Goal: Information Seeking & Learning: Learn about a topic

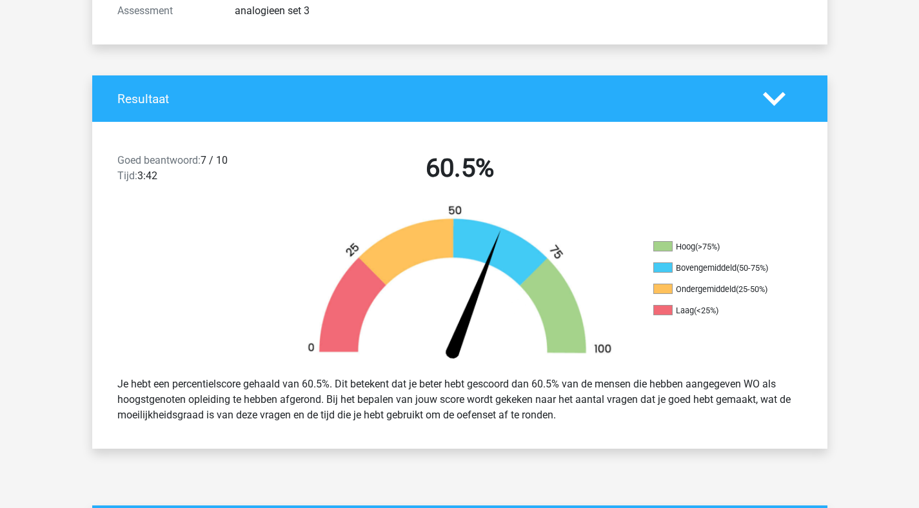
scroll to position [637, 0]
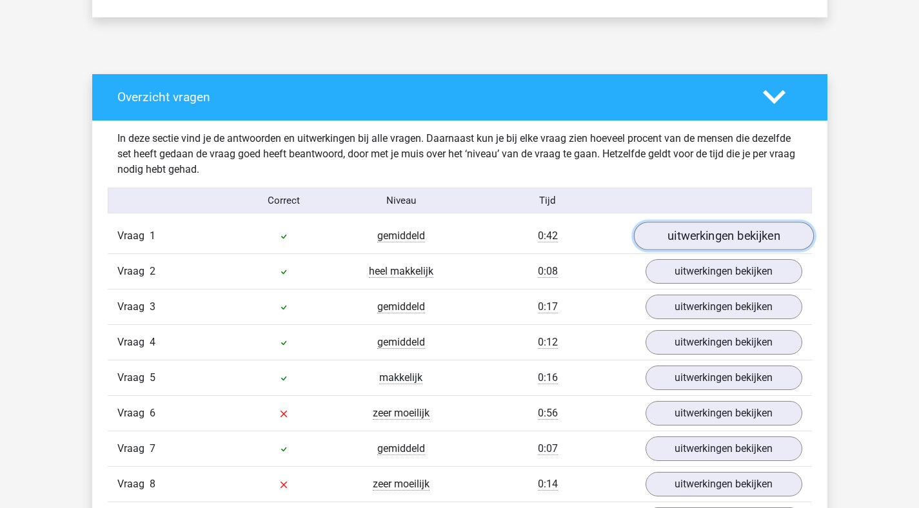
click at [732, 248] on link "uitwerkingen bekijken" at bounding box center [724, 237] width 180 height 28
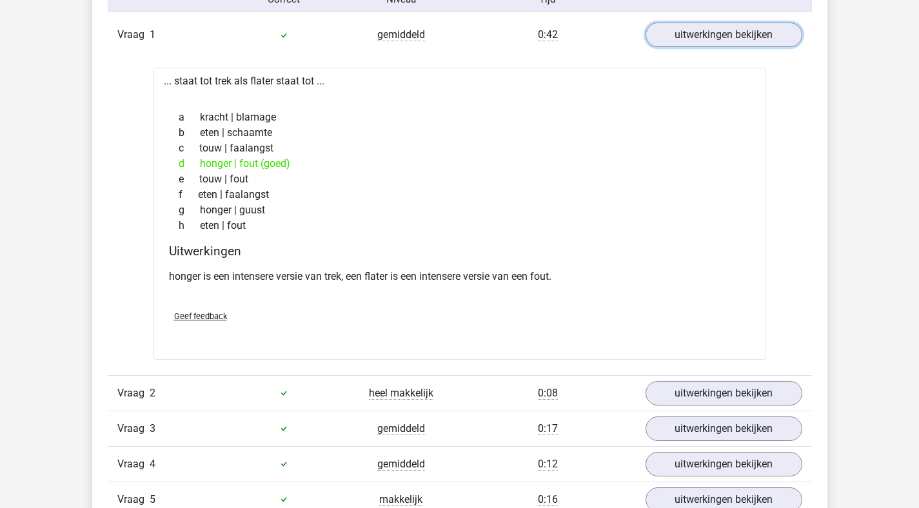
scroll to position [839, 0]
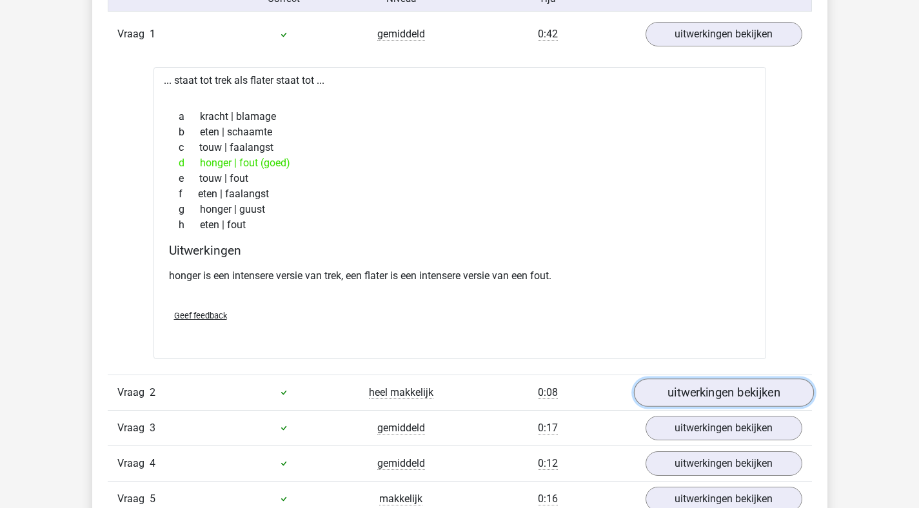
click at [672, 383] on link "uitwerkingen bekijken" at bounding box center [724, 393] width 180 height 28
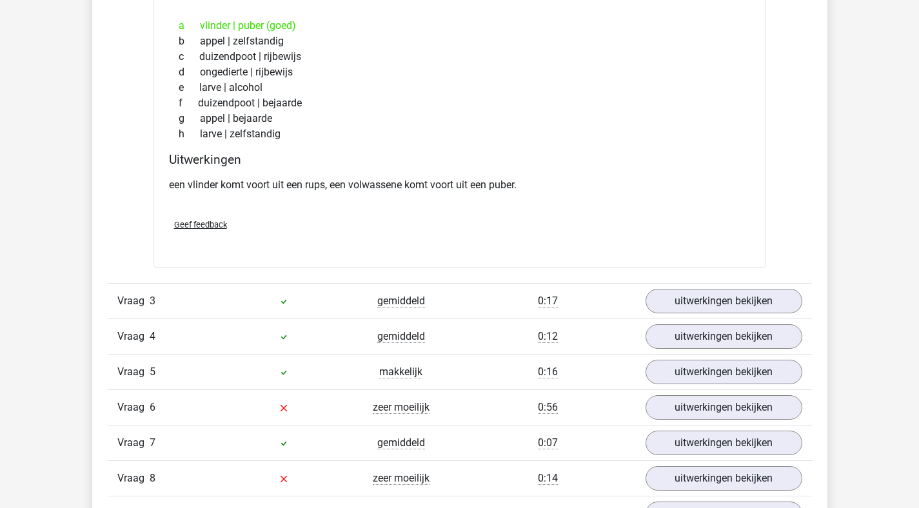
scroll to position [1290, 0]
click at [668, 306] on link "uitwerkingen bekijken" at bounding box center [724, 300] width 180 height 28
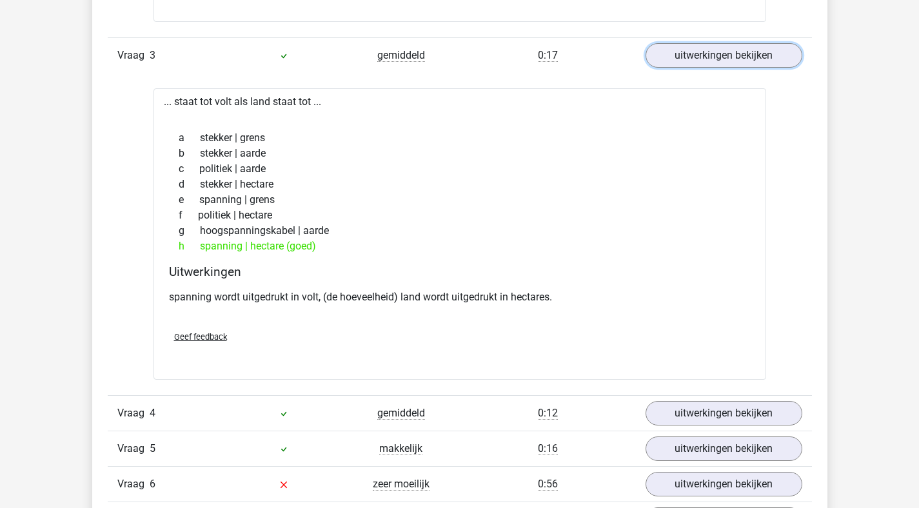
scroll to position [1597, 0]
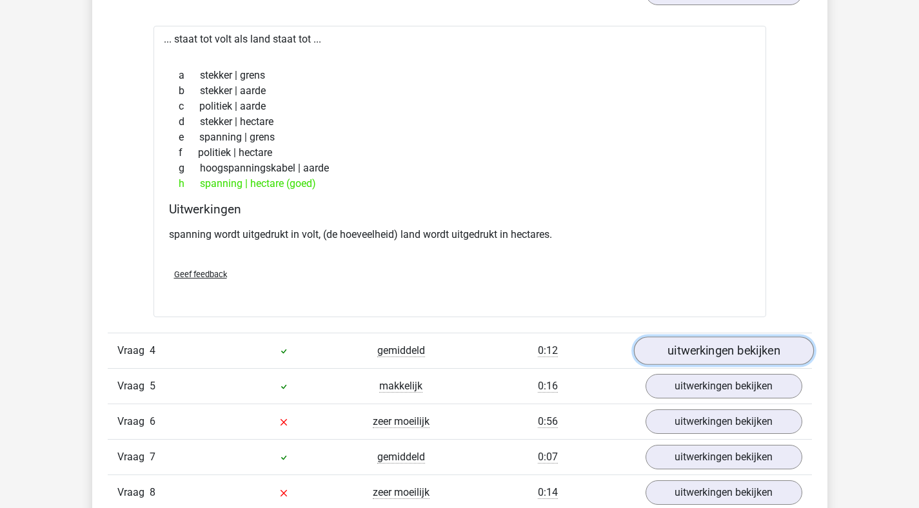
click at [668, 363] on link "uitwerkingen bekijken" at bounding box center [724, 351] width 180 height 28
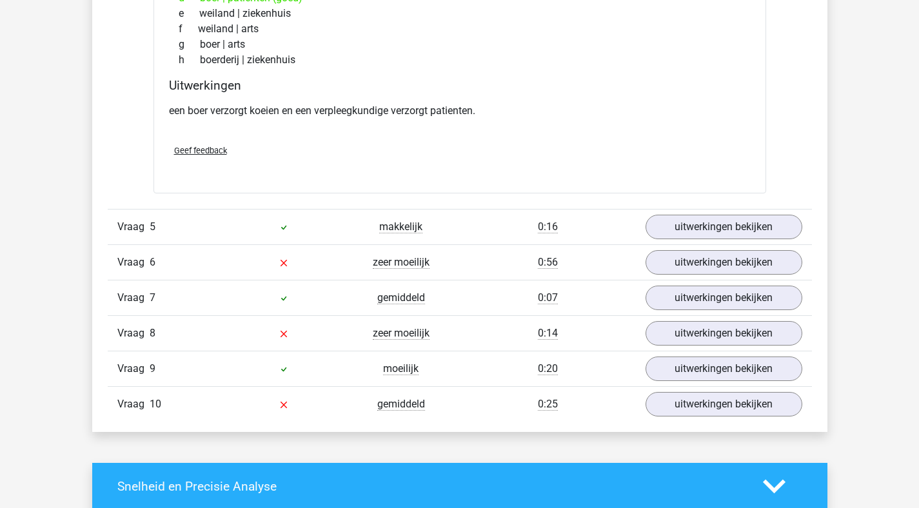
scroll to position [2082, 0]
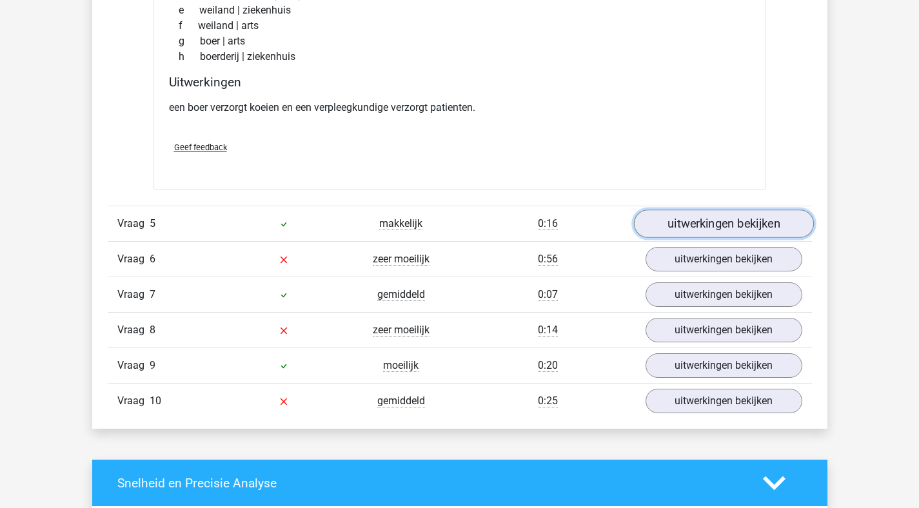
click at [676, 224] on link "uitwerkingen bekijken" at bounding box center [724, 224] width 180 height 28
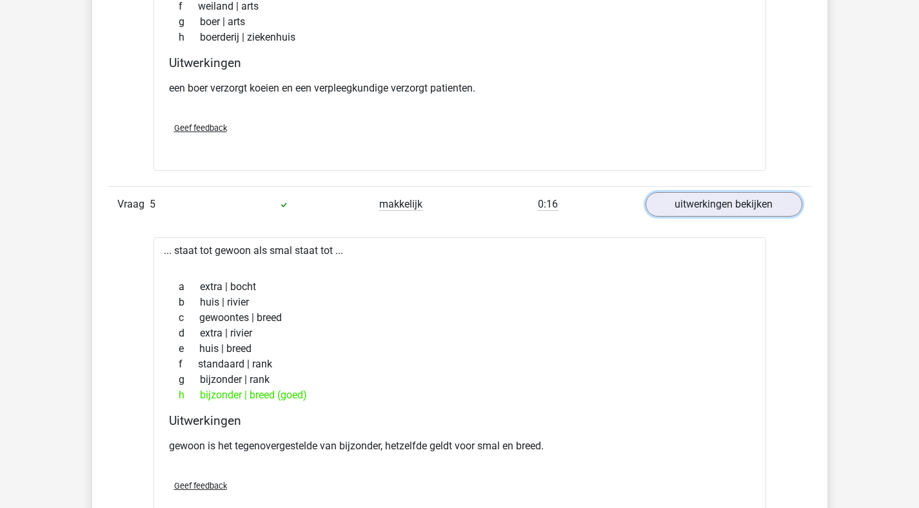
scroll to position [2449, 0]
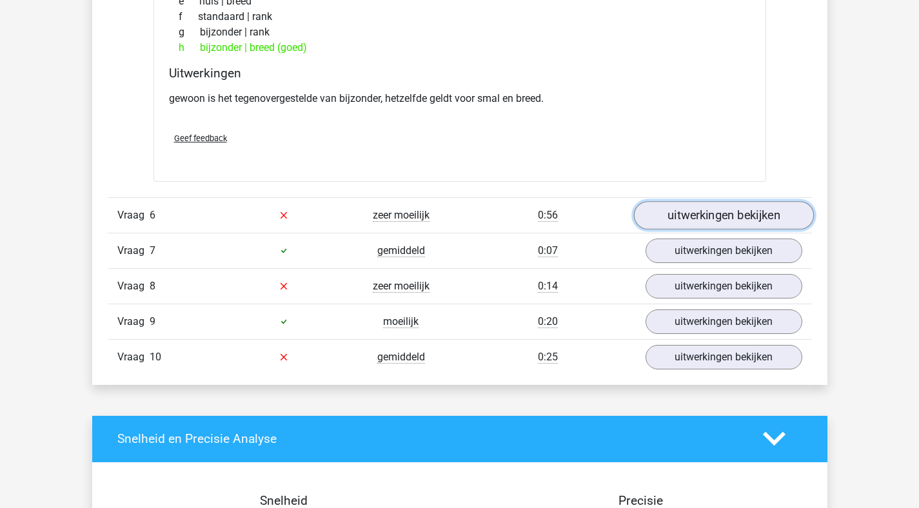
click at [675, 223] on link "uitwerkingen bekijken" at bounding box center [724, 215] width 180 height 28
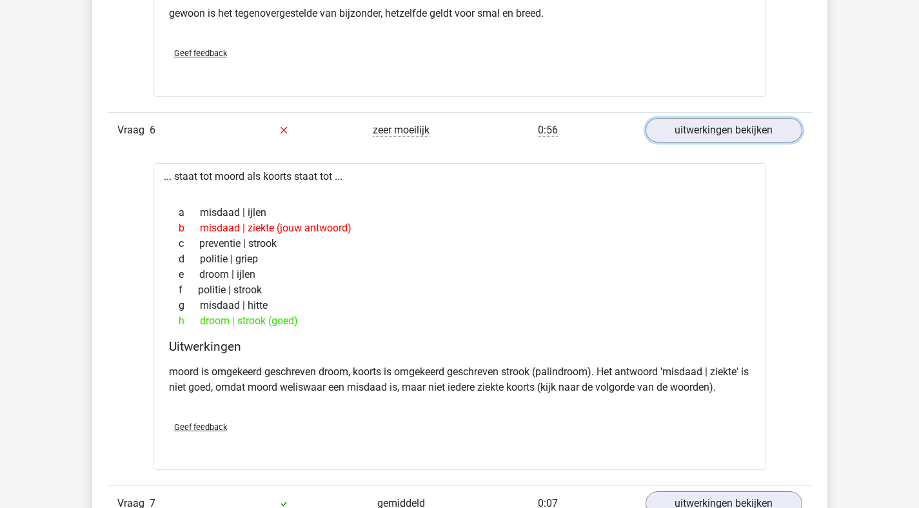
scroll to position [2769, 0]
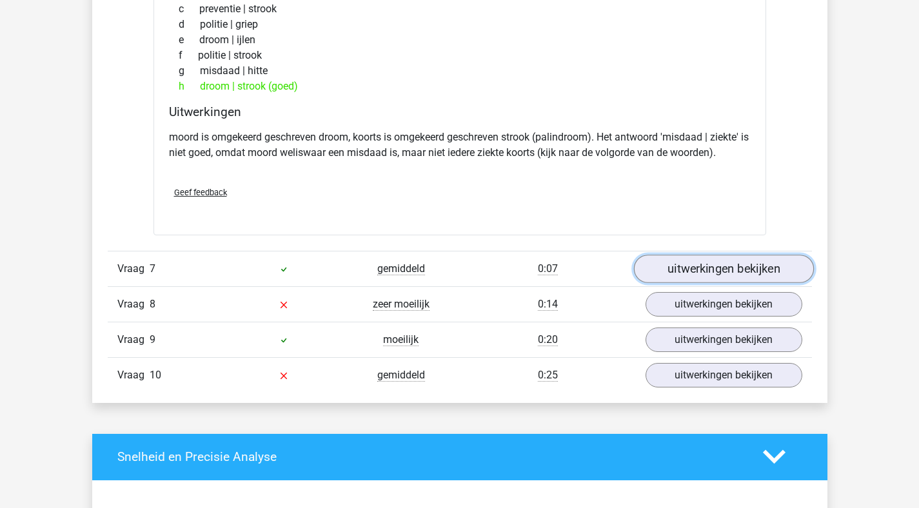
click at [706, 268] on link "uitwerkingen bekijken" at bounding box center [724, 269] width 180 height 28
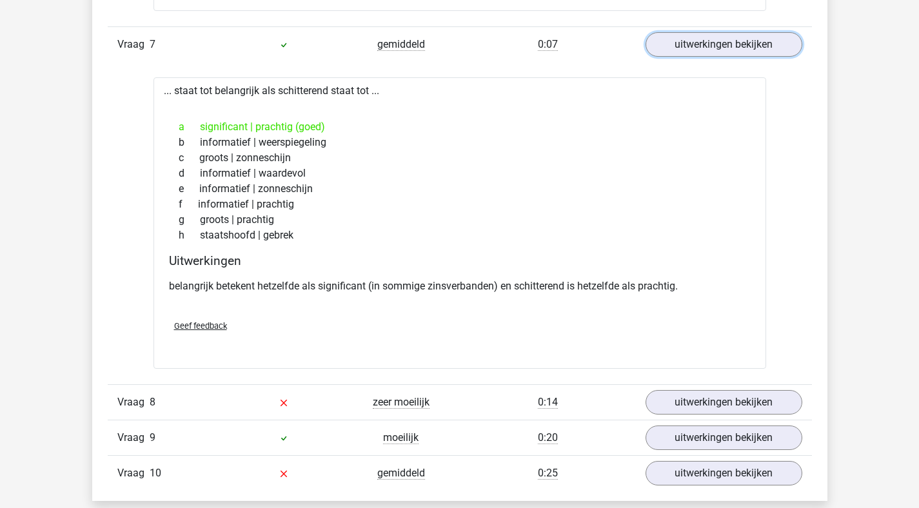
scroll to position [3028, 0]
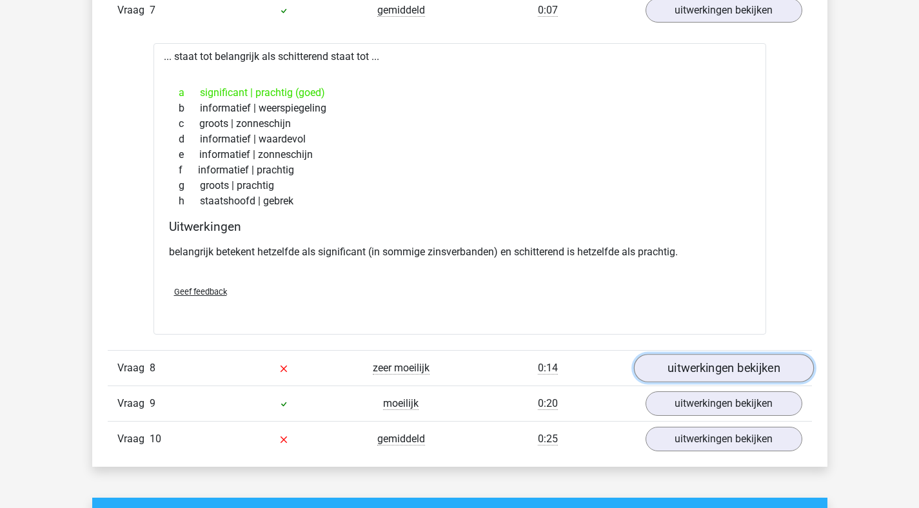
click at [697, 357] on link "uitwerkingen bekijken" at bounding box center [724, 368] width 180 height 28
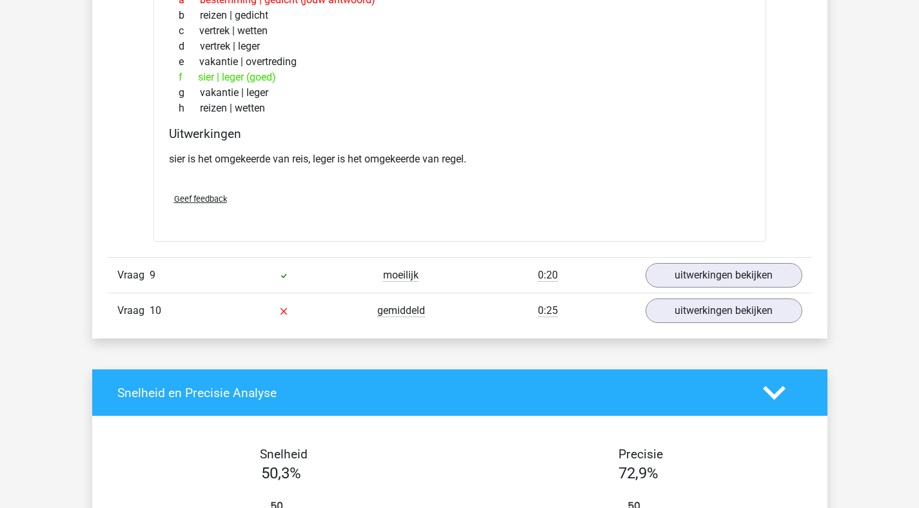
scroll to position [3541, 0]
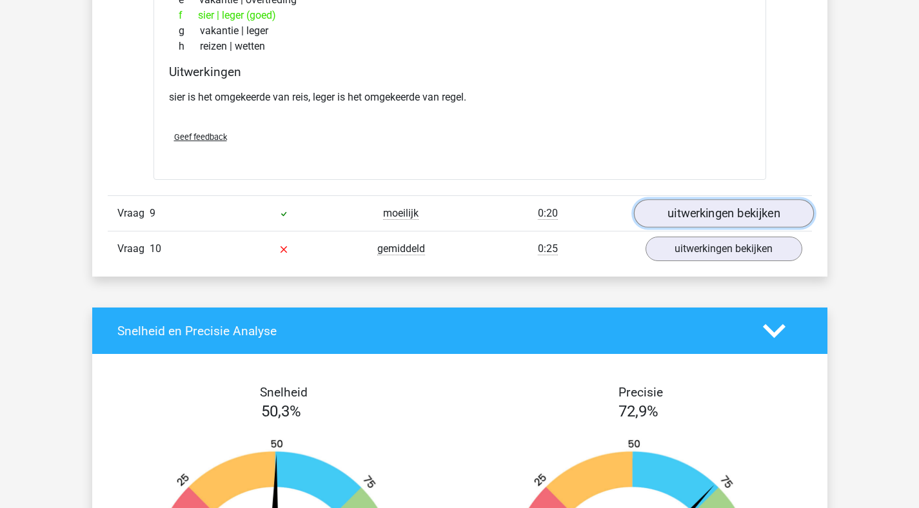
click at [708, 206] on link "uitwerkingen bekijken" at bounding box center [724, 213] width 180 height 28
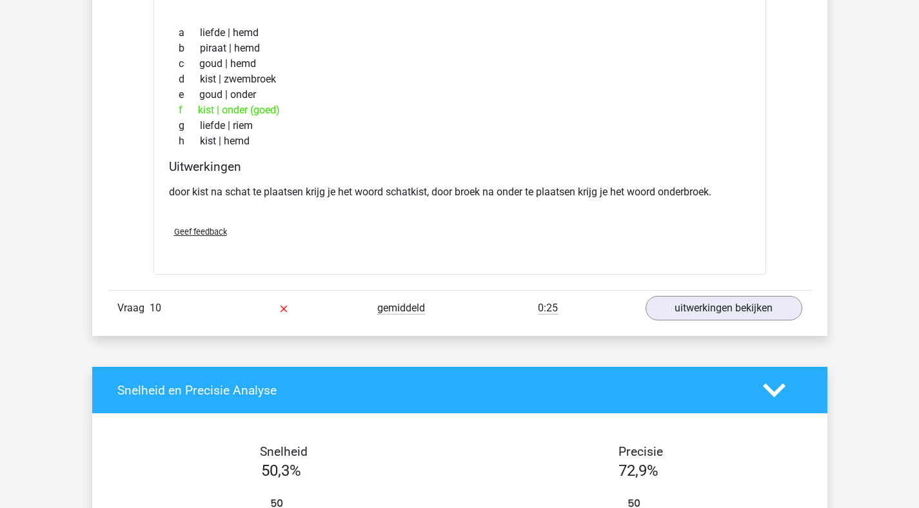
scroll to position [3854, 0]
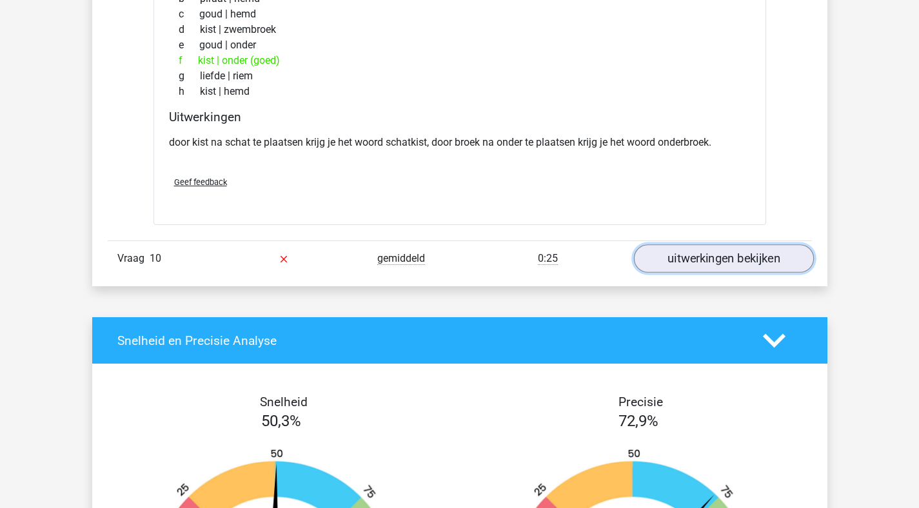
click at [667, 266] on link "uitwerkingen bekijken" at bounding box center [724, 259] width 180 height 28
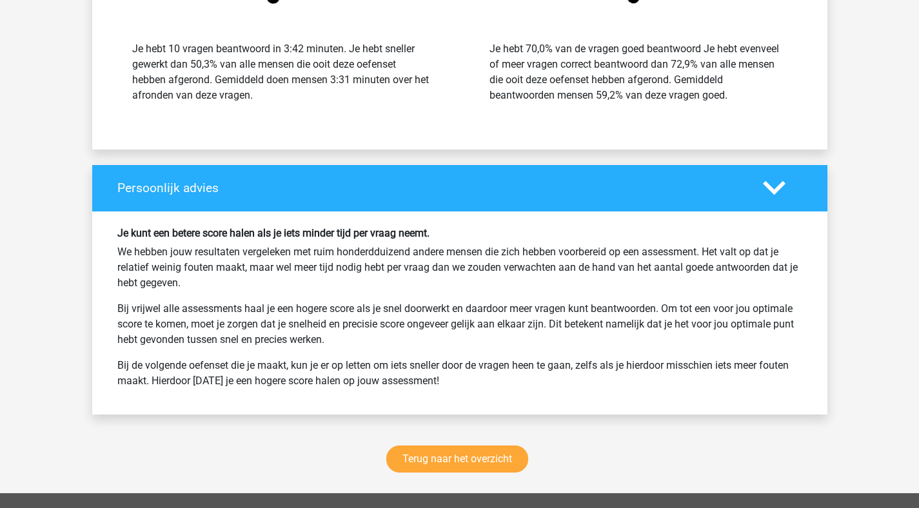
scroll to position [5089, 0]
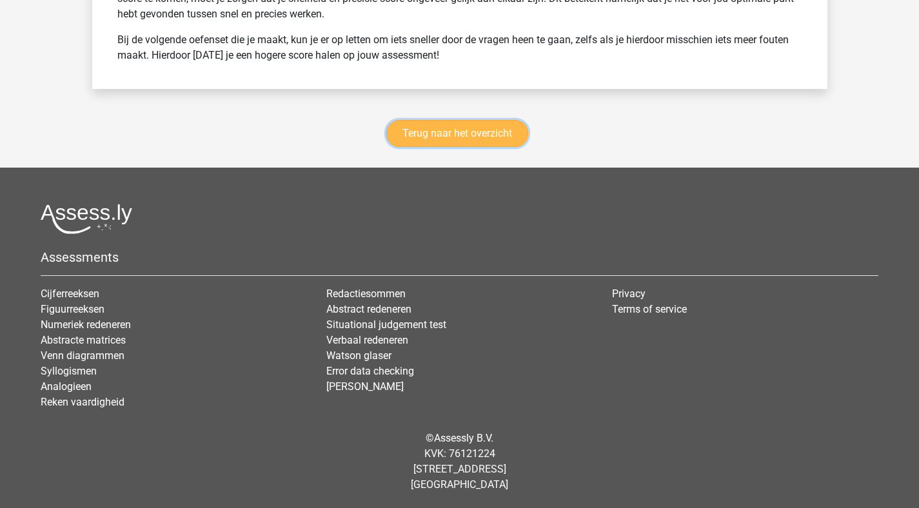
click at [491, 138] on link "Terug naar het overzicht" at bounding box center [457, 133] width 142 height 27
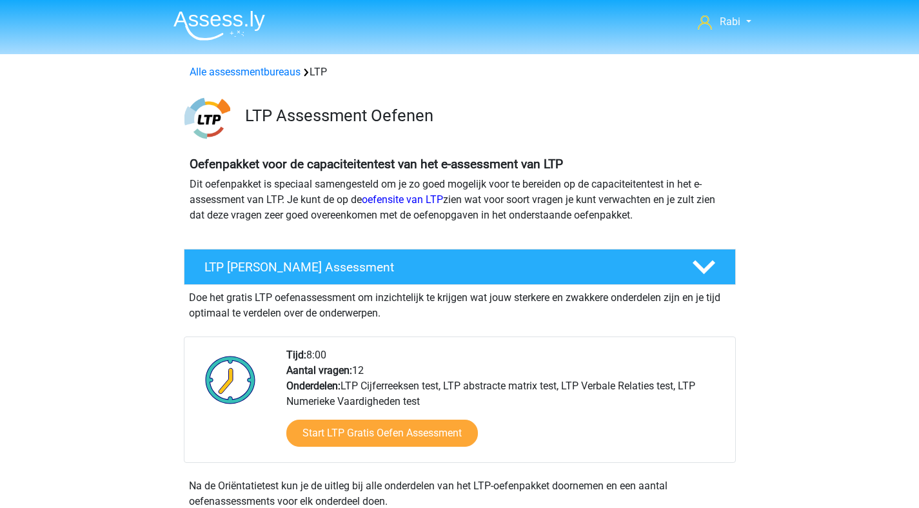
click at [285, 79] on div "Alle assessmentbureaus LTP" at bounding box center [460, 72] width 551 height 15
click at [285, 76] on link "Alle assessmentbureaus" at bounding box center [245, 72] width 111 height 12
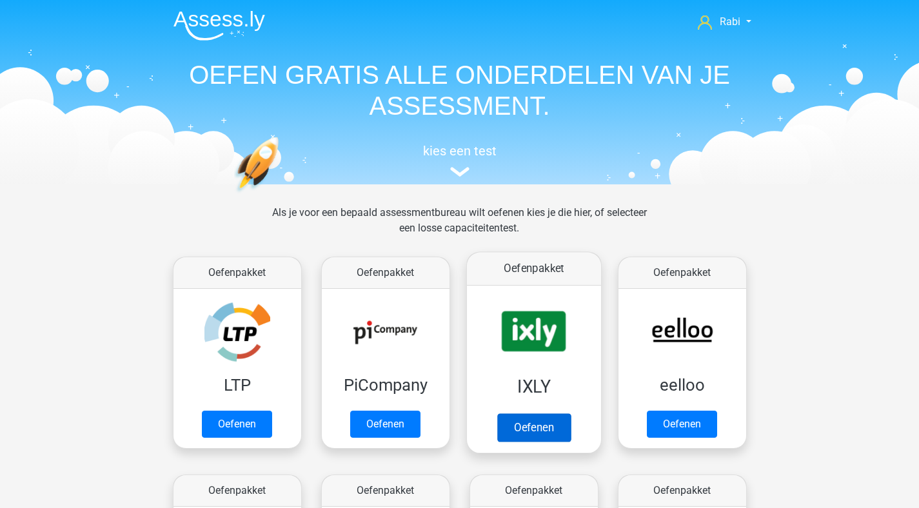
scroll to position [205, 0]
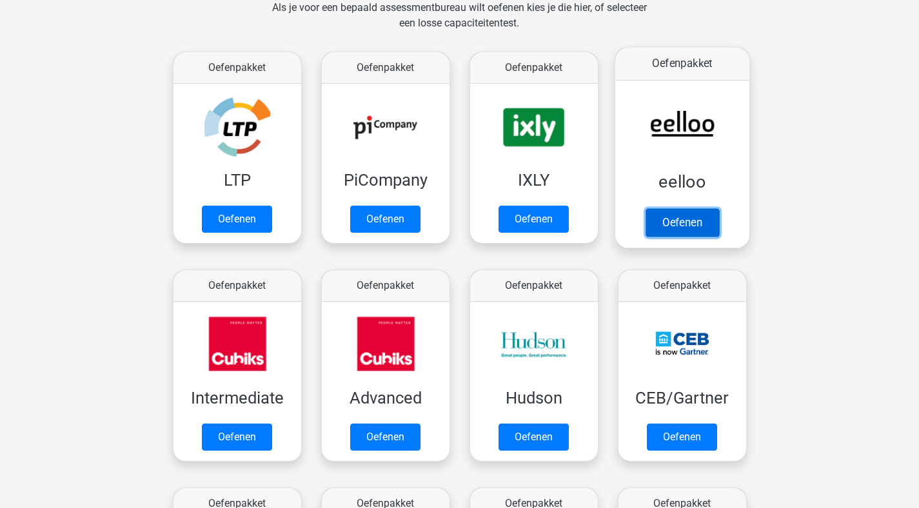
click at [678, 213] on link "Oefenen" at bounding box center [682, 222] width 74 height 28
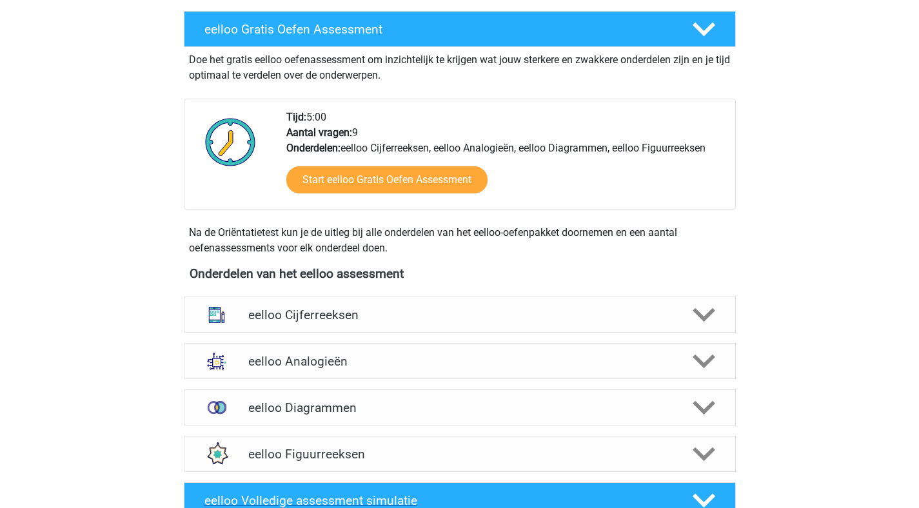
scroll to position [431, 0]
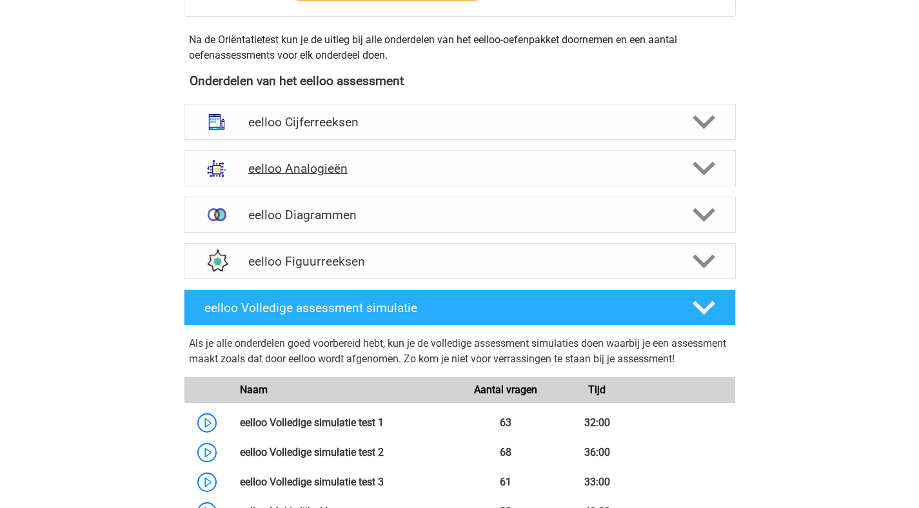
click at [701, 172] on polygon at bounding box center [704, 169] width 23 height 14
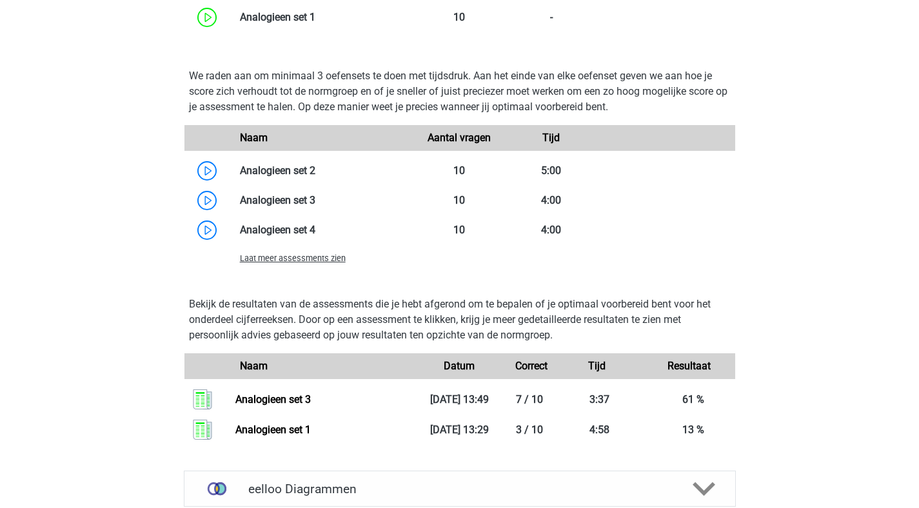
scroll to position [1035, 0]
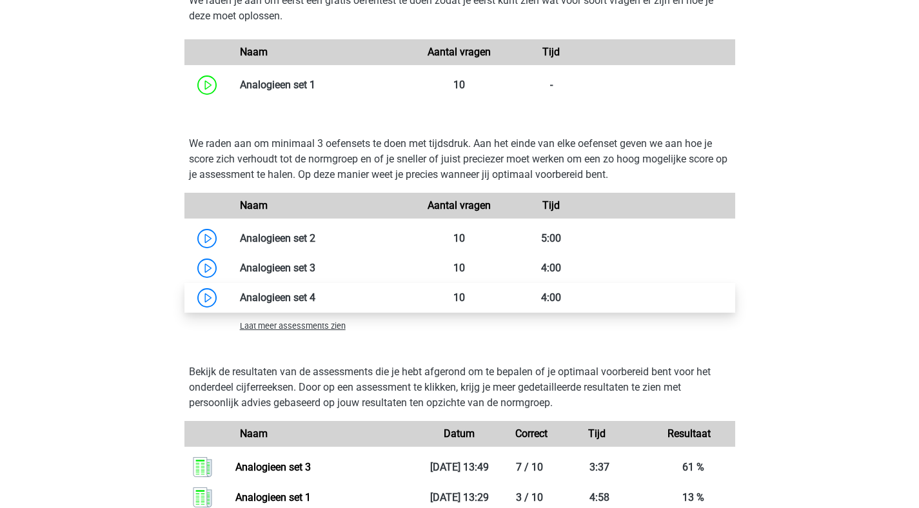
click at [315, 304] on link at bounding box center [315, 298] width 0 height 12
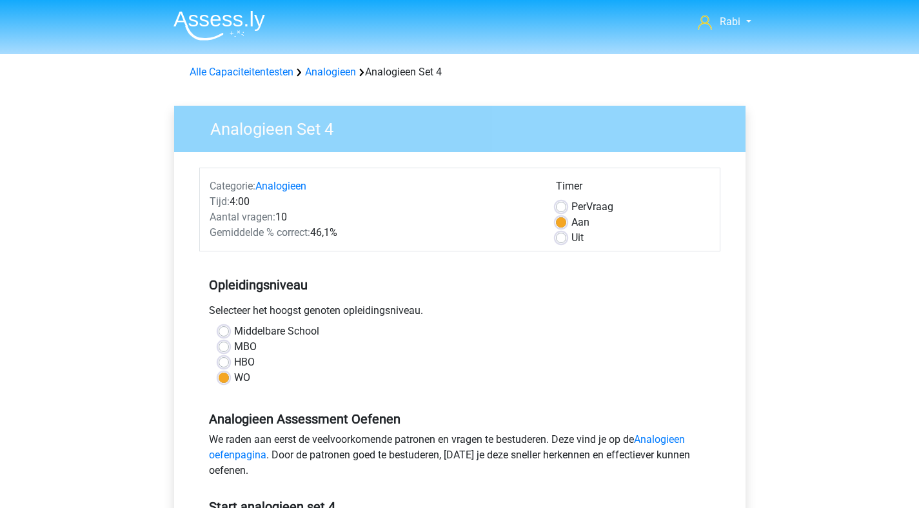
scroll to position [432, 0]
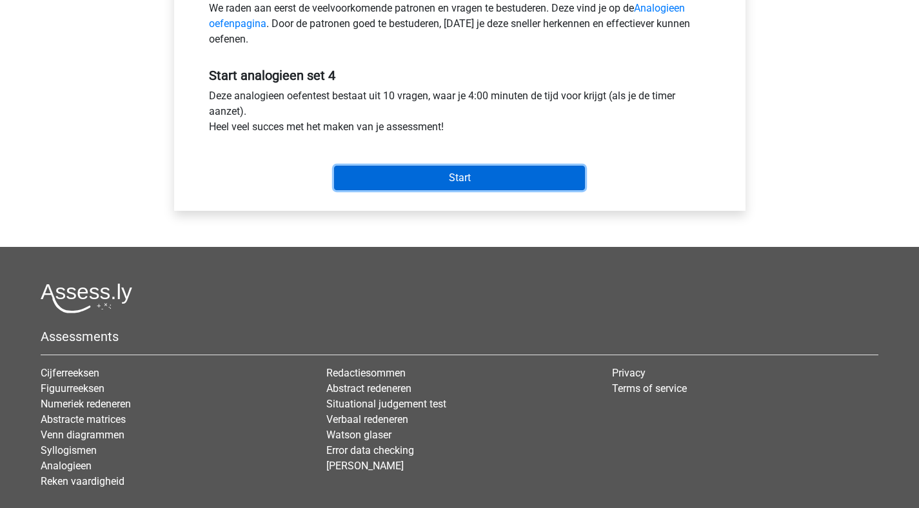
click at [384, 187] on input "Start" at bounding box center [459, 178] width 251 height 25
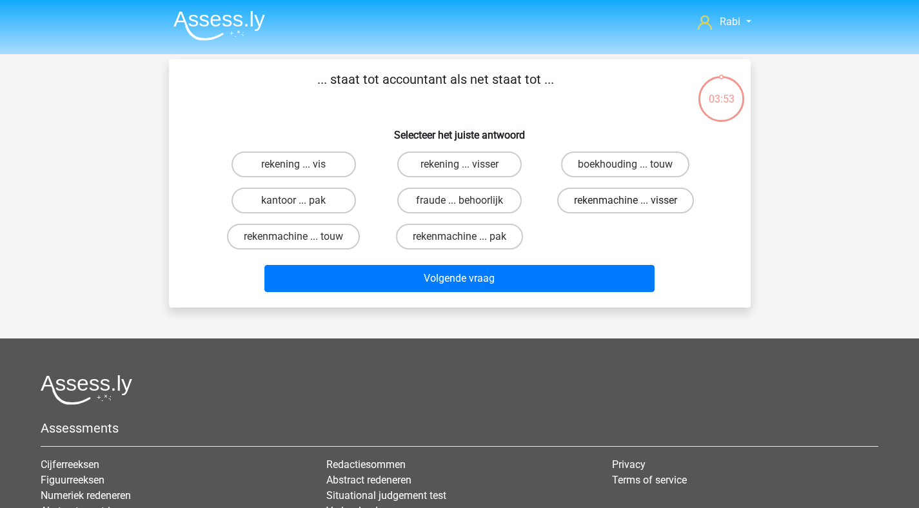
click at [589, 204] on label "rekenmachine ... visser" at bounding box center [625, 201] width 137 height 26
click at [626, 204] on input "rekenmachine ... visser" at bounding box center [630, 205] width 8 height 8
radio input "true"
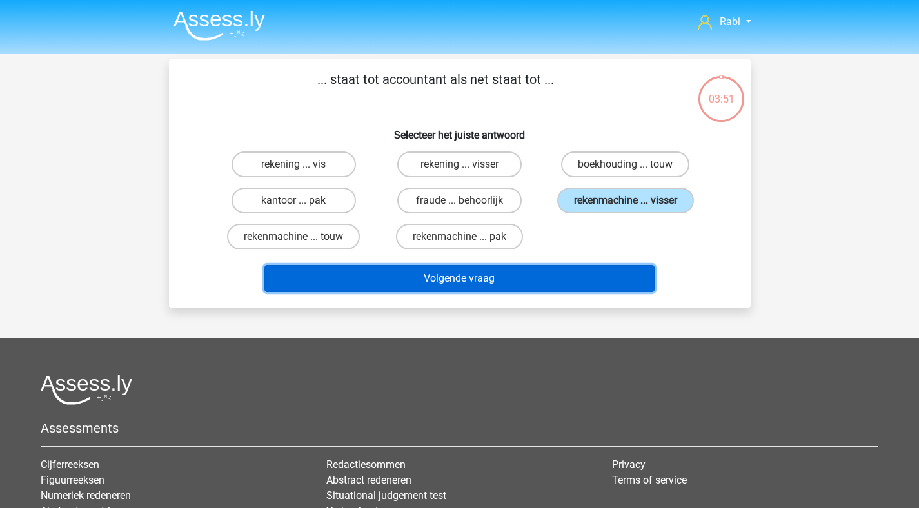
click at [455, 279] on button "Volgende vraag" at bounding box center [459, 278] width 390 height 27
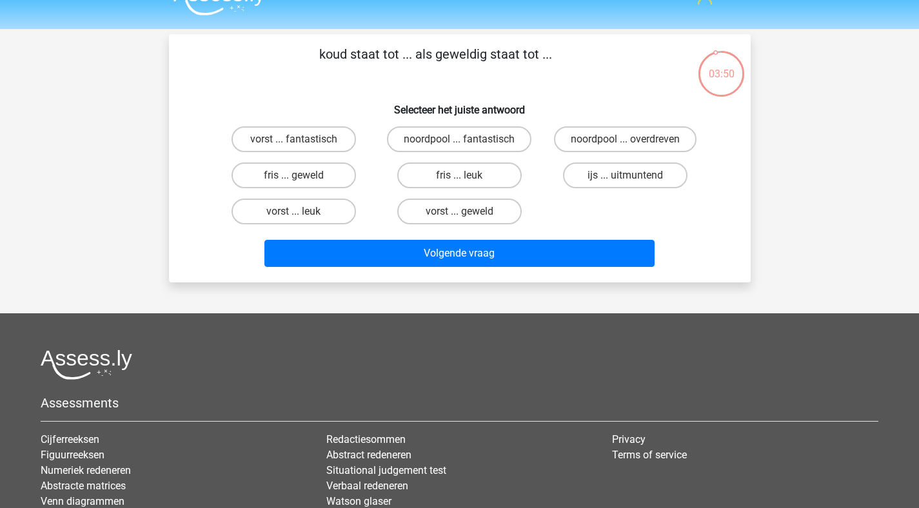
scroll to position [12, 0]
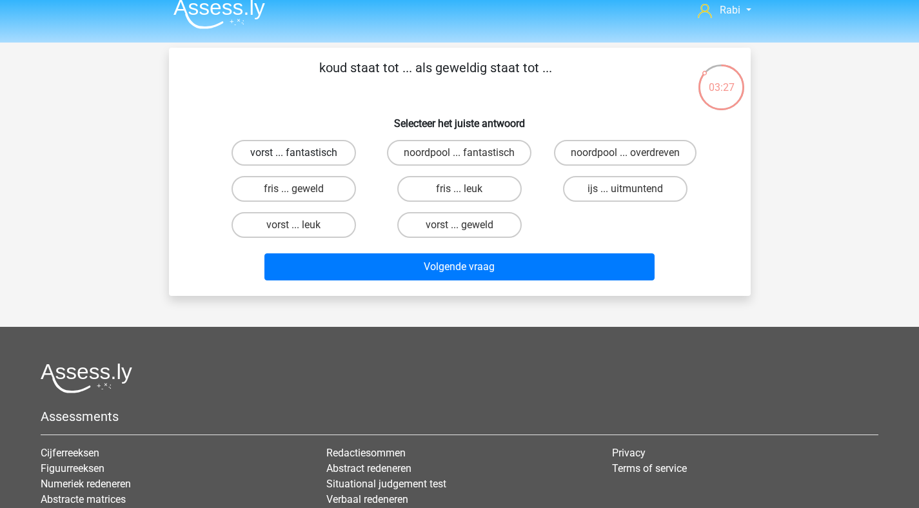
click at [317, 159] on label "vorst ... fantastisch" at bounding box center [294, 153] width 125 height 26
click at [302, 159] on input "vorst ... fantastisch" at bounding box center [298, 157] width 8 height 8
radio input "true"
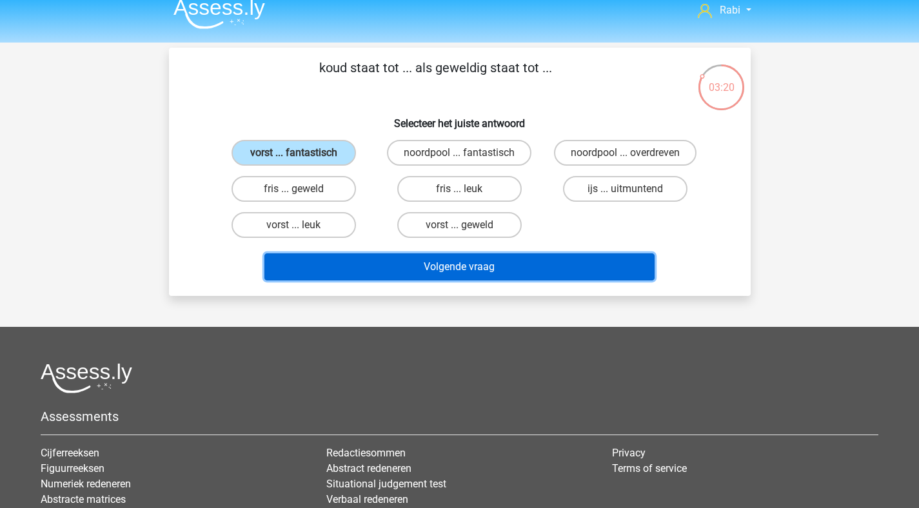
click at [490, 273] on button "Volgende vraag" at bounding box center [459, 267] width 390 height 27
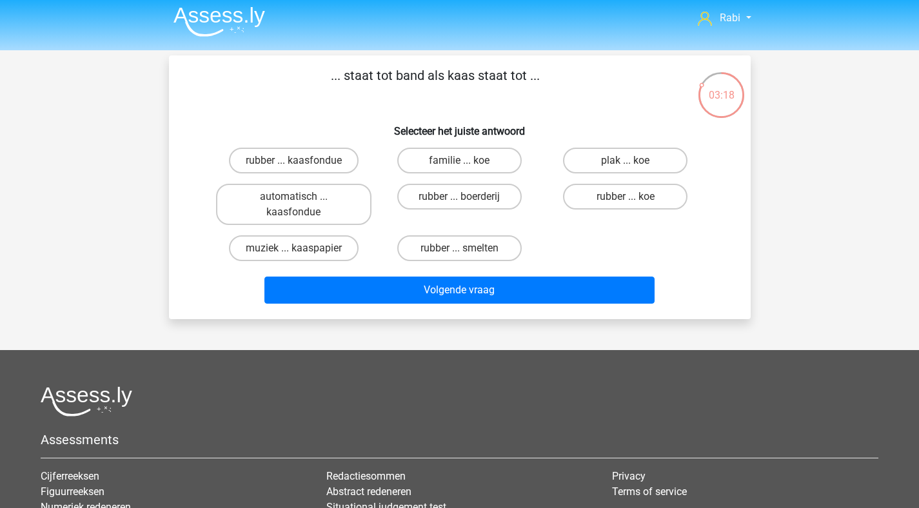
scroll to position [0, 0]
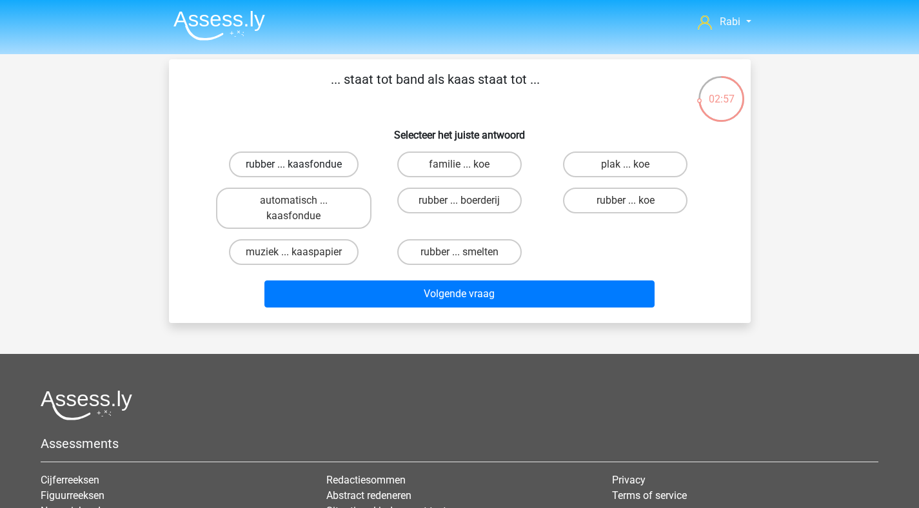
click at [332, 155] on label "rubber ... kaasfondue" at bounding box center [294, 165] width 130 height 26
click at [302, 165] on input "rubber ... kaasfondue" at bounding box center [298, 169] width 8 height 8
radio input "true"
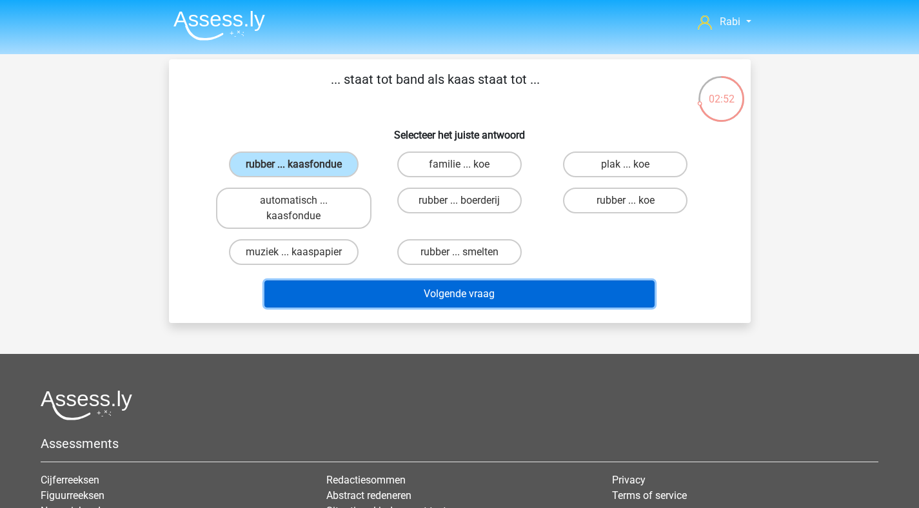
click at [486, 301] on button "Volgende vraag" at bounding box center [459, 294] width 390 height 27
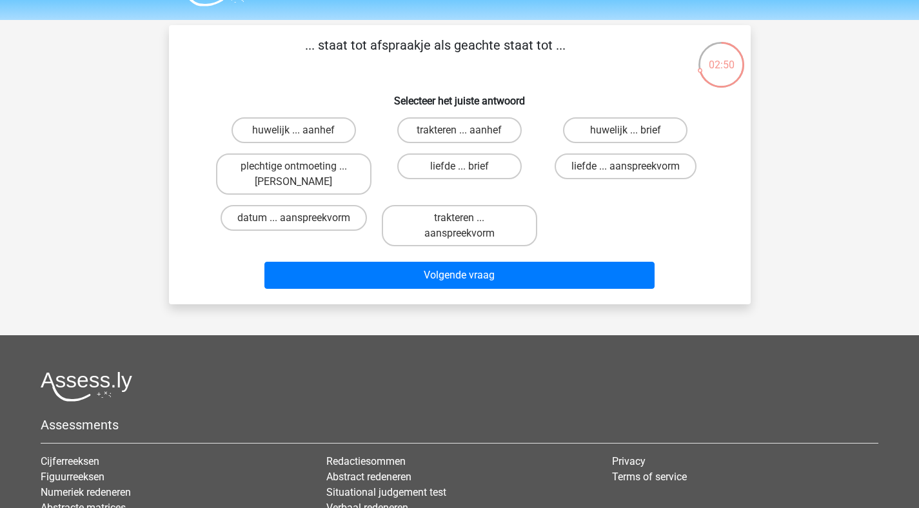
scroll to position [1, 0]
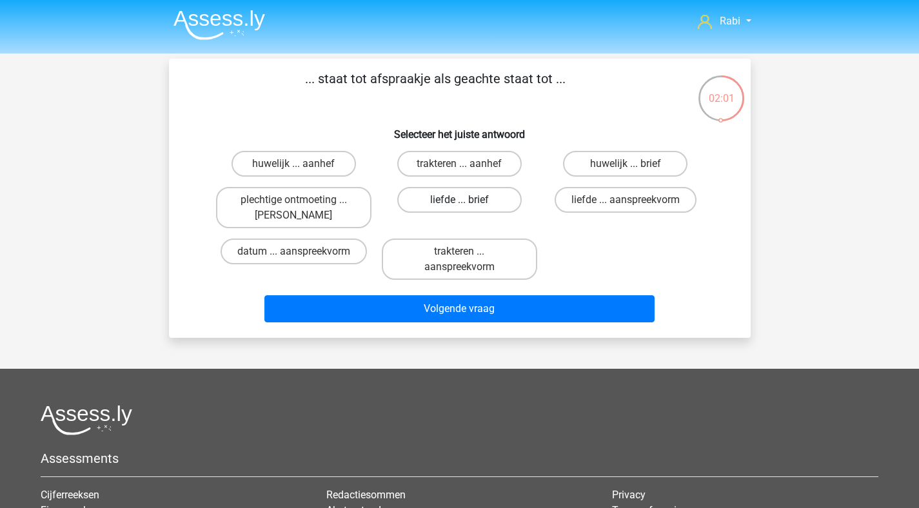
click at [423, 205] on label "liefde ... brief" at bounding box center [459, 200] width 125 height 26
click at [459, 205] on input "liefde ... brief" at bounding box center [463, 204] width 8 height 8
radio input "true"
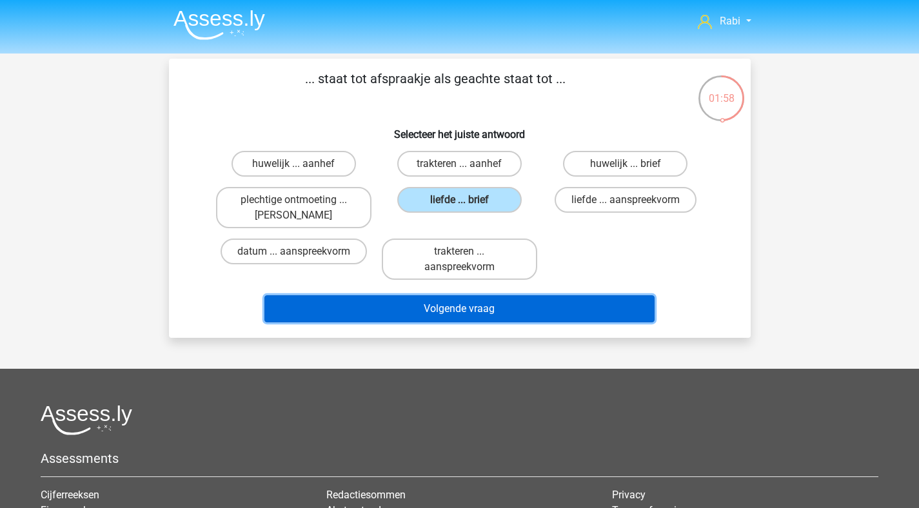
click at [526, 303] on button "Volgende vraag" at bounding box center [459, 308] width 390 height 27
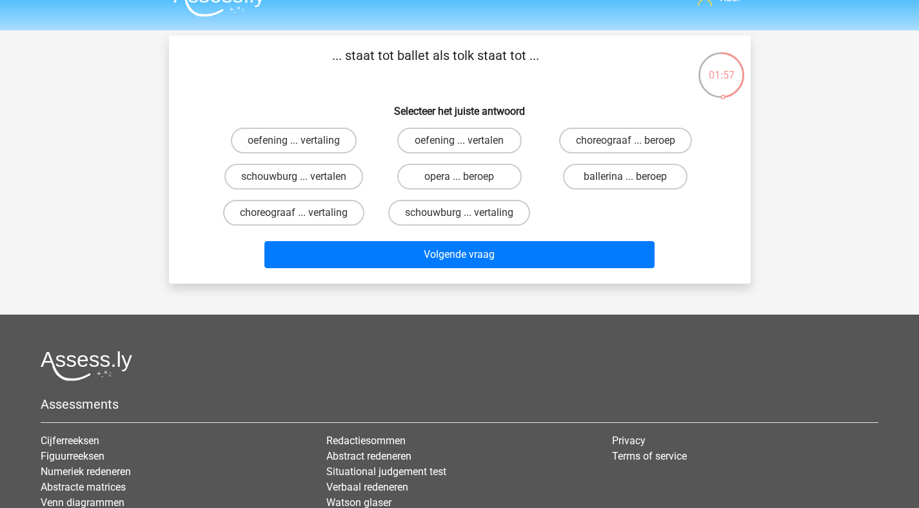
scroll to position [23, 0]
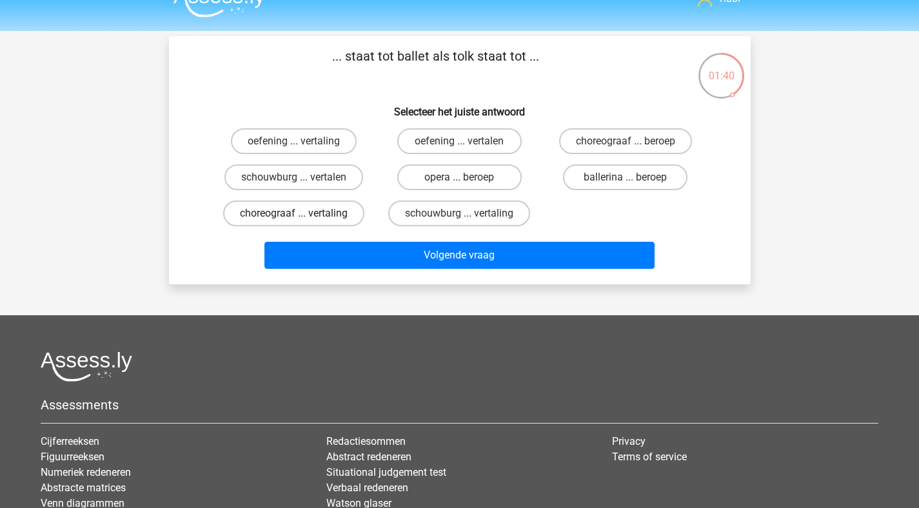
click at [315, 214] on label "choreograaf ... vertaling" at bounding box center [293, 214] width 141 height 26
click at [302, 214] on input "choreograaf ... vertaling" at bounding box center [298, 218] width 8 height 8
radio input "true"
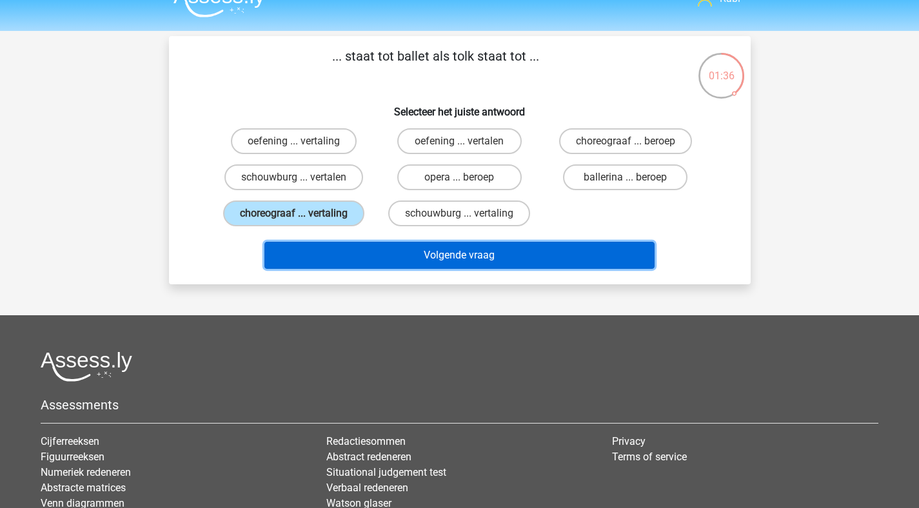
click at [495, 255] on button "Volgende vraag" at bounding box center [459, 255] width 390 height 27
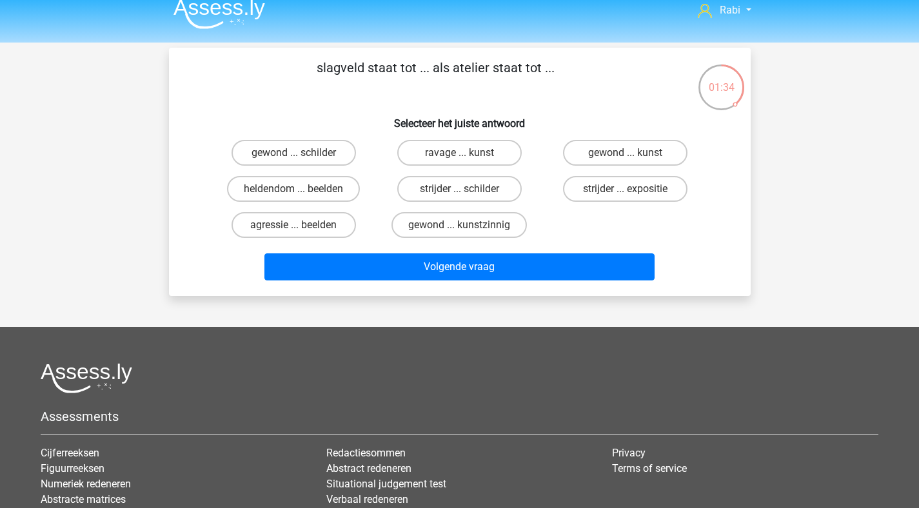
scroll to position [0, 0]
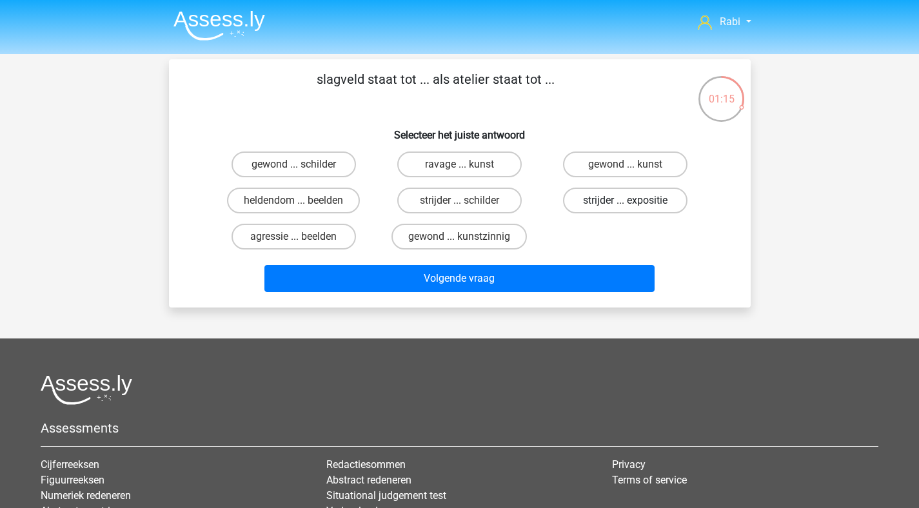
click at [594, 201] on label "strijder ... expositie" at bounding box center [625, 201] width 125 height 26
click at [626, 201] on input "strijder ... expositie" at bounding box center [630, 205] width 8 height 8
radio input "true"
click at [590, 159] on label "gewond ... kunst" at bounding box center [625, 165] width 125 height 26
click at [626, 165] on input "gewond ... kunst" at bounding box center [630, 169] width 8 height 8
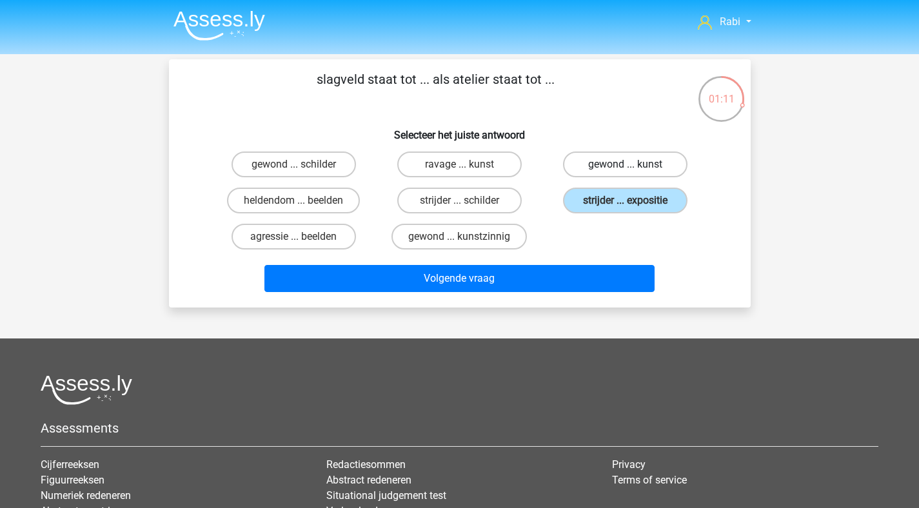
radio input "true"
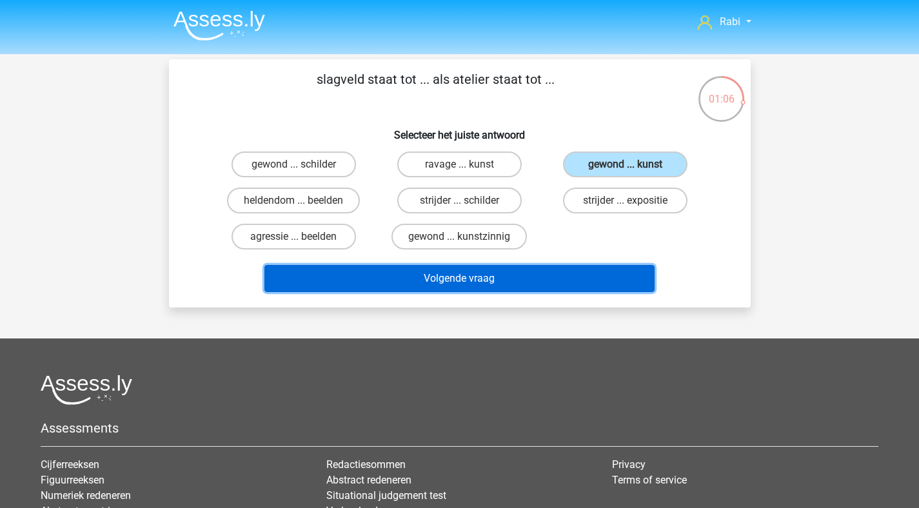
click at [471, 282] on button "Volgende vraag" at bounding box center [459, 278] width 390 height 27
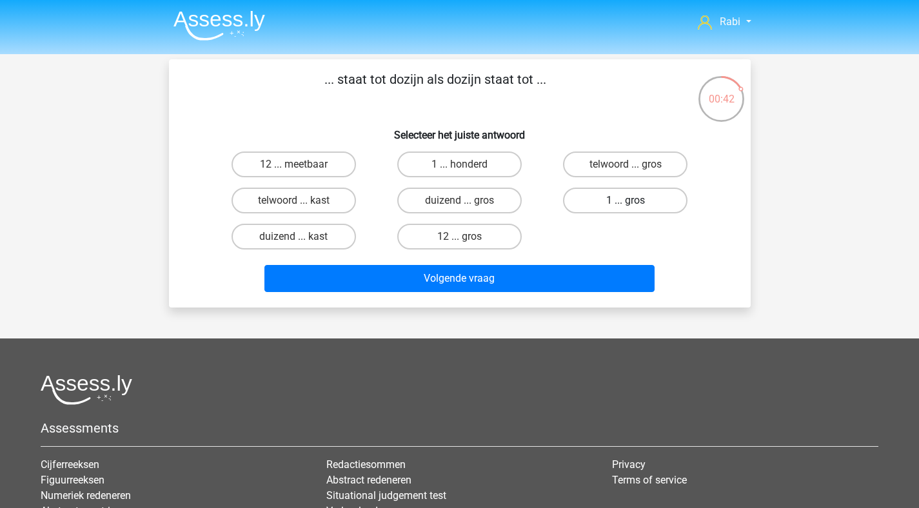
click at [601, 204] on label "1 ... gros" at bounding box center [625, 201] width 125 height 26
click at [626, 204] on input "1 ... gros" at bounding box center [630, 205] width 8 height 8
radio input "true"
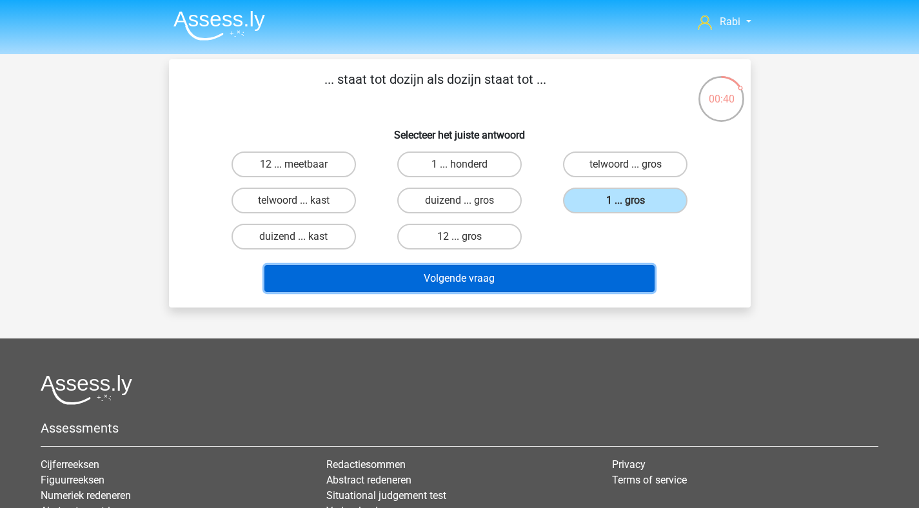
click at [476, 280] on button "Volgende vraag" at bounding box center [459, 278] width 390 height 27
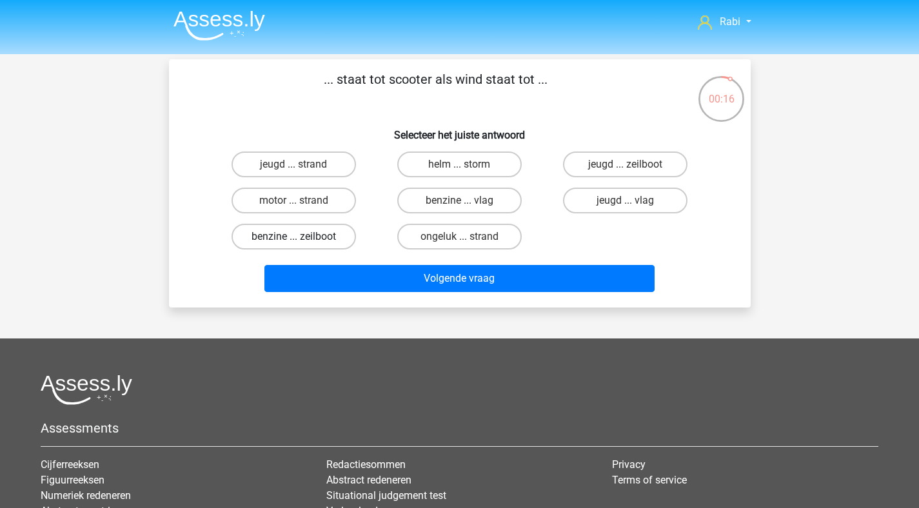
click at [305, 236] on label "benzine ... zeilboot" at bounding box center [294, 237] width 125 height 26
click at [302, 237] on input "benzine ... zeilboot" at bounding box center [298, 241] width 8 height 8
radio input "true"
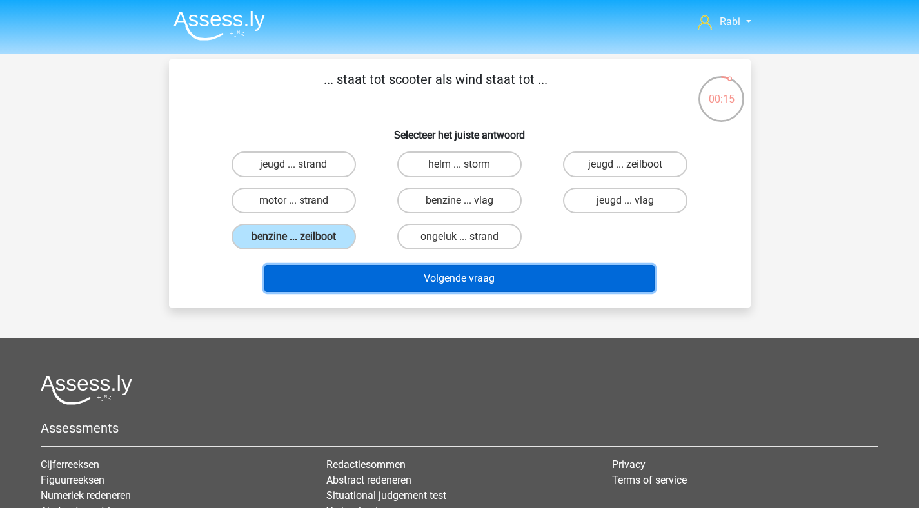
click at [445, 271] on button "Volgende vraag" at bounding box center [459, 278] width 390 height 27
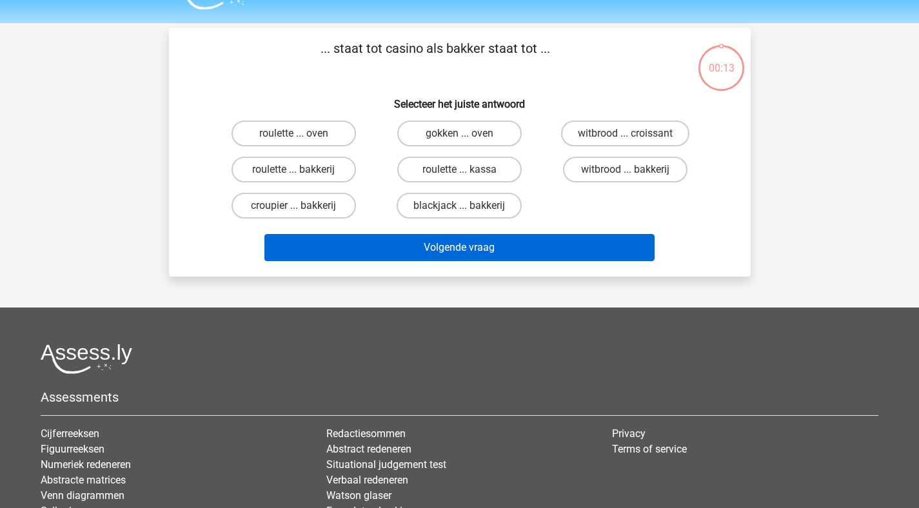
scroll to position [15, 0]
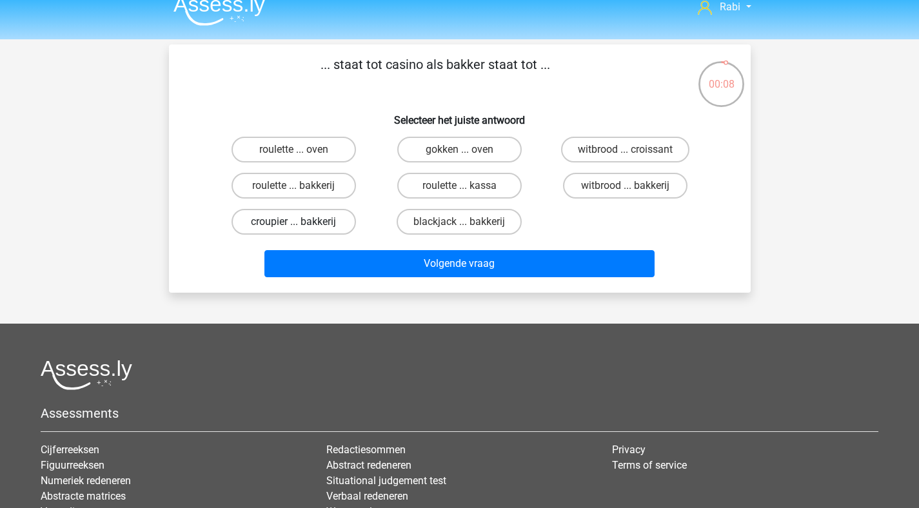
click at [314, 226] on label "croupier ... bakkerij" at bounding box center [294, 222] width 125 height 26
click at [302, 226] on input "croupier ... bakkerij" at bounding box center [298, 226] width 8 height 8
radio input "true"
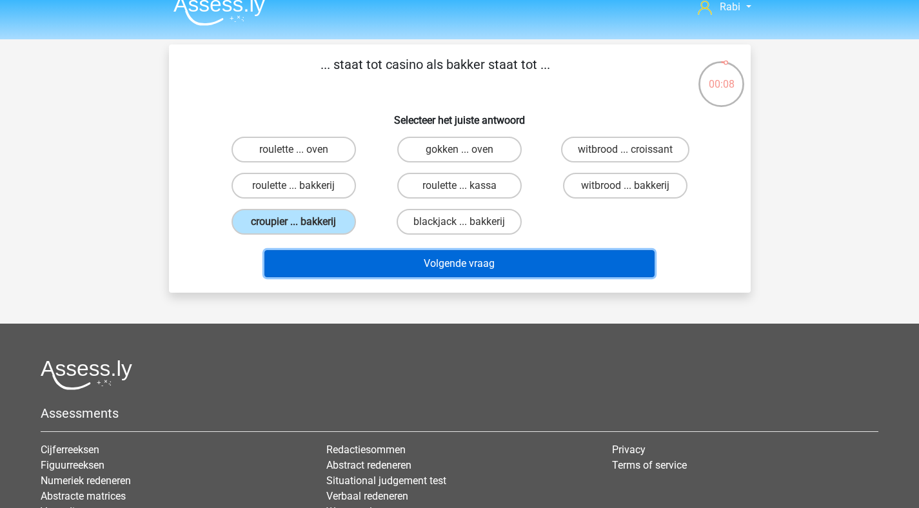
click at [494, 270] on button "Volgende vraag" at bounding box center [459, 263] width 390 height 27
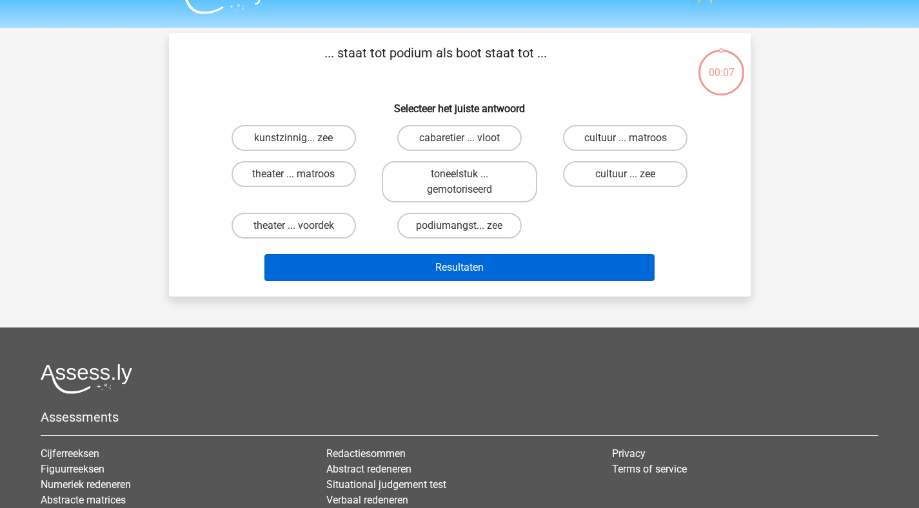
scroll to position [9, 0]
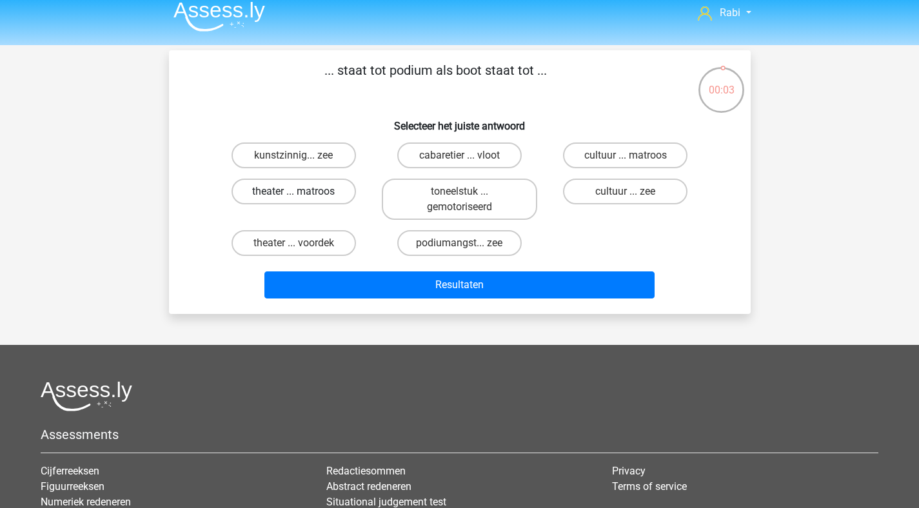
click at [312, 194] on label "theater ... matroos" at bounding box center [294, 192] width 125 height 26
click at [302, 194] on input "theater ... matroos" at bounding box center [298, 196] width 8 height 8
radio input "true"
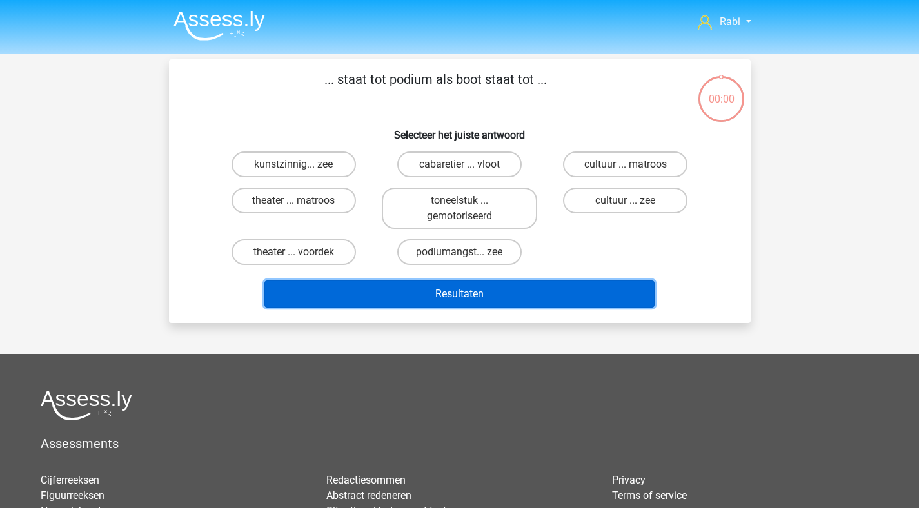
scroll to position [9, 0]
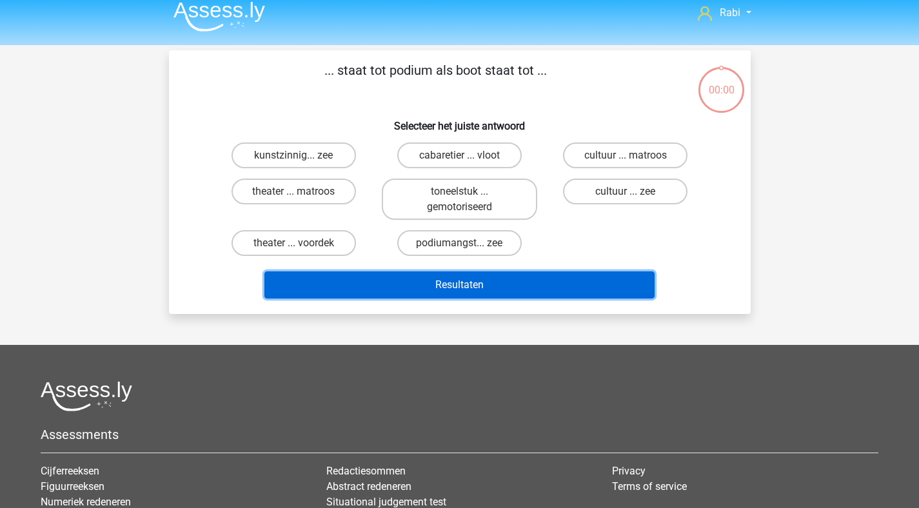
click at [399, 279] on button "Resultaten" at bounding box center [459, 285] width 390 height 27
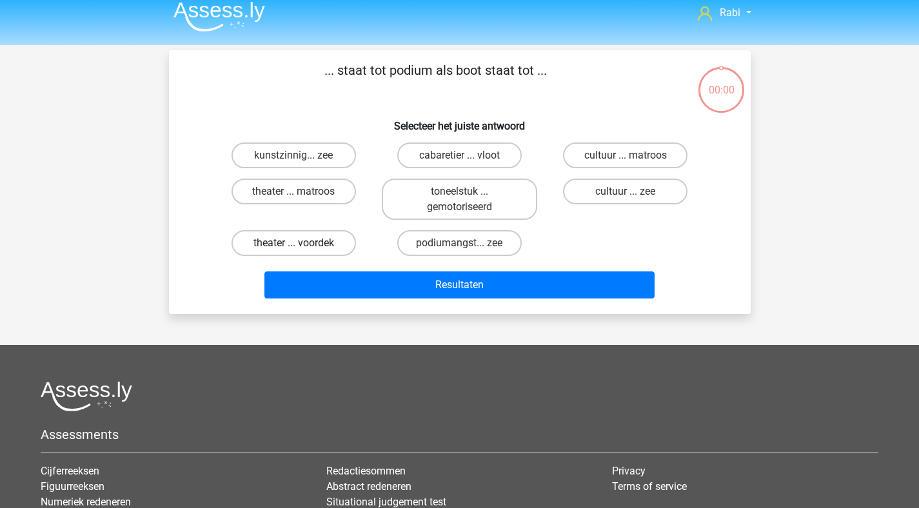
drag, startPoint x: 266, startPoint y: 224, endPoint x: 277, endPoint y: 231, distance: 12.7
click at [268, 225] on div "theater ... voordek" at bounding box center [294, 243] width 166 height 36
click at [311, 253] on label "theater ... voordek" at bounding box center [294, 243] width 125 height 26
click at [302, 252] on input "theater ... voordek" at bounding box center [298, 247] width 8 height 8
radio input "true"
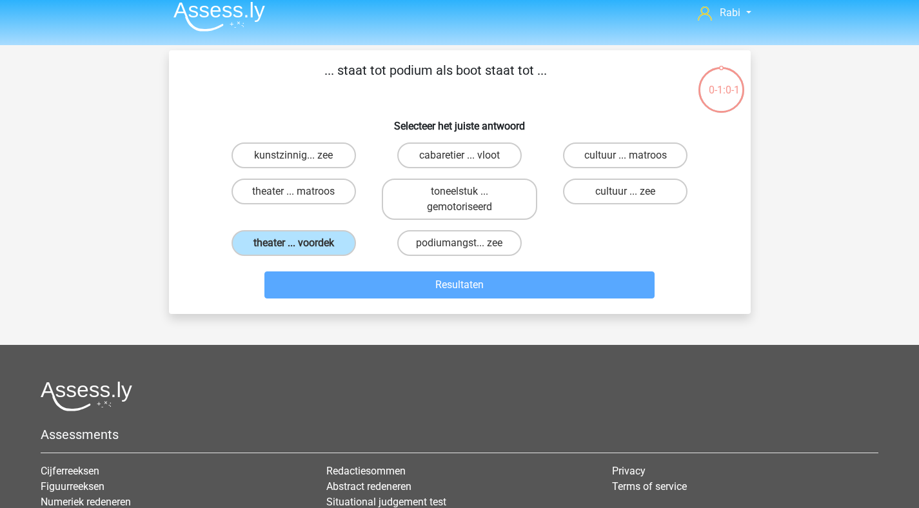
click at [291, 224] on div "theater ... matroos" at bounding box center [294, 200] width 166 height 52
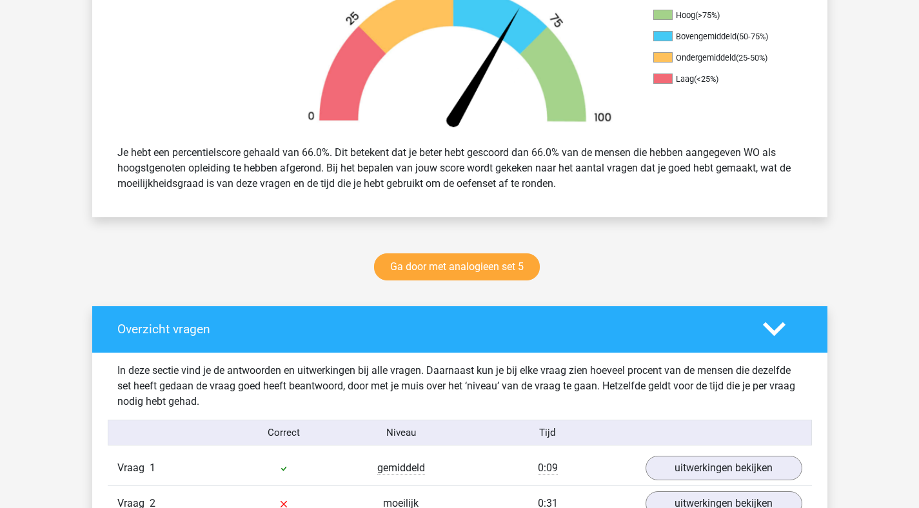
scroll to position [1077, 0]
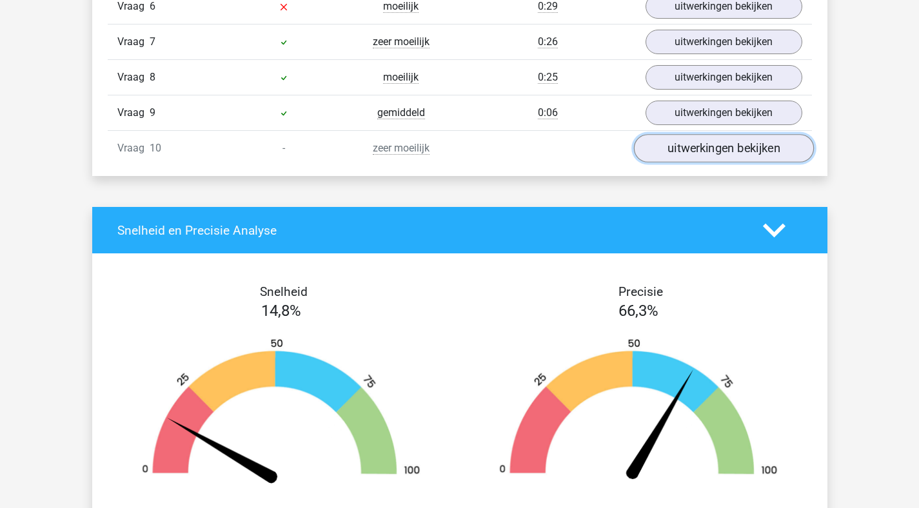
click at [686, 154] on link "uitwerkingen bekijken" at bounding box center [724, 149] width 180 height 28
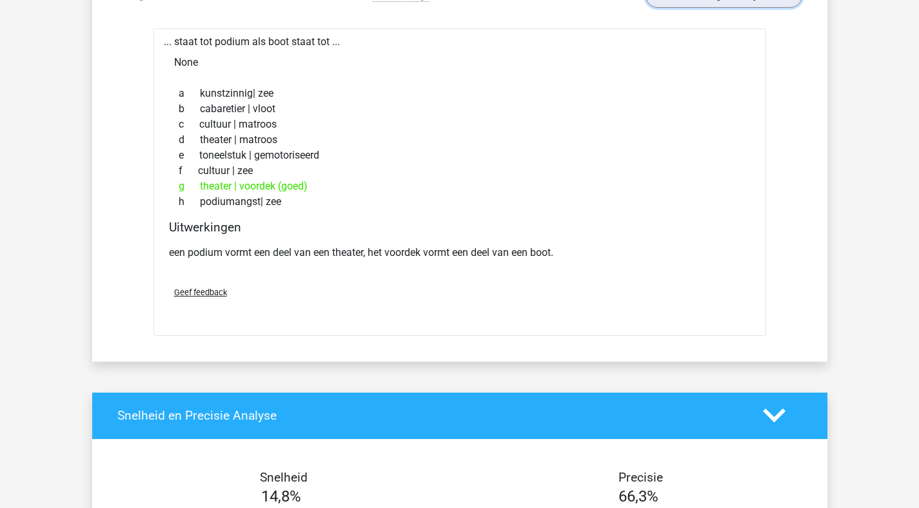
scroll to position [1017, 0]
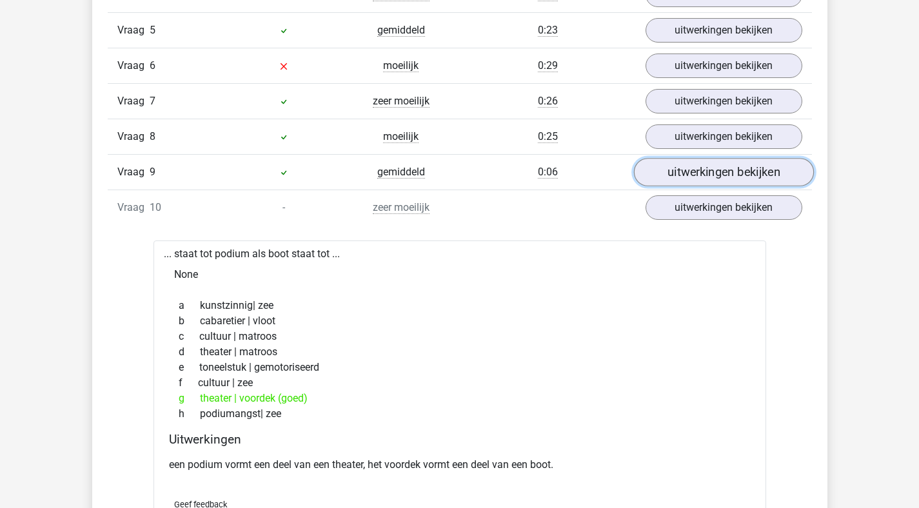
click at [682, 170] on link "uitwerkingen bekijken" at bounding box center [724, 173] width 180 height 28
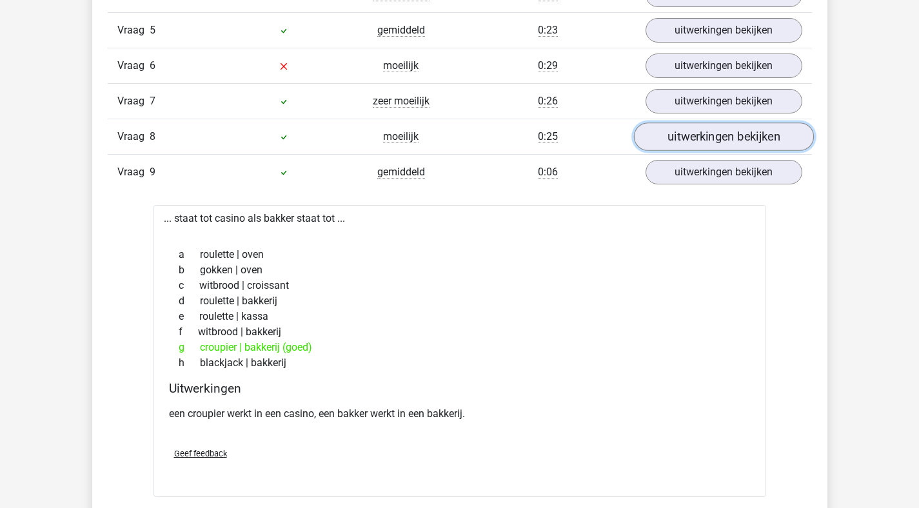
click at [677, 145] on link "uitwerkingen bekijken" at bounding box center [724, 137] width 180 height 28
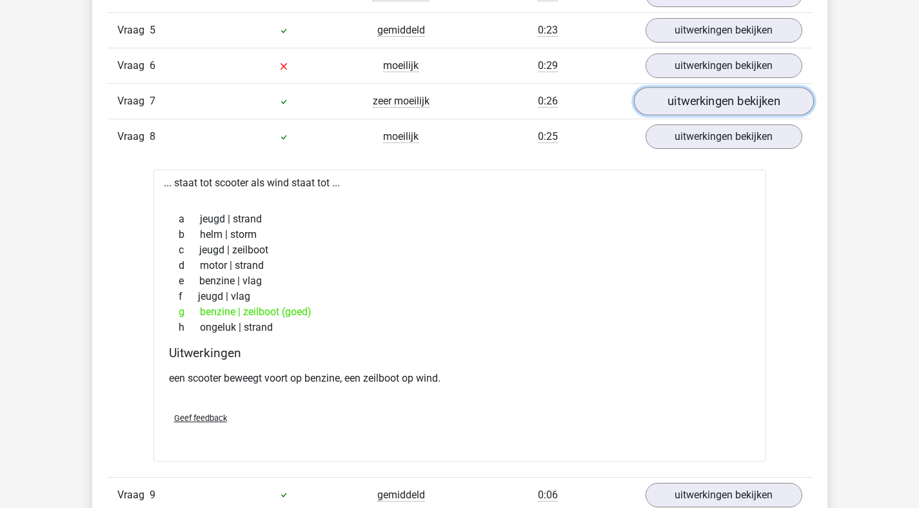
click at [723, 103] on link "uitwerkingen bekijken" at bounding box center [724, 102] width 180 height 28
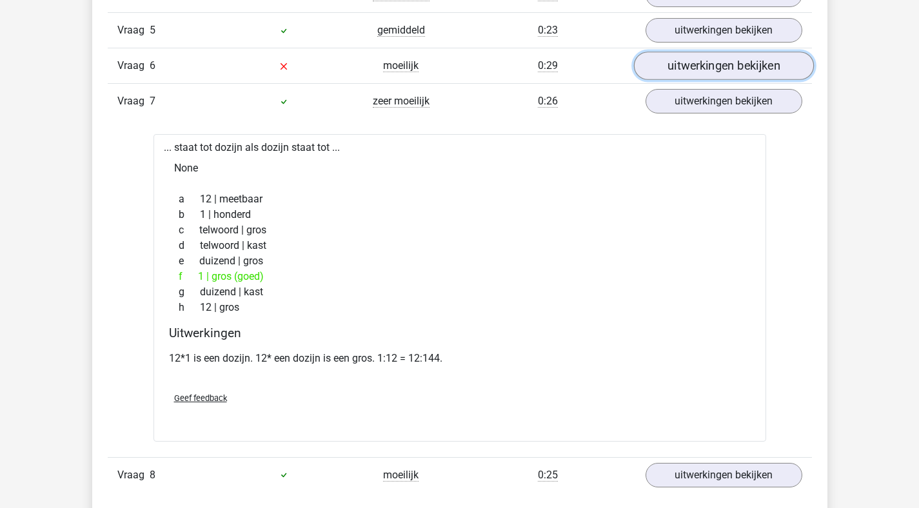
click at [700, 66] on link "uitwerkingen bekijken" at bounding box center [724, 66] width 180 height 28
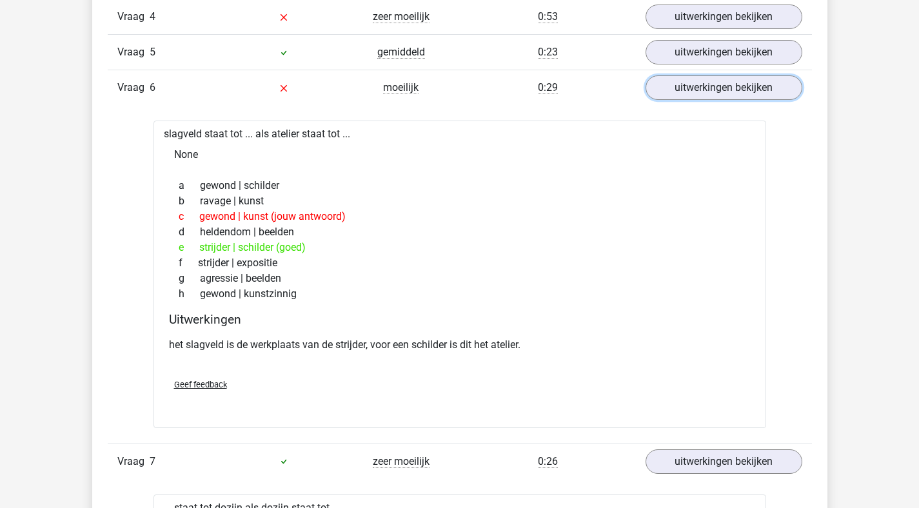
scroll to position [993, 0]
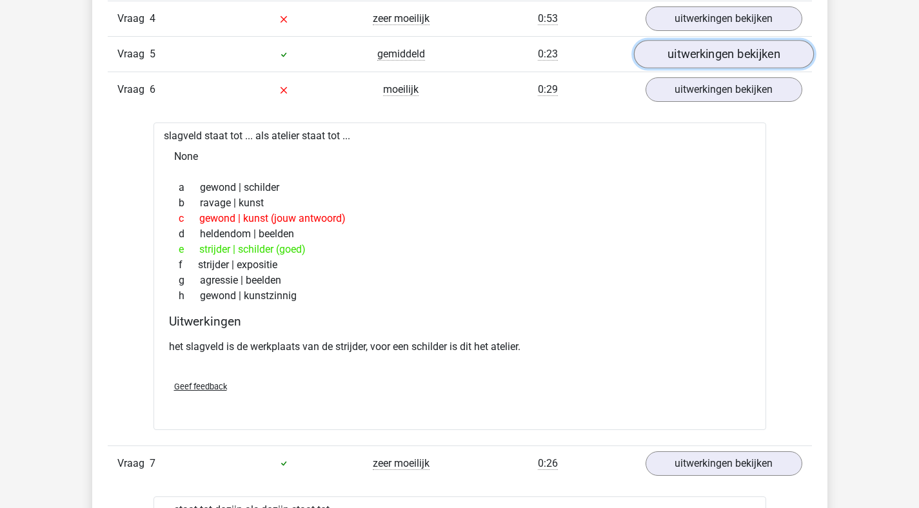
click at [706, 61] on link "uitwerkingen bekijken" at bounding box center [724, 55] width 180 height 28
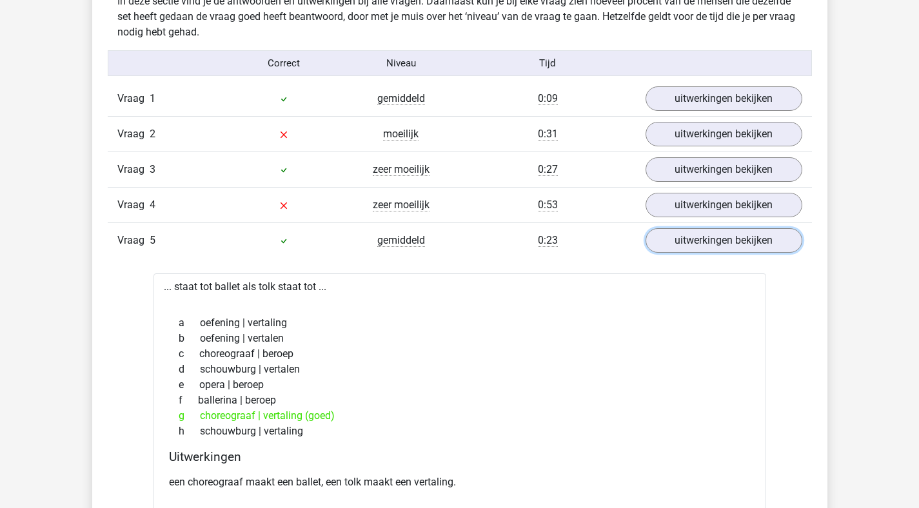
scroll to position [806, 0]
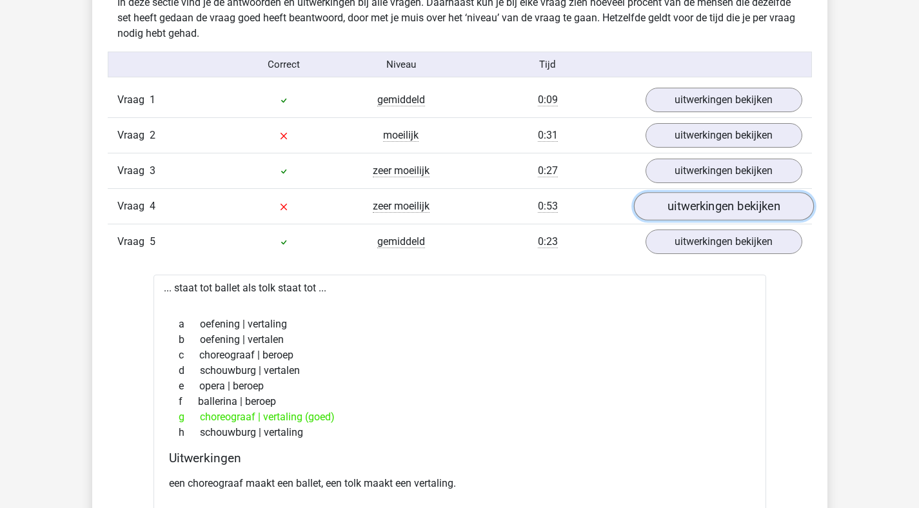
click at [666, 200] on link "uitwerkingen bekijken" at bounding box center [724, 207] width 180 height 28
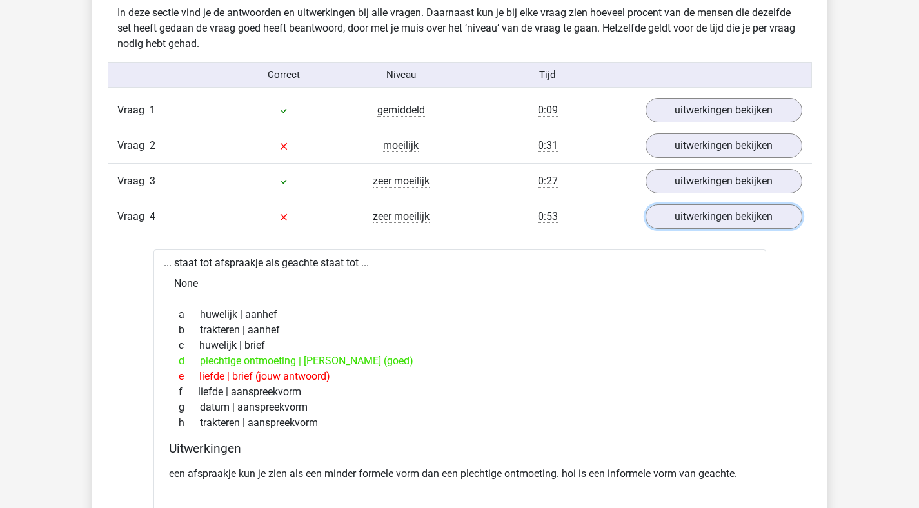
scroll to position [608, 0]
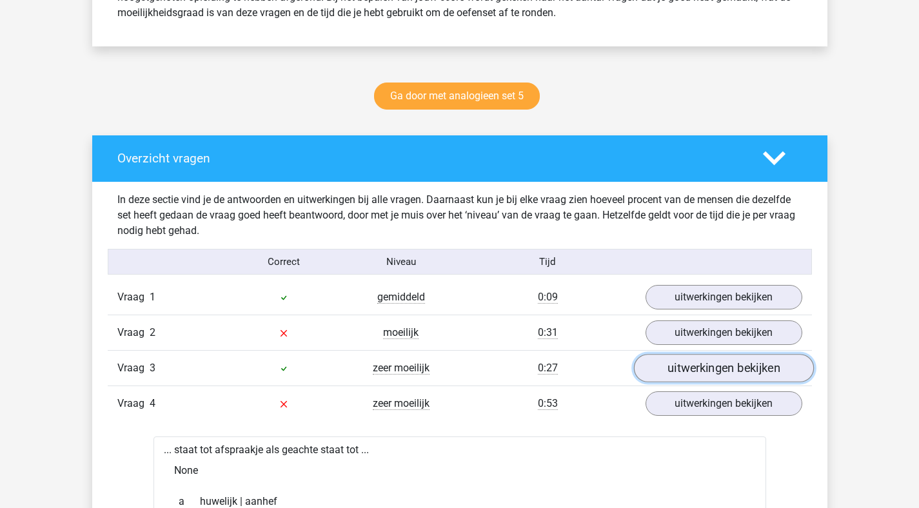
click at [706, 372] on link "uitwerkingen bekijken" at bounding box center [724, 369] width 180 height 28
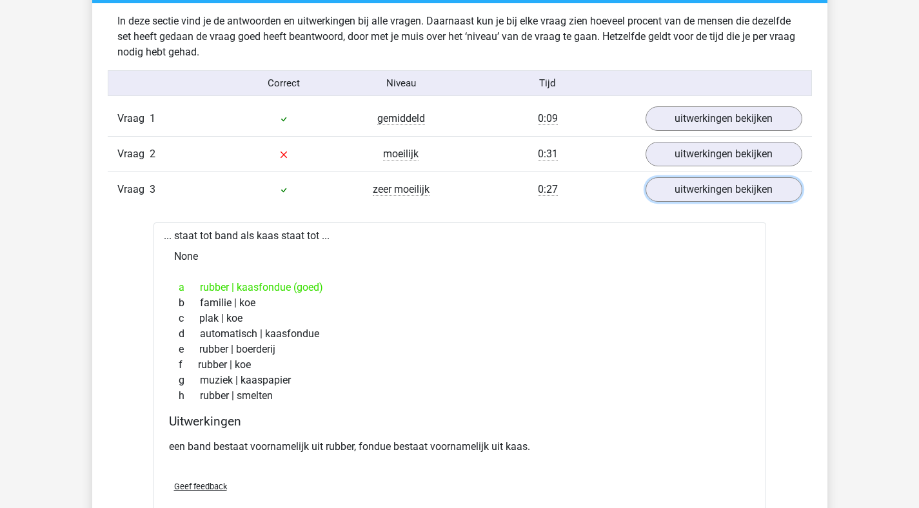
scroll to position [799, 0]
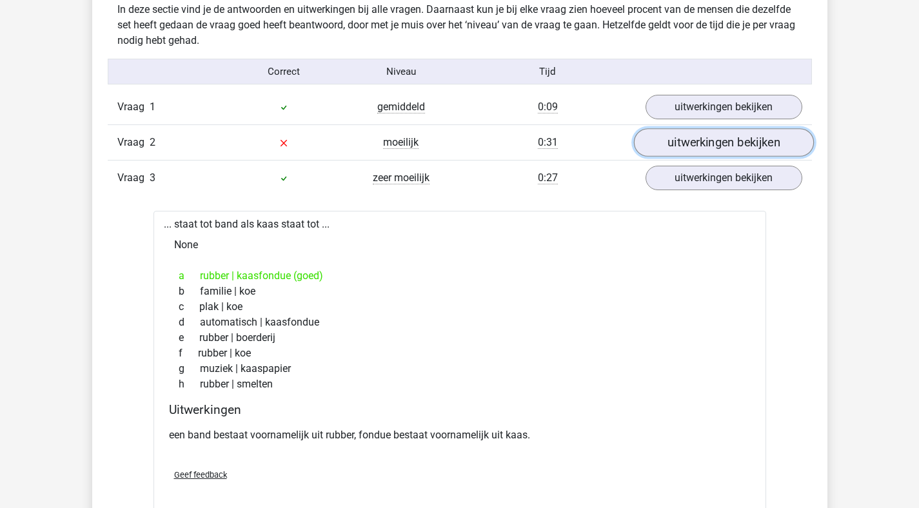
click at [685, 144] on link "uitwerkingen bekijken" at bounding box center [724, 143] width 180 height 28
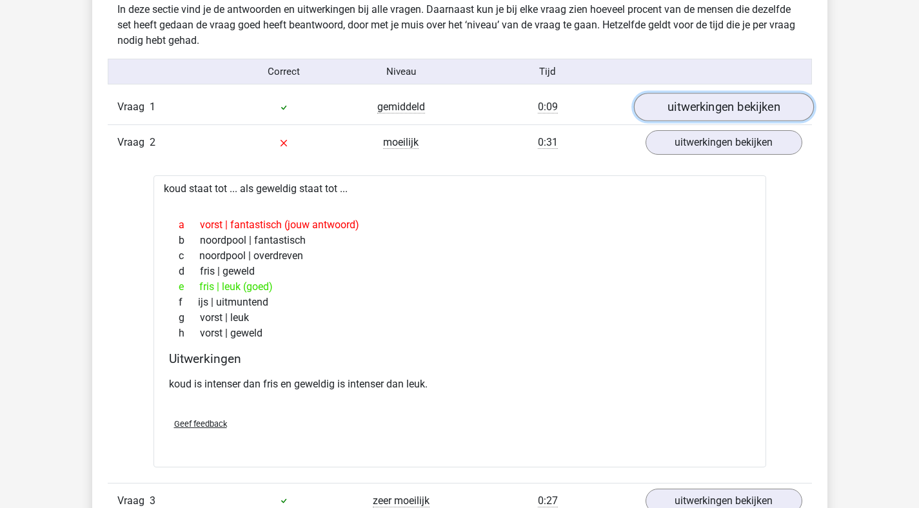
click at [730, 114] on link "uitwerkingen bekijken" at bounding box center [724, 108] width 180 height 28
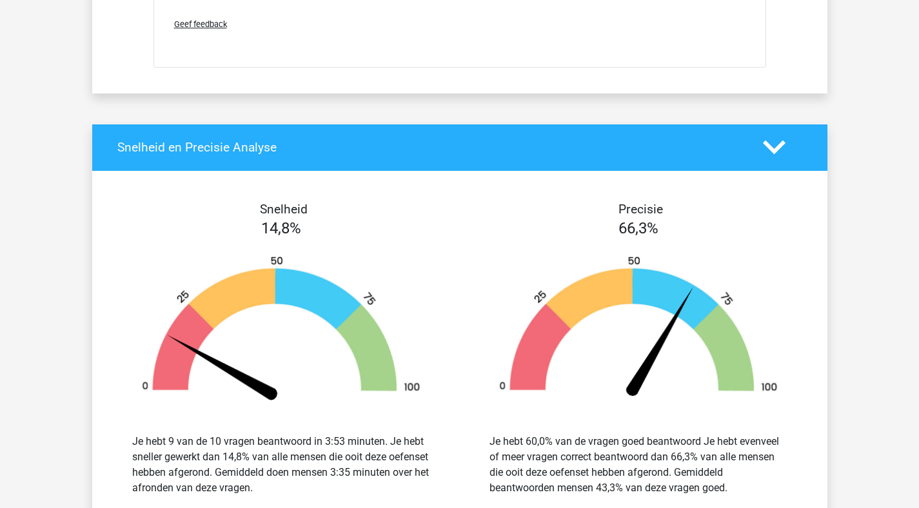
scroll to position [5183, 0]
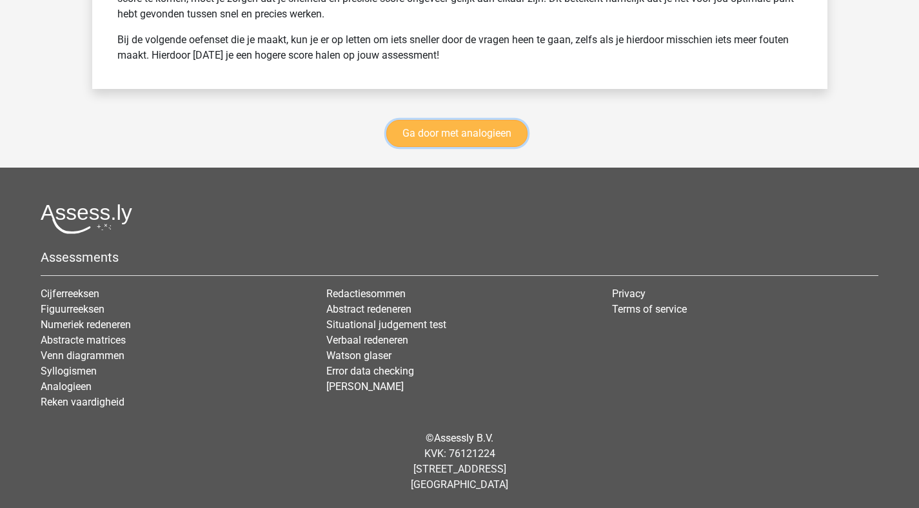
click at [512, 138] on link "Ga door met analogieen" at bounding box center [456, 133] width 141 height 27
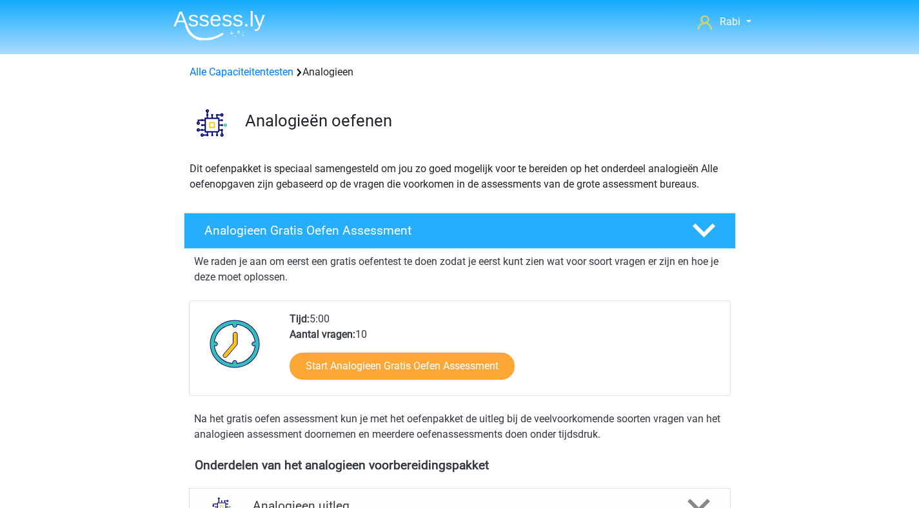
scroll to position [529, 0]
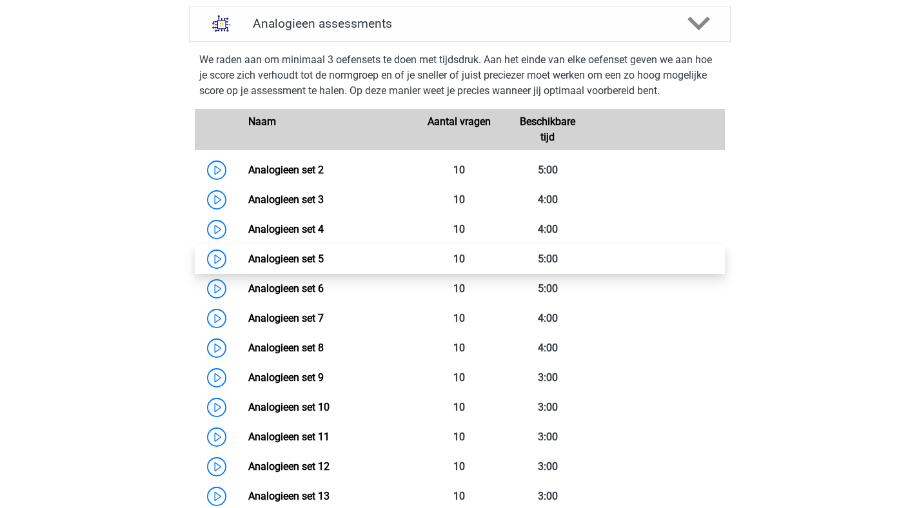
click at [248, 258] on link "Analogieen set 5" at bounding box center [285, 259] width 75 height 12
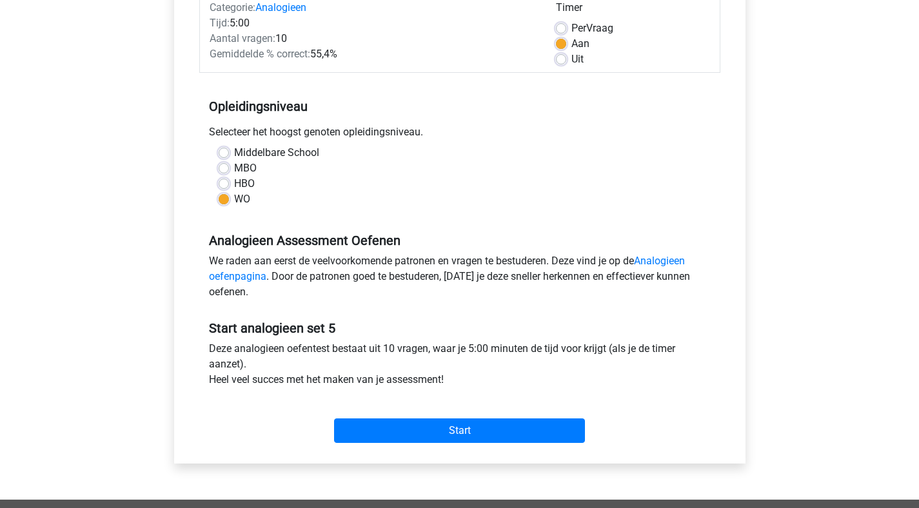
scroll to position [425, 0]
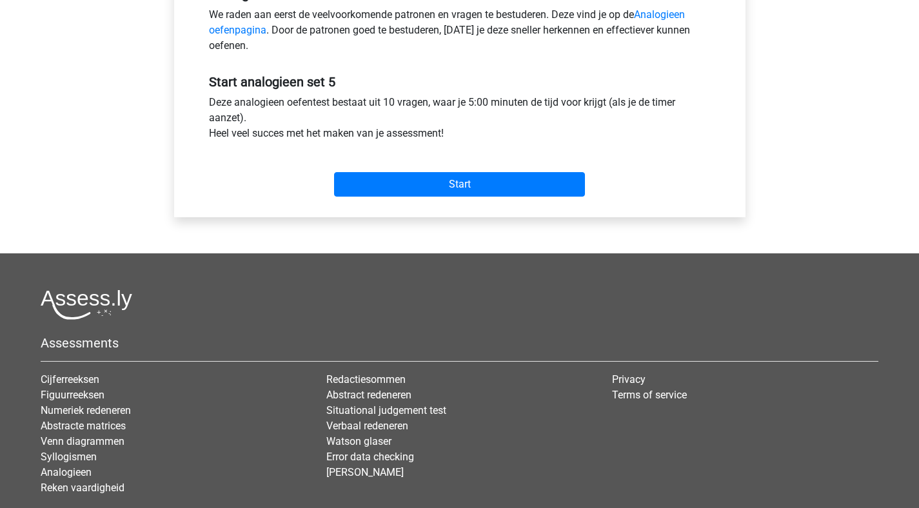
click at [421, 197] on div "Start" at bounding box center [459, 173] width 521 height 55
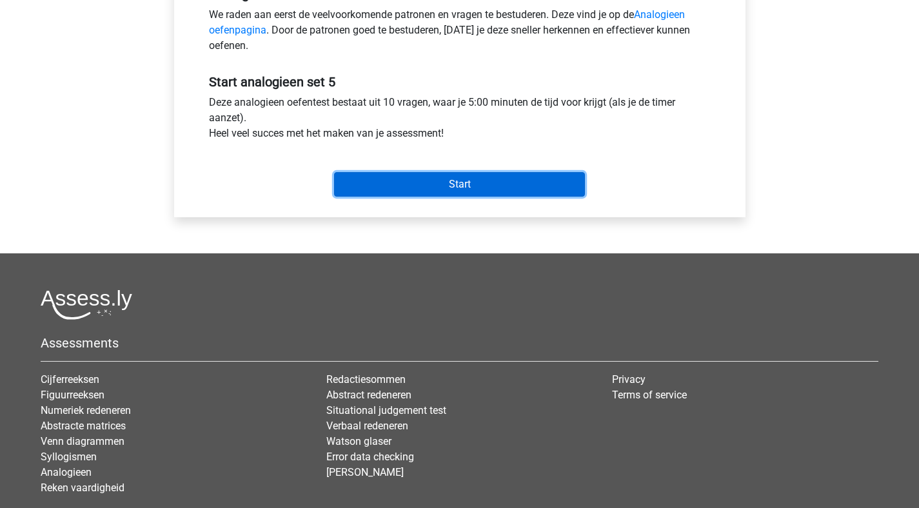
click at [424, 189] on input "Start" at bounding box center [459, 184] width 251 height 25
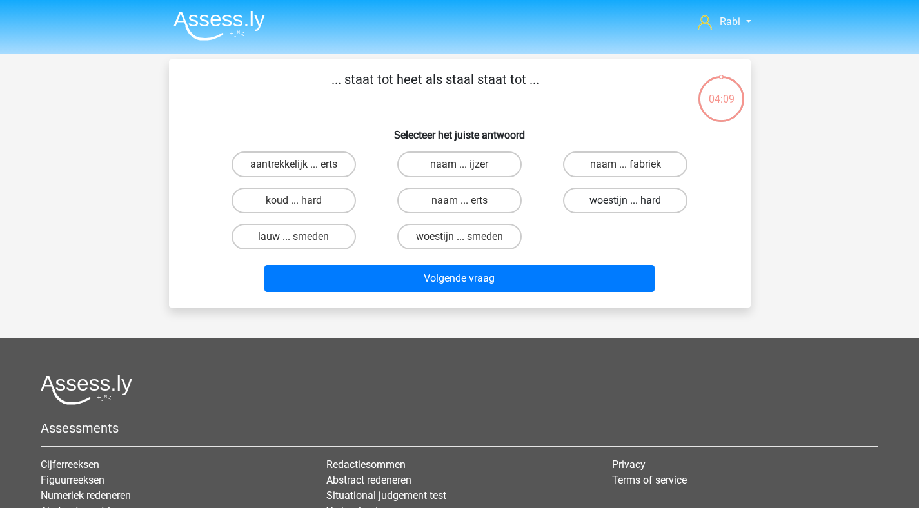
click at [610, 201] on label "woestijn ... hard" at bounding box center [625, 201] width 125 height 26
click at [626, 201] on input "woestijn ... hard" at bounding box center [630, 205] width 8 height 8
radio input "true"
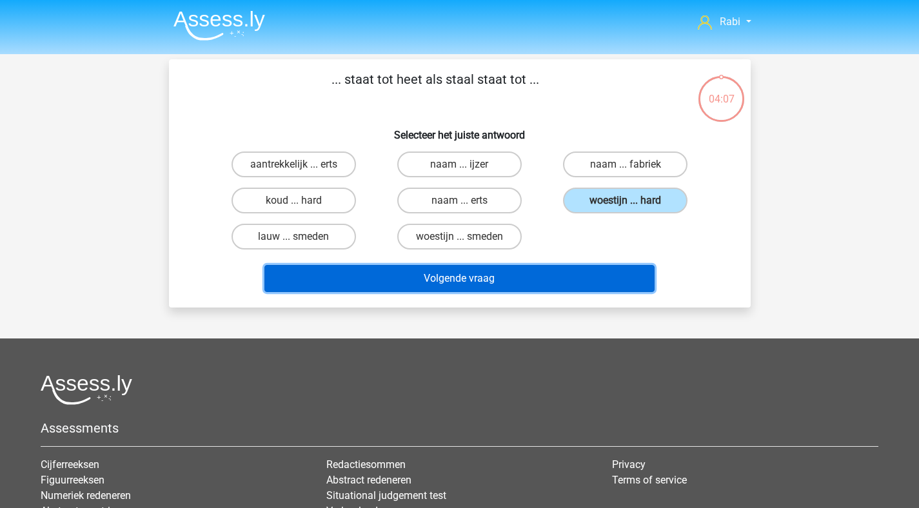
click at [464, 285] on button "Volgende vraag" at bounding box center [459, 278] width 390 height 27
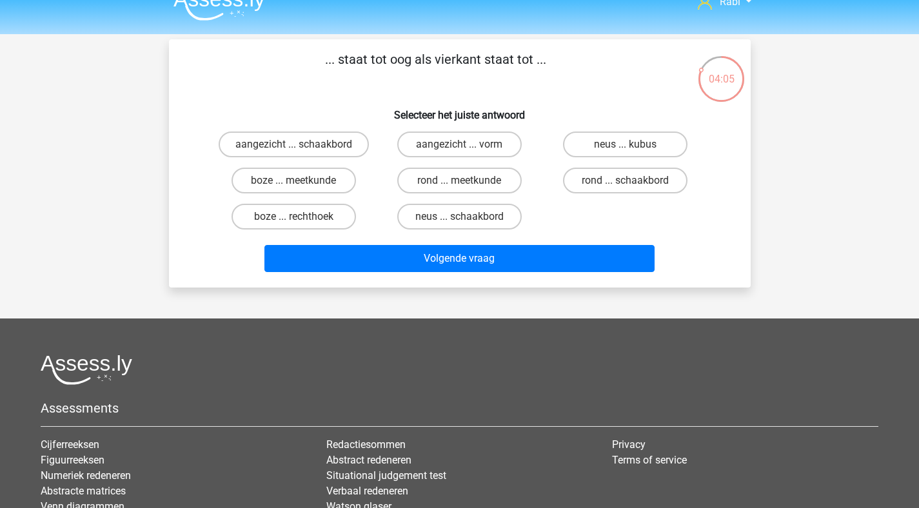
scroll to position [19, 0]
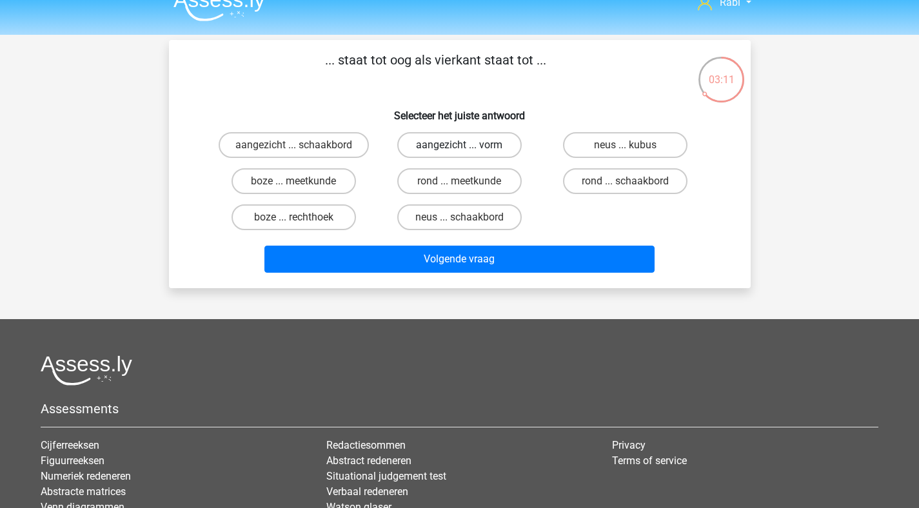
click at [448, 142] on label "aangezicht ... vorm" at bounding box center [459, 145] width 125 height 26
click at [459, 145] on input "aangezicht ... vorm" at bounding box center [463, 149] width 8 height 8
radio input "true"
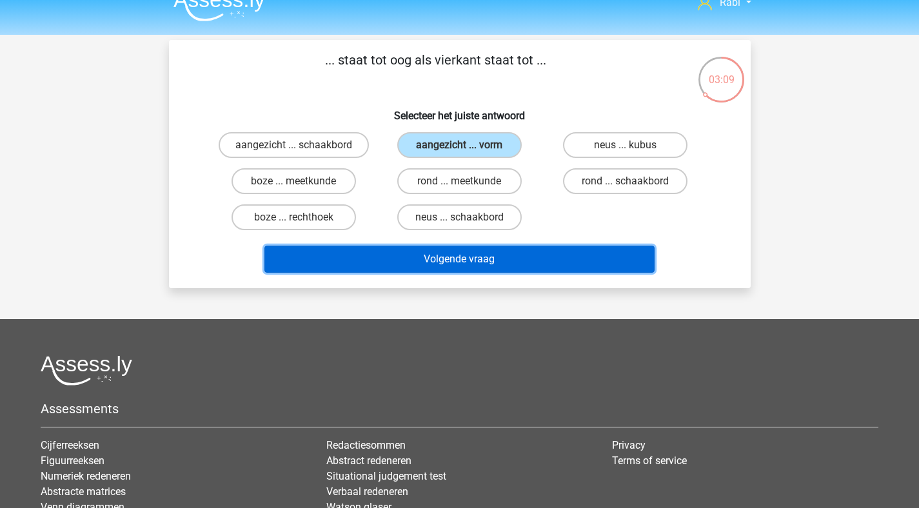
click at [491, 254] on button "Volgende vraag" at bounding box center [459, 259] width 390 height 27
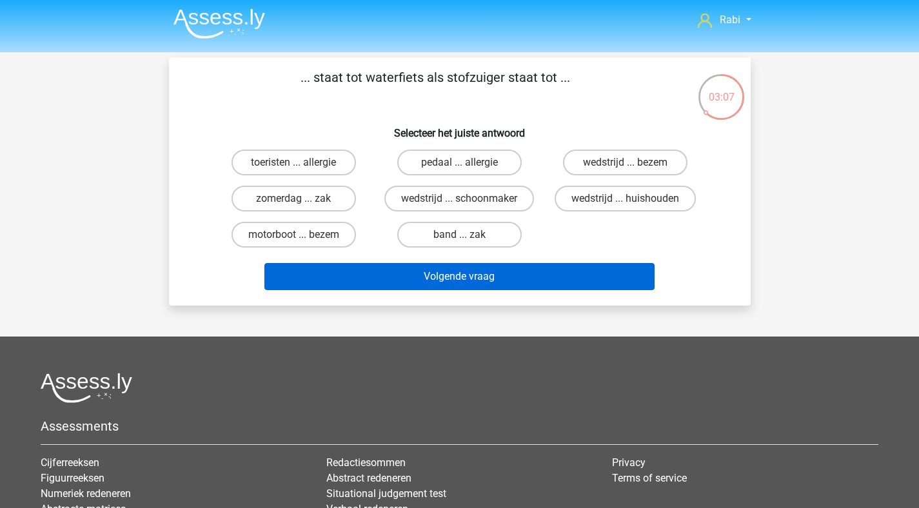
scroll to position [0, 0]
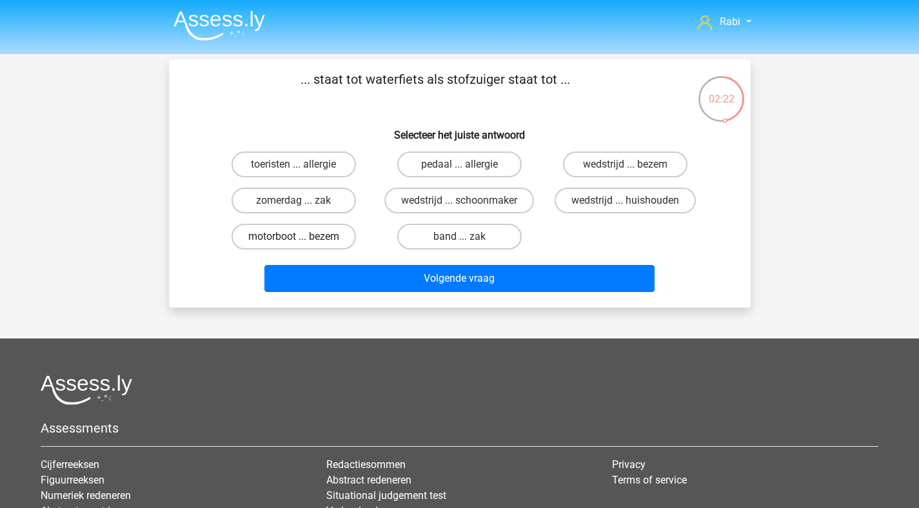
click at [330, 238] on label "motorboot ... bezem" at bounding box center [294, 237] width 125 height 26
click at [302, 238] on input "motorboot ... bezem" at bounding box center [298, 241] width 8 height 8
radio input "true"
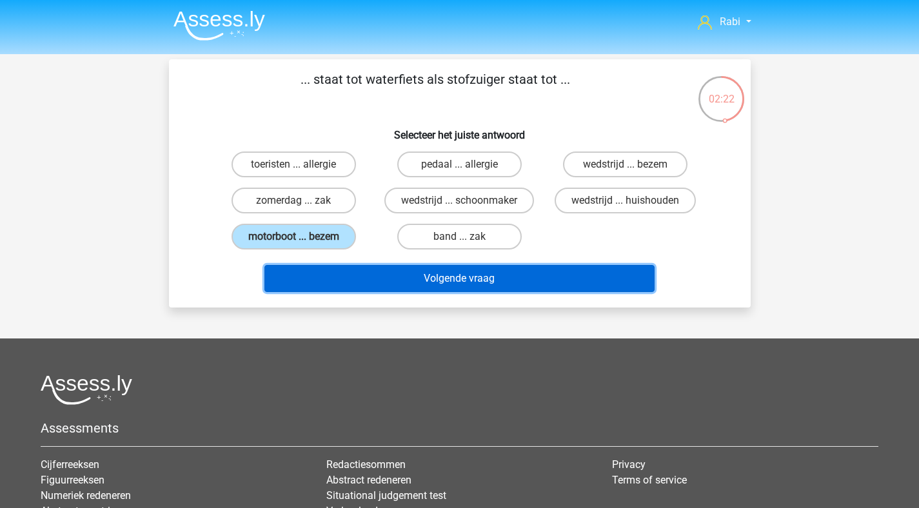
click at [508, 279] on button "Volgende vraag" at bounding box center [459, 278] width 390 height 27
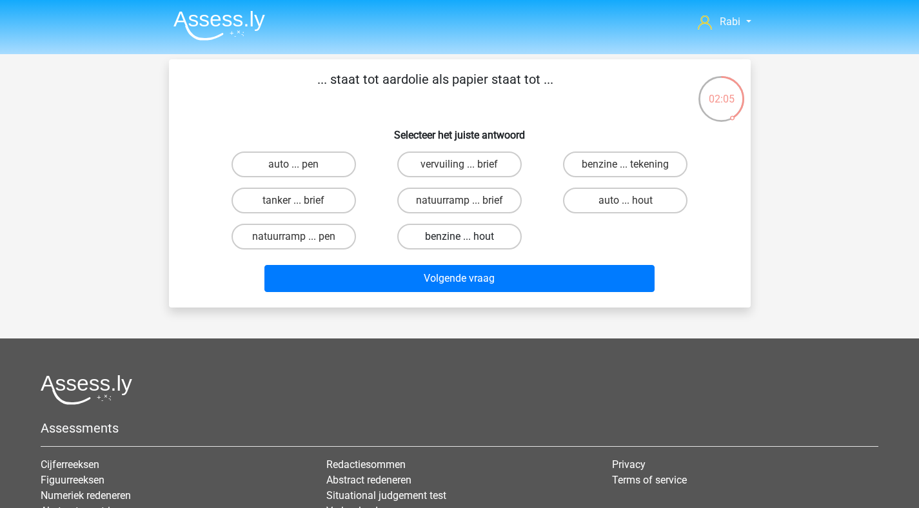
click at [506, 237] on label "benzine ... hout" at bounding box center [459, 237] width 125 height 26
click at [468, 237] on input "benzine ... hout" at bounding box center [463, 241] width 8 height 8
radio input "true"
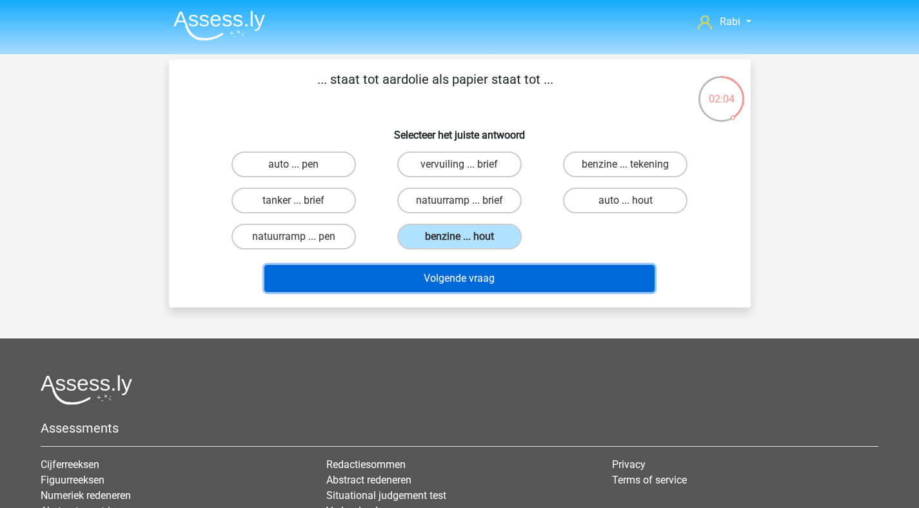
click at [532, 287] on button "Volgende vraag" at bounding box center [459, 278] width 390 height 27
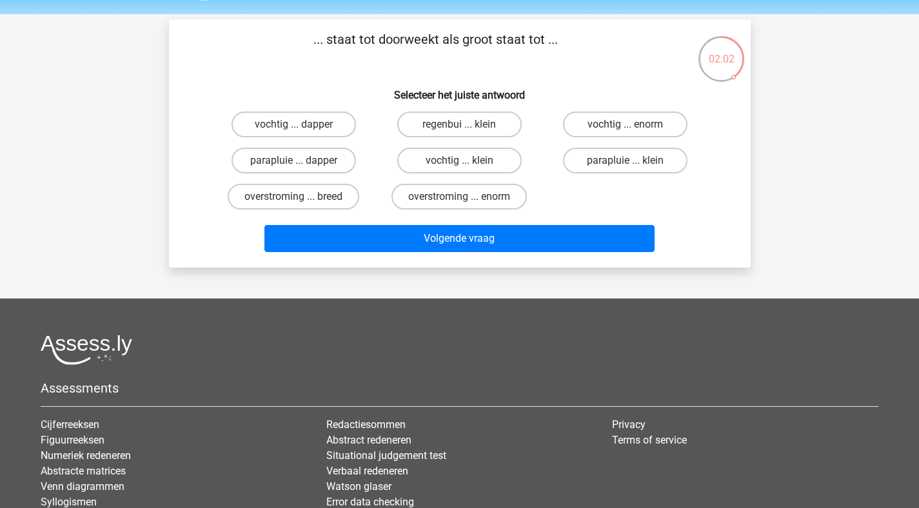
scroll to position [34, 0]
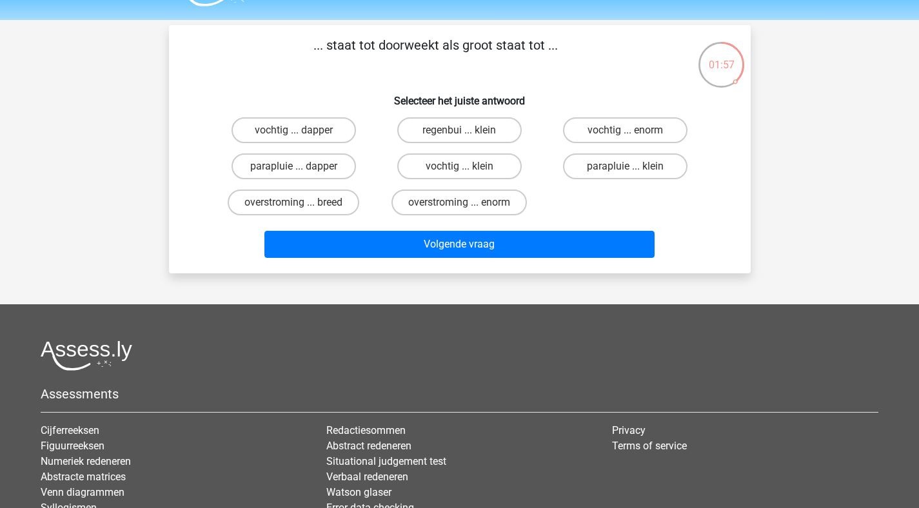
click at [472, 181] on div "vochtig ... klein" at bounding box center [460, 166] width 166 height 36
click at [600, 134] on label "vochtig ... enorm" at bounding box center [625, 130] width 125 height 26
click at [626, 134] on input "vochtig ... enorm" at bounding box center [630, 134] width 8 height 8
radio input "true"
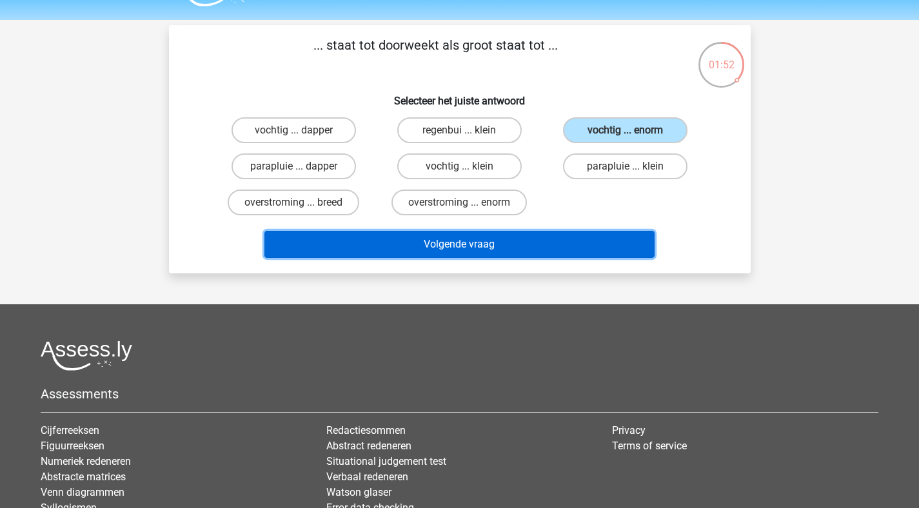
click at [557, 245] on button "Volgende vraag" at bounding box center [459, 244] width 390 height 27
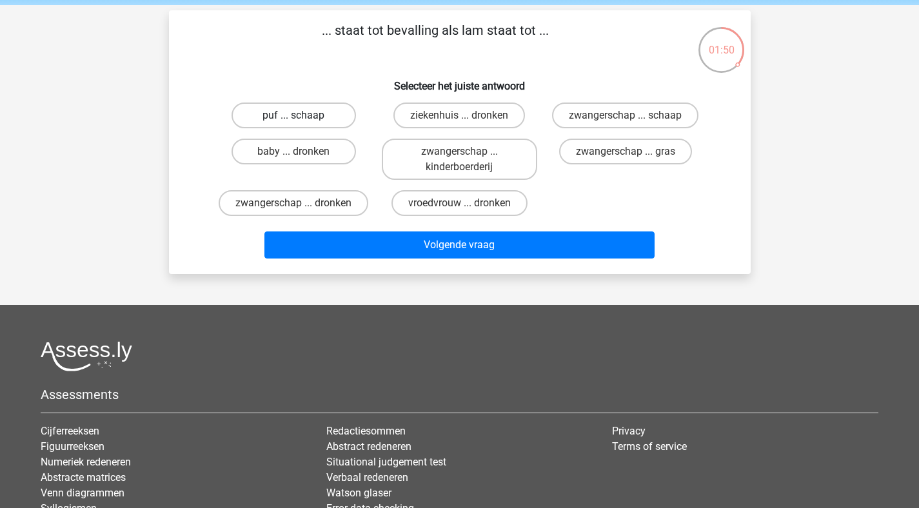
scroll to position [45, 0]
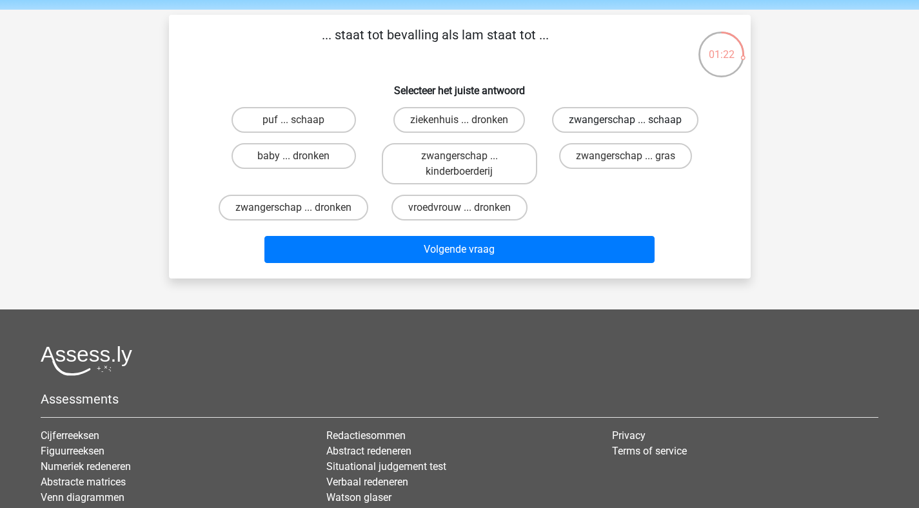
click at [590, 132] on label "zwangerschap ... schaap" at bounding box center [625, 120] width 146 height 26
click at [626, 128] on input "zwangerschap ... schaap" at bounding box center [630, 124] width 8 height 8
radio input "true"
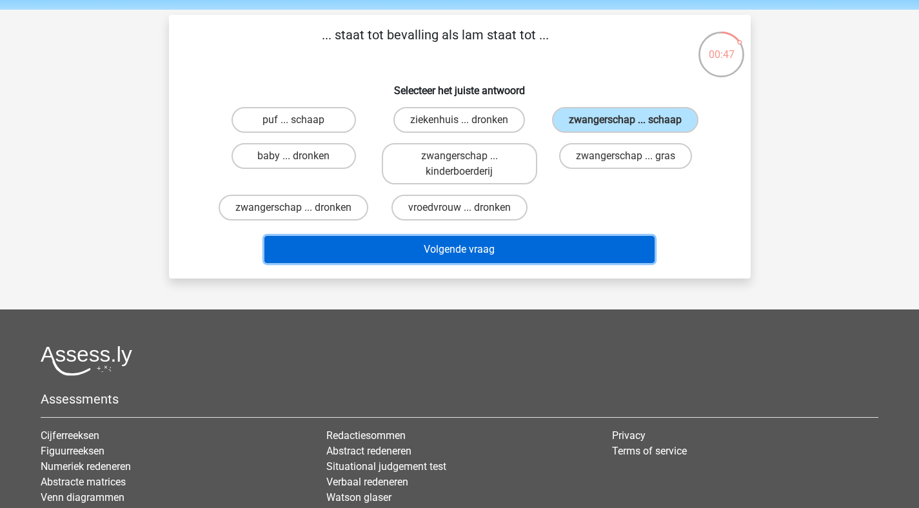
click at [494, 247] on button "Volgende vraag" at bounding box center [459, 249] width 390 height 27
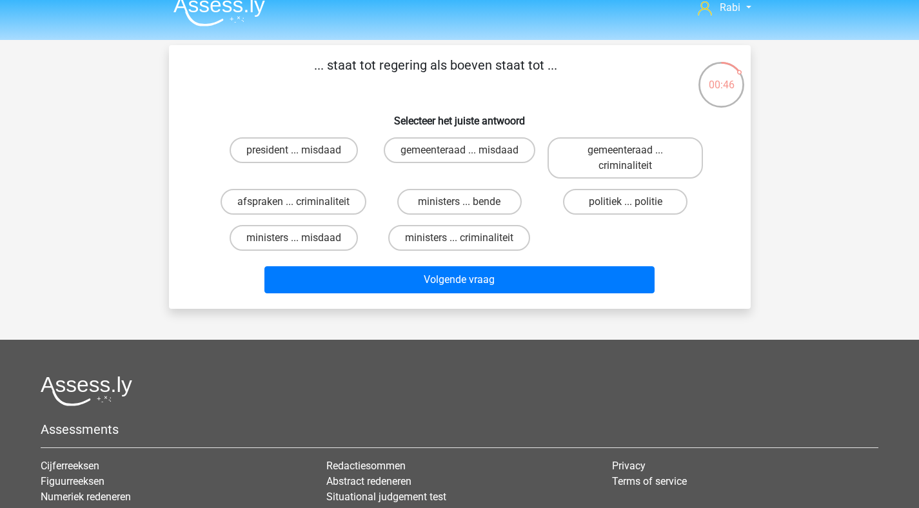
scroll to position [0, 0]
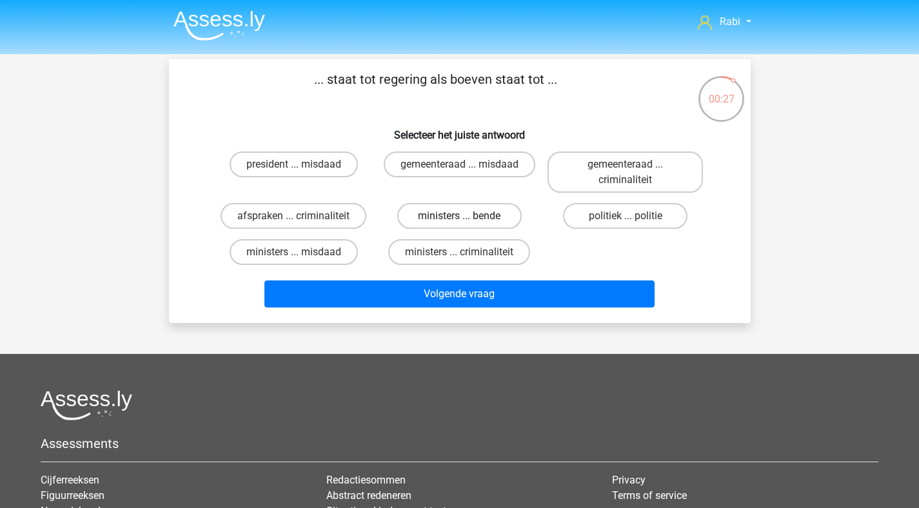
click at [456, 217] on label "ministers ... bende" at bounding box center [459, 216] width 125 height 26
click at [459, 217] on input "ministers ... bende" at bounding box center [463, 220] width 8 height 8
radio input "true"
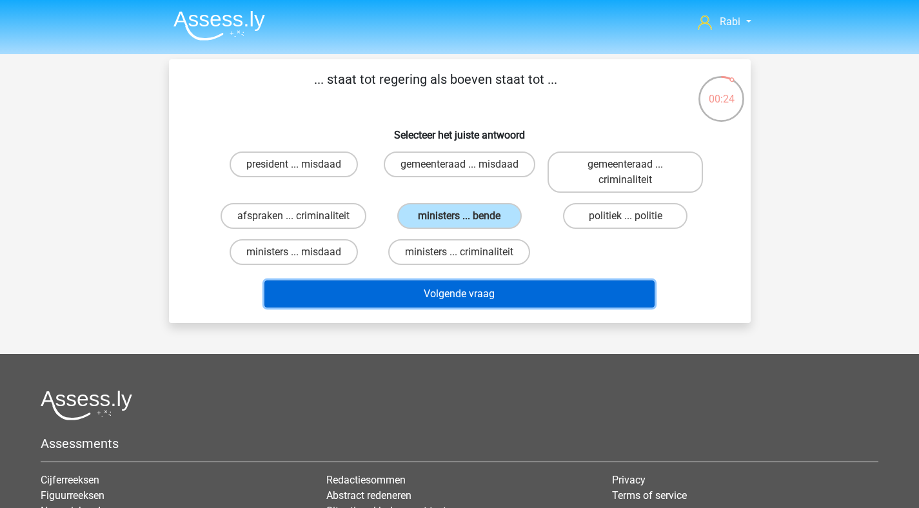
click at [478, 299] on button "Volgende vraag" at bounding box center [459, 294] width 390 height 27
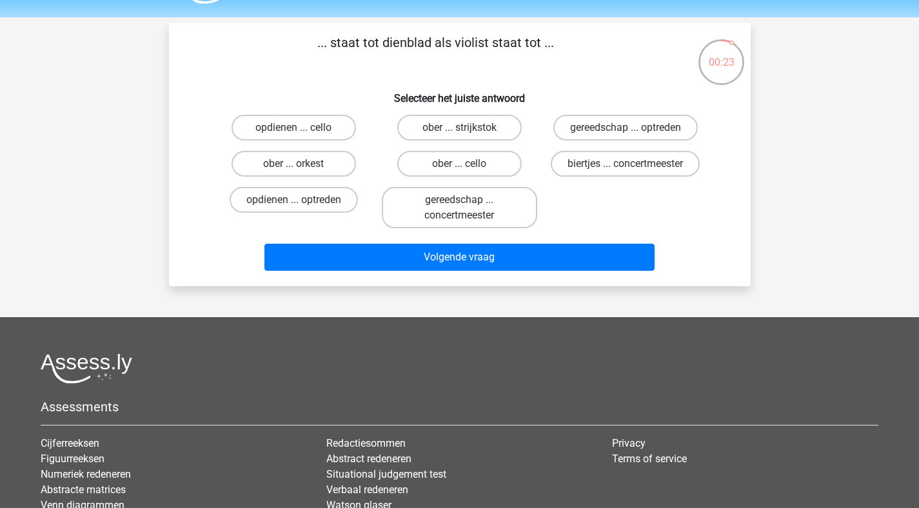
scroll to position [19, 0]
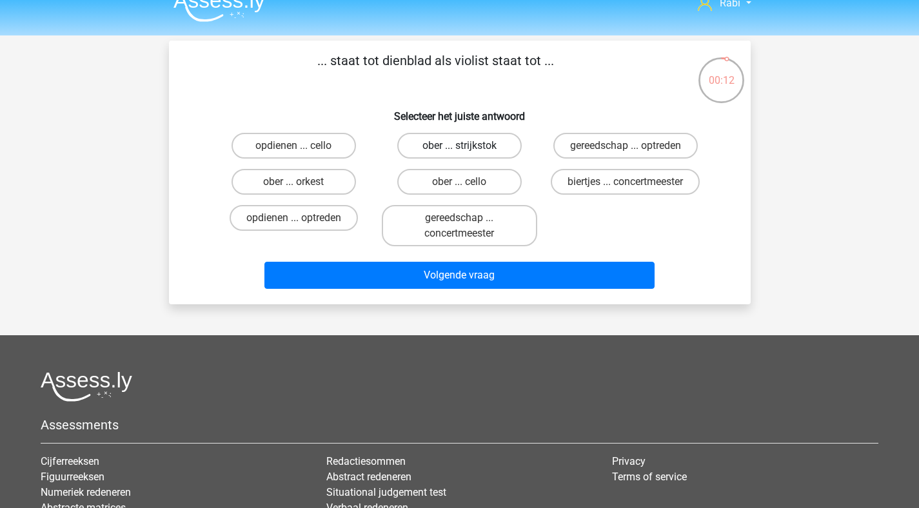
click at [469, 154] on label "ober ... strijkstok" at bounding box center [459, 146] width 125 height 26
click at [468, 154] on input "ober ... strijkstok" at bounding box center [463, 150] width 8 height 8
radio input "true"
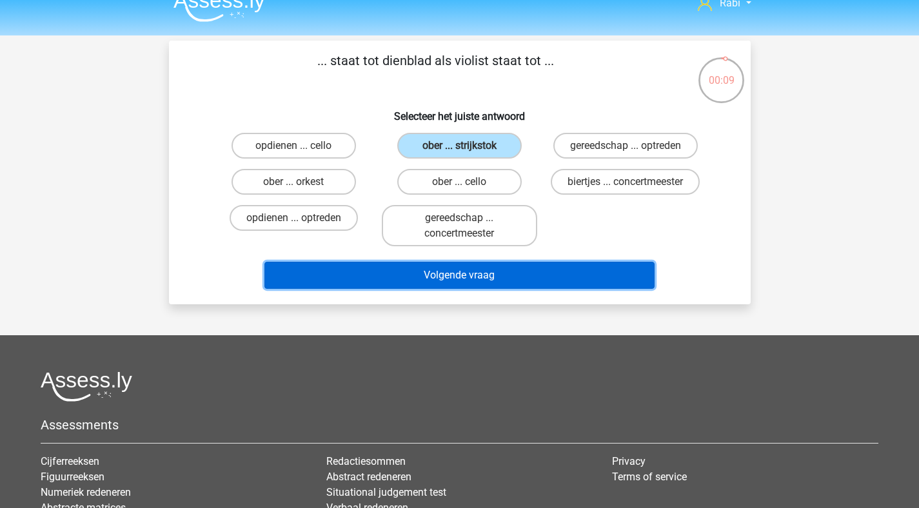
click at [481, 286] on button "Volgende vraag" at bounding box center [459, 275] width 390 height 27
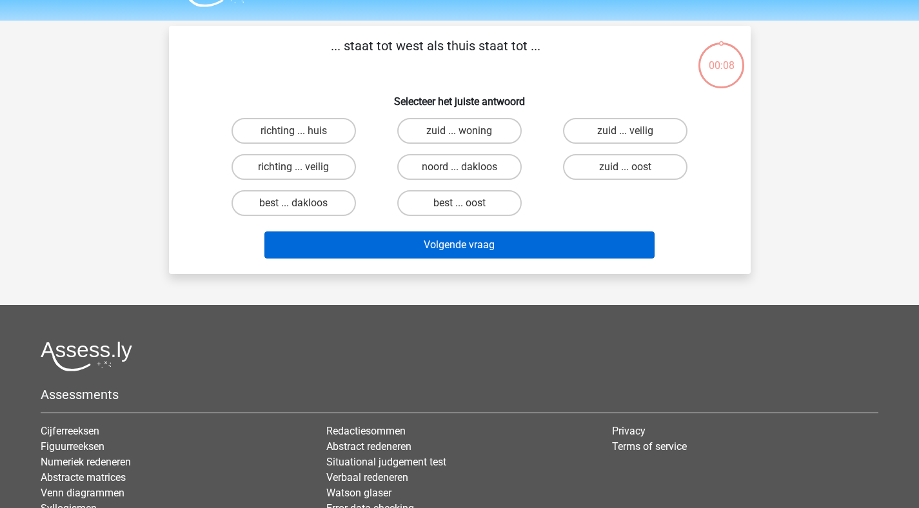
scroll to position [12, 0]
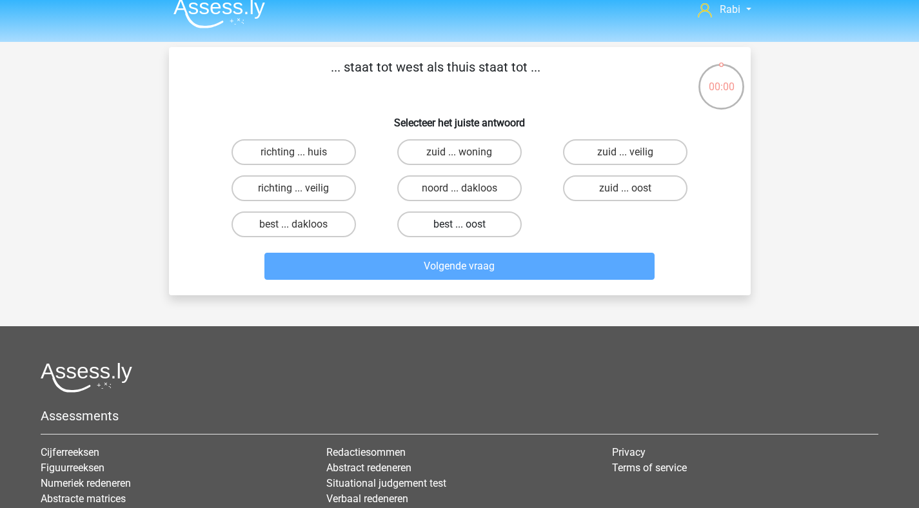
click at [446, 218] on label "best ... oost" at bounding box center [459, 225] width 125 height 26
click at [459, 224] on input "best ... oost" at bounding box center [463, 228] width 8 height 8
radio input "true"
click at [464, 225] on input "best ... oost" at bounding box center [463, 228] width 8 height 8
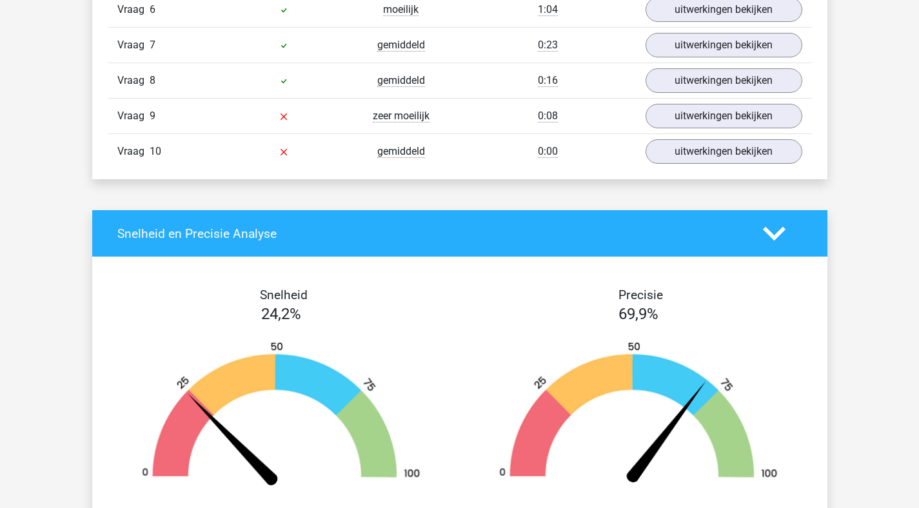
scroll to position [1024, 0]
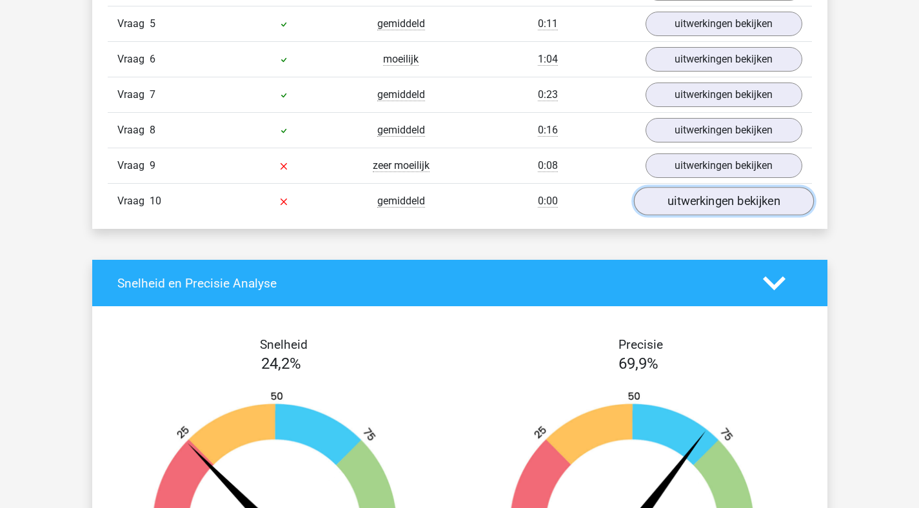
click at [728, 203] on link "uitwerkingen bekijken" at bounding box center [724, 202] width 180 height 28
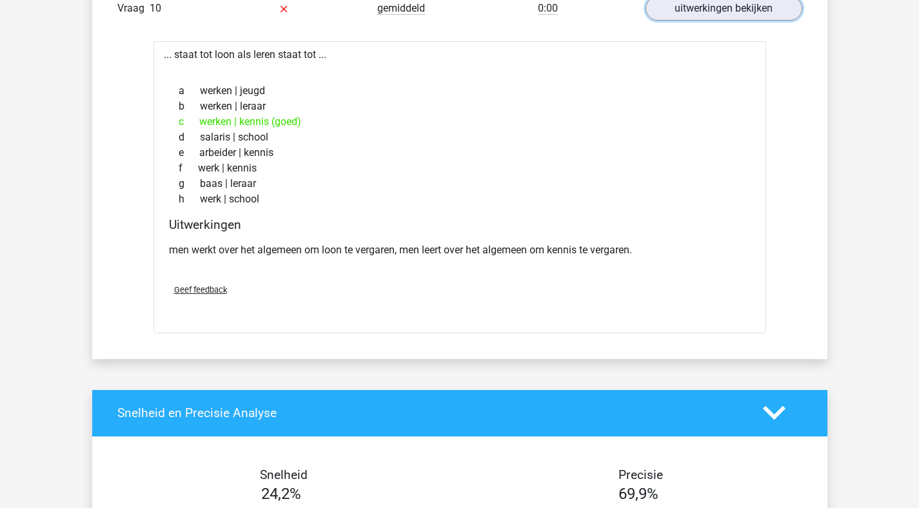
scroll to position [1012, 0]
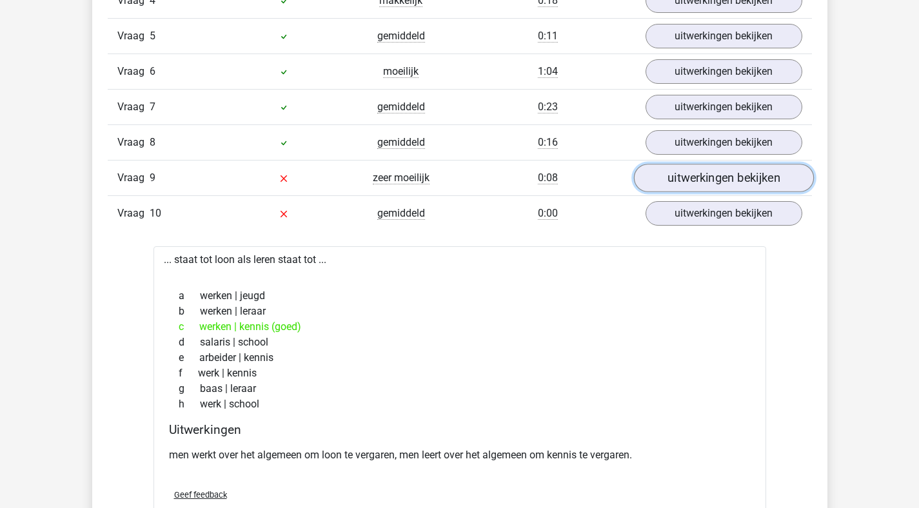
click at [710, 173] on link "uitwerkingen bekijken" at bounding box center [724, 179] width 180 height 28
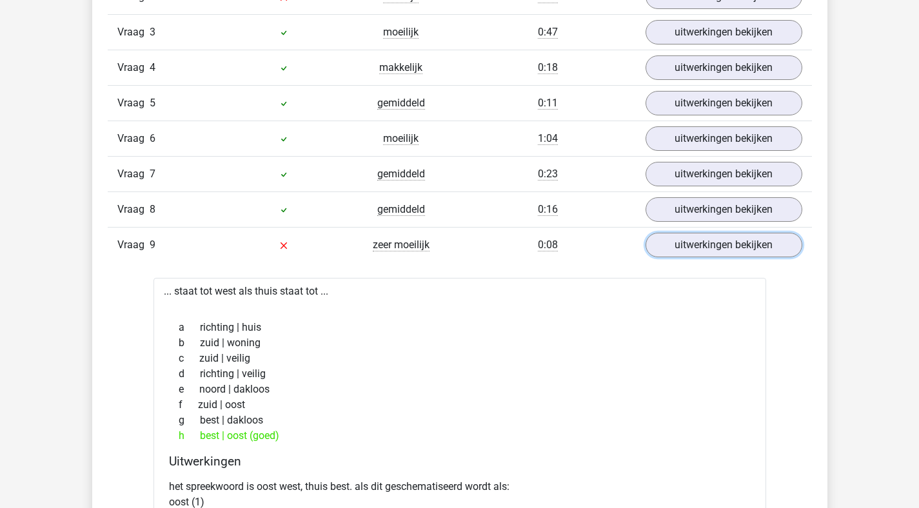
scroll to position [918, 0]
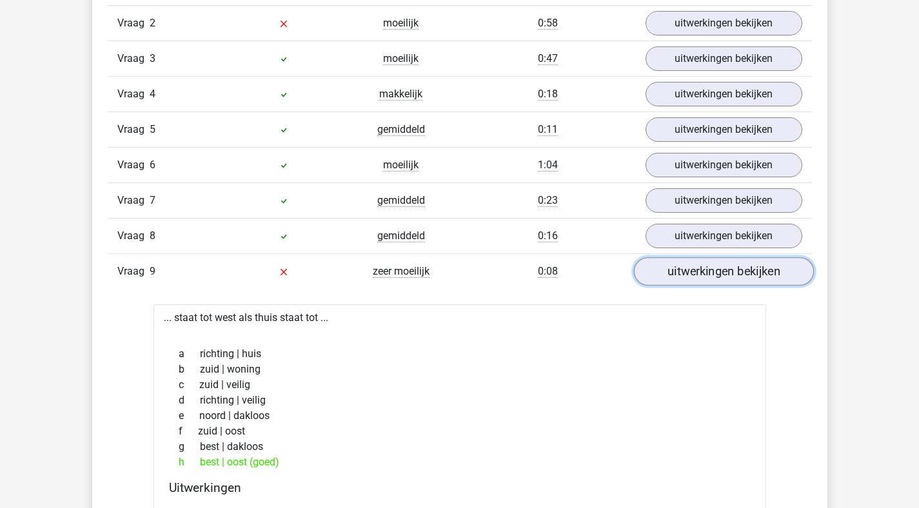
click at [672, 279] on link "uitwerkingen bekijken" at bounding box center [724, 272] width 180 height 28
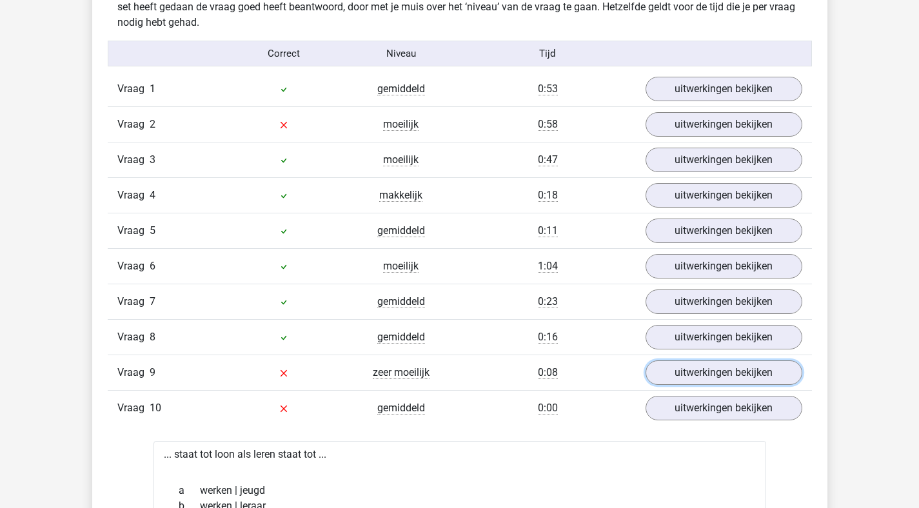
scroll to position [796, 0]
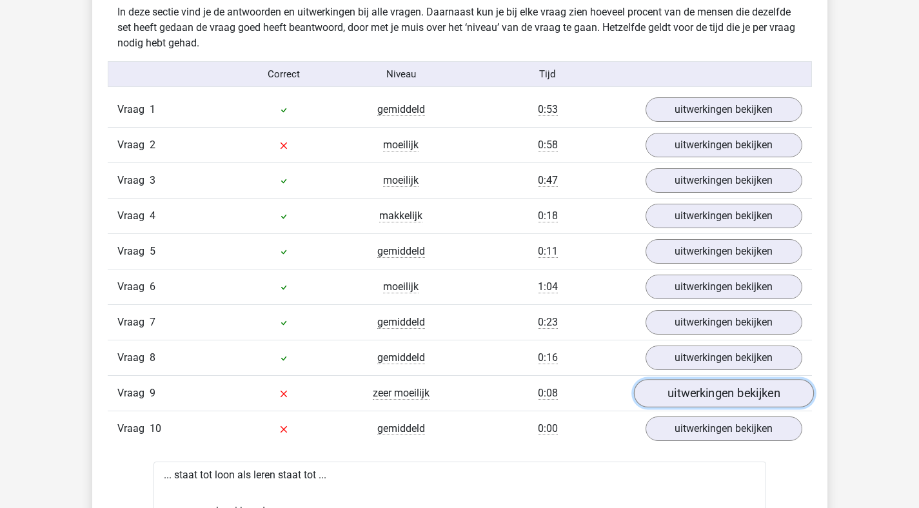
click at [706, 398] on link "uitwerkingen bekijken" at bounding box center [724, 394] width 180 height 28
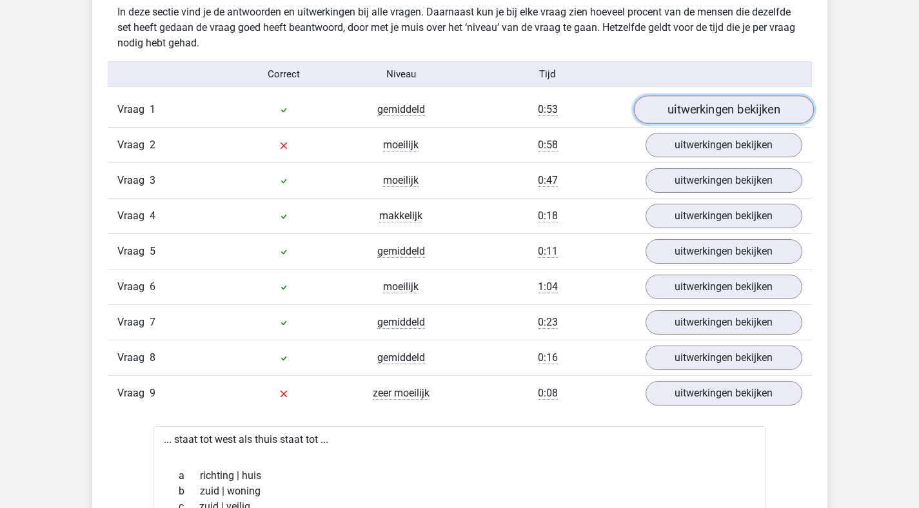
click at [708, 121] on link "uitwerkingen bekijken" at bounding box center [724, 110] width 180 height 28
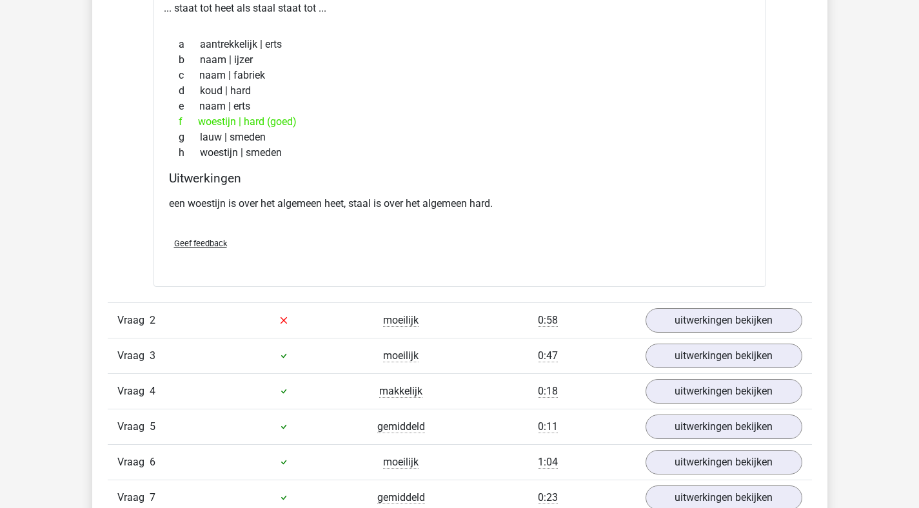
scroll to position [945, 0]
click at [698, 339] on div "Vraag 3 moeilijk 0:47 uitwerkingen bekijken" at bounding box center [460, 354] width 704 height 35
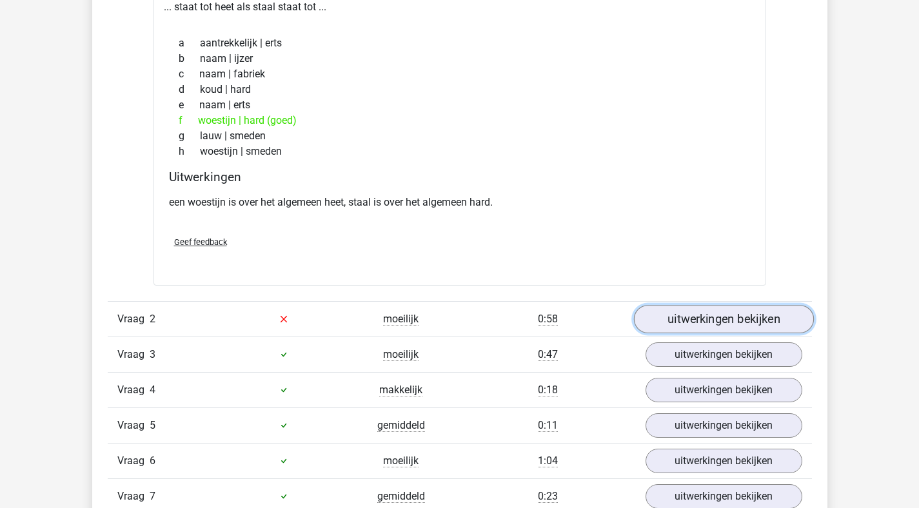
click at [695, 326] on link "uitwerkingen bekijken" at bounding box center [724, 319] width 180 height 28
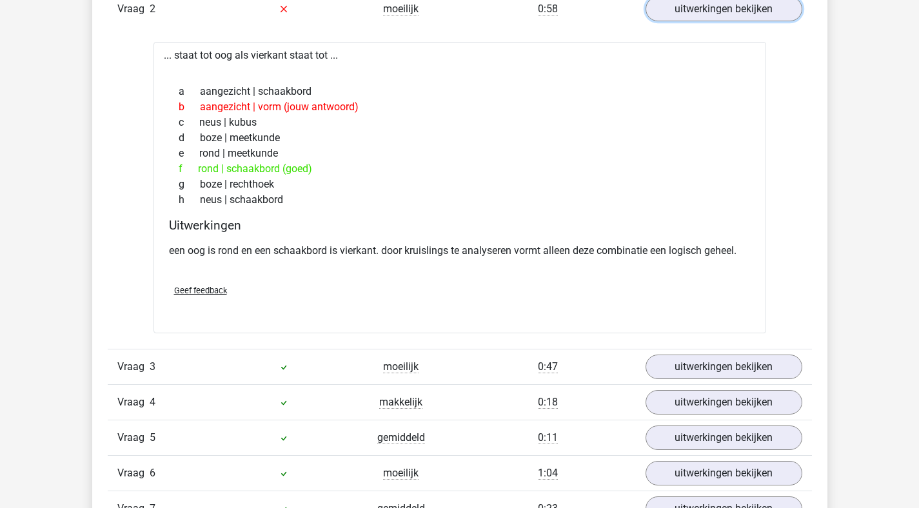
scroll to position [1268, 0]
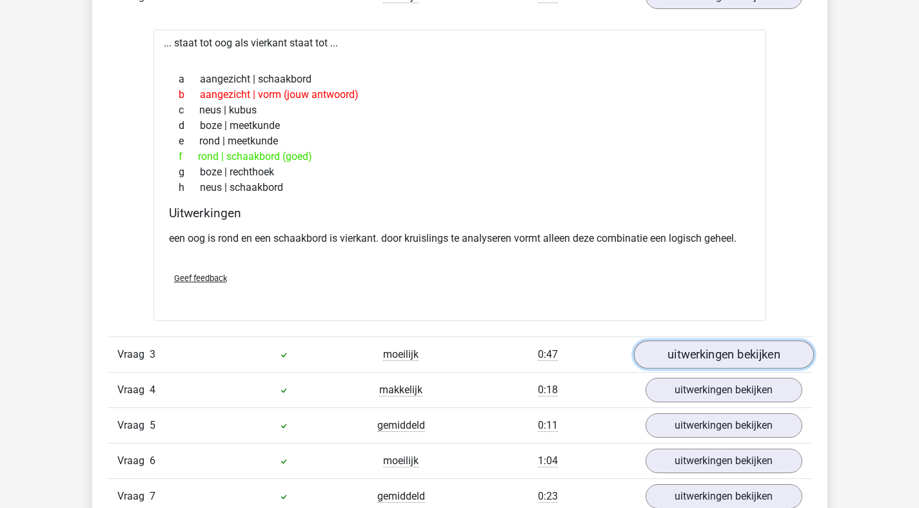
click at [716, 366] on link "uitwerkingen bekijken" at bounding box center [724, 355] width 180 height 28
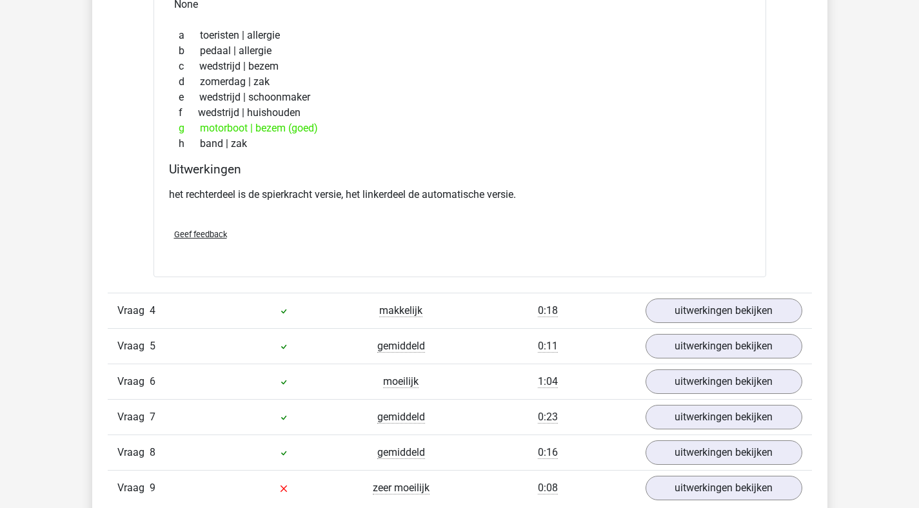
scroll to position [1696, 0]
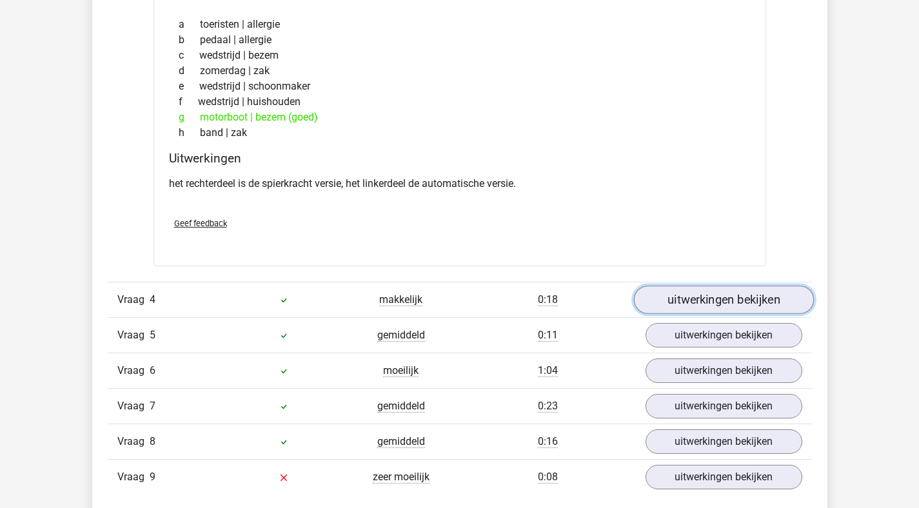
click at [723, 291] on link "uitwerkingen bekijken" at bounding box center [724, 300] width 180 height 28
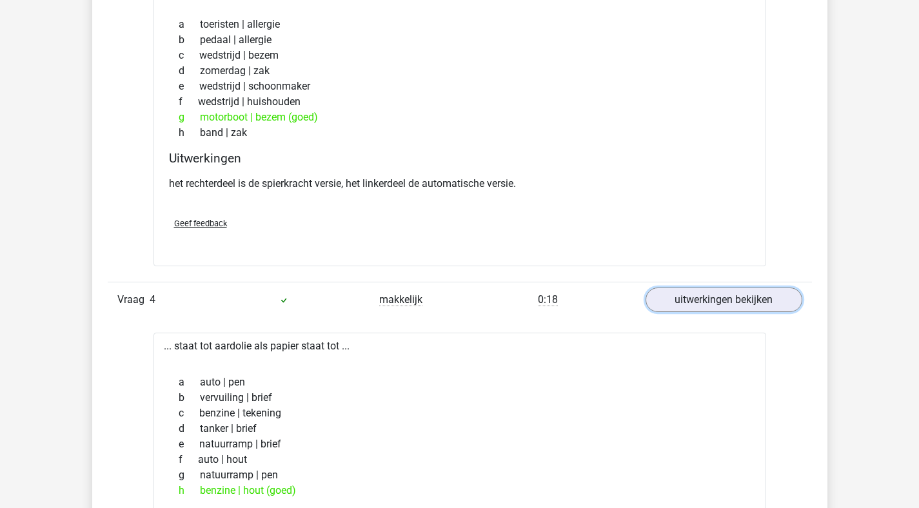
scroll to position [1957, 0]
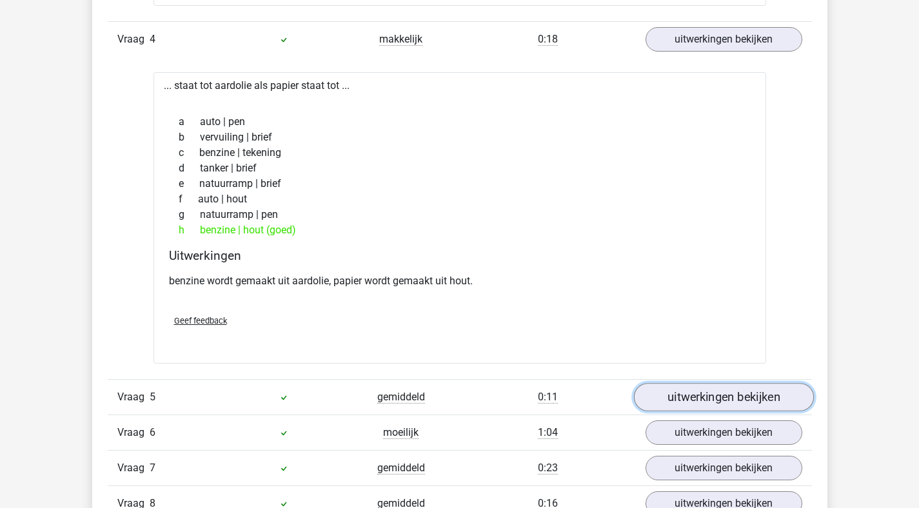
click at [704, 397] on link "uitwerkingen bekijken" at bounding box center [724, 397] width 180 height 28
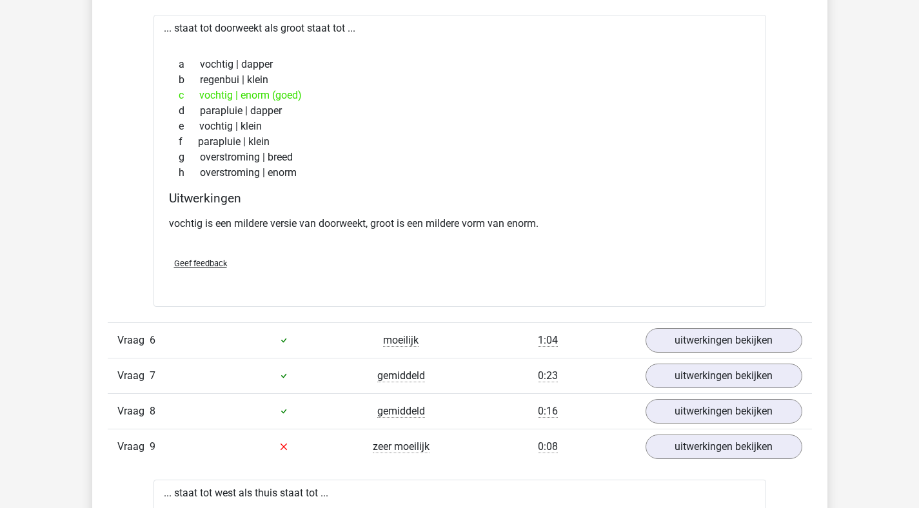
scroll to position [2369, 0]
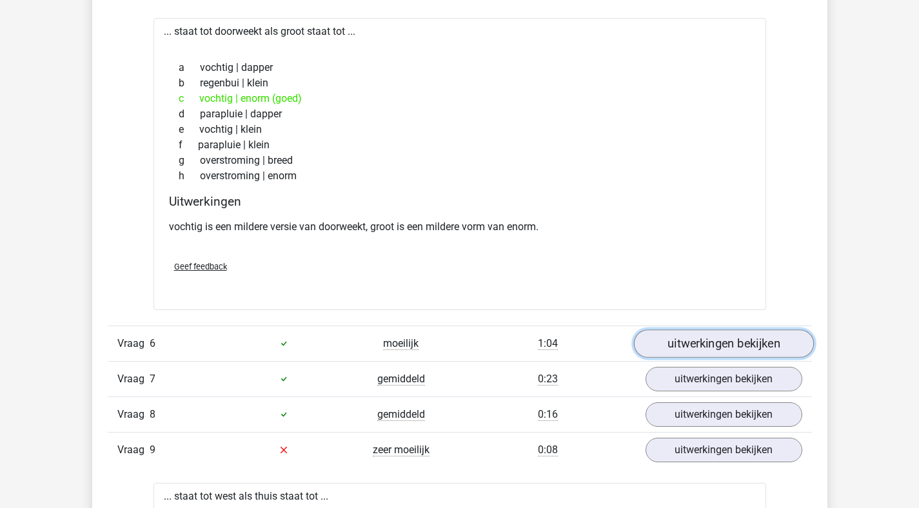
click at [737, 350] on link "uitwerkingen bekijken" at bounding box center [724, 344] width 180 height 28
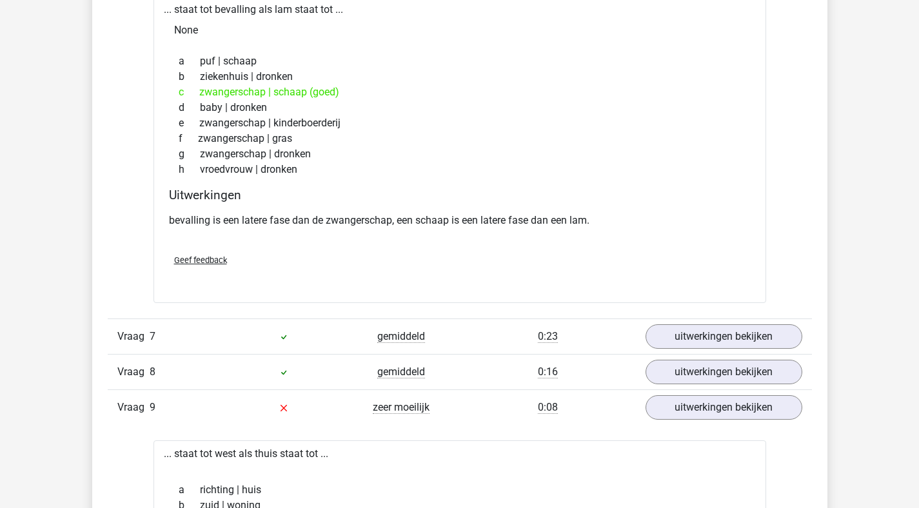
scroll to position [2800, 0]
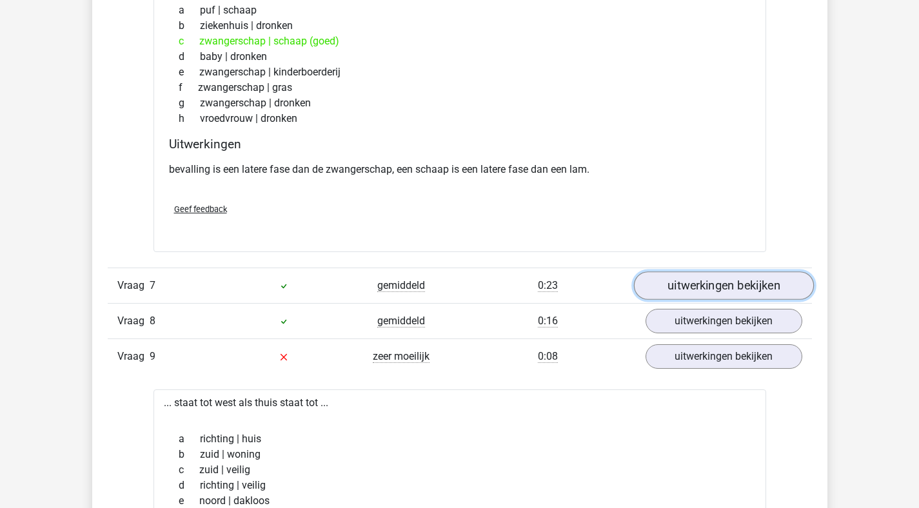
click at [675, 293] on link "uitwerkingen bekijken" at bounding box center [724, 286] width 180 height 28
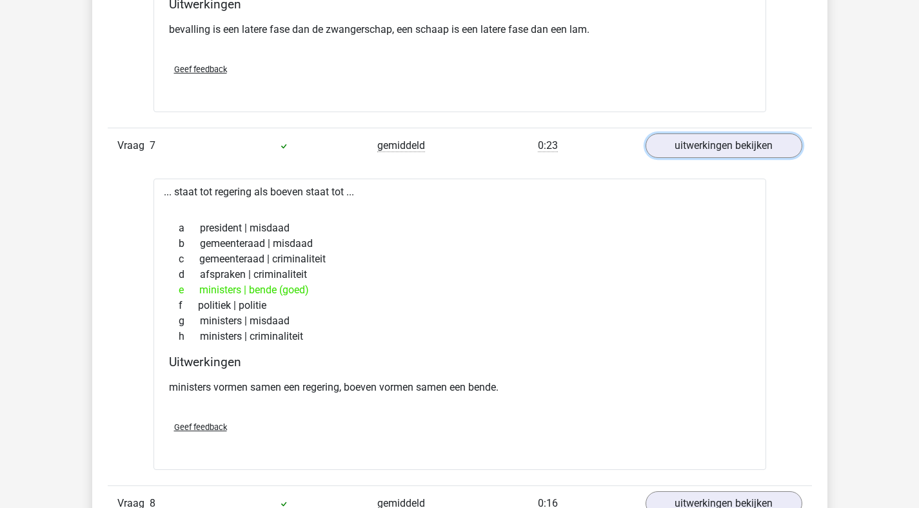
scroll to position [3120, 0]
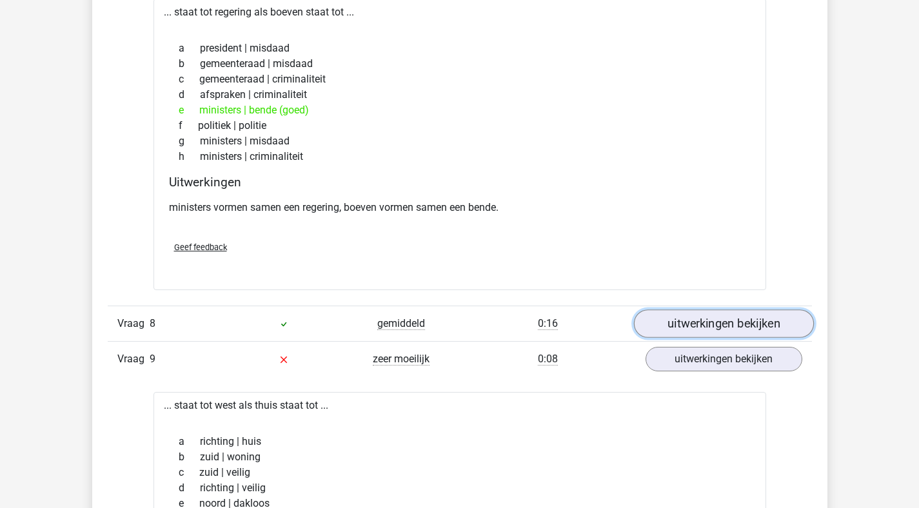
click at [700, 315] on link "uitwerkingen bekijken" at bounding box center [724, 324] width 180 height 28
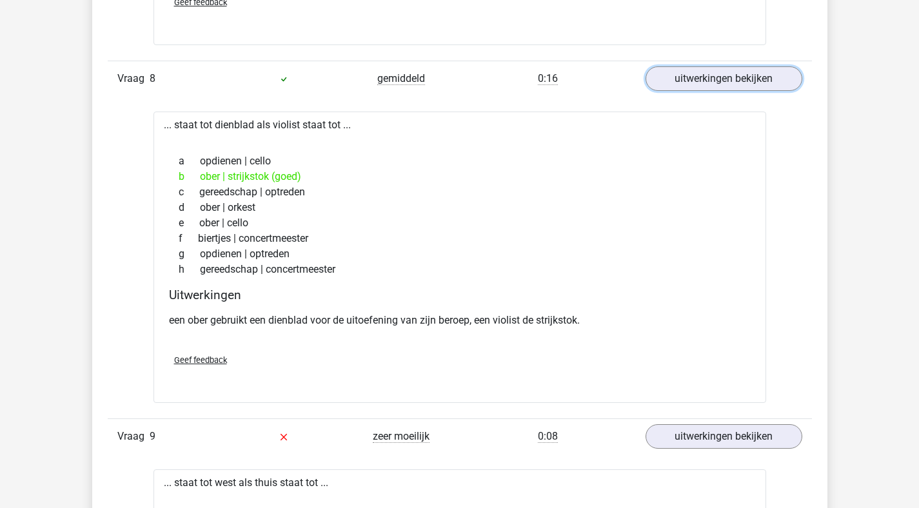
scroll to position [3436, 0]
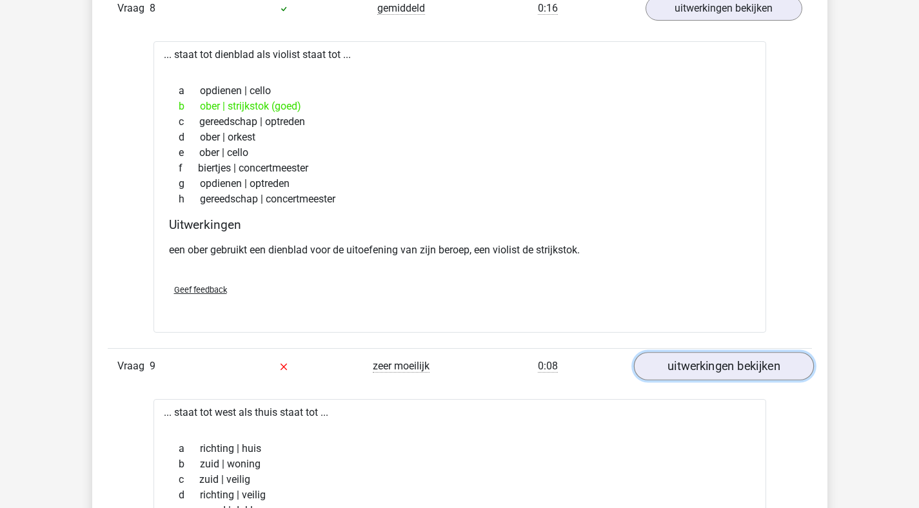
click at [690, 358] on link "uitwerkingen bekijken" at bounding box center [724, 366] width 180 height 28
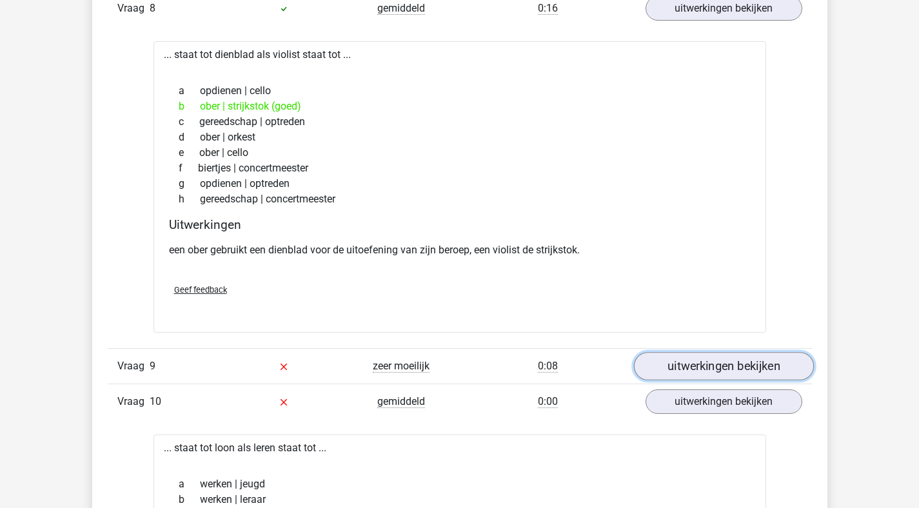
click at [704, 360] on link "uitwerkingen bekijken" at bounding box center [724, 366] width 180 height 28
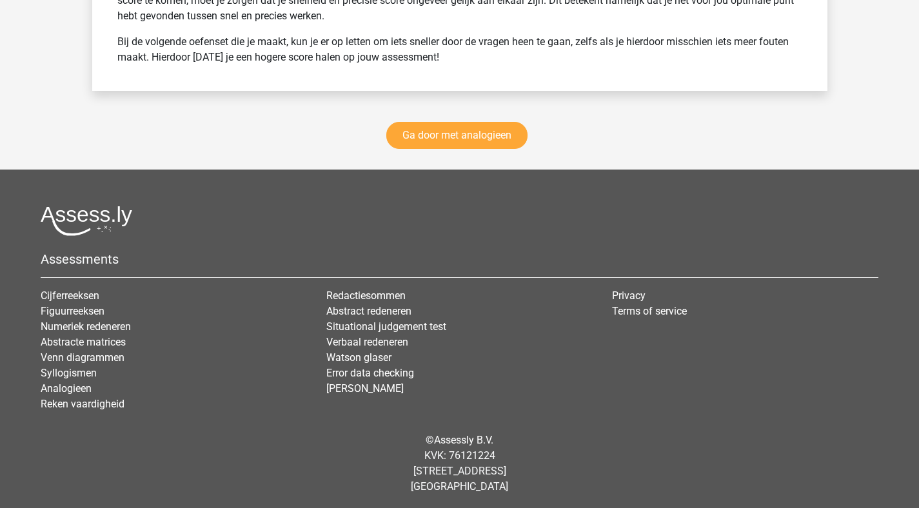
scroll to position [5250, 0]
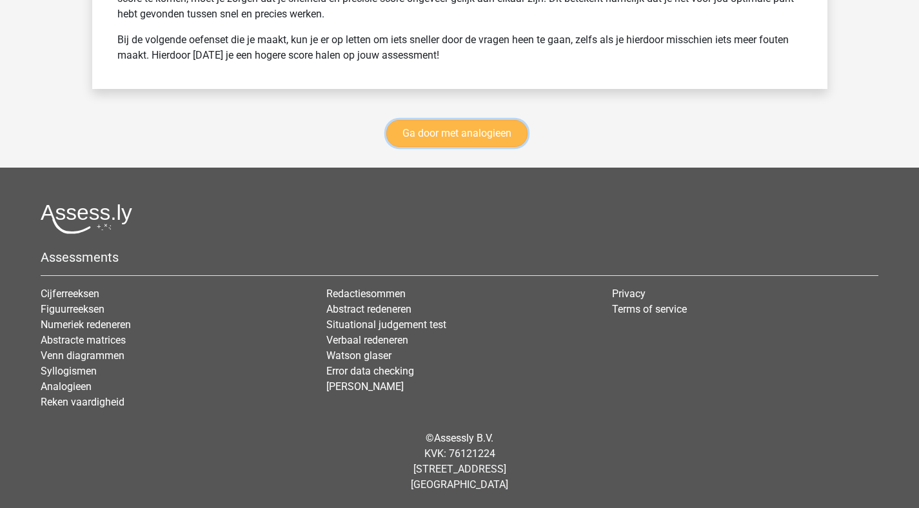
click at [471, 131] on link "Ga door met analogieen" at bounding box center [456, 133] width 141 height 27
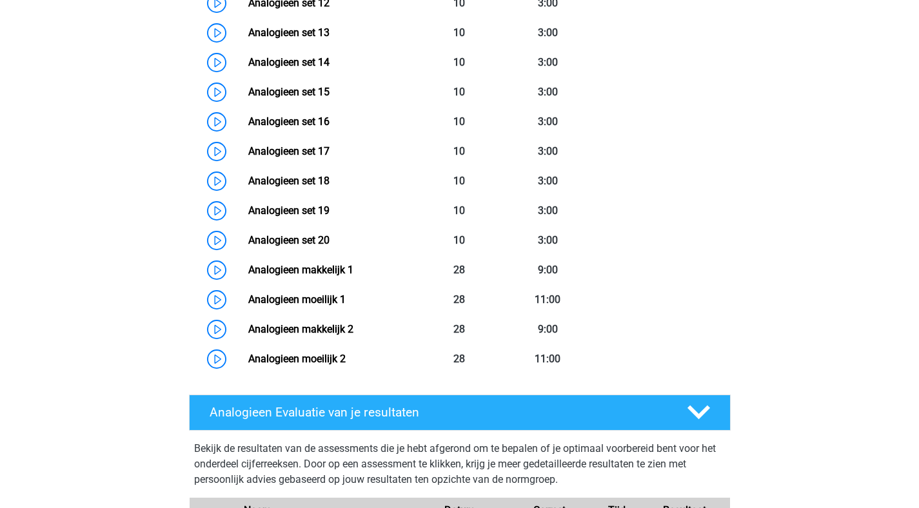
scroll to position [584, 0]
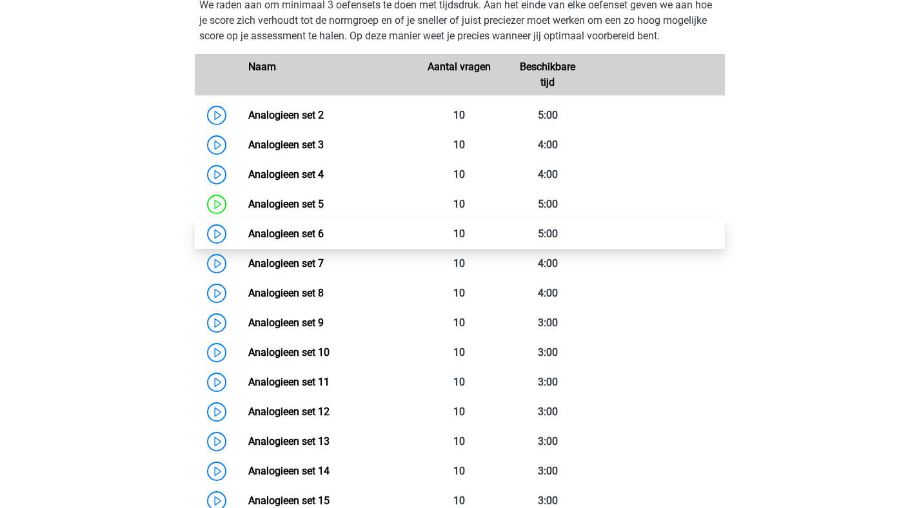
click at [248, 240] on link "Analogieen set 6" at bounding box center [285, 234] width 75 height 12
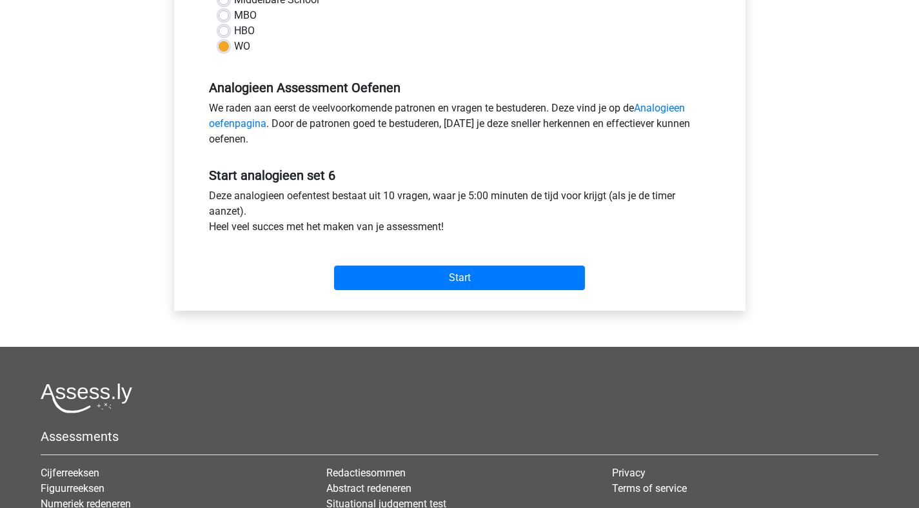
scroll to position [448, 0]
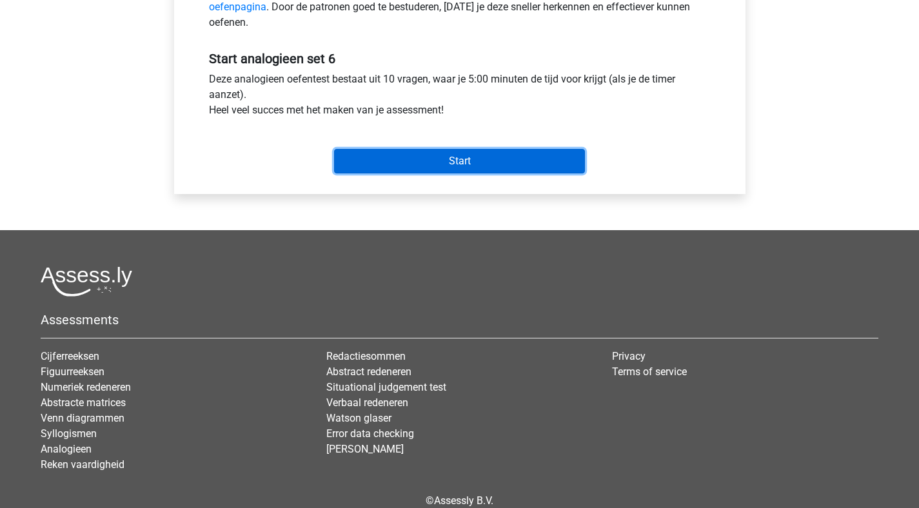
click at [439, 169] on input "Start" at bounding box center [459, 161] width 251 height 25
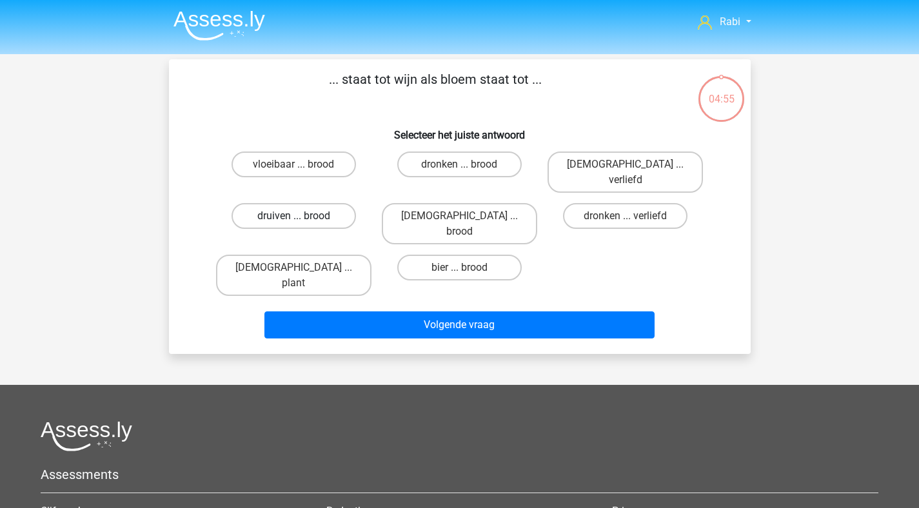
click at [318, 203] on label "druiven ... brood" at bounding box center [294, 216] width 125 height 26
click at [302, 216] on input "druiven ... brood" at bounding box center [298, 220] width 8 height 8
radio input "true"
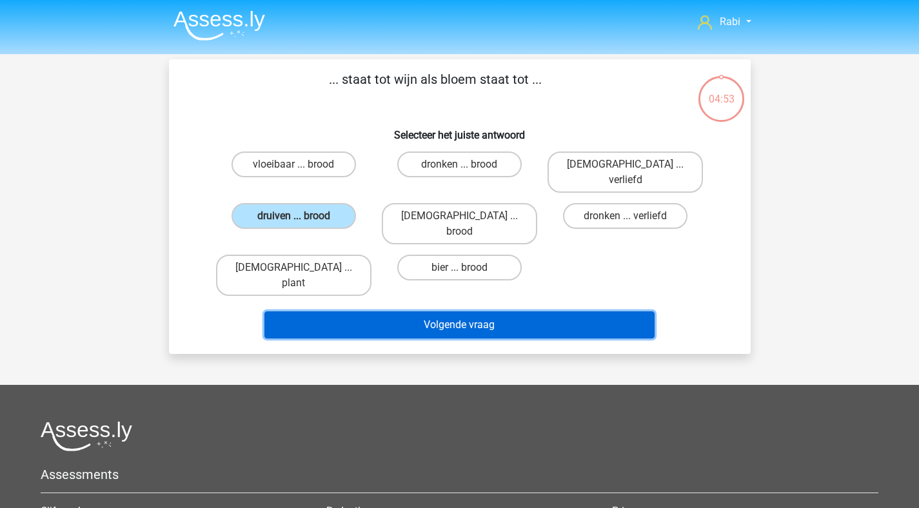
click at [497, 312] on button "Volgende vraag" at bounding box center [459, 325] width 390 height 27
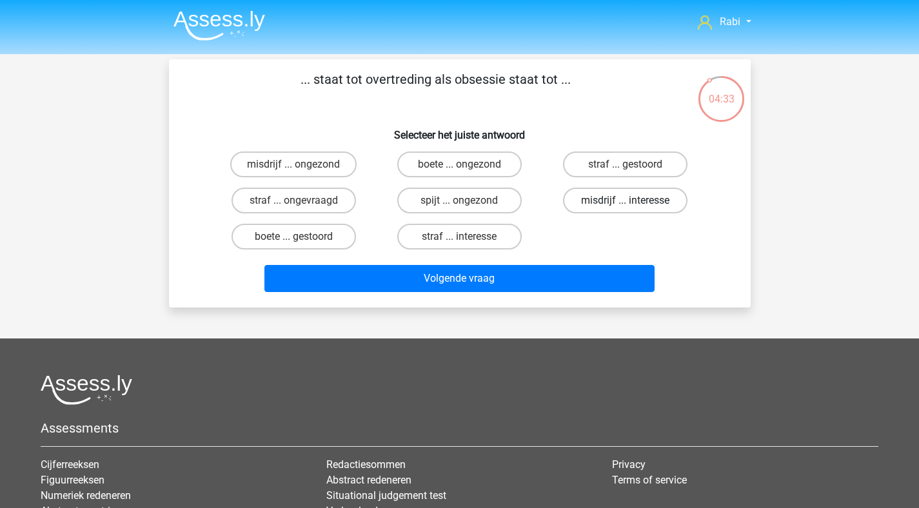
click at [616, 199] on label "misdrijf ... interesse" at bounding box center [625, 201] width 125 height 26
click at [626, 201] on input "misdrijf ... interesse" at bounding box center [630, 205] width 8 height 8
radio input "true"
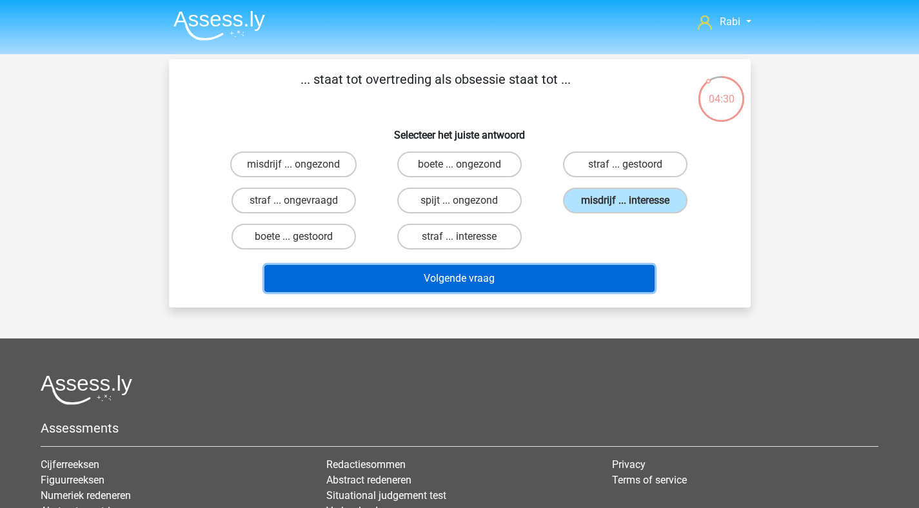
click at [505, 275] on button "Volgende vraag" at bounding box center [459, 278] width 390 height 27
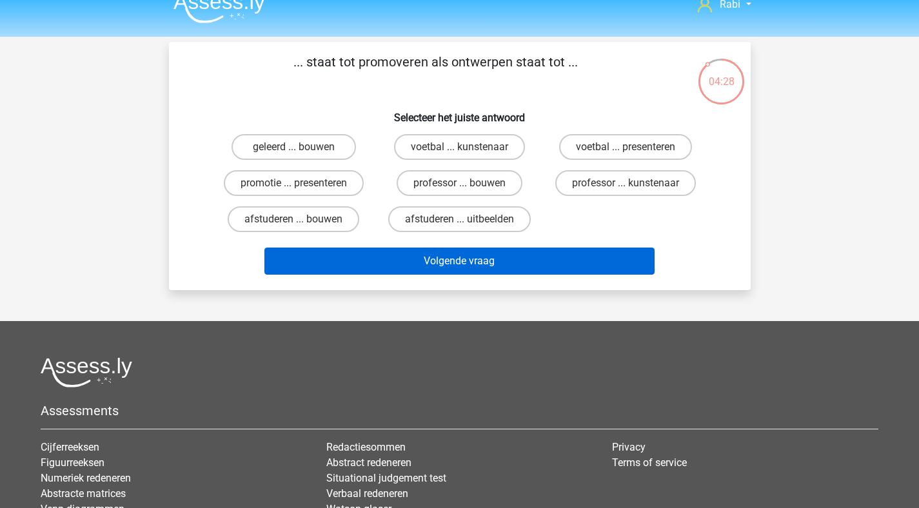
scroll to position [6, 0]
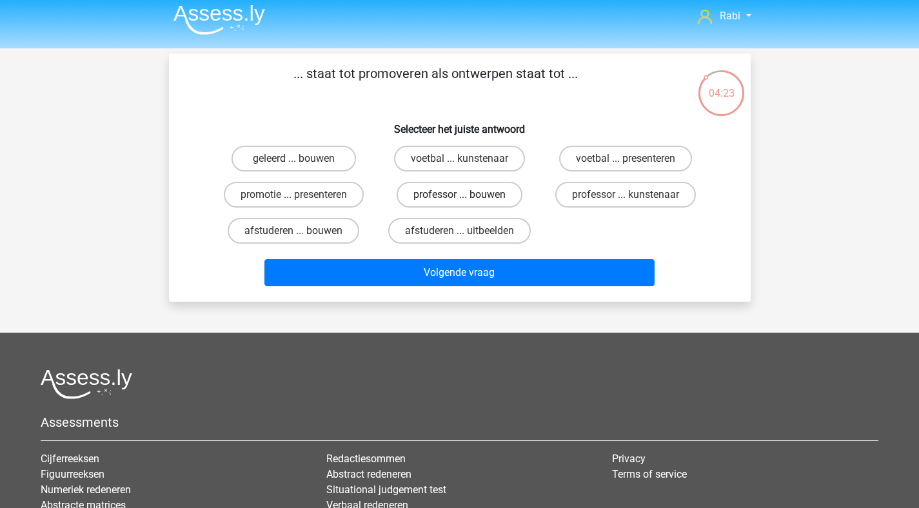
click at [488, 197] on label "professor ... bouwen" at bounding box center [460, 195] width 126 height 26
click at [468, 197] on input "professor ... bouwen" at bounding box center [463, 199] width 8 height 8
radio input "true"
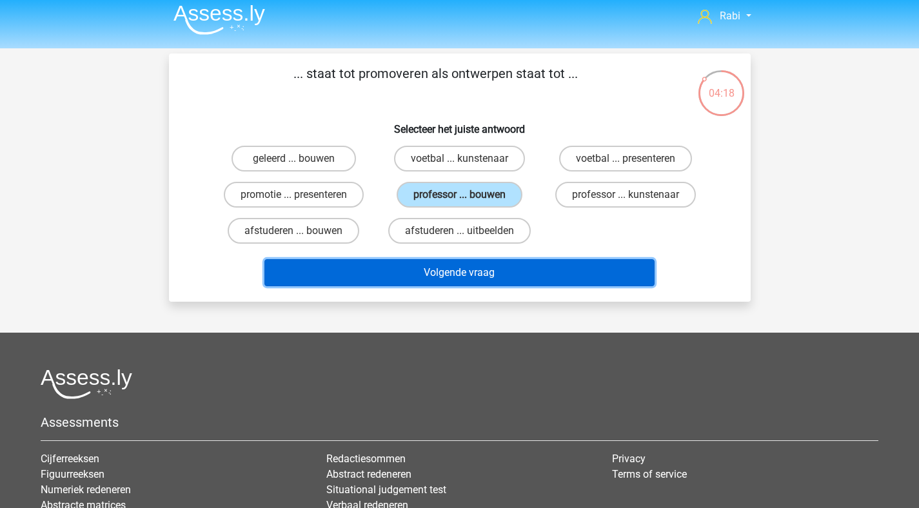
click at [442, 271] on button "Volgende vraag" at bounding box center [459, 272] width 390 height 27
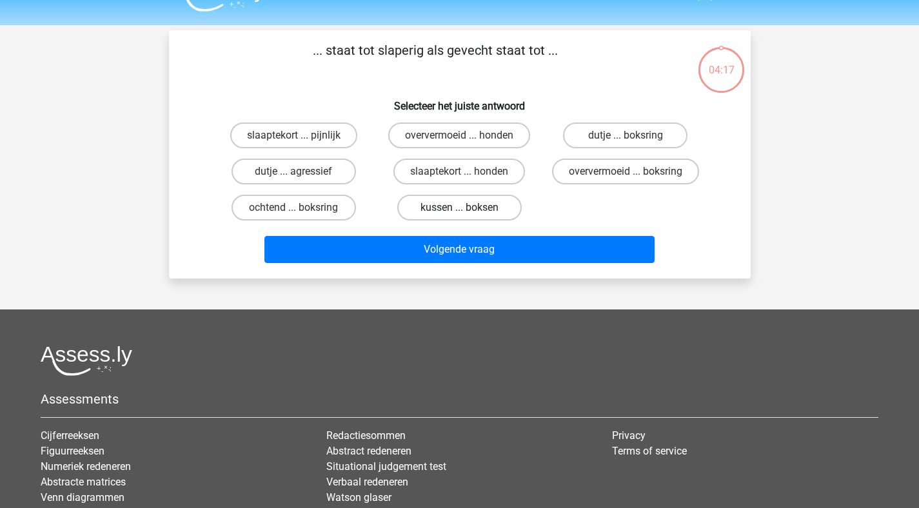
scroll to position [4, 0]
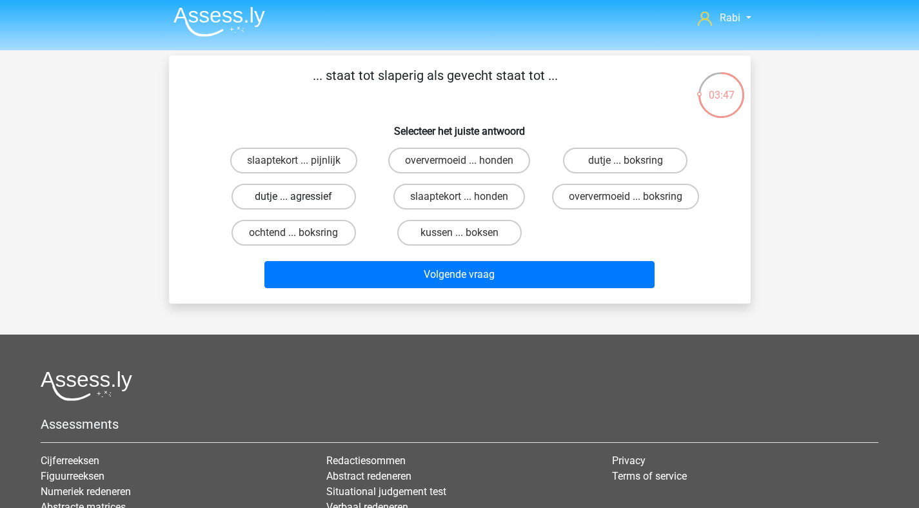
click at [325, 199] on label "dutje ... agressief" at bounding box center [294, 197] width 125 height 26
click at [302, 199] on input "dutje ... agressief" at bounding box center [298, 201] width 8 height 8
radio input "true"
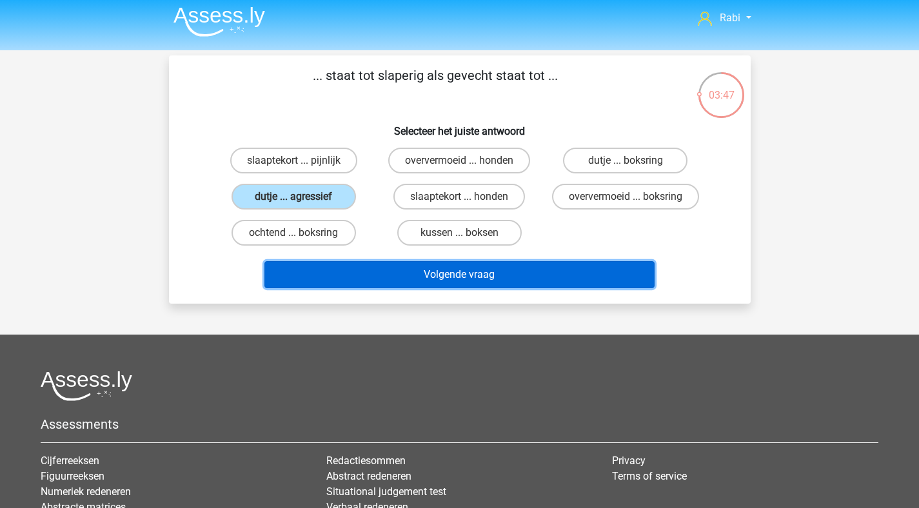
click at [474, 271] on button "Volgende vraag" at bounding box center [459, 274] width 390 height 27
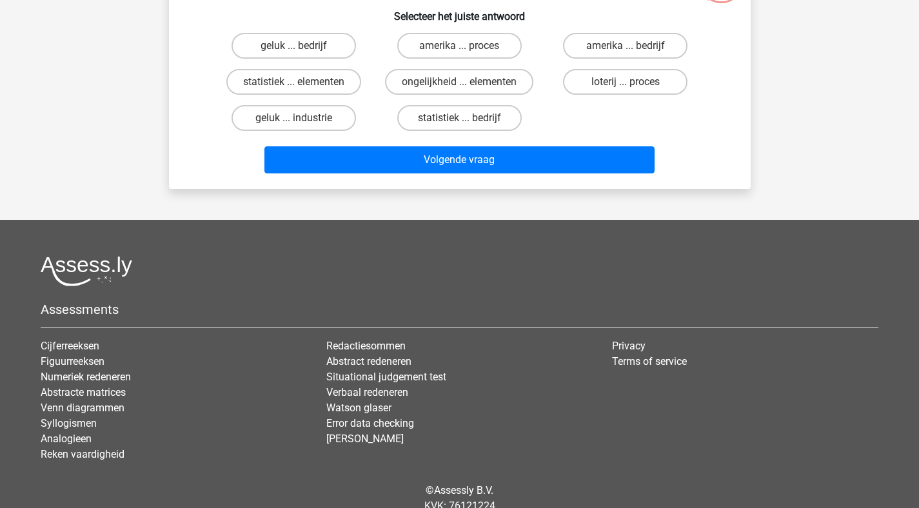
scroll to position [0, 0]
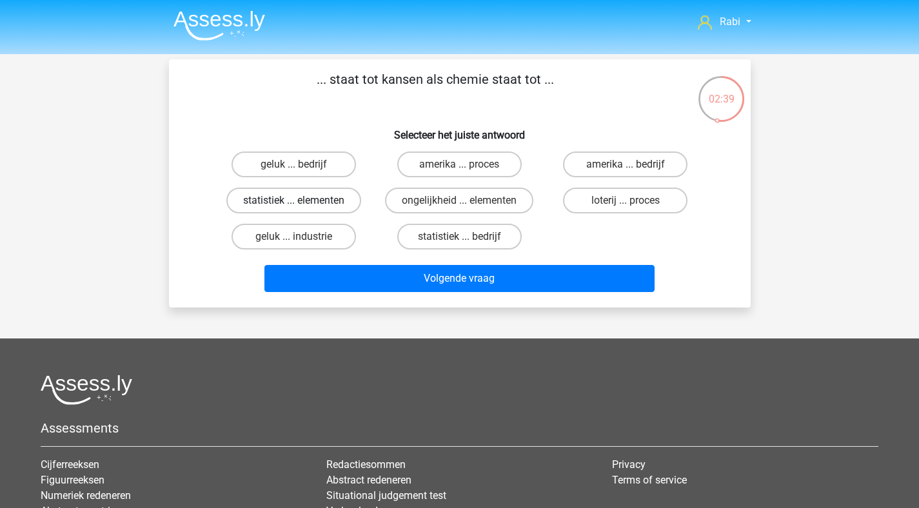
click at [346, 204] on label "statistiek ... elementen" at bounding box center [293, 201] width 135 height 26
click at [302, 204] on input "statistiek ... elementen" at bounding box center [298, 205] width 8 height 8
radio input "true"
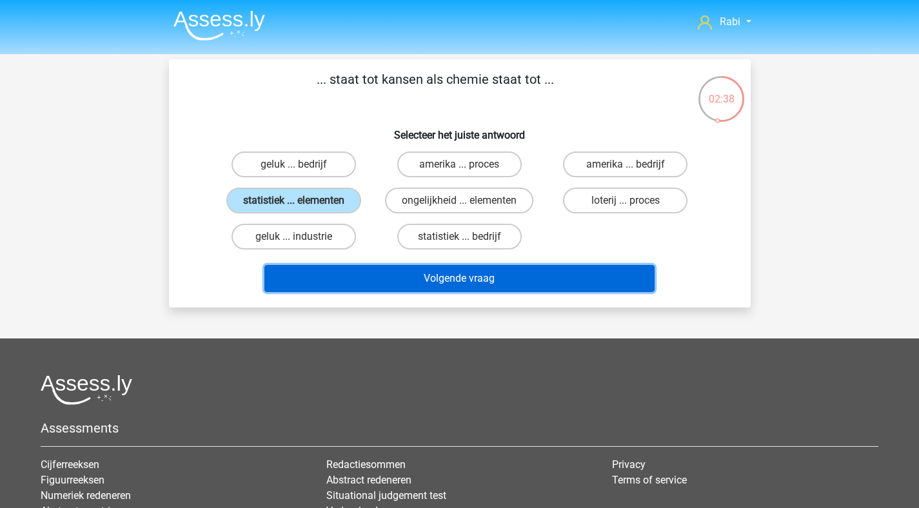
click at [468, 277] on button "Volgende vraag" at bounding box center [459, 278] width 390 height 27
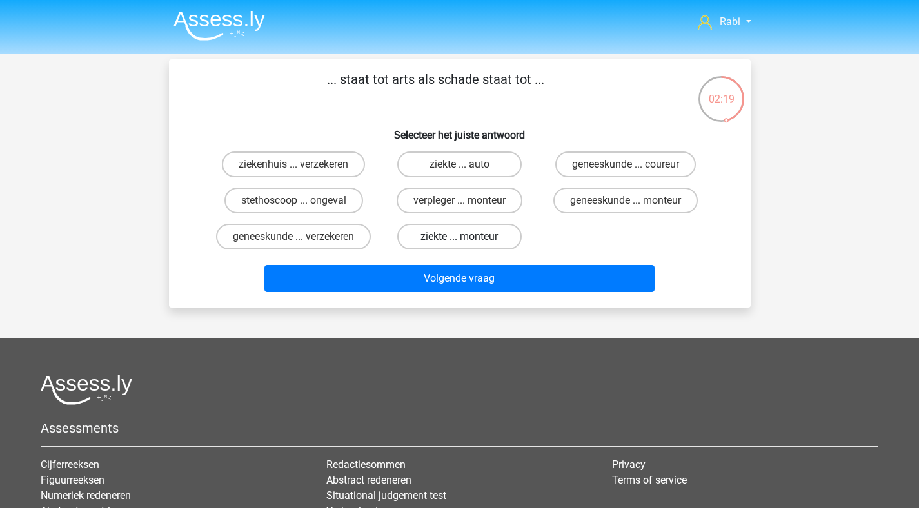
click at [498, 231] on label "ziekte ... monteur" at bounding box center [459, 237] width 125 height 26
click at [468, 237] on input "ziekte ... monteur" at bounding box center [463, 241] width 8 height 8
radio input "true"
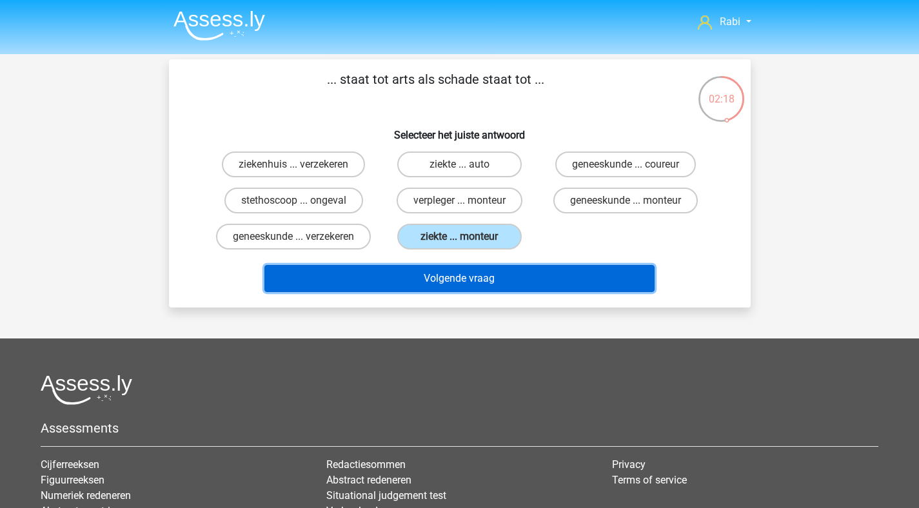
click at [514, 292] on button "Volgende vraag" at bounding box center [459, 278] width 390 height 27
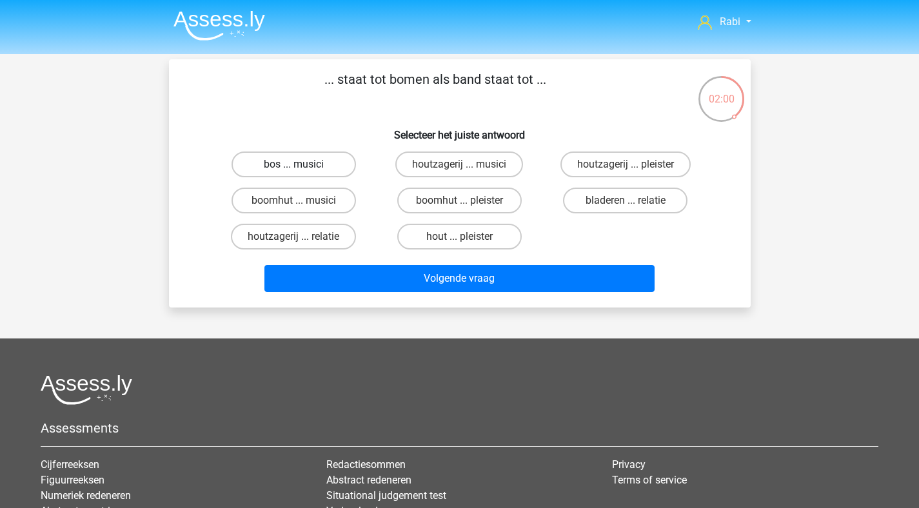
click at [330, 167] on label "bos ... musici" at bounding box center [294, 165] width 125 height 26
click at [302, 167] on input "bos ... musici" at bounding box center [298, 169] width 8 height 8
radio input "true"
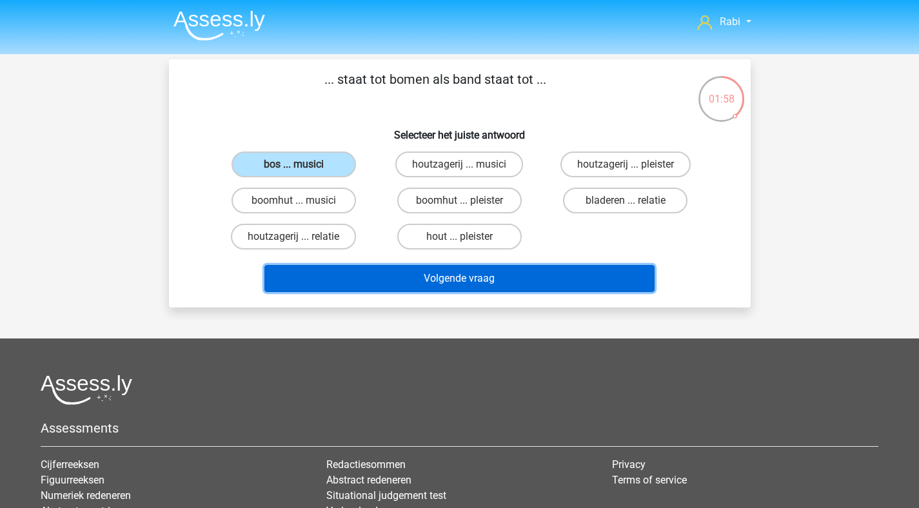
click at [503, 288] on button "Volgende vraag" at bounding box center [459, 278] width 390 height 27
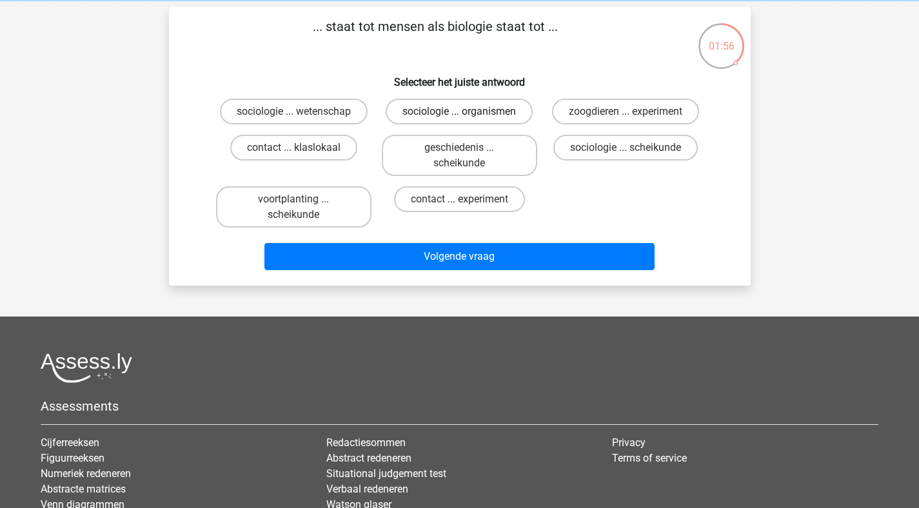
scroll to position [4, 0]
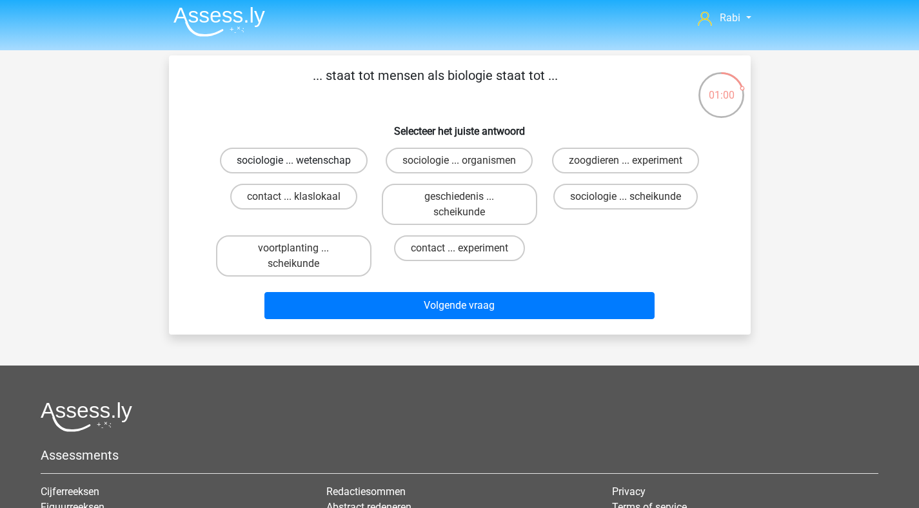
click at [312, 162] on label "sociologie ... wetenschap" at bounding box center [294, 161] width 148 height 26
click at [302, 162] on input "sociologie ... wetenschap" at bounding box center [298, 165] width 8 height 8
radio input "true"
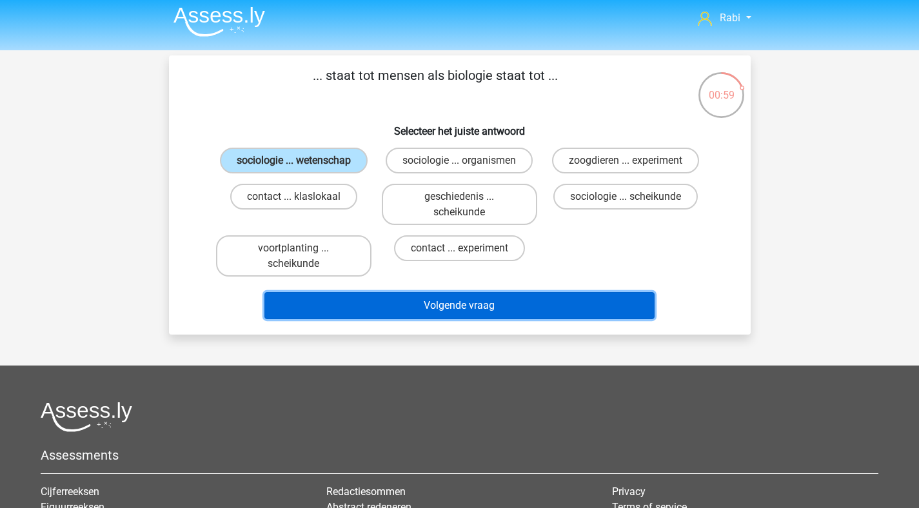
click at [441, 312] on button "Volgende vraag" at bounding box center [459, 305] width 390 height 27
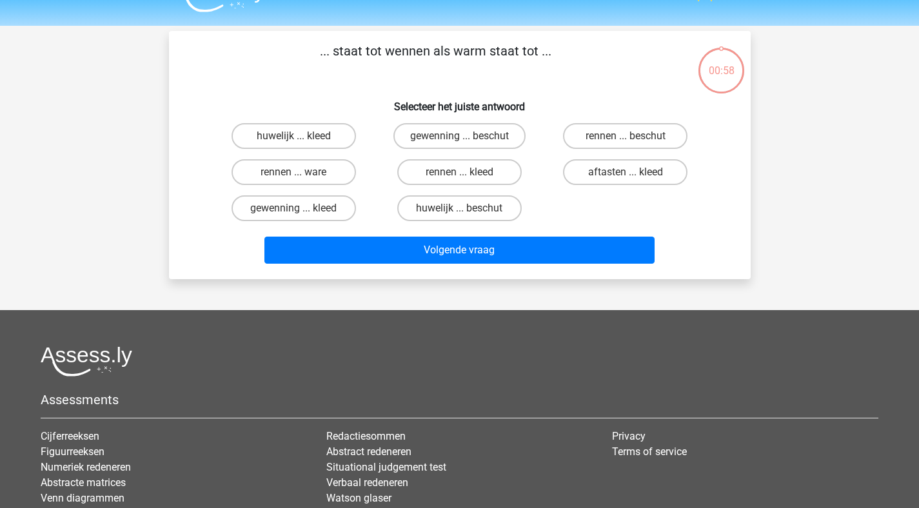
scroll to position [6, 0]
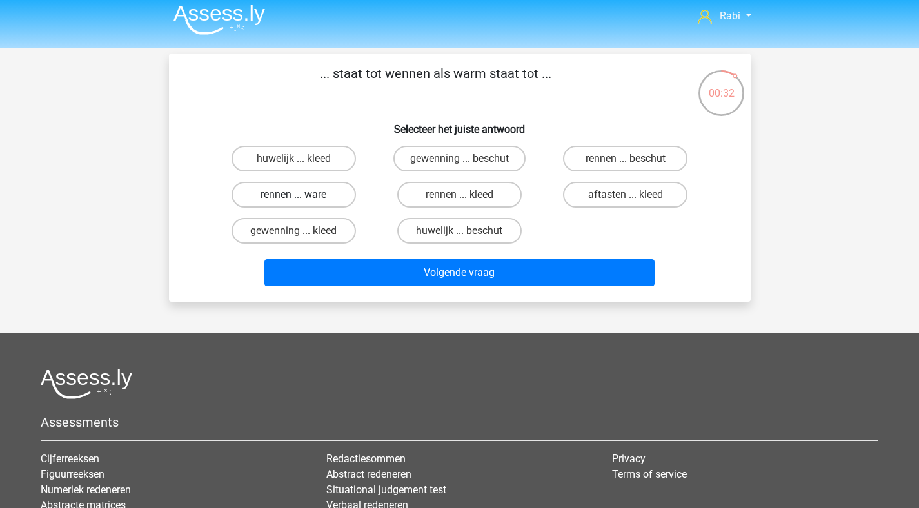
click at [333, 197] on label "rennen ... ware" at bounding box center [294, 195] width 125 height 26
click at [302, 197] on input "rennen ... ware" at bounding box center [298, 199] width 8 height 8
radio input "true"
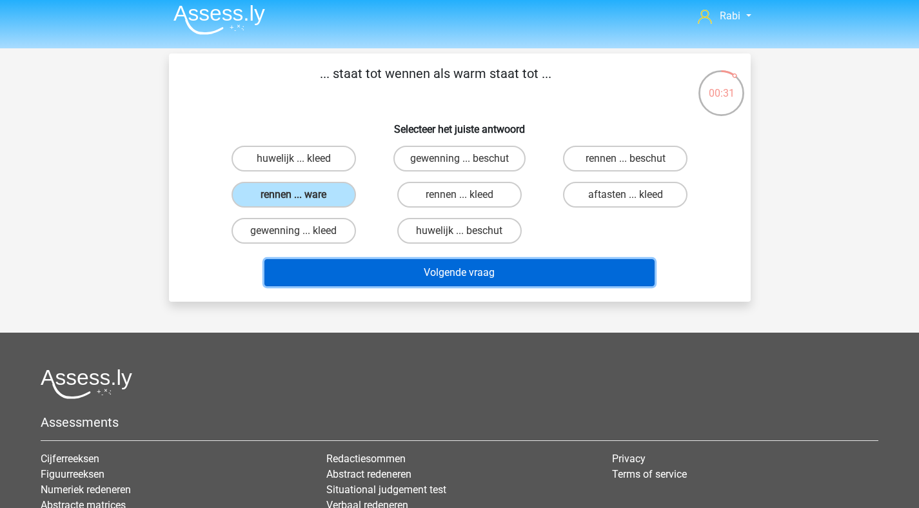
click at [488, 274] on button "Volgende vraag" at bounding box center [459, 272] width 390 height 27
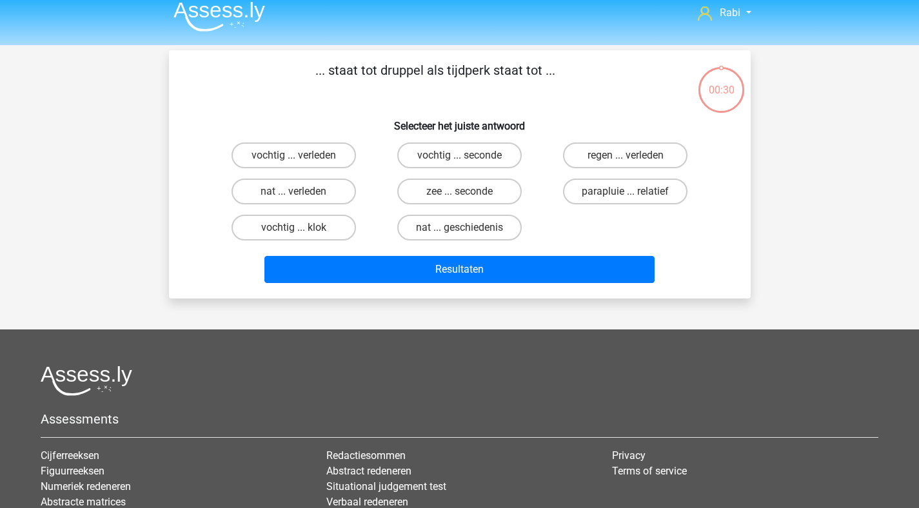
scroll to position [0, 0]
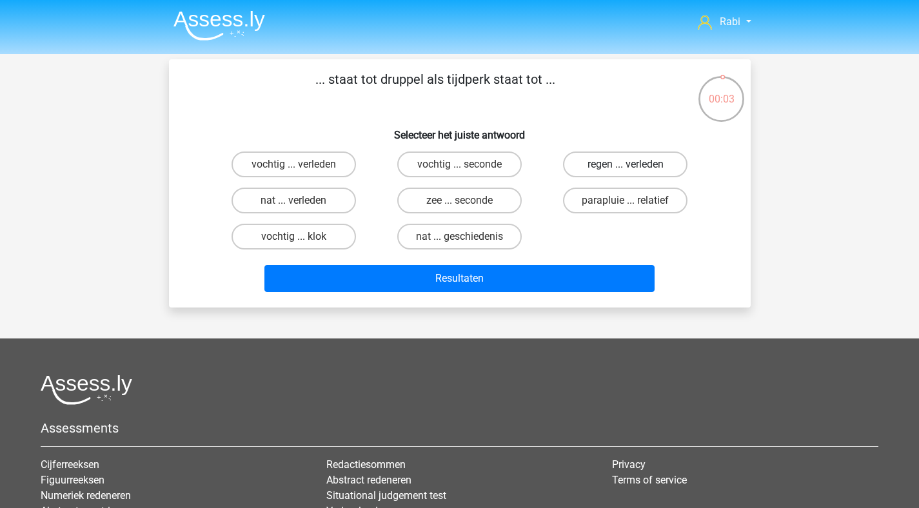
click at [604, 165] on label "regen ... verleden" at bounding box center [625, 165] width 125 height 26
click at [626, 165] on input "regen ... verleden" at bounding box center [630, 169] width 8 height 8
radio input "true"
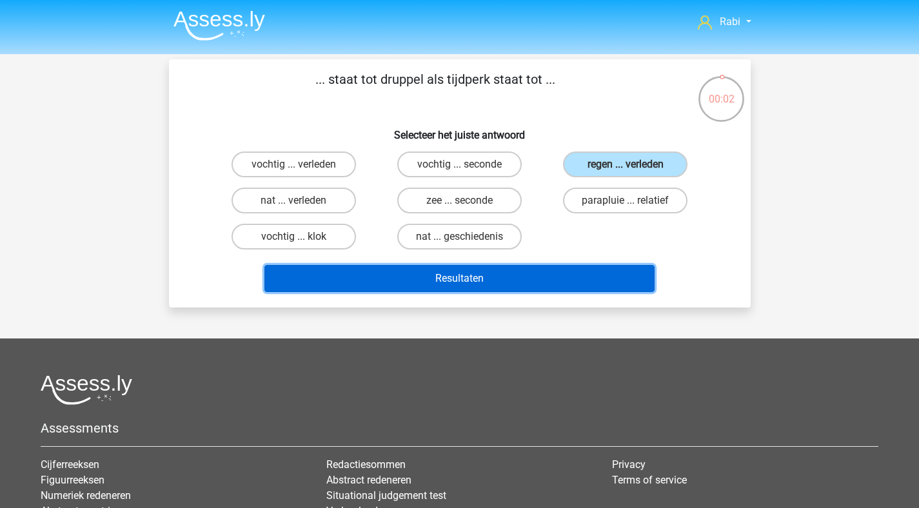
drag, startPoint x: 499, startPoint y: 277, endPoint x: 510, endPoint y: 275, distance: 10.5
click at [500, 278] on button "Resultaten" at bounding box center [459, 278] width 390 height 27
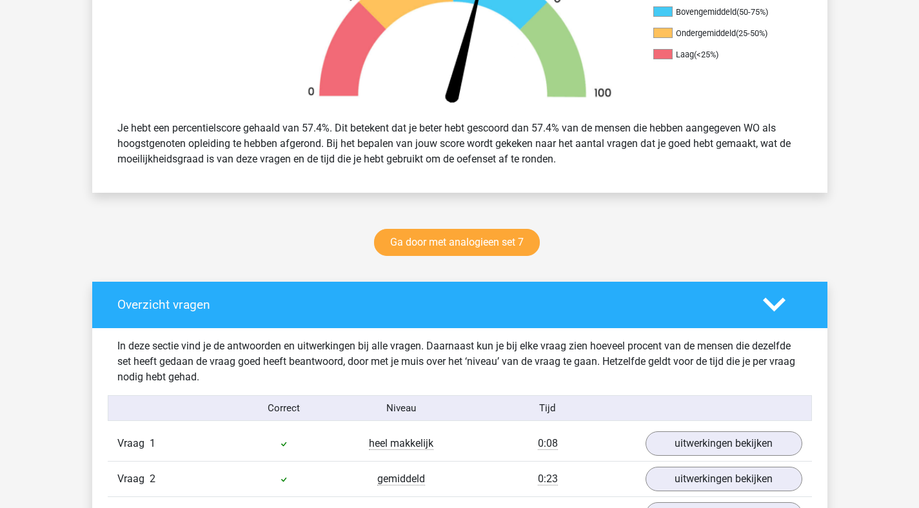
scroll to position [706, 0]
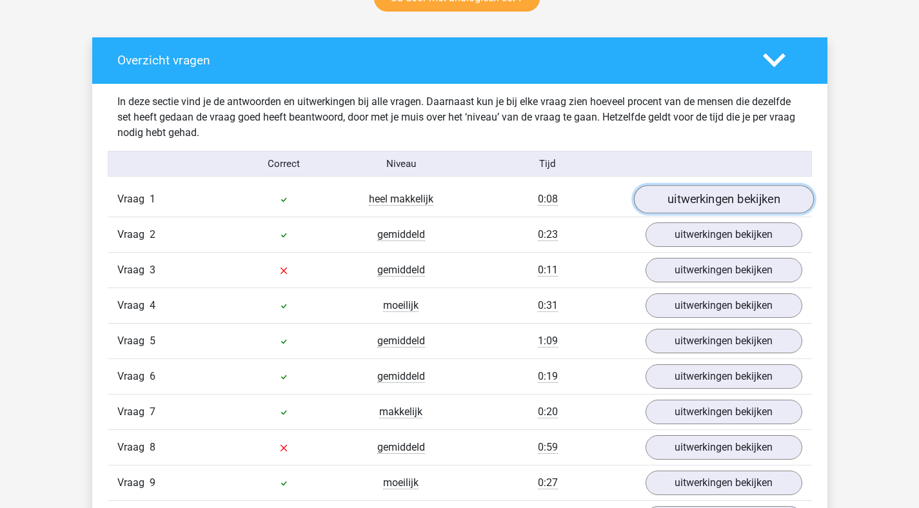
click at [687, 206] on link "uitwerkingen bekijken" at bounding box center [724, 200] width 180 height 28
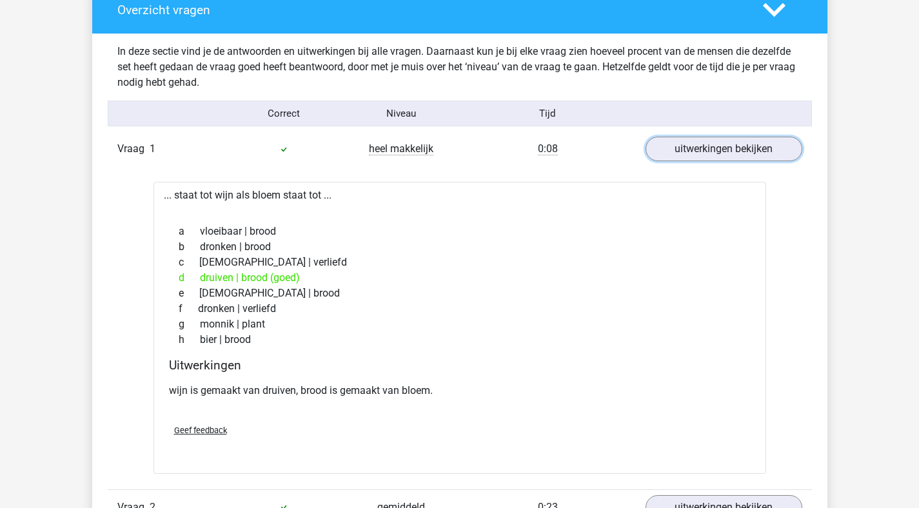
scroll to position [950, 0]
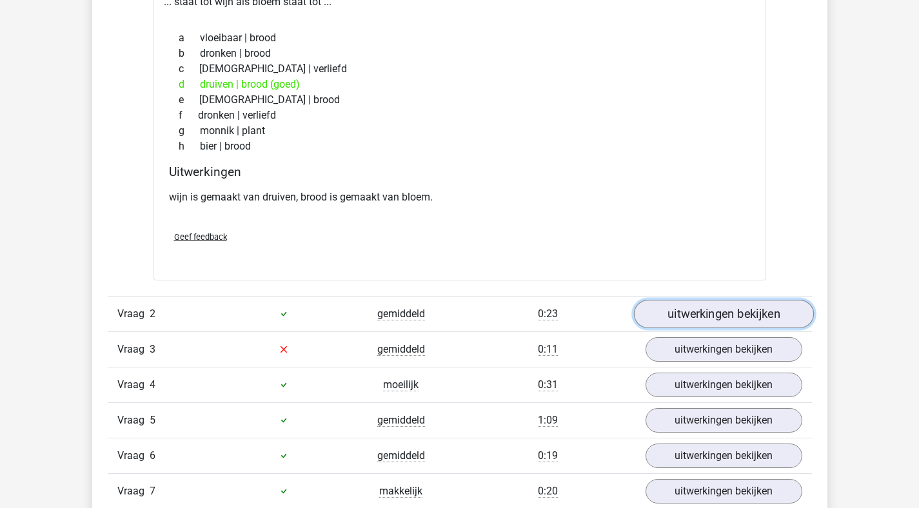
click at [679, 311] on link "uitwerkingen bekijken" at bounding box center [724, 314] width 180 height 28
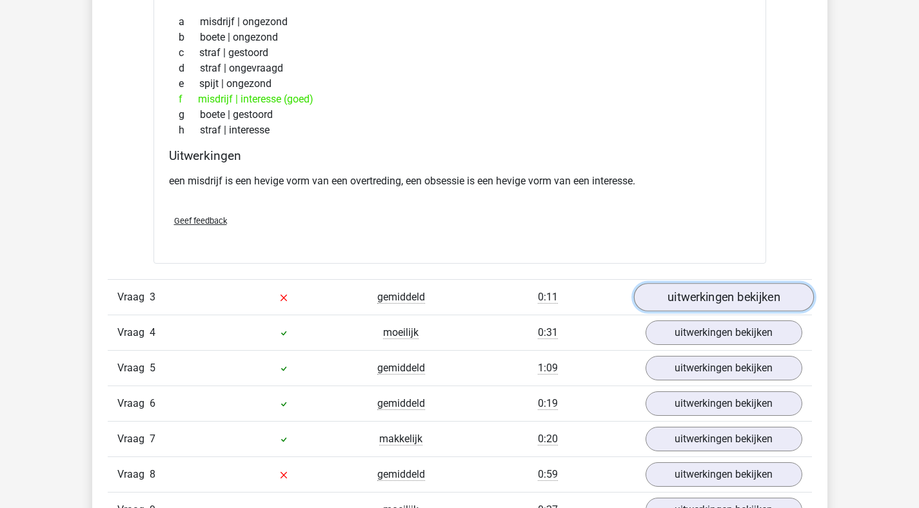
click at [681, 294] on link "uitwerkingen bekijken" at bounding box center [724, 297] width 180 height 28
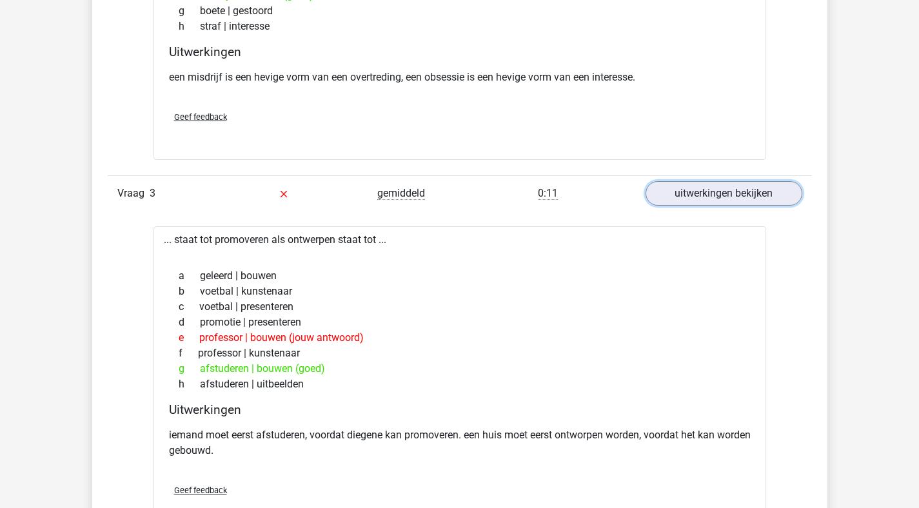
scroll to position [1451, 0]
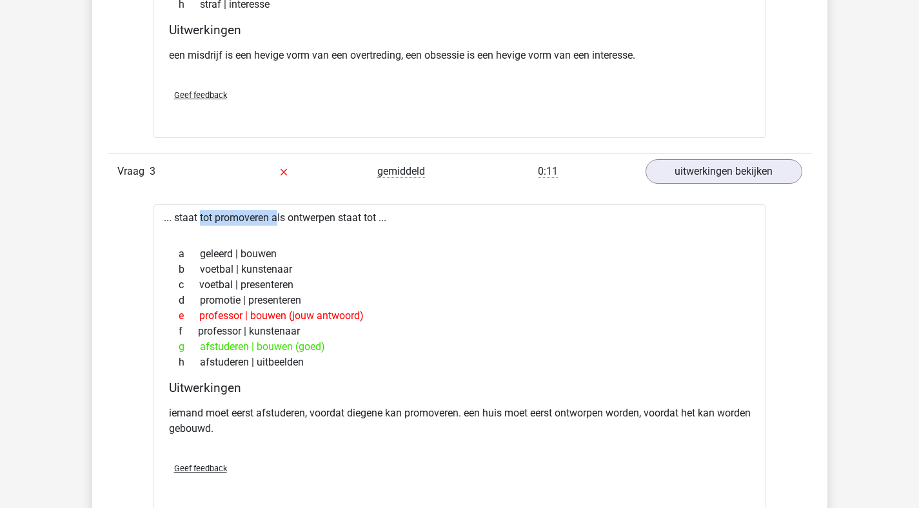
drag, startPoint x: 165, startPoint y: 219, endPoint x: 227, endPoint y: 222, distance: 62.0
click at [227, 222] on div "... staat tot promoveren als ontwerpen staat tot ... a geleerd | bouwen b voetb…" at bounding box center [460, 358] width 613 height 307
click at [221, 229] on div at bounding box center [460, 231] width 592 height 10
drag, startPoint x: 245, startPoint y: 220, endPoint x: 316, endPoint y: 226, distance: 71.2
click at [316, 226] on div "... staat tot promoveren als ontwerpen staat tot ... a geleerd | bouwen b voetb…" at bounding box center [460, 358] width 613 height 307
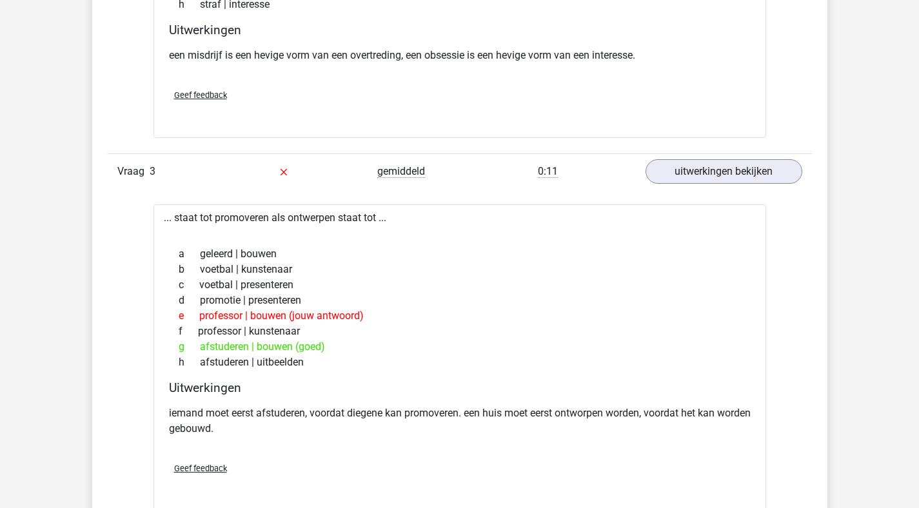
click at [327, 246] on div "a geleerd | bouwen b voetbal | kunstenaar c voetbal | presenteren d promotie | …" at bounding box center [460, 308] width 582 height 134
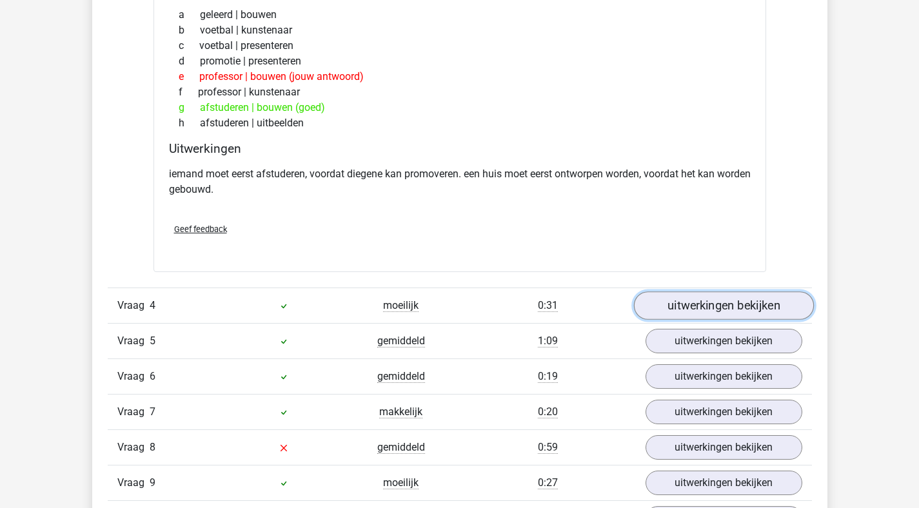
click at [700, 303] on link "uitwerkingen bekijken" at bounding box center [724, 306] width 180 height 28
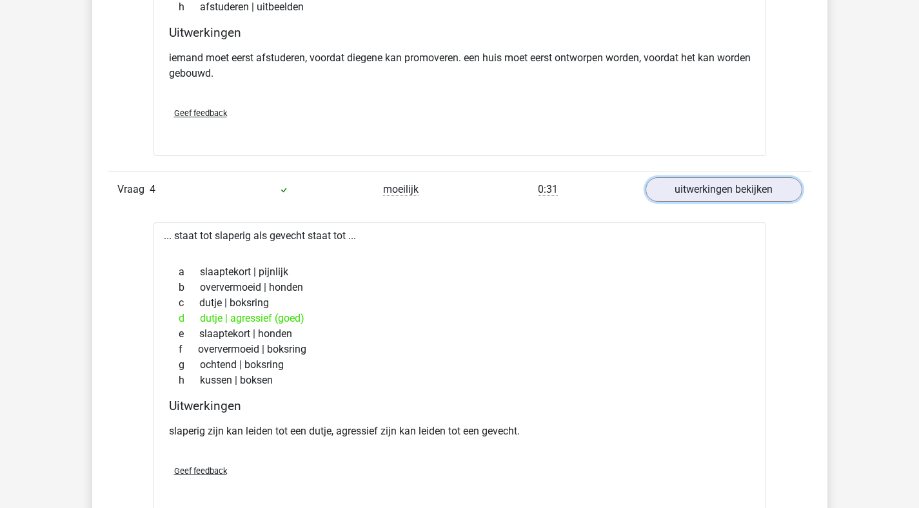
scroll to position [1832, 0]
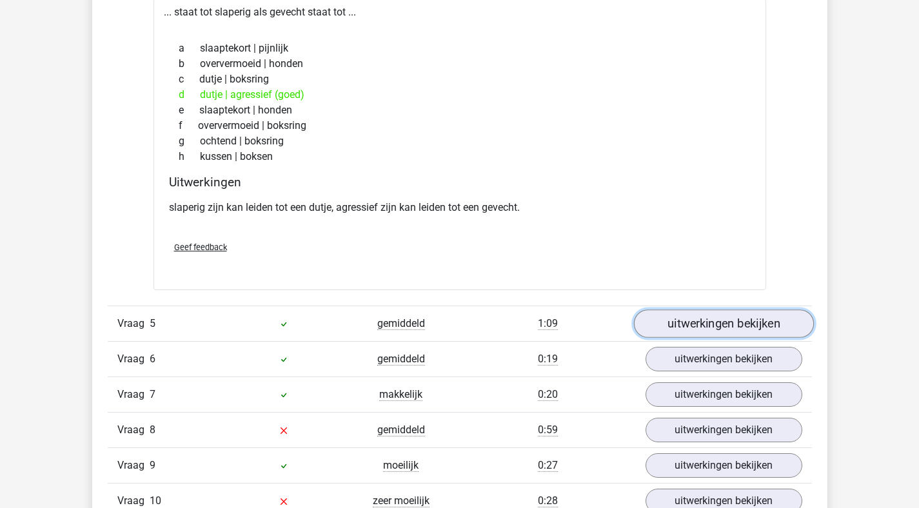
click at [686, 333] on link "uitwerkingen bekijken" at bounding box center [724, 324] width 180 height 28
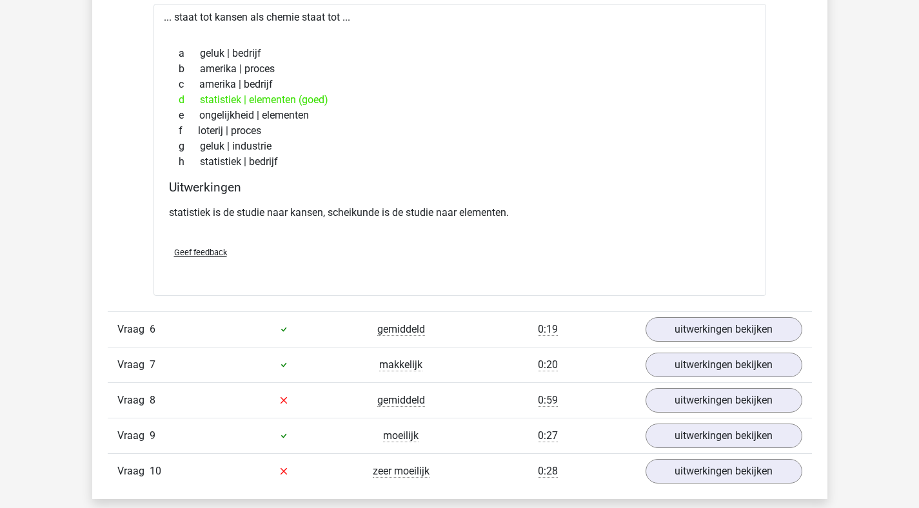
scroll to position [2387, 0]
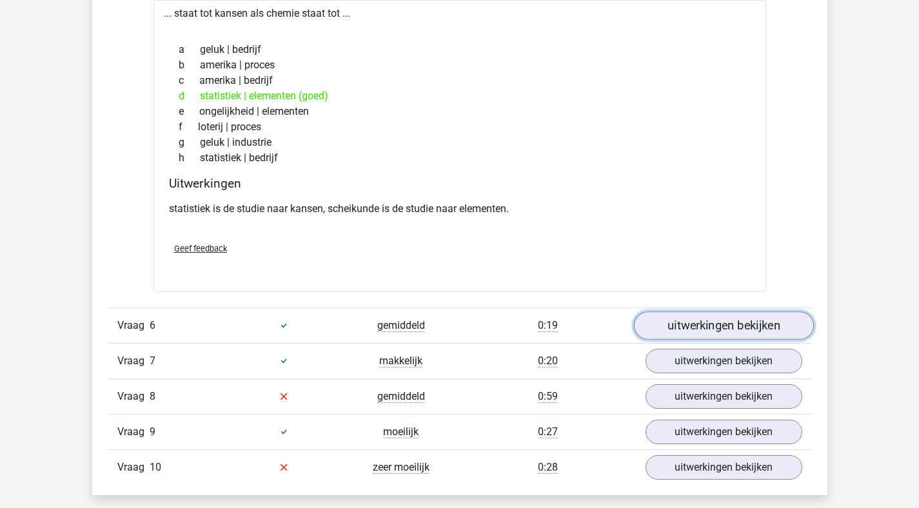
click at [672, 320] on link "uitwerkingen bekijken" at bounding box center [724, 326] width 180 height 28
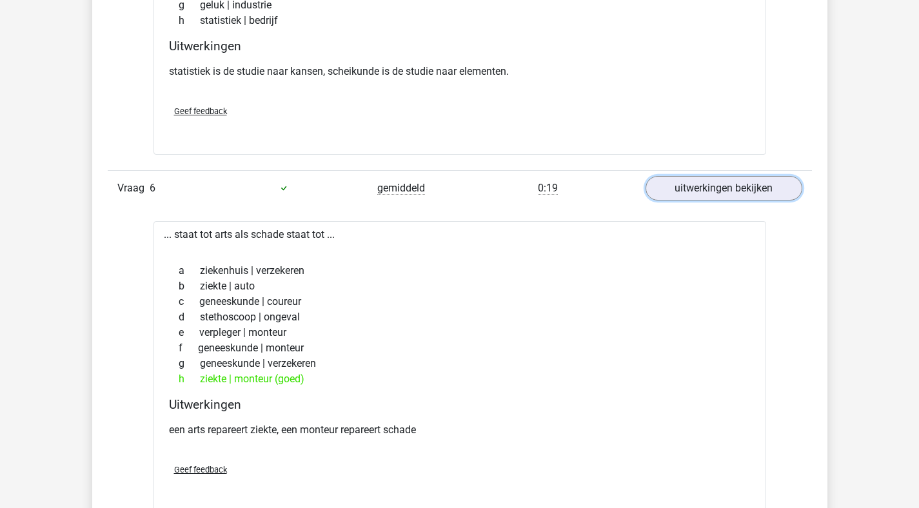
scroll to position [2748, 0]
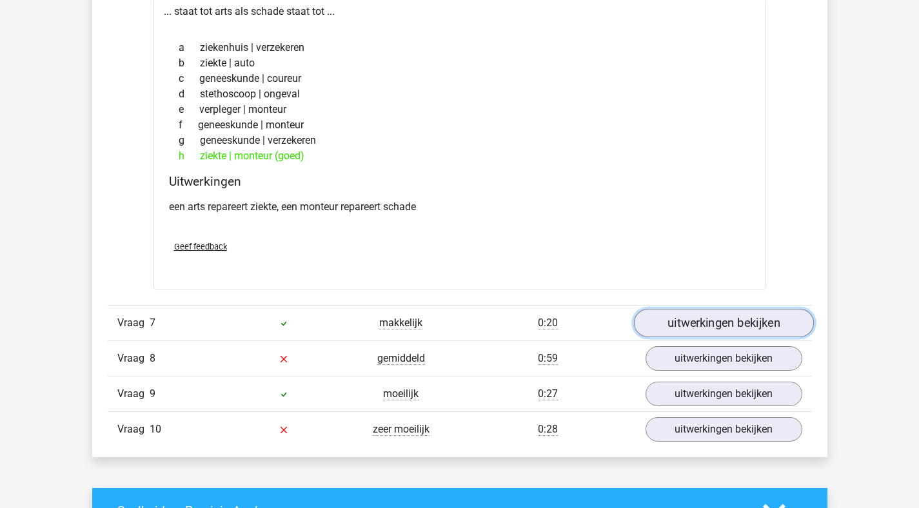
click at [689, 326] on link "uitwerkingen bekijken" at bounding box center [724, 323] width 180 height 28
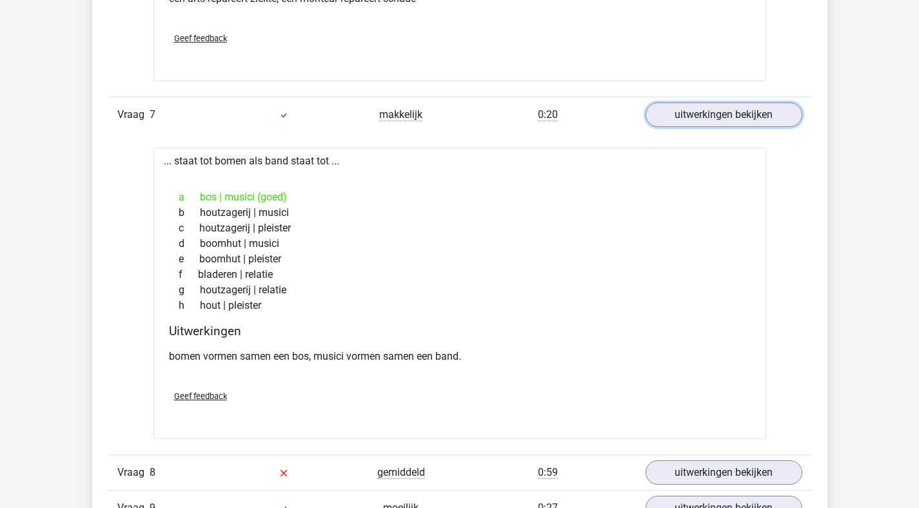
scroll to position [3226, 0]
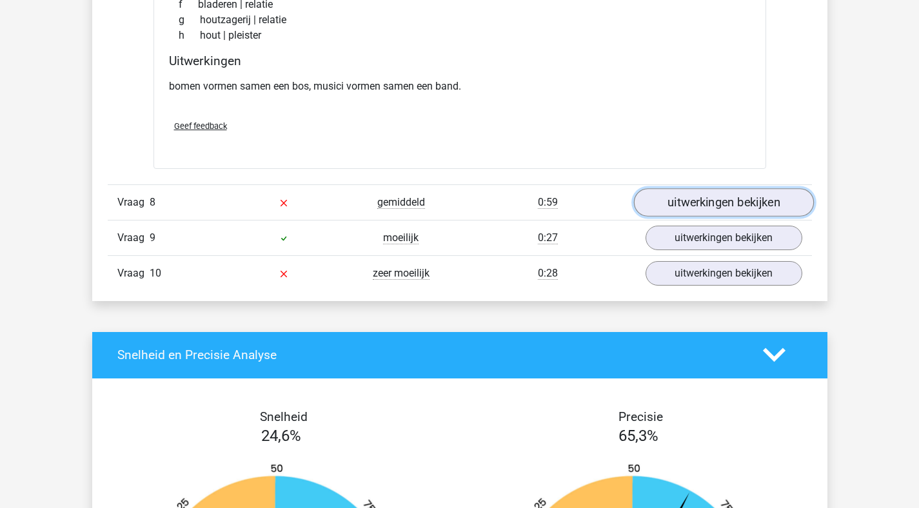
click at [666, 203] on link "uitwerkingen bekijken" at bounding box center [724, 202] width 180 height 28
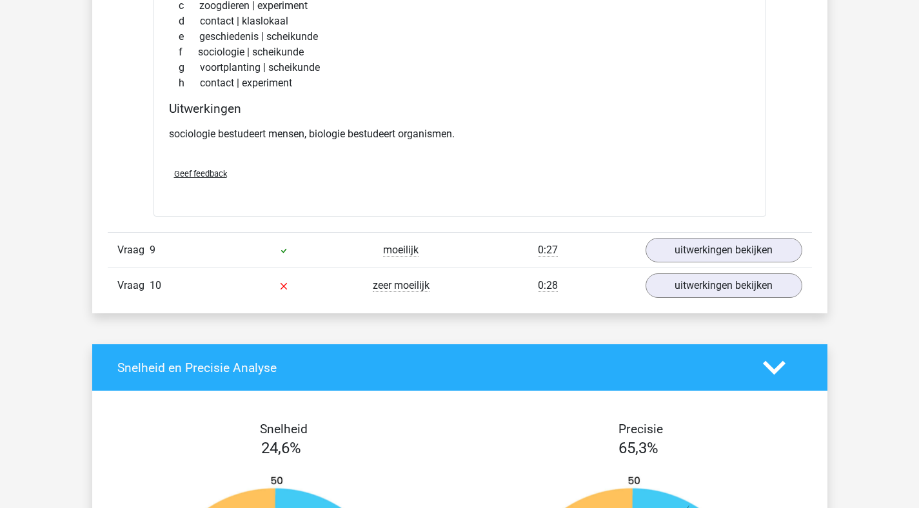
scroll to position [3538, 0]
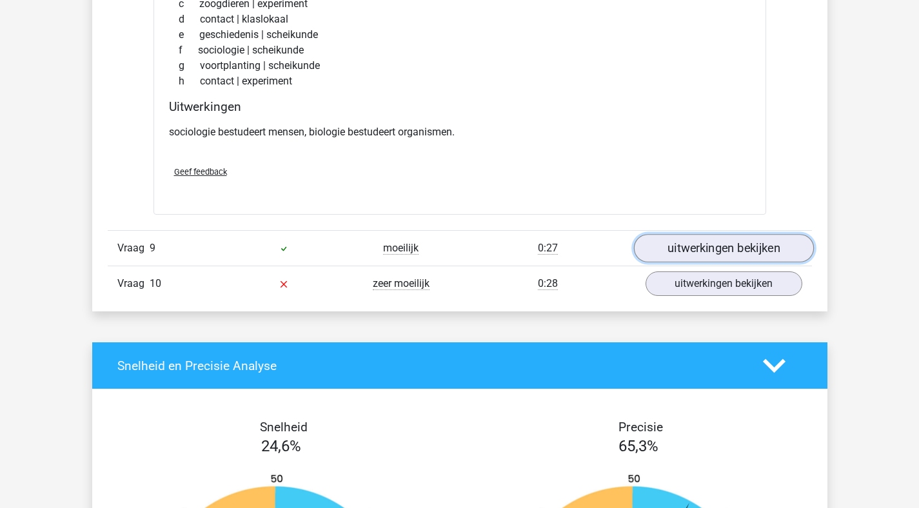
click at [717, 255] on link "uitwerkingen bekijken" at bounding box center [724, 248] width 180 height 28
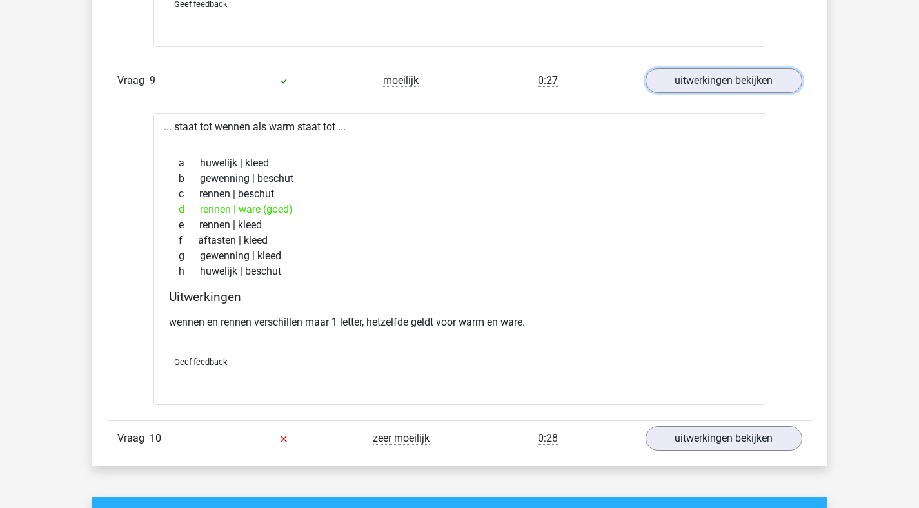
scroll to position [3719, 0]
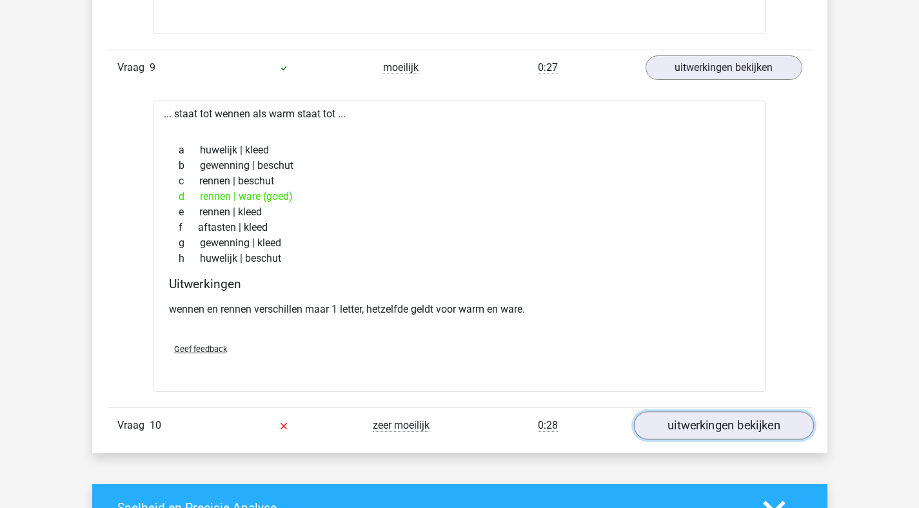
click at [719, 424] on link "uitwerkingen bekijken" at bounding box center [724, 426] width 180 height 28
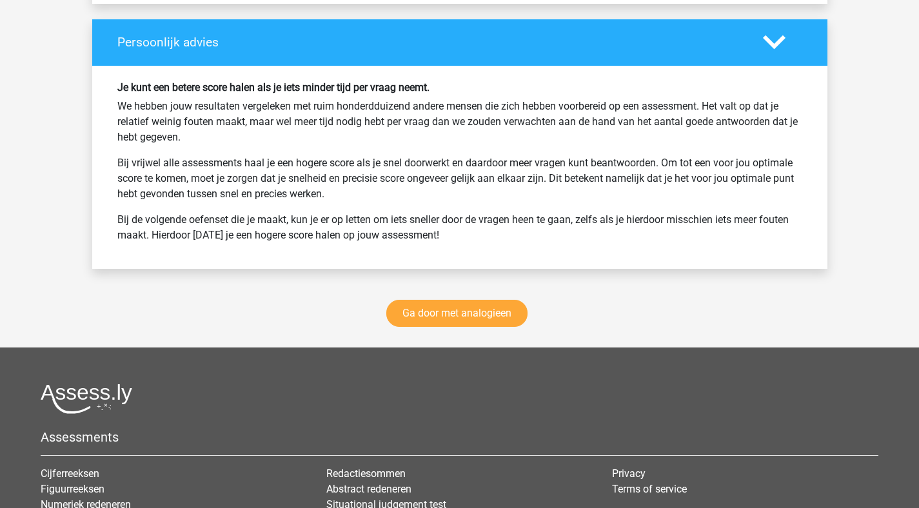
scroll to position [4991, 0]
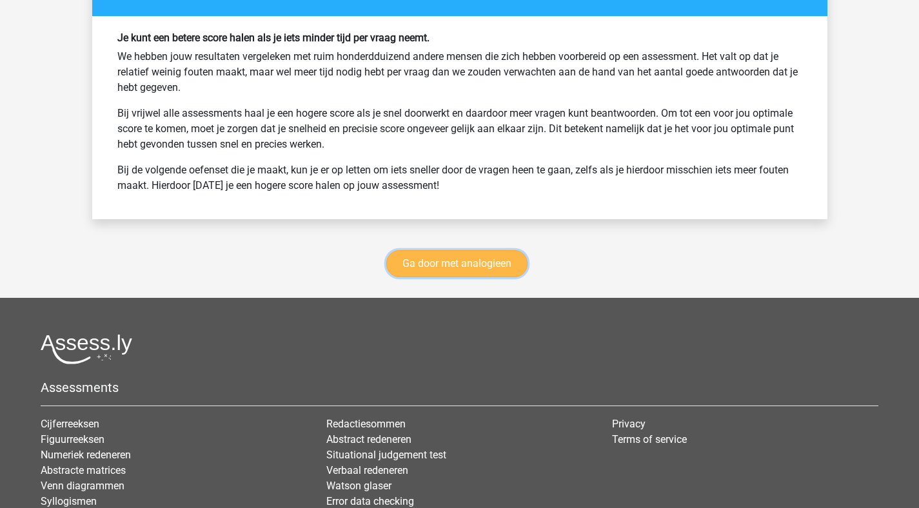
click at [444, 261] on link "Ga door met analogieen" at bounding box center [456, 263] width 141 height 27
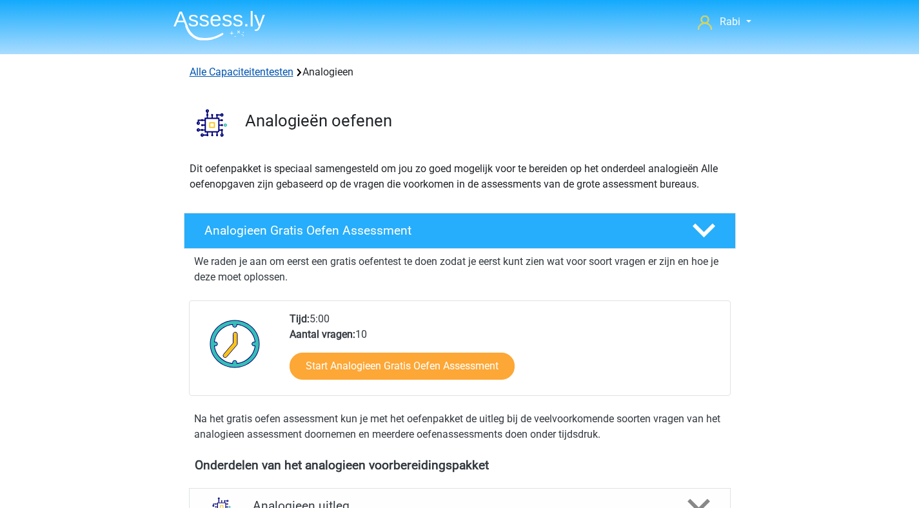
click at [254, 70] on link "Alle Capaciteitentesten" at bounding box center [242, 72] width 104 height 12
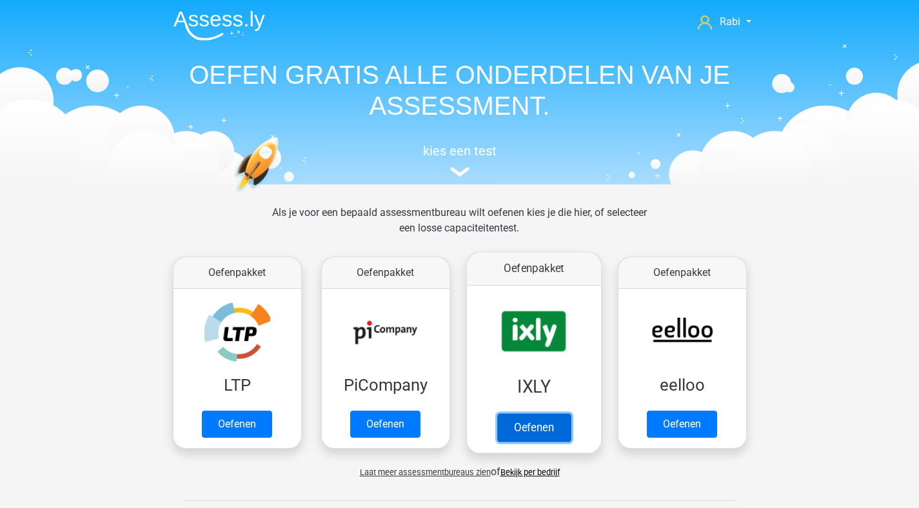
click at [543, 426] on link "Oefenen" at bounding box center [534, 428] width 74 height 28
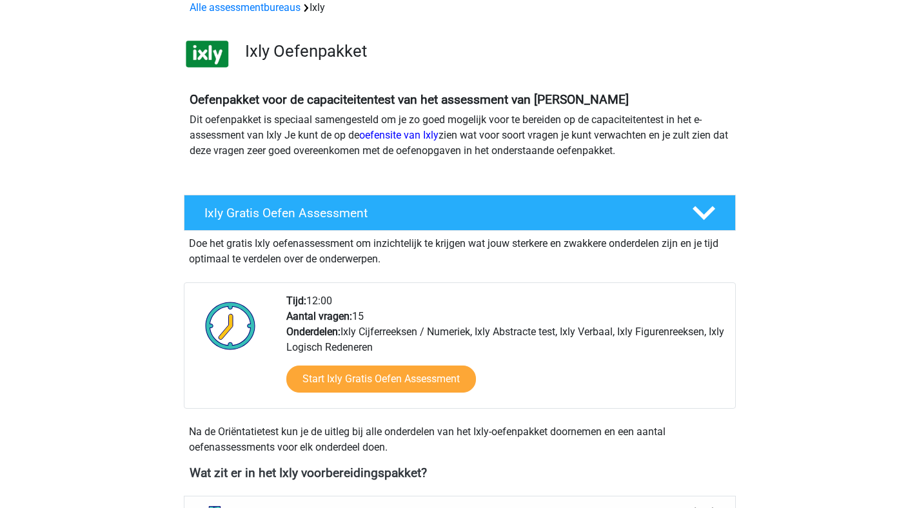
scroll to position [441, 0]
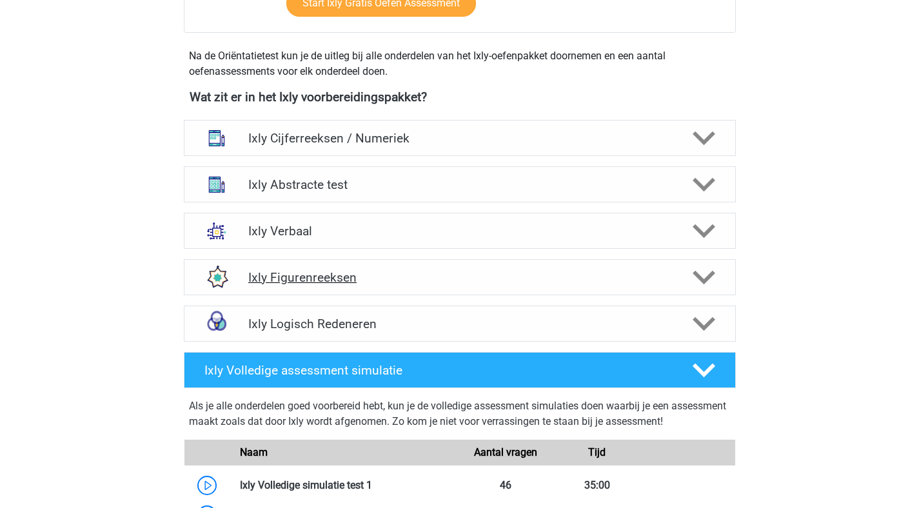
click at [692, 261] on div "Ixly Figurenreeksen" at bounding box center [460, 277] width 552 height 36
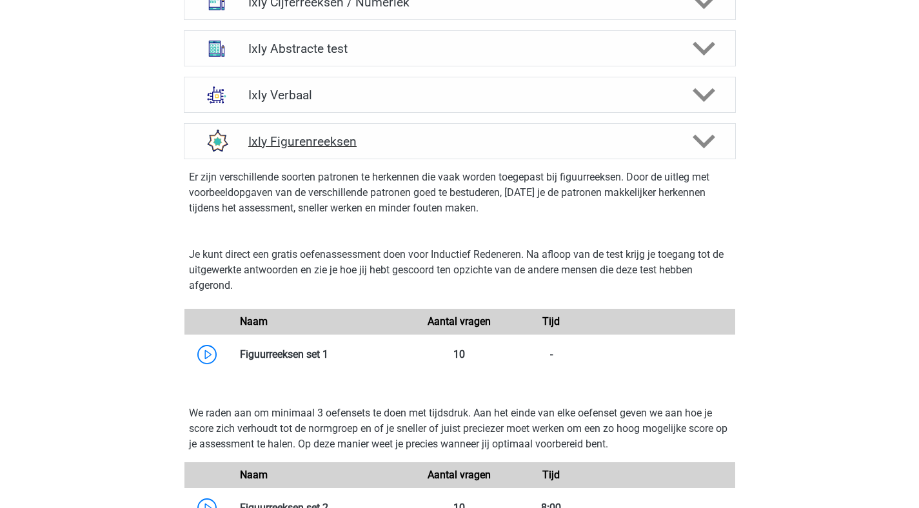
scroll to position [575, 0]
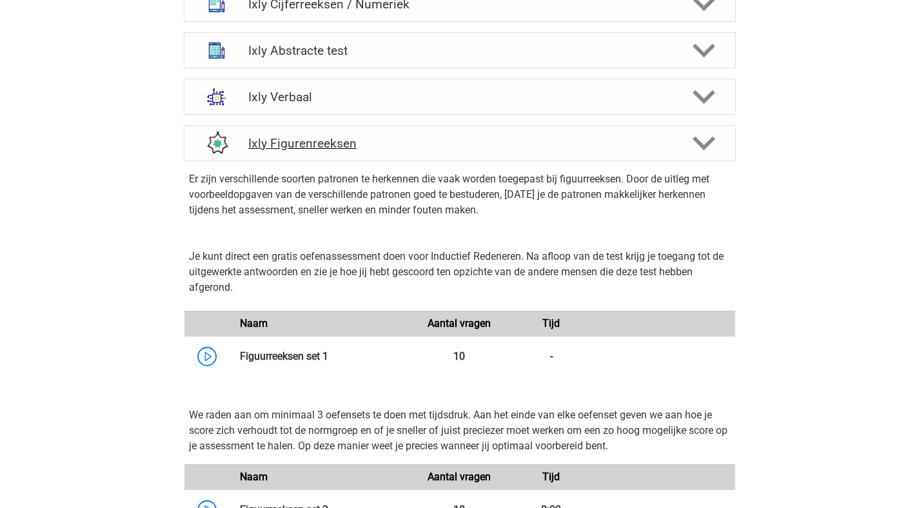
click at [692, 140] on div at bounding box center [703, 143] width 44 height 23
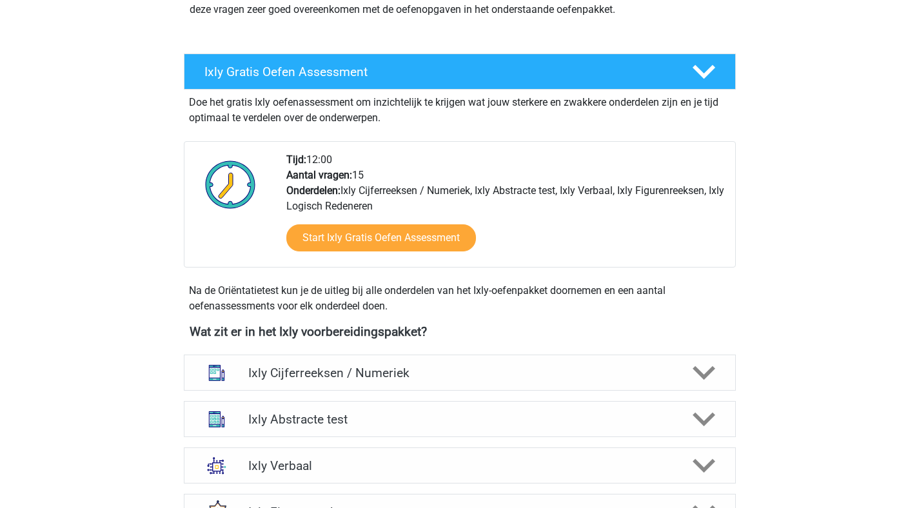
scroll to position [0, 0]
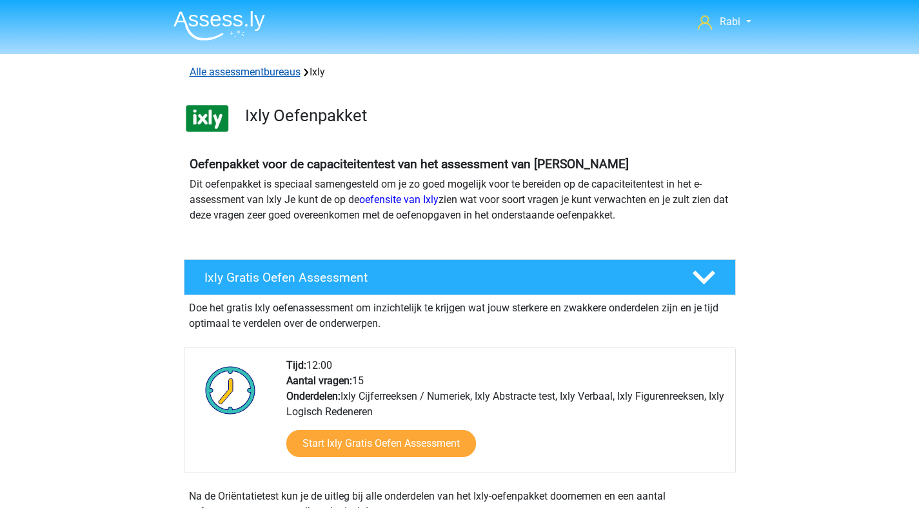
click at [264, 70] on link "Alle assessmentbureaus" at bounding box center [245, 72] width 111 height 12
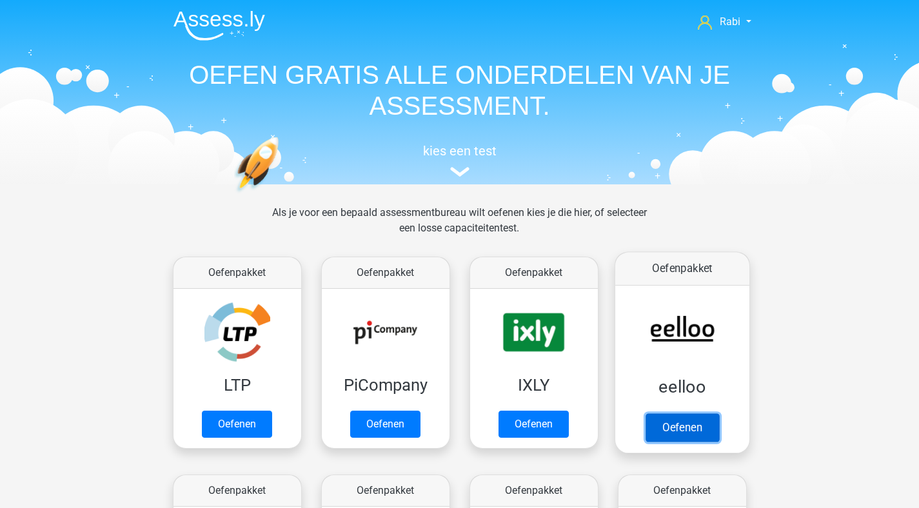
click at [706, 429] on link "Oefenen" at bounding box center [682, 428] width 74 height 28
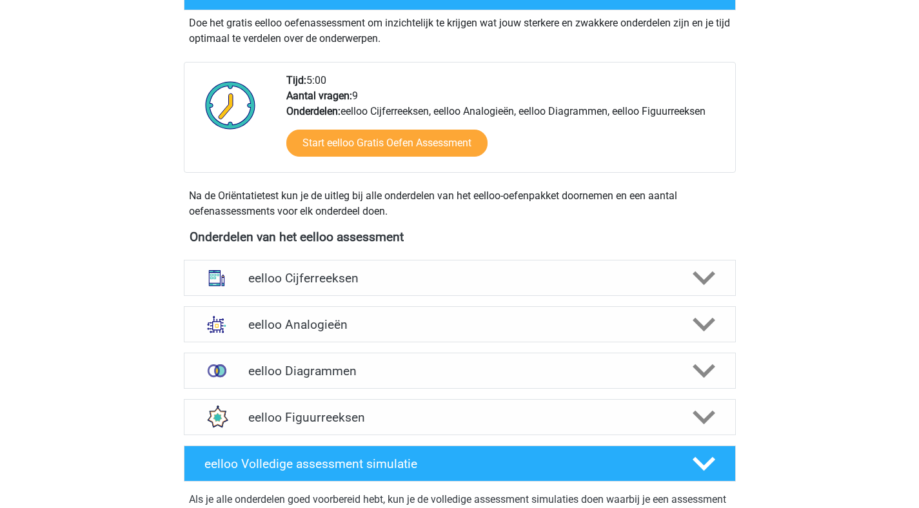
scroll to position [295, 0]
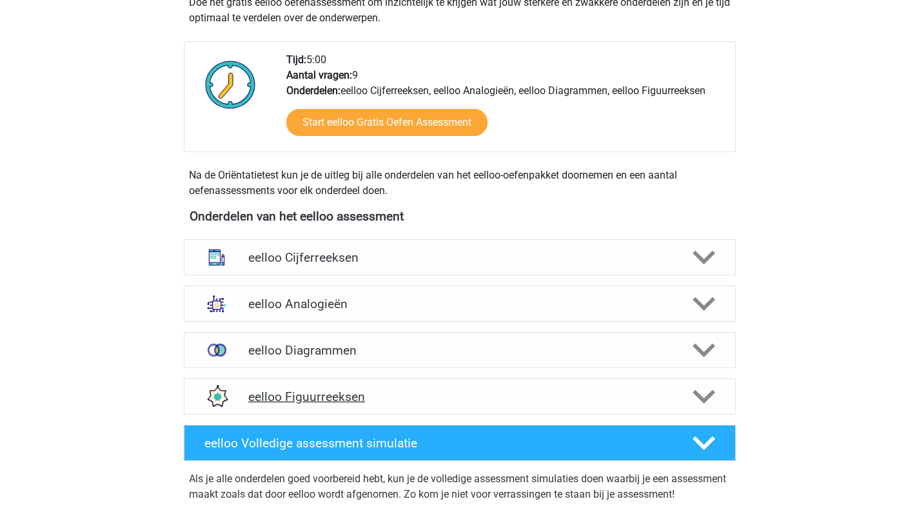
click at [477, 392] on h4 "eelloo Figuurreeksen" at bounding box center [459, 397] width 423 height 15
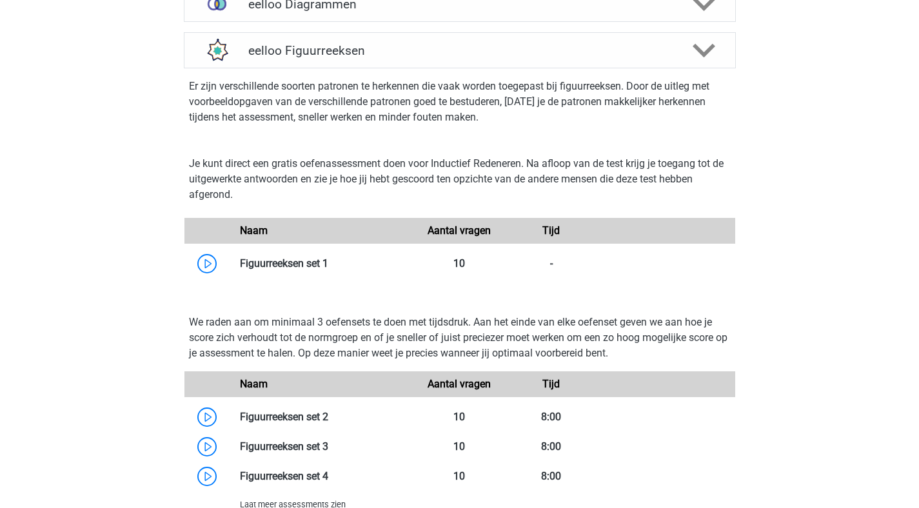
scroll to position [589, 0]
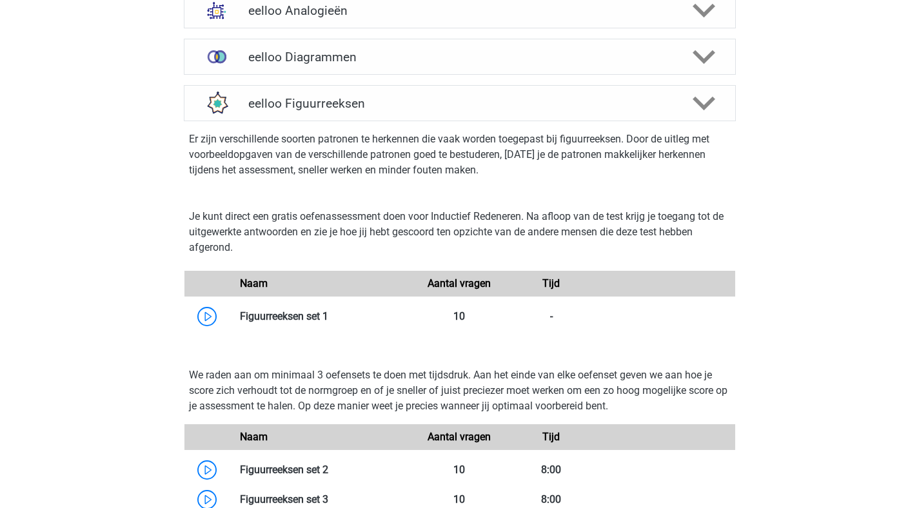
click at [443, 152] on p "Er zijn verschillende soorten patronen te herkennen die vaak worden toegepast b…" at bounding box center [460, 155] width 542 height 46
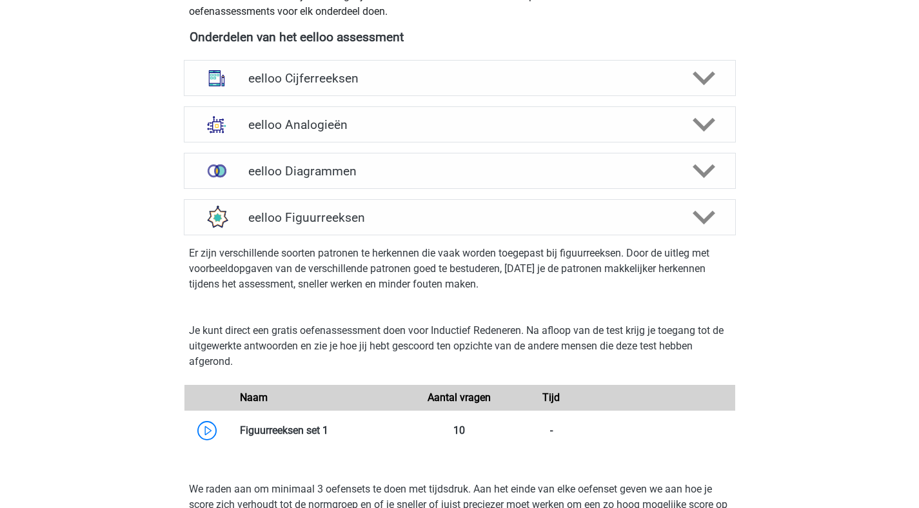
scroll to position [477, 0]
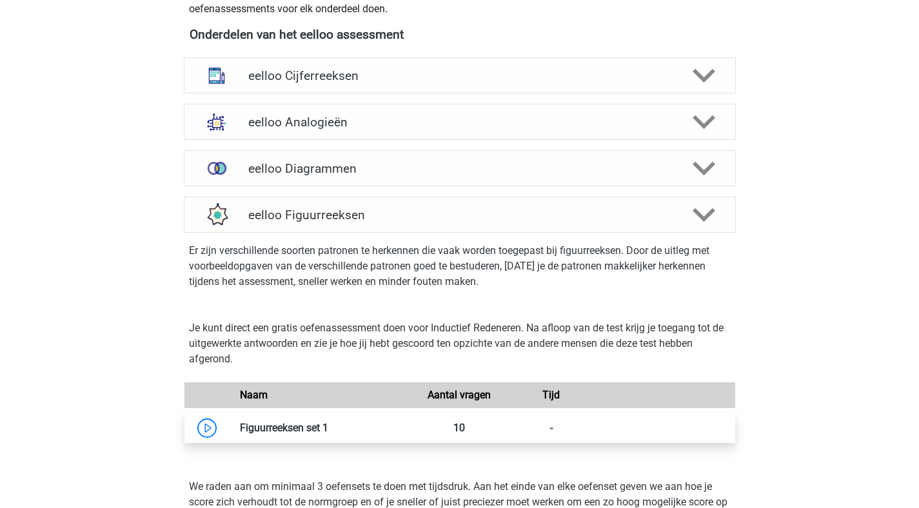
click at [328, 424] on link at bounding box center [328, 428] width 0 height 12
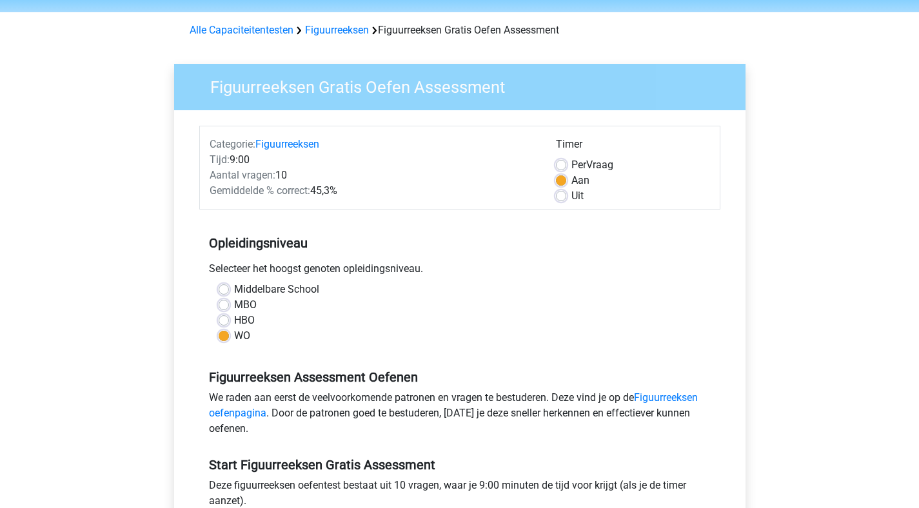
scroll to position [219, 0]
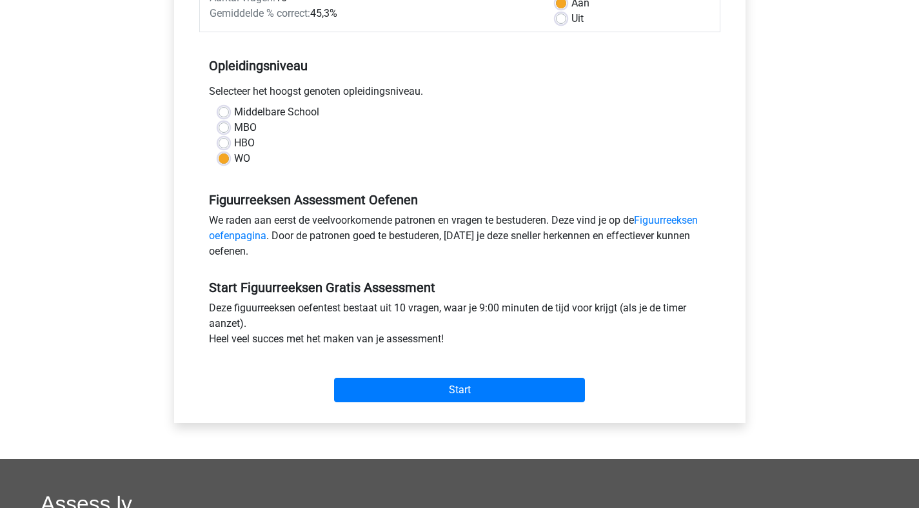
click at [441, 406] on div "Start" at bounding box center [459, 379] width 521 height 55
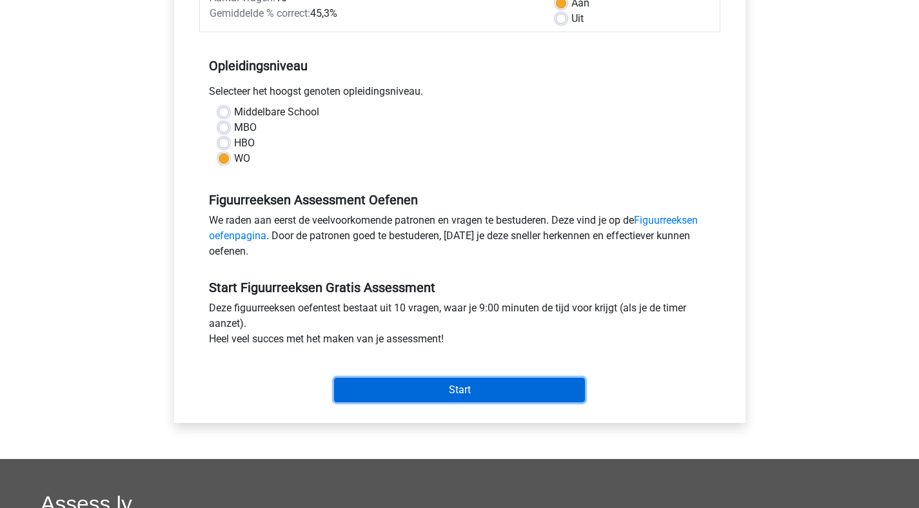
click at [446, 397] on input "Start" at bounding box center [459, 390] width 251 height 25
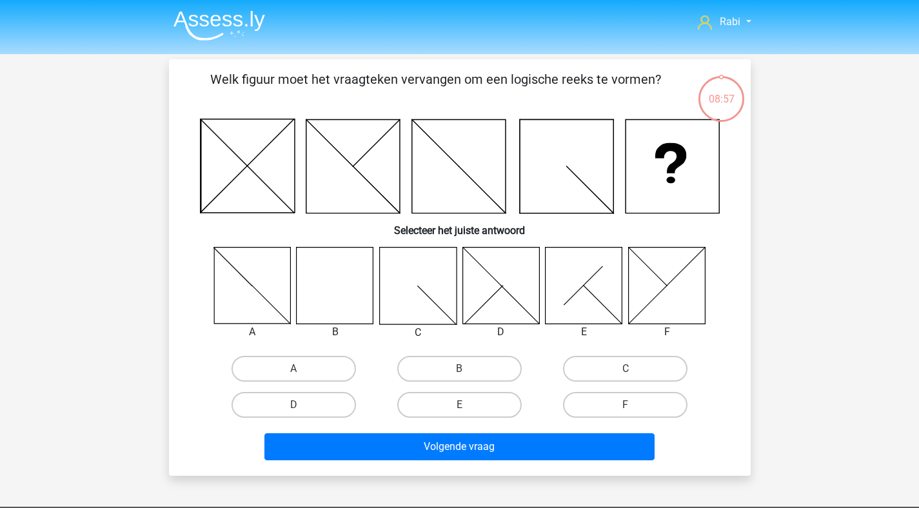
click at [352, 276] on icon at bounding box center [335, 285] width 77 height 77
click at [433, 377] on label "B" at bounding box center [459, 369] width 125 height 26
click at [459, 377] on input "B" at bounding box center [463, 373] width 8 height 8
radio input "true"
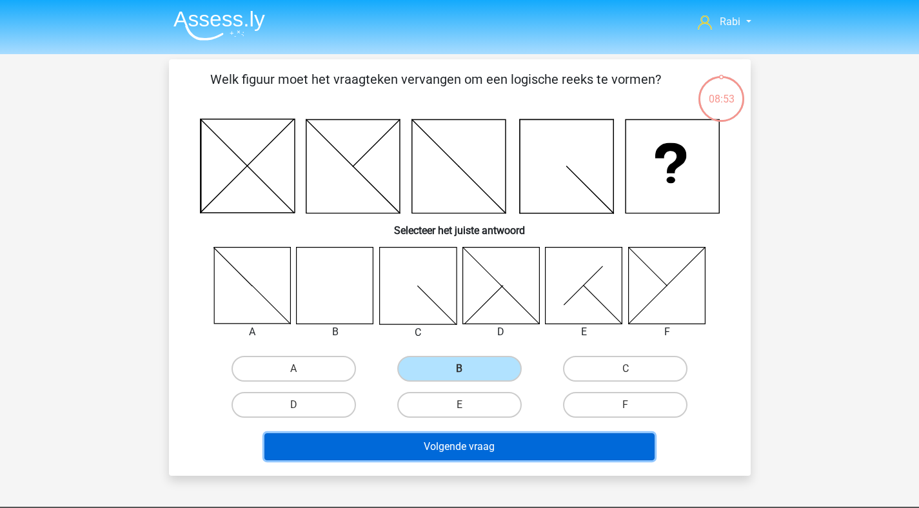
click at [454, 456] on button "Volgende vraag" at bounding box center [459, 447] width 390 height 27
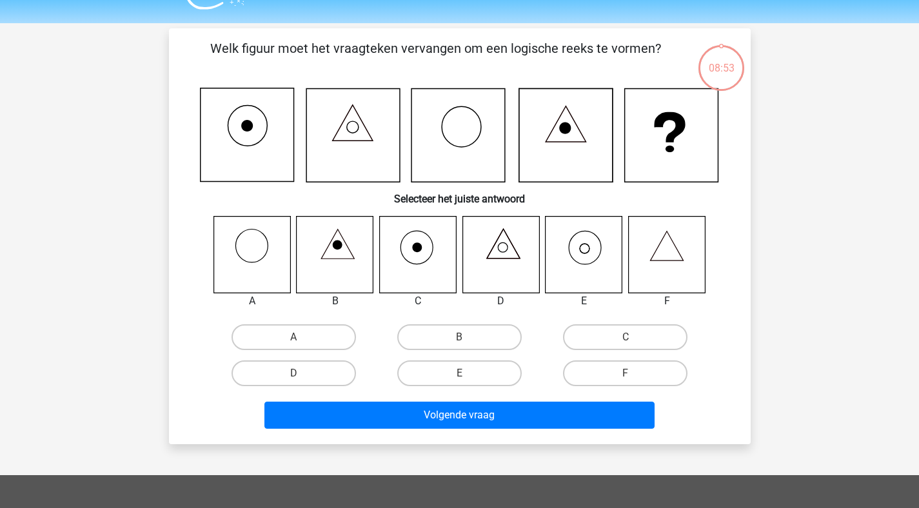
scroll to position [59, 0]
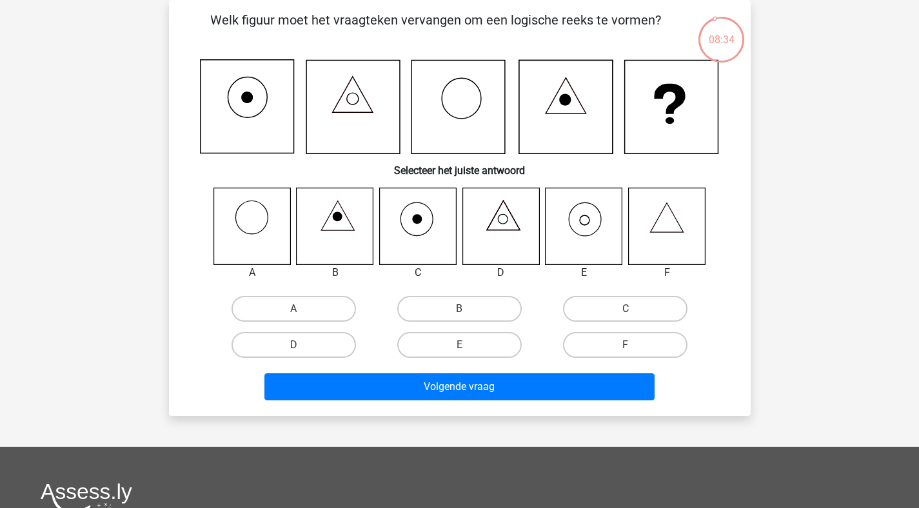
click at [617, 211] on icon at bounding box center [584, 226] width 77 height 77
click at [457, 340] on label "E" at bounding box center [459, 345] width 125 height 26
click at [459, 345] on input "E" at bounding box center [463, 349] width 8 height 8
radio input "true"
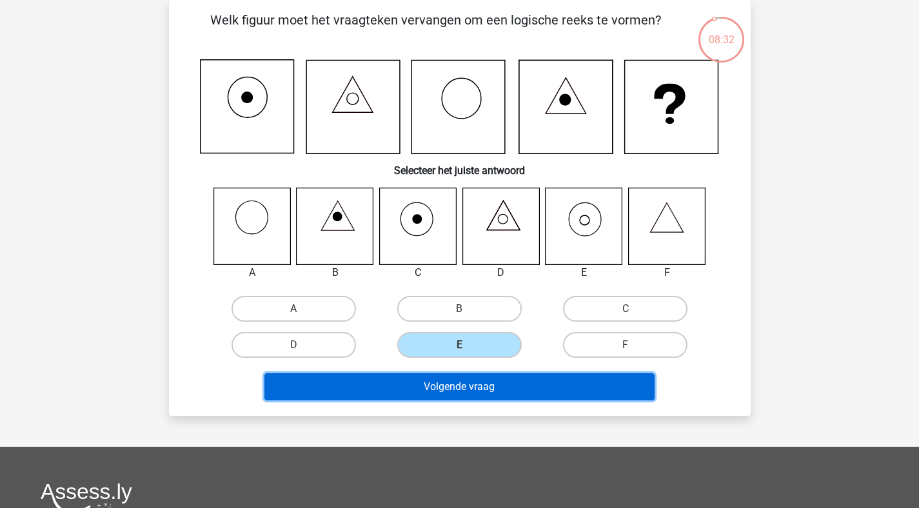
click at [454, 374] on button "Volgende vraag" at bounding box center [459, 387] width 390 height 27
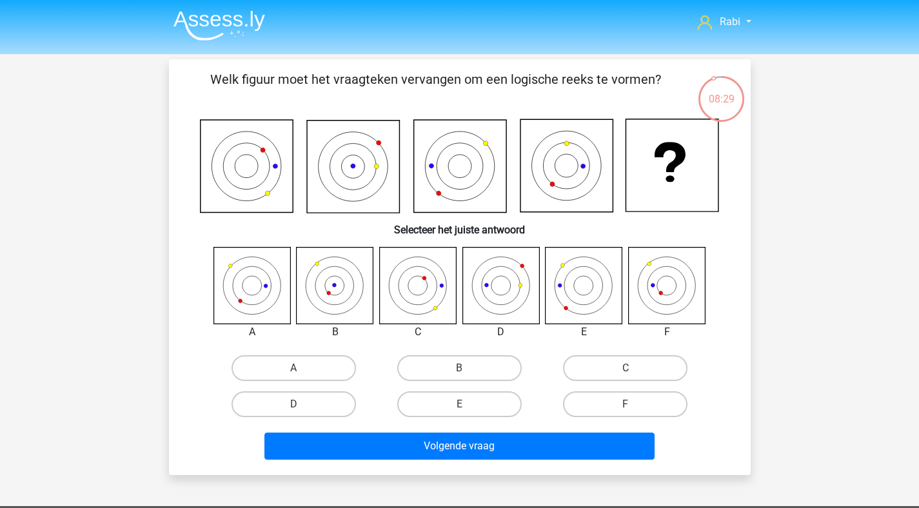
scroll to position [0, 0]
click at [454, 372] on label "B" at bounding box center [459, 368] width 125 height 26
click at [459, 372] on input "B" at bounding box center [463, 372] width 8 height 8
radio input "true"
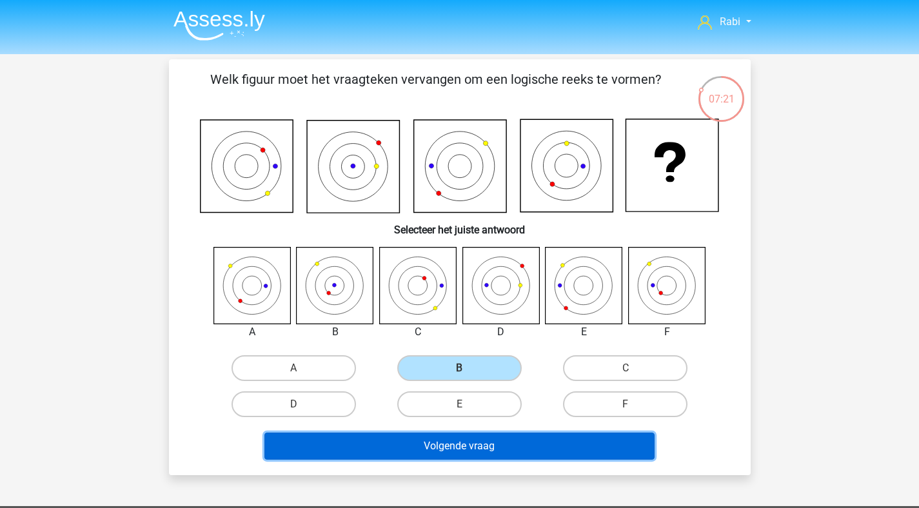
click at [459, 443] on button "Volgende vraag" at bounding box center [459, 446] width 390 height 27
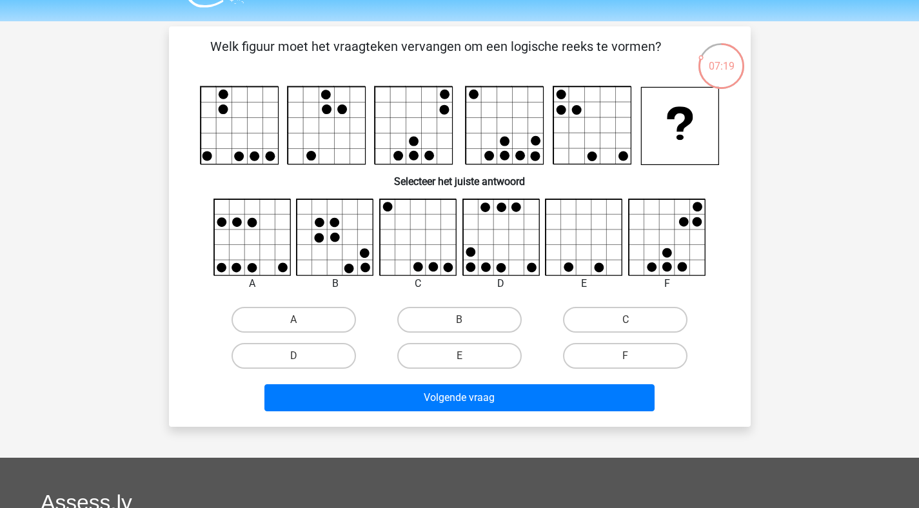
scroll to position [25, 0]
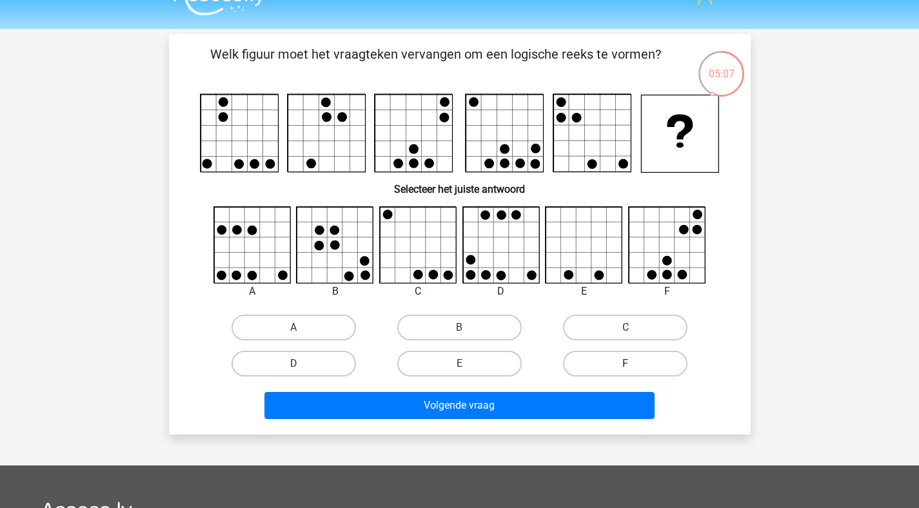
click at [620, 359] on label "F" at bounding box center [625, 364] width 125 height 26
click at [626, 364] on input "F" at bounding box center [630, 368] width 8 height 8
radio input "true"
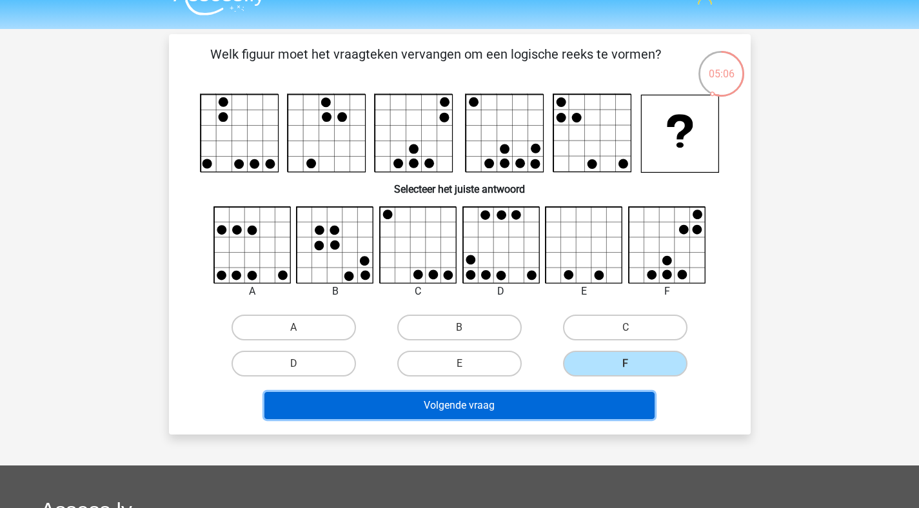
click at [477, 401] on button "Volgende vraag" at bounding box center [459, 405] width 390 height 27
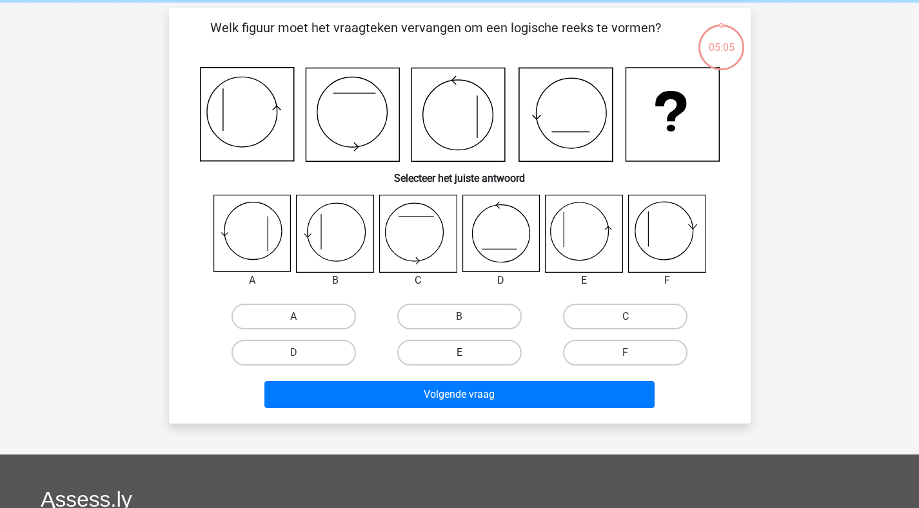
scroll to position [59, 0]
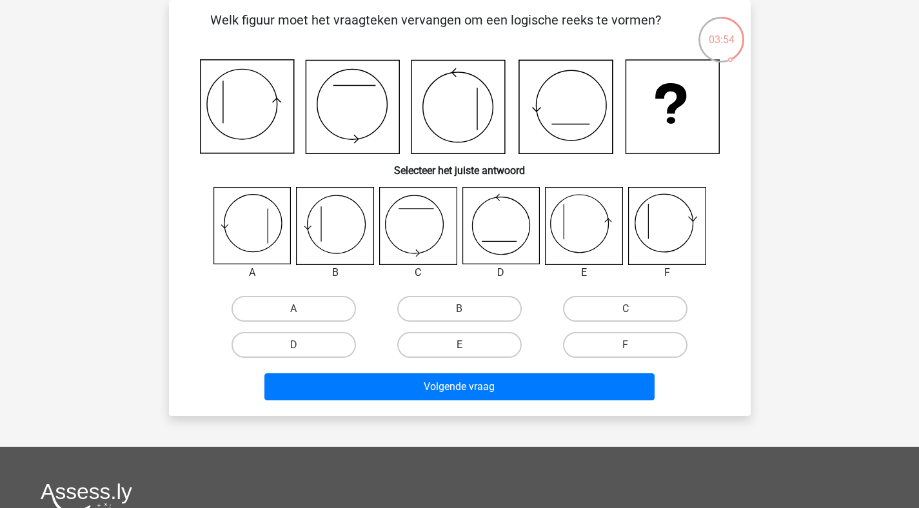
click at [472, 347] on label "E" at bounding box center [459, 345] width 125 height 26
click at [468, 347] on input "E" at bounding box center [463, 349] width 8 height 8
radio input "true"
click at [448, 302] on label "B" at bounding box center [459, 309] width 125 height 26
click at [459, 309] on input "B" at bounding box center [463, 313] width 8 height 8
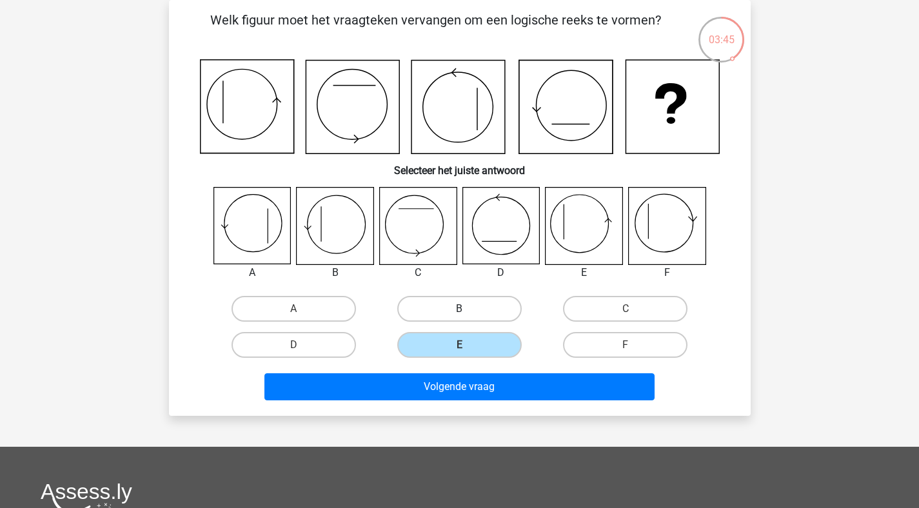
radio input "true"
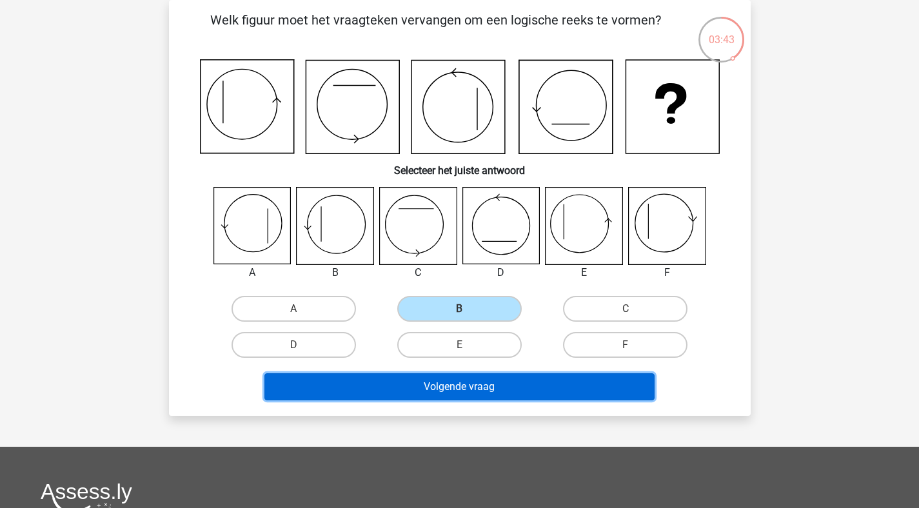
click at [476, 383] on button "Volgende vraag" at bounding box center [459, 387] width 390 height 27
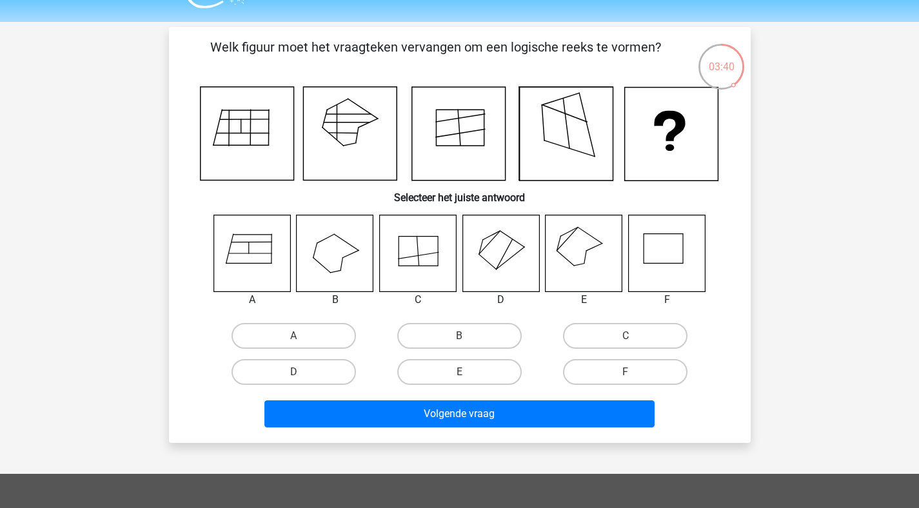
scroll to position [32, 0]
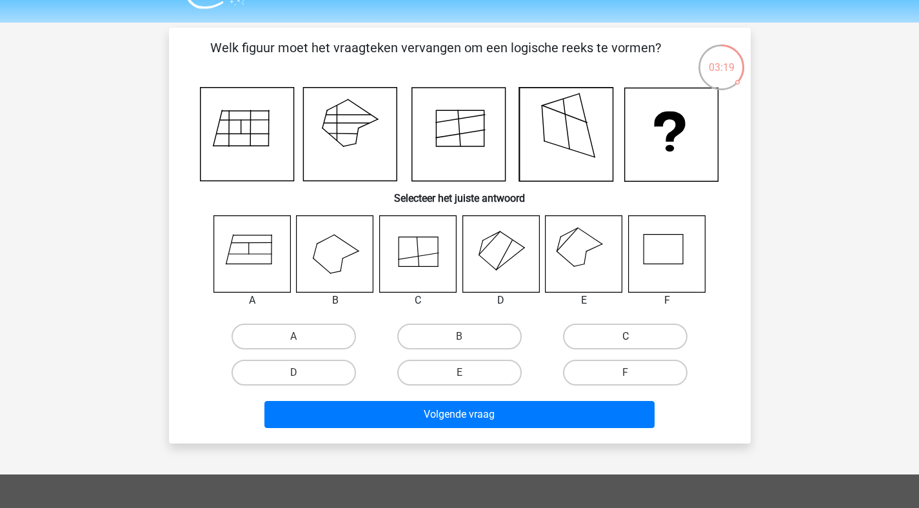
click at [623, 341] on label "C" at bounding box center [625, 337] width 125 height 26
click at [626, 341] on input "C" at bounding box center [630, 341] width 8 height 8
radio input "true"
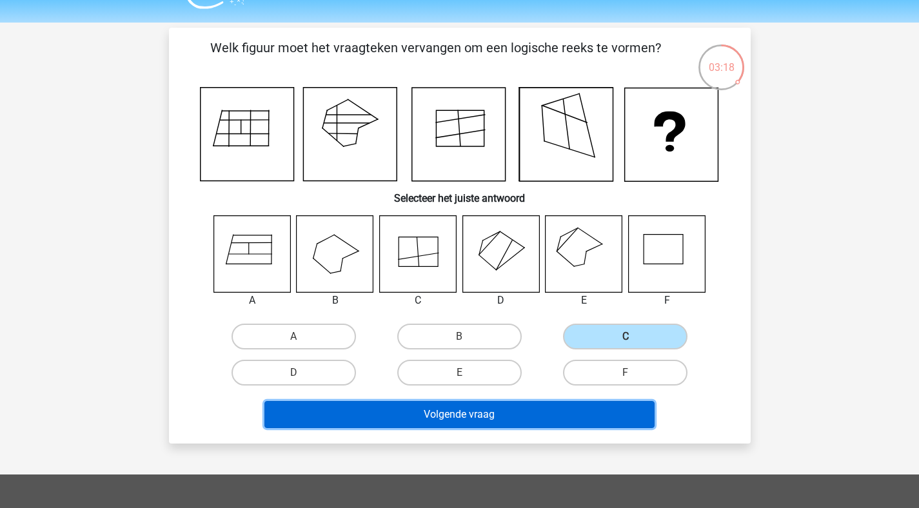
click at [470, 419] on button "Volgende vraag" at bounding box center [459, 414] width 390 height 27
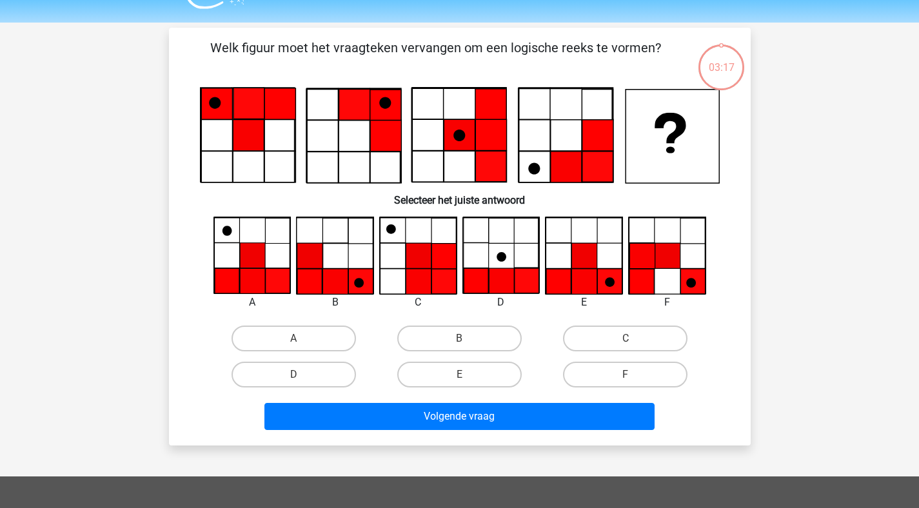
scroll to position [59, 0]
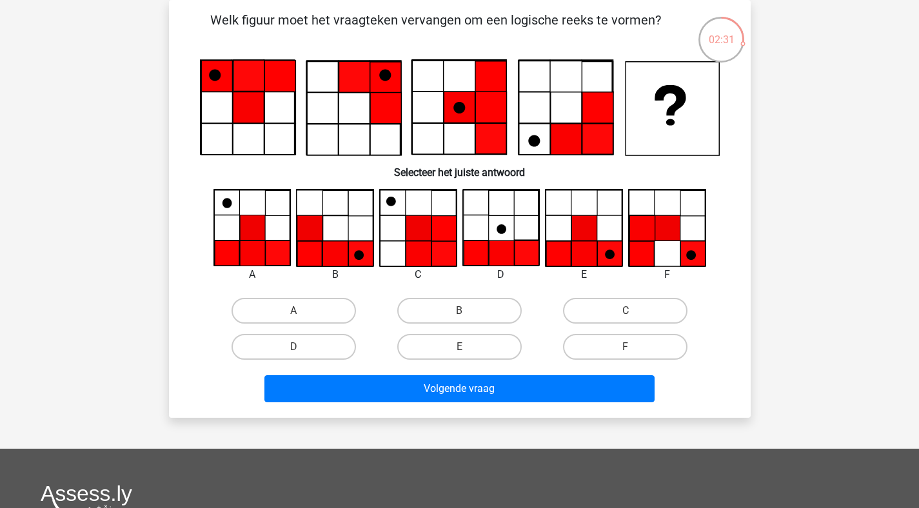
click at [628, 247] on div at bounding box center [667, 228] width 97 height 78
click at [491, 345] on label "E" at bounding box center [459, 347] width 125 height 26
click at [468, 347] on input "E" at bounding box center [463, 351] width 8 height 8
radio input "true"
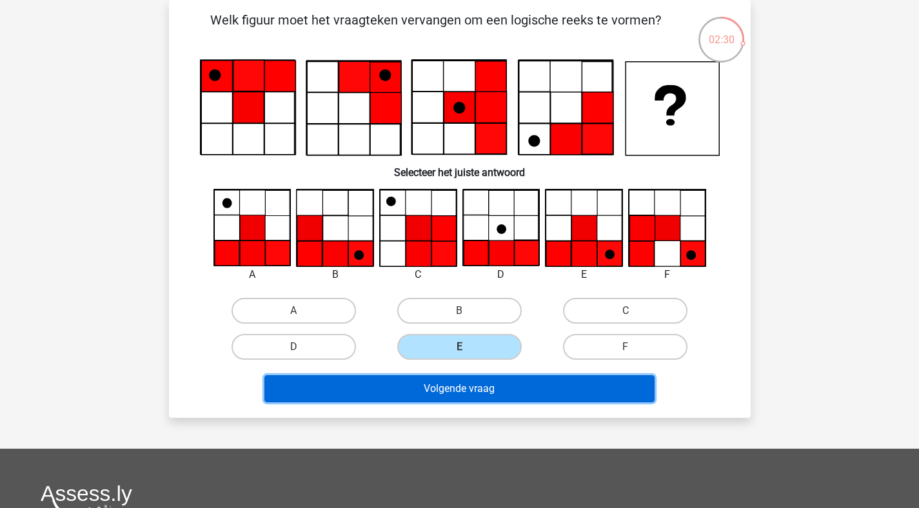
click at [480, 392] on button "Volgende vraag" at bounding box center [459, 388] width 390 height 27
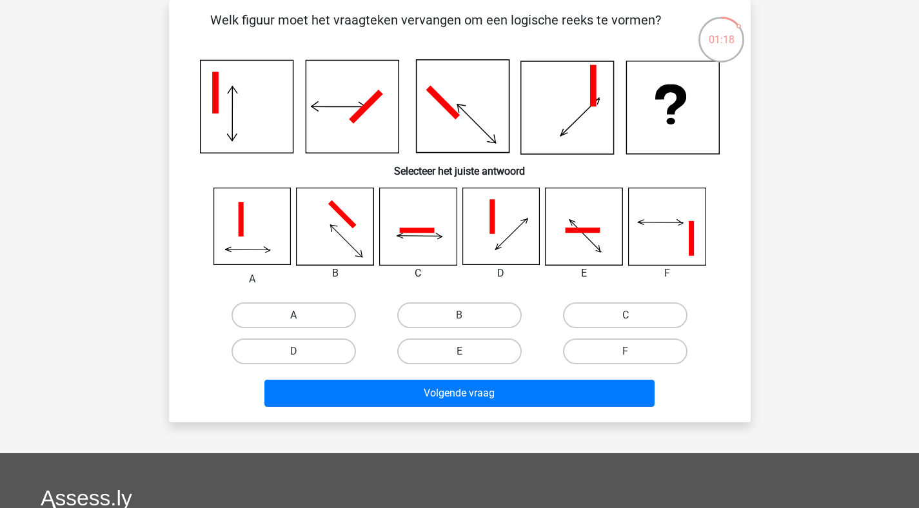
click at [300, 311] on label "A" at bounding box center [294, 316] width 125 height 26
click at [300, 315] on input "A" at bounding box center [298, 319] width 8 height 8
radio input "true"
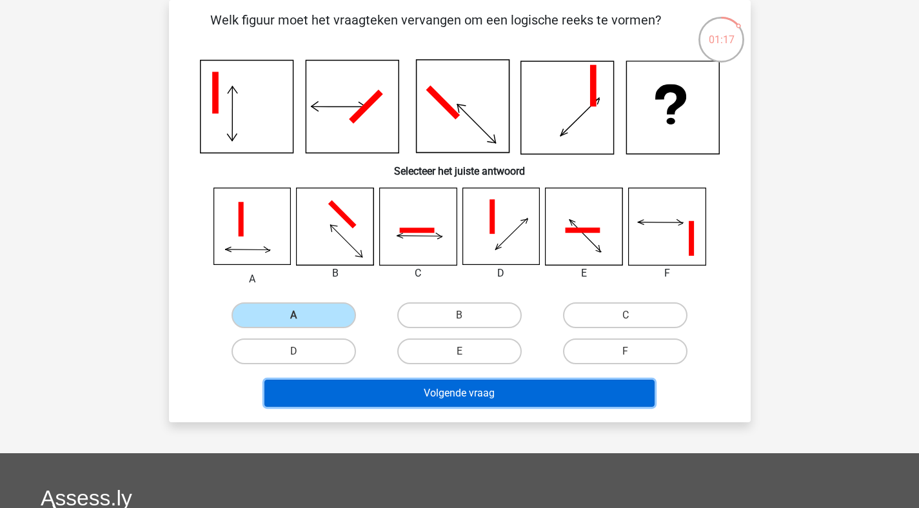
click at [441, 393] on button "Volgende vraag" at bounding box center [459, 393] width 390 height 27
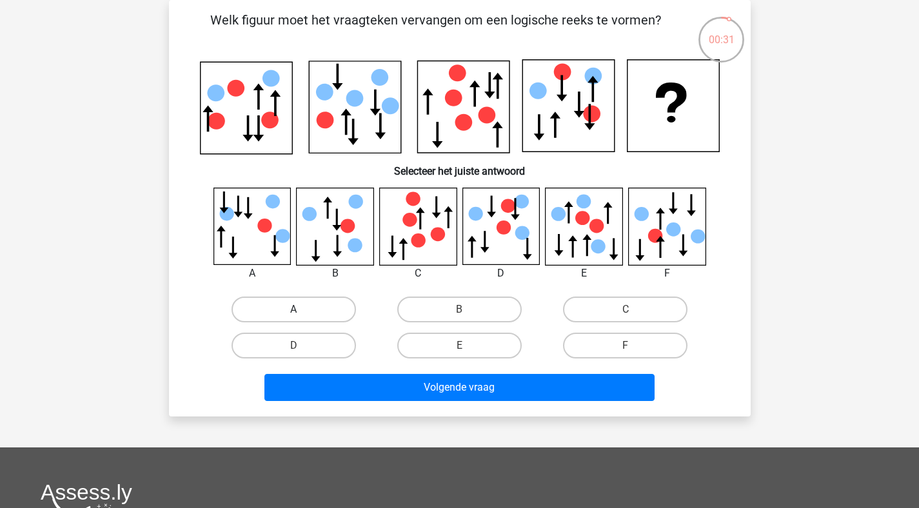
click at [312, 304] on label "A" at bounding box center [294, 310] width 125 height 26
click at [302, 310] on input "A" at bounding box center [298, 314] width 8 height 8
radio input "true"
click at [442, 309] on label "B" at bounding box center [459, 310] width 125 height 26
click at [459, 310] on input "B" at bounding box center [463, 314] width 8 height 8
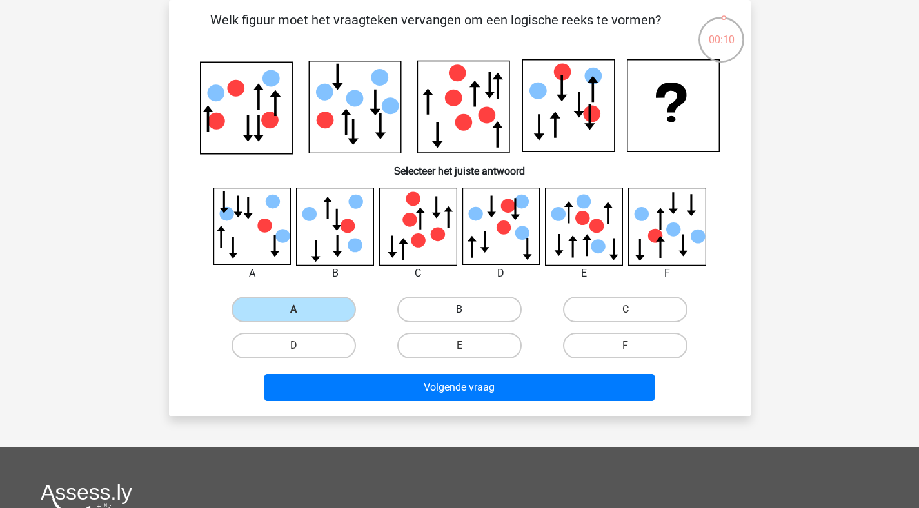
radio input "true"
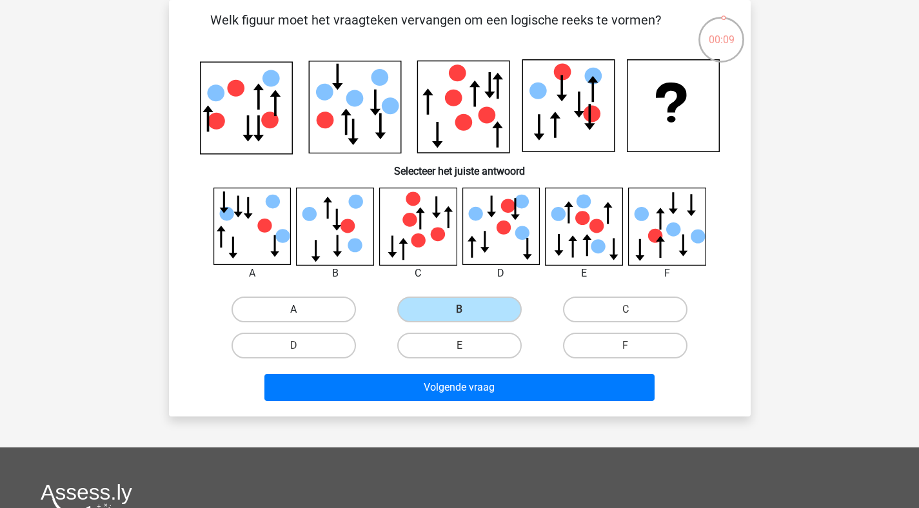
click at [319, 312] on label "A" at bounding box center [294, 310] width 125 height 26
click at [302, 312] on input "A" at bounding box center [298, 314] width 8 height 8
radio input "true"
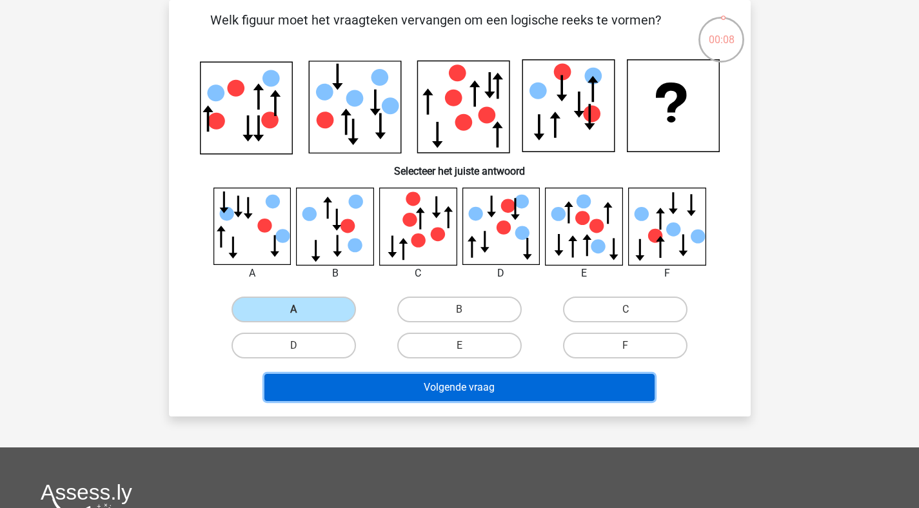
click at [403, 389] on button "Volgende vraag" at bounding box center [459, 387] width 390 height 27
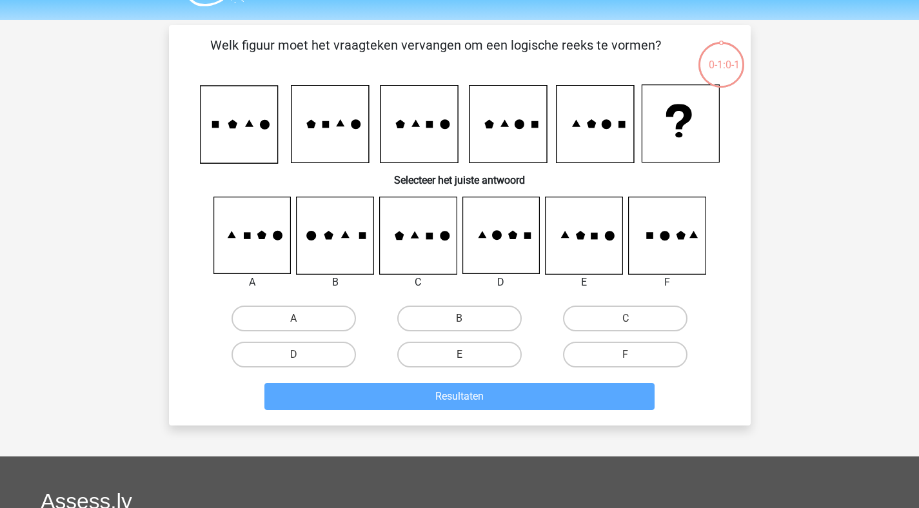
scroll to position [27, 0]
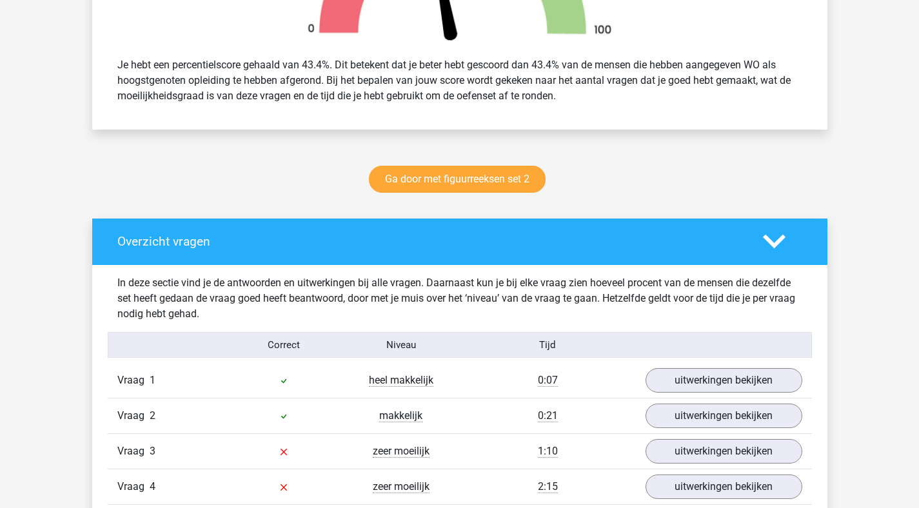
scroll to position [654, 0]
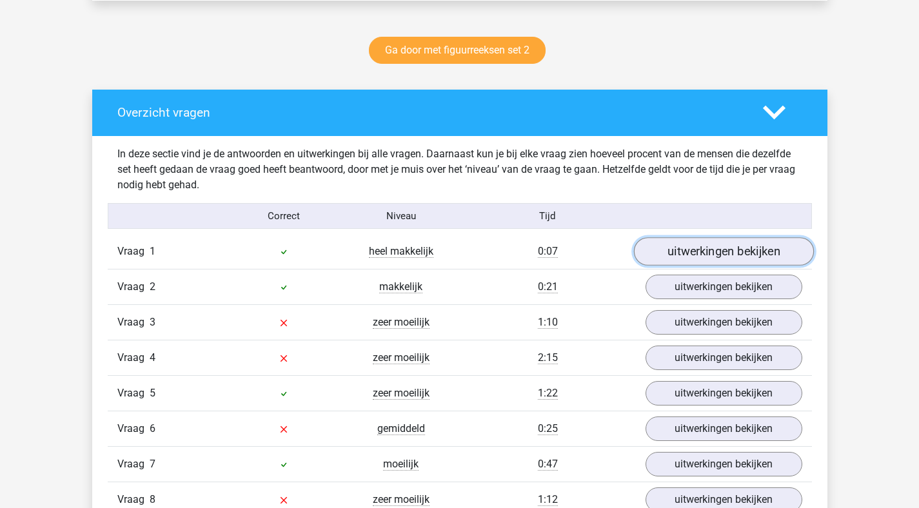
click at [702, 248] on link "uitwerkingen bekijken" at bounding box center [724, 252] width 180 height 28
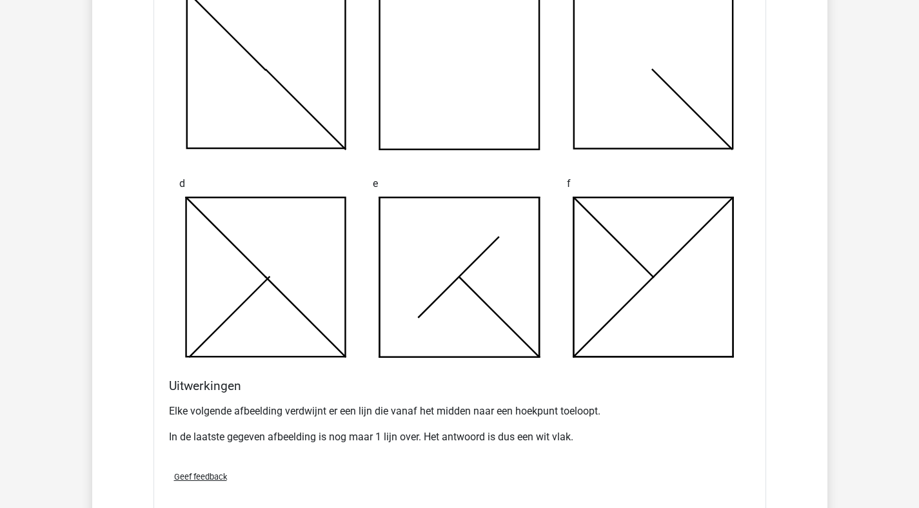
scroll to position [1312, 0]
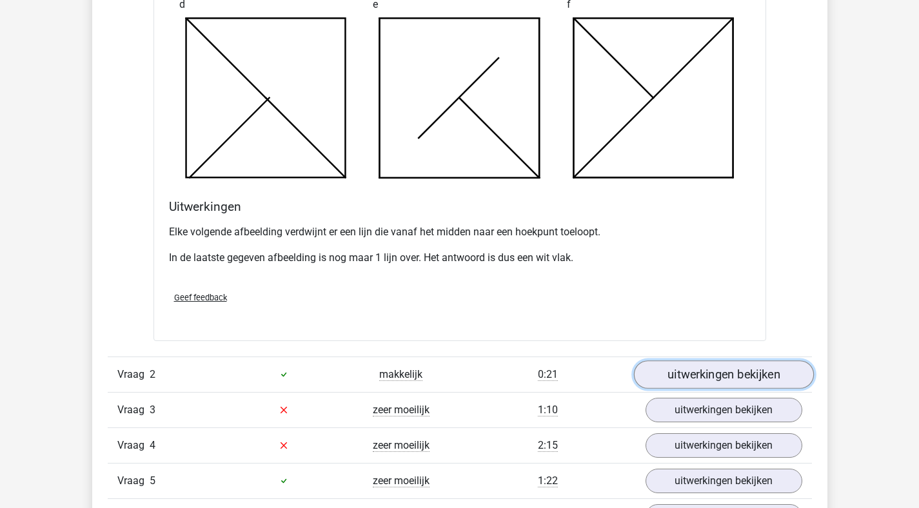
click at [678, 374] on link "uitwerkingen bekijken" at bounding box center [724, 375] width 180 height 28
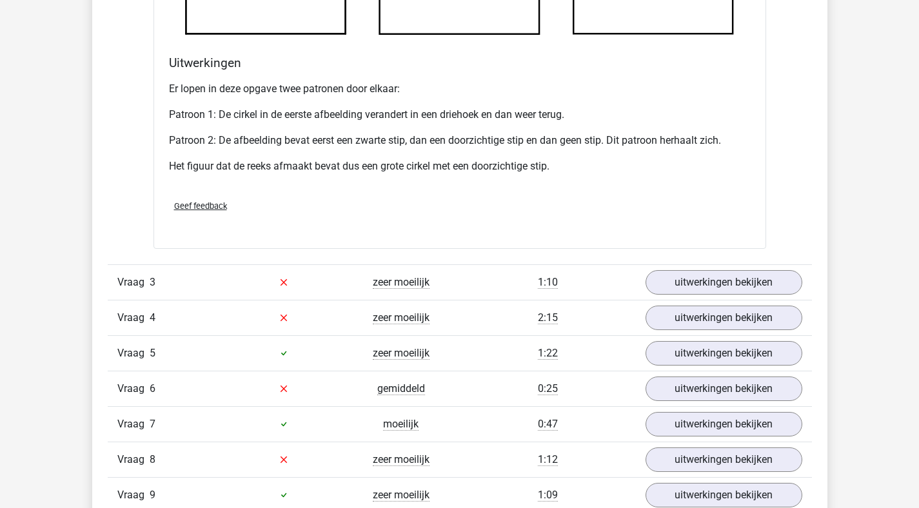
scroll to position [2244, 0]
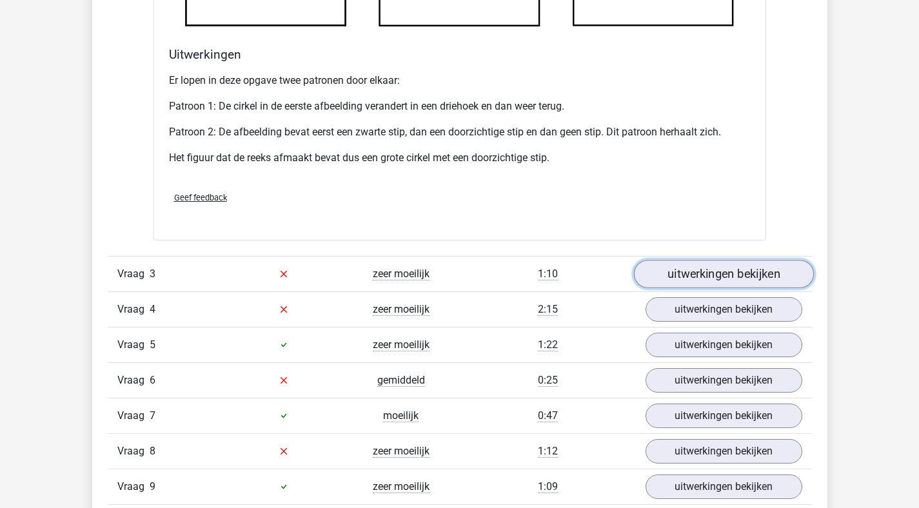
click at [695, 277] on link "uitwerkingen bekijken" at bounding box center [724, 274] width 180 height 28
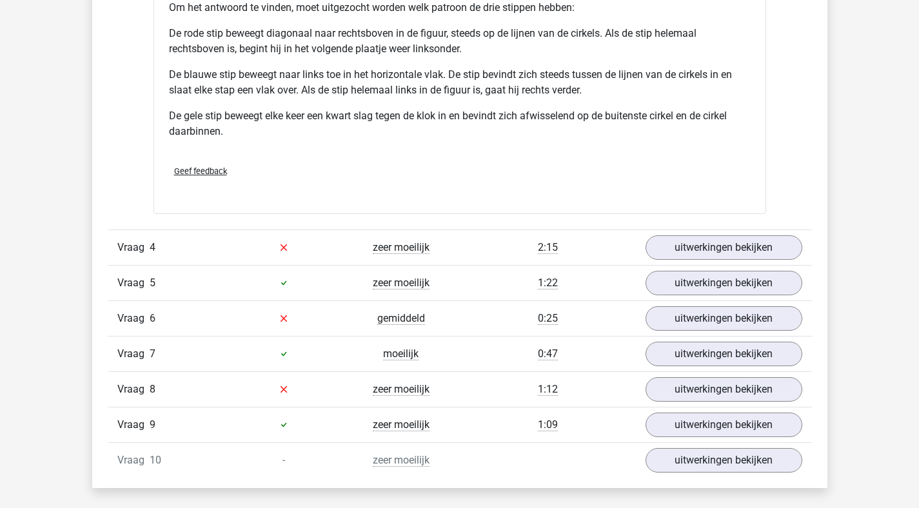
scroll to position [3156, 0]
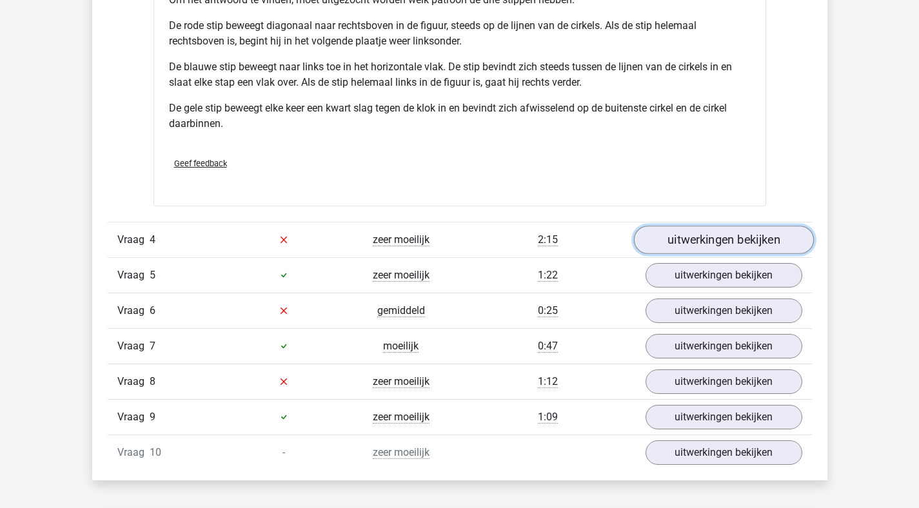
click at [718, 232] on link "uitwerkingen bekijken" at bounding box center [724, 240] width 180 height 28
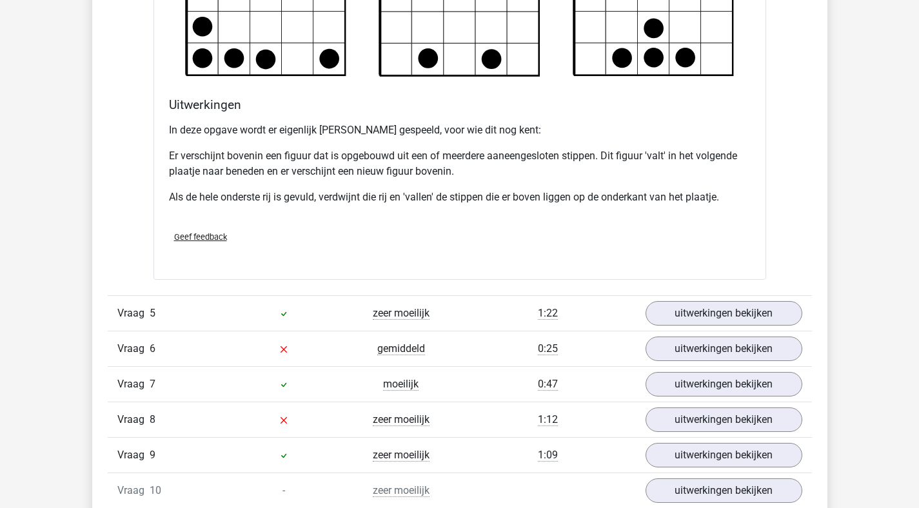
scroll to position [3889, 0]
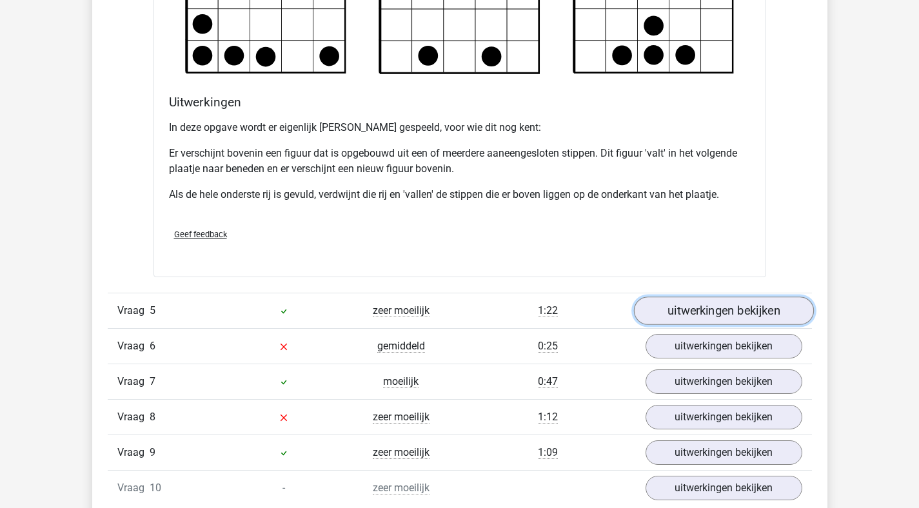
click at [715, 305] on link "uitwerkingen bekijken" at bounding box center [724, 311] width 180 height 28
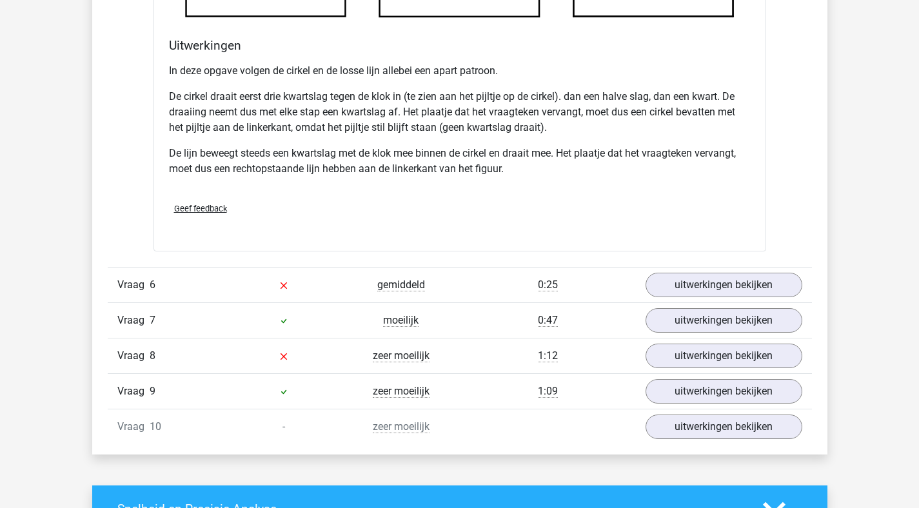
scroll to position [4772, 0]
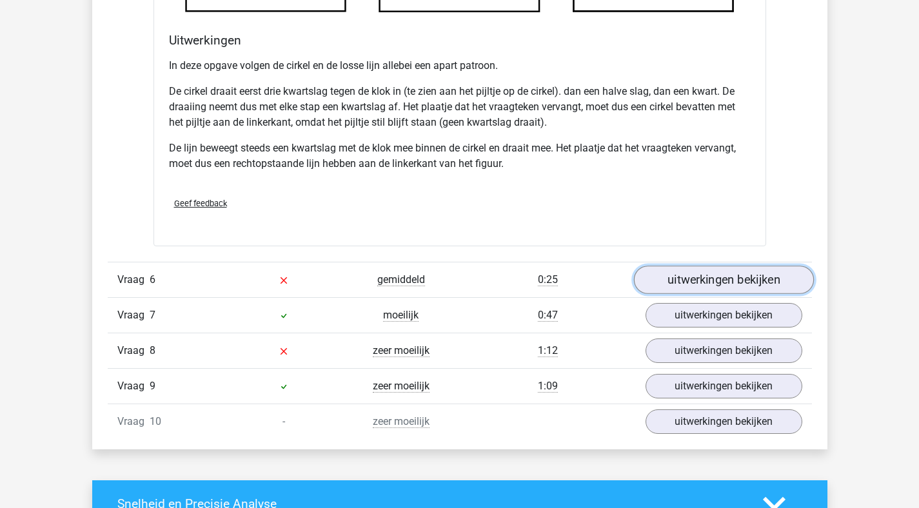
click at [706, 279] on link "uitwerkingen bekijken" at bounding box center [724, 280] width 180 height 28
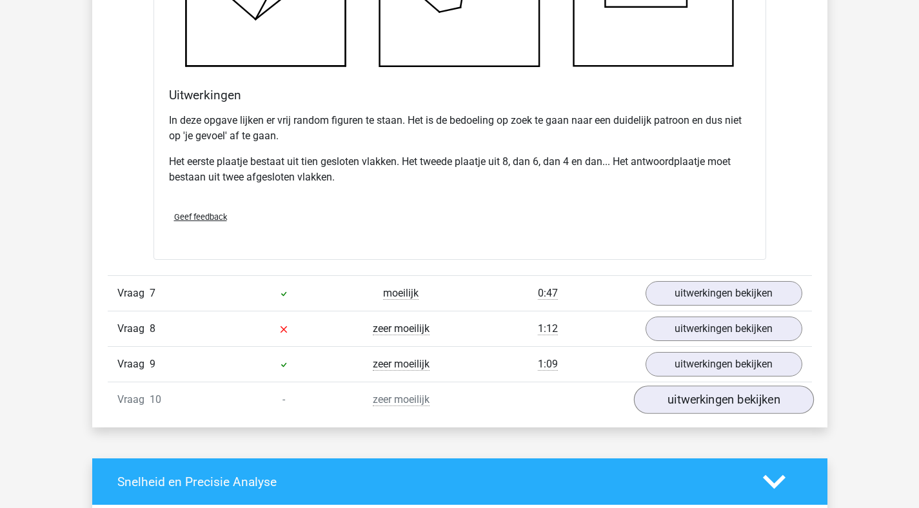
scroll to position [5604, 0]
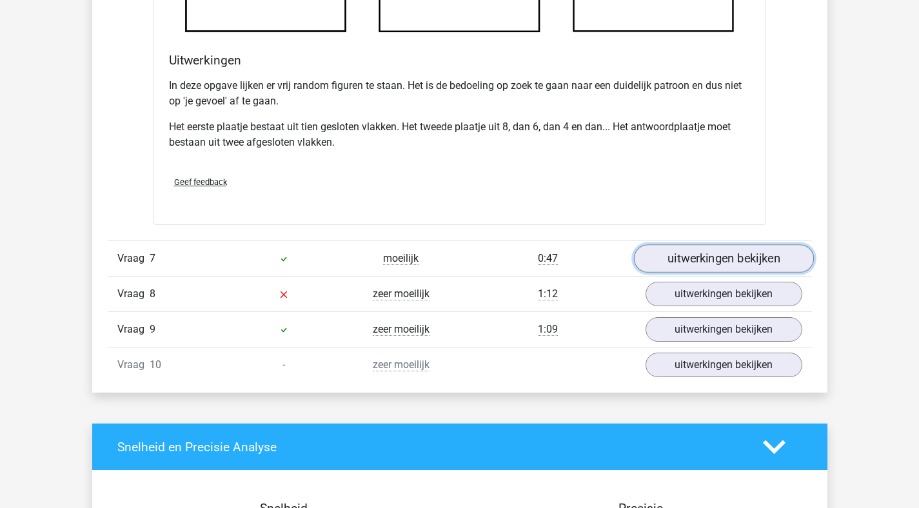
click at [702, 264] on link "uitwerkingen bekijken" at bounding box center [724, 258] width 180 height 28
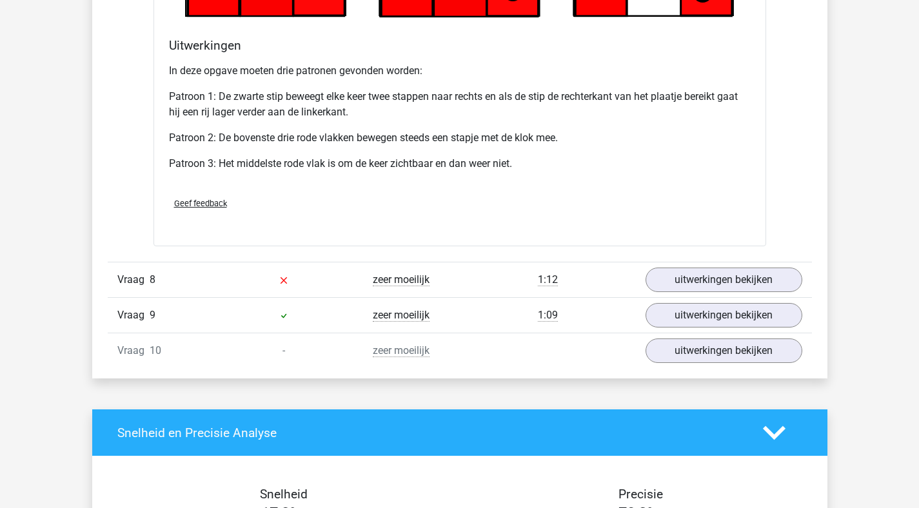
scroll to position [6510, 0]
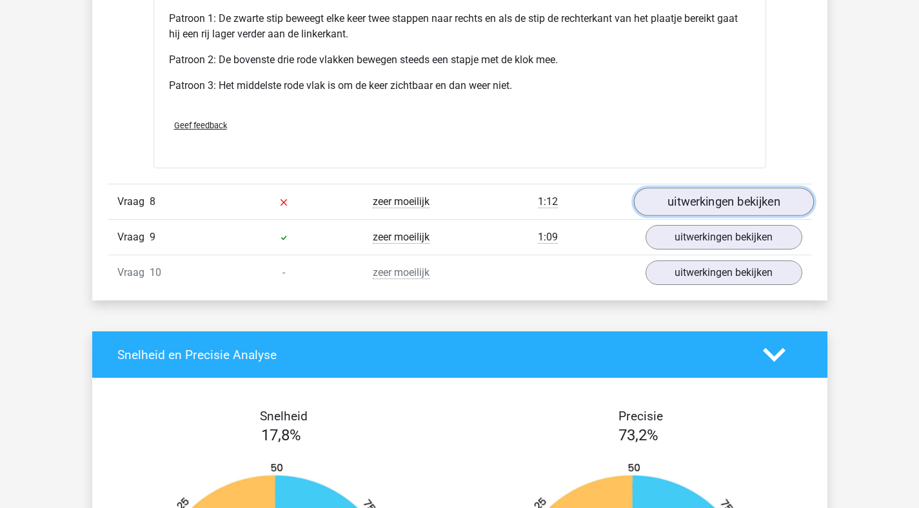
click at [712, 211] on link "uitwerkingen bekijken" at bounding box center [724, 202] width 180 height 28
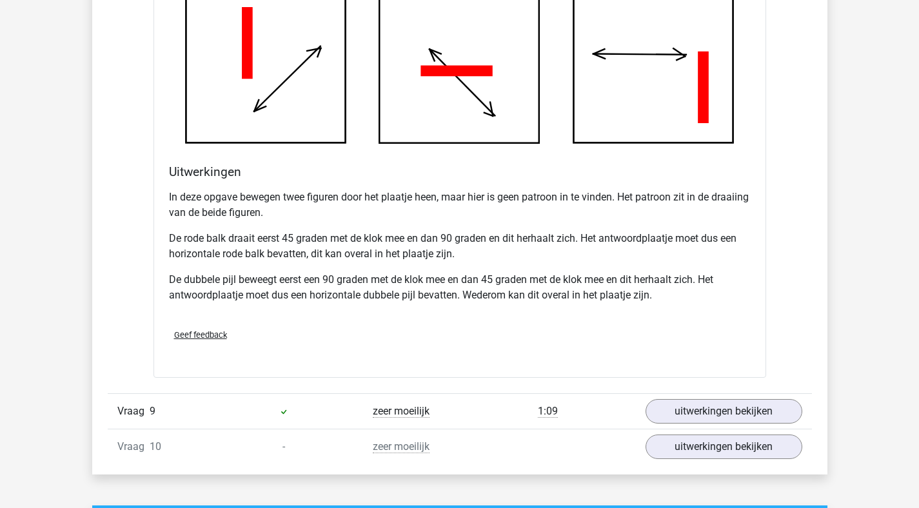
scroll to position [7221, 0]
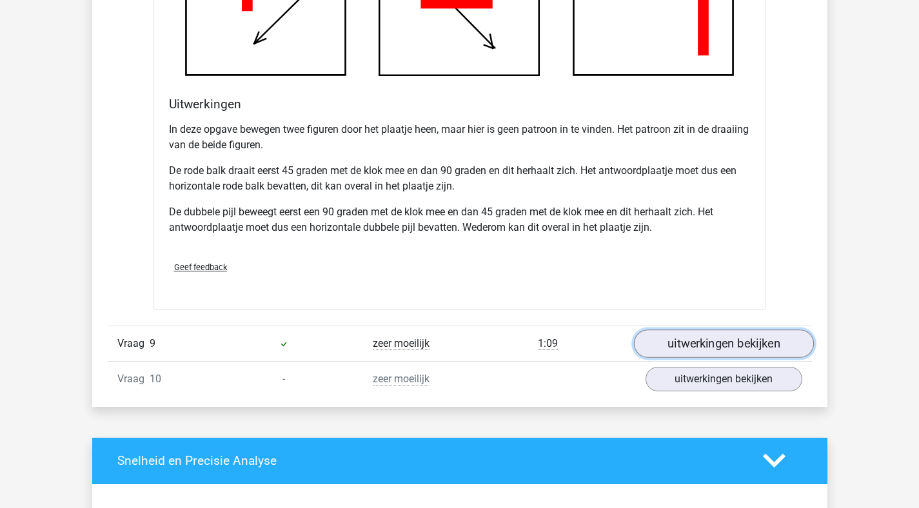
click at [695, 347] on link "uitwerkingen bekijken" at bounding box center [724, 344] width 180 height 28
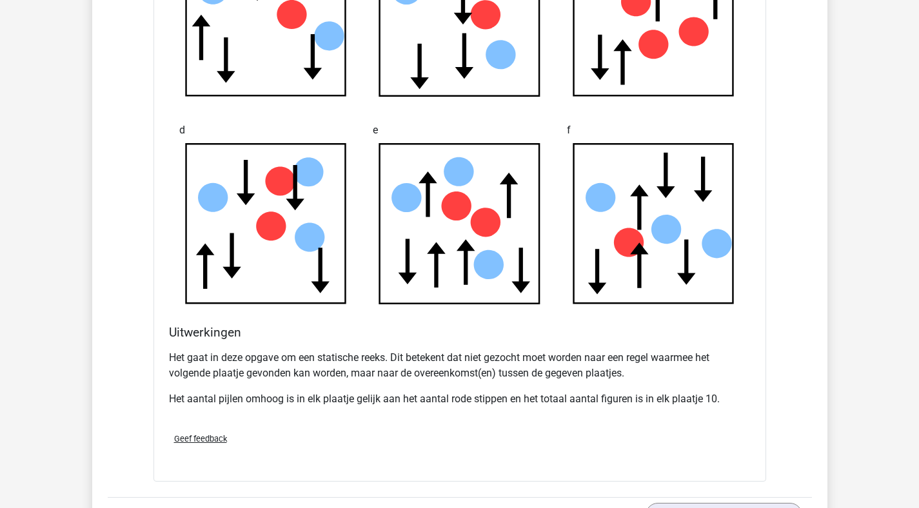
scroll to position [8026, 0]
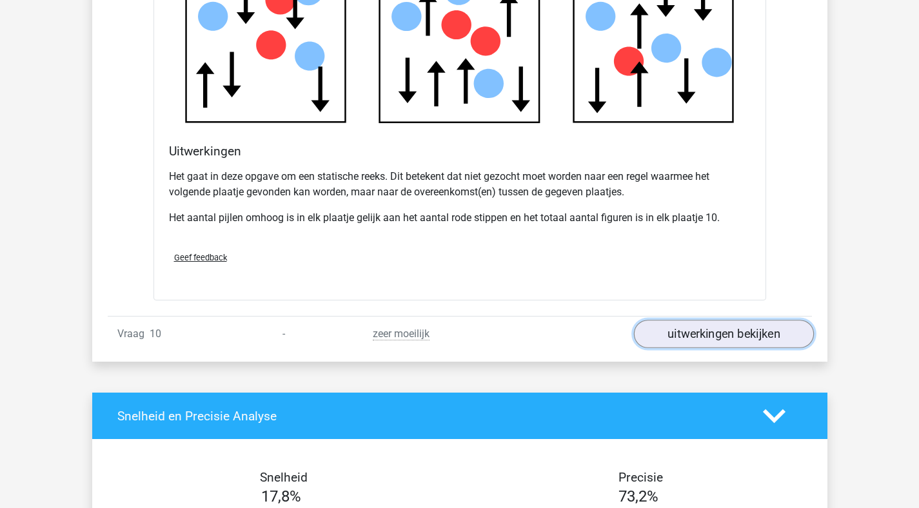
click at [700, 329] on link "uitwerkingen bekijken" at bounding box center [724, 334] width 180 height 28
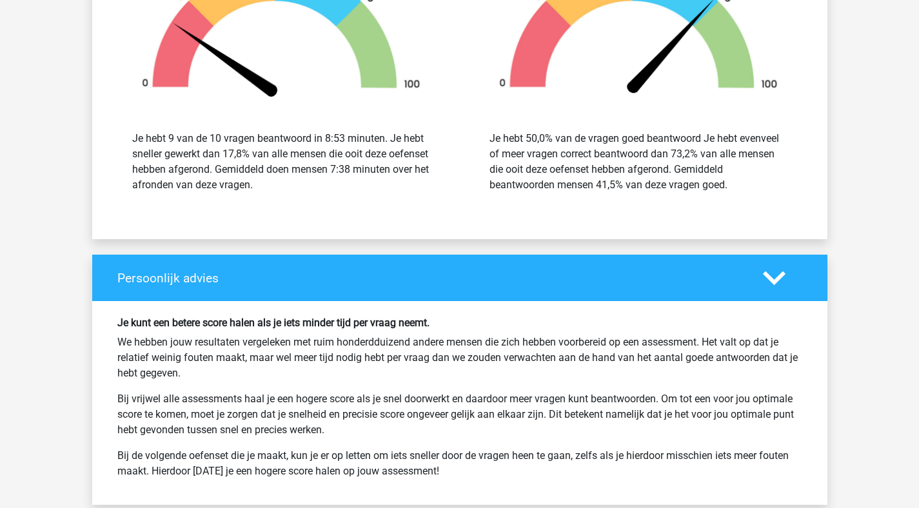
scroll to position [9508, 0]
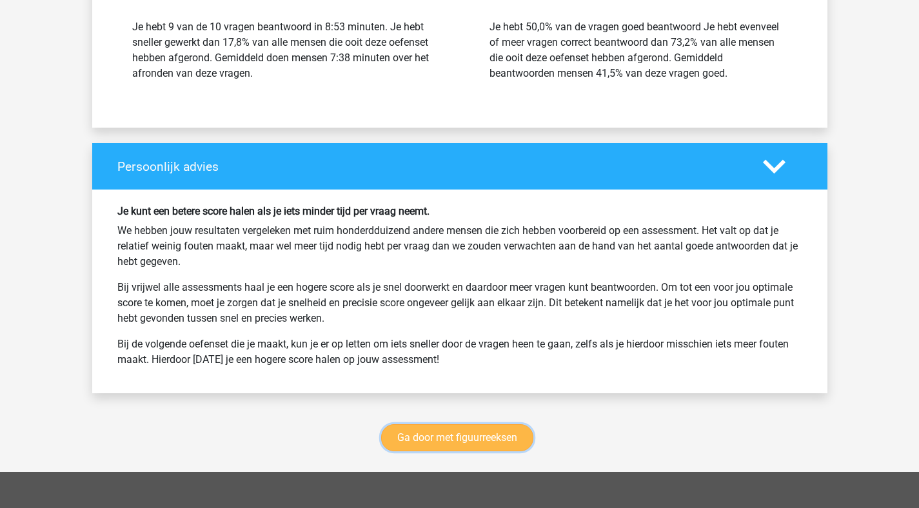
click at [468, 449] on link "Ga door met figuurreeksen" at bounding box center [457, 437] width 152 height 27
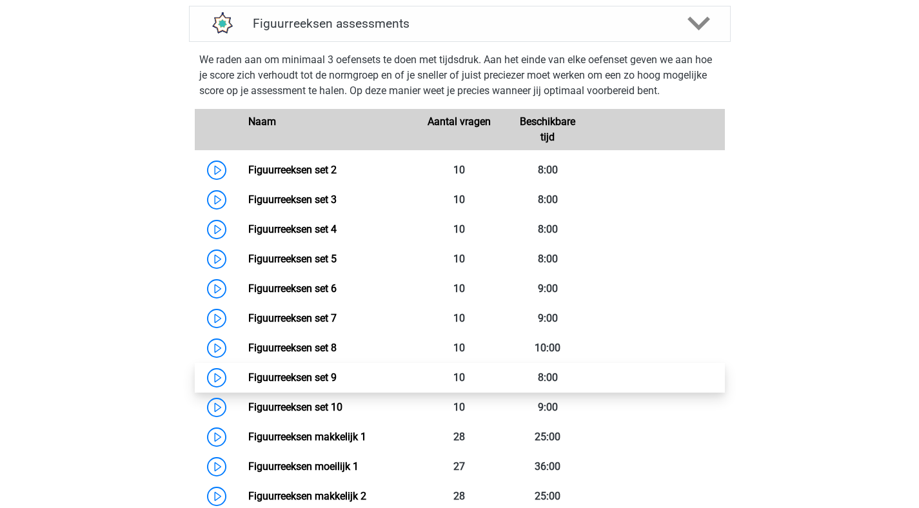
scroll to position [560, 0]
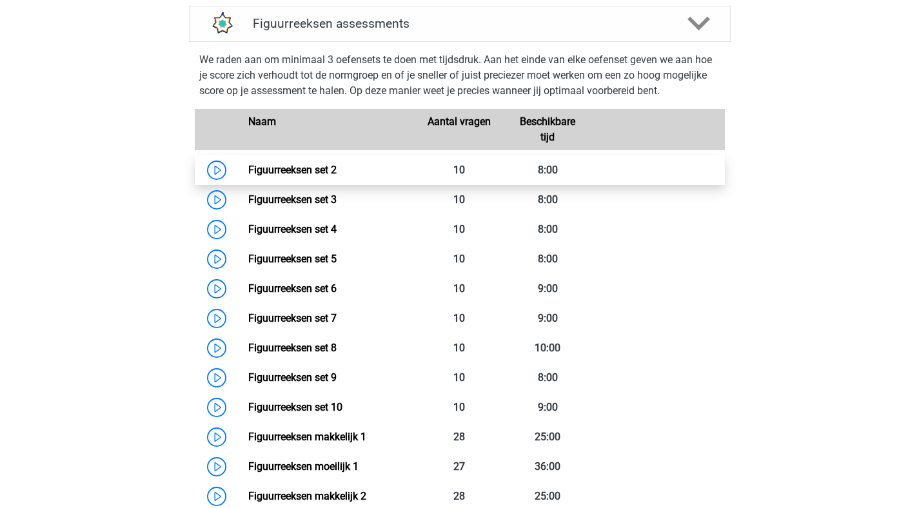
click at [248, 169] on link "Figuurreeksen set 2" at bounding box center [292, 170] width 88 height 12
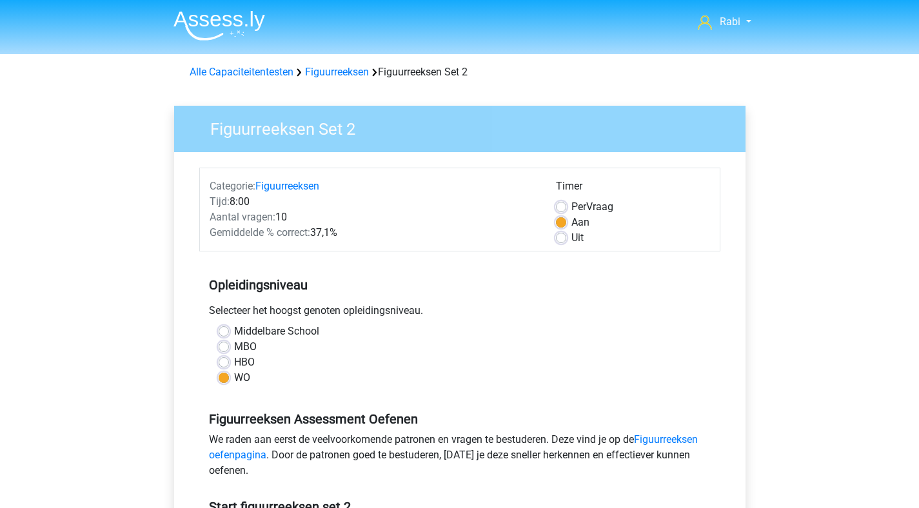
scroll to position [264, 0]
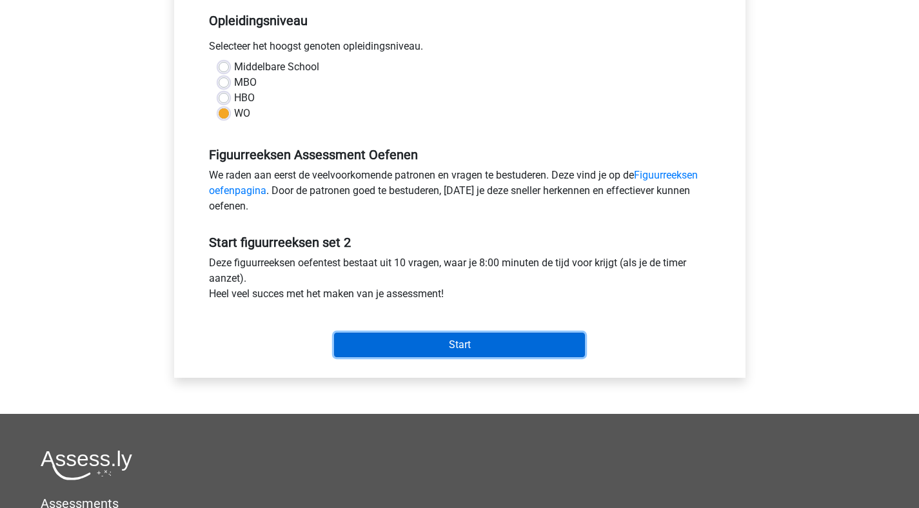
click at [403, 346] on input "Start" at bounding box center [459, 345] width 251 height 25
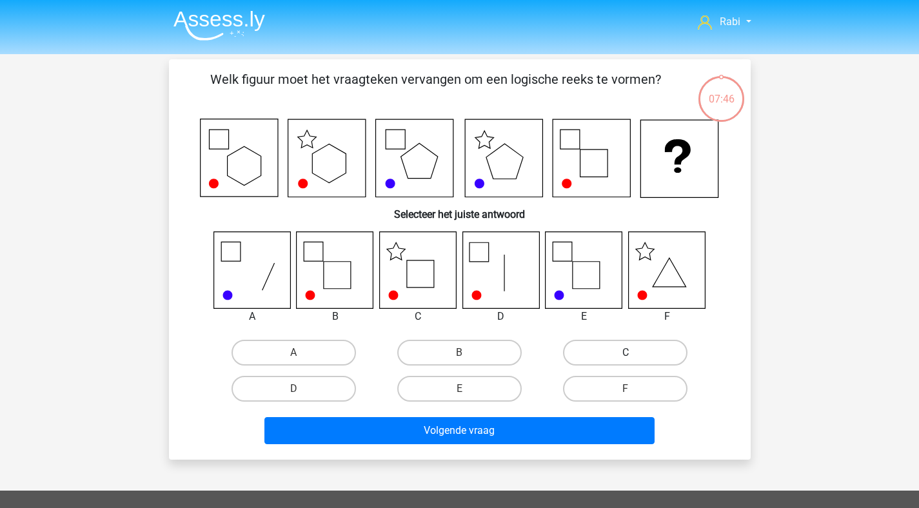
click at [607, 354] on label "C" at bounding box center [625, 353] width 125 height 26
click at [626, 354] on input "C" at bounding box center [630, 357] width 8 height 8
radio input "true"
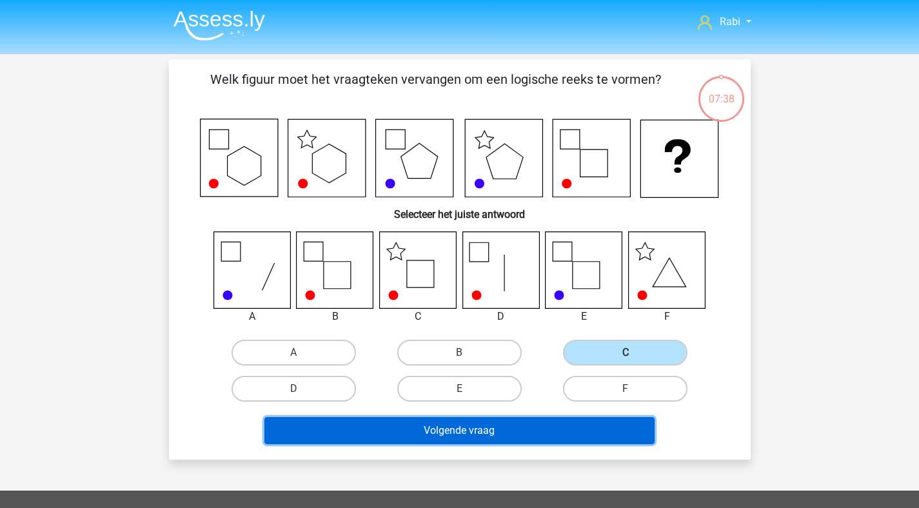
click at [454, 432] on button "Volgende vraag" at bounding box center [459, 430] width 390 height 27
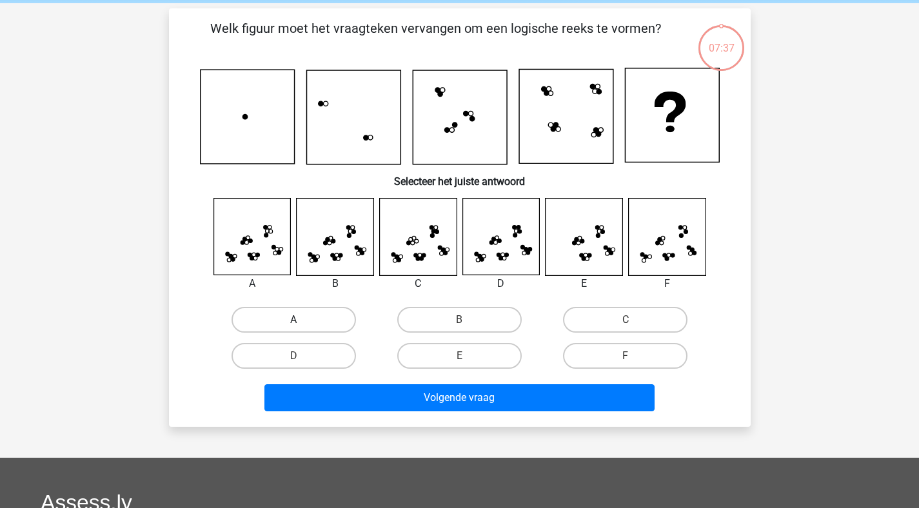
scroll to position [59, 0]
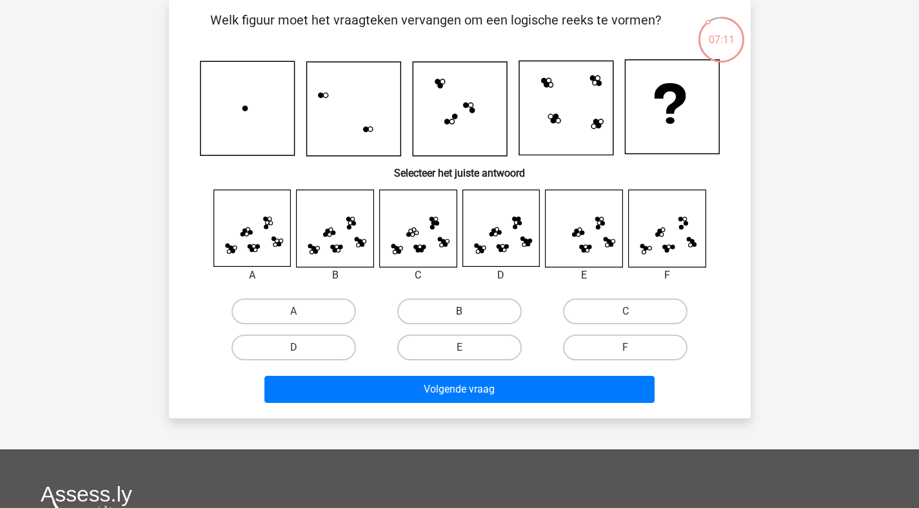
click at [437, 323] on label "B" at bounding box center [459, 312] width 125 height 26
click at [459, 320] on input "B" at bounding box center [463, 316] width 8 height 8
radio input "true"
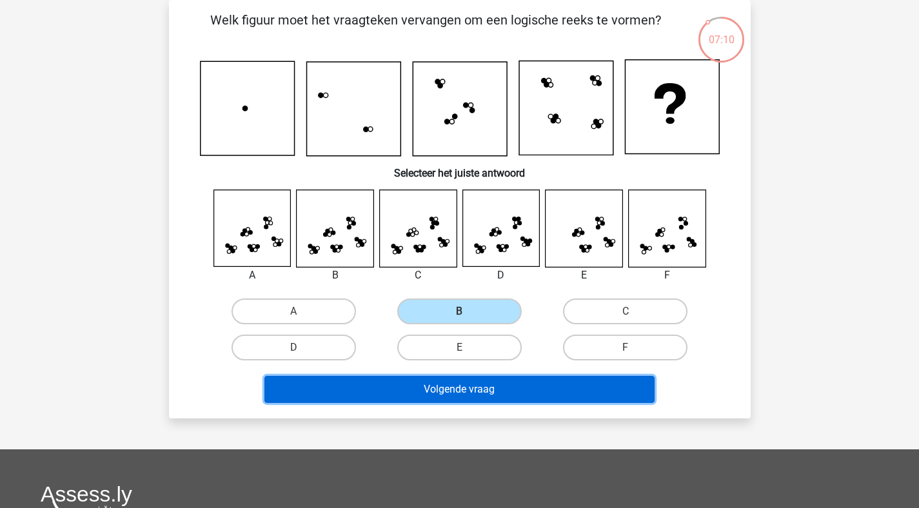
click at [432, 391] on button "Volgende vraag" at bounding box center [459, 389] width 390 height 27
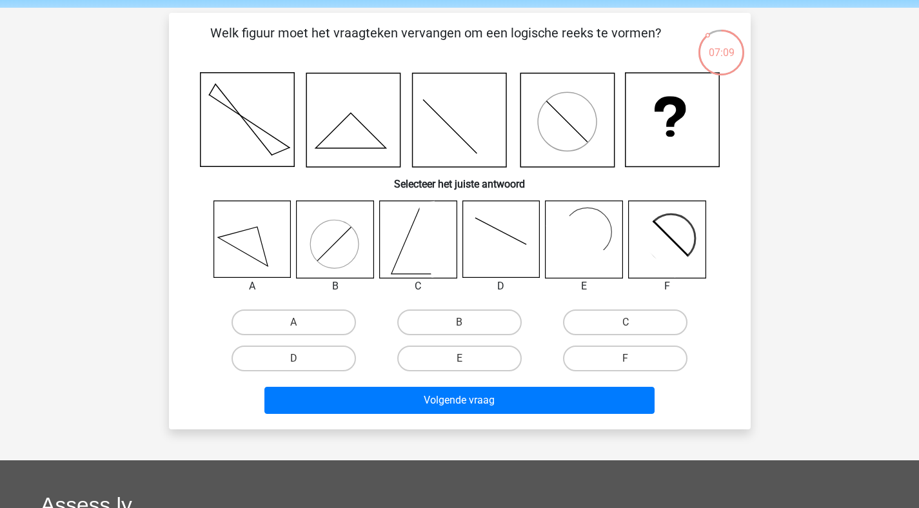
scroll to position [0, 0]
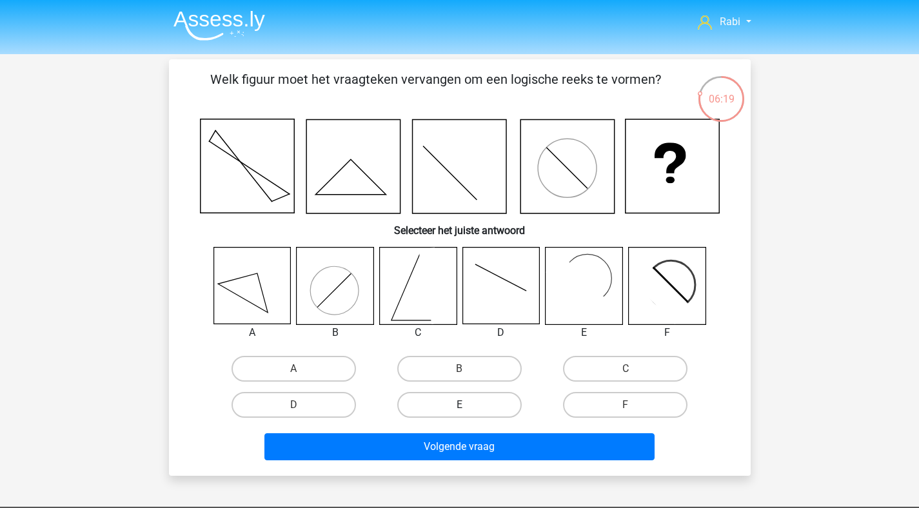
click at [459, 399] on label "E" at bounding box center [459, 405] width 125 height 26
click at [459, 405] on input "E" at bounding box center [463, 409] width 8 height 8
radio input "true"
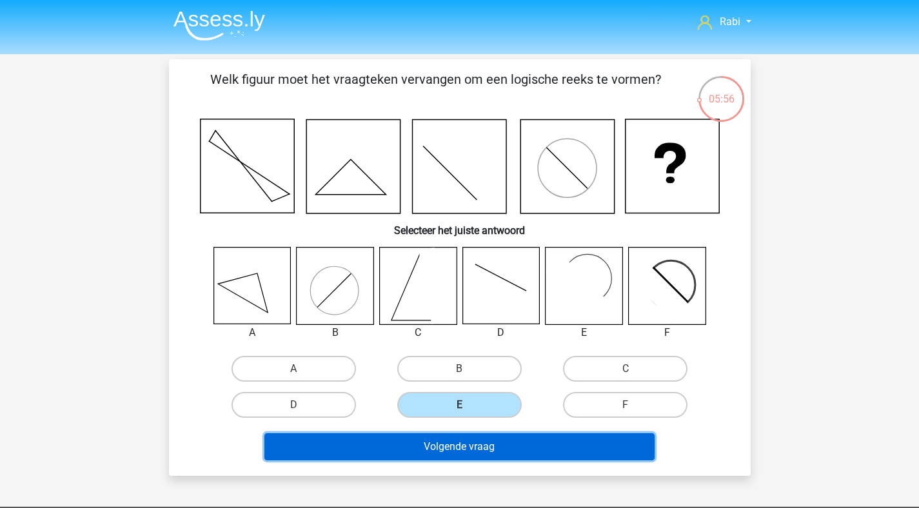
click at [529, 443] on button "Volgende vraag" at bounding box center [459, 447] width 390 height 27
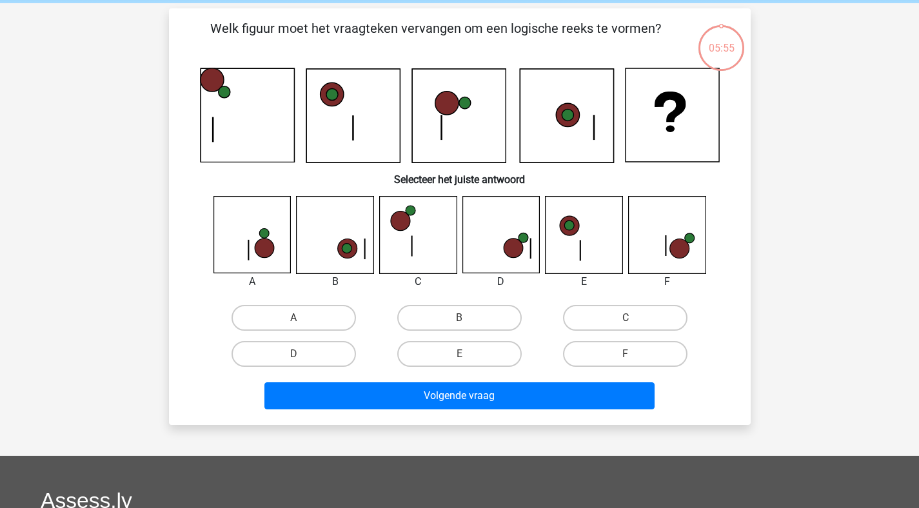
scroll to position [59, 0]
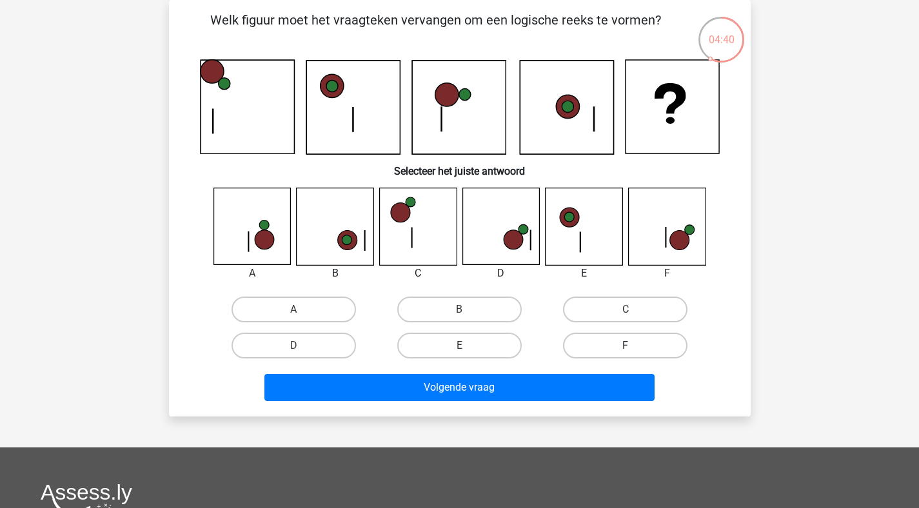
click at [663, 349] on label "F" at bounding box center [625, 346] width 125 height 26
click at [634, 349] on input "F" at bounding box center [630, 350] width 8 height 8
radio input "true"
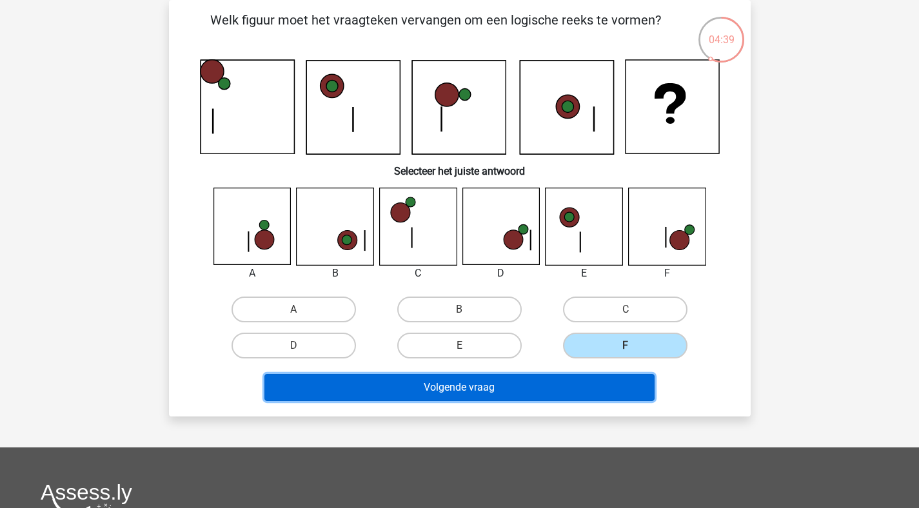
click at [535, 377] on button "Volgende vraag" at bounding box center [459, 387] width 390 height 27
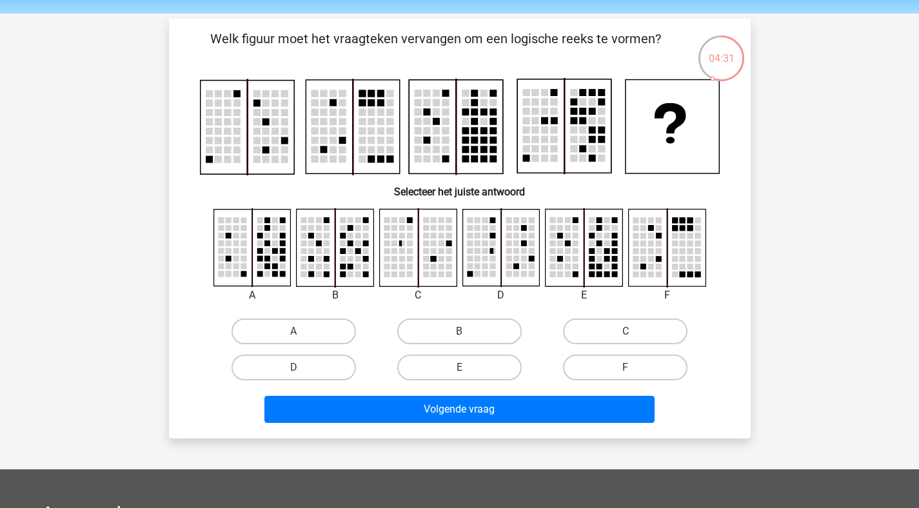
scroll to position [28, 0]
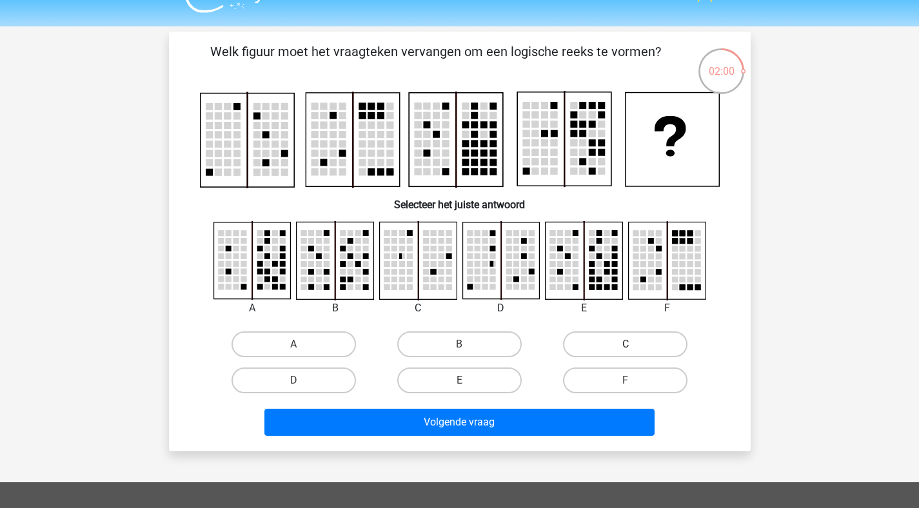
click at [626, 338] on label "C" at bounding box center [625, 345] width 125 height 26
click at [626, 344] on input "C" at bounding box center [630, 348] width 8 height 8
radio input "true"
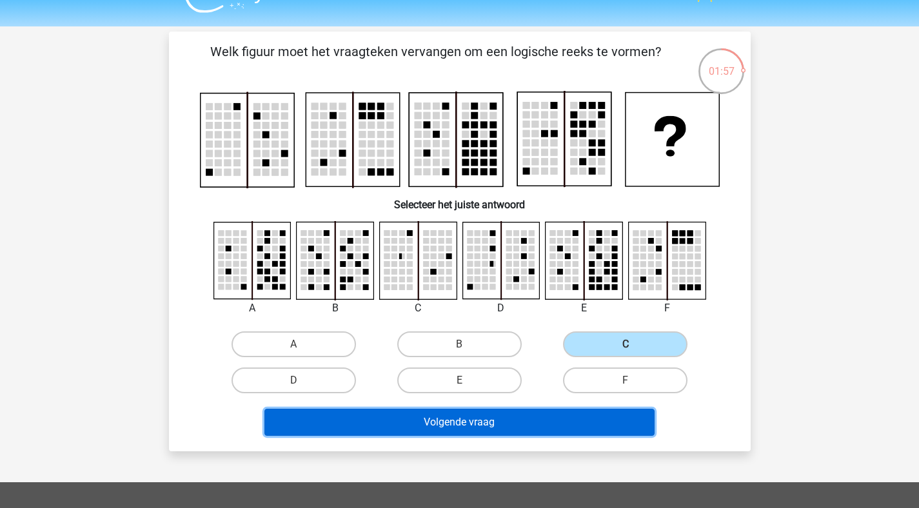
click at [445, 413] on button "Volgende vraag" at bounding box center [459, 422] width 390 height 27
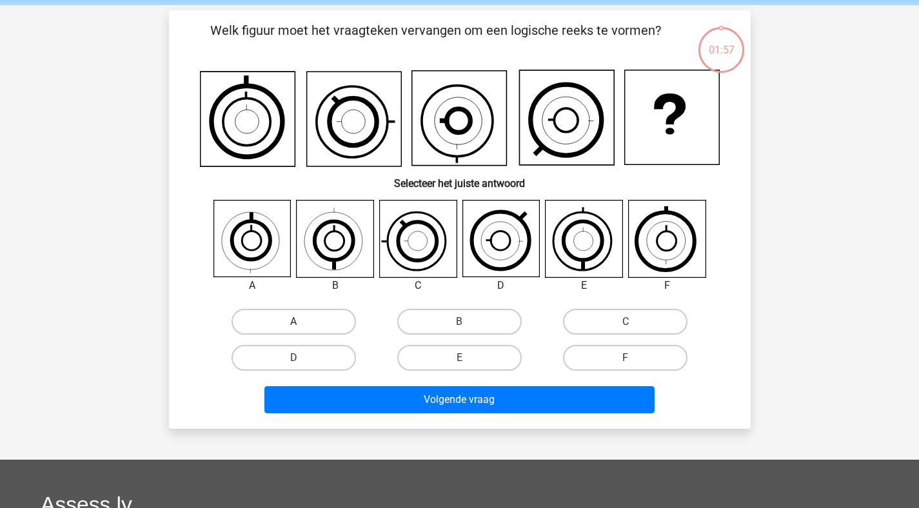
scroll to position [59, 0]
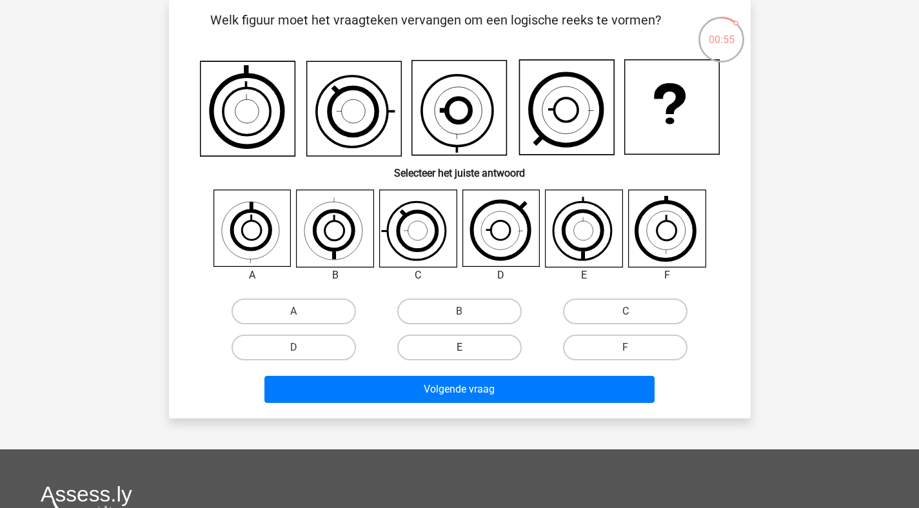
click at [455, 337] on label "E" at bounding box center [459, 348] width 125 height 26
click at [459, 348] on input "E" at bounding box center [463, 352] width 8 height 8
radio input "true"
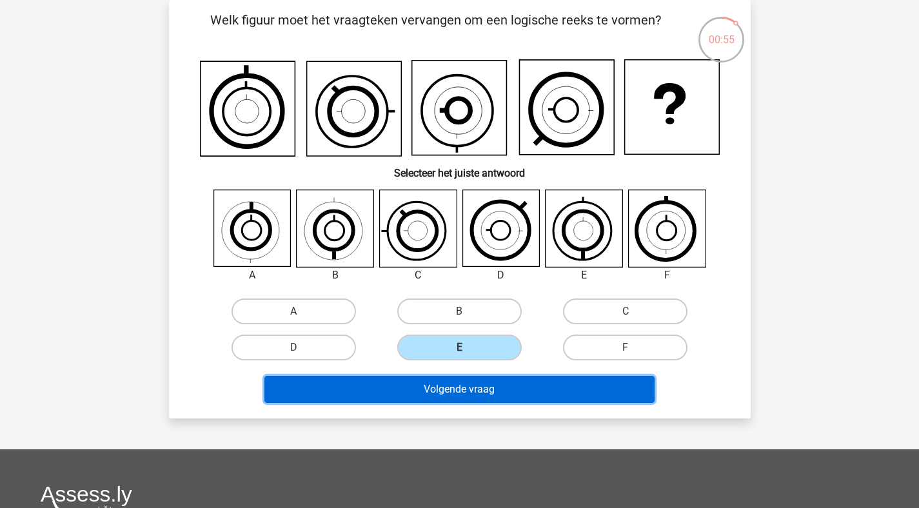
click at [452, 380] on button "Volgende vraag" at bounding box center [459, 389] width 390 height 27
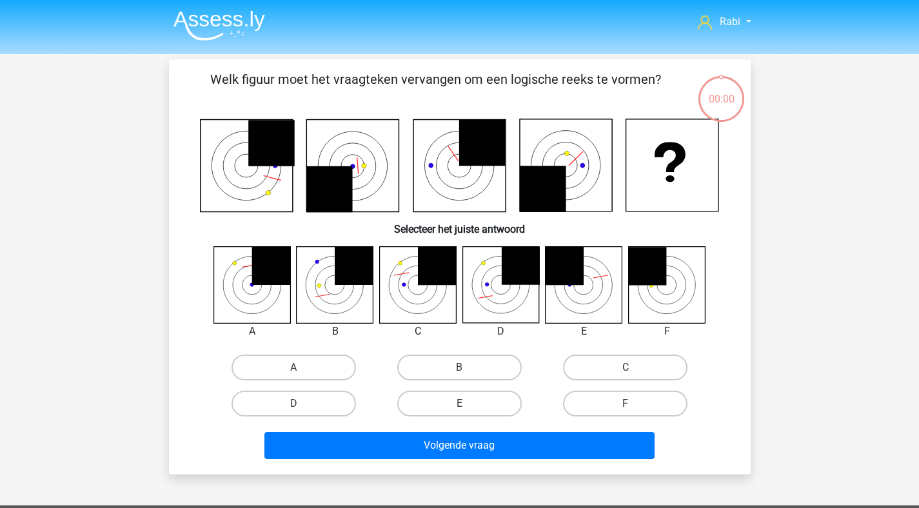
scroll to position [59, 0]
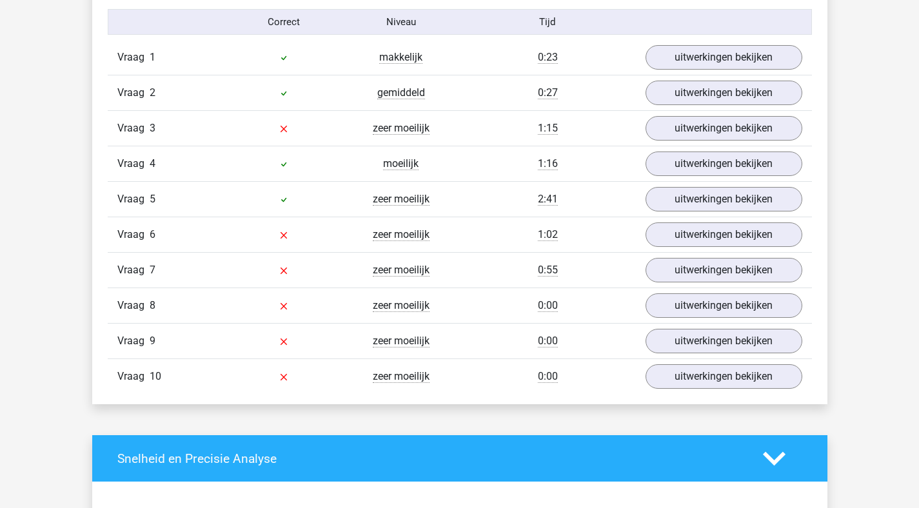
scroll to position [814, 0]
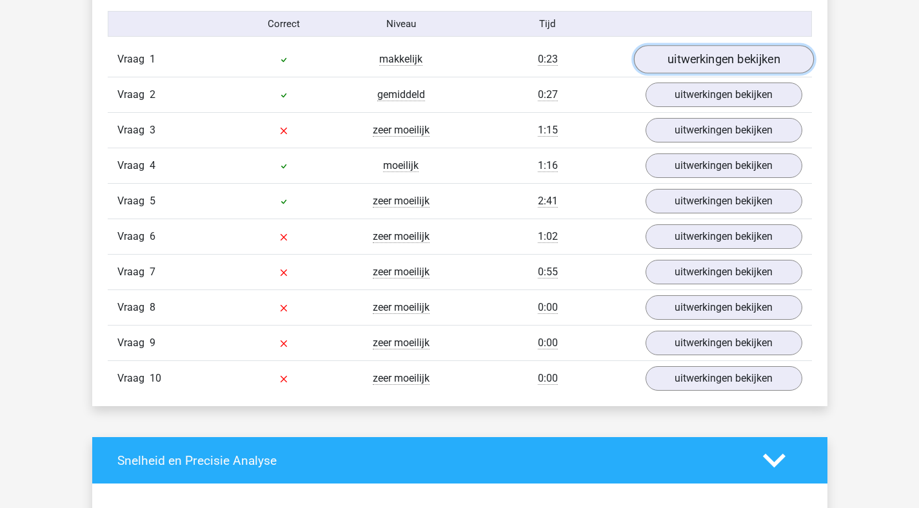
click at [723, 66] on link "uitwerkingen bekijken" at bounding box center [724, 60] width 180 height 28
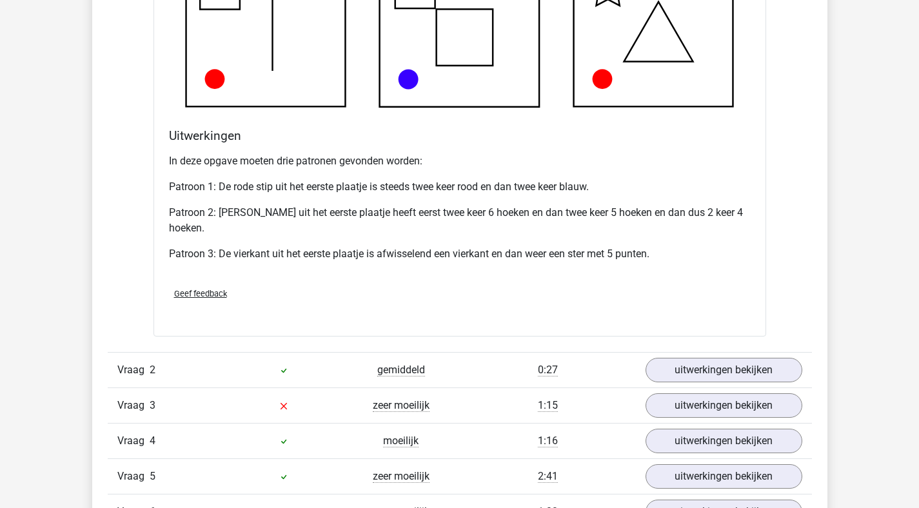
scroll to position [1337, 0]
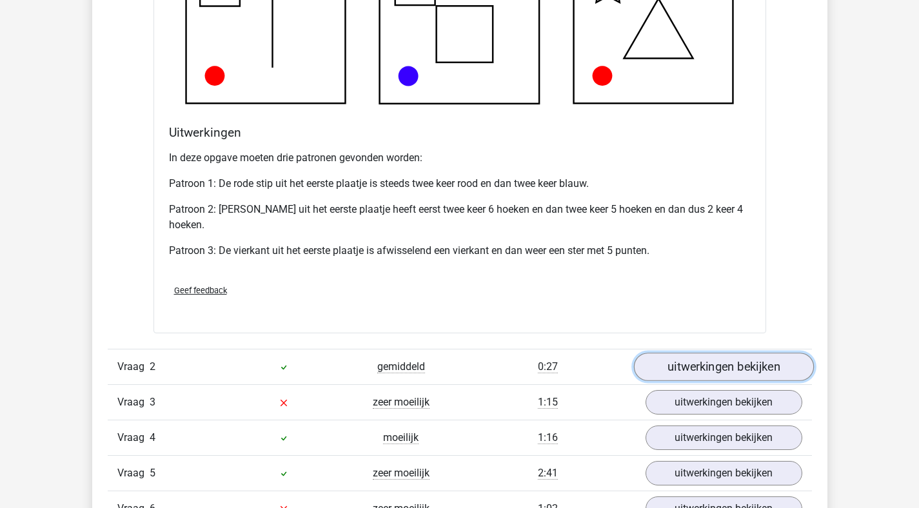
click at [717, 372] on link "uitwerkingen bekijken" at bounding box center [724, 367] width 180 height 28
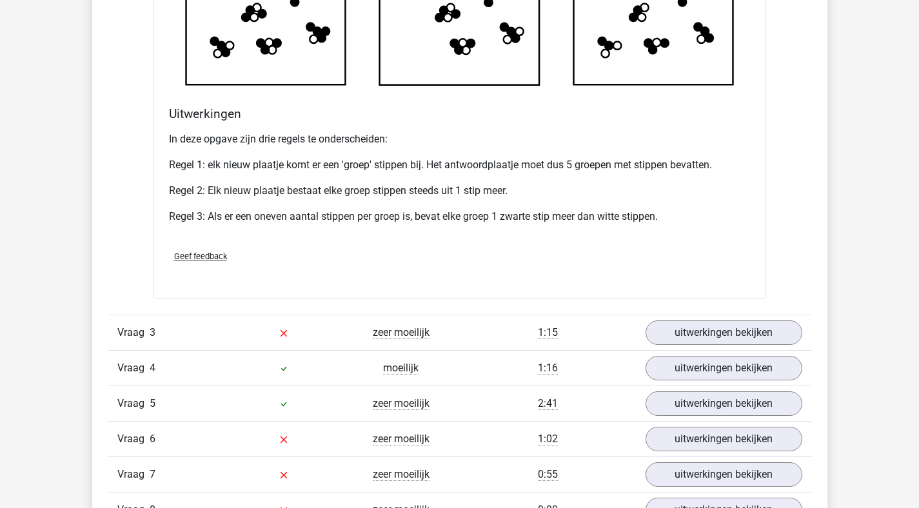
scroll to position [2231, 0]
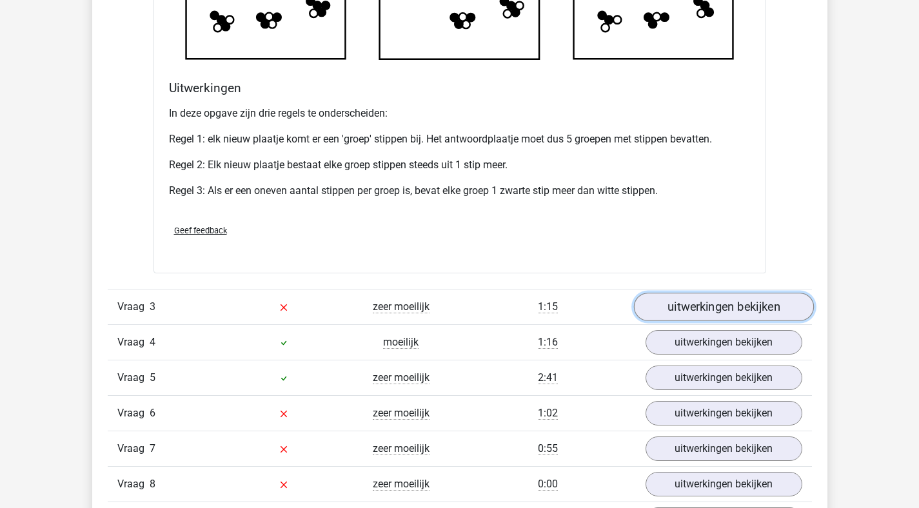
click at [685, 301] on link "uitwerkingen bekijken" at bounding box center [724, 307] width 180 height 28
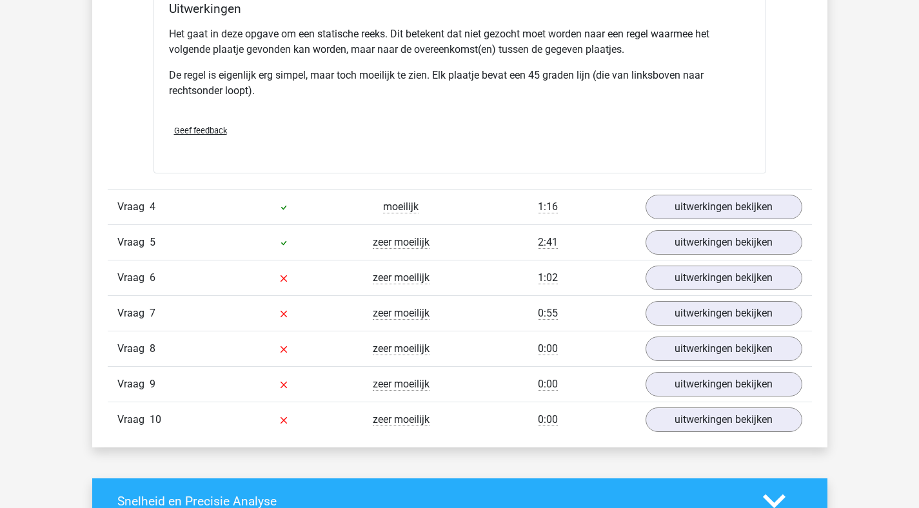
scroll to position [3151, 0]
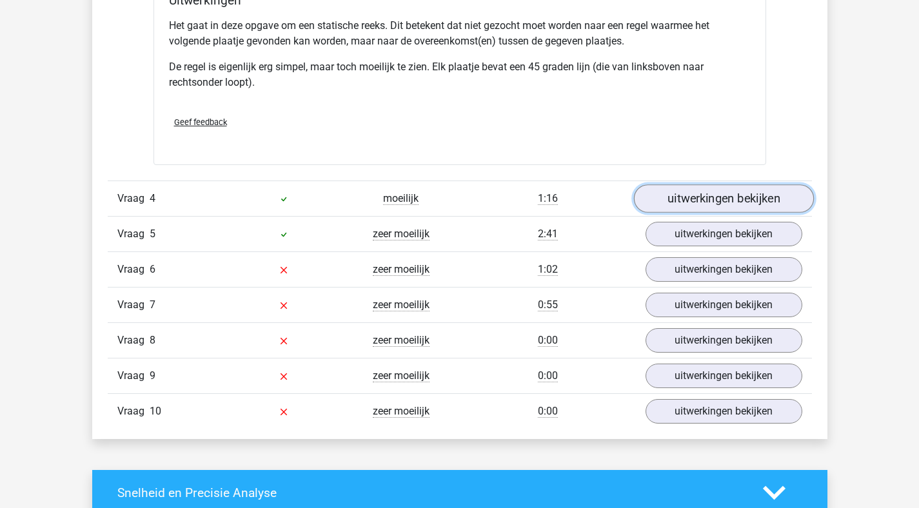
click at [757, 186] on link "uitwerkingen bekijken" at bounding box center [724, 199] width 180 height 28
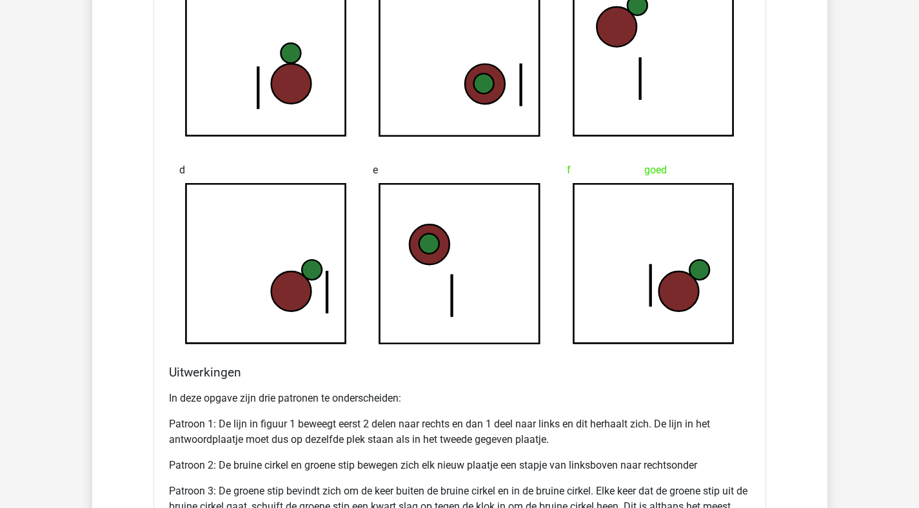
scroll to position [3593, 0]
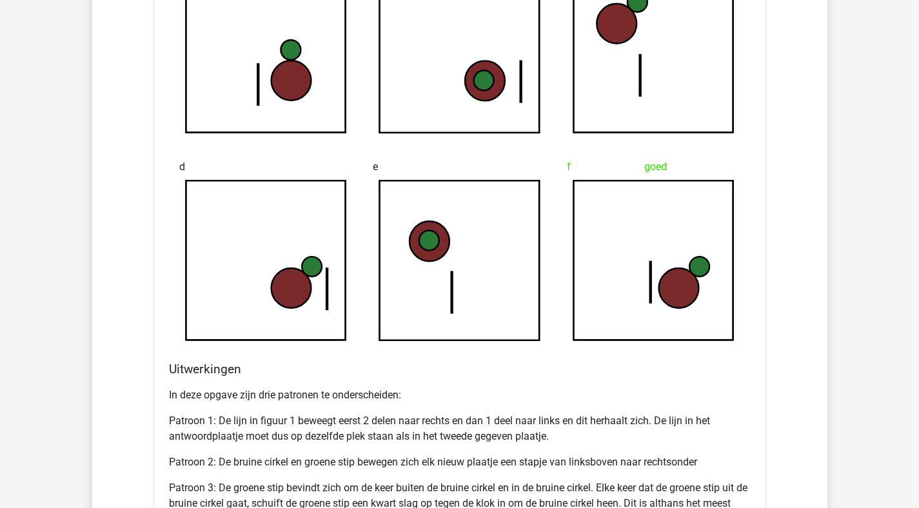
click at [509, 344] on div "e" at bounding box center [460, 248] width 194 height 208
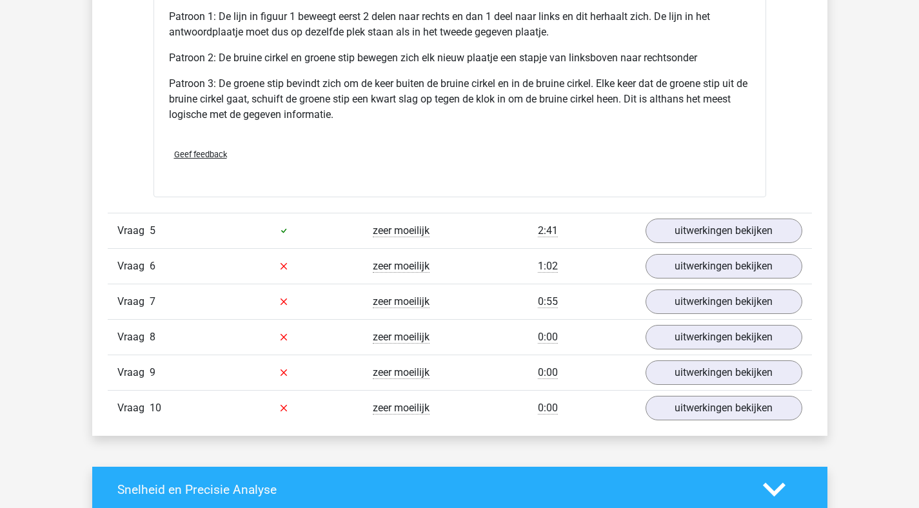
scroll to position [4013, 0]
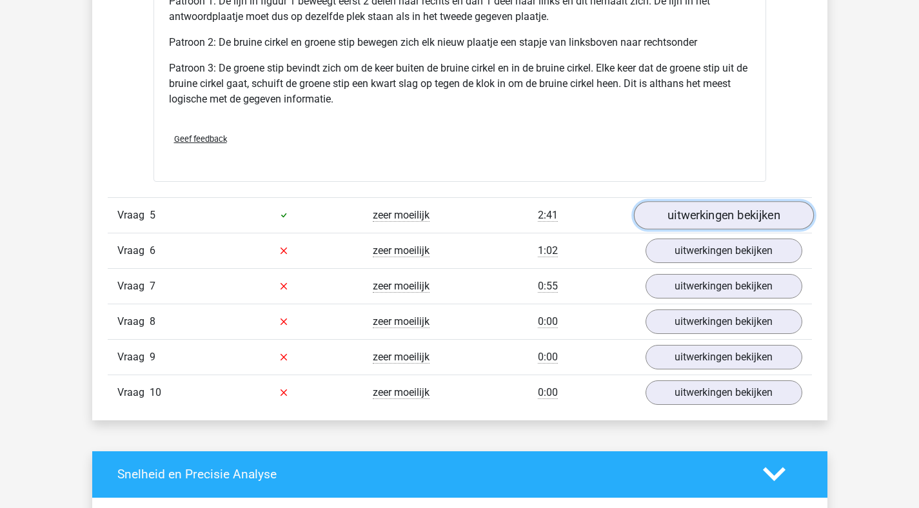
click at [706, 214] on link "uitwerkingen bekijken" at bounding box center [724, 215] width 180 height 28
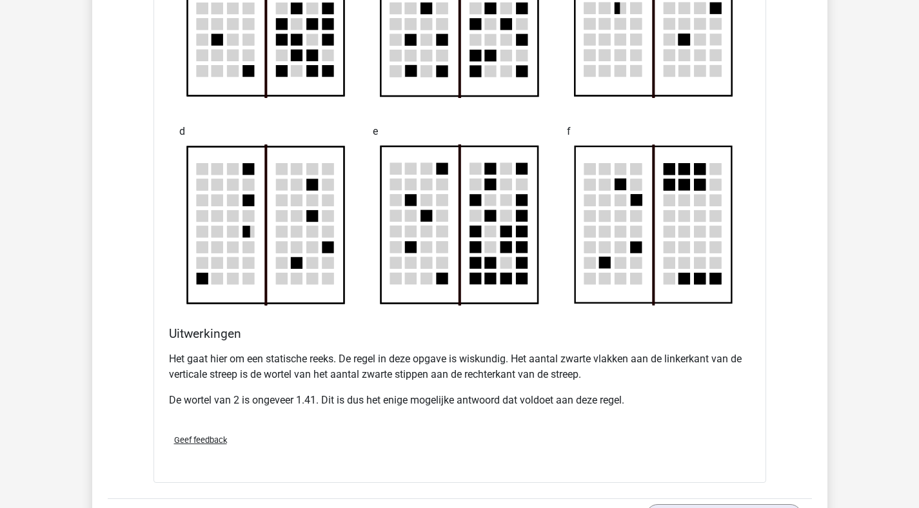
scroll to position [4667, 0]
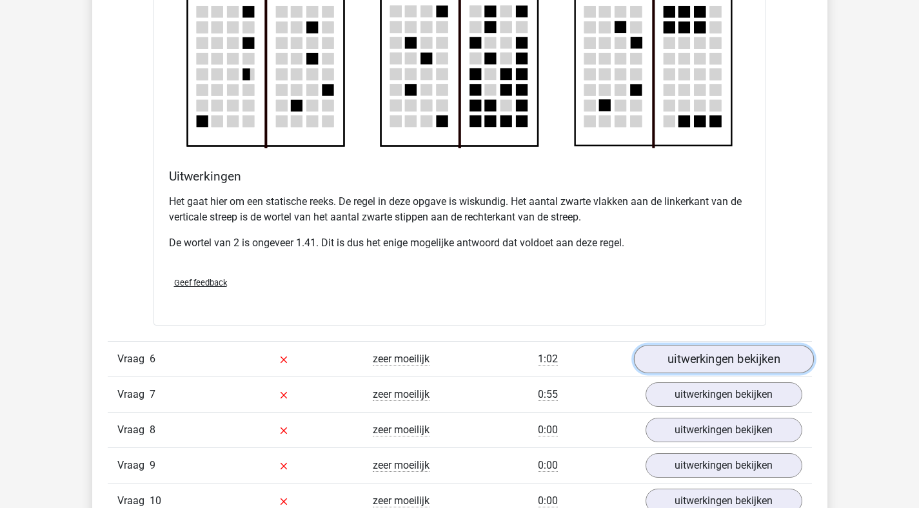
click at [718, 350] on link "uitwerkingen bekijken" at bounding box center [724, 359] width 180 height 28
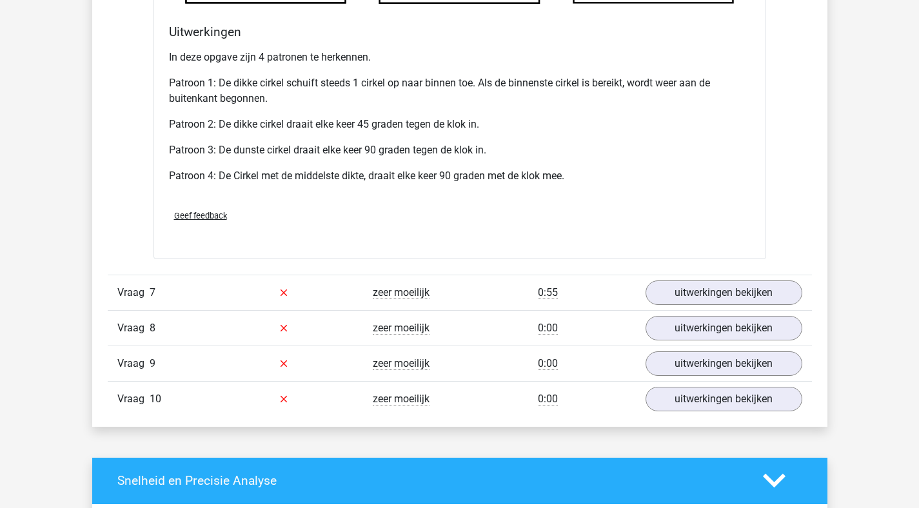
scroll to position [5610, 0]
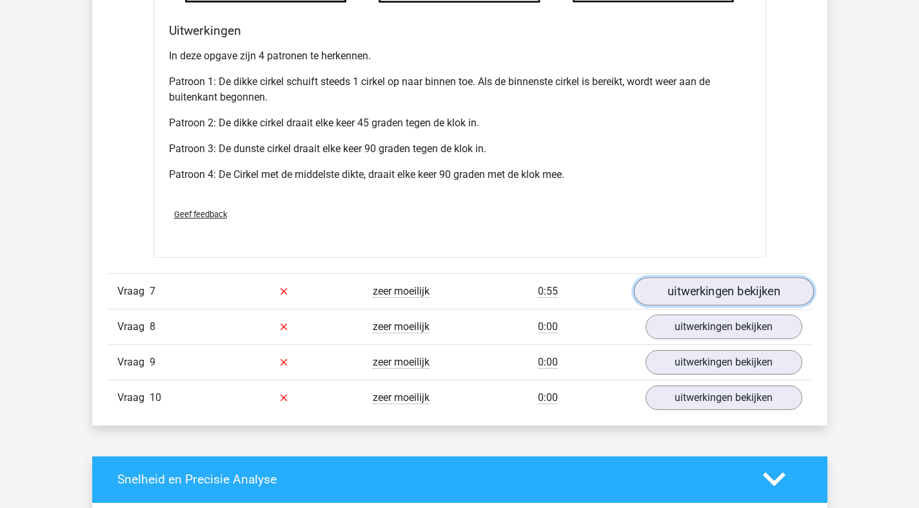
click at [744, 286] on link "uitwerkingen bekijken" at bounding box center [724, 291] width 180 height 28
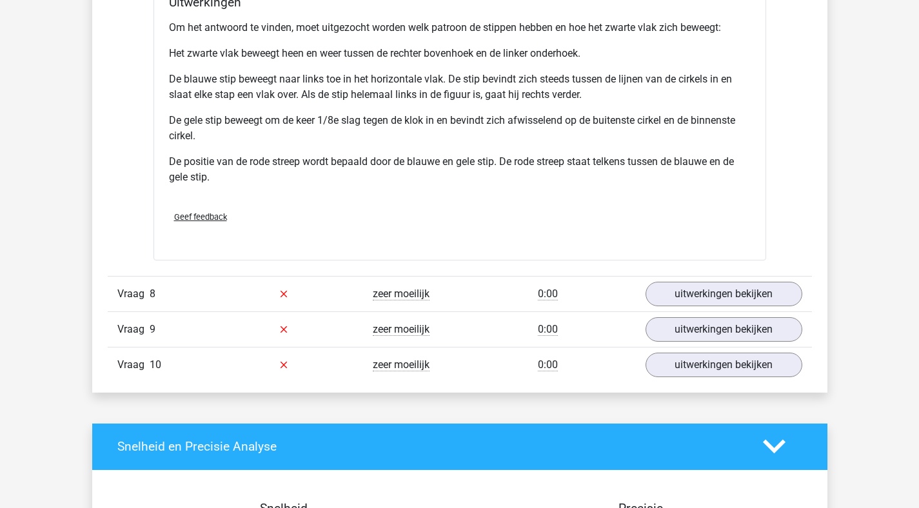
scroll to position [6526, 0]
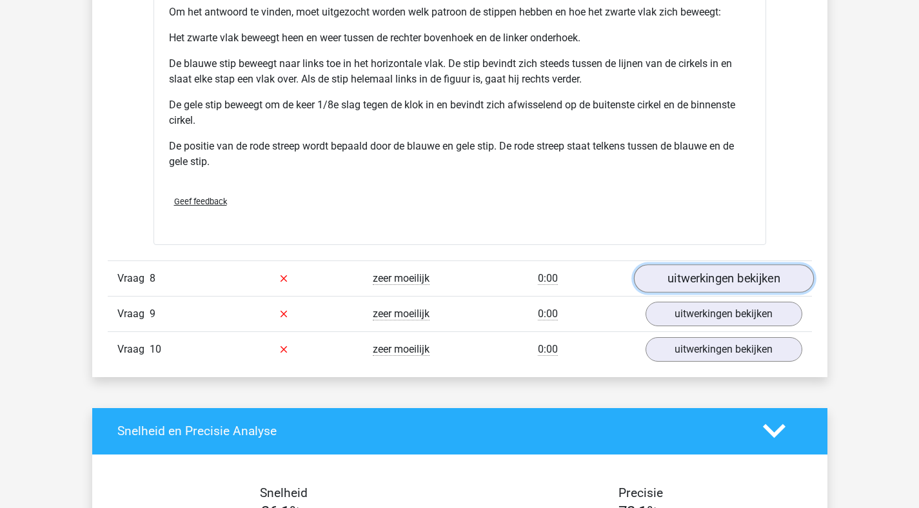
click at [732, 276] on link "uitwerkingen bekijken" at bounding box center [724, 278] width 180 height 28
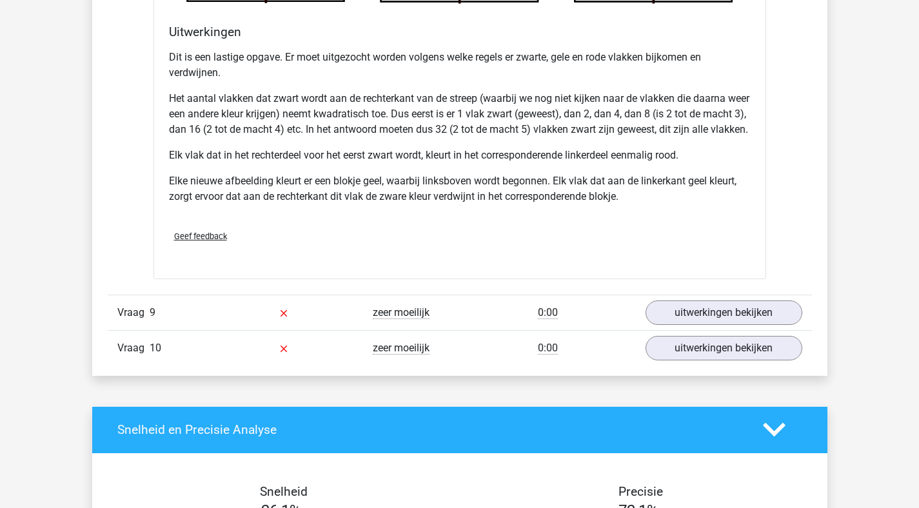
scroll to position [7378, 0]
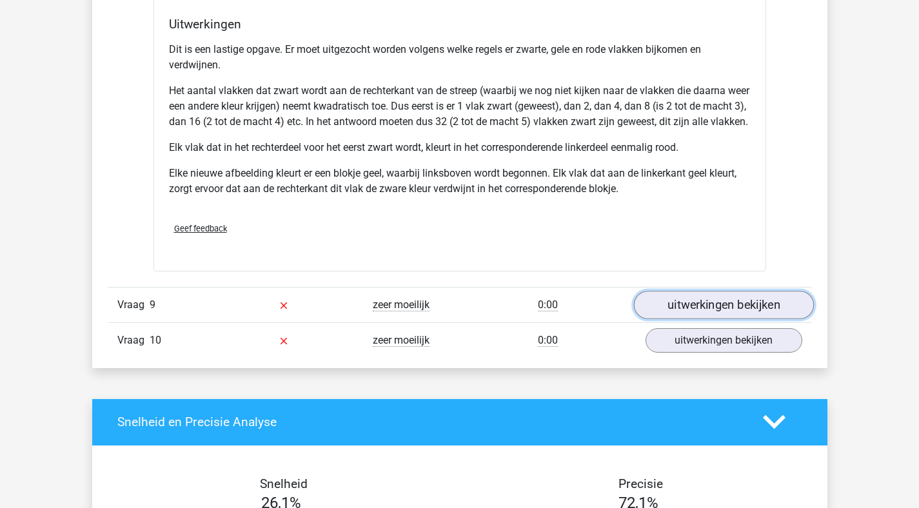
click at [713, 319] on link "uitwerkingen bekijken" at bounding box center [724, 305] width 180 height 28
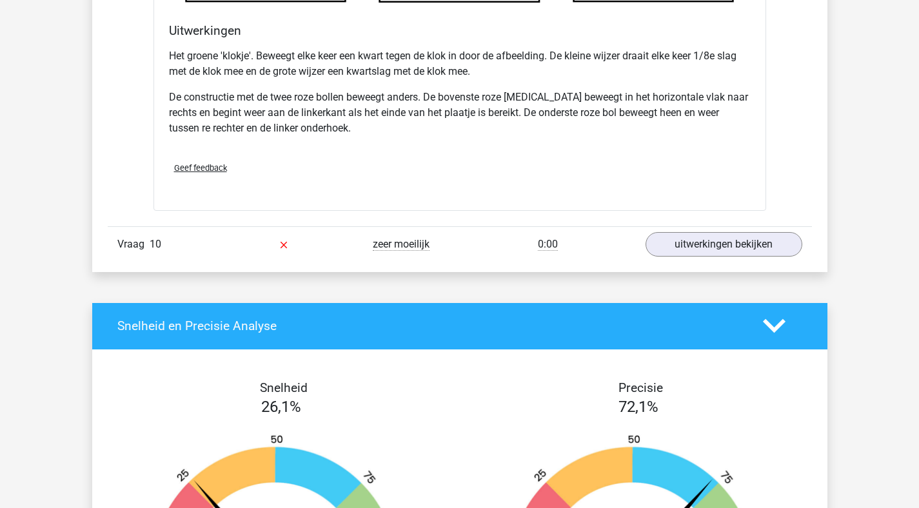
scroll to position [8319, 0]
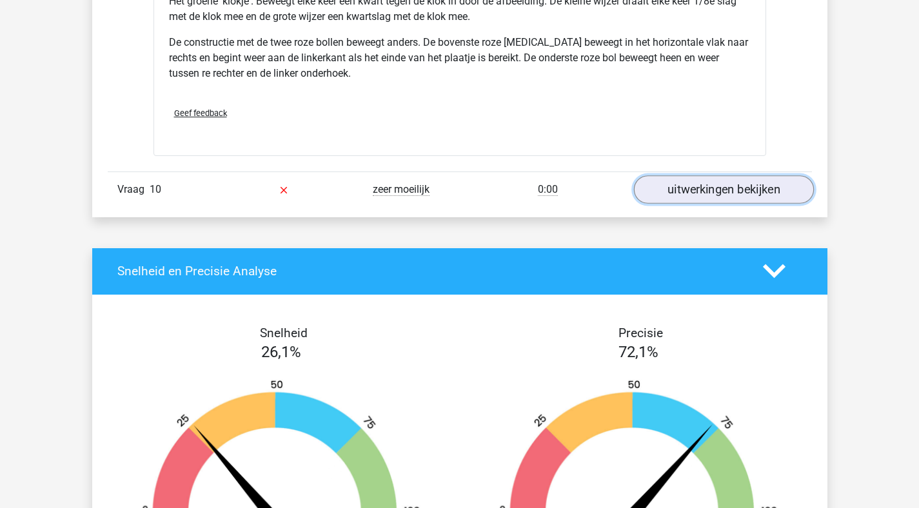
click at [719, 204] on link "uitwerkingen bekijken" at bounding box center [724, 189] width 180 height 28
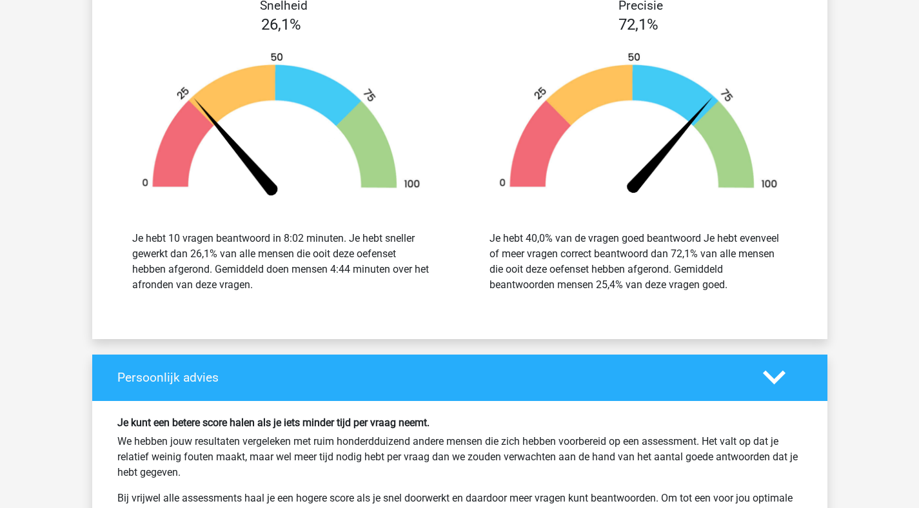
scroll to position [9964, 0]
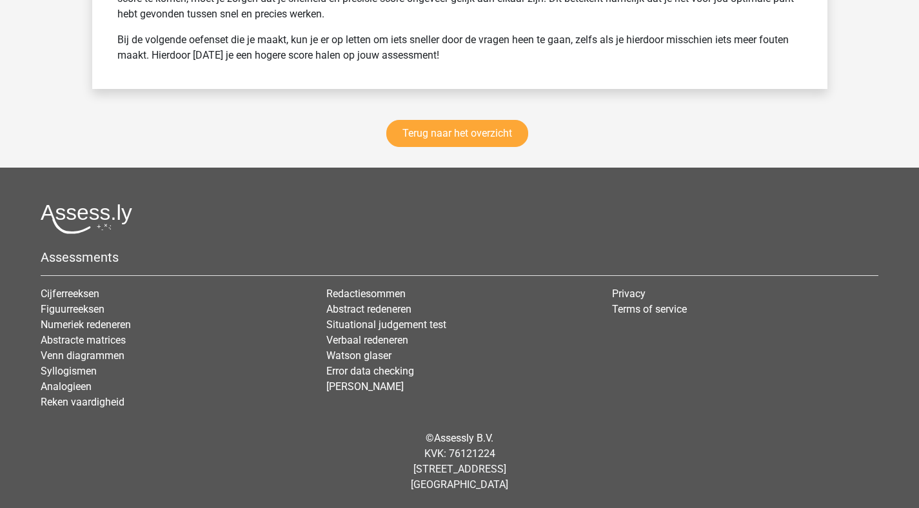
click at [504, 147] on div "Terug naar het overzicht" at bounding box center [459, 136] width 735 height 63
click at [508, 137] on link "Terug naar het overzicht" at bounding box center [457, 133] width 142 height 27
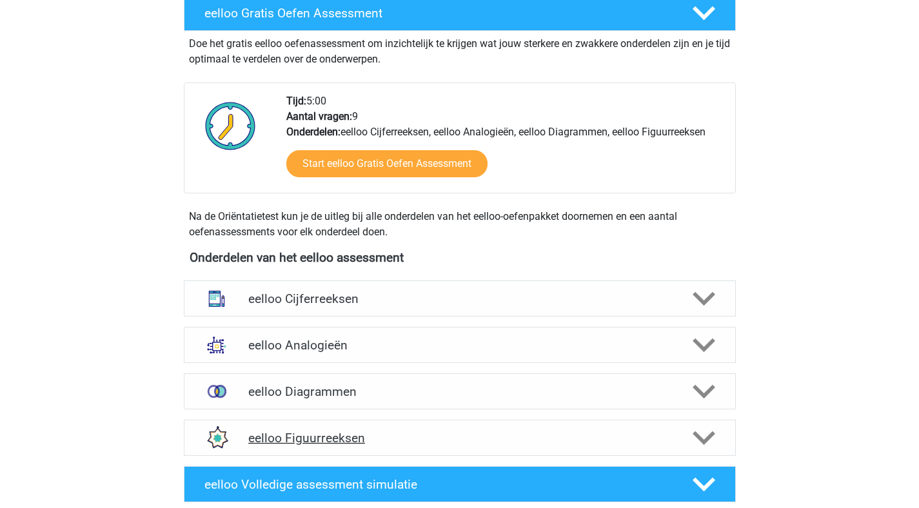
scroll to position [406, 0]
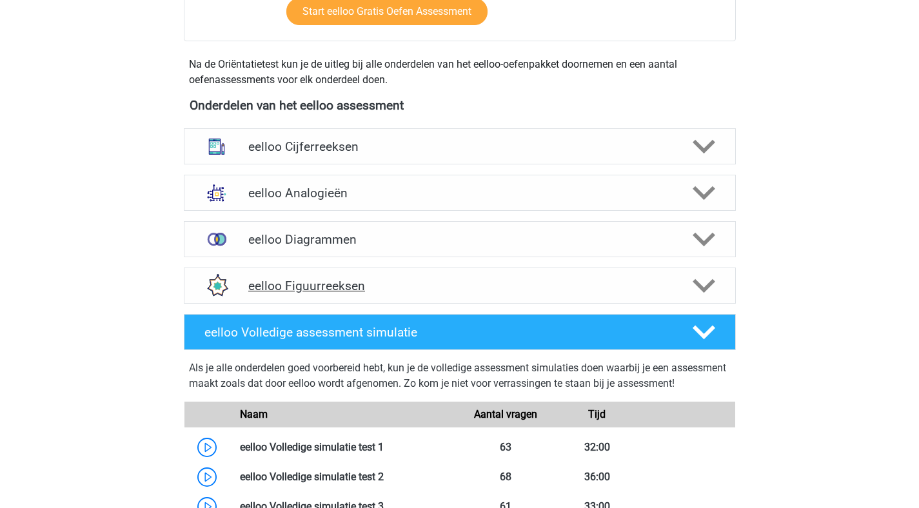
click at [665, 290] on h4 "eelloo Figuurreeksen" at bounding box center [459, 286] width 423 height 15
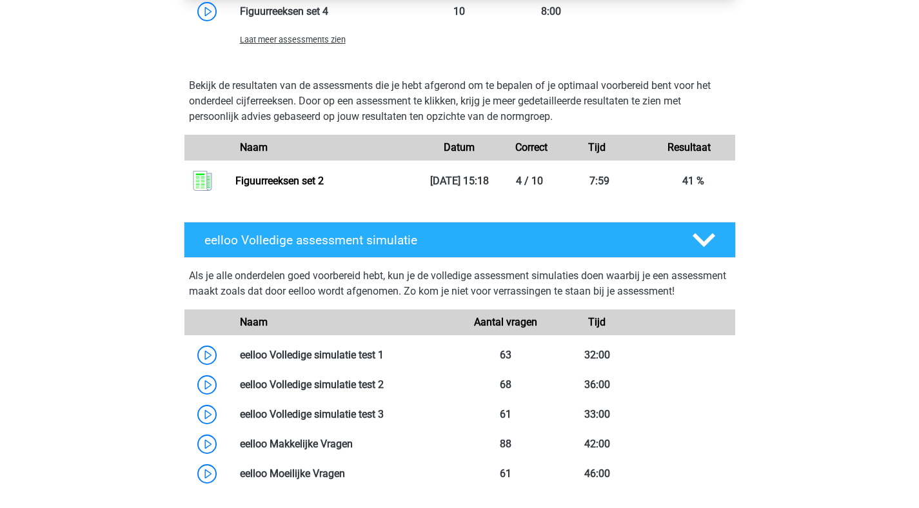
scroll to position [870, 0]
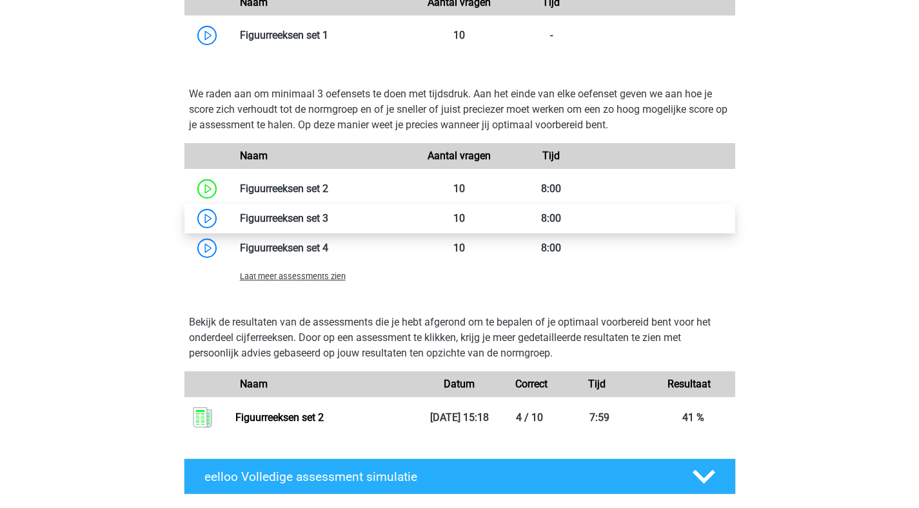
click at [328, 220] on link at bounding box center [328, 218] width 0 height 12
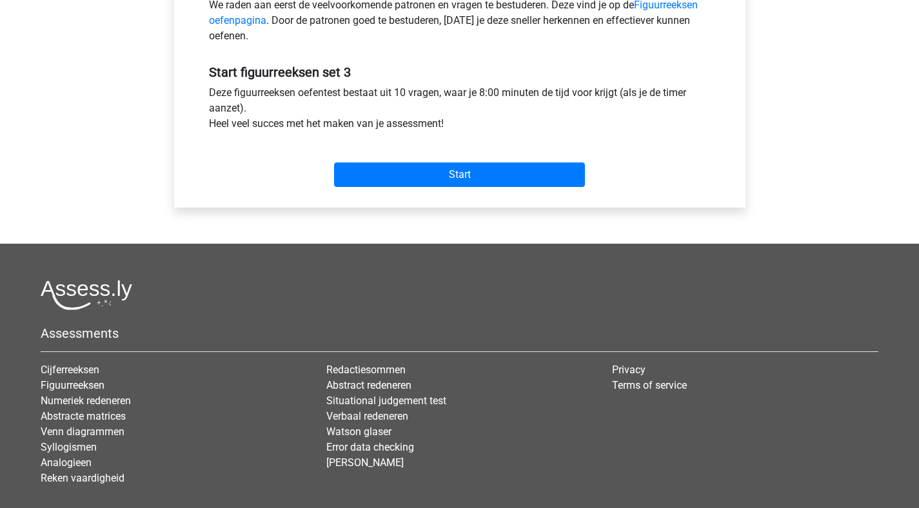
scroll to position [443, 0]
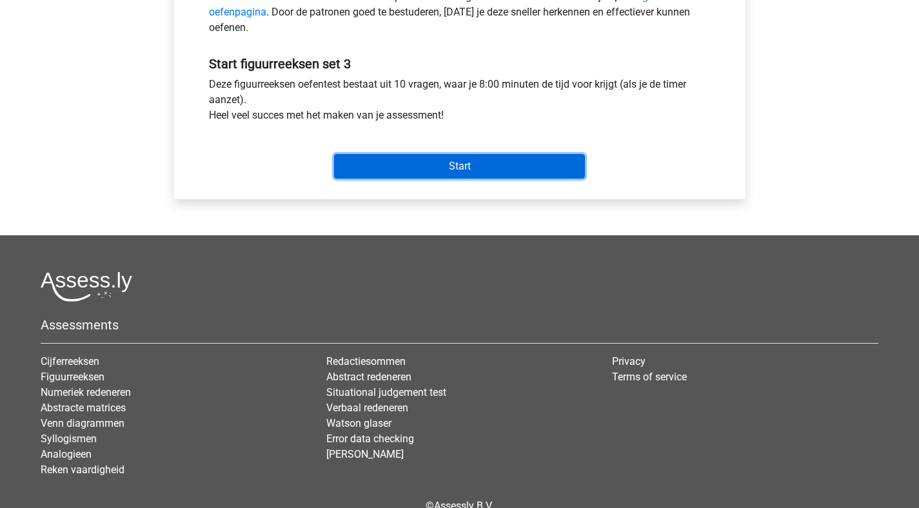
click at [469, 166] on input "Start" at bounding box center [459, 166] width 251 height 25
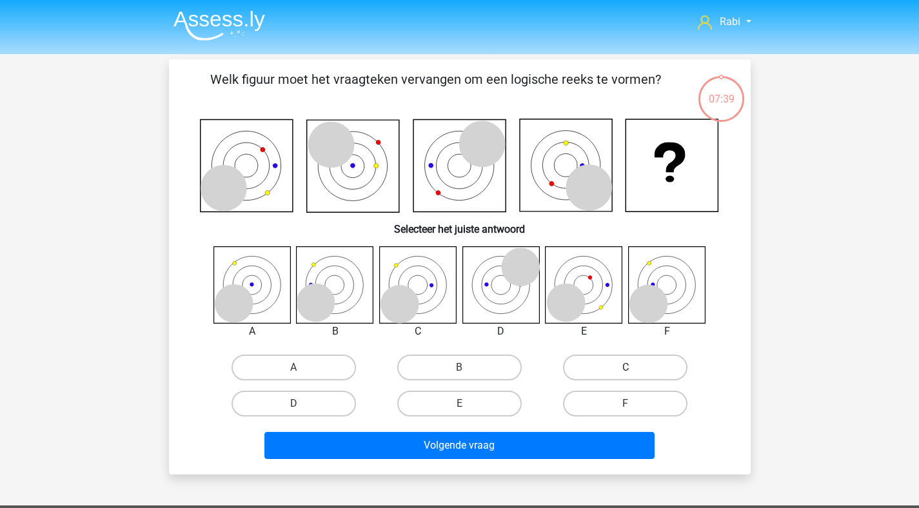
click at [639, 360] on label "C" at bounding box center [625, 368] width 125 height 26
click at [634, 368] on input "C" at bounding box center [630, 372] width 8 height 8
radio input "true"
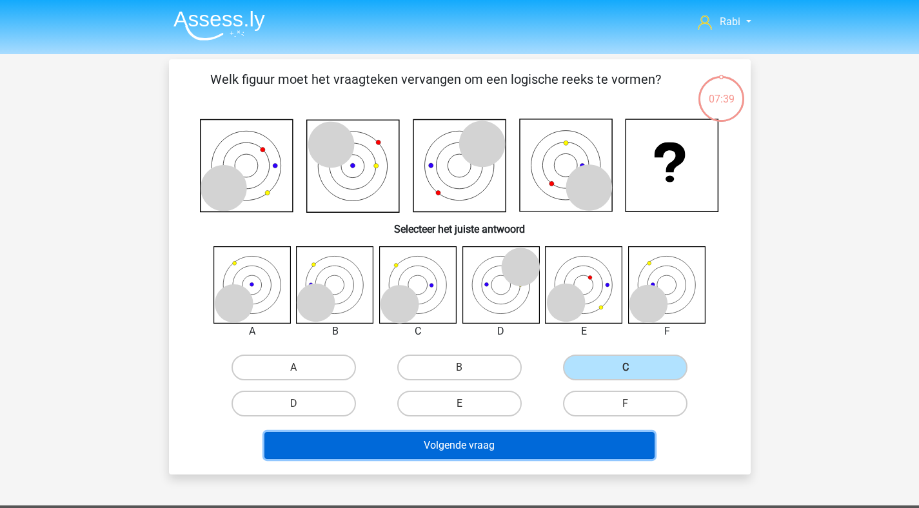
click at [460, 451] on button "Volgende vraag" at bounding box center [459, 445] width 390 height 27
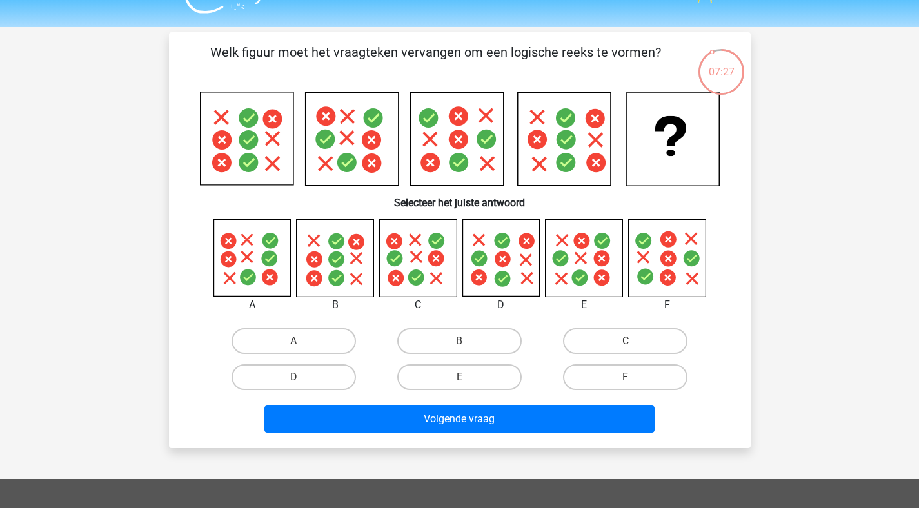
scroll to position [26, 0]
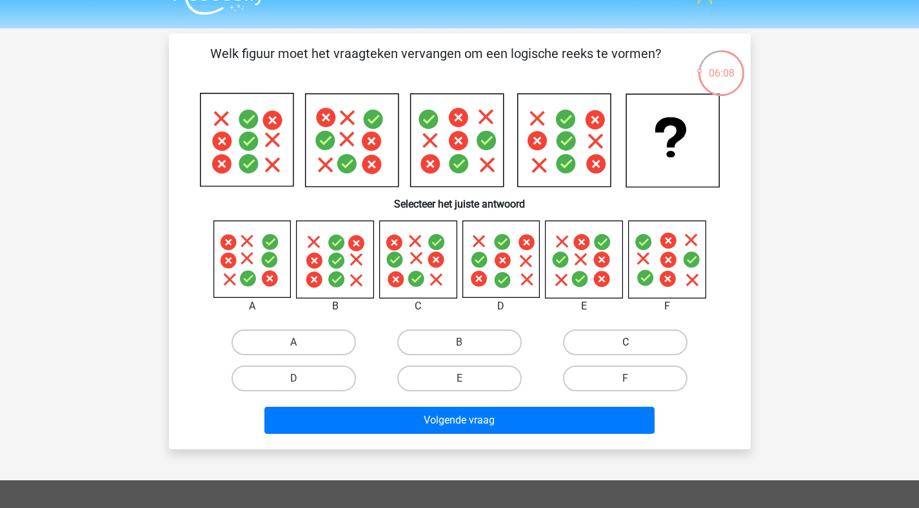
click at [591, 336] on label "C" at bounding box center [625, 343] width 125 height 26
click at [626, 343] on input "C" at bounding box center [630, 347] width 8 height 8
radio input "true"
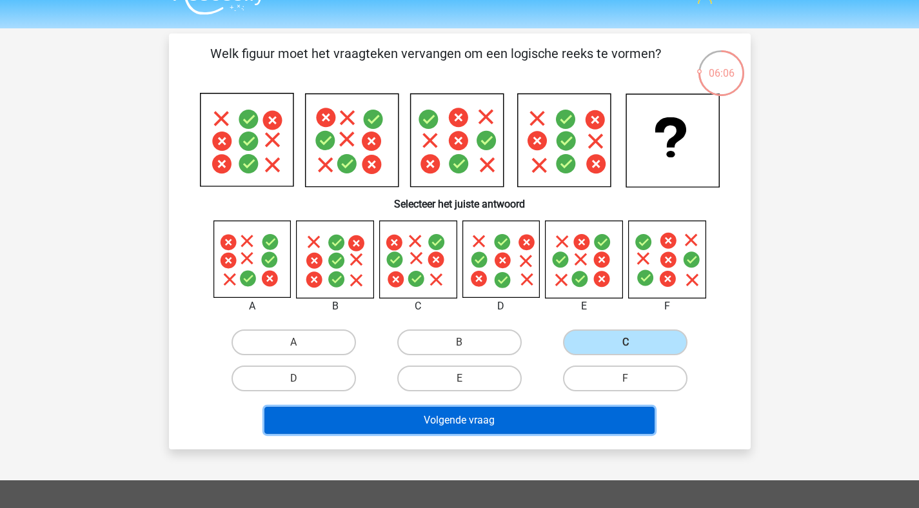
click at [523, 424] on button "Volgende vraag" at bounding box center [459, 420] width 390 height 27
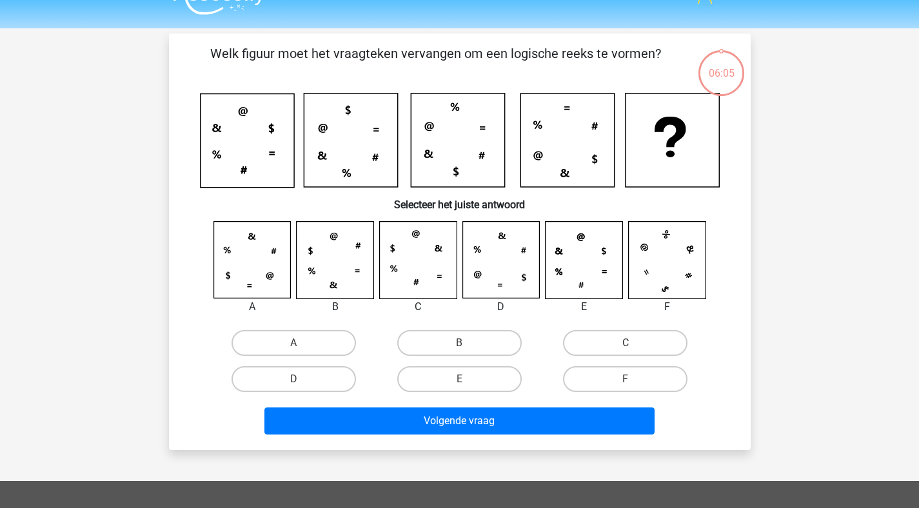
scroll to position [59, 0]
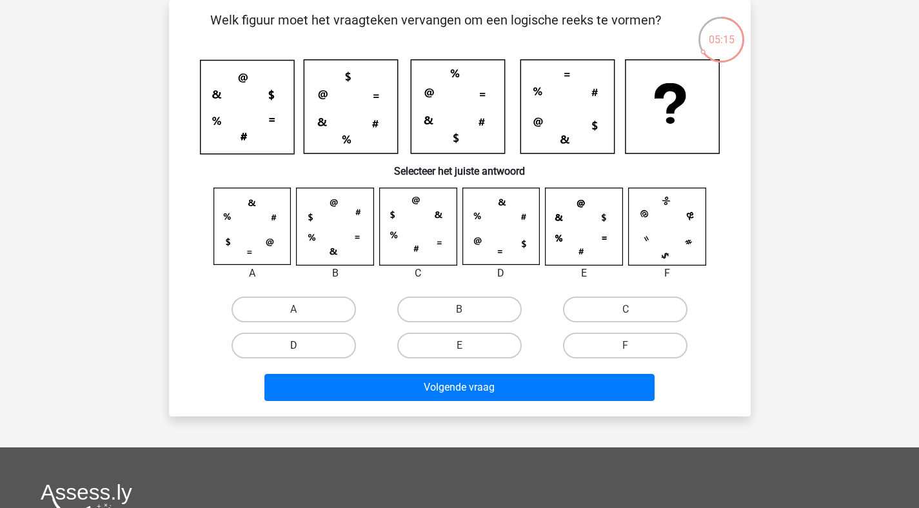
click at [310, 341] on label "D" at bounding box center [294, 346] width 125 height 26
click at [302, 346] on input "D" at bounding box center [298, 350] width 8 height 8
radio input "true"
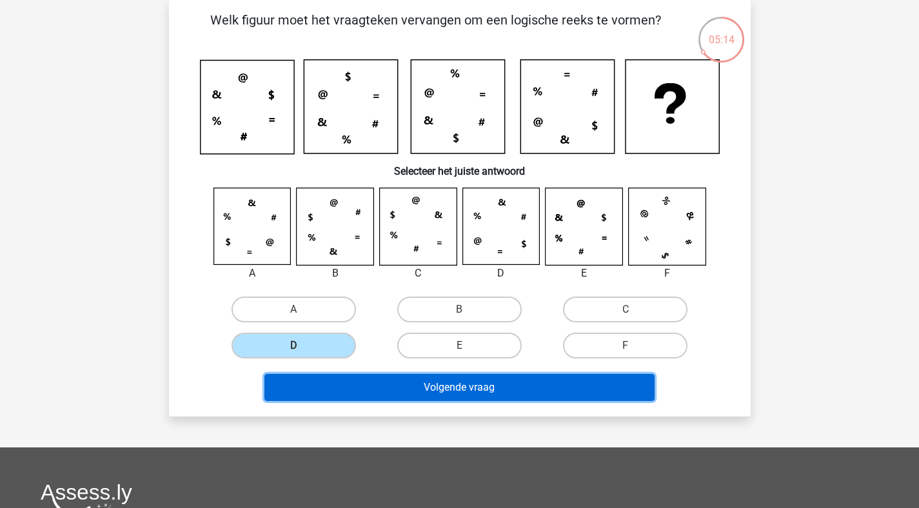
click at [419, 390] on button "Volgende vraag" at bounding box center [459, 387] width 390 height 27
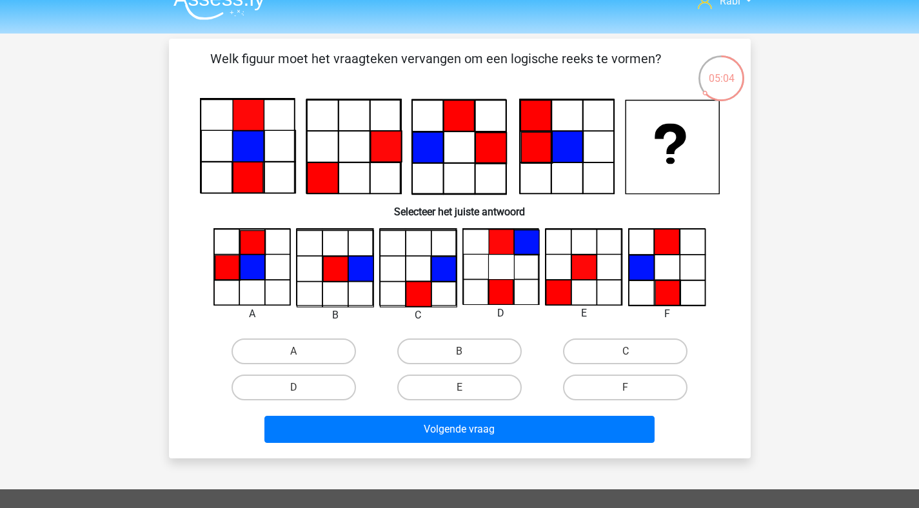
scroll to position [20, 0]
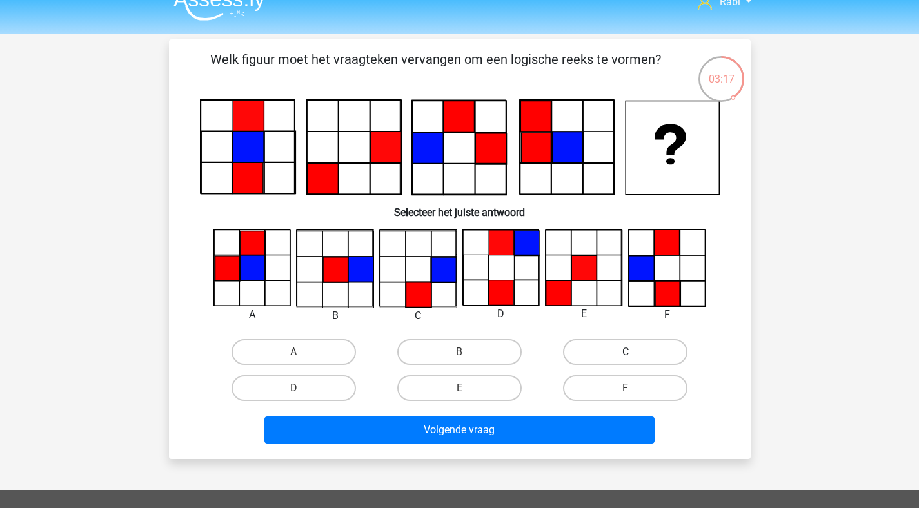
click at [619, 355] on label "C" at bounding box center [625, 352] width 125 height 26
click at [626, 355] on input "C" at bounding box center [630, 356] width 8 height 8
radio input "true"
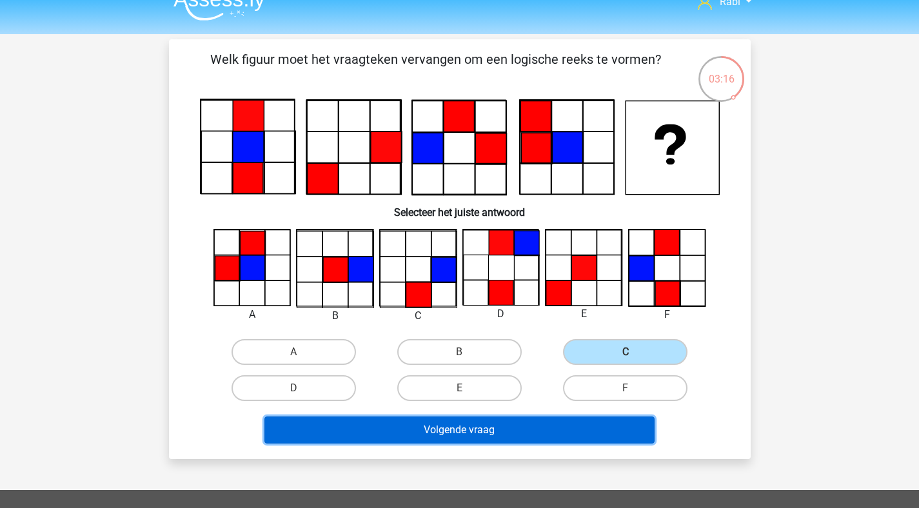
click at [543, 441] on button "Volgende vraag" at bounding box center [459, 430] width 390 height 27
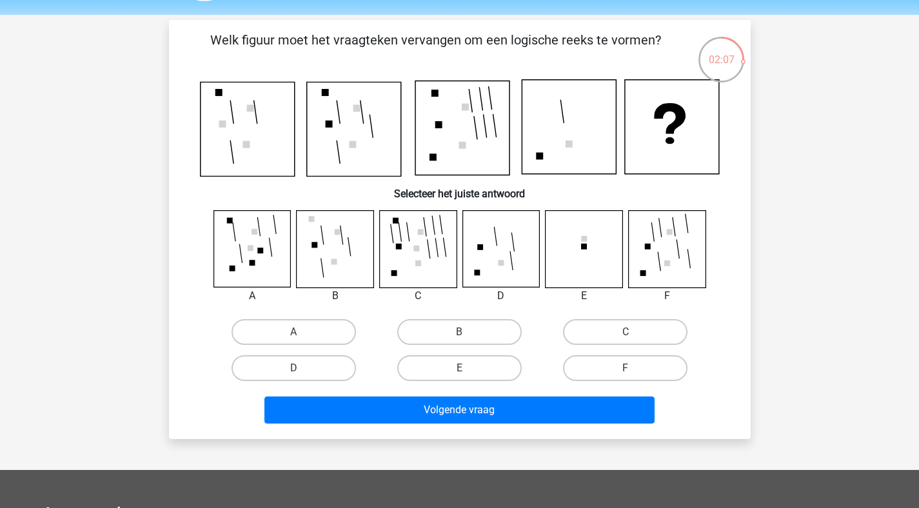
scroll to position [5, 0]
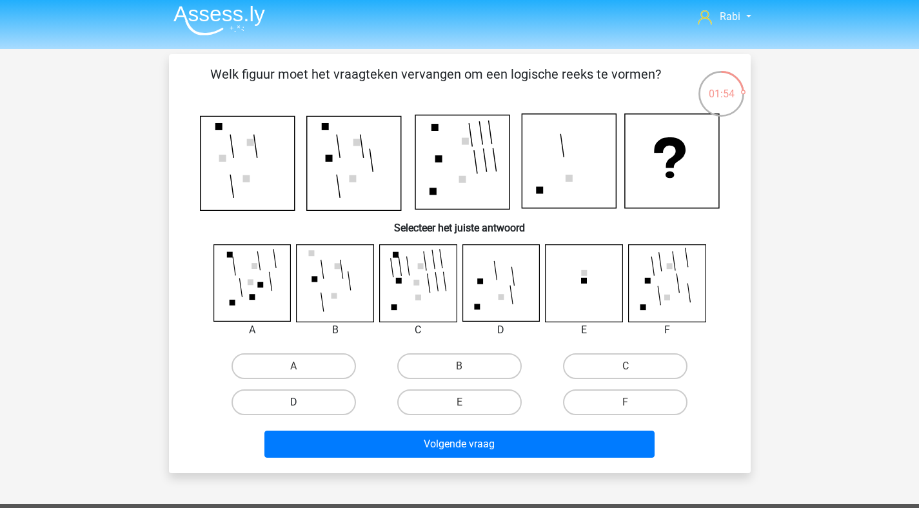
click at [337, 406] on label "D" at bounding box center [294, 403] width 125 height 26
click at [302, 406] on input "D" at bounding box center [298, 407] width 8 height 8
radio input "true"
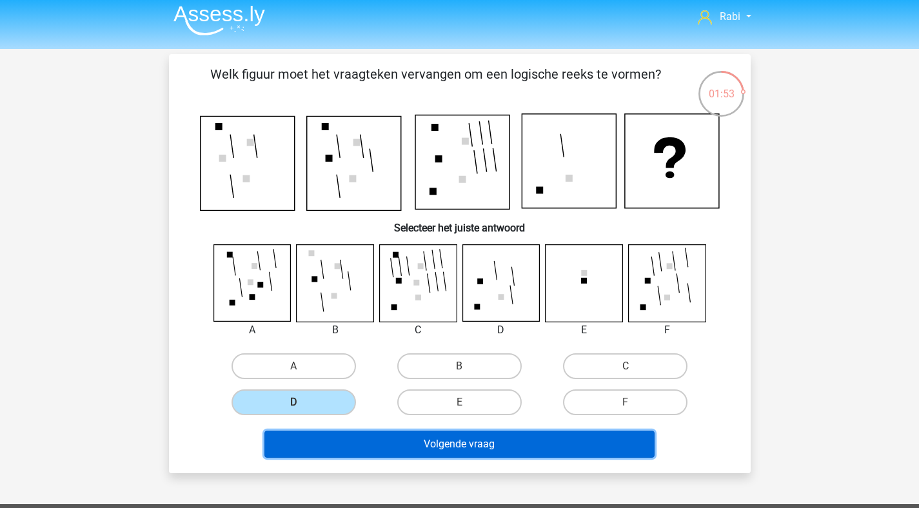
click at [407, 446] on button "Volgende vraag" at bounding box center [459, 444] width 390 height 27
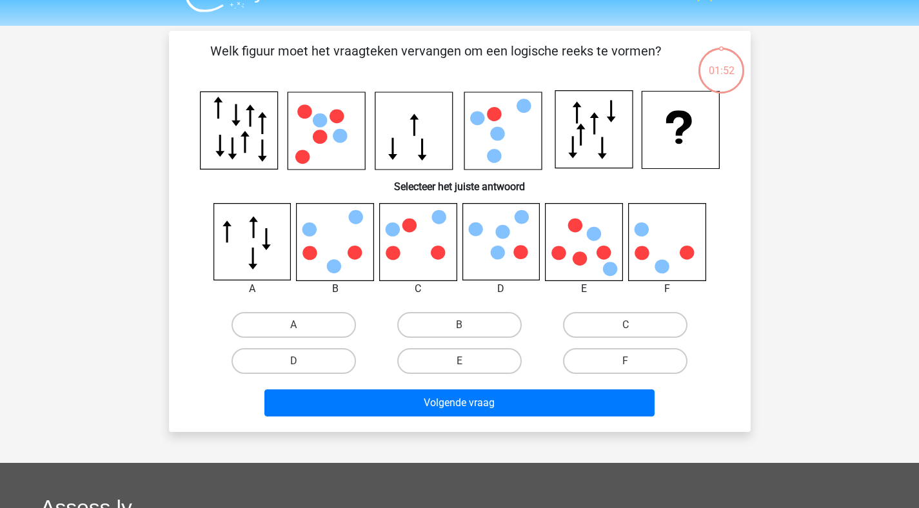
scroll to position [59, 0]
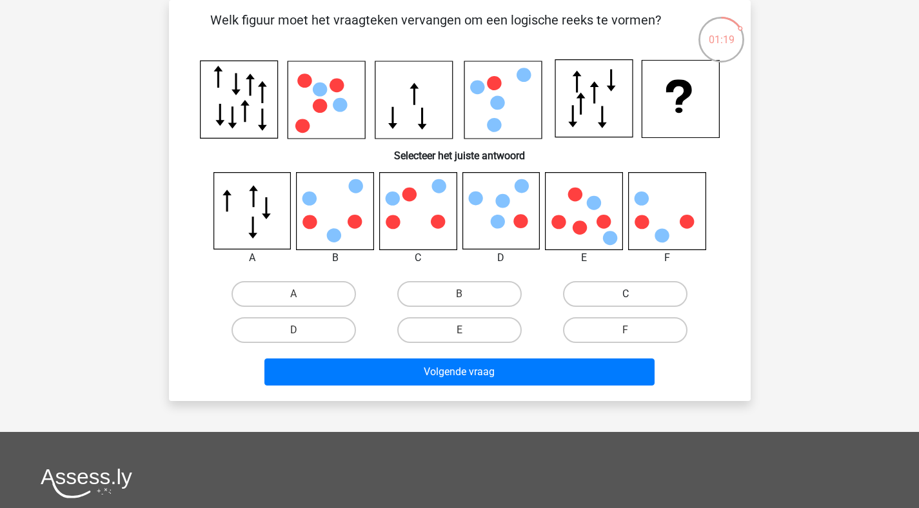
click at [601, 290] on label "C" at bounding box center [625, 294] width 125 height 26
click at [626, 294] on input "C" at bounding box center [630, 298] width 8 height 8
radio input "true"
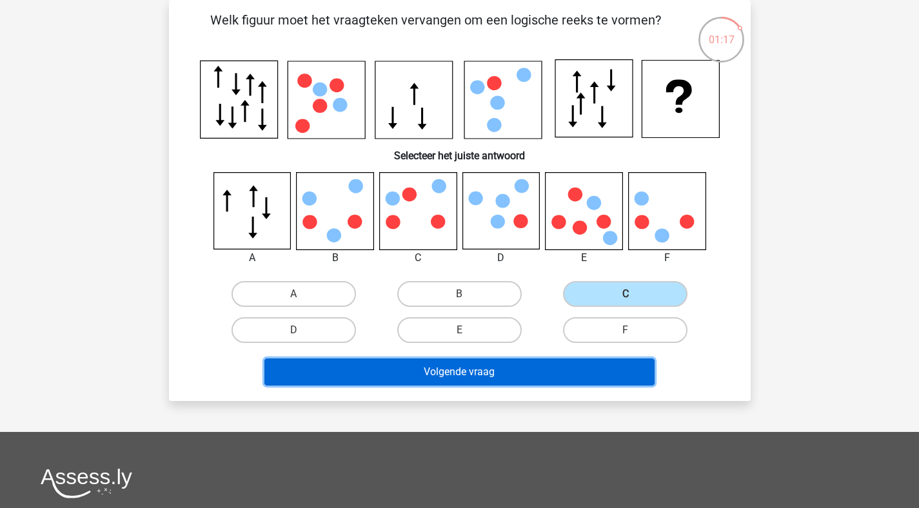
click at [471, 374] on button "Volgende vraag" at bounding box center [459, 372] width 390 height 27
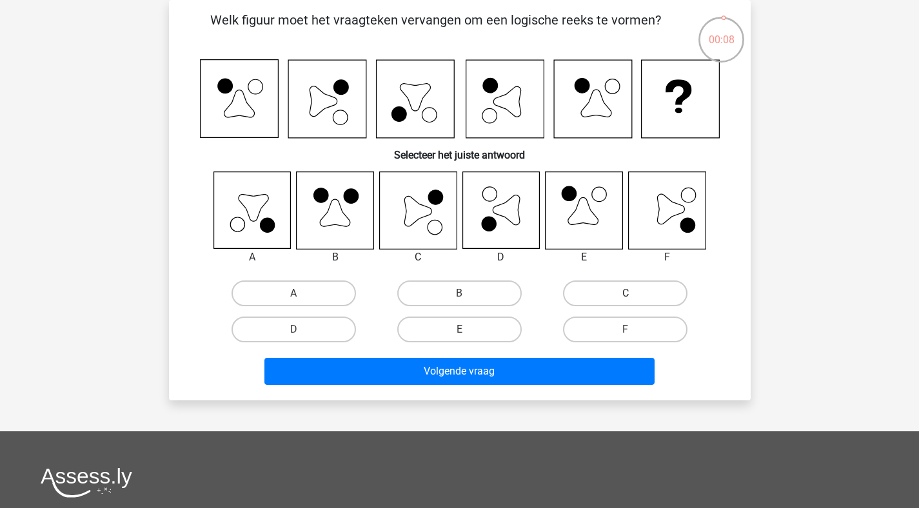
click at [603, 284] on label "C" at bounding box center [625, 294] width 125 height 26
click at [626, 294] on input "C" at bounding box center [630, 298] width 8 height 8
radio input "true"
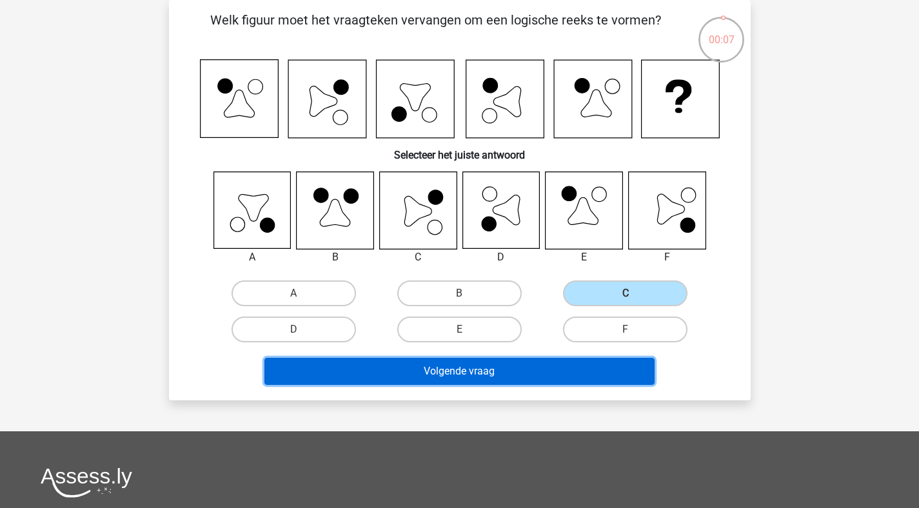
click at [499, 379] on button "Volgende vraag" at bounding box center [459, 371] width 390 height 27
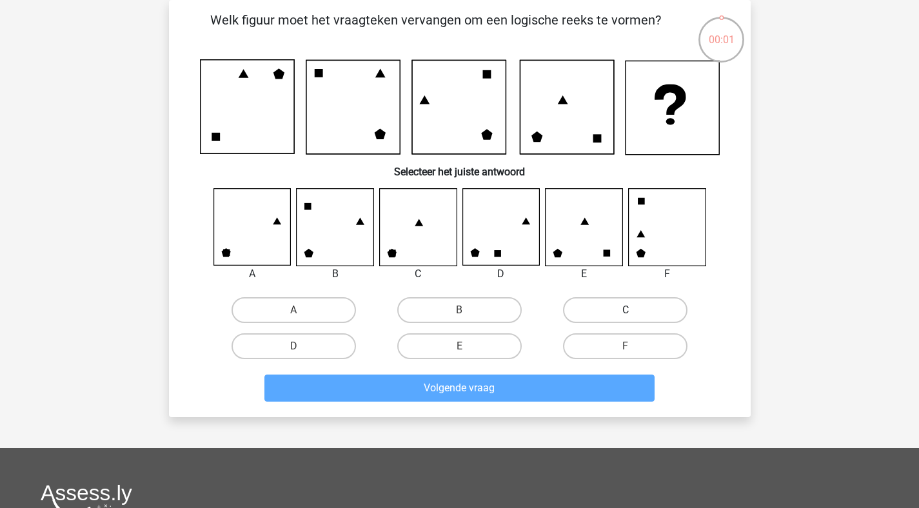
click at [583, 303] on label "C" at bounding box center [625, 310] width 125 height 26
click at [626, 310] on input "C" at bounding box center [630, 314] width 8 height 8
radio input "true"
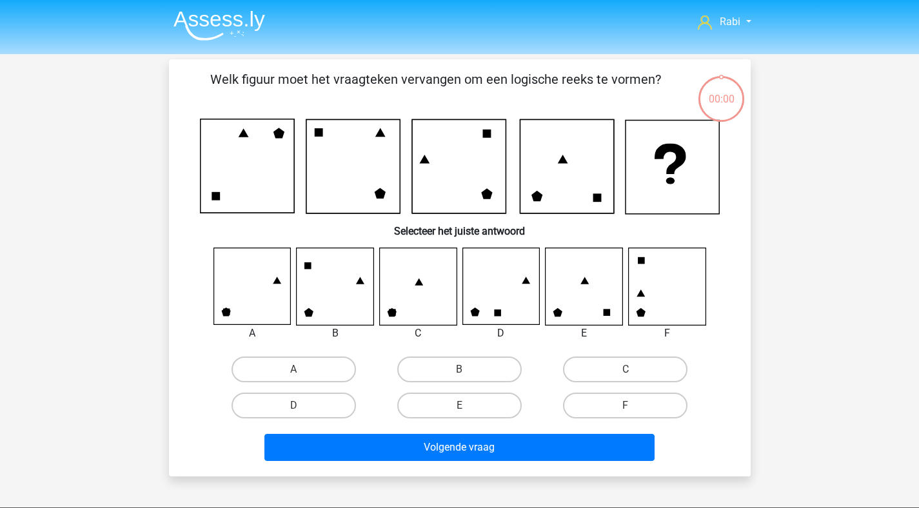
scroll to position [59, 0]
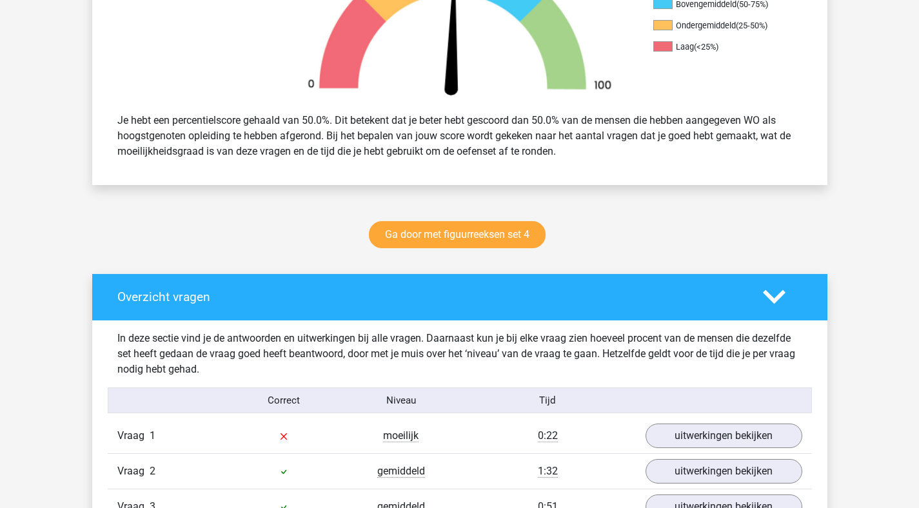
scroll to position [829, 0]
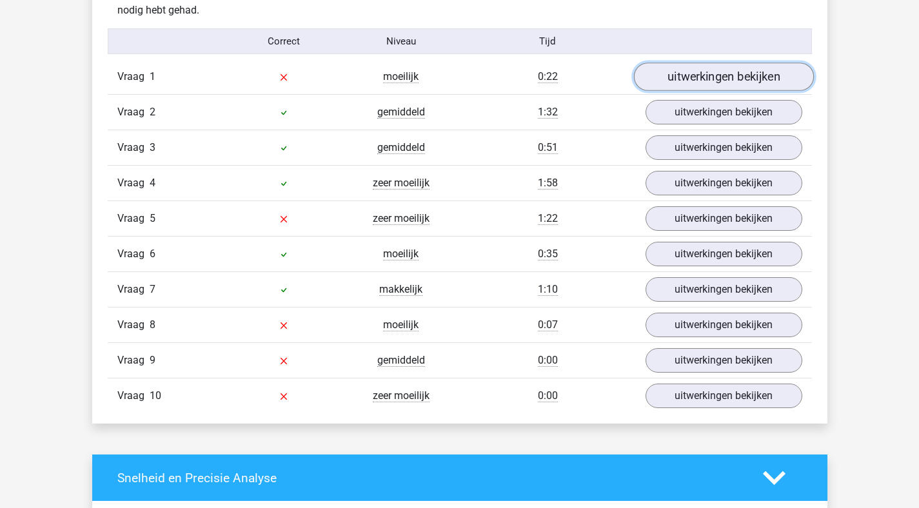
click at [747, 71] on link "uitwerkingen bekijken" at bounding box center [724, 77] width 180 height 28
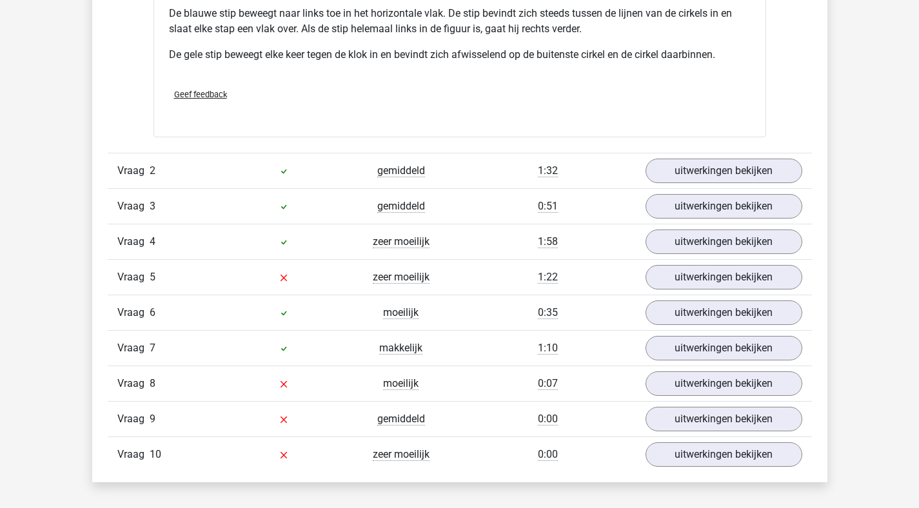
scroll to position [1655, 0]
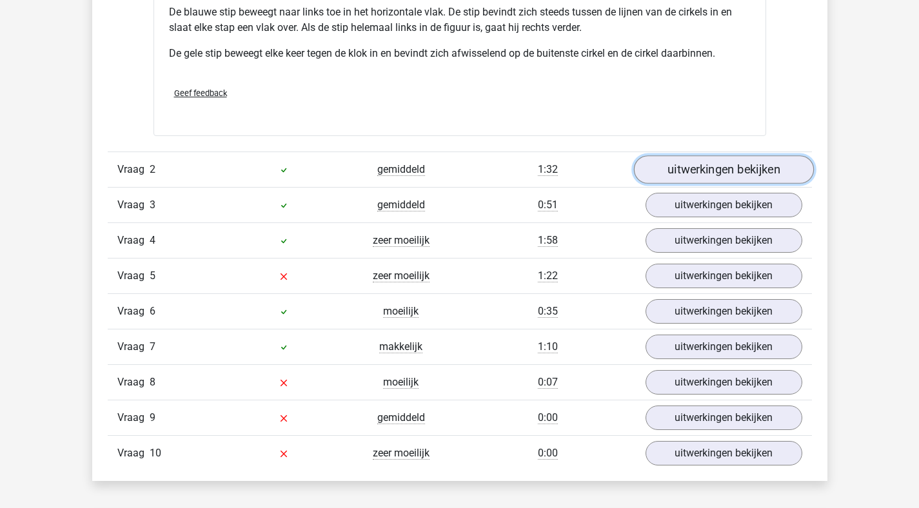
click at [688, 168] on link "uitwerkingen bekijken" at bounding box center [724, 170] width 180 height 28
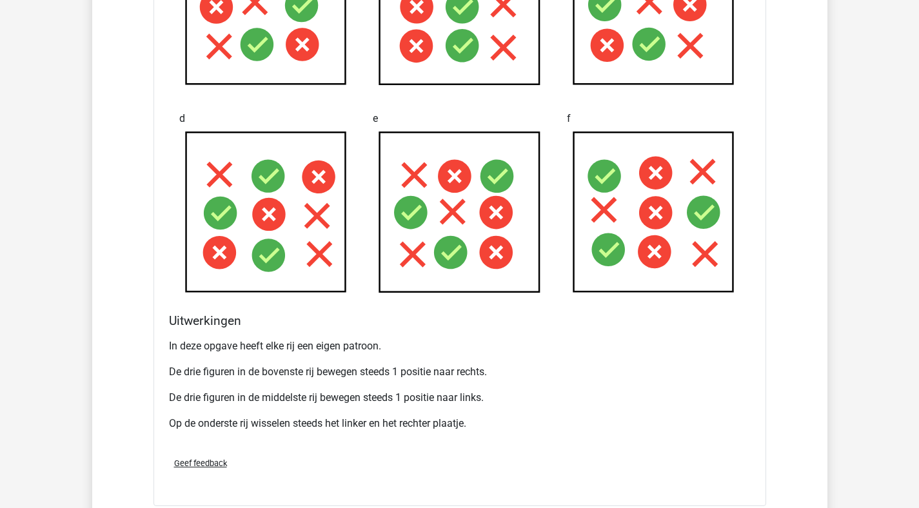
scroll to position [2258, 0]
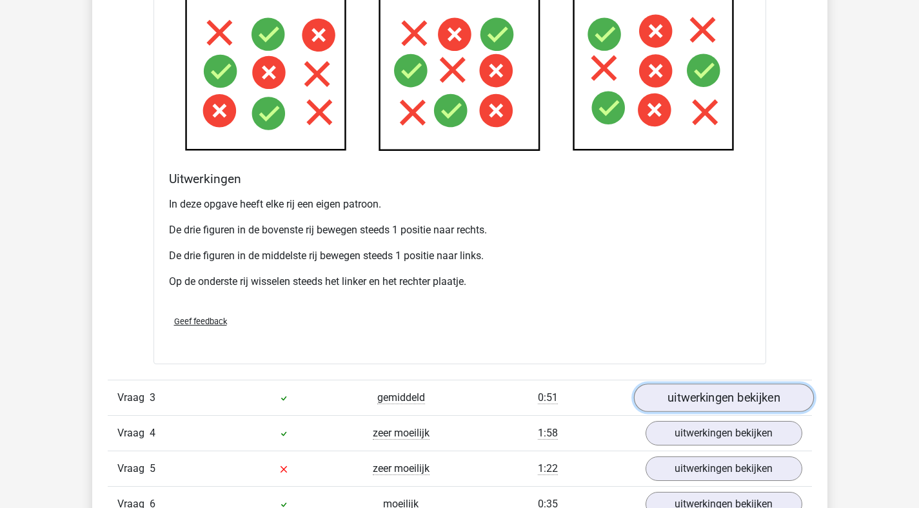
click at [695, 394] on link "uitwerkingen bekijken" at bounding box center [724, 398] width 180 height 28
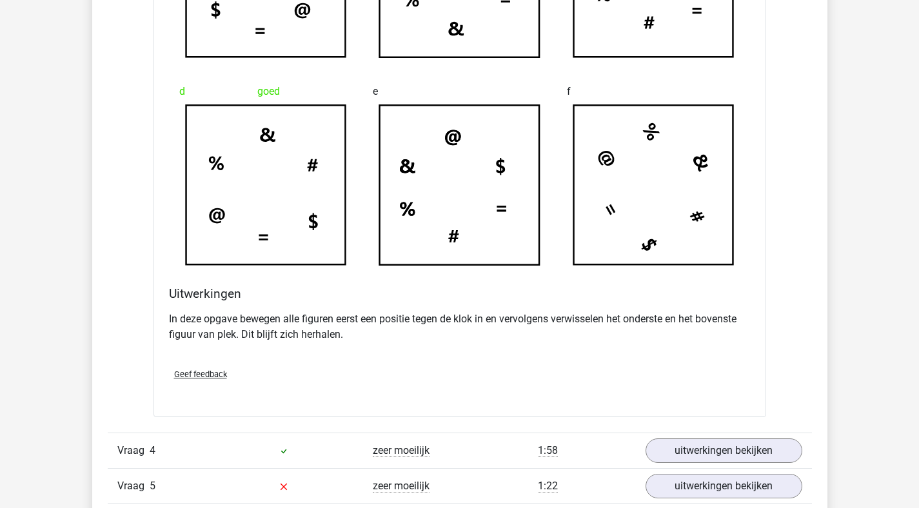
scroll to position [3022, 0]
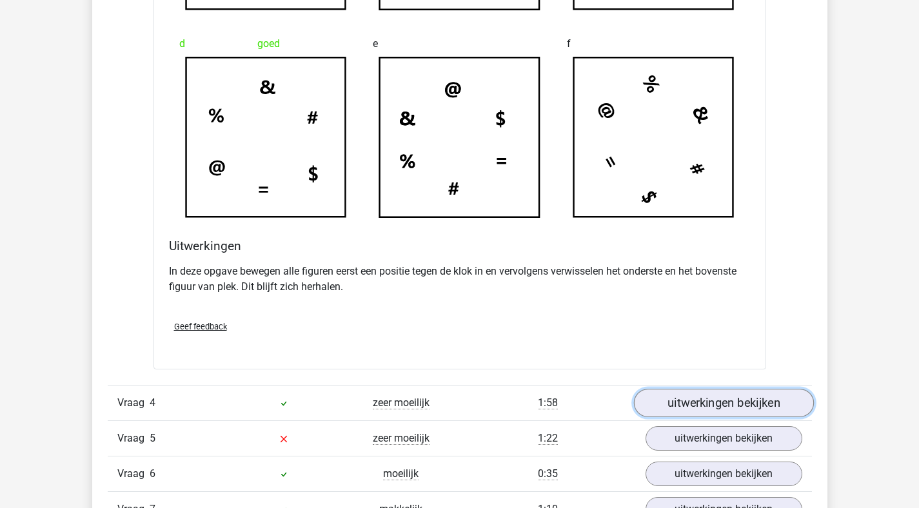
click at [714, 411] on link "uitwerkingen bekijken" at bounding box center [724, 404] width 180 height 28
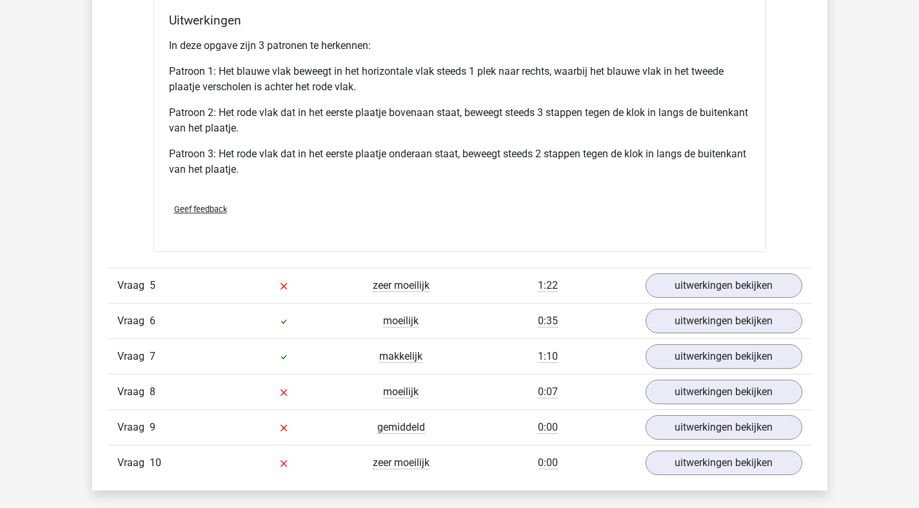
scroll to position [4036, 0]
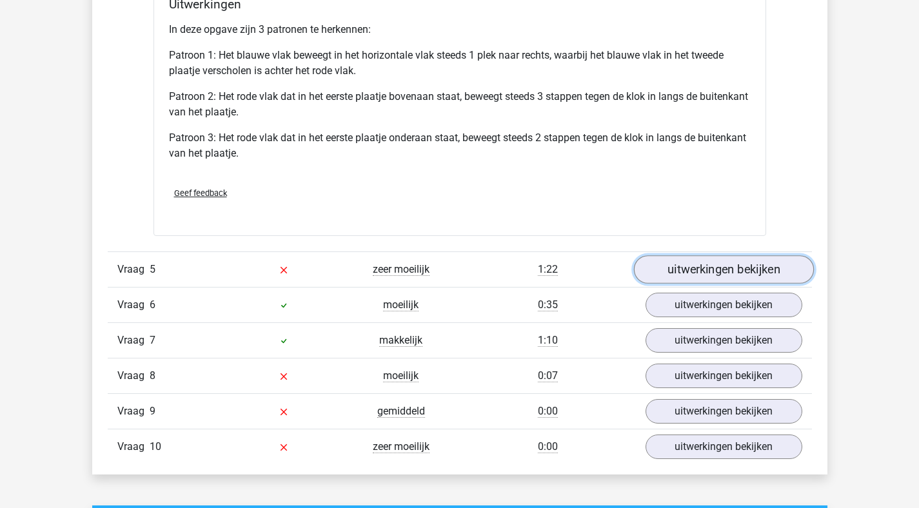
click at [749, 260] on link "uitwerkingen bekijken" at bounding box center [724, 269] width 180 height 28
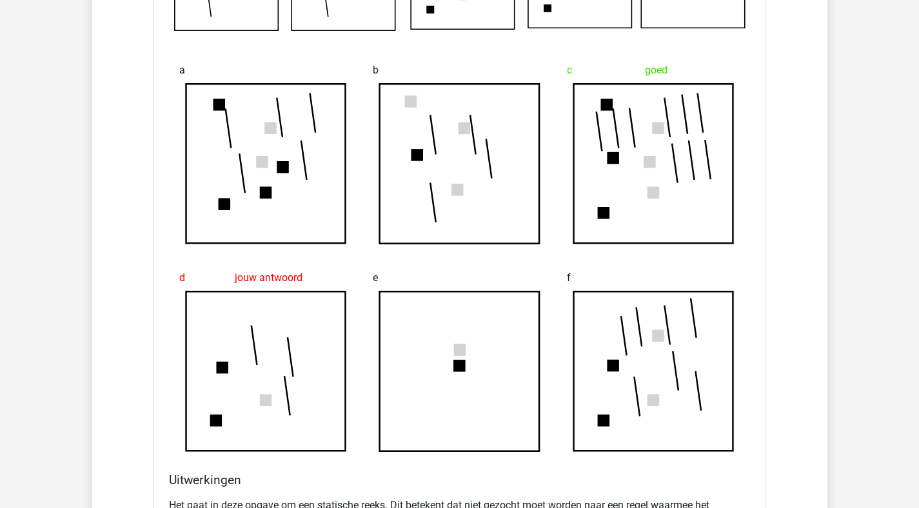
scroll to position [4820, 0]
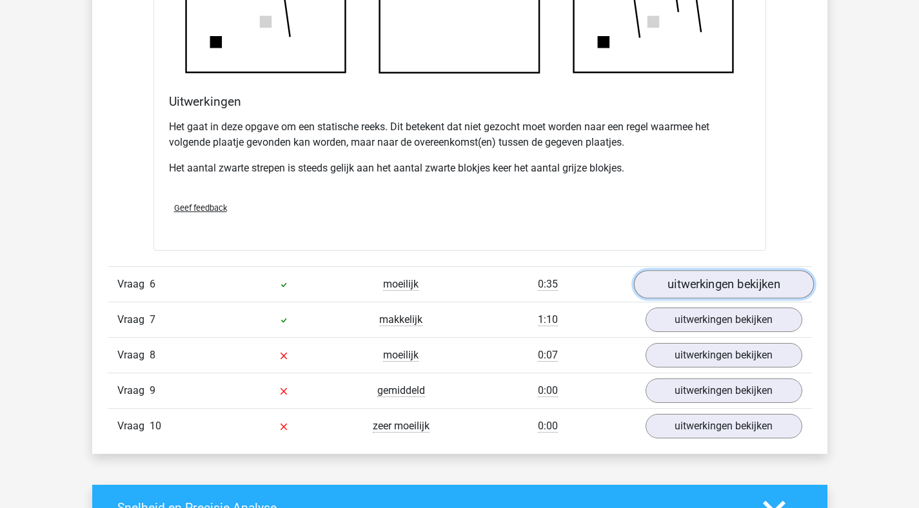
click at [739, 294] on link "uitwerkingen bekijken" at bounding box center [724, 284] width 180 height 28
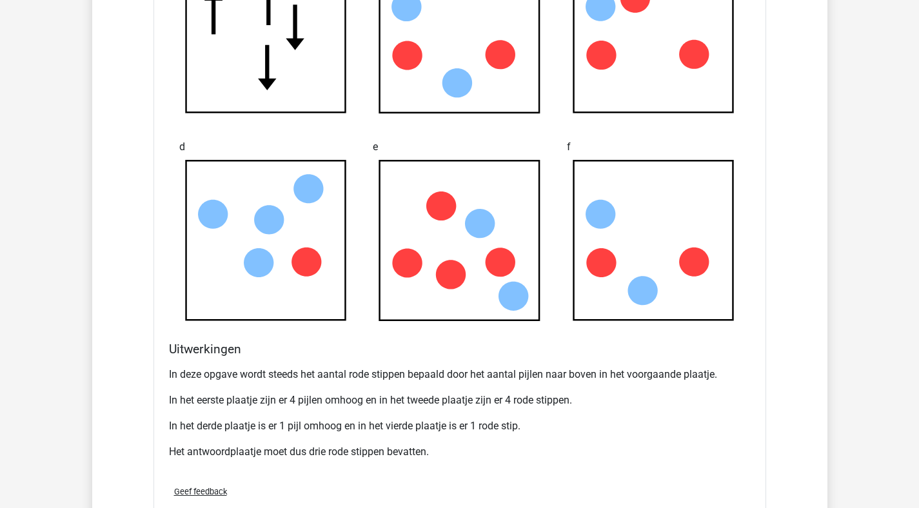
scroll to position [5592, 0]
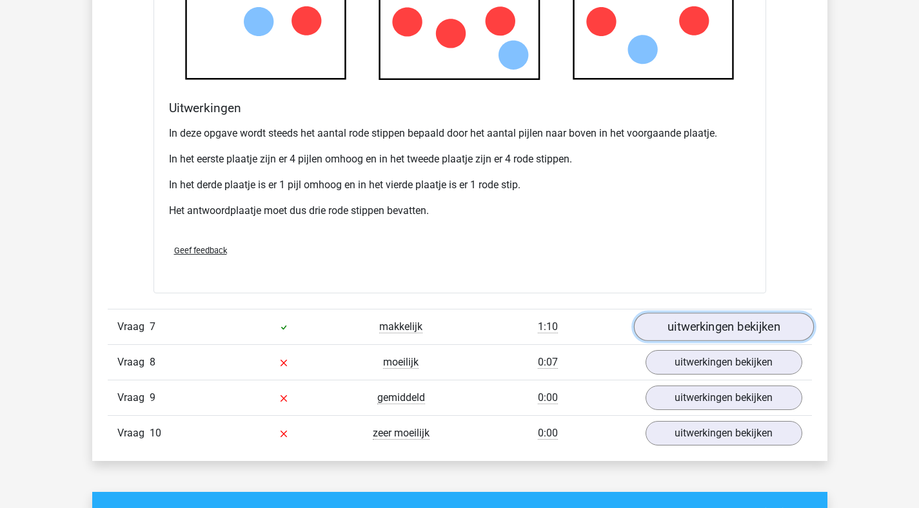
click at [752, 332] on link "uitwerkingen bekijken" at bounding box center [724, 327] width 180 height 28
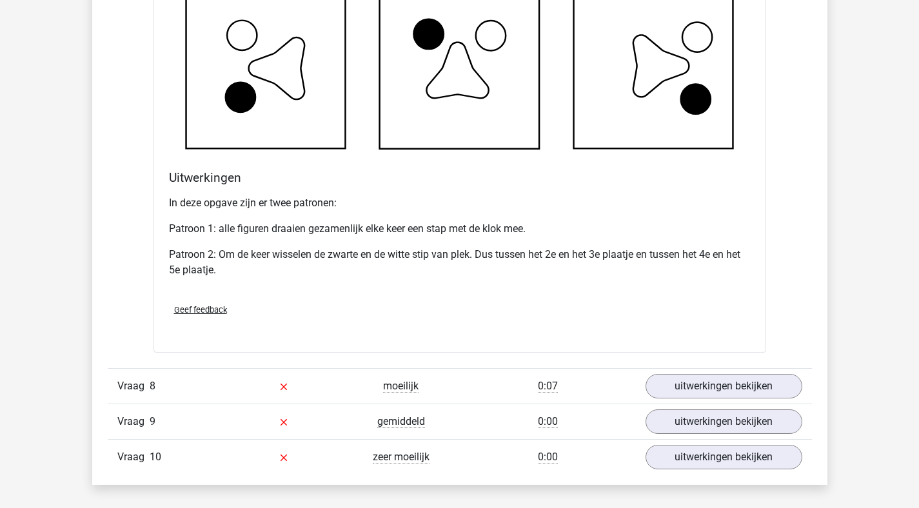
scroll to position [6407, 0]
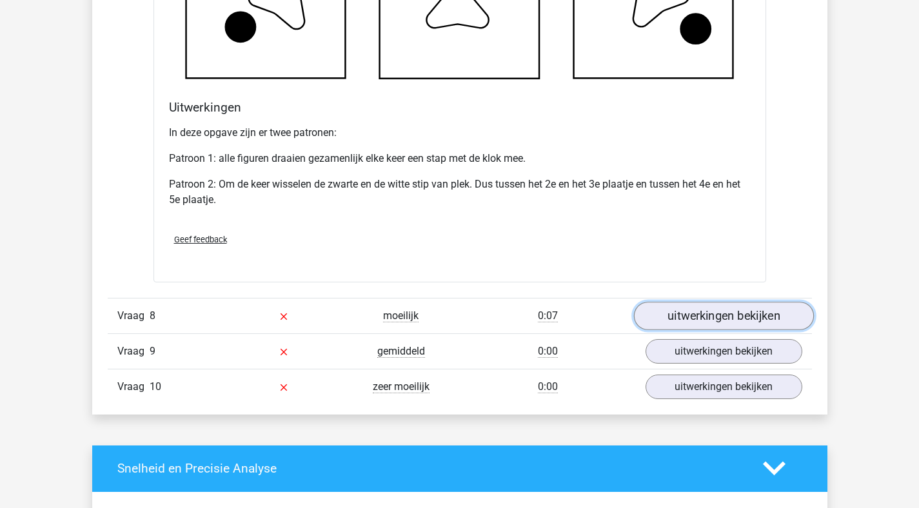
click at [744, 314] on link "uitwerkingen bekijken" at bounding box center [724, 316] width 180 height 28
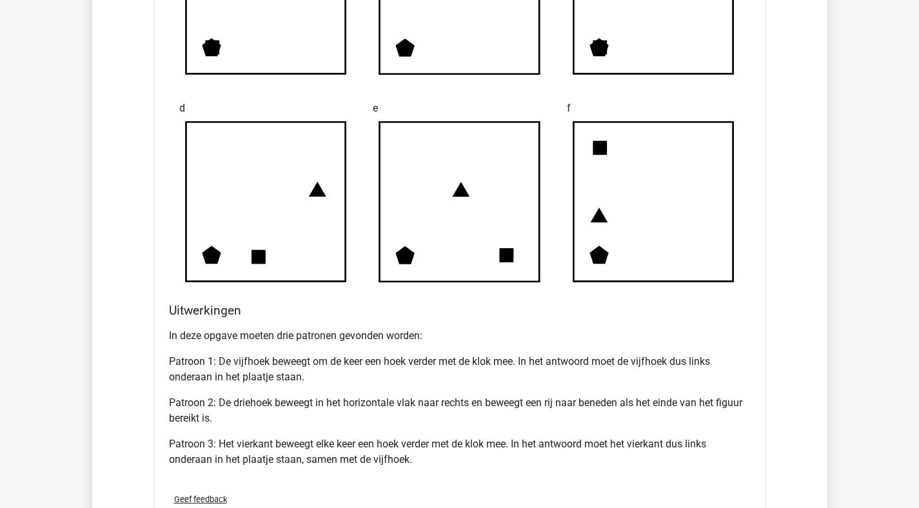
scroll to position [7343, 0]
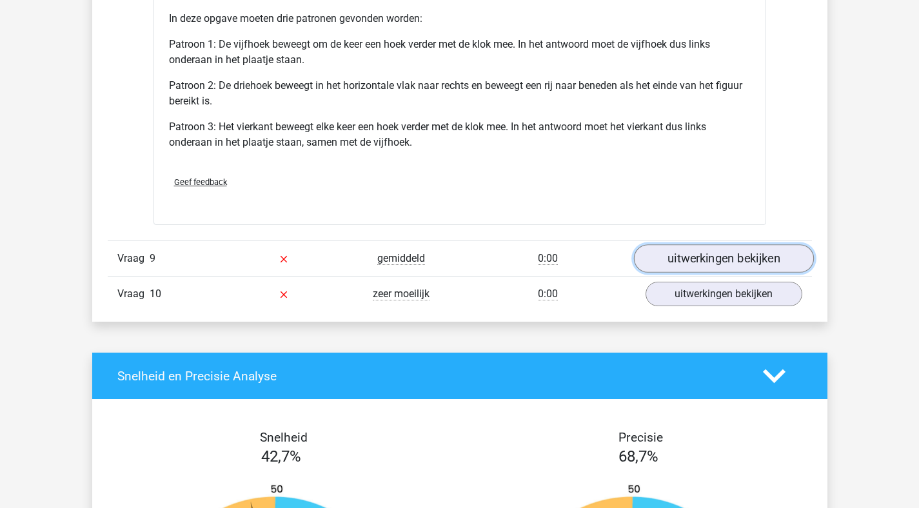
click at [724, 254] on link "uitwerkingen bekijken" at bounding box center [724, 259] width 180 height 28
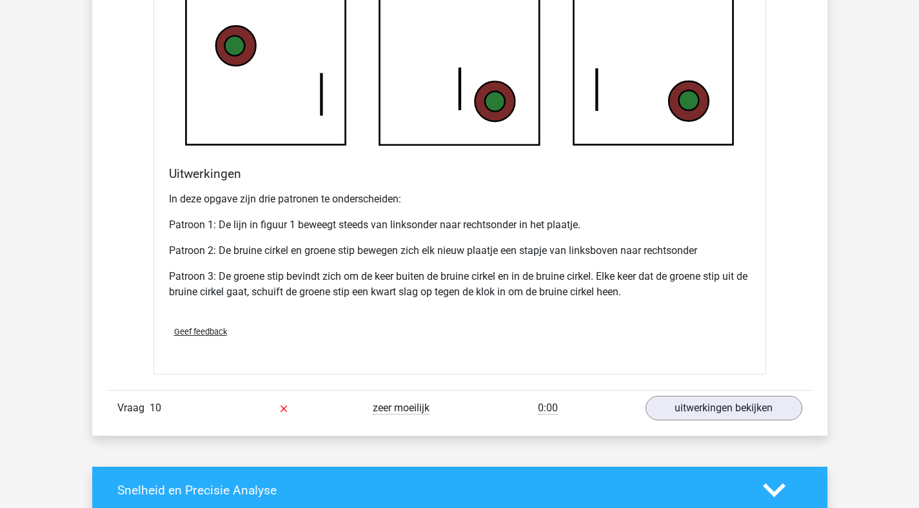
scroll to position [8134, 0]
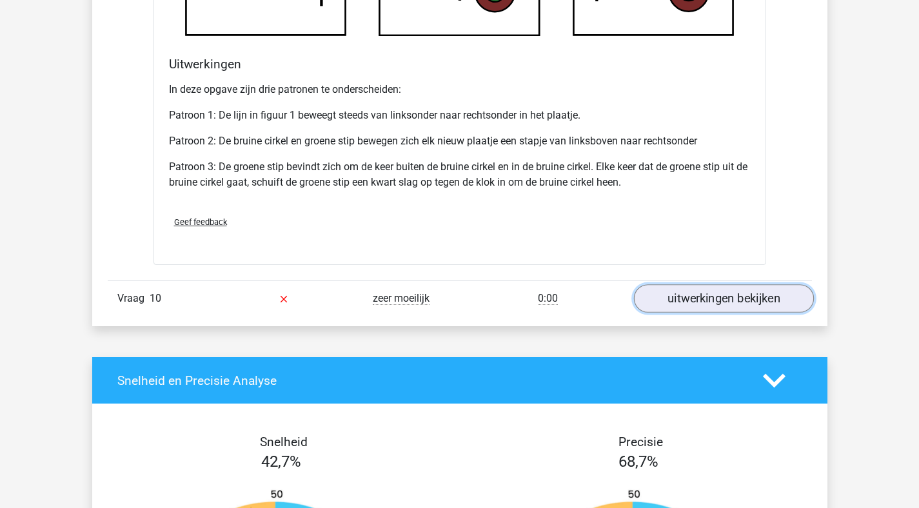
click at [683, 297] on link "uitwerkingen bekijken" at bounding box center [724, 299] width 180 height 28
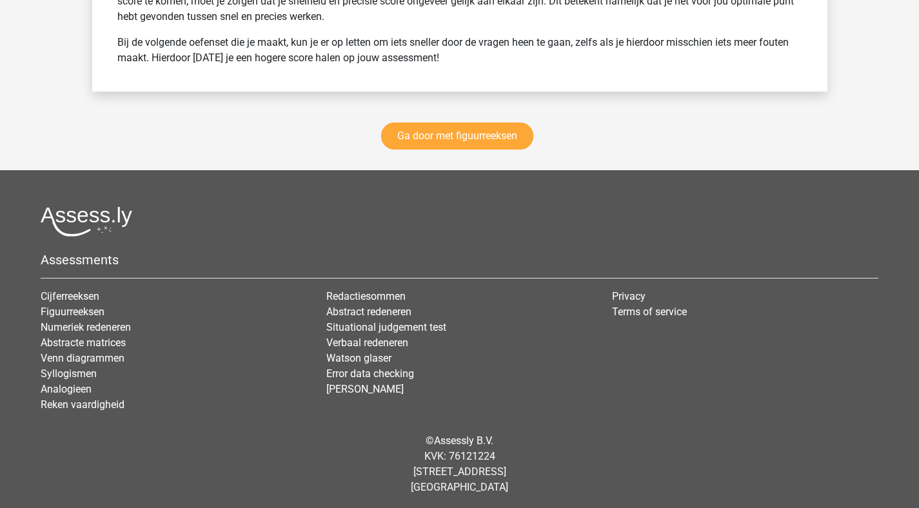
scroll to position [9570, 0]
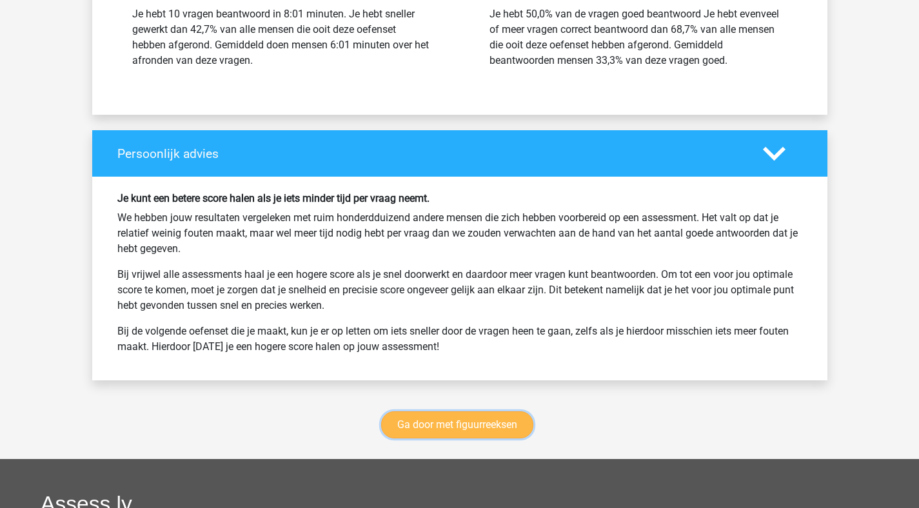
click at [454, 428] on link "Ga door met figuurreeksen" at bounding box center [457, 425] width 152 height 27
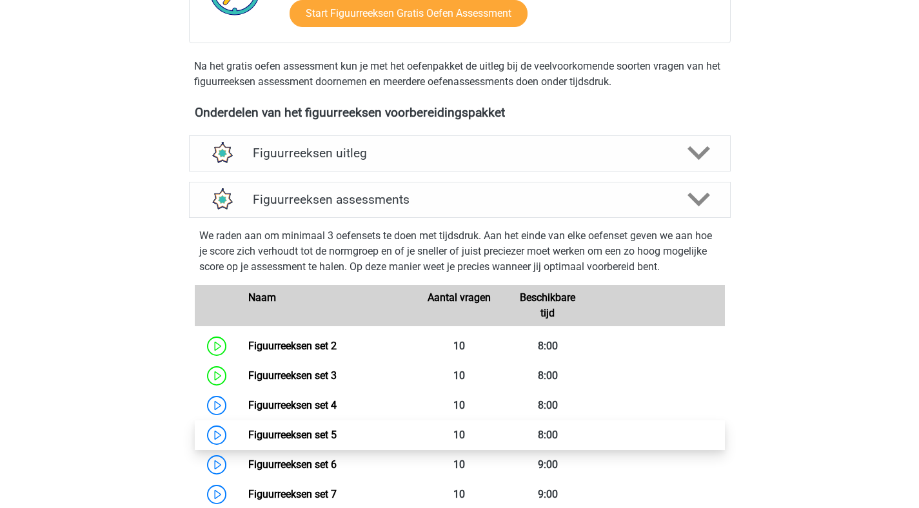
scroll to position [392, 0]
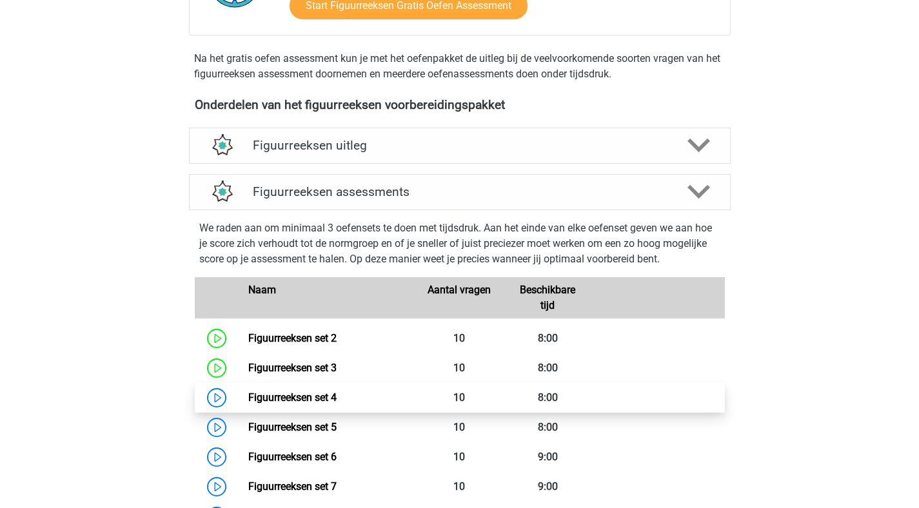
click at [248, 393] on link "Figuurreeksen set 4" at bounding box center [292, 398] width 88 height 12
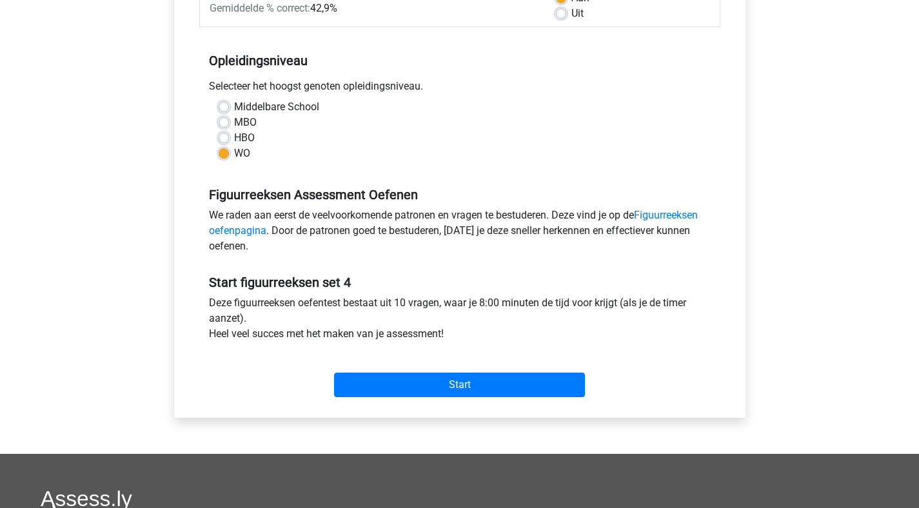
scroll to position [511, 0]
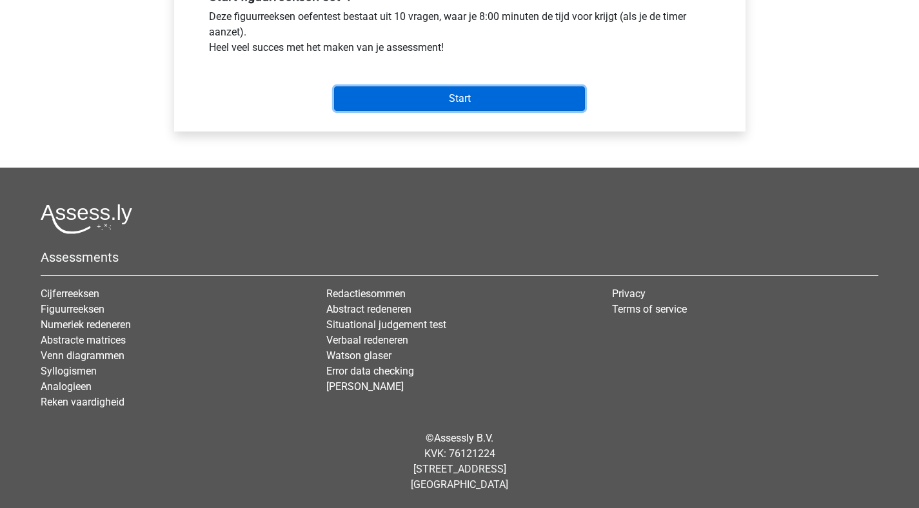
click at [446, 110] on input "Start" at bounding box center [459, 98] width 251 height 25
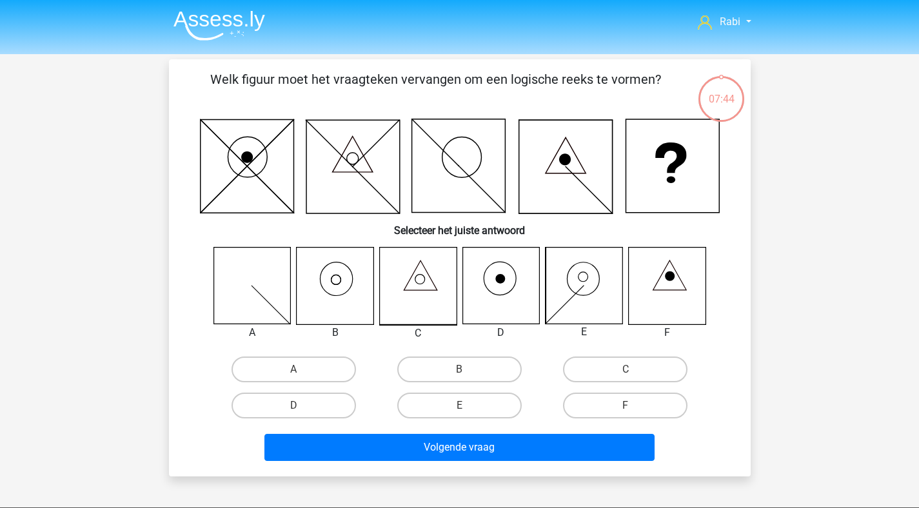
click at [348, 299] on icon at bounding box center [335, 286] width 77 height 77
click at [458, 367] on label "B" at bounding box center [459, 370] width 125 height 26
click at [459, 370] on input "B" at bounding box center [463, 374] width 8 height 8
radio input "true"
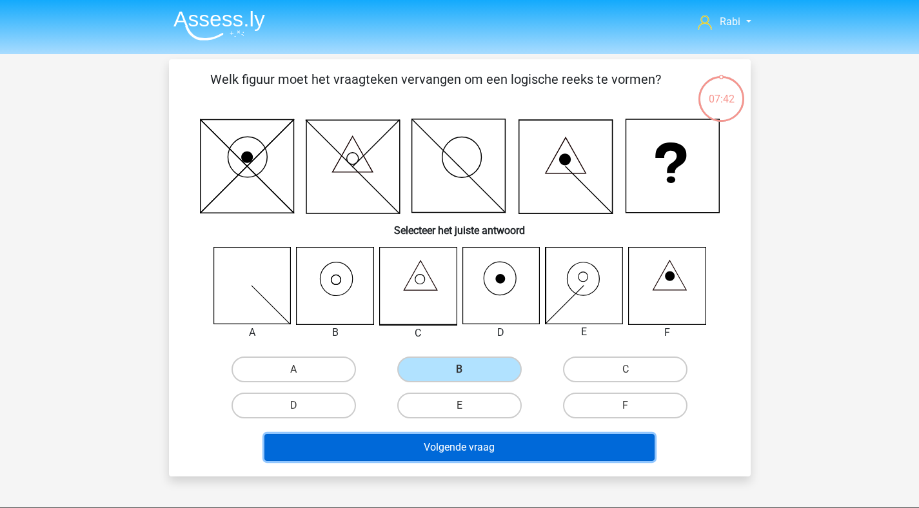
click at [388, 455] on button "Volgende vraag" at bounding box center [459, 447] width 390 height 27
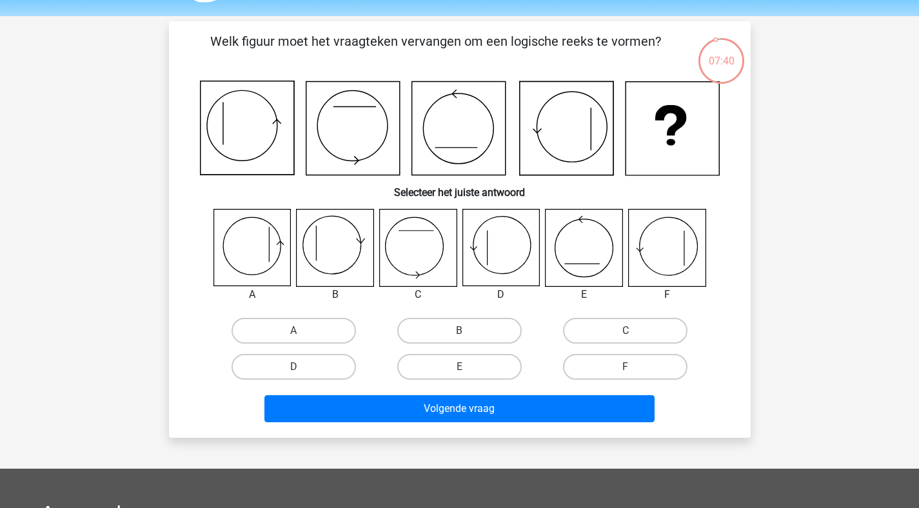
scroll to position [35, 0]
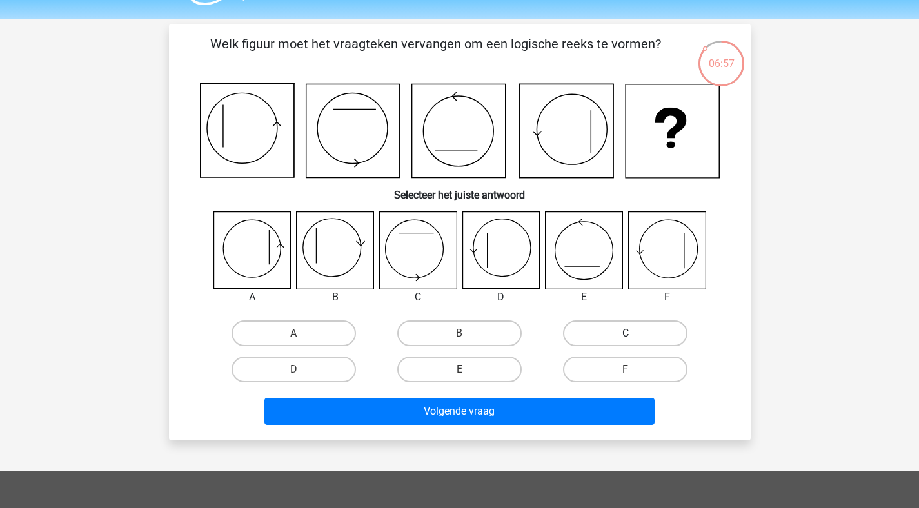
click at [602, 337] on label "C" at bounding box center [625, 334] width 125 height 26
click at [626, 337] on input "C" at bounding box center [630, 338] width 8 height 8
radio input "true"
click at [632, 370] on input "F" at bounding box center [630, 374] width 8 height 8
radio input "true"
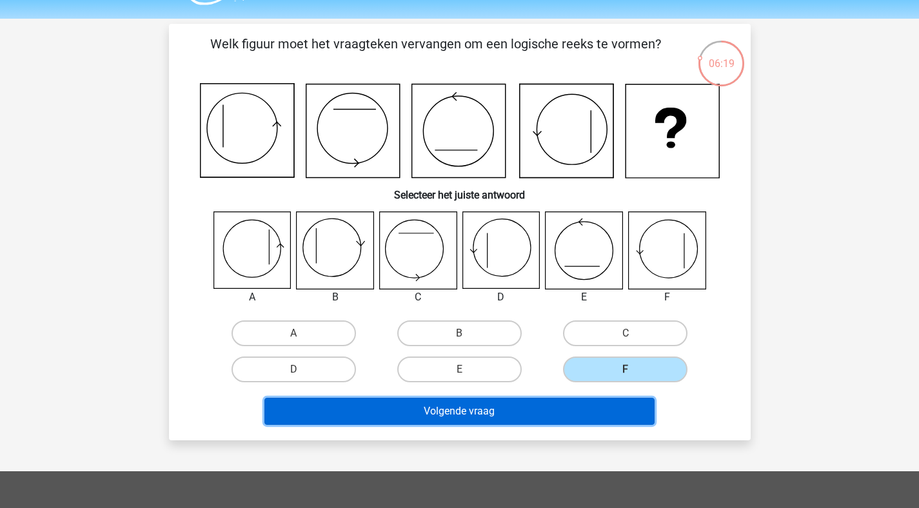
click at [502, 407] on button "Volgende vraag" at bounding box center [459, 411] width 390 height 27
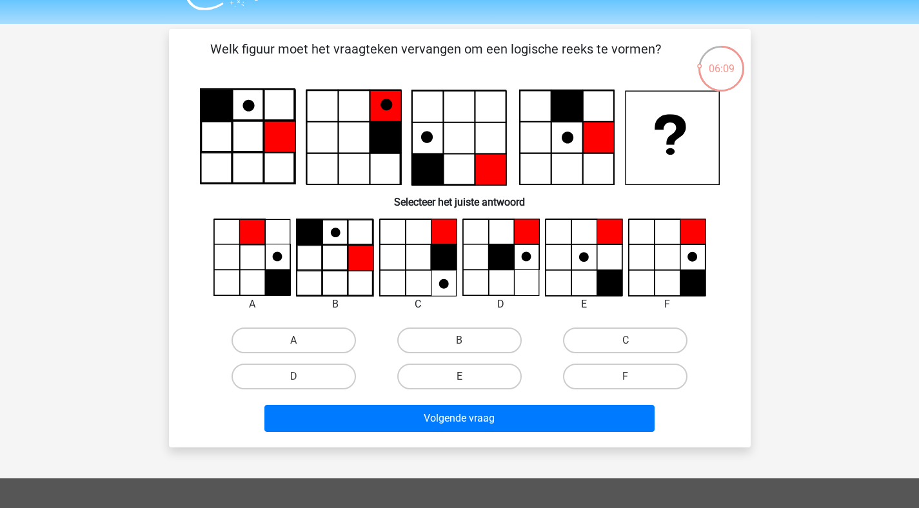
scroll to position [27, 0]
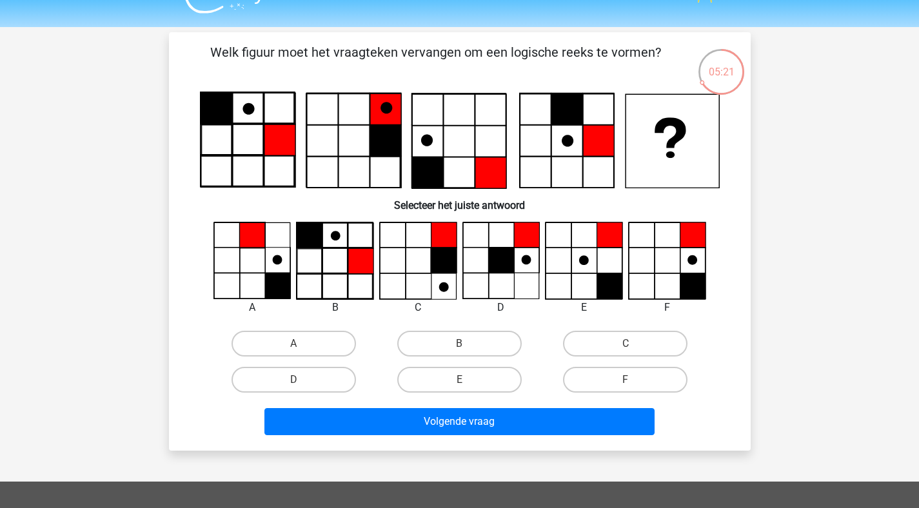
click at [633, 386] on input "F" at bounding box center [630, 384] width 8 height 8
radio input "true"
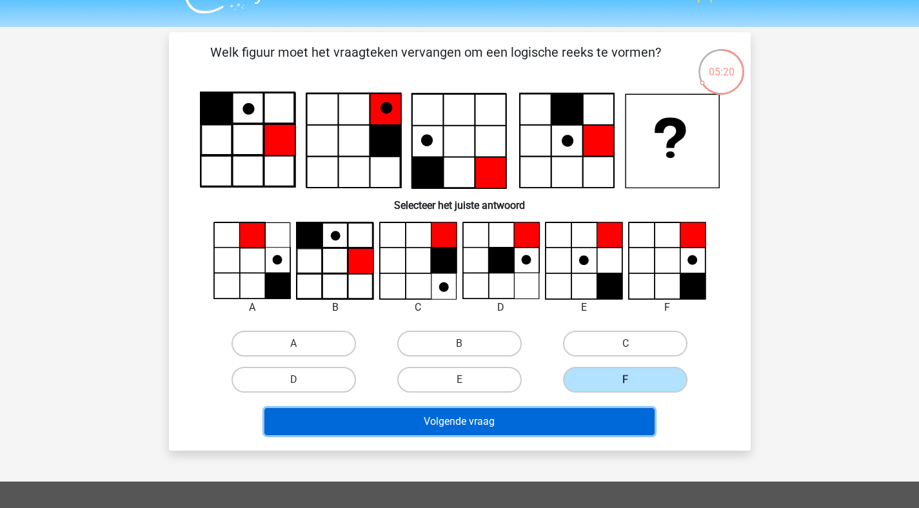
click at [544, 427] on button "Volgende vraag" at bounding box center [459, 421] width 390 height 27
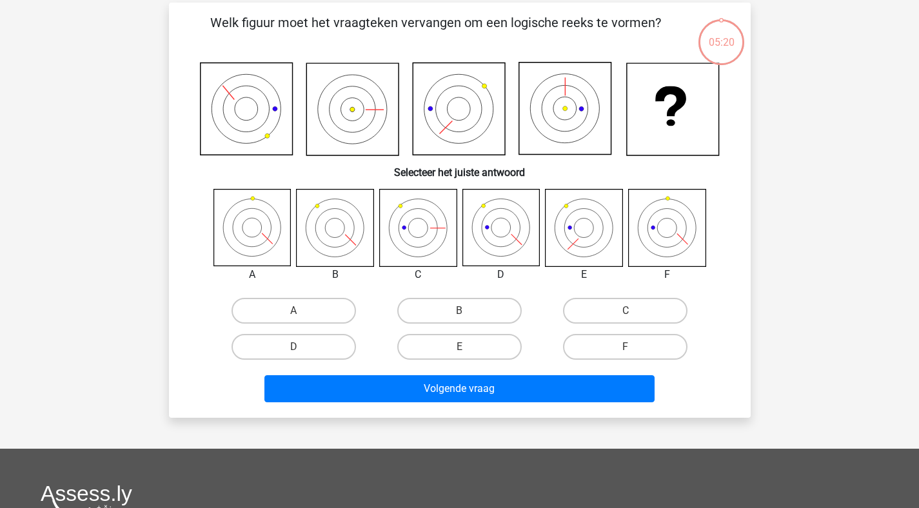
scroll to position [59, 0]
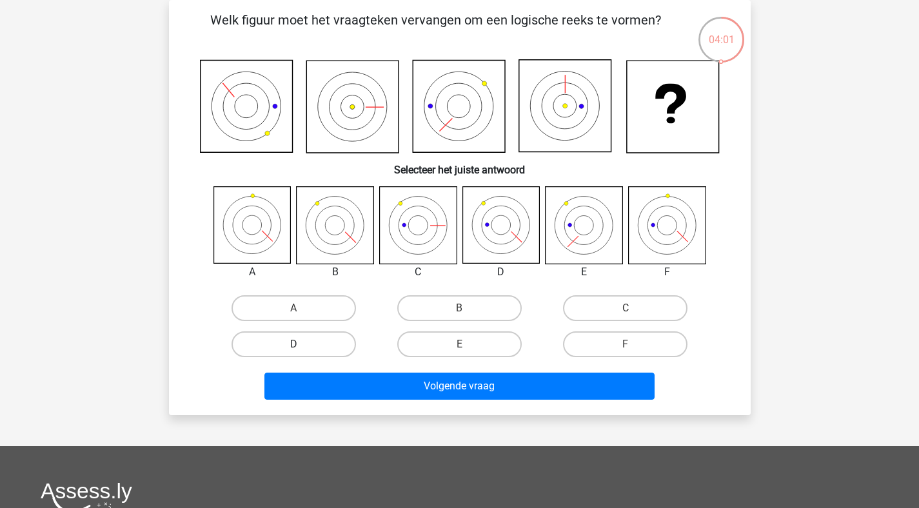
click at [292, 346] on label "D" at bounding box center [294, 345] width 125 height 26
click at [294, 346] on input "D" at bounding box center [298, 348] width 8 height 8
radio input "true"
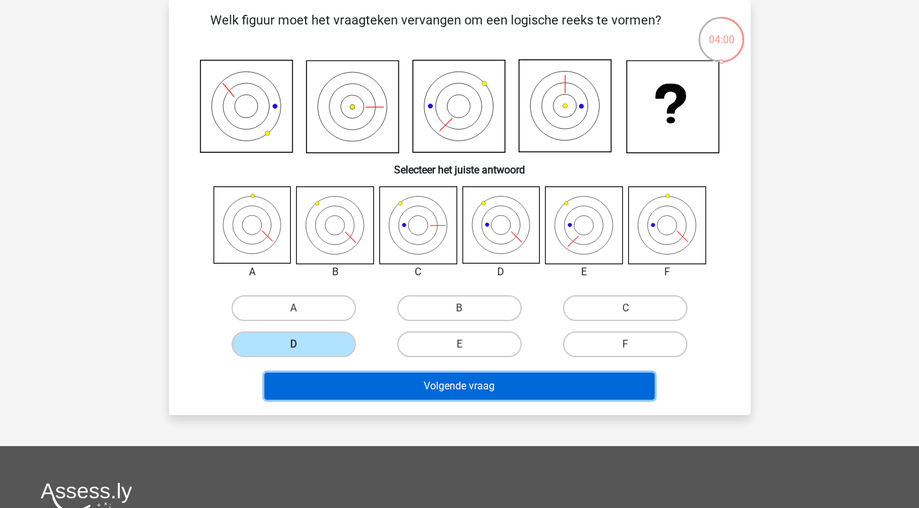
click at [403, 377] on button "Volgende vraag" at bounding box center [459, 386] width 390 height 27
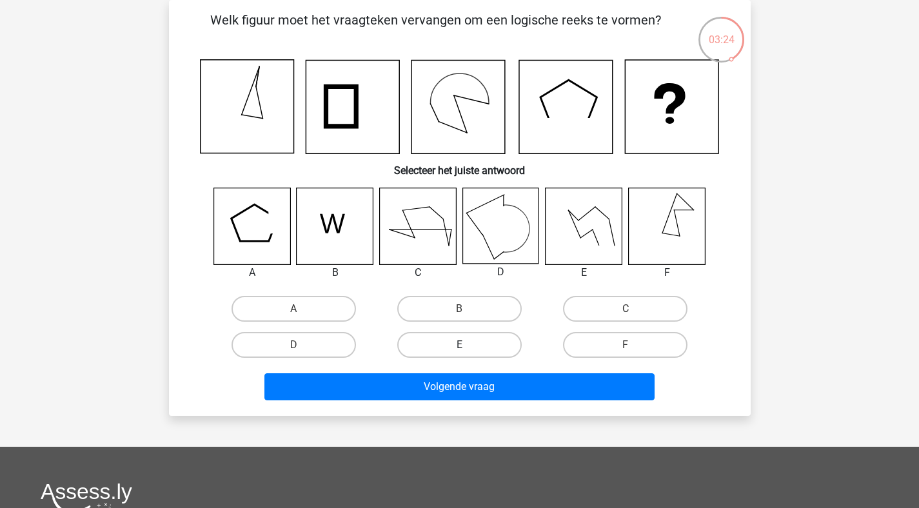
click at [470, 345] on label "E" at bounding box center [459, 345] width 125 height 26
click at [468, 345] on input "E" at bounding box center [463, 349] width 8 height 8
radio input "true"
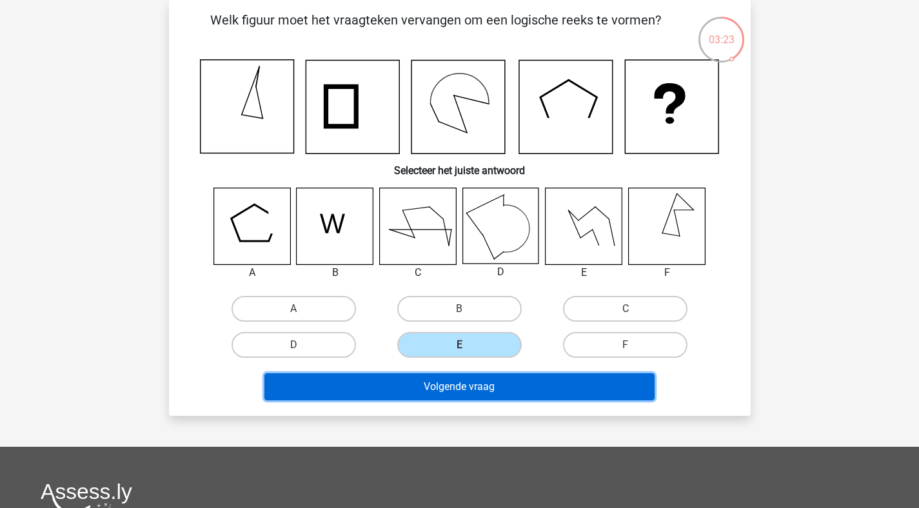
click at [448, 385] on button "Volgende vraag" at bounding box center [459, 387] width 390 height 27
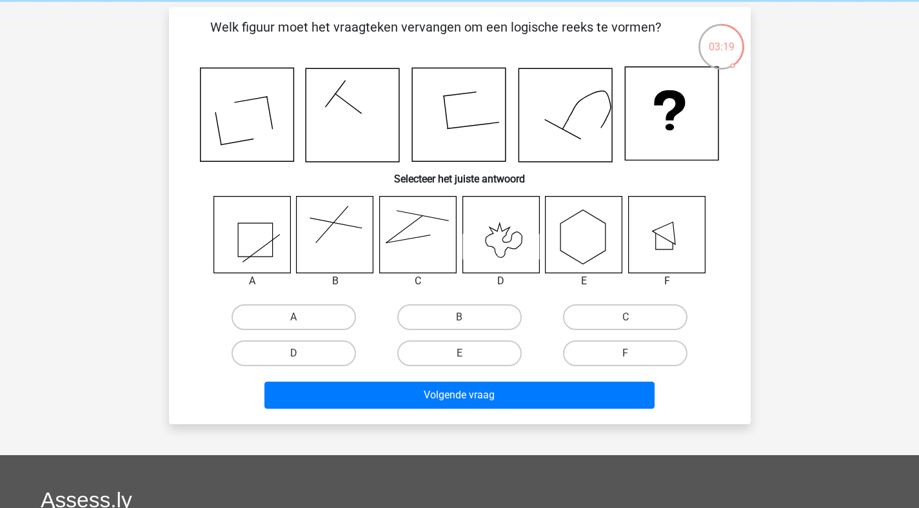
scroll to position [0, 0]
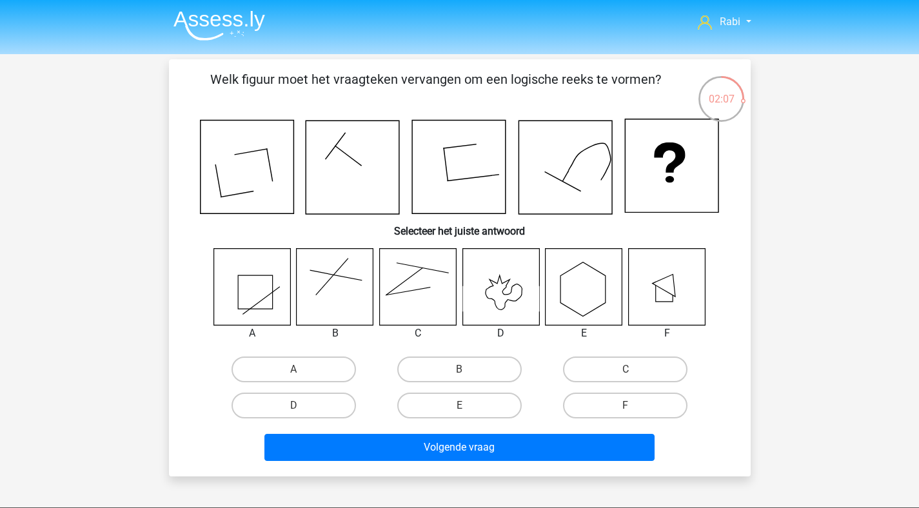
click at [466, 372] on input "B" at bounding box center [463, 374] width 8 height 8
radio input "true"
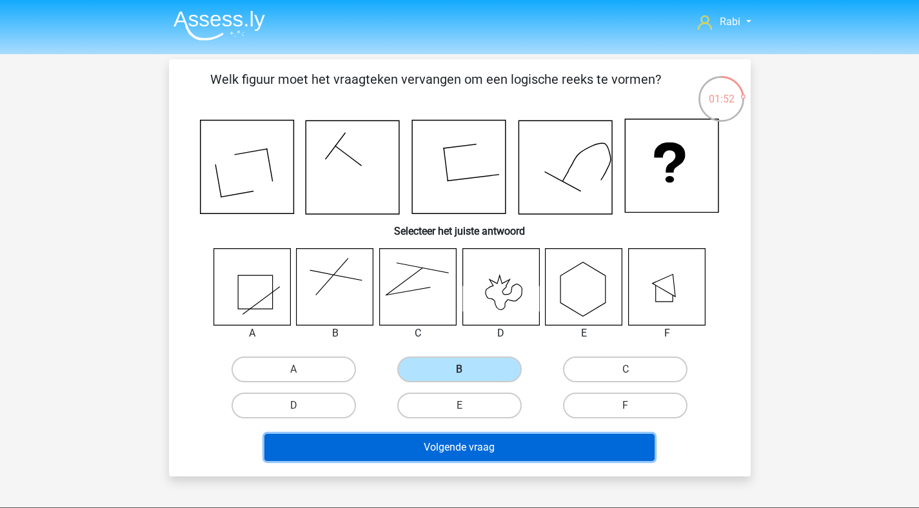
click at [511, 448] on button "Volgende vraag" at bounding box center [459, 447] width 390 height 27
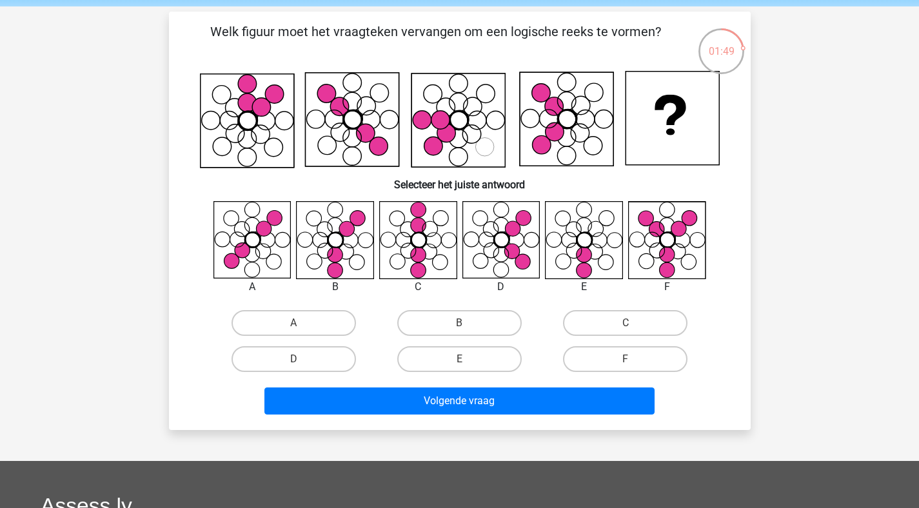
scroll to position [48, 0]
click at [471, 334] on label "B" at bounding box center [459, 323] width 125 height 26
click at [468, 332] on input "B" at bounding box center [463, 327] width 8 height 8
radio input "true"
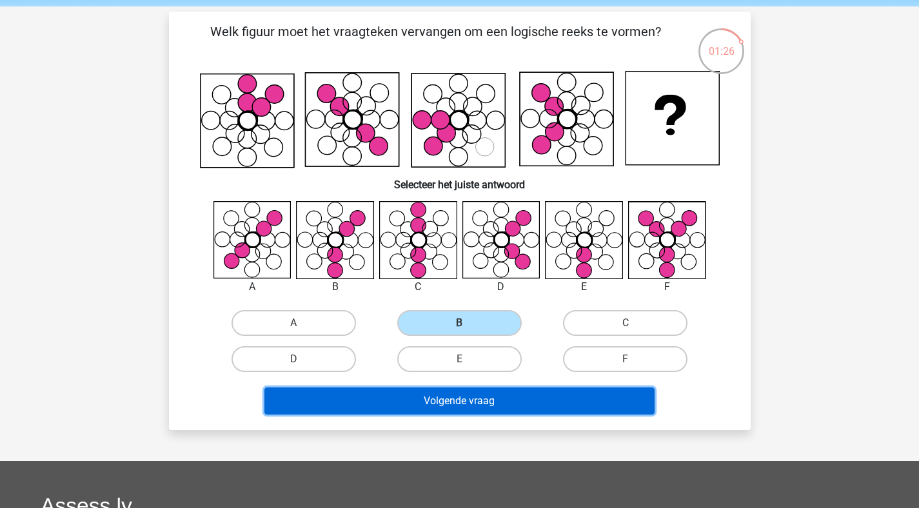
click at [456, 399] on button "Volgende vraag" at bounding box center [459, 401] width 390 height 27
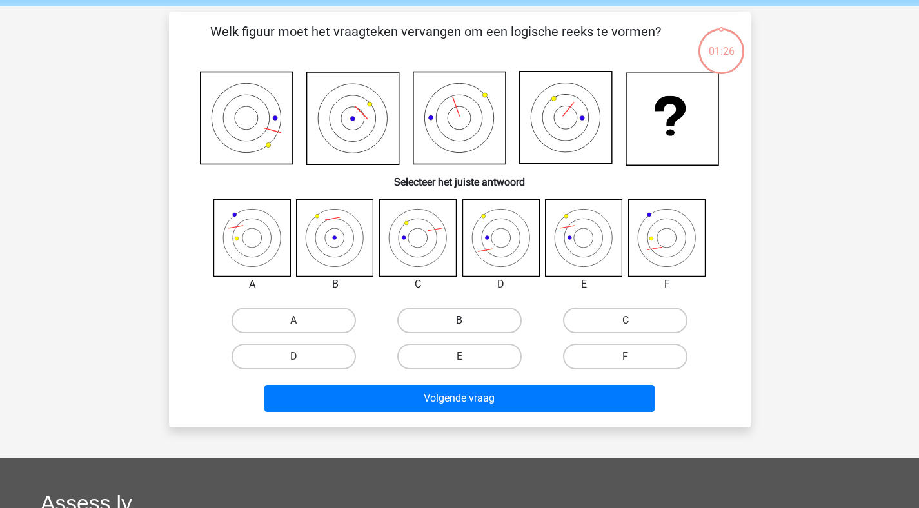
scroll to position [59, 0]
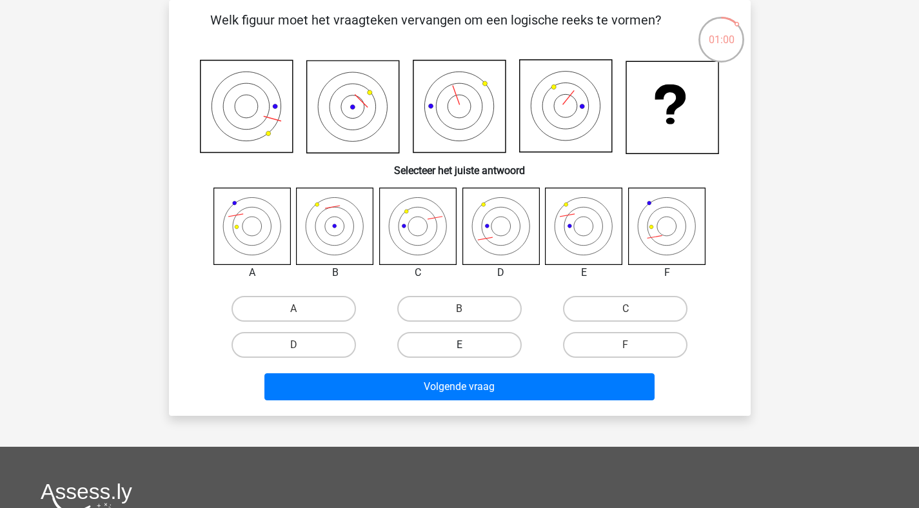
click at [479, 343] on label "E" at bounding box center [459, 345] width 125 height 26
click at [468, 345] on input "E" at bounding box center [463, 349] width 8 height 8
radio input "true"
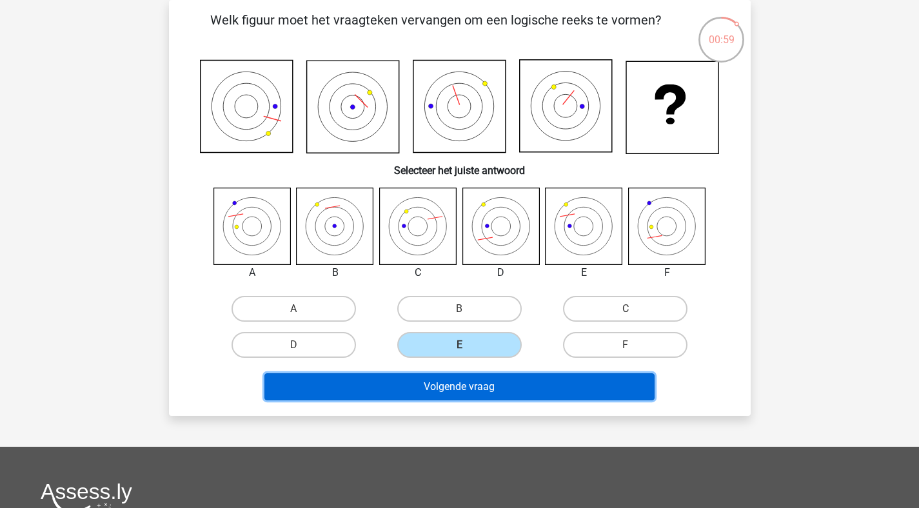
click at [438, 381] on button "Volgende vraag" at bounding box center [459, 387] width 390 height 27
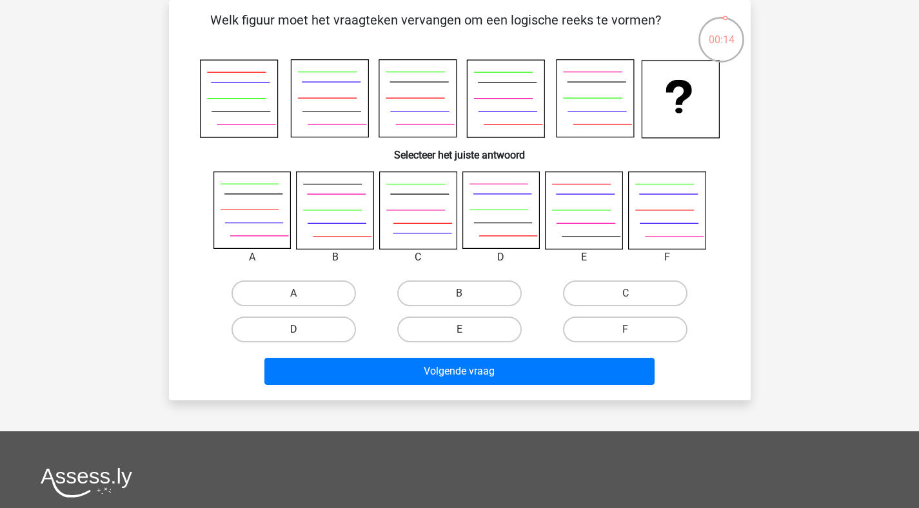
click at [310, 330] on label "D" at bounding box center [294, 330] width 125 height 26
click at [302, 330] on input "D" at bounding box center [298, 334] width 8 height 8
radio input "true"
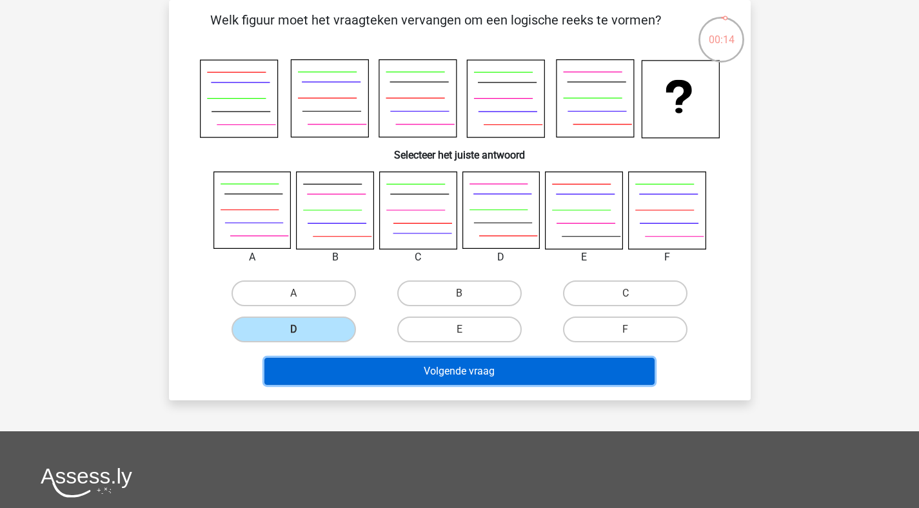
click at [419, 369] on button "Volgende vraag" at bounding box center [459, 371] width 390 height 27
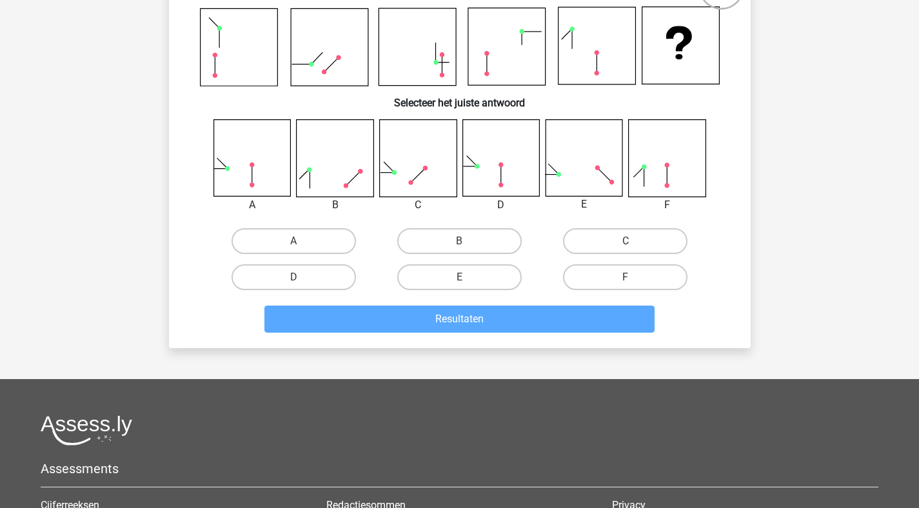
scroll to position [0, 0]
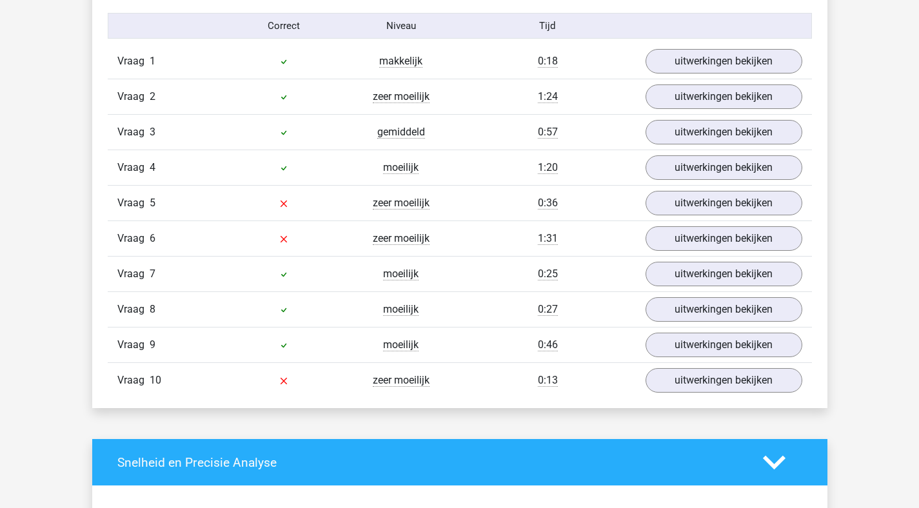
scroll to position [661, 0]
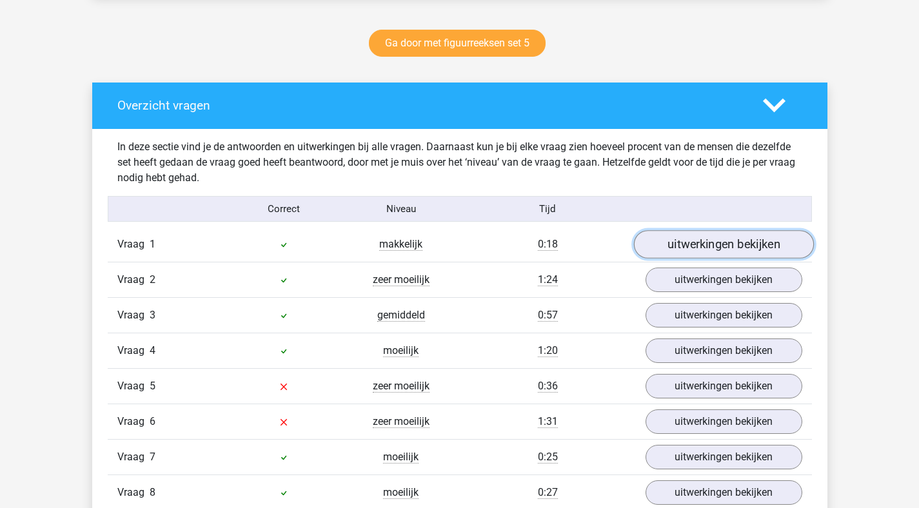
click at [691, 251] on link "uitwerkingen bekijken" at bounding box center [724, 245] width 180 height 28
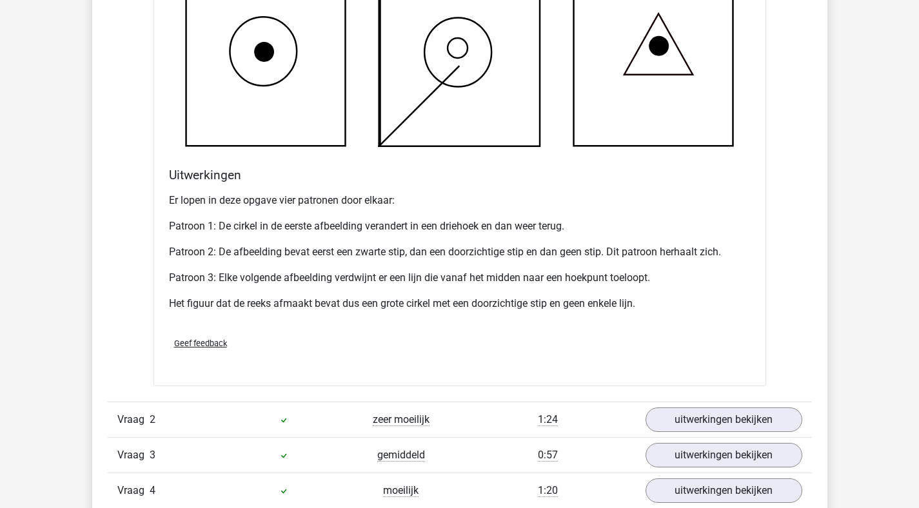
scroll to position [1443, 0]
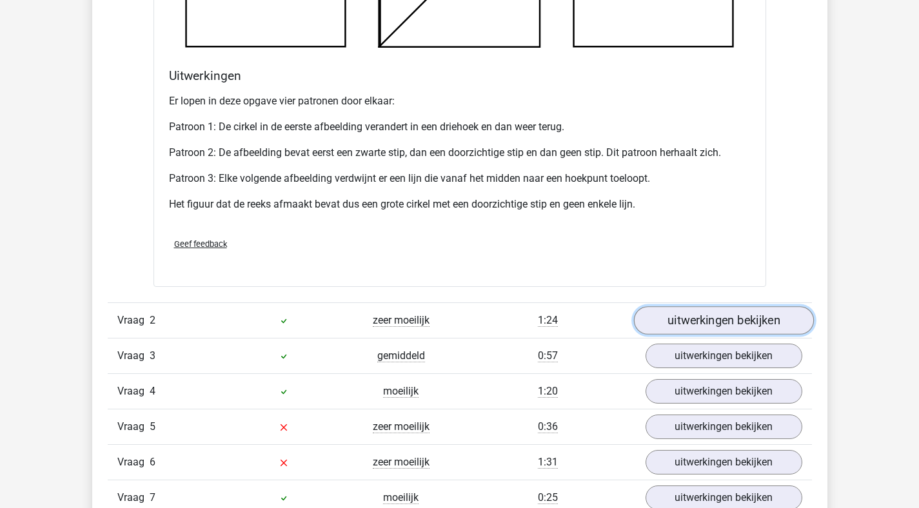
click at [708, 320] on link "uitwerkingen bekijken" at bounding box center [724, 320] width 180 height 28
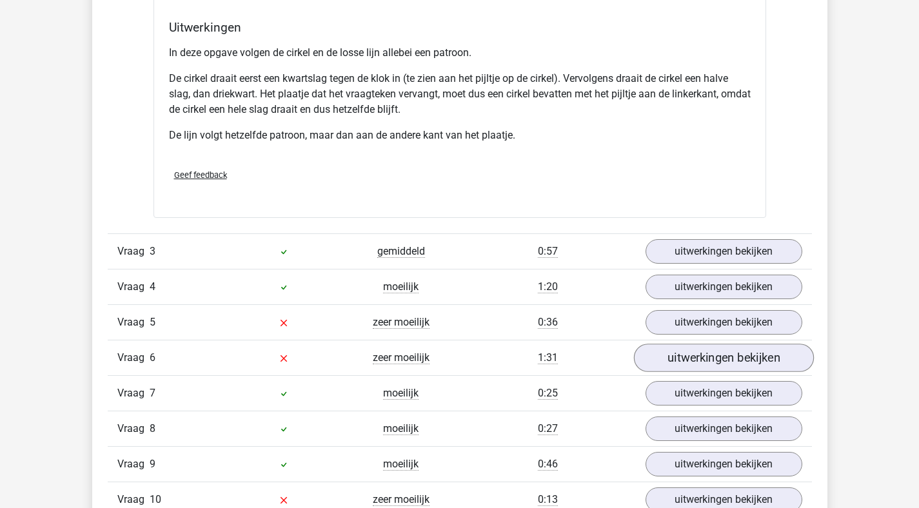
scroll to position [2398, 0]
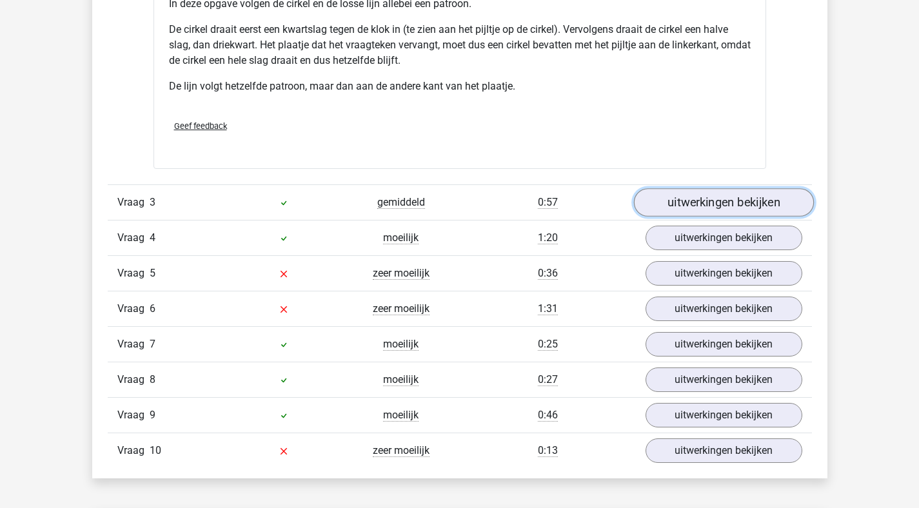
click at [756, 190] on link "uitwerkingen bekijken" at bounding box center [724, 203] width 180 height 28
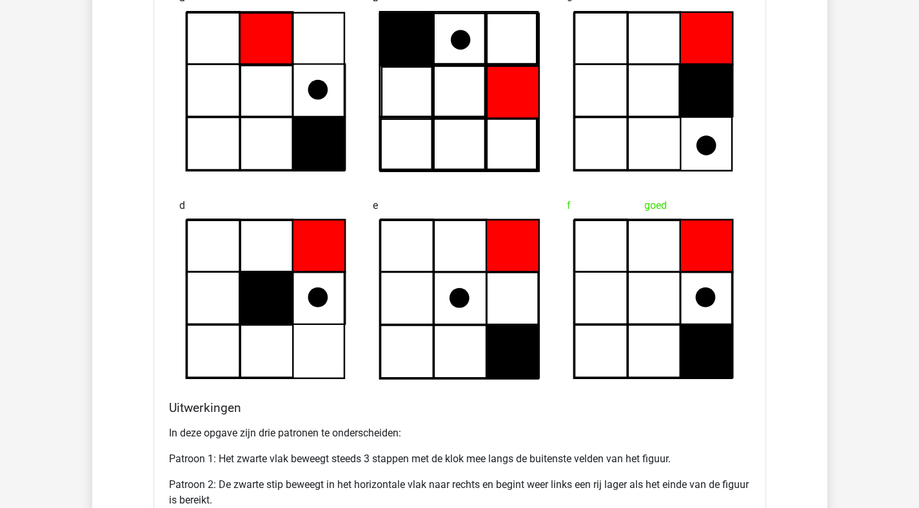
scroll to position [3104, 0]
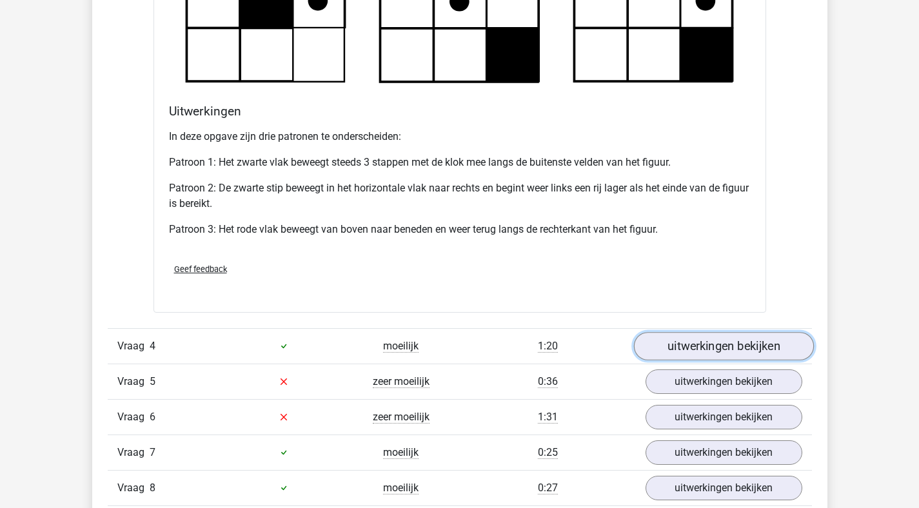
click at [744, 352] on link "uitwerkingen bekijken" at bounding box center [724, 346] width 180 height 28
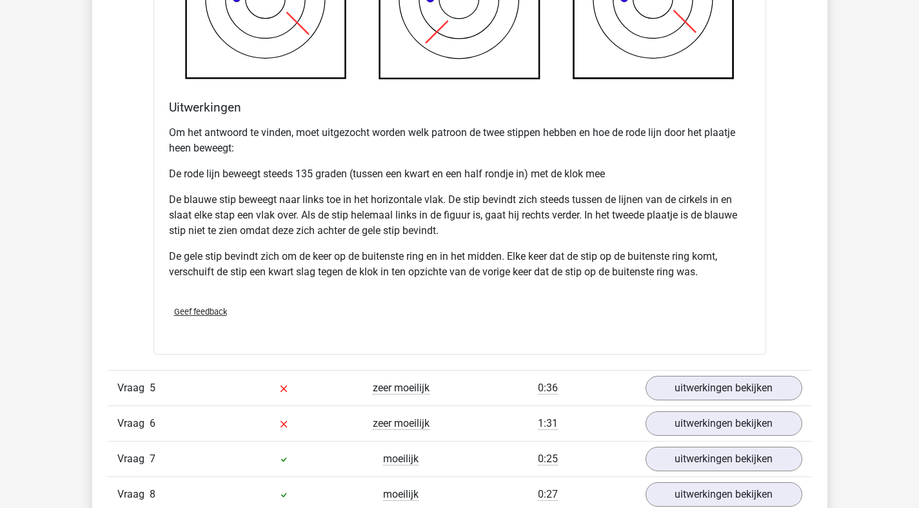
scroll to position [3976, 0]
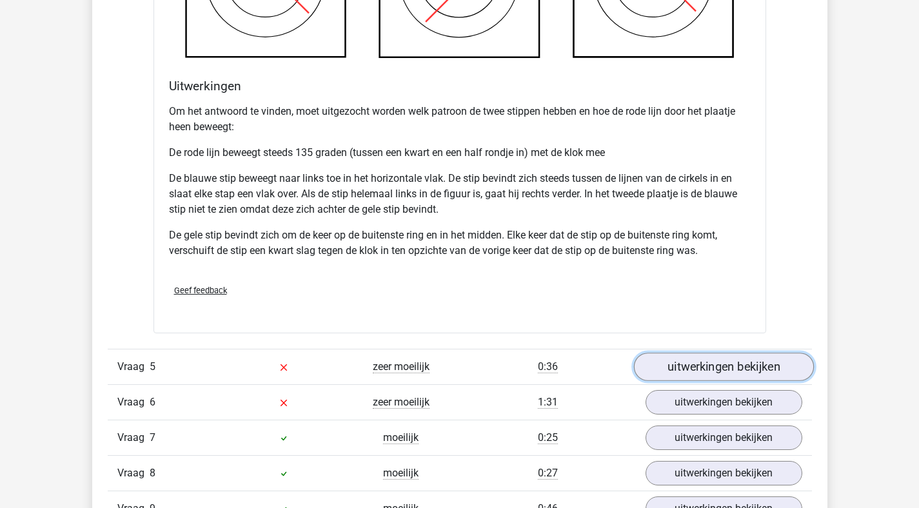
click at [720, 359] on link "uitwerkingen bekijken" at bounding box center [724, 368] width 180 height 28
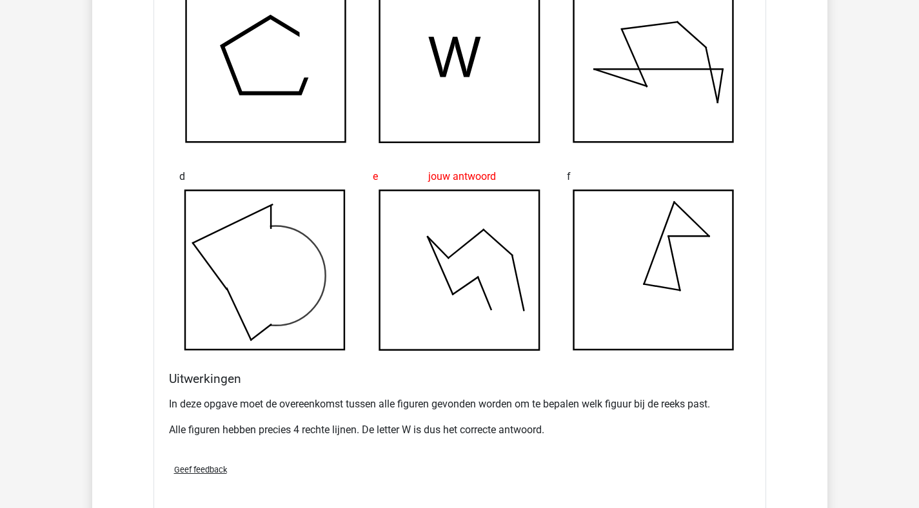
scroll to position [4760, 0]
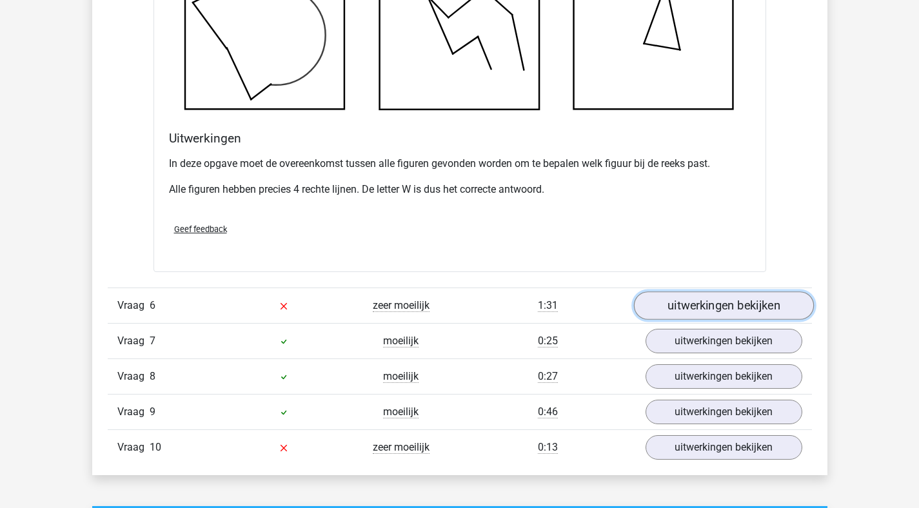
click at [728, 303] on link "uitwerkingen bekijken" at bounding box center [724, 306] width 180 height 28
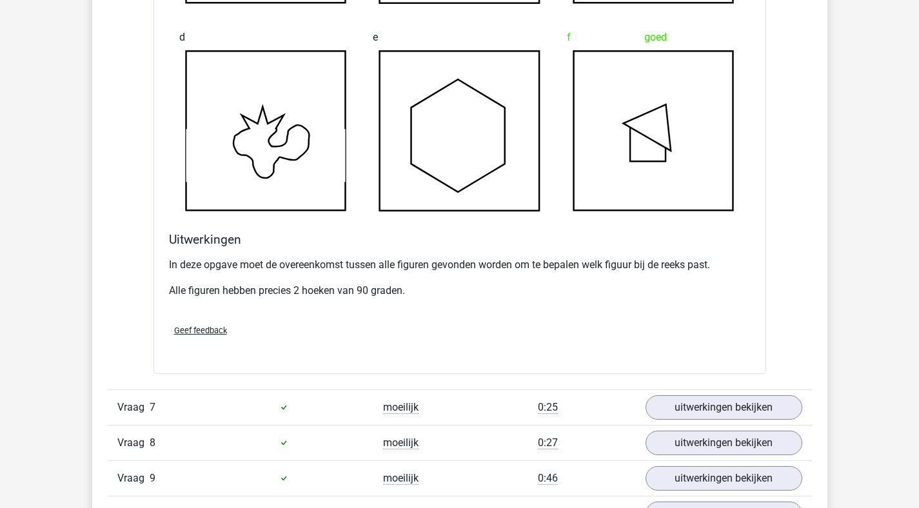
scroll to position [5528, 0]
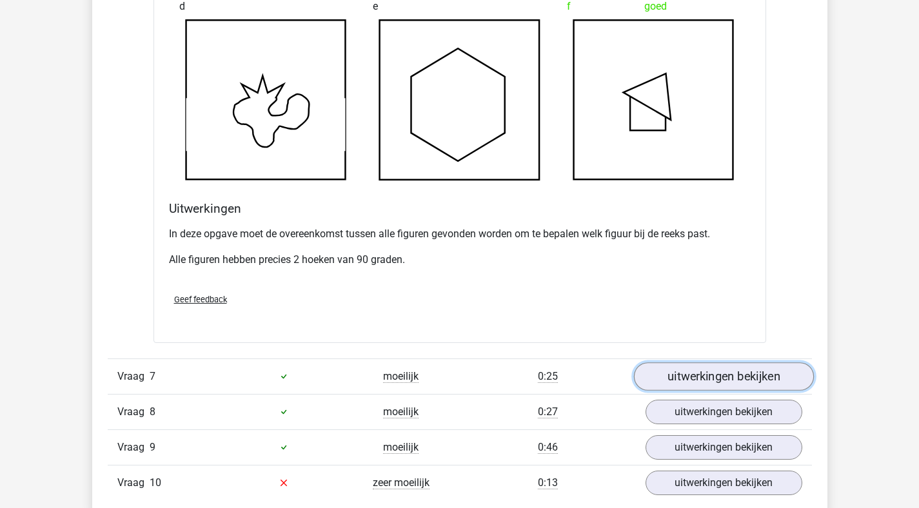
click at [677, 369] on link "uitwerkingen bekijken" at bounding box center [724, 377] width 180 height 28
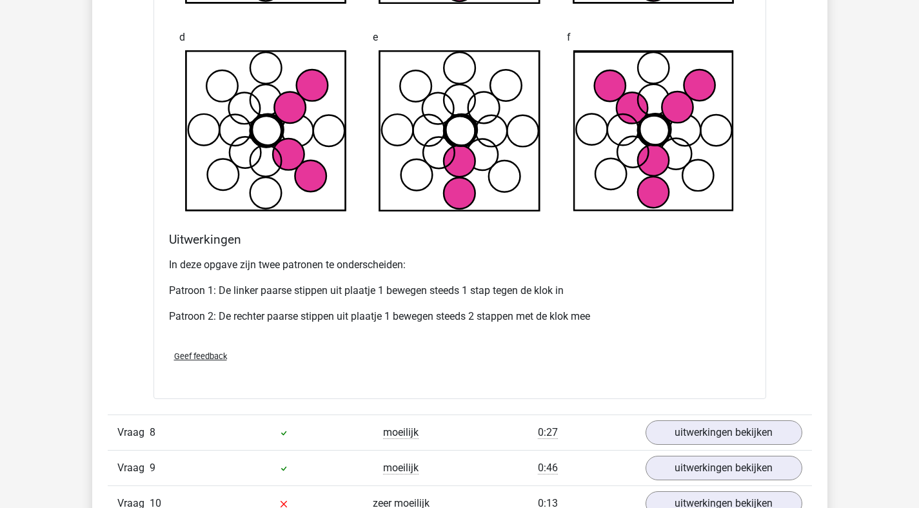
scroll to position [6298, 0]
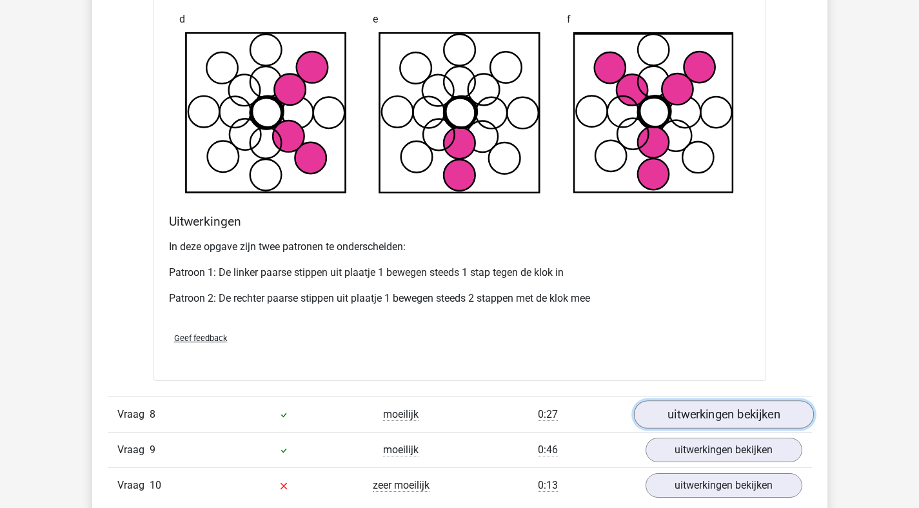
click at [719, 410] on link "uitwerkingen bekijken" at bounding box center [724, 415] width 180 height 28
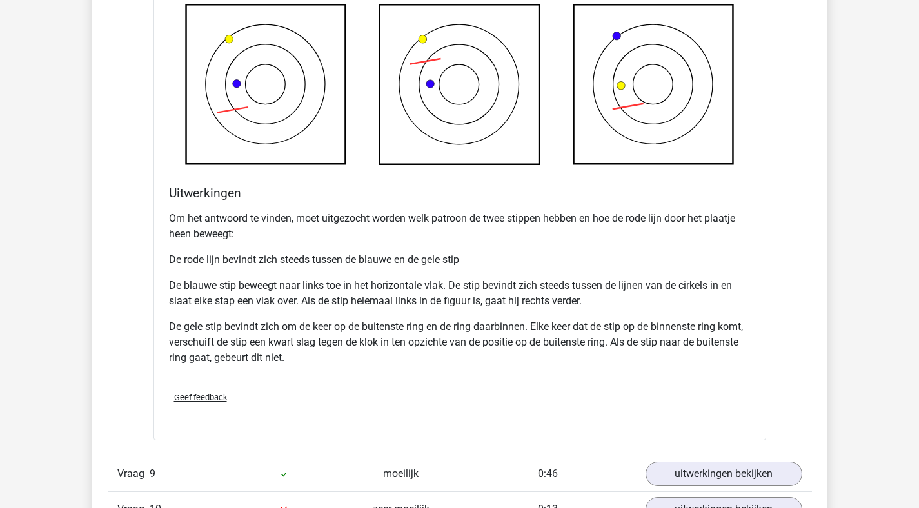
scroll to position [7170, 0]
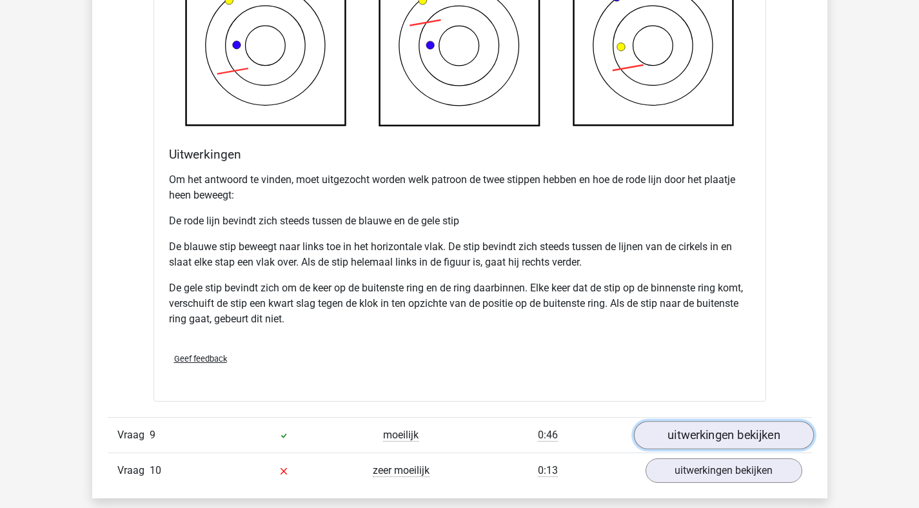
click at [721, 428] on link "uitwerkingen bekijken" at bounding box center [724, 435] width 180 height 28
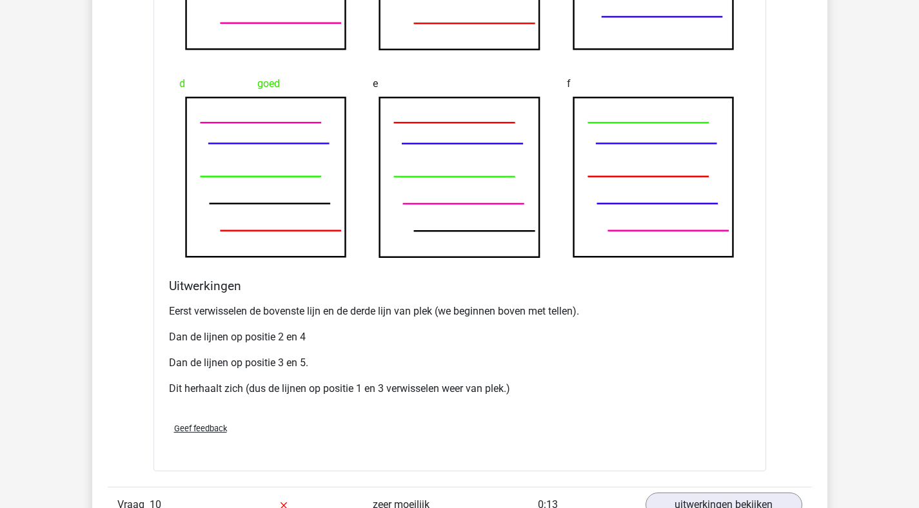
scroll to position [7971, 0]
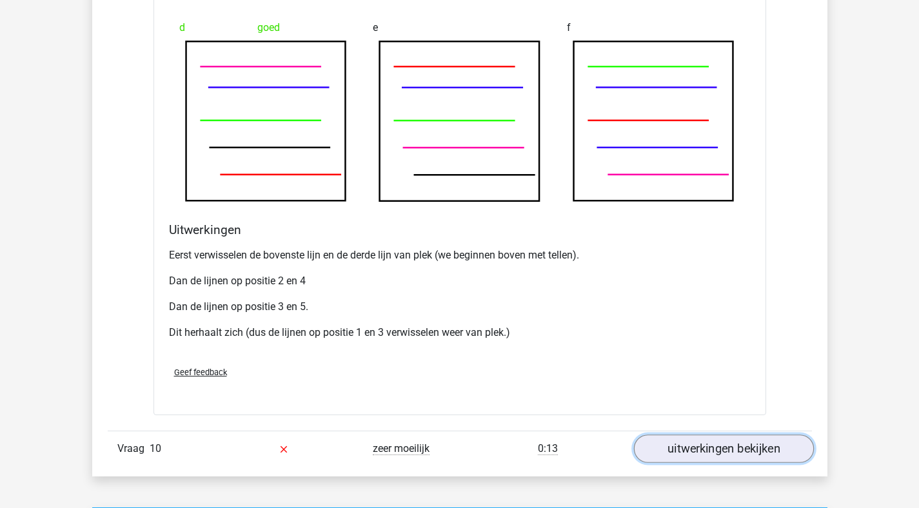
click at [712, 460] on link "uitwerkingen bekijken" at bounding box center [724, 449] width 180 height 28
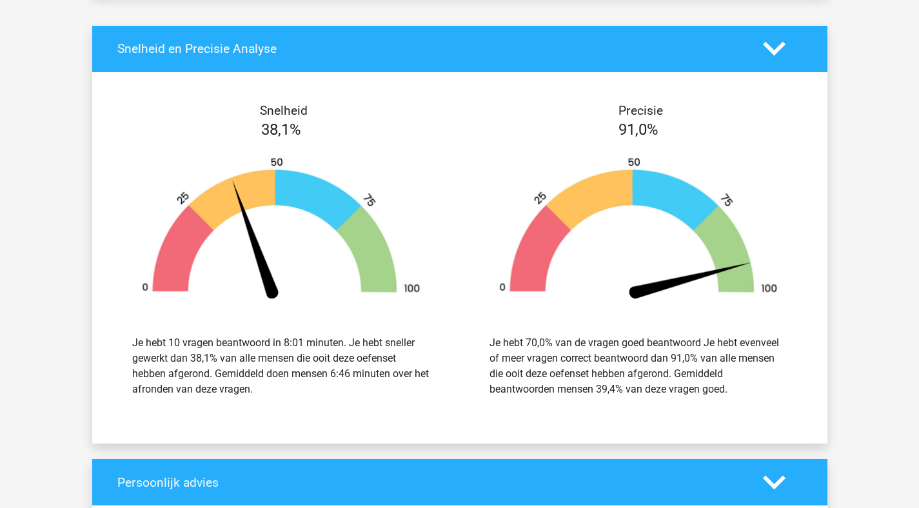
scroll to position [9925, 0]
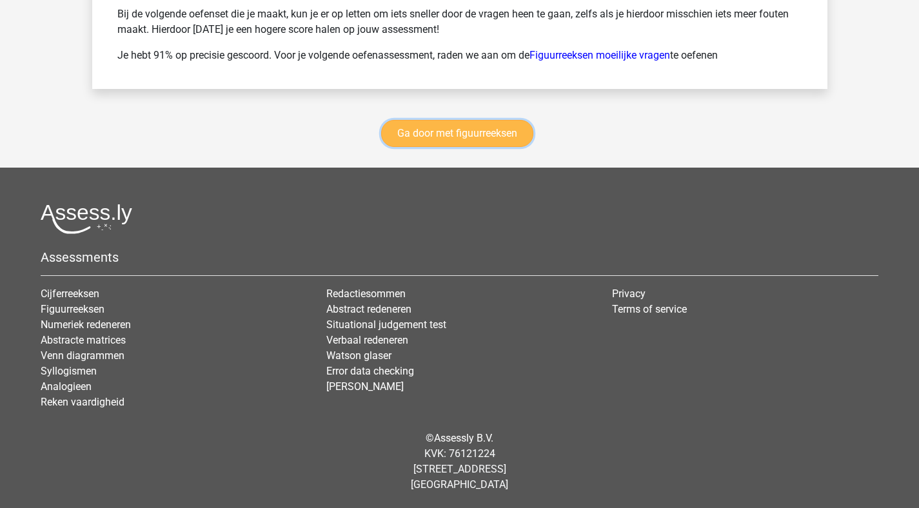
click at [484, 134] on link "Ga door met figuurreeksen" at bounding box center [457, 133] width 152 height 27
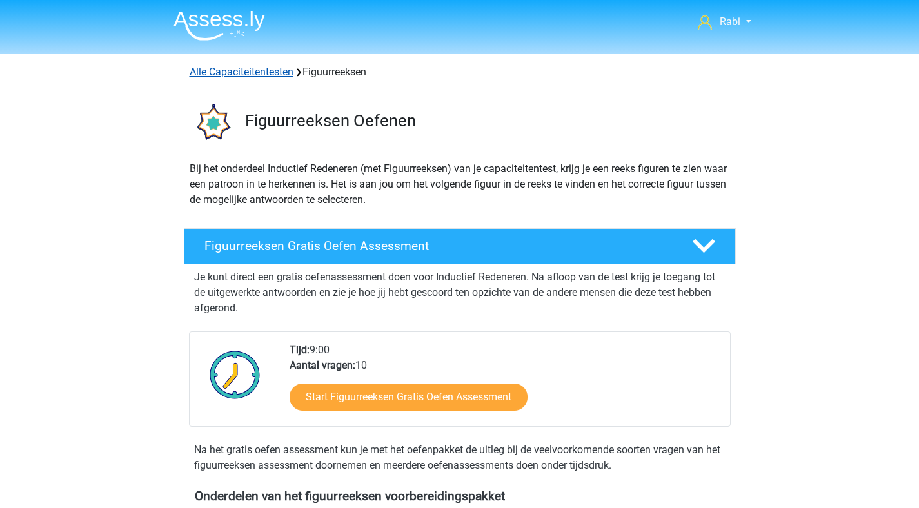
click at [263, 70] on link "Alle Capaciteitentesten" at bounding box center [242, 72] width 104 height 12
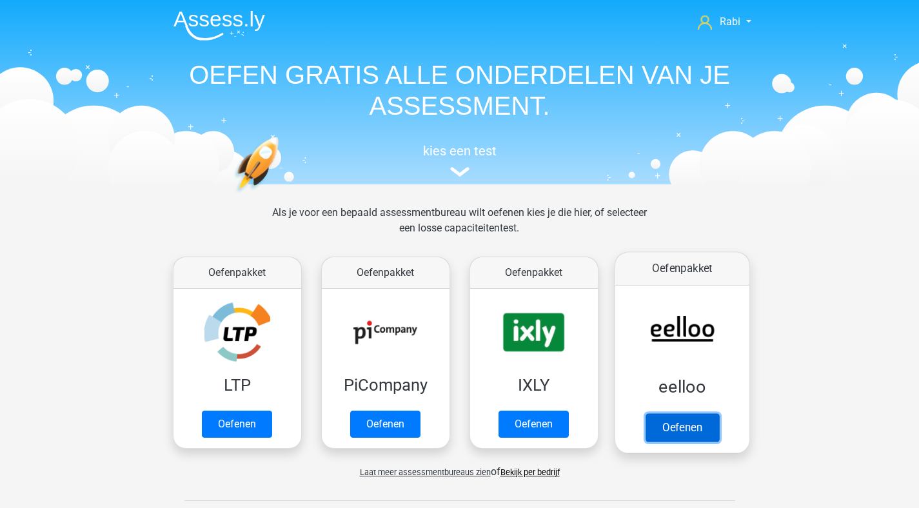
click at [712, 414] on link "Oefenen" at bounding box center [682, 428] width 74 height 28
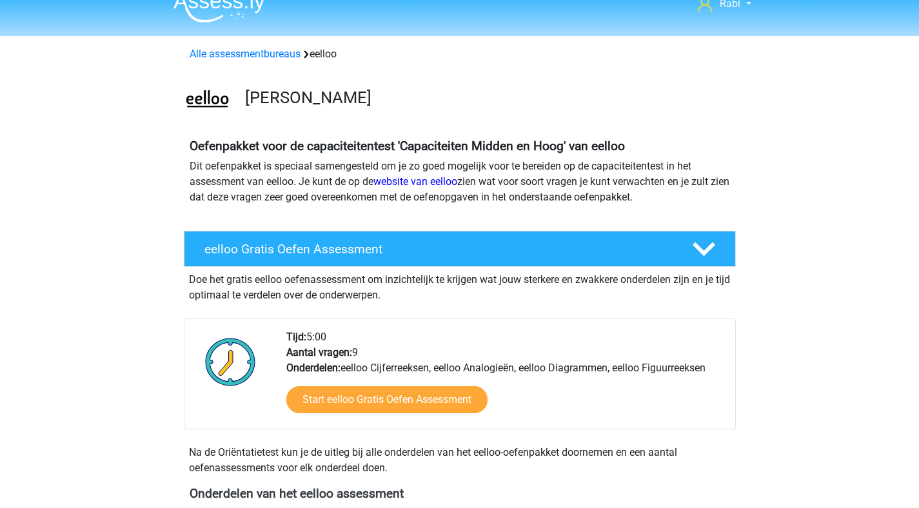
scroll to position [418, 0]
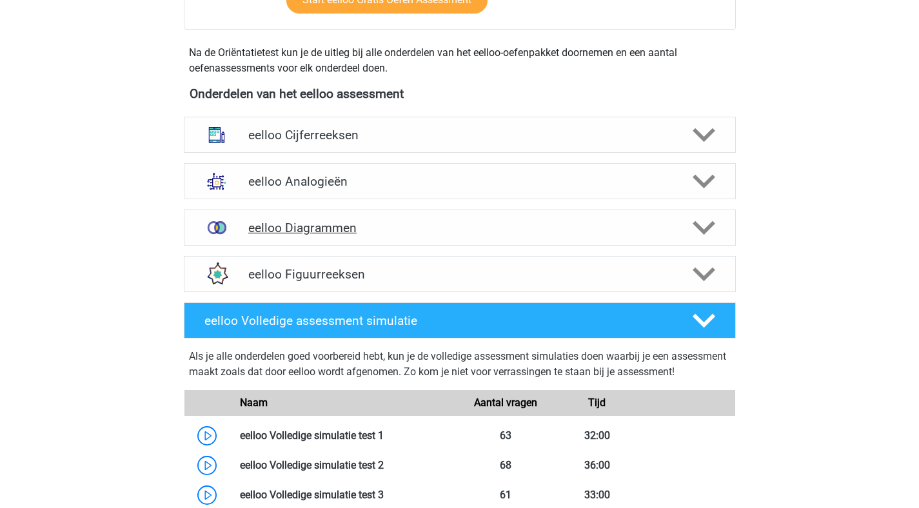
click at [669, 232] on h4 "eelloo Diagrammen" at bounding box center [459, 228] width 423 height 15
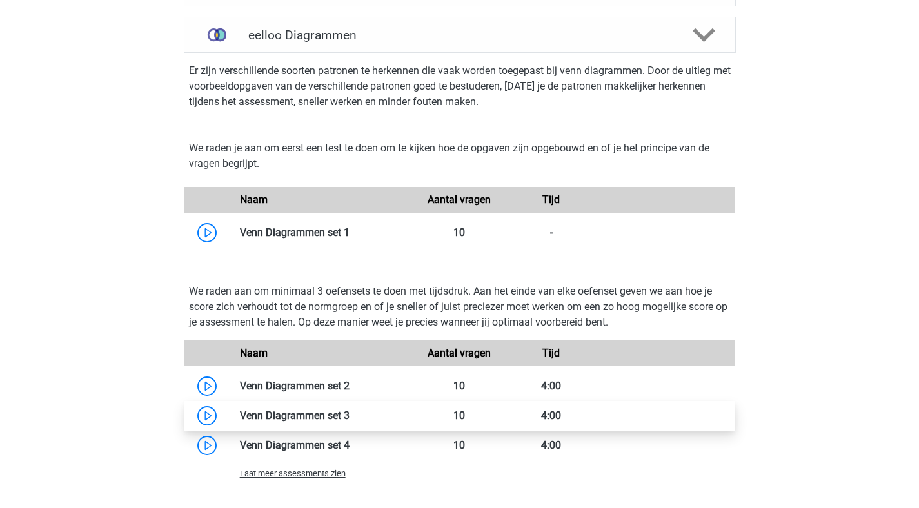
scroll to position [273, 0]
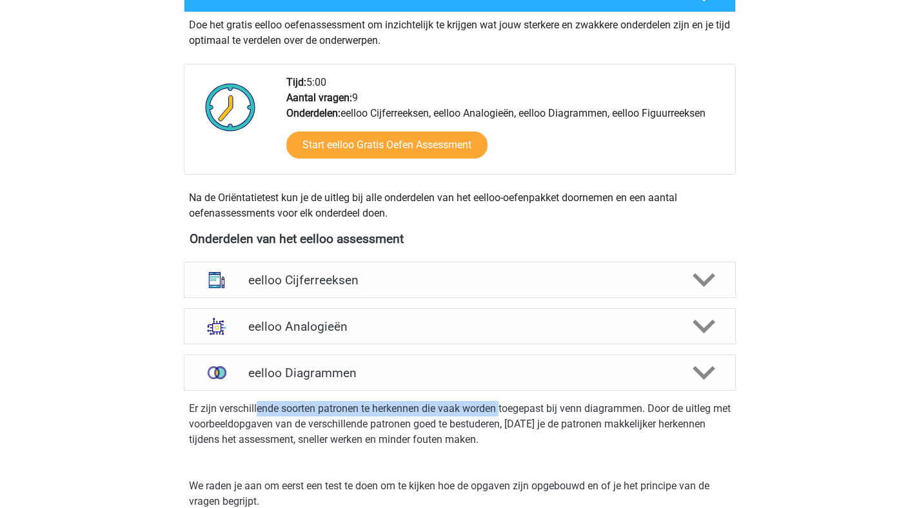
drag, startPoint x: 256, startPoint y: 414, endPoint x: 501, endPoint y: 407, distance: 245.2
click at [501, 407] on p "Er zijn verschillende soorten patronen te herkennen die vaak worden toegepast b…" at bounding box center [460, 424] width 542 height 46
click at [468, 446] on p "Er zijn verschillende soorten patronen te herkennen die vaak worden toegepast b…" at bounding box center [460, 424] width 542 height 46
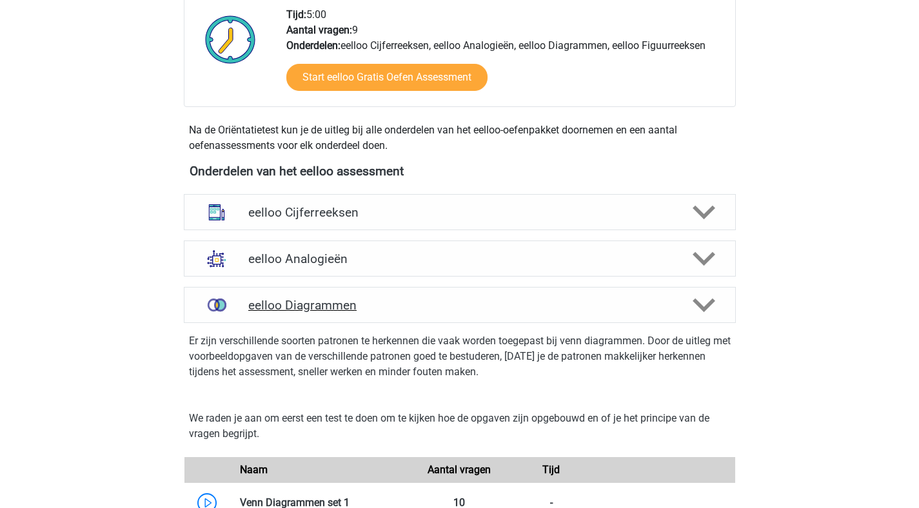
scroll to position [428, 0]
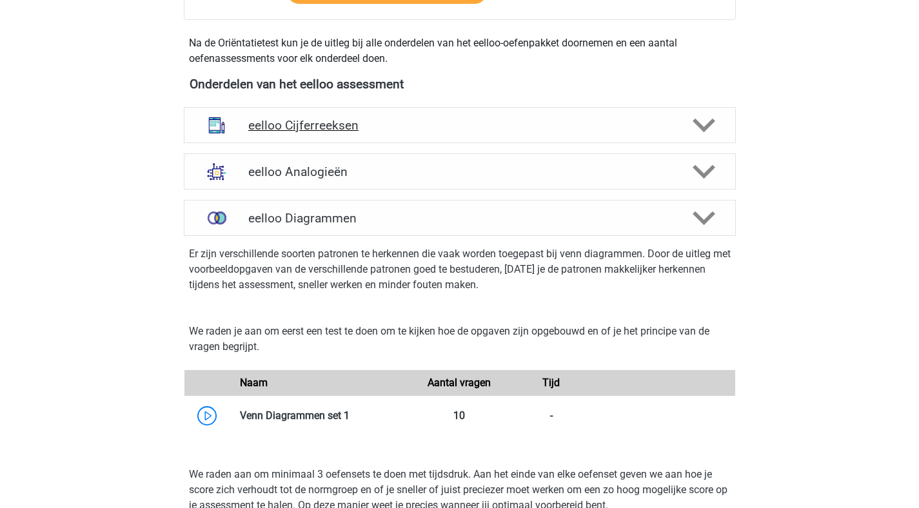
click at [639, 135] on div "eelloo Cijferreeksen" at bounding box center [460, 125] width 552 height 36
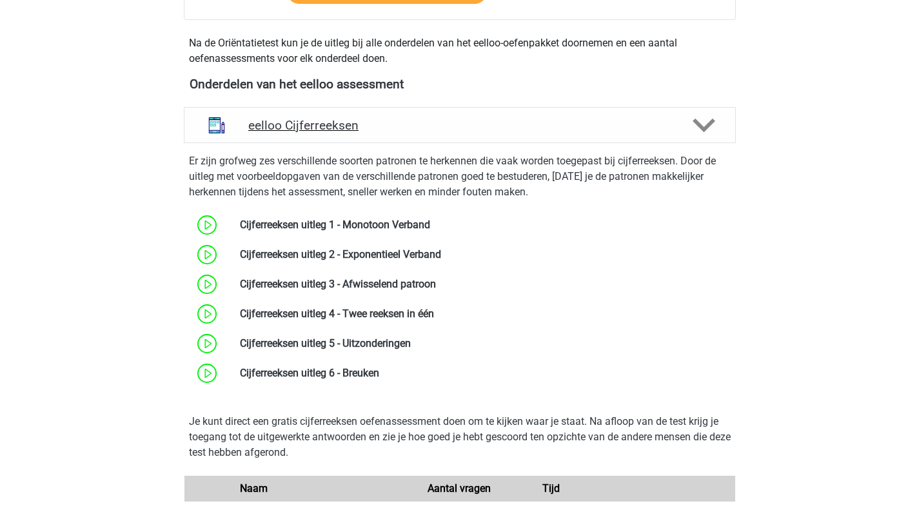
click at [683, 129] on div at bounding box center [703, 125] width 44 height 23
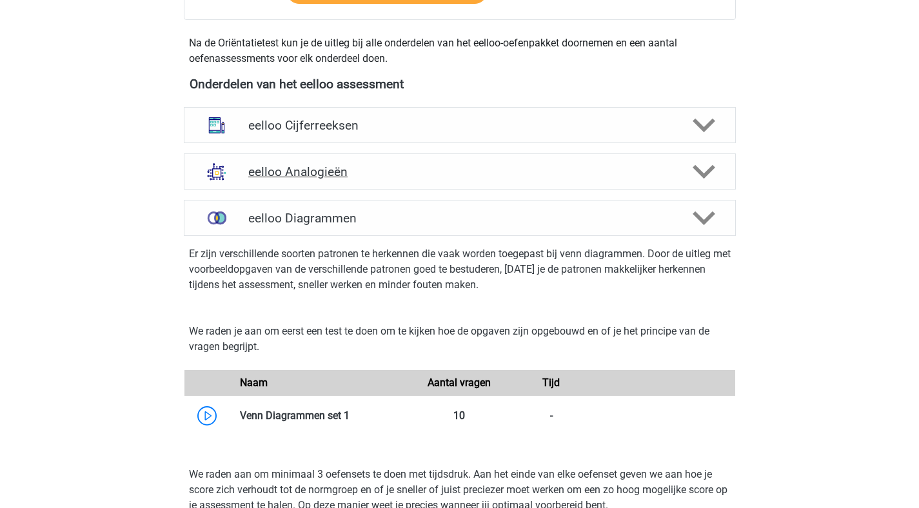
click at [709, 170] on polygon at bounding box center [704, 172] width 23 height 14
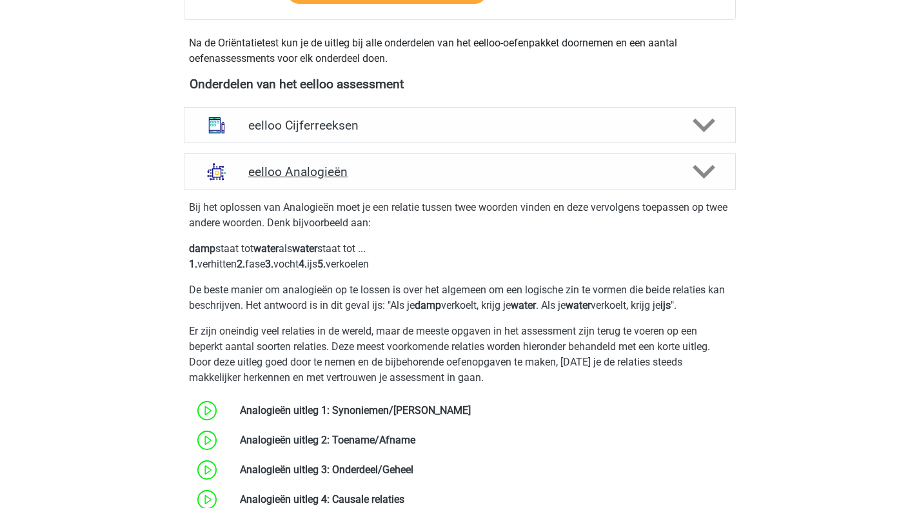
click at [710, 173] on icon at bounding box center [704, 172] width 23 height 23
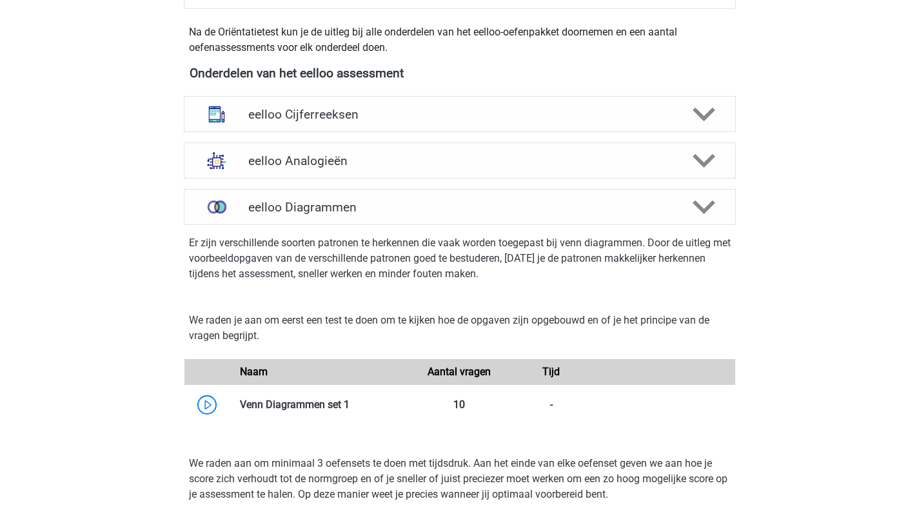
scroll to position [507, 0]
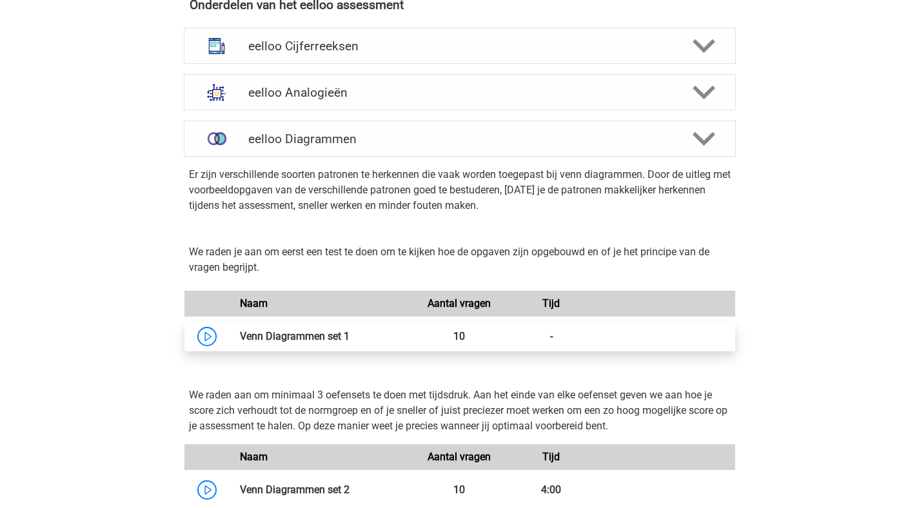
click at [350, 335] on link at bounding box center [350, 336] width 0 height 12
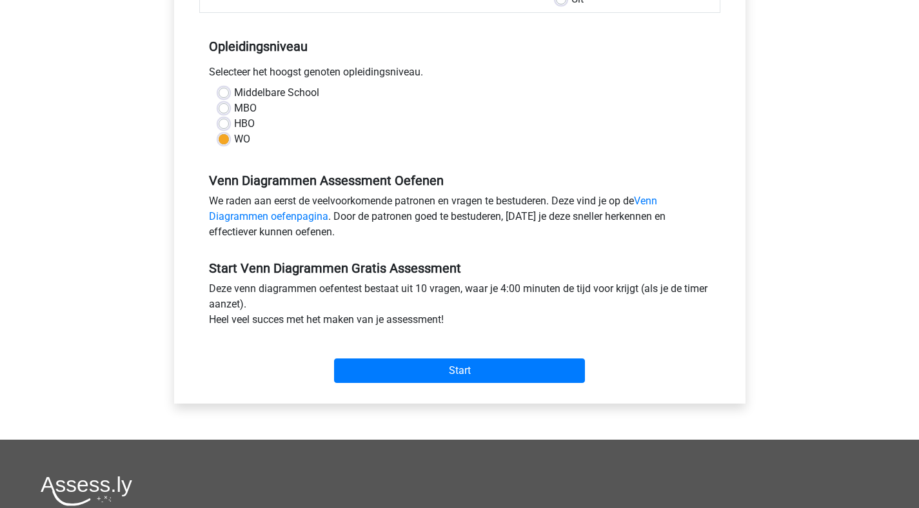
scroll to position [374, 0]
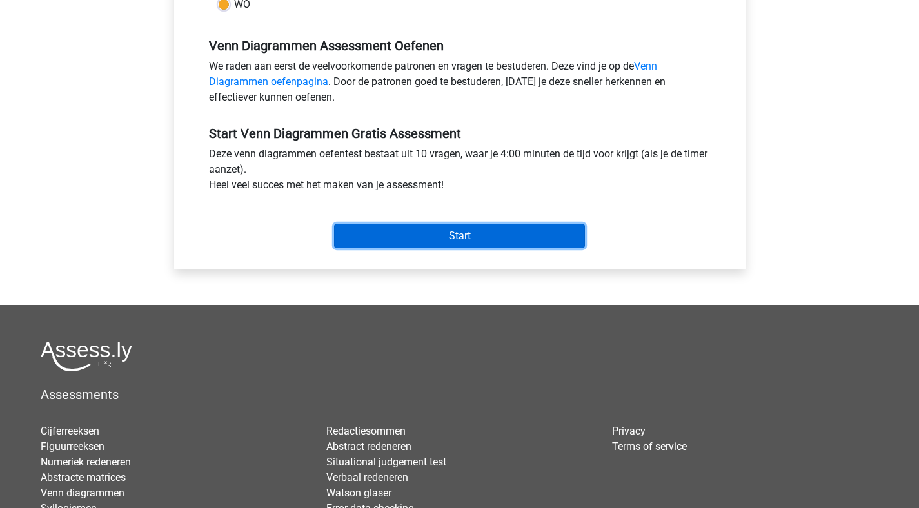
click at [484, 226] on input "Start" at bounding box center [459, 236] width 251 height 25
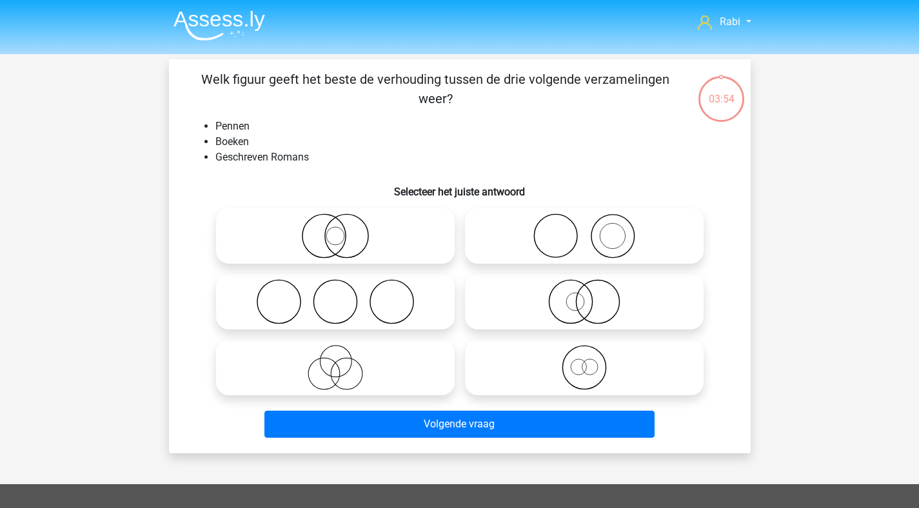
click at [337, 235] on icon at bounding box center [335, 236] width 228 height 45
click at [337, 230] on input "radio" at bounding box center [339, 225] width 8 height 8
radio input "true"
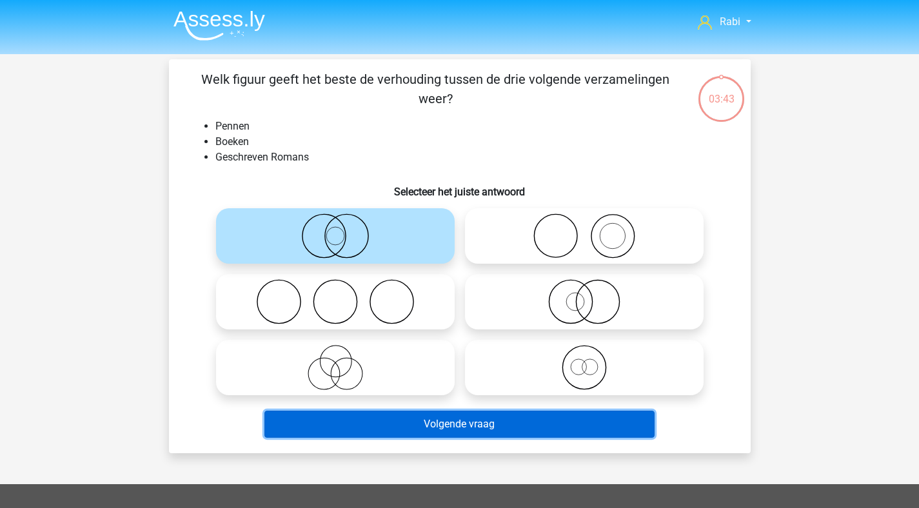
click at [461, 424] on button "Volgende vraag" at bounding box center [459, 424] width 390 height 27
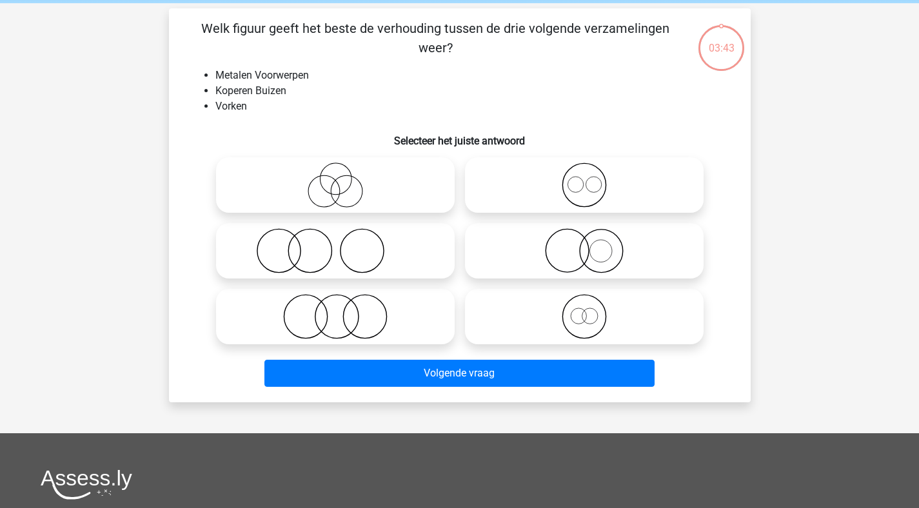
scroll to position [59, 0]
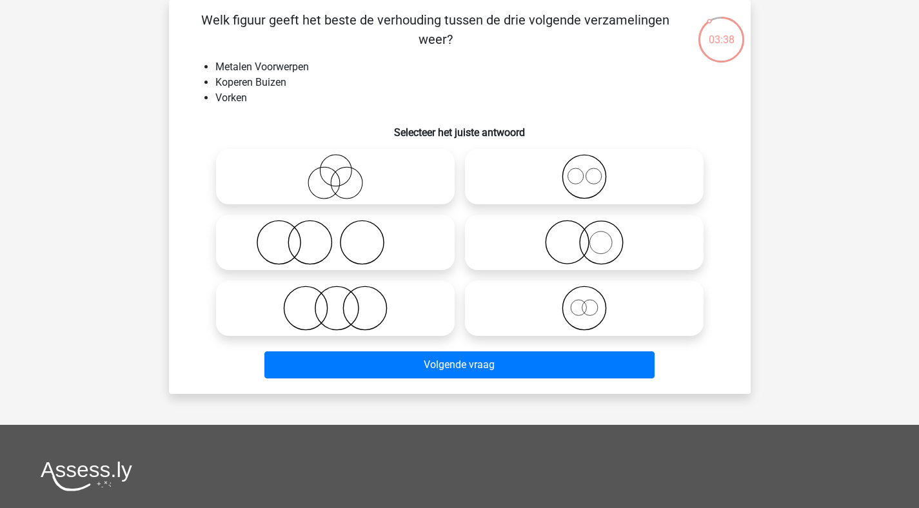
click at [616, 171] on icon at bounding box center [584, 176] width 228 height 45
click at [593, 170] on input "radio" at bounding box center [588, 166] width 8 height 8
radio input "true"
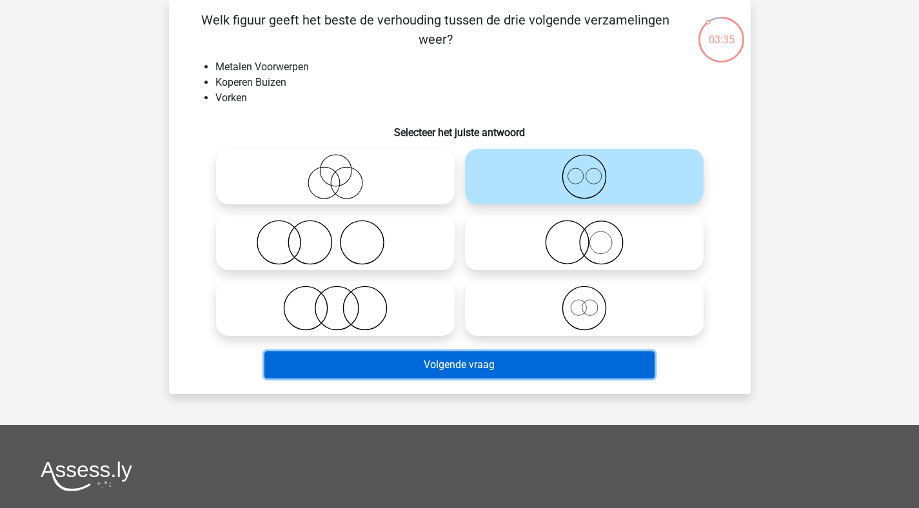
click at [503, 372] on button "Volgende vraag" at bounding box center [459, 365] width 390 height 27
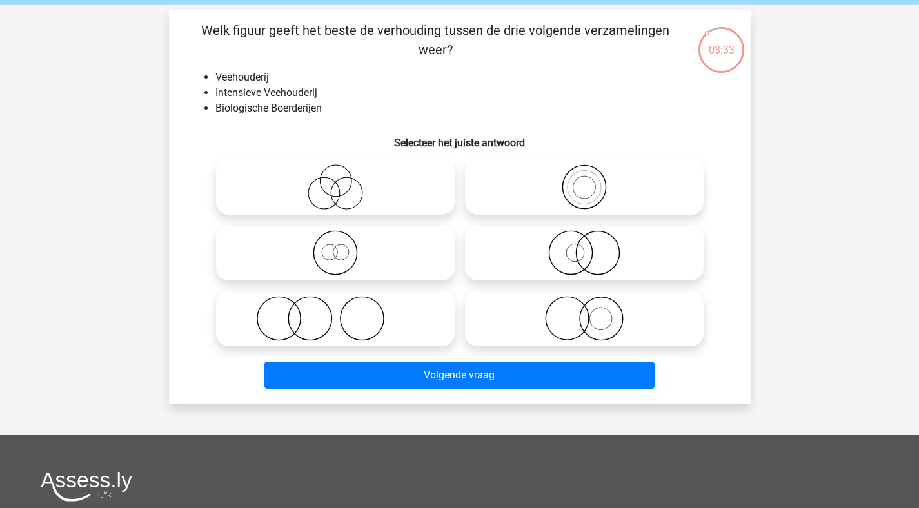
scroll to position [41, 0]
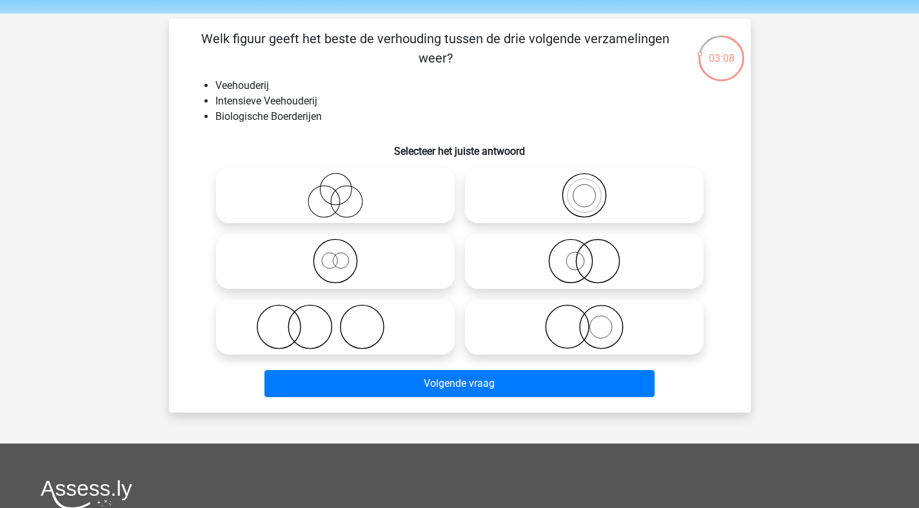
click at [353, 259] on icon at bounding box center [335, 261] width 228 height 45
click at [344, 255] on input "radio" at bounding box center [339, 250] width 8 height 8
radio input "true"
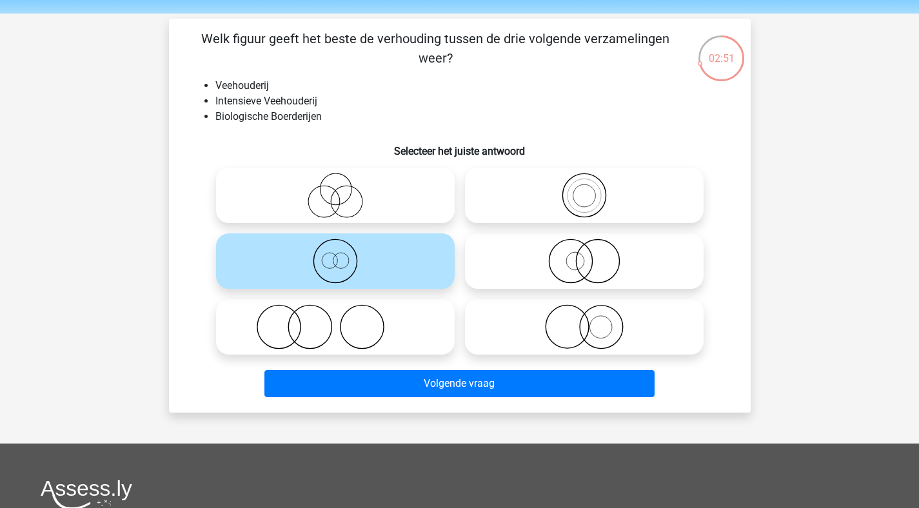
click at [614, 320] on icon at bounding box center [584, 326] width 228 height 45
click at [593, 320] on input "radio" at bounding box center [588, 316] width 8 height 8
radio input "true"
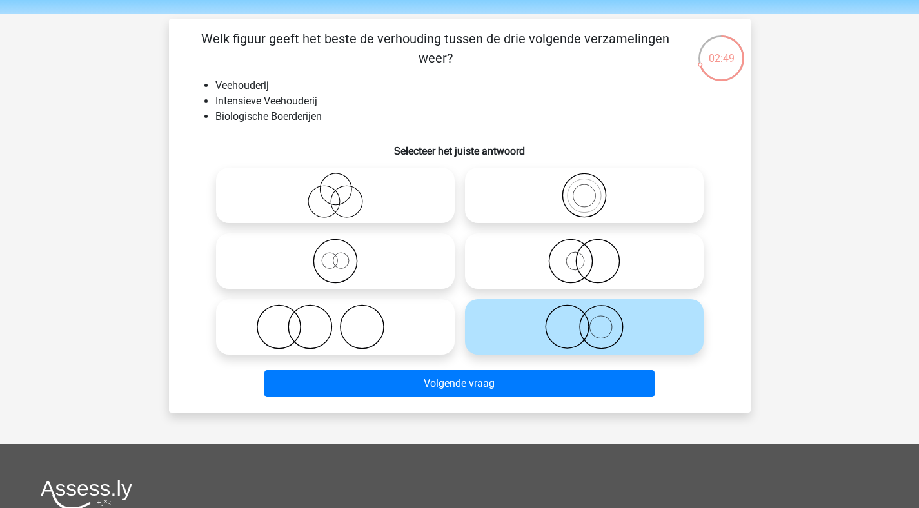
click at [383, 274] on icon at bounding box center [335, 261] width 228 height 45
click at [344, 255] on input "radio" at bounding box center [339, 250] width 8 height 8
radio input "true"
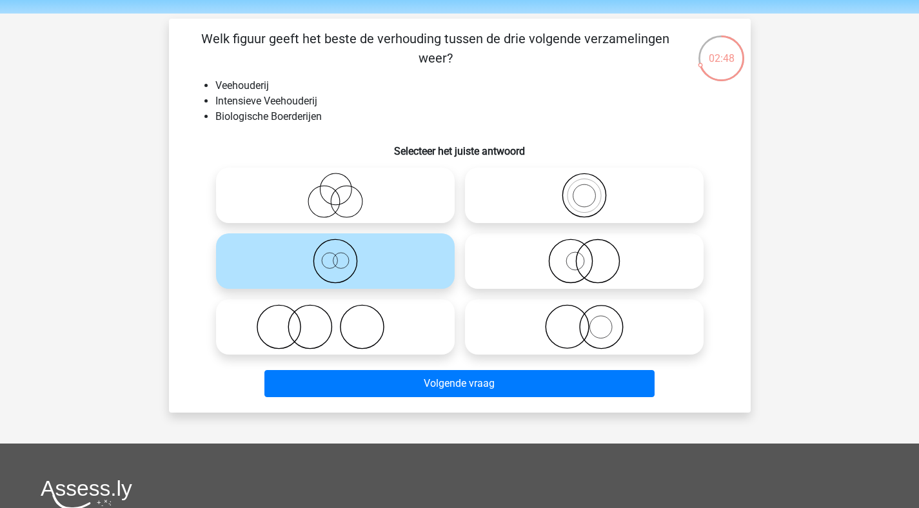
click at [618, 347] on icon at bounding box center [584, 326] width 228 height 45
click at [593, 321] on input "radio" at bounding box center [588, 316] width 8 height 8
radio input "true"
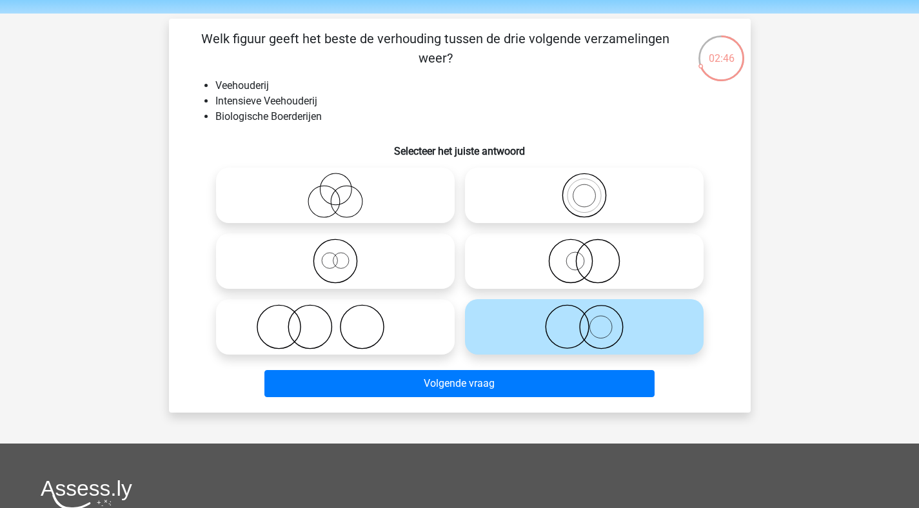
click at [408, 268] on icon at bounding box center [335, 261] width 228 height 45
click at [344, 255] on input "radio" at bounding box center [339, 250] width 8 height 8
radio input "true"
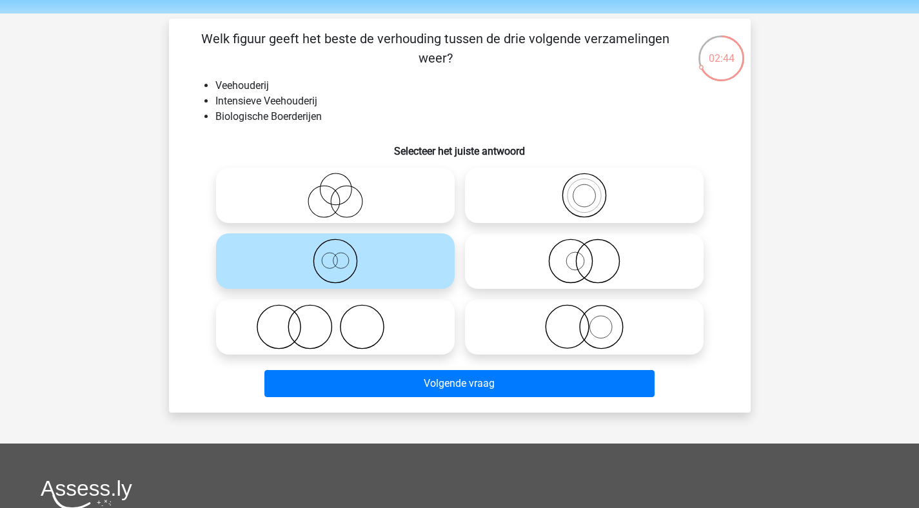
click at [575, 326] on icon at bounding box center [584, 326] width 228 height 45
click at [584, 321] on input "radio" at bounding box center [588, 316] width 8 height 8
radio input "true"
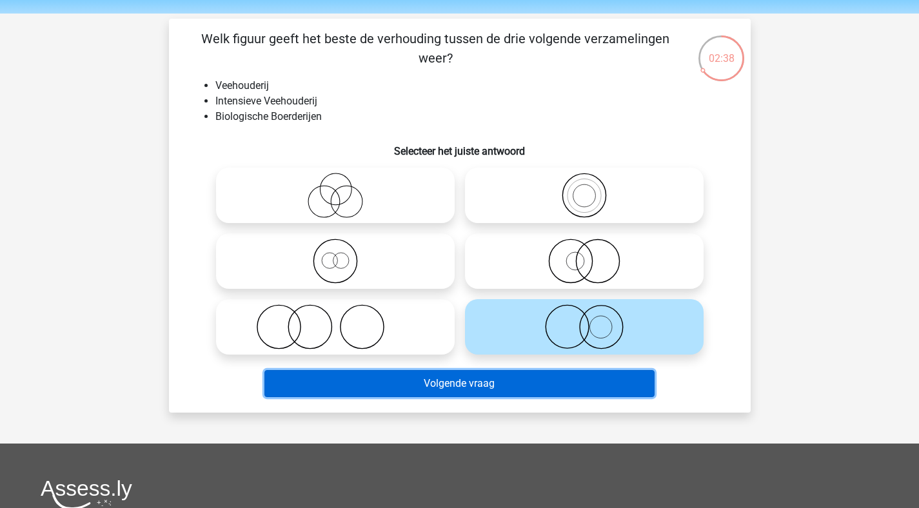
click at [527, 381] on button "Volgende vraag" at bounding box center [459, 383] width 390 height 27
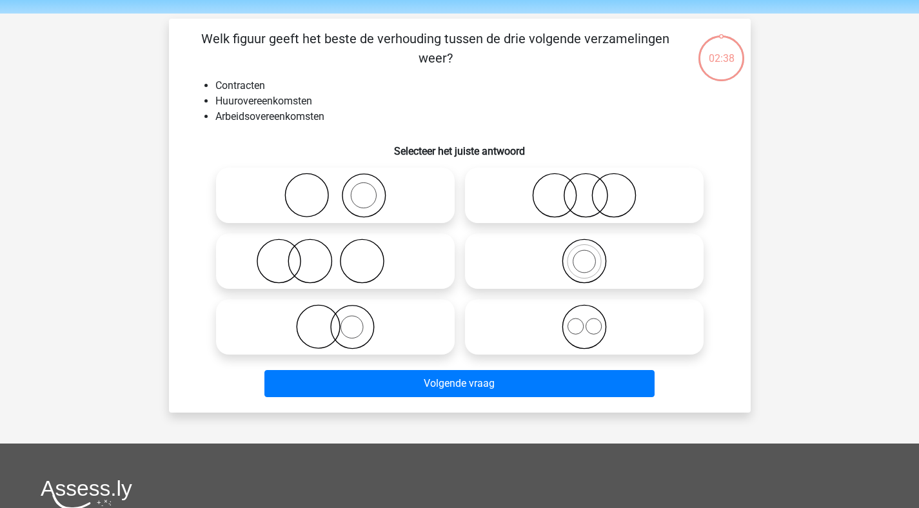
scroll to position [59, 0]
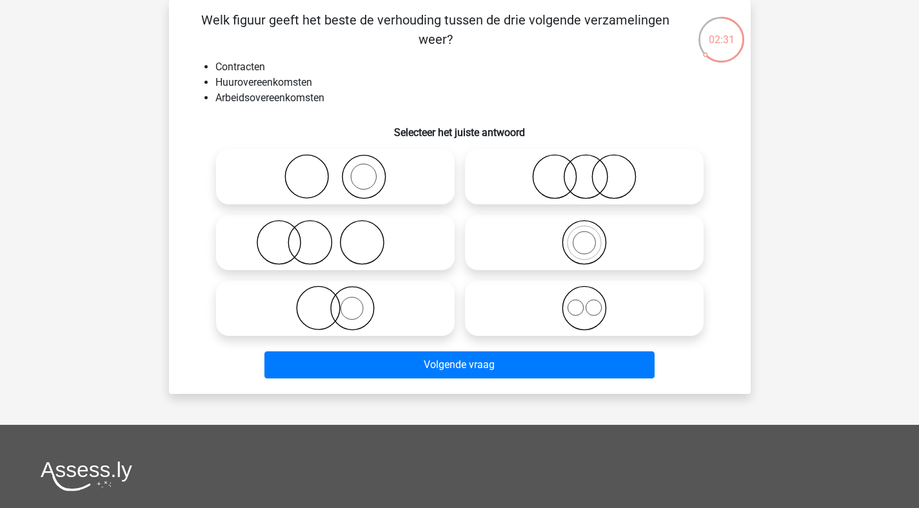
click at [568, 297] on icon at bounding box center [584, 308] width 228 height 45
click at [584, 297] on input "radio" at bounding box center [588, 298] width 8 height 8
radio input "true"
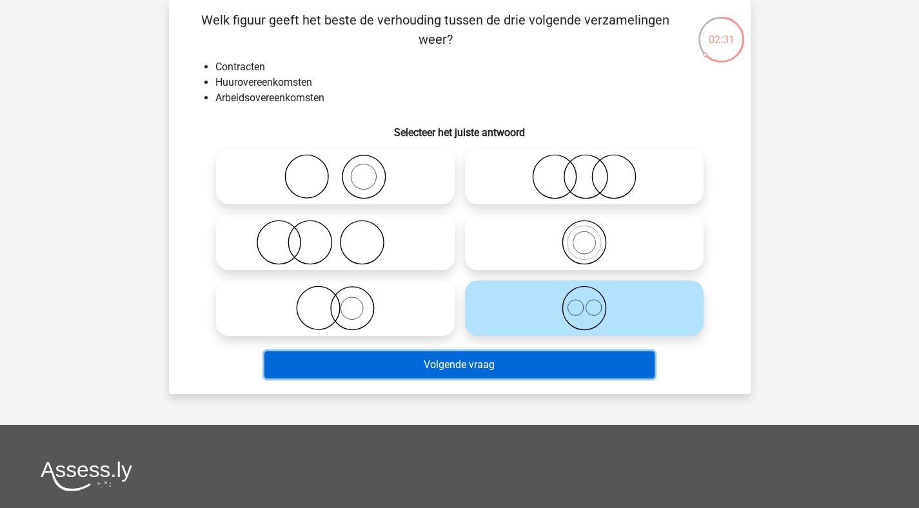
click at [533, 363] on button "Volgende vraag" at bounding box center [459, 365] width 390 height 27
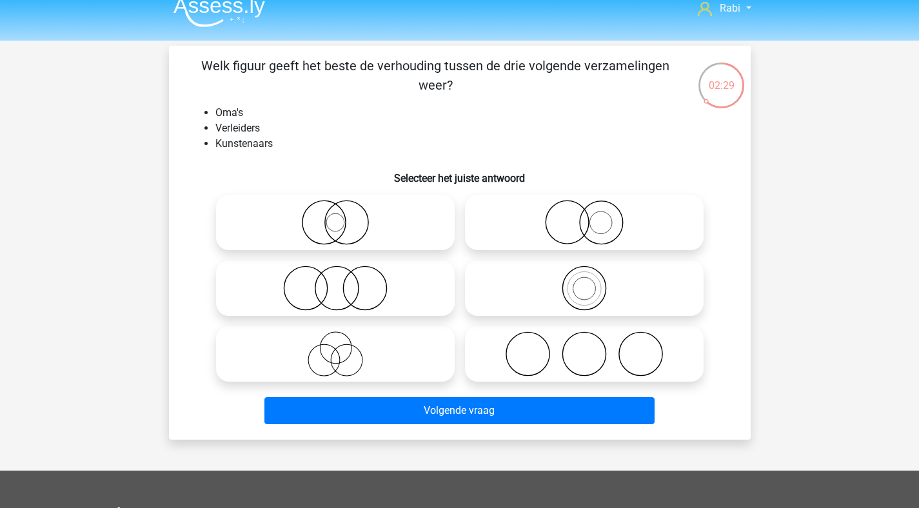
scroll to position [14, 0]
click at [347, 357] on icon at bounding box center [335, 354] width 228 height 45
click at [344, 348] on input "radio" at bounding box center [339, 343] width 8 height 8
radio input "true"
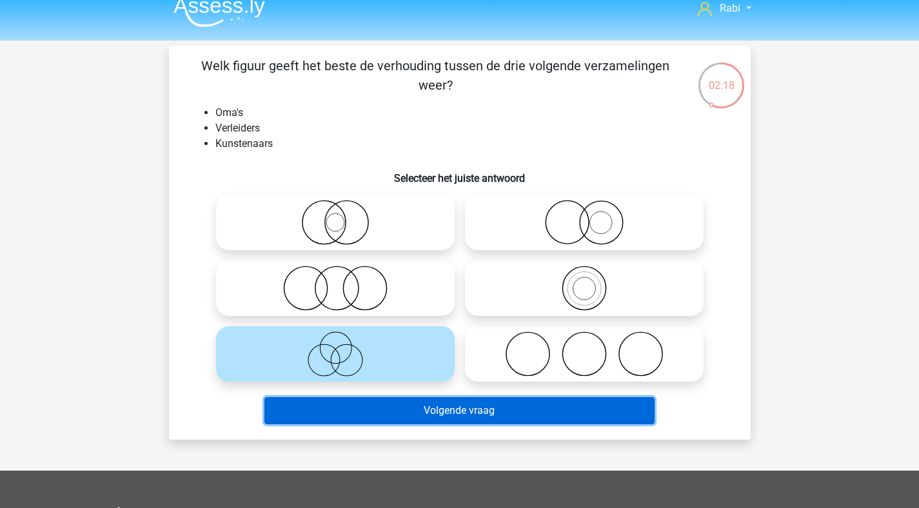
click at [470, 408] on button "Volgende vraag" at bounding box center [459, 410] width 390 height 27
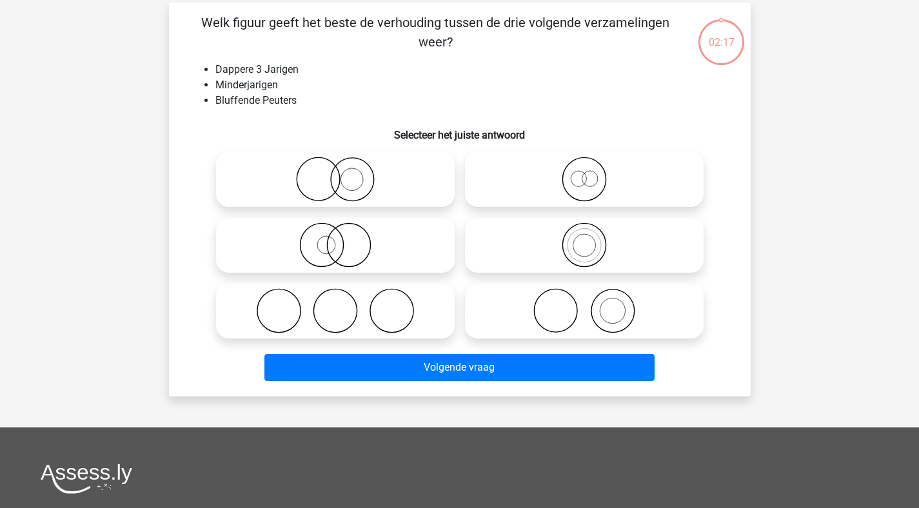
scroll to position [59, 0]
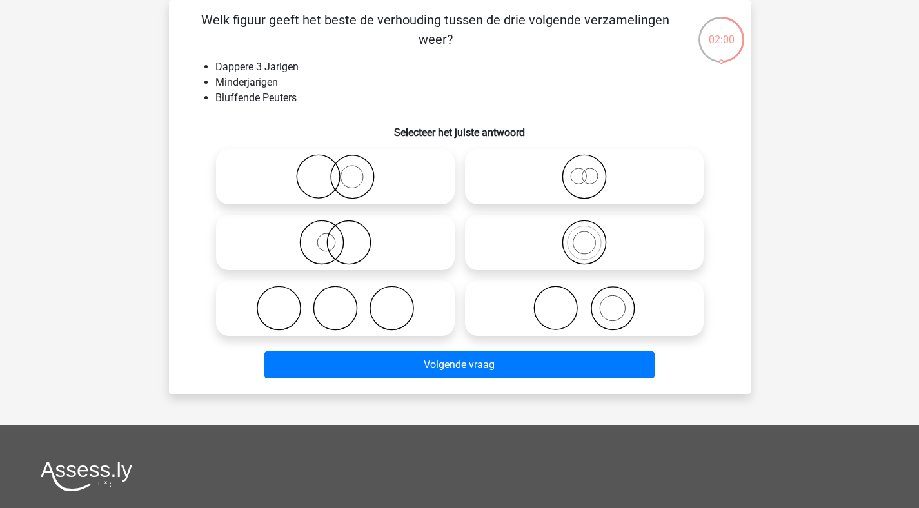
click at [599, 176] on icon at bounding box center [584, 176] width 228 height 45
click at [593, 170] on input "radio" at bounding box center [588, 166] width 8 height 8
radio input "true"
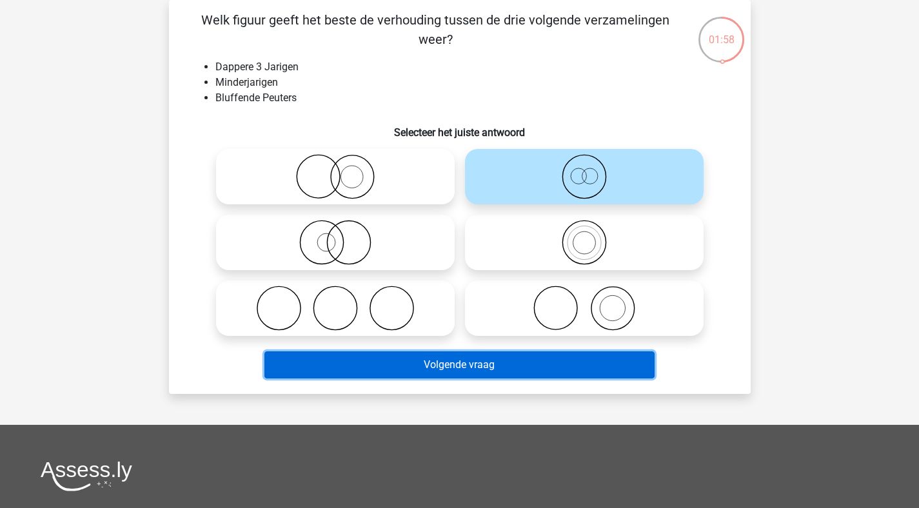
click at [457, 374] on button "Volgende vraag" at bounding box center [459, 365] width 390 height 27
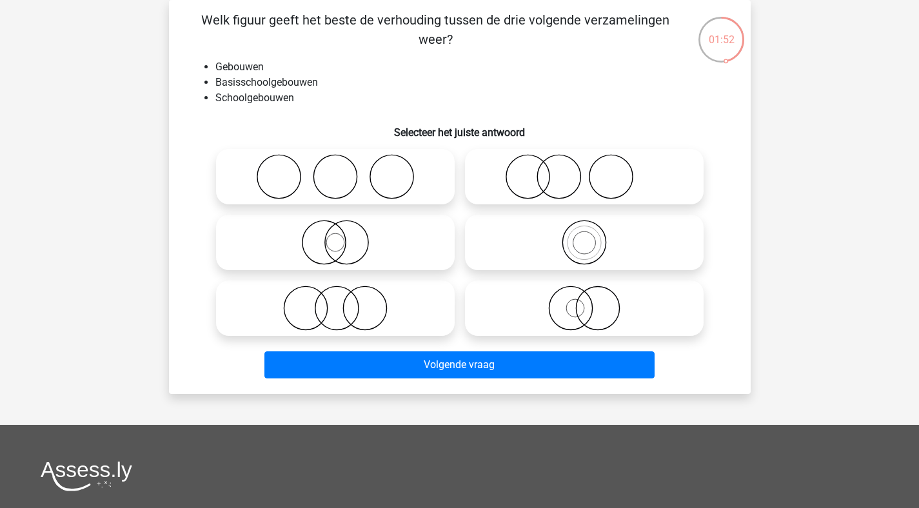
click at [592, 248] on icon at bounding box center [584, 242] width 228 height 45
click at [592, 236] on input "radio" at bounding box center [588, 232] width 8 height 8
radio input "true"
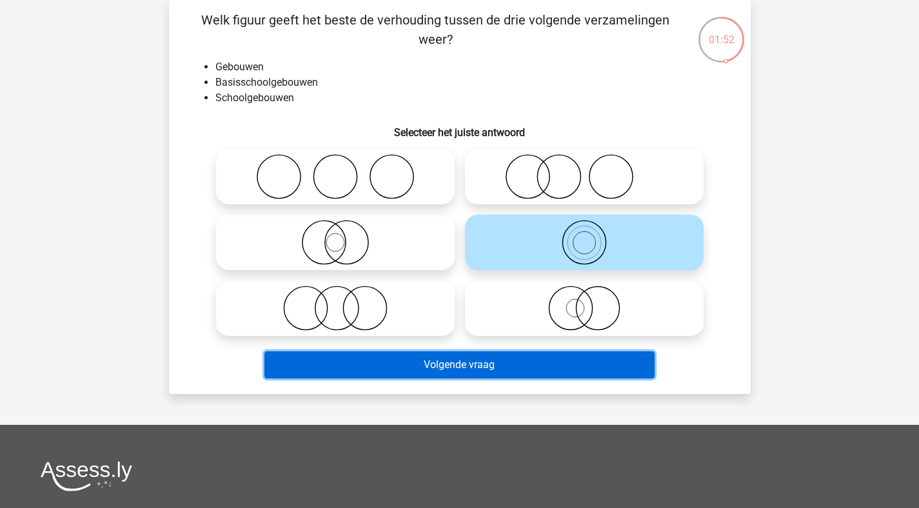
click at [551, 363] on button "Volgende vraag" at bounding box center [459, 365] width 390 height 27
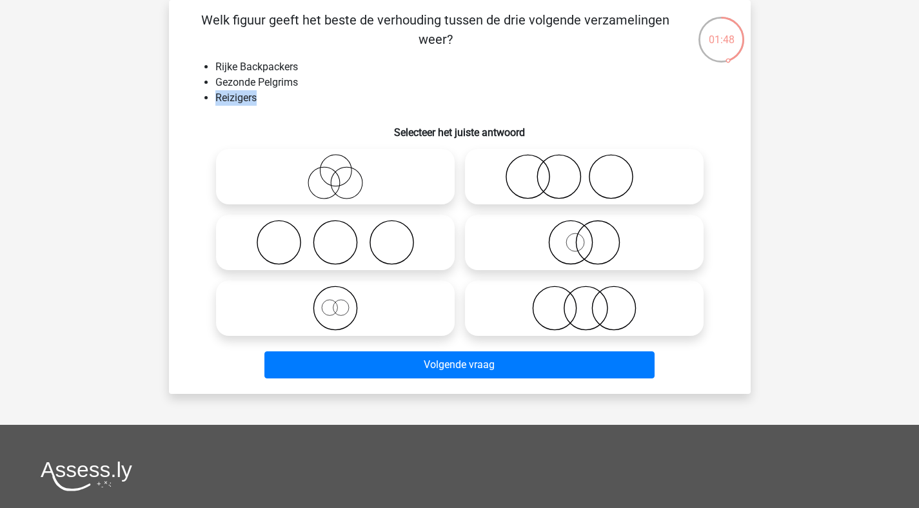
drag, startPoint x: 216, startPoint y: 95, endPoint x: 289, endPoint y: 96, distance: 72.9
click at [289, 96] on li "Reizigers" at bounding box center [472, 97] width 515 height 15
click at [344, 314] on icon at bounding box center [335, 308] width 228 height 45
click at [344, 302] on input "radio" at bounding box center [339, 298] width 8 height 8
radio input "true"
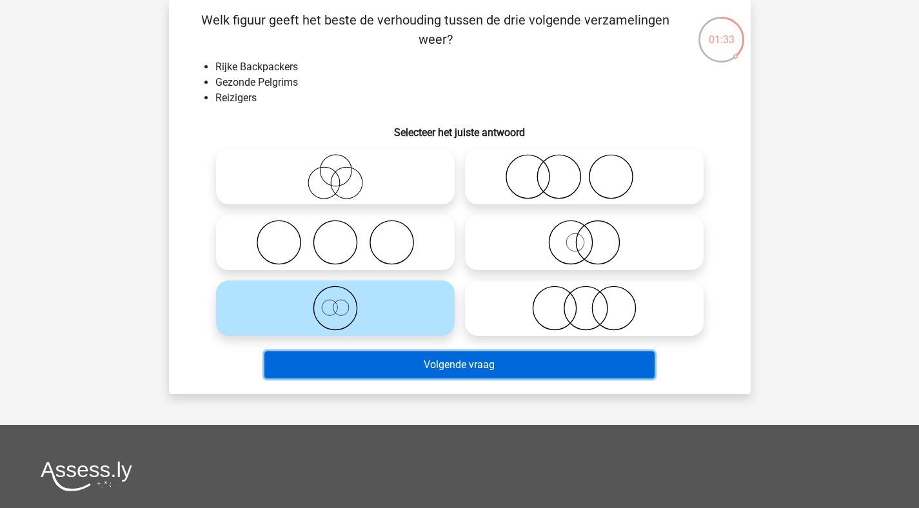
click at [473, 368] on button "Volgende vraag" at bounding box center [459, 365] width 390 height 27
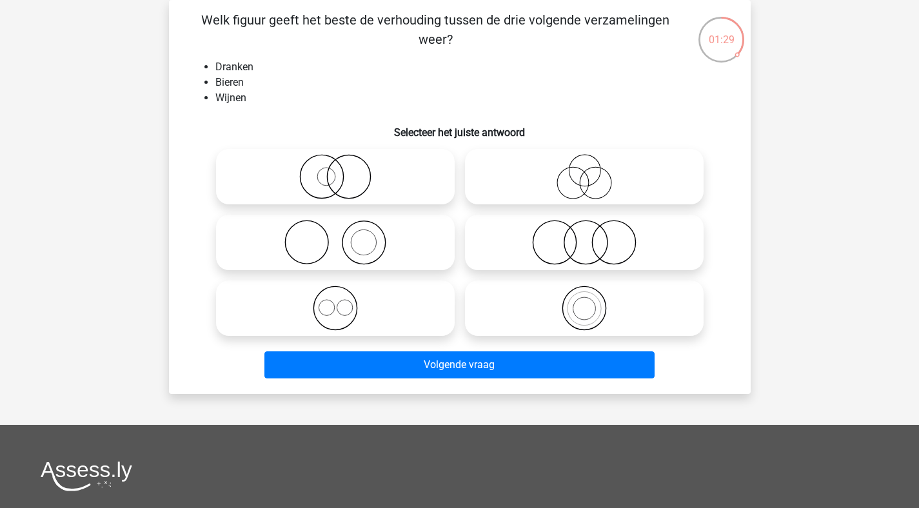
click at [380, 321] on icon at bounding box center [335, 308] width 228 height 45
click at [344, 302] on input "radio" at bounding box center [339, 298] width 8 height 8
radio input "true"
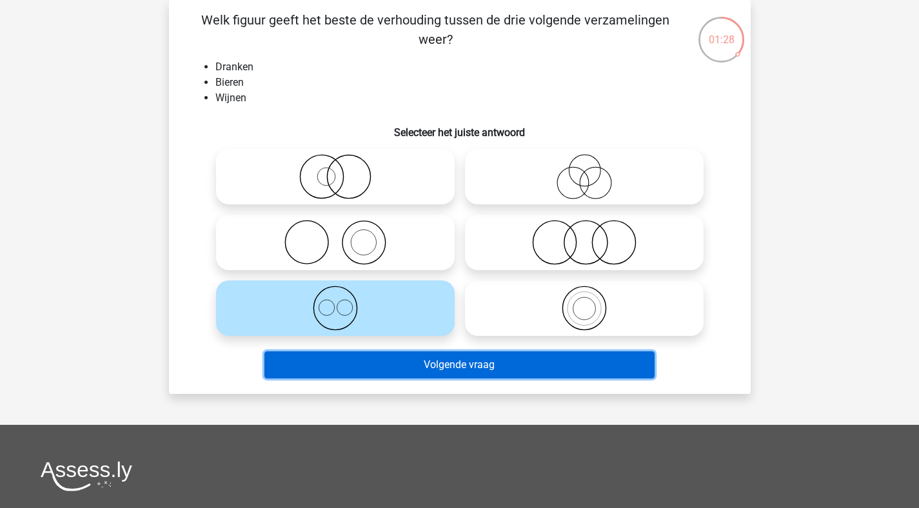
click at [491, 364] on button "Volgende vraag" at bounding box center [459, 365] width 390 height 27
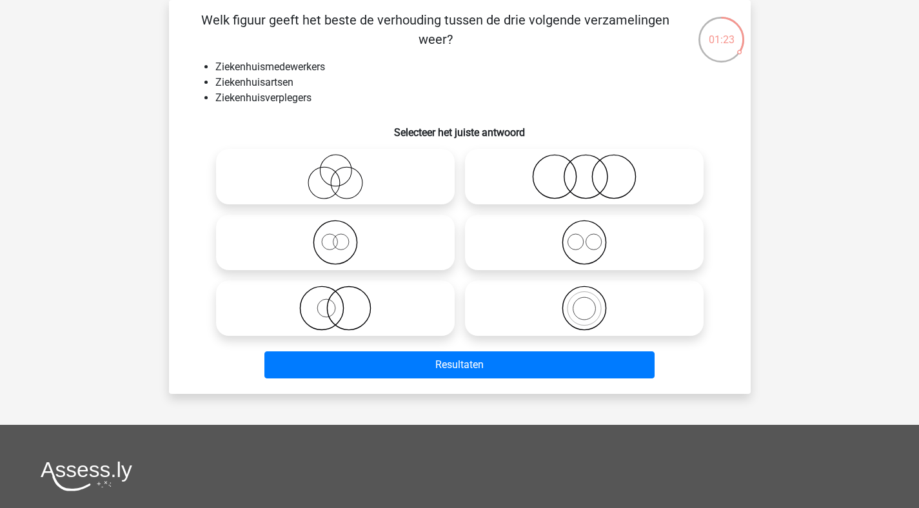
click at [355, 238] on icon at bounding box center [335, 242] width 228 height 45
click at [344, 236] on input "radio" at bounding box center [339, 232] width 8 height 8
radio input "true"
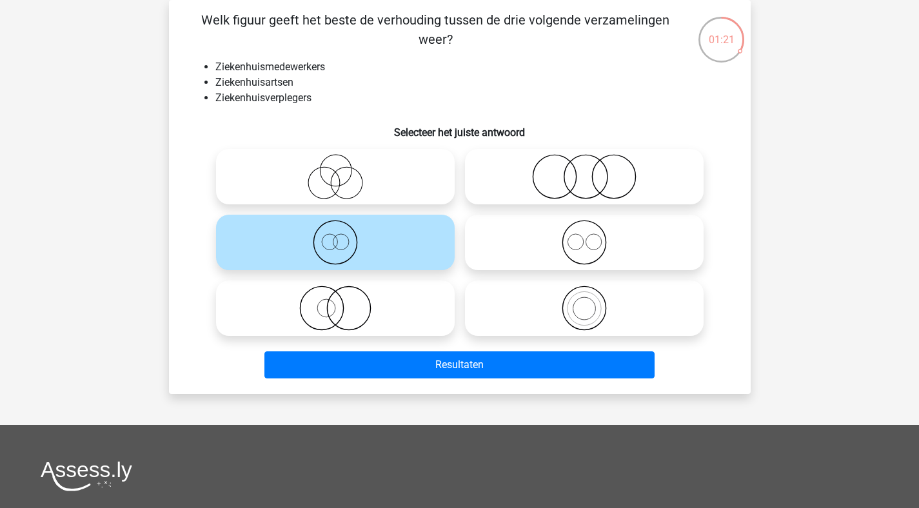
click at [590, 245] on icon at bounding box center [584, 242] width 228 height 45
click at [590, 236] on input "radio" at bounding box center [588, 232] width 8 height 8
radio input "true"
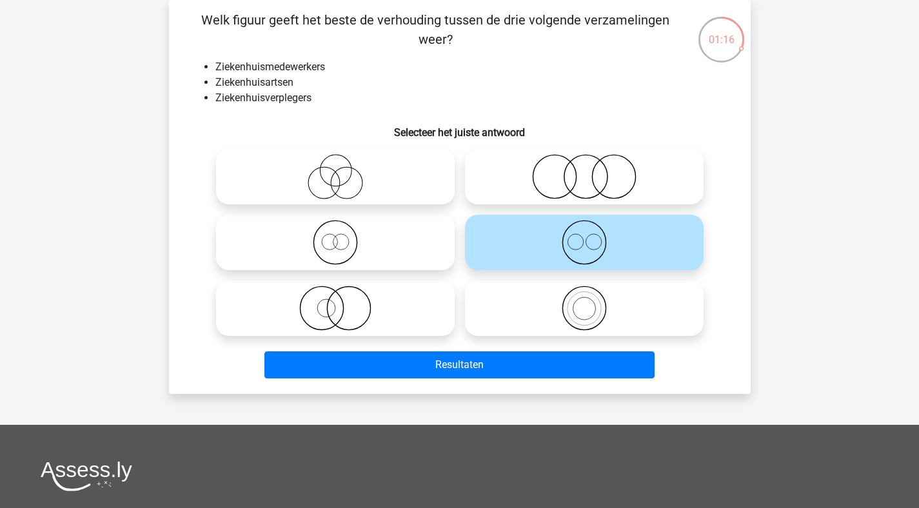
click at [374, 241] on icon at bounding box center [335, 242] width 228 height 45
click at [344, 236] on input "radio" at bounding box center [339, 232] width 8 height 8
radio input "true"
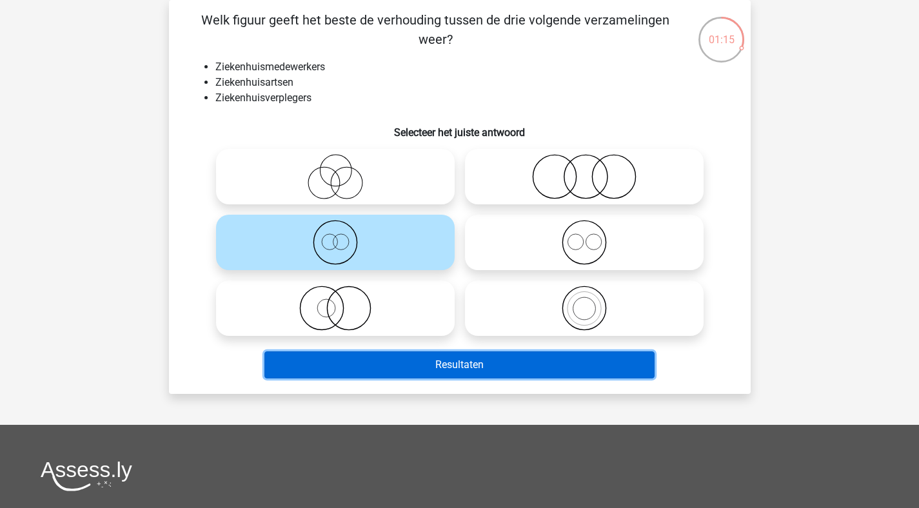
click at [468, 368] on button "Resultaten" at bounding box center [459, 365] width 390 height 27
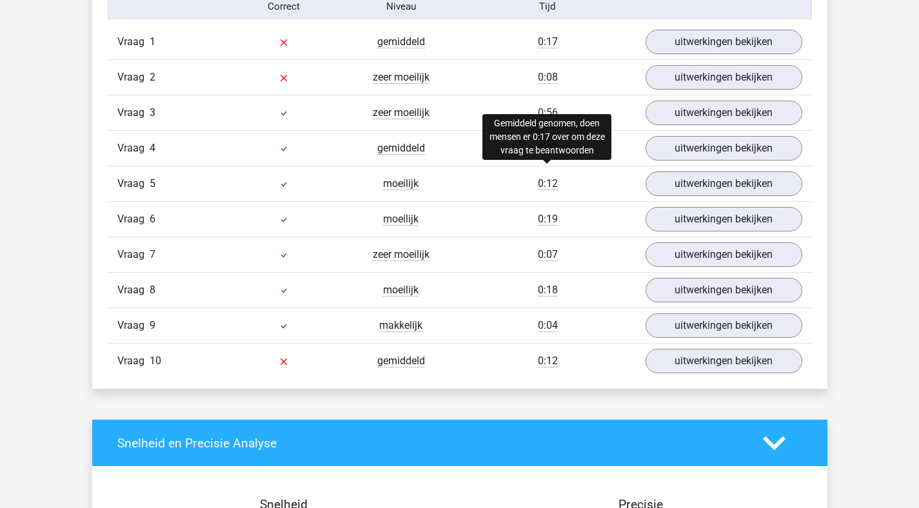
scroll to position [788, 0]
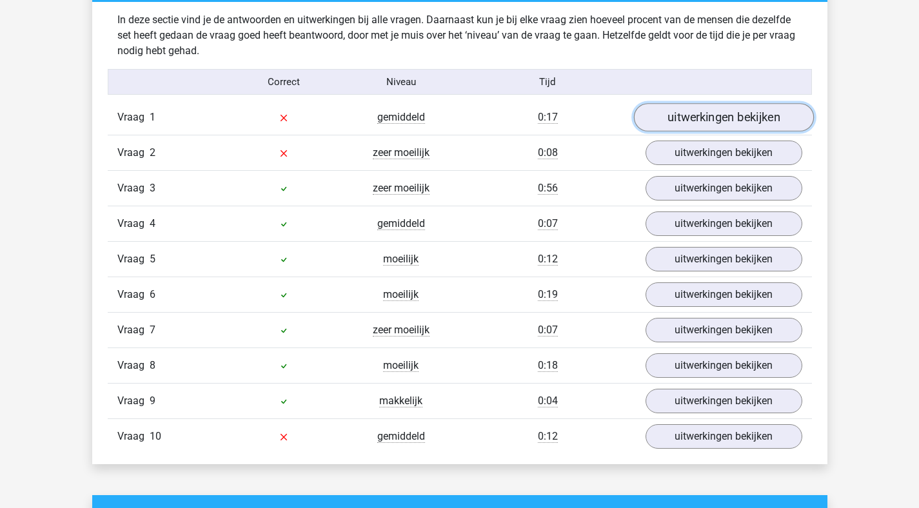
click at [721, 105] on link "uitwerkingen bekijken" at bounding box center [724, 118] width 180 height 28
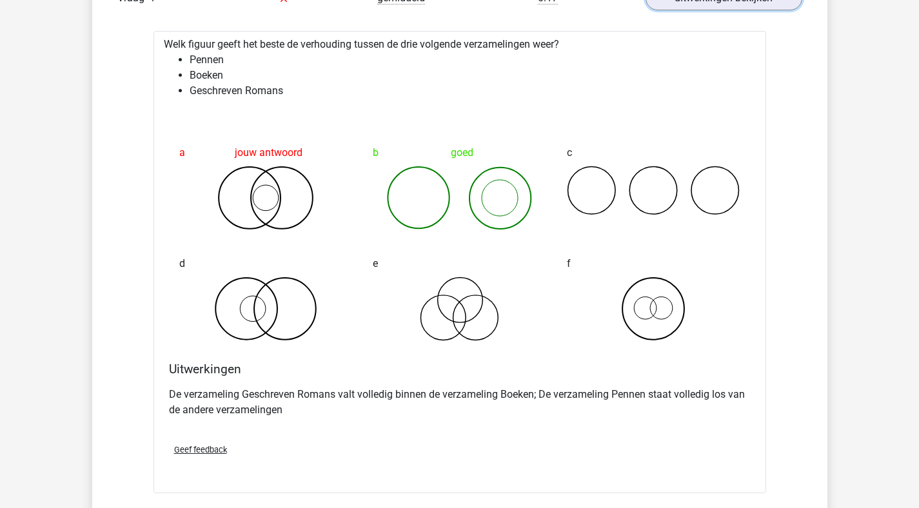
scroll to position [1035, 0]
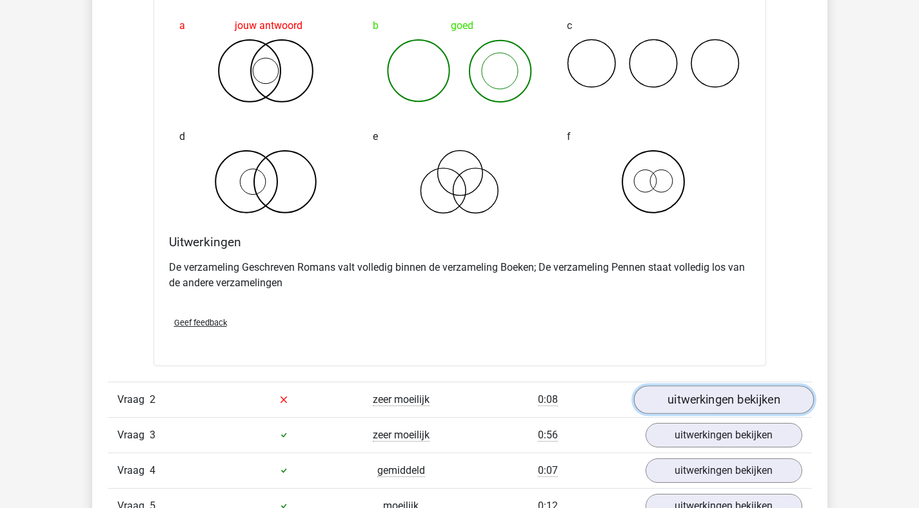
click at [655, 392] on link "uitwerkingen bekijken" at bounding box center [724, 400] width 180 height 28
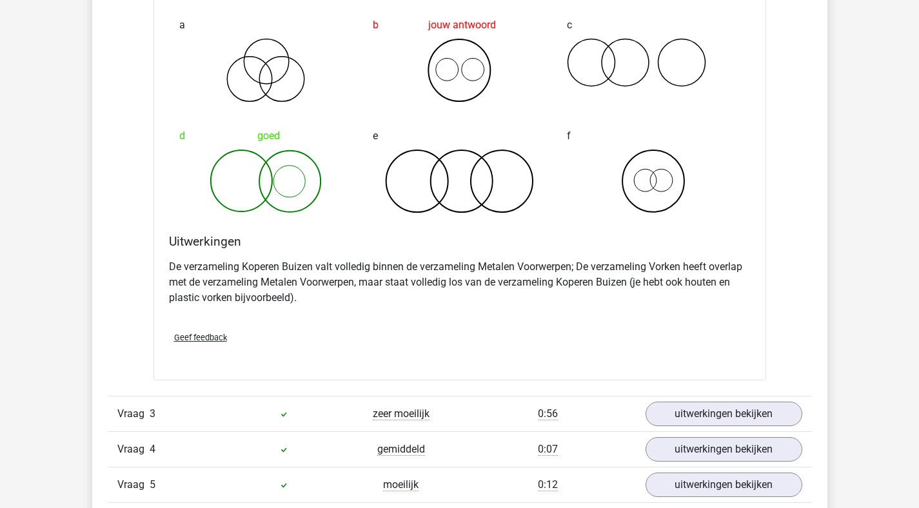
scroll to position [1582, 0]
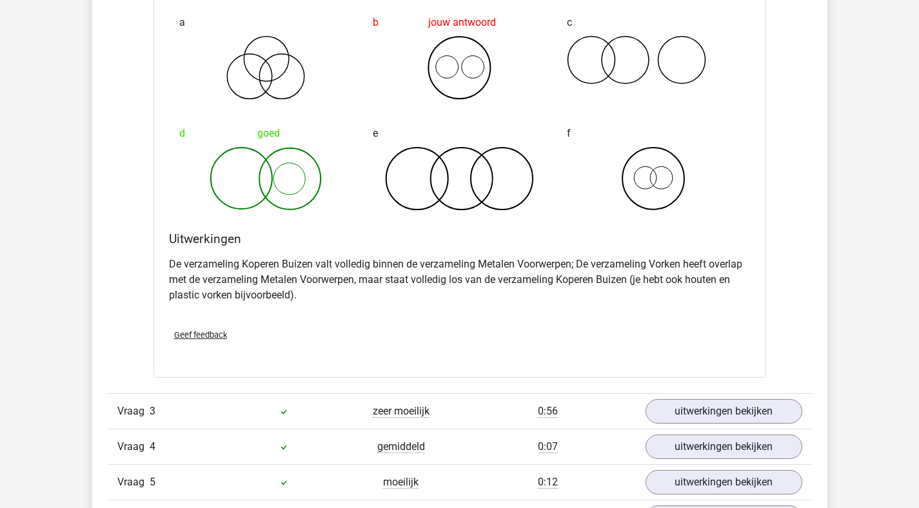
click at [697, 402] on link "uitwerkingen bekijken" at bounding box center [724, 411] width 180 height 28
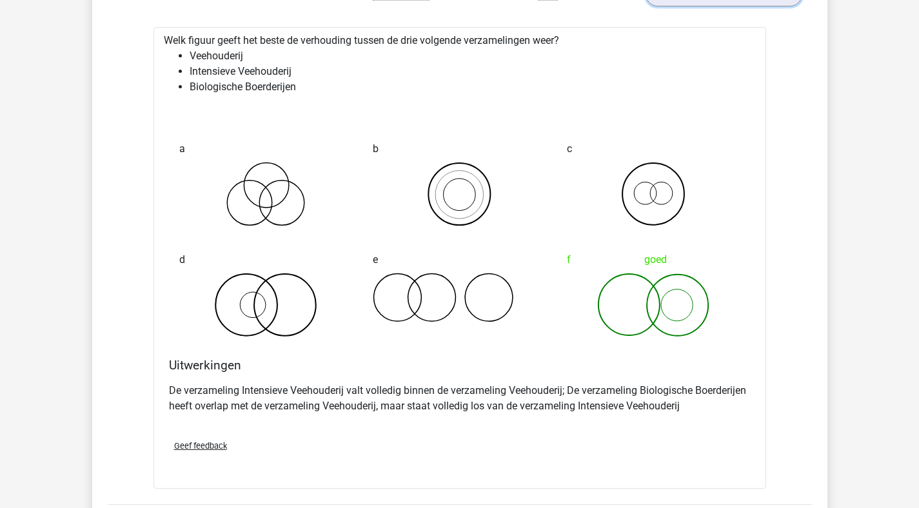
scroll to position [2223, 0]
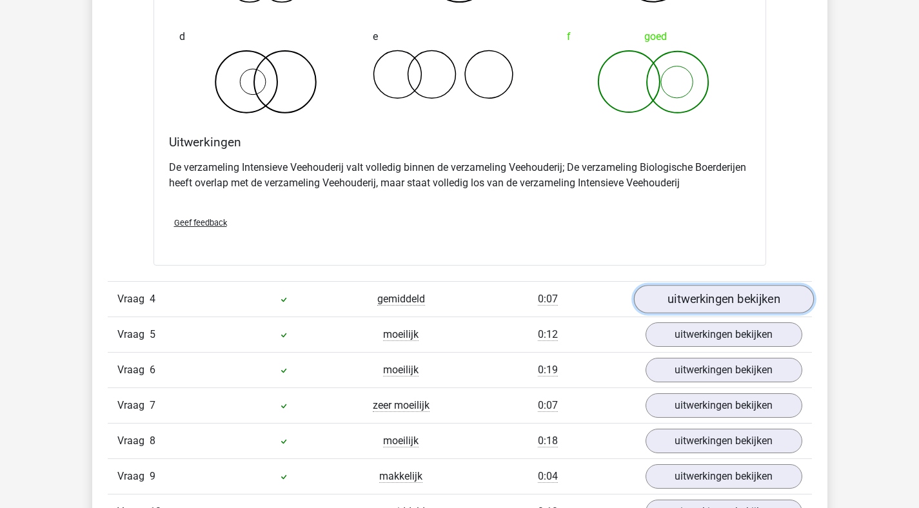
click at [689, 303] on link "uitwerkingen bekijken" at bounding box center [724, 299] width 180 height 28
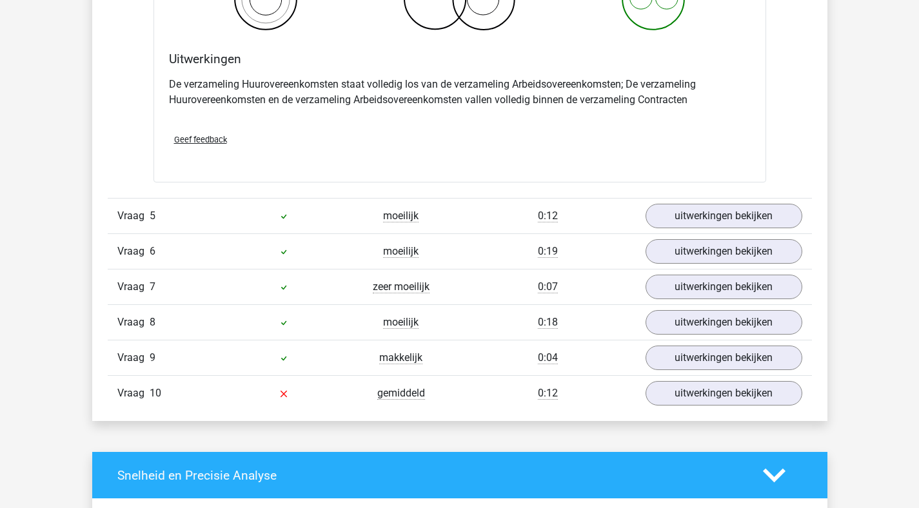
scroll to position [2855, 0]
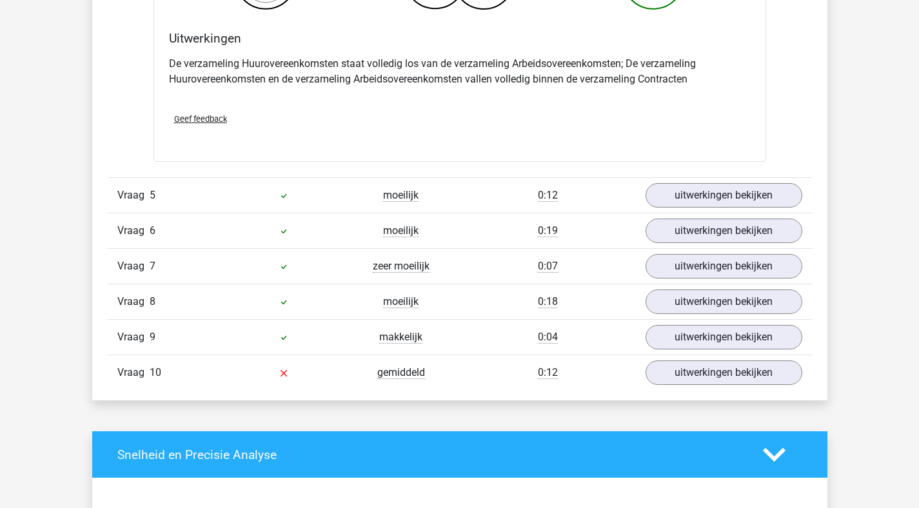
click at [702, 200] on link "uitwerkingen bekijken" at bounding box center [724, 195] width 180 height 28
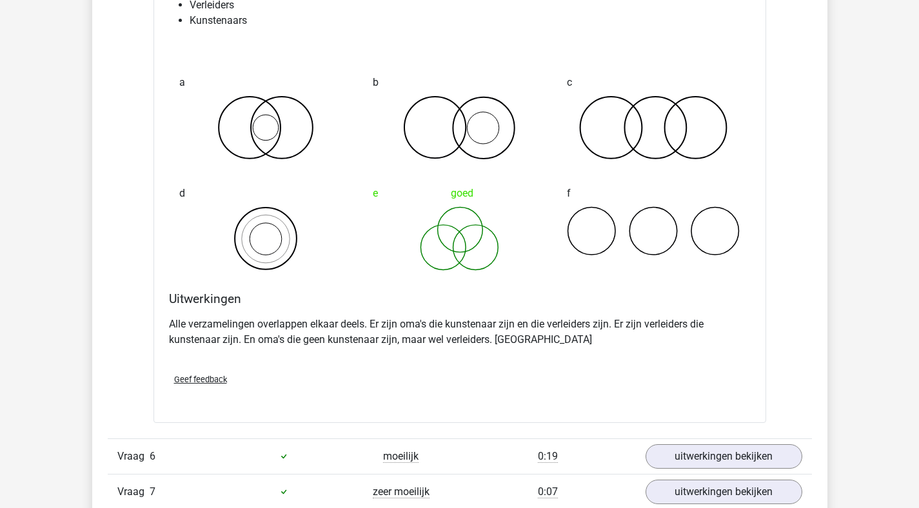
scroll to position [3236, 0]
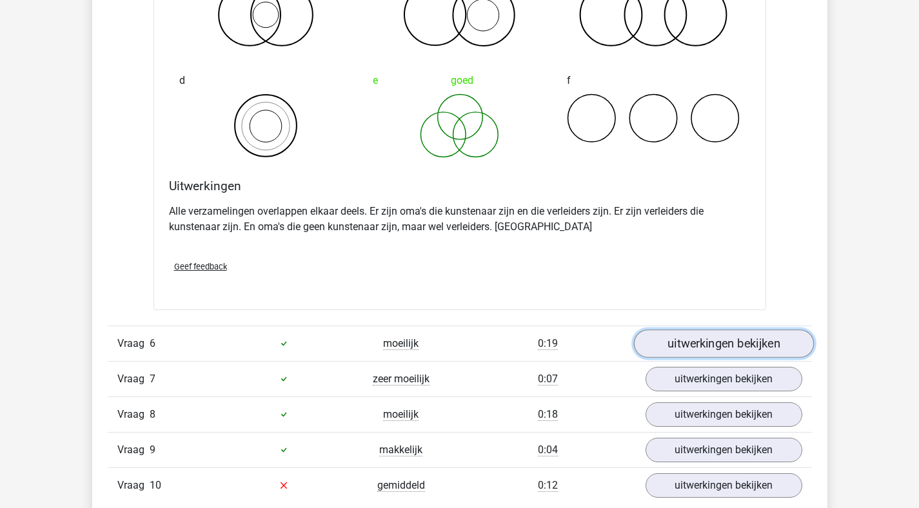
click at [734, 337] on link "uitwerkingen bekijken" at bounding box center [724, 344] width 180 height 28
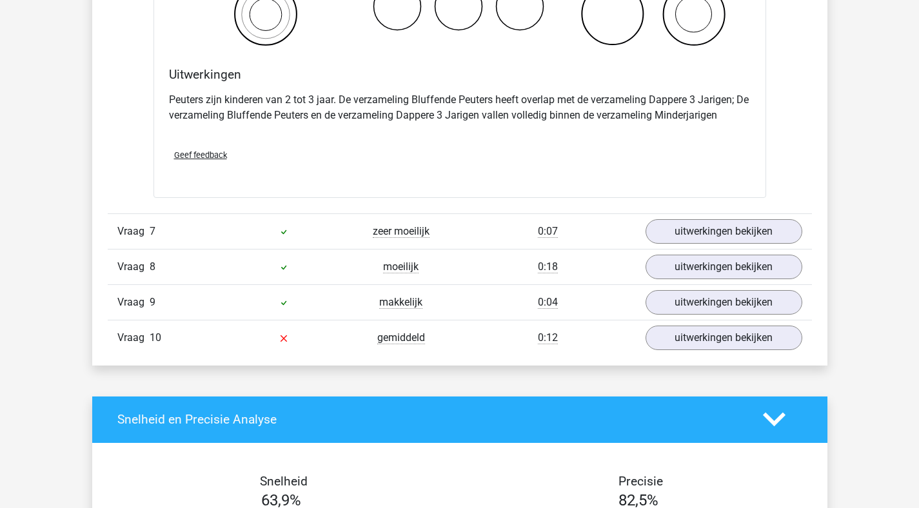
scroll to position [3892, 0]
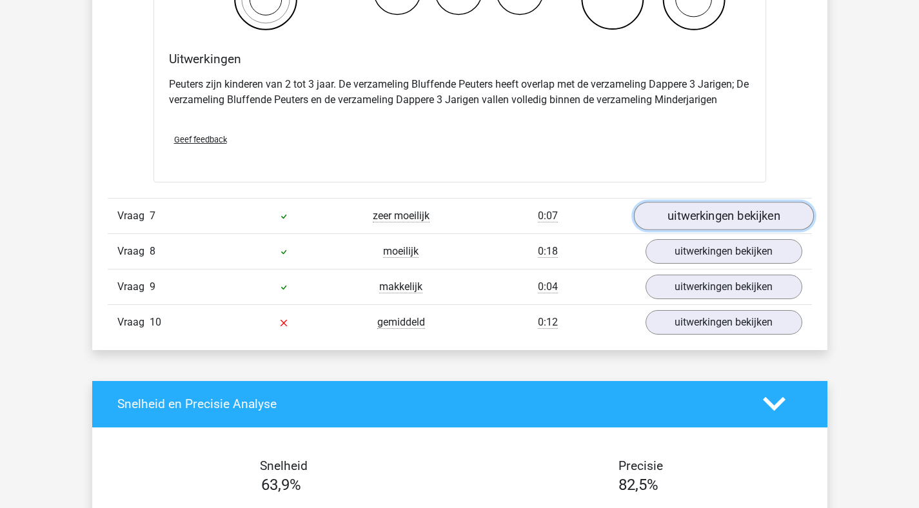
click at [693, 211] on link "uitwerkingen bekijken" at bounding box center [724, 216] width 180 height 28
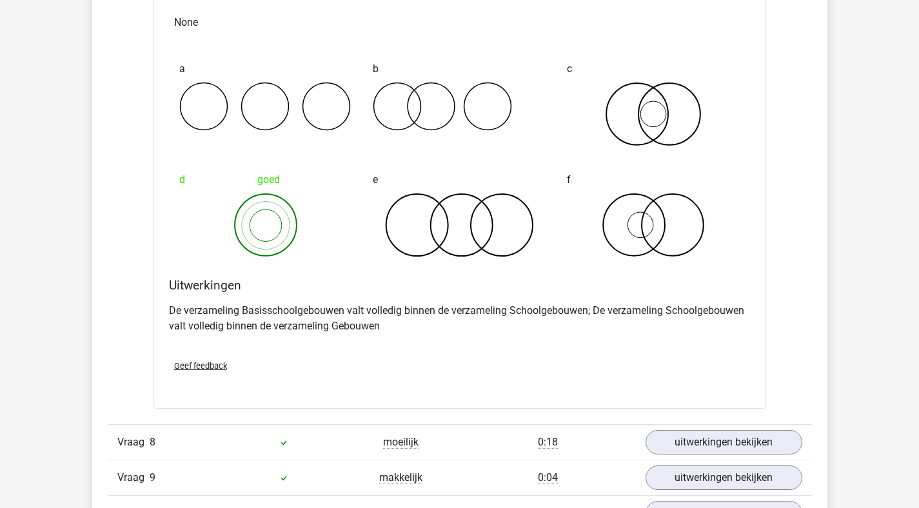
scroll to position [4296, 0]
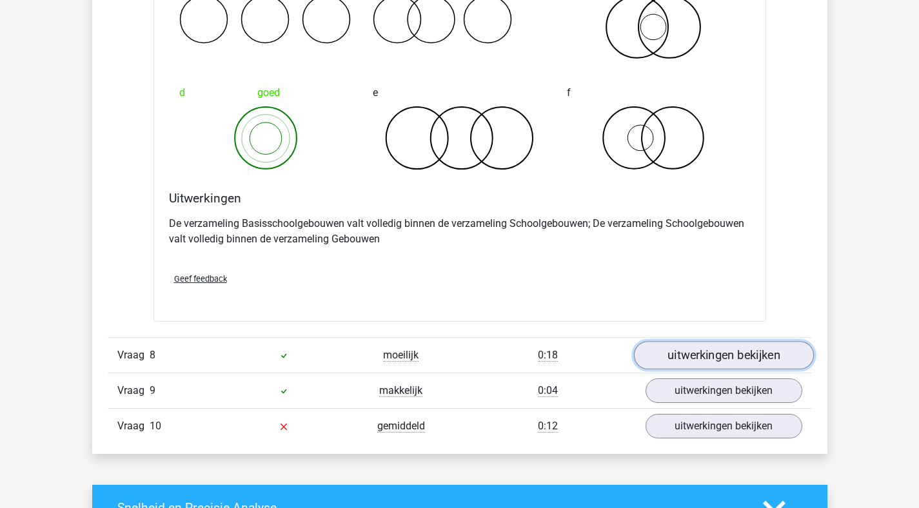
click at [728, 351] on link "uitwerkingen bekijken" at bounding box center [724, 355] width 180 height 28
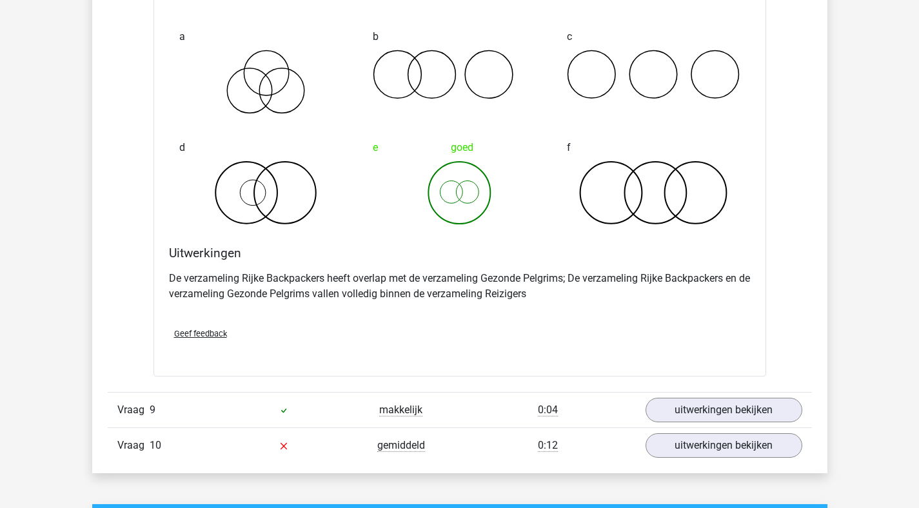
scroll to position [4804, 0]
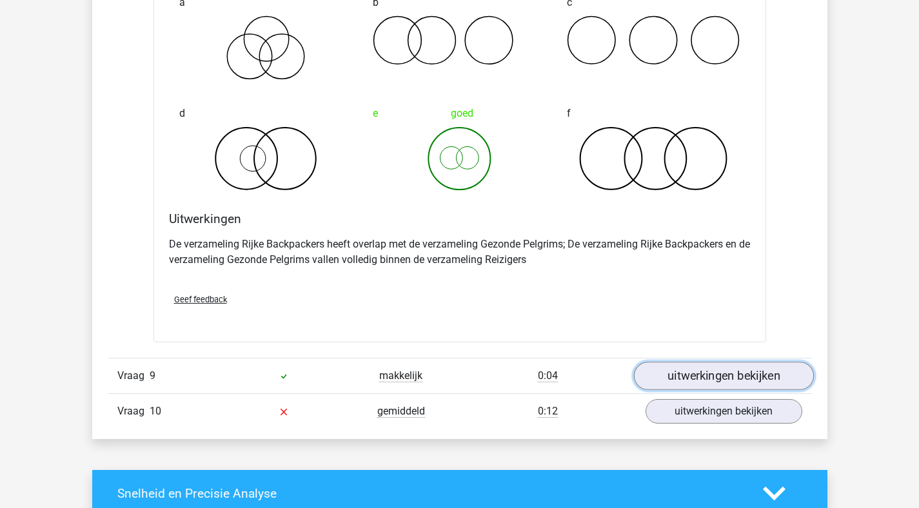
click at [701, 389] on link "uitwerkingen bekijken" at bounding box center [724, 376] width 180 height 28
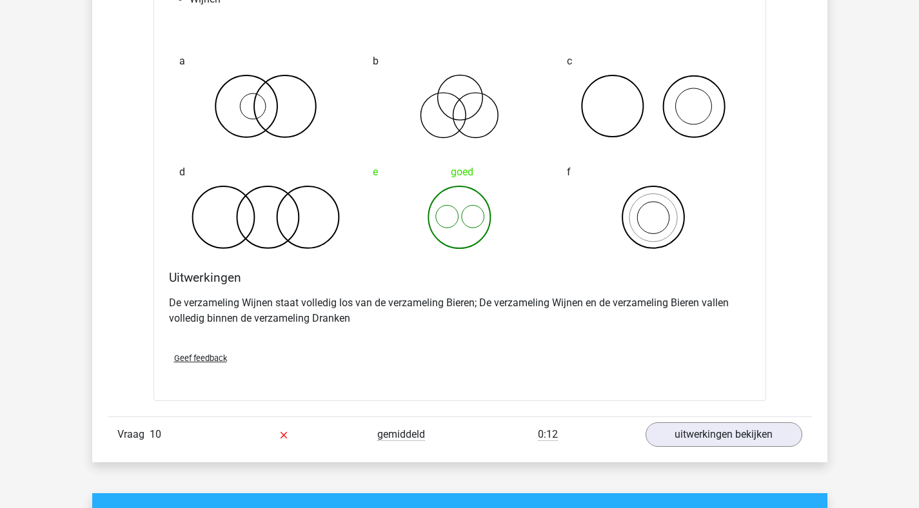
scroll to position [5363, 0]
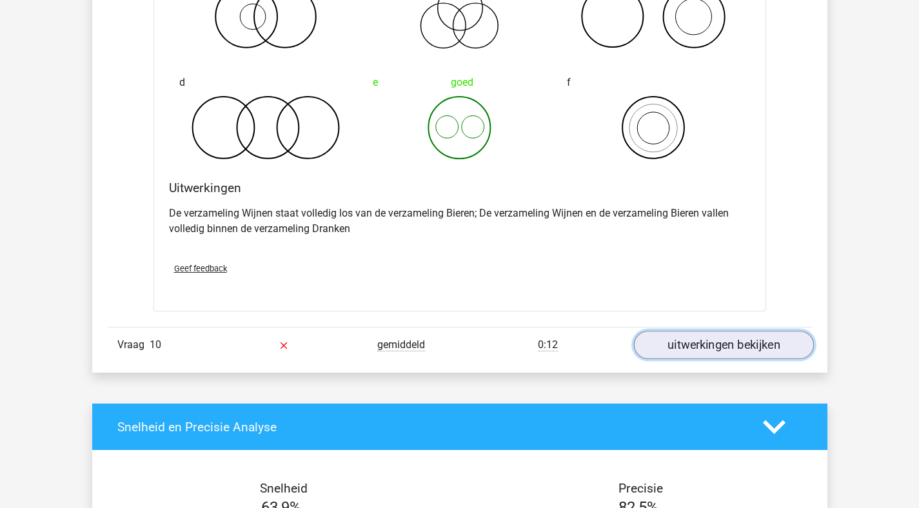
click at [732, 348] on link "uitwerkingen bekijken" at bounding box center [724, 346] width 180 height 28
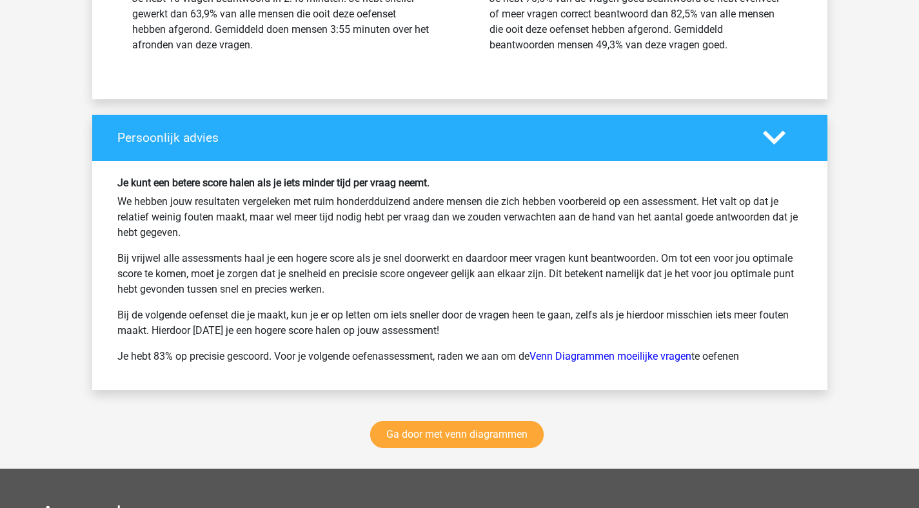
scroll to position [6595, 0]
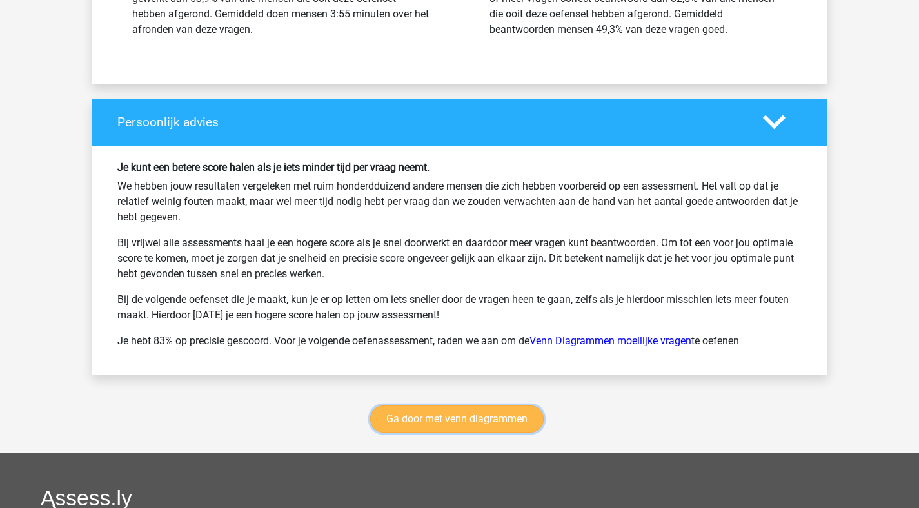
click at [521, 424] on link "Ga door met venn diagrammen" at bounding box center [457, 419] width 174 height 27
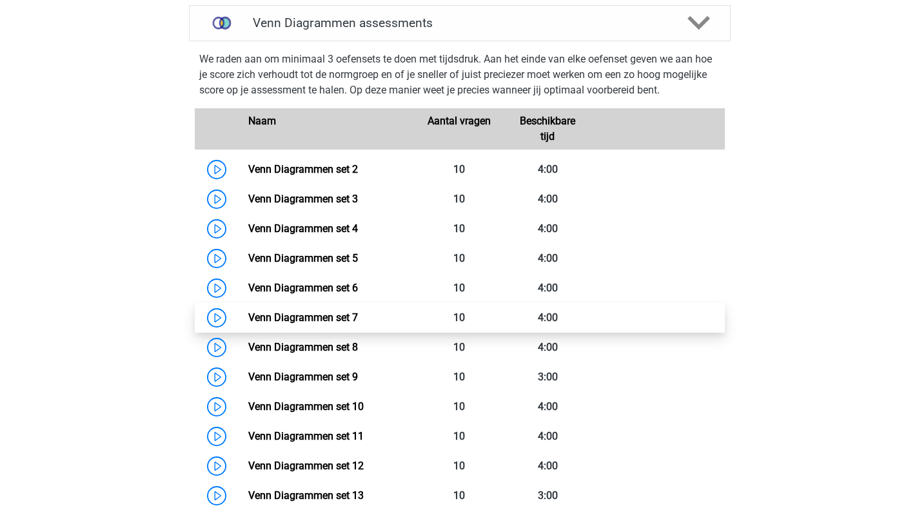
scroll to position [544, 0]
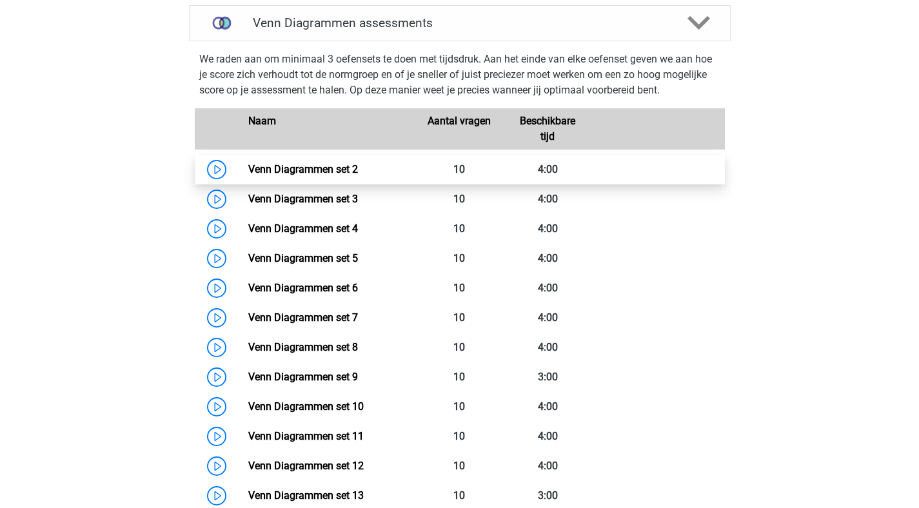
click at [248, 169] on link "Venn Diagrammen set 2" at bounding box center [303, 169] width 110 height 12
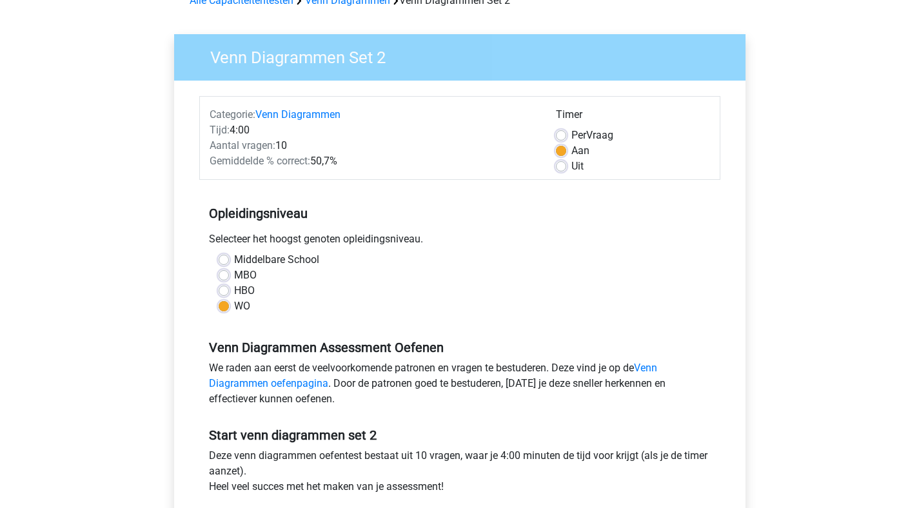
scroll to position [438, 0]
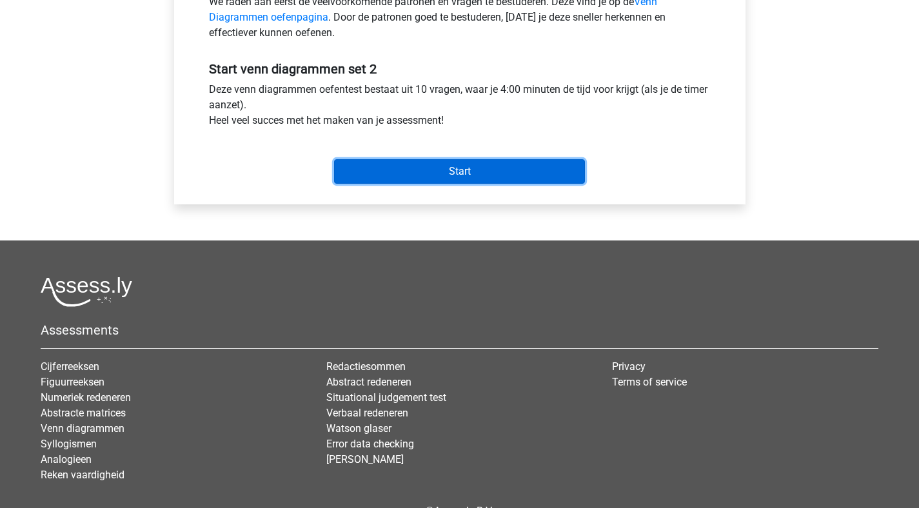
click at [455, 174] on input "Start" at bounding box center [459, 171] width 251 height 25
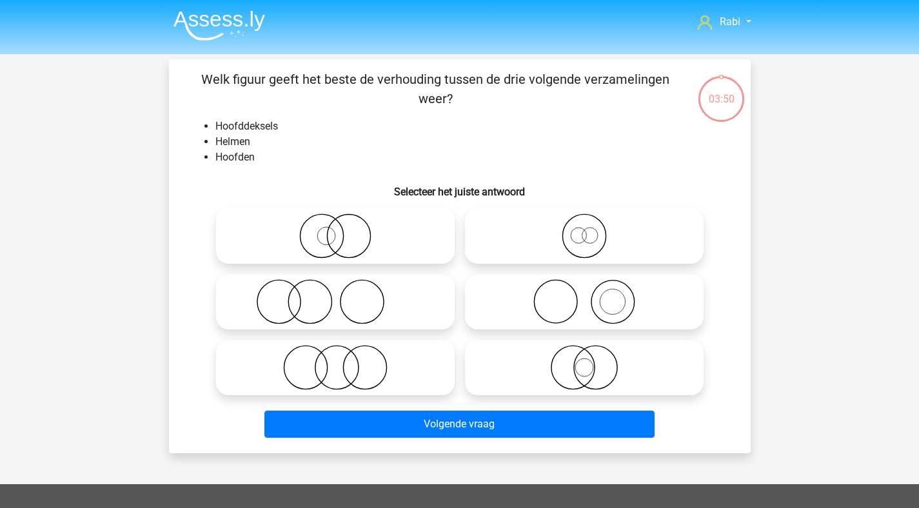
click at [567, 363] on icon at bounding box center [584, 367] width 228 height 45
click at [584, 361] on input "radio" at bounding box center [588, 357] width 8 height 8
radio input "true"
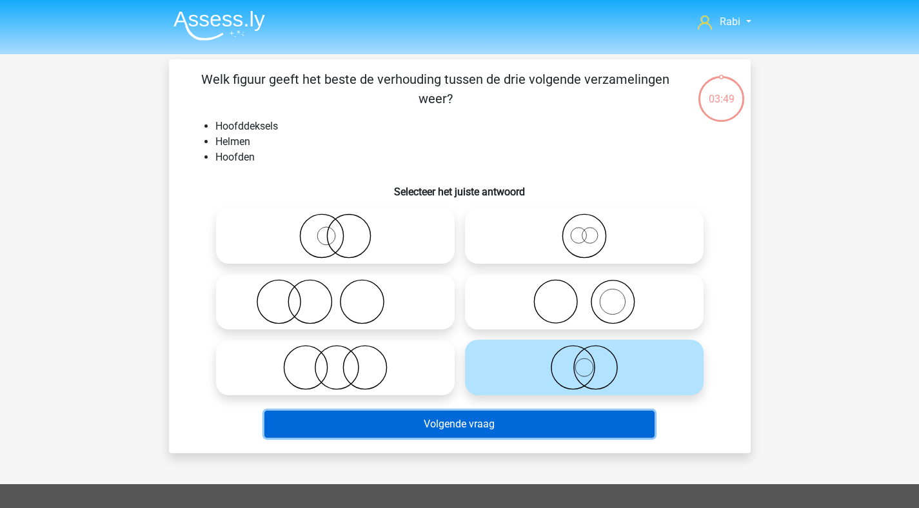
click at [550, 417] on button "Volgende vraag" at bounding box center [459, 424] width 390 height 27
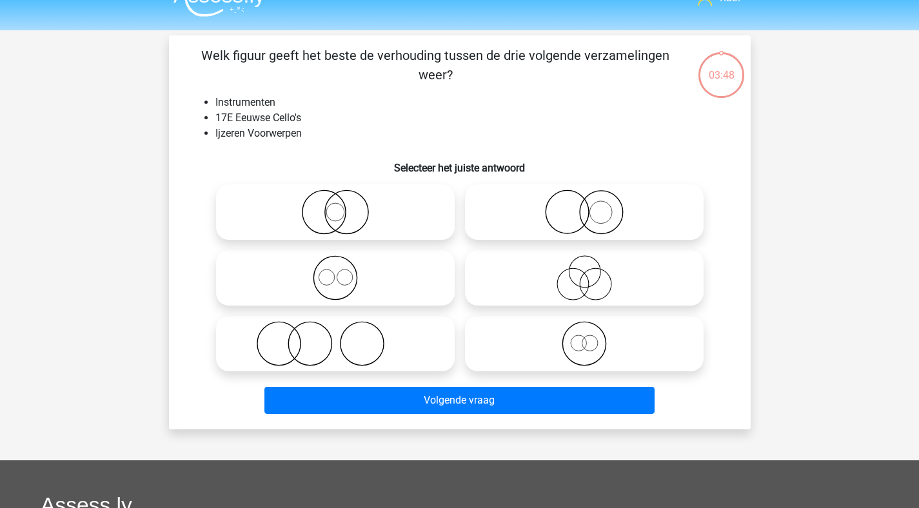
scroll to position [59, 0]
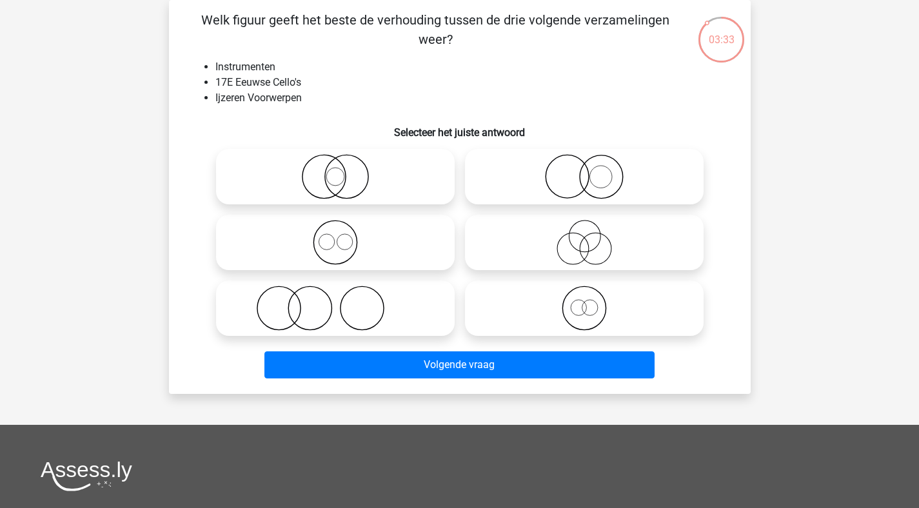
click at [591, 187] on icon at bounding box center [584, 176] width 228 height 45
click at [591, 170] on input "radio" at bounding box center [588, 166] width 8 height 8
radio input "true"
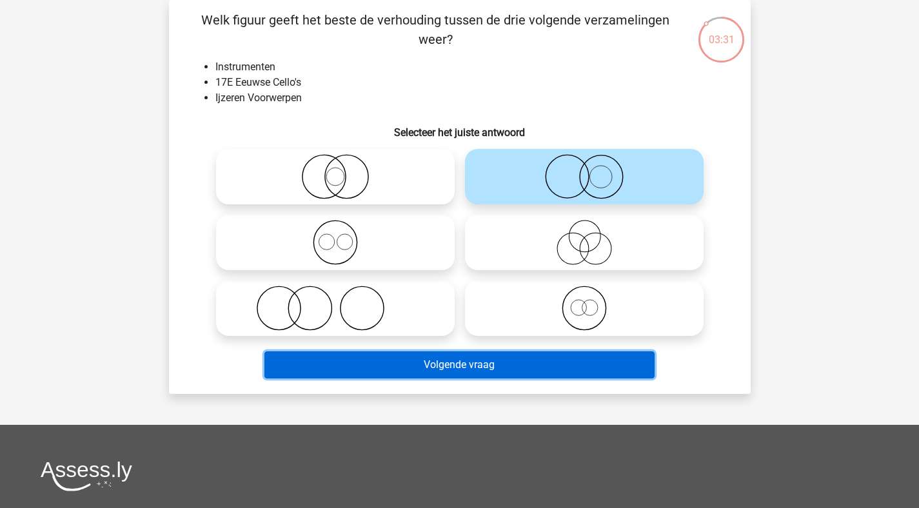
click at [500, 368] on button "Volgende vraag" at bounding box center [459, 365] width 390 height 27
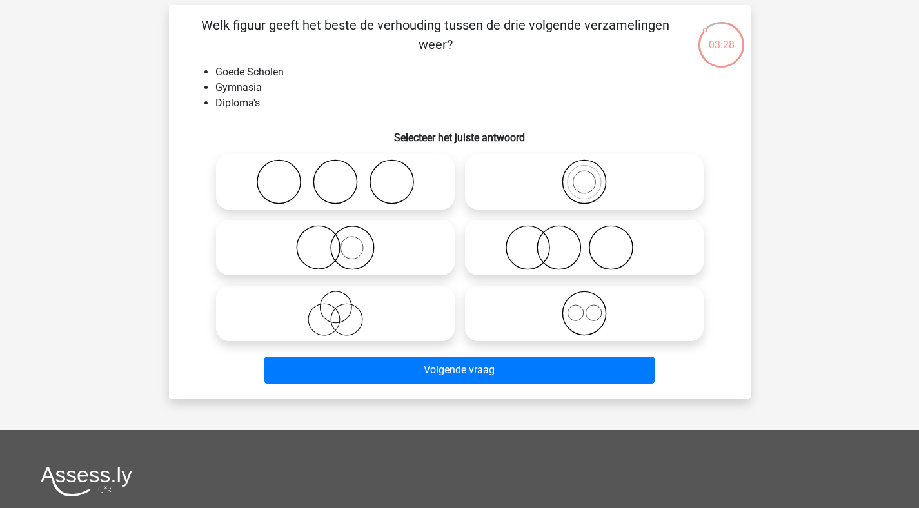
scroll to position [0, 0]
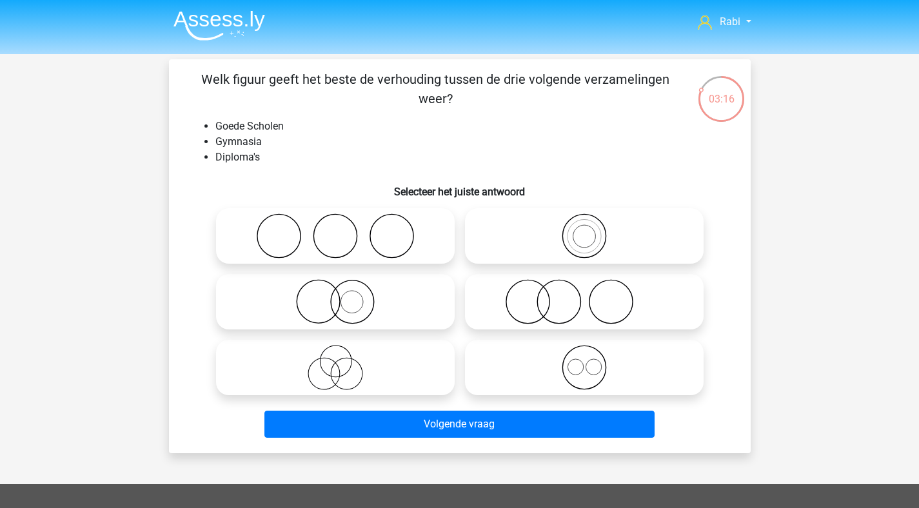
click at [357, 359] on icon at bounding box center [335, 367] width 228 height 45
click at [344, 359] on input "radio" at bounding box center [339, 357] width 8 height 8
radio input "true"
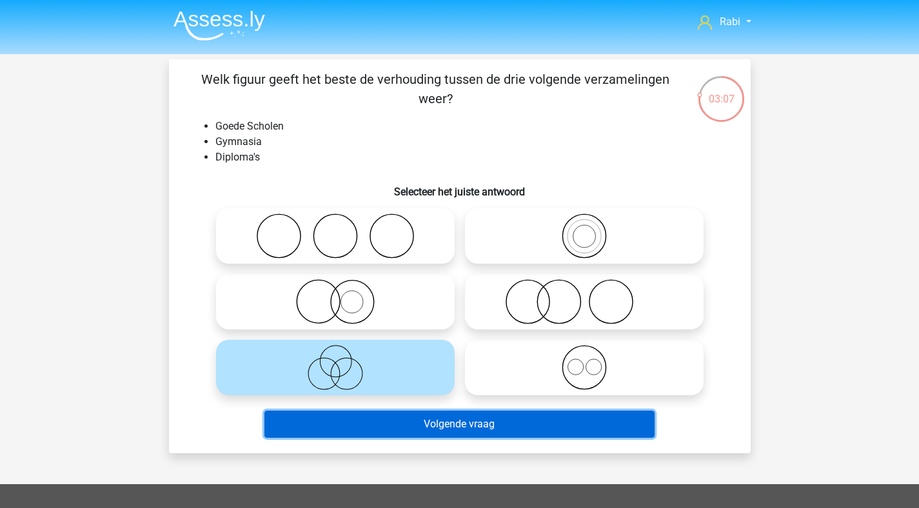
click at [490, 423] on button "Volgende vraag" at bounding box center [459, 424] width 390 height 27
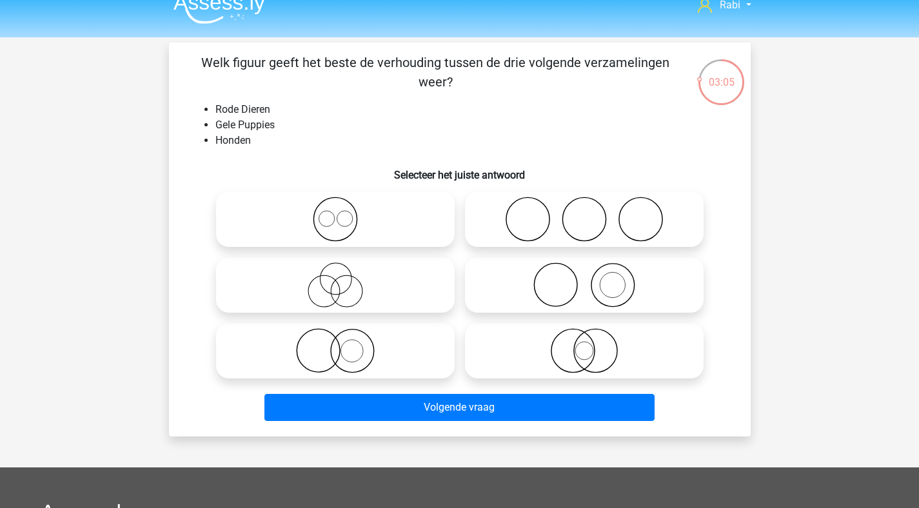
scroll to position [12, 0]
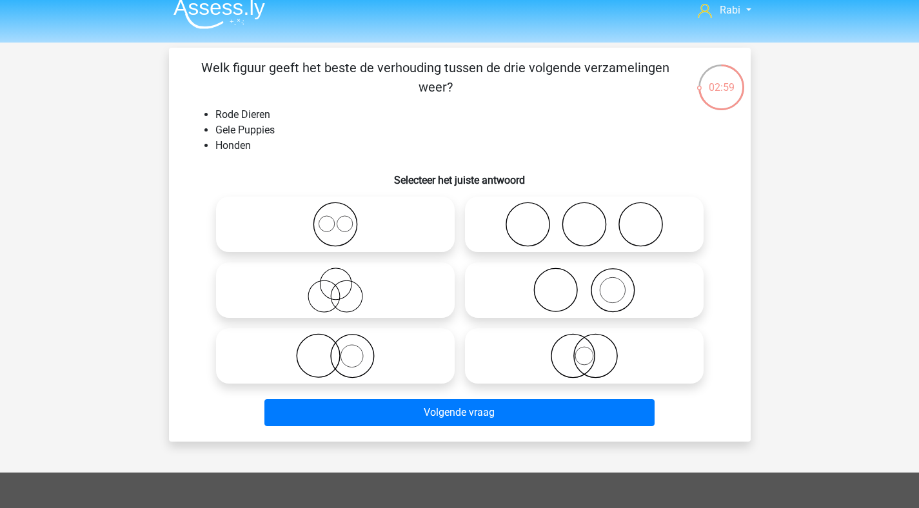
click at [360, 364] on icon at bounding box center [335, 356] width 228 height 45
click at [344, 350] on input "radio" at bounding box center [339, 345] width 8 height 8
radio input "true"
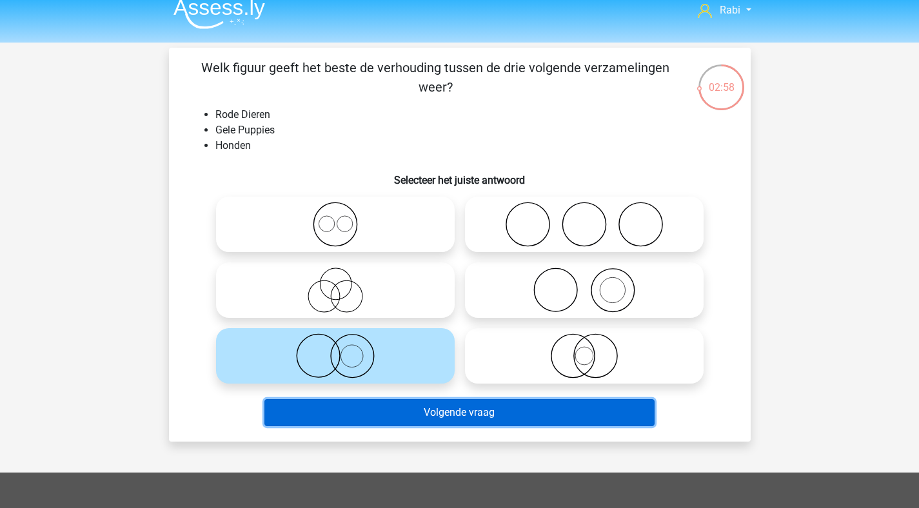
click at [444, 414] on button "Volgende vraag" at bounding box center [459, 412] width 390 height 27
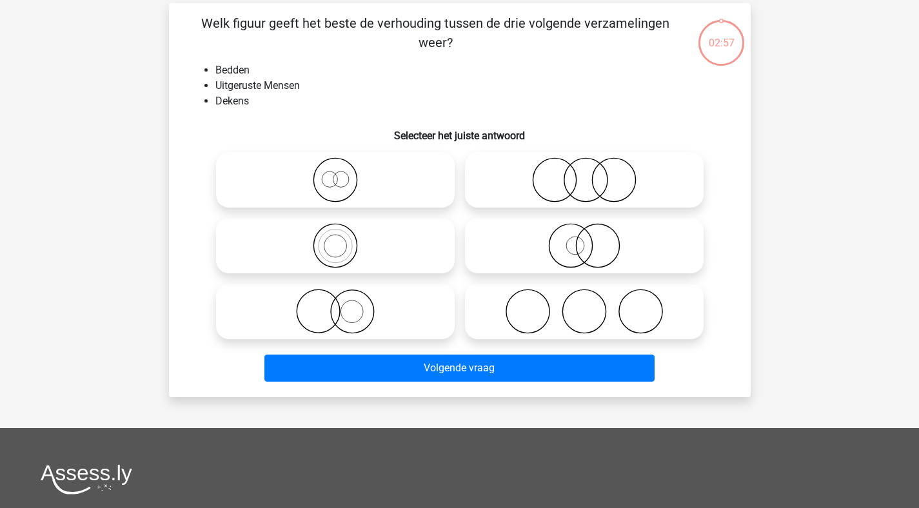
scroll to position [59, 0]
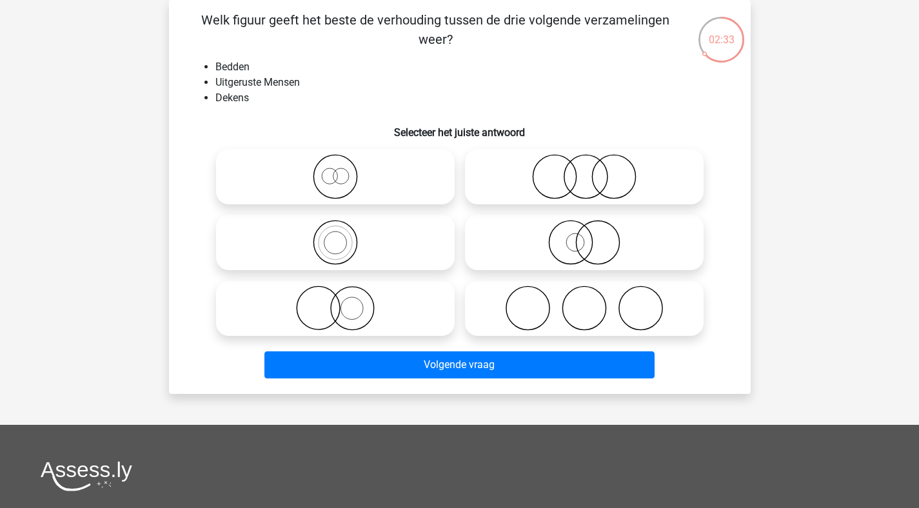
click at [625, 285] on label at bounding box center [584, 308] width 239 height 55
click at [593, 294] on input "radio" at bounding box center [588, 298] width 8 height 8
radio input "true"
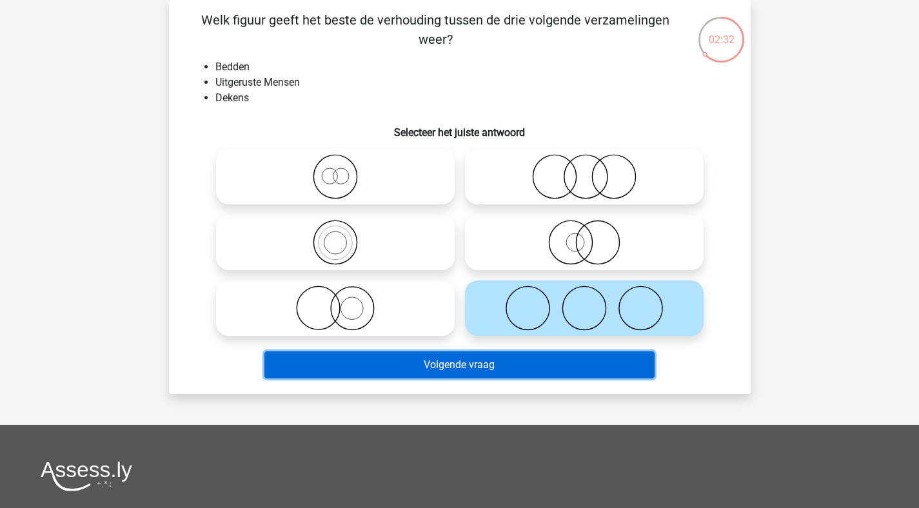
click at [541, 370] on button "Volgende vraag" at bounding box center [459, 365] width 390 height 27
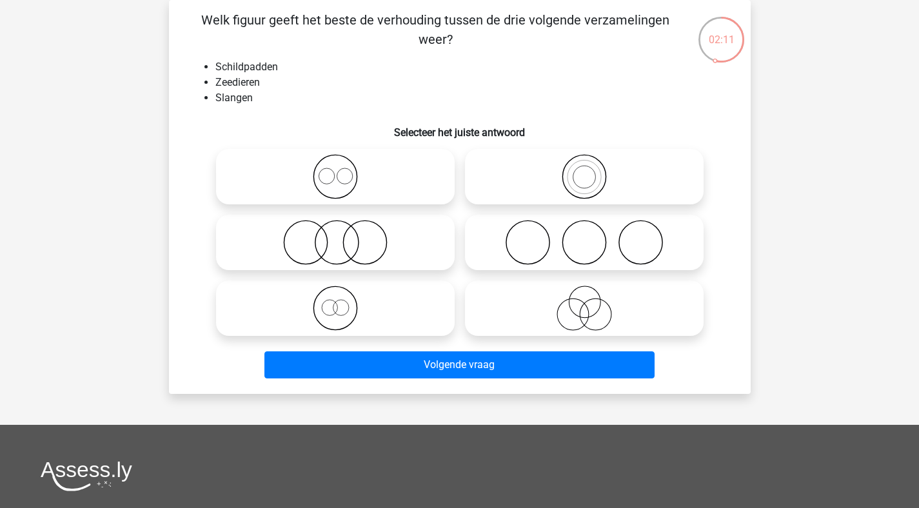
click at [585, 309] on icon at bounding box center [584, 308] width 228 height 45
click at [585, 302] on input "radio" at bounding box center [588, 298] width 8 height 8
radio input "true"
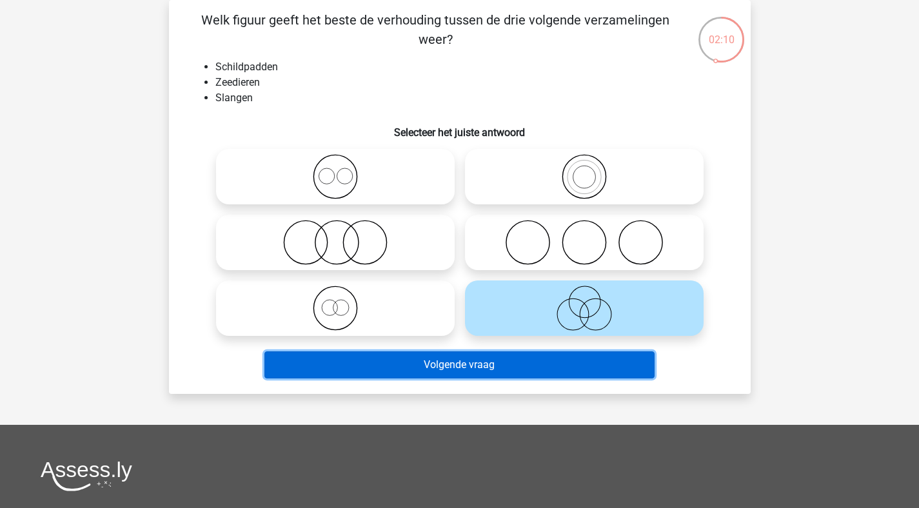
click at [564, 364] on button "Volgende vraag" at bounding box center [459, 365] width 390 height 27
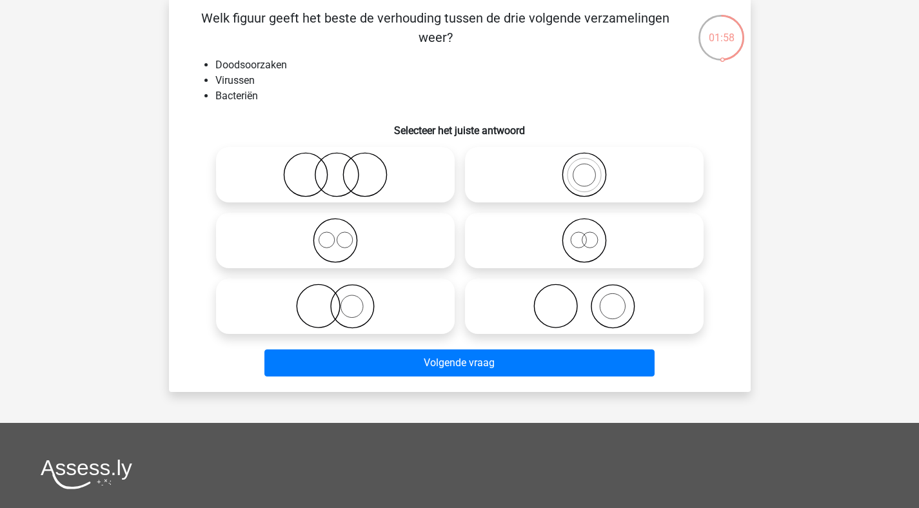
scroll to position [62, 0]
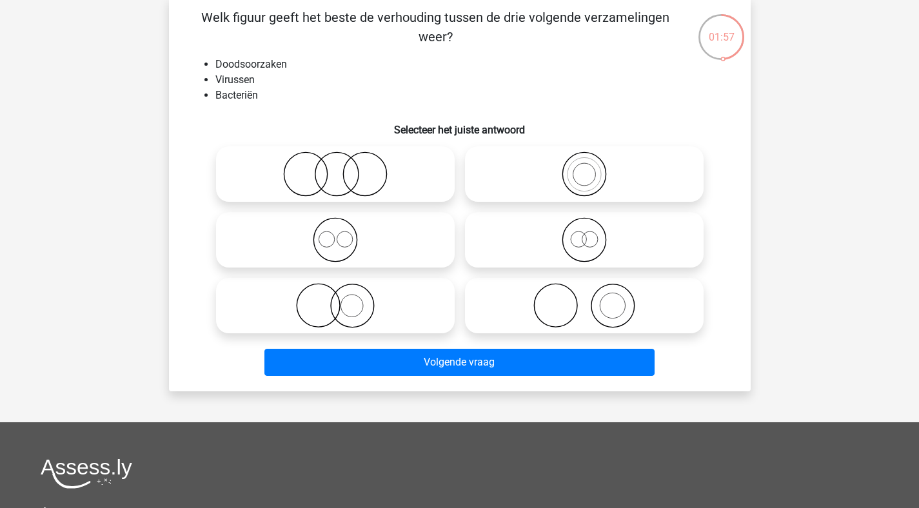
click at [414, 243] on icon at bounding box center [335, 239] width 228 height 45
click at [344, 234] on input "radio" at bounding box center [339, 229] width 8 height 8
radio input "true"
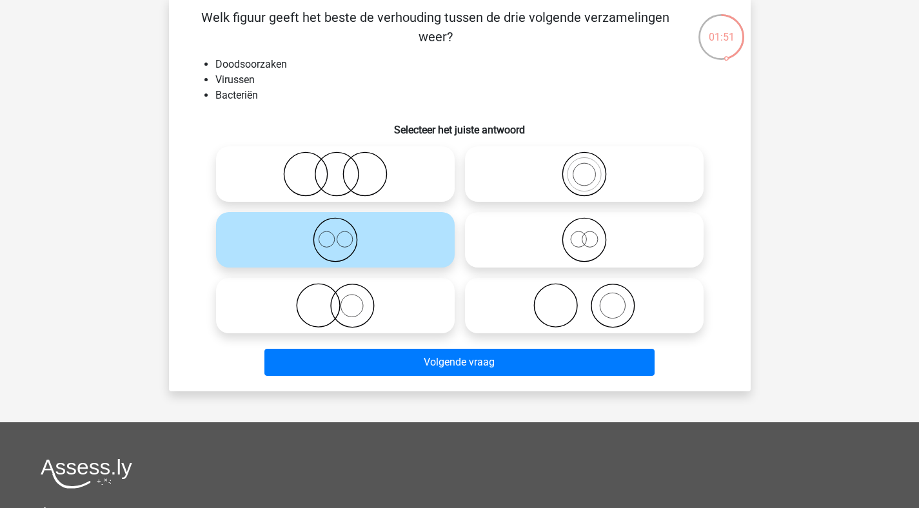
click at [387, 160] on icon at bounding box center [335, 174] width 228 height 45
click at [344, 160] on input "radio" at bounding box center [339, 163] width 8 height 8
radio input "true"
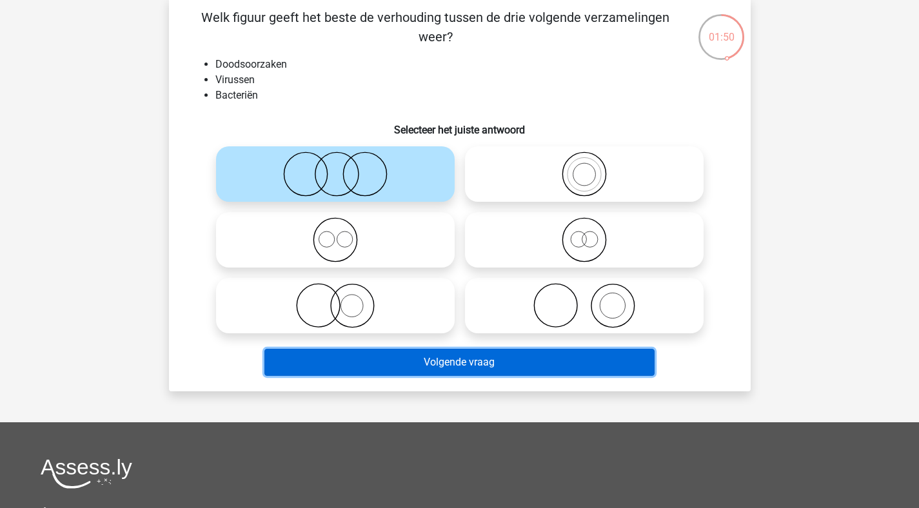
click at [525, 359] on button "Volgende vraag" at bounding box center [459, 362] width 390 height 27
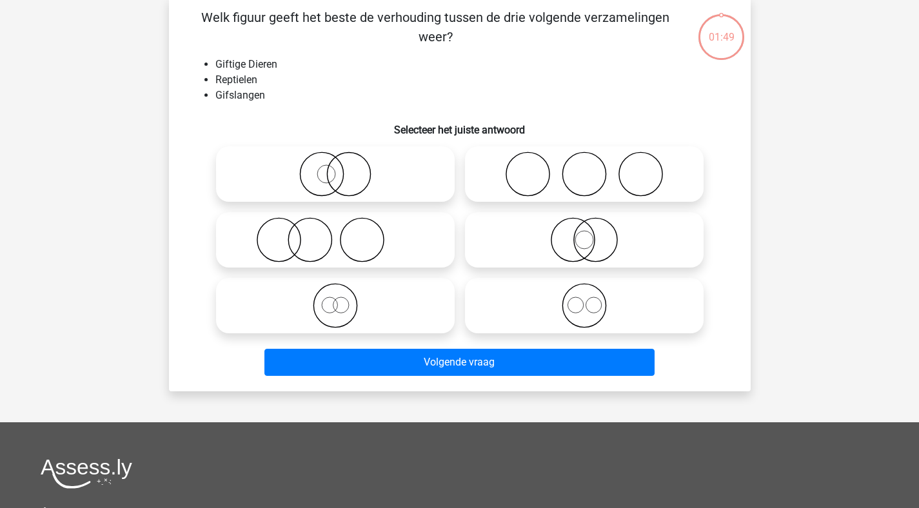
scroll to position [59, 0]
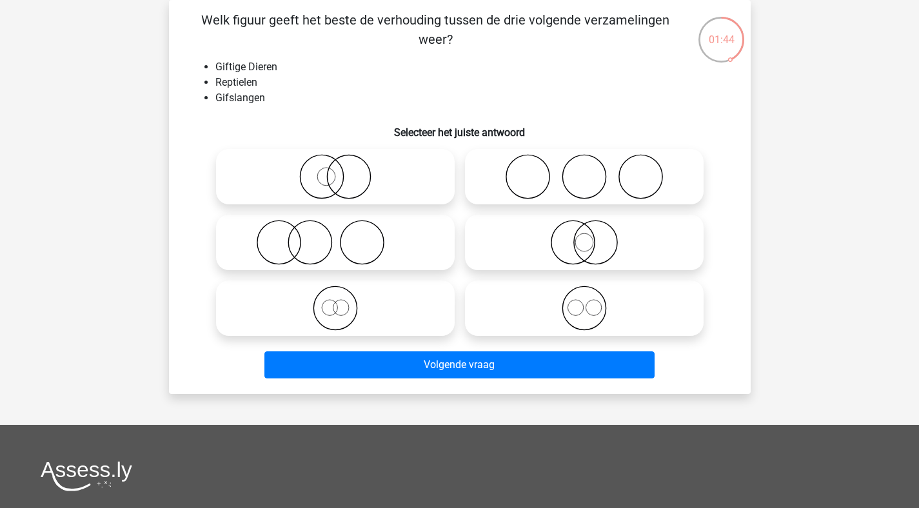
click at [372, 186] on icon at bounding box center [335, 176] width 228 height 45
click at [344, 170] on input "radio" at bounding box center [339, 166] width 8 height 8
radio input "true"
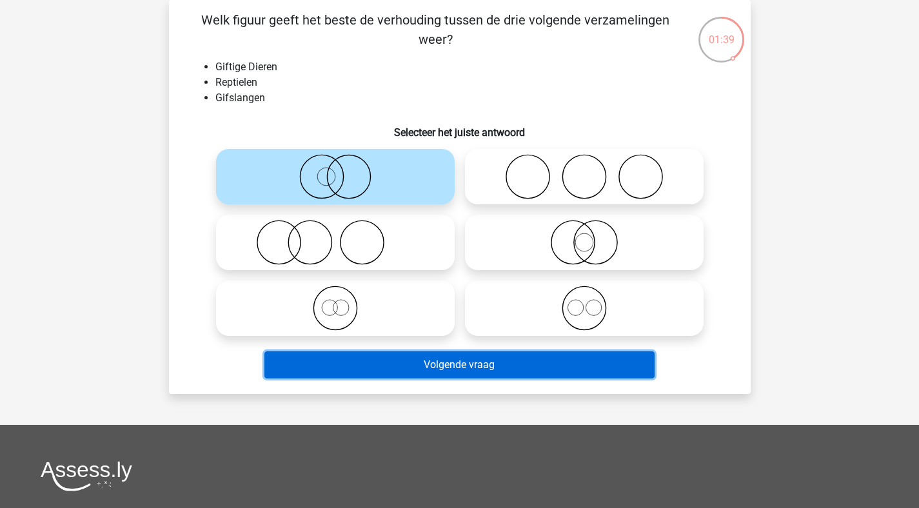
click at [495, 377] on button "Volgende vraag" at bounding box center [459, 365] width 390 height 27
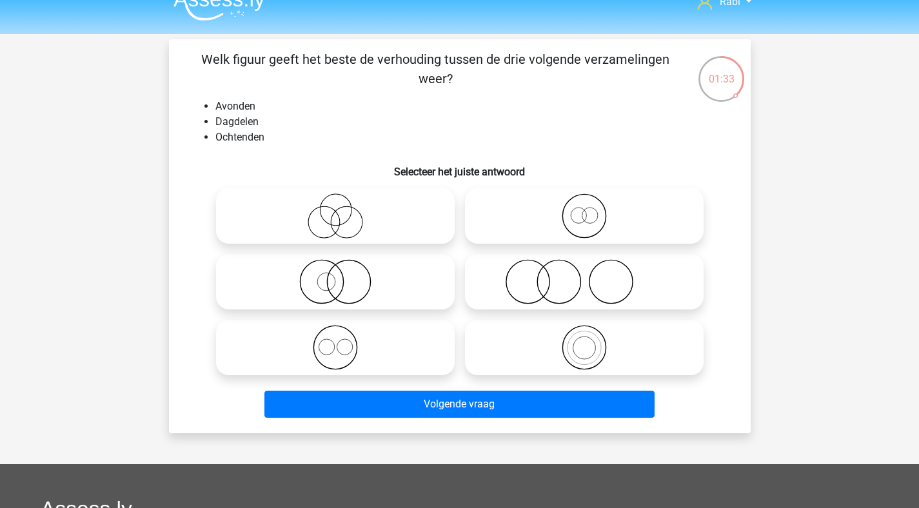
scroll to position [0, 0]
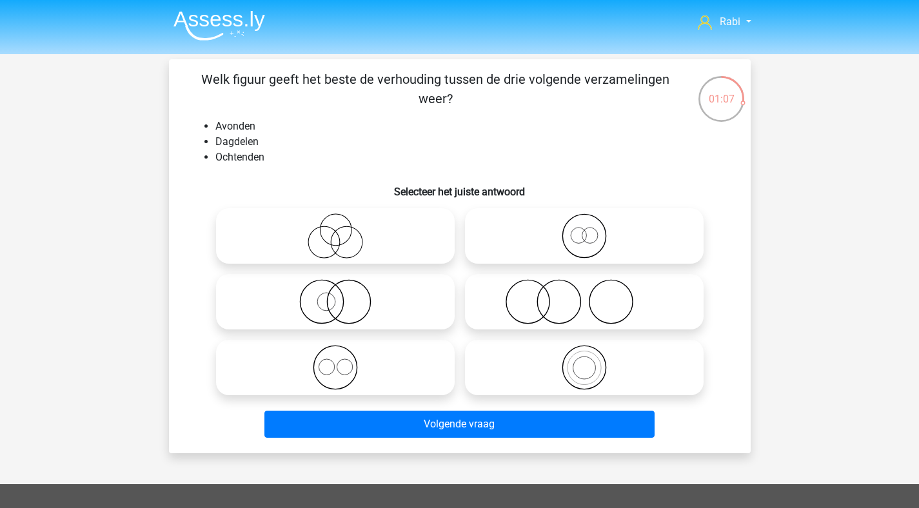
click at [357, 370] on icon at bounding box center [335, 367] width 228 height 45
click at [344, 361] on input "radio" at bounding box center [339, 357] width 8 height 8
radio input "true"
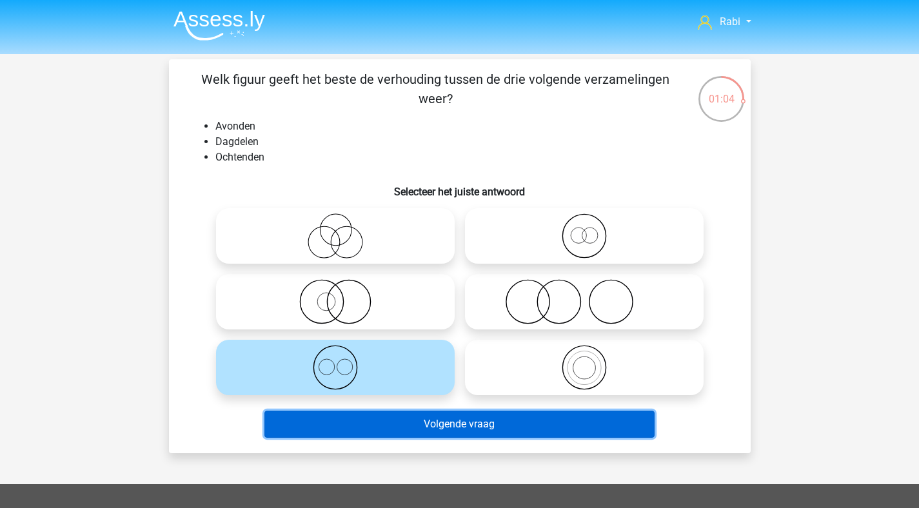
click at [478, 416] on button "Volgende vraag" at bounding box center [459, 424] width 390 height 27
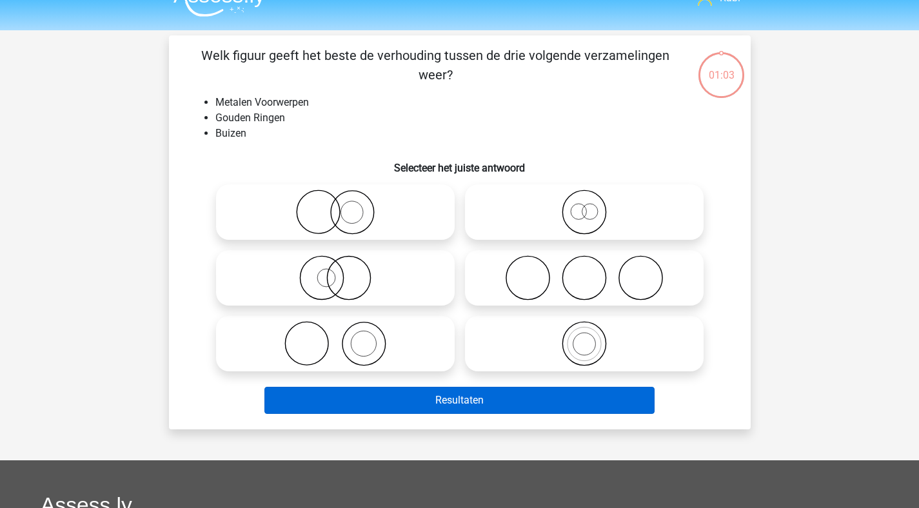
scroll to position [59, 0]
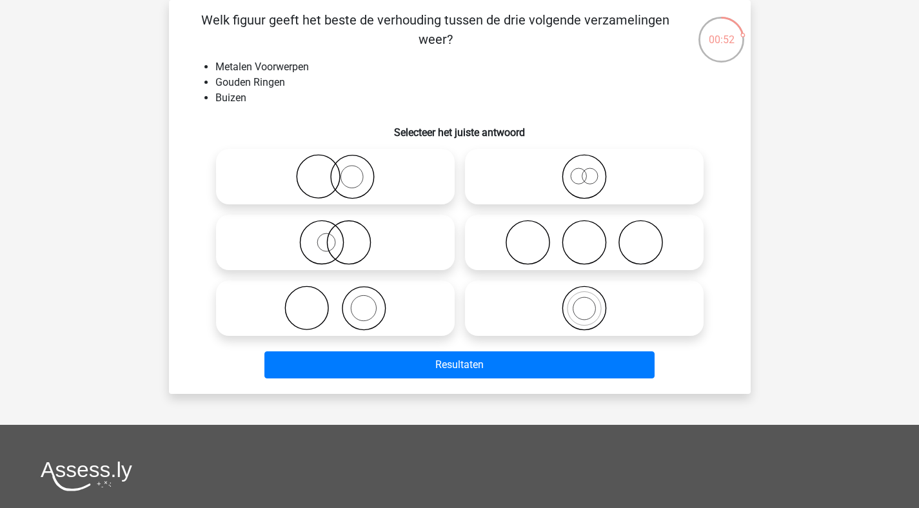
click at [391, 185] on icon at bounding box center [335, 176] width 228 height 45
click at [344, 170] on input "radio" at bounding box center [339, 166] width 8 height 8
radio input "true"
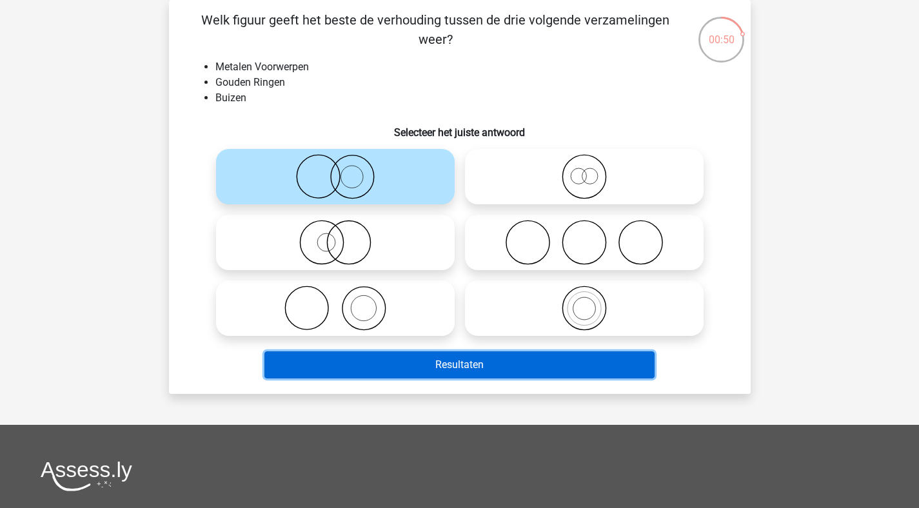
click at [481, 366] on button "Resultaten" at bounding box center [459, 365] width 390 height 27
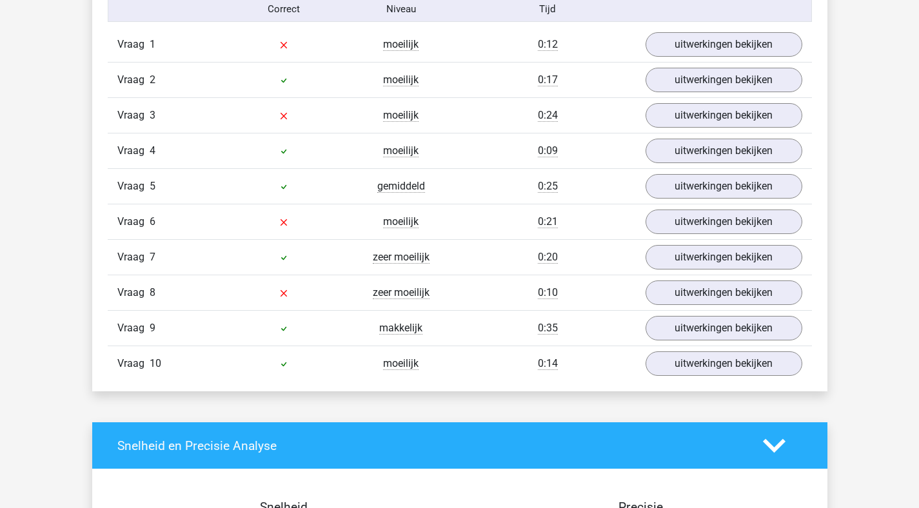
scroll to position [664, 0]
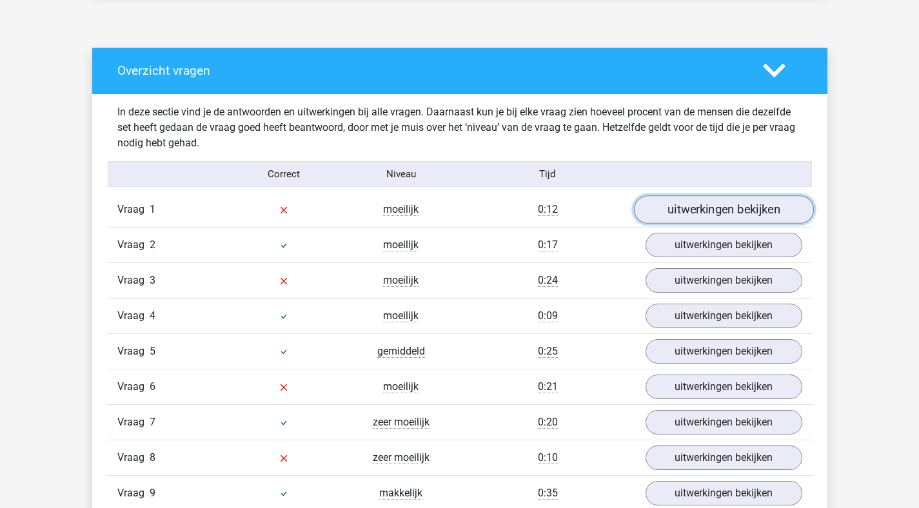
click at [692, 208] on link "uitwerkingen bekijken" at bounding box center [724, 210] width 180 height 28
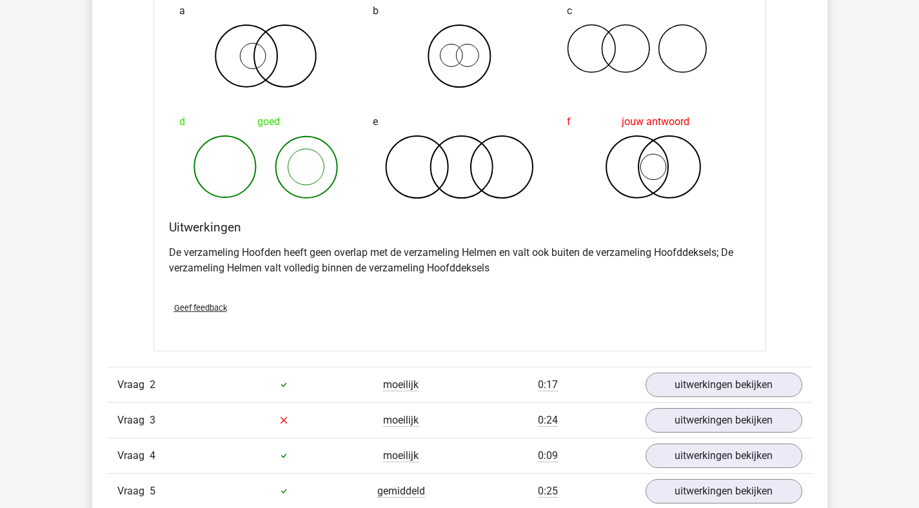
scroll to position [1099, 0]
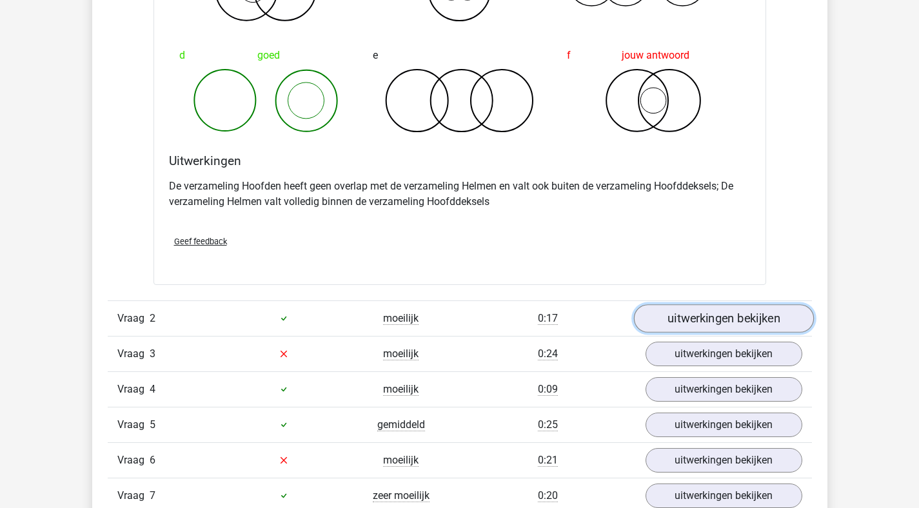
click at [710, 315] on link "uitwerkingen bekijken" at bounding box center [724, 318] width 180 height 28
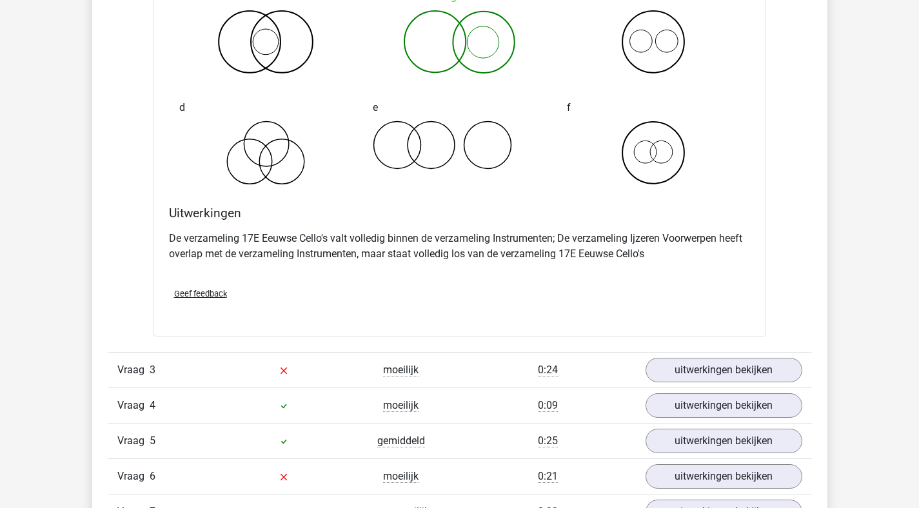
scroll to position [1845, 0]
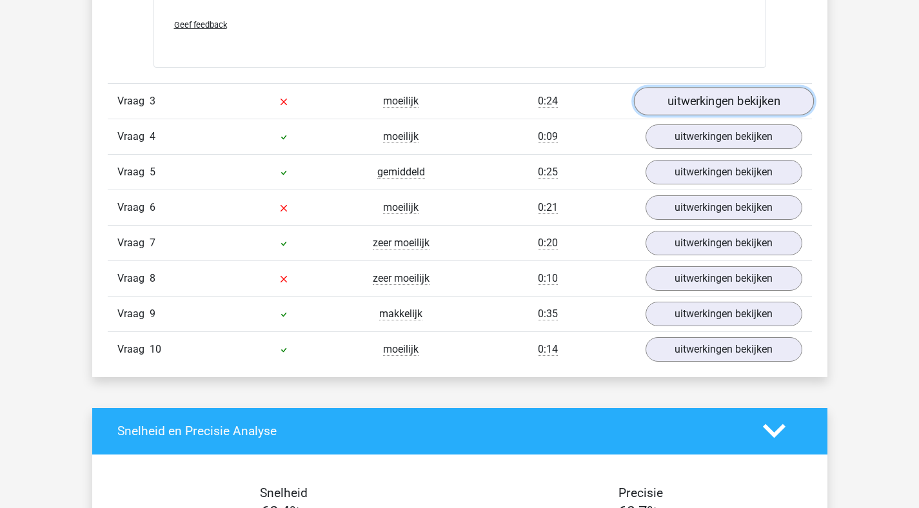
click at [699, 95] on link "uitwerkingen bekijken" at bounding box center [724, 101] width 180 height 28
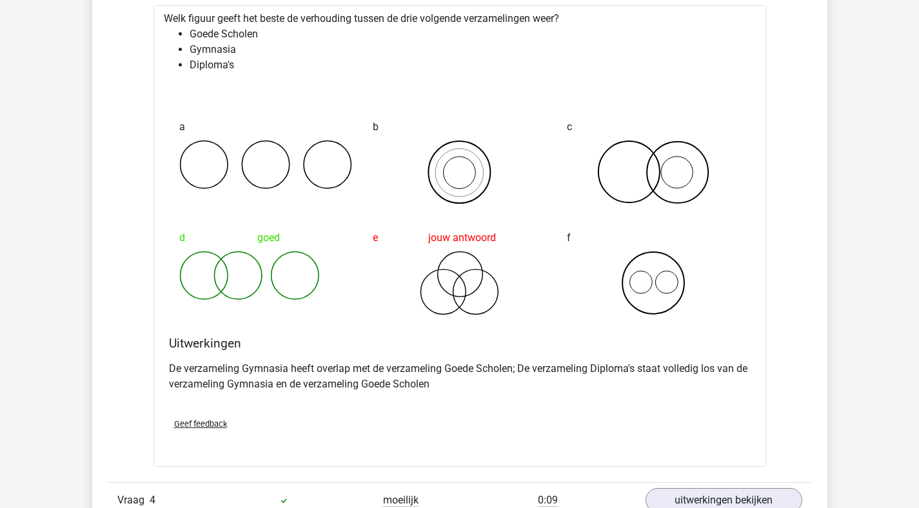
scroll to position [2128, 0]
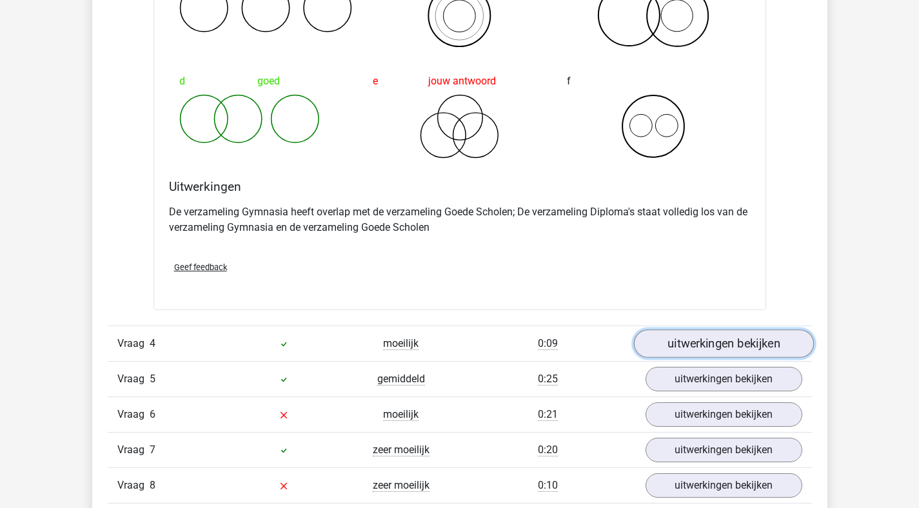
click at [737, 348] on link "uitwerkingen bekijken" at bounding box center [724, 344] width 180 height 28
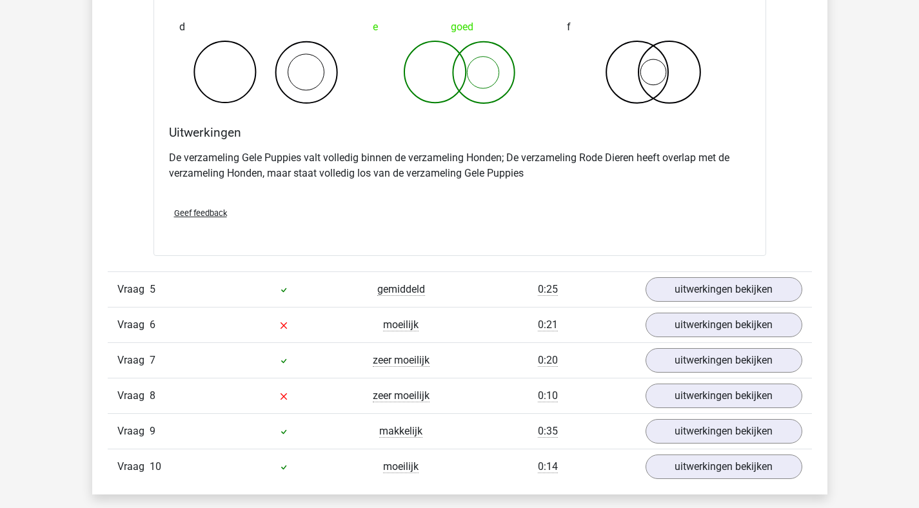
scroll to position [2704, 0]
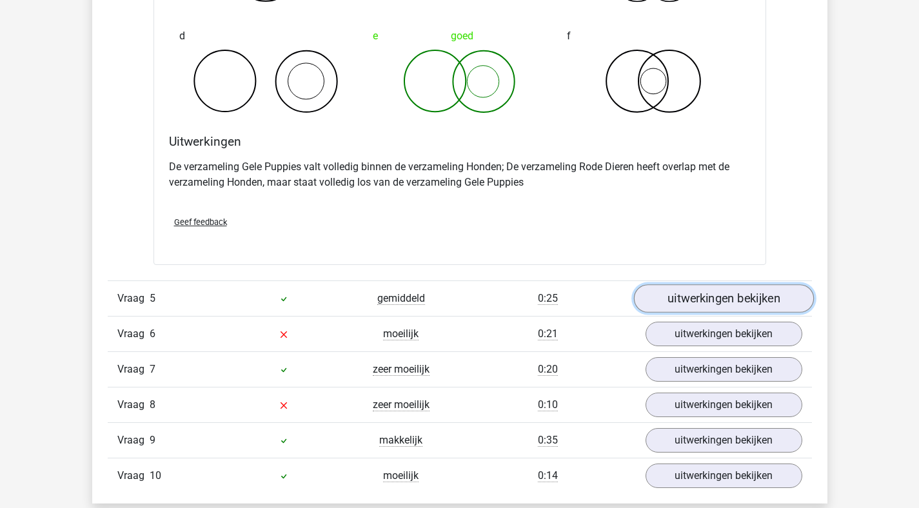
click at [690, 304] on link "uitwerkingen bekijken" at bounding box center [724, 298] width 180 height 28
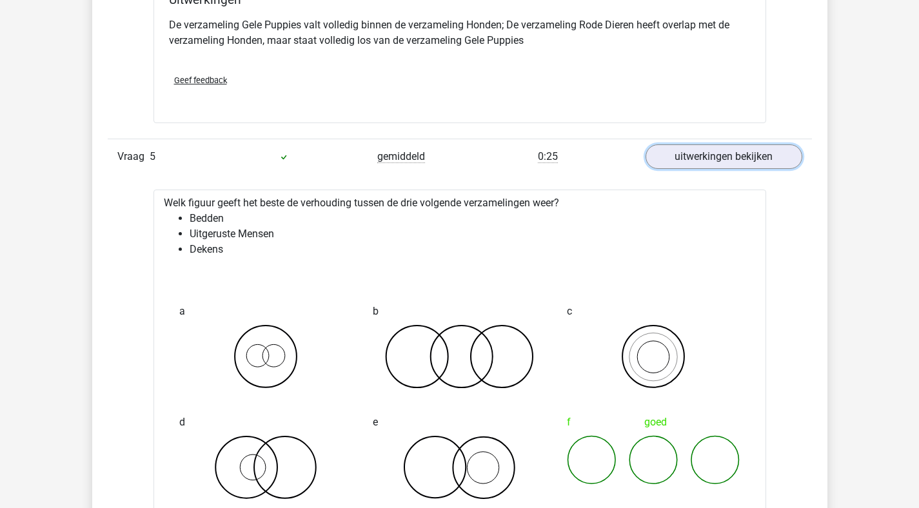
scroll to position [2920, 0]
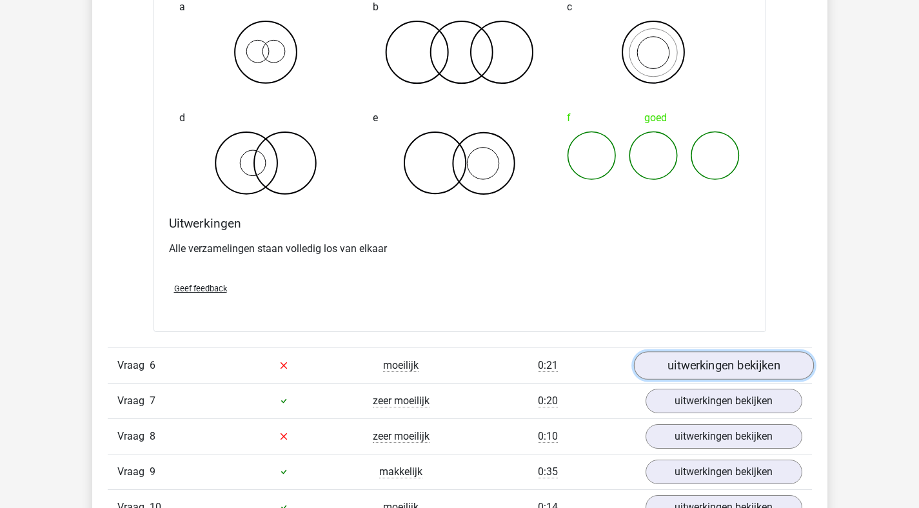
click at [683, 356] on link "uitwerkingen bekijken" at bounding box center [724, 366] width 180 height 28
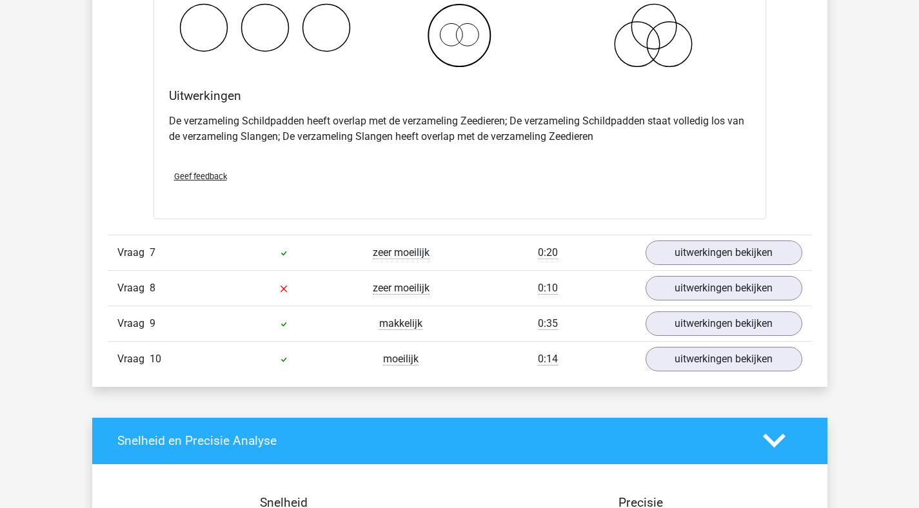
scroll to position [3805, 0]
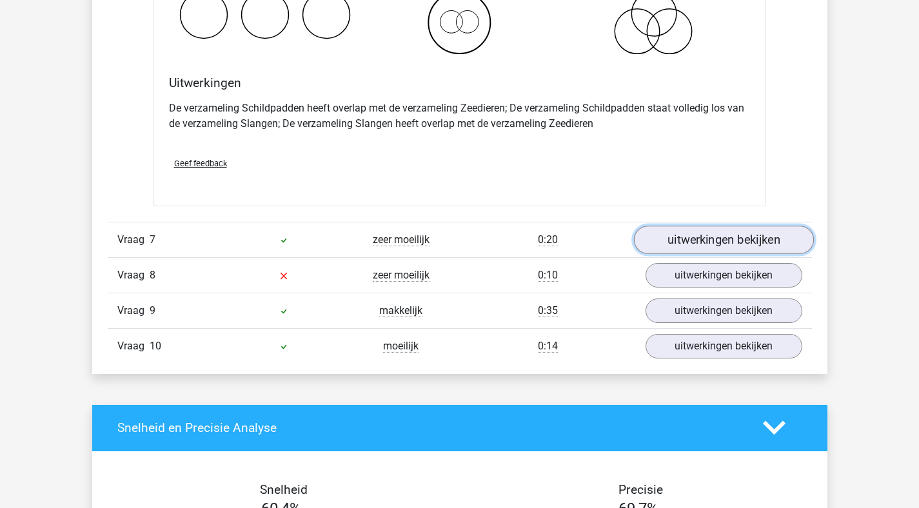
click at [693, 246] on link "uitwerkingen bekijken" at bounding box center [724, 240] width 180 height 28
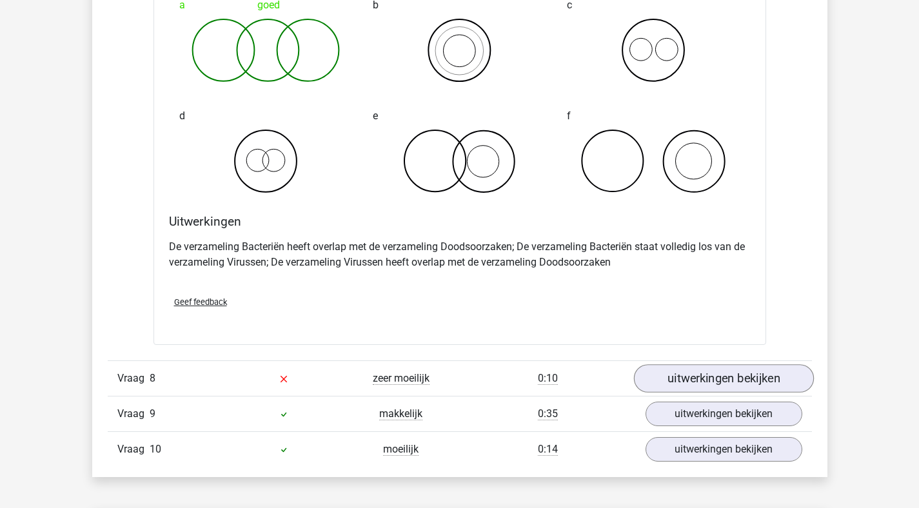
scroll to position [4217, 0]
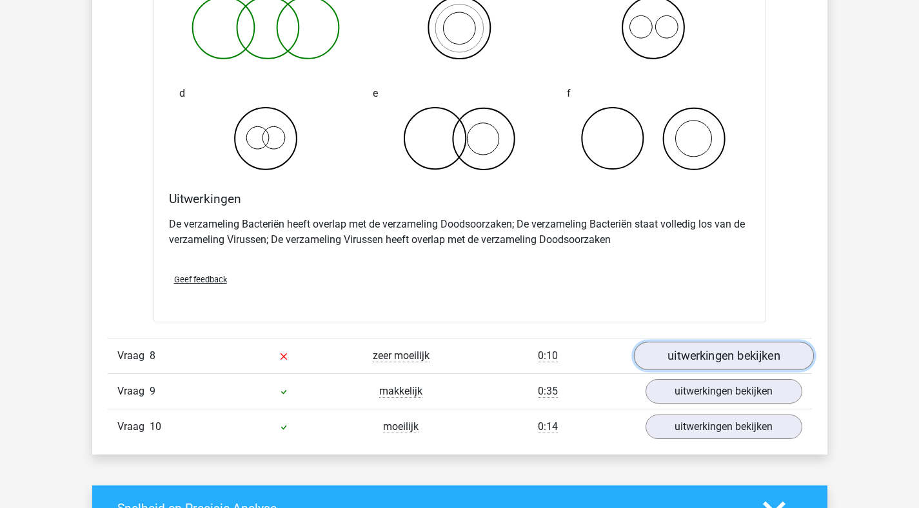
click at [710, 361] on link "uitwerkingen bekijken" at bounding box center [724, 356] width 180 height 28
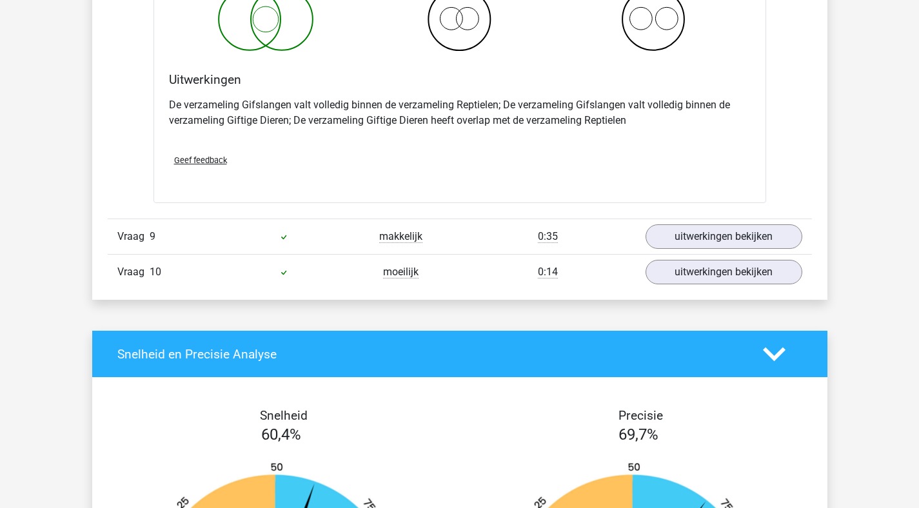
scroll to position [4869, 0]
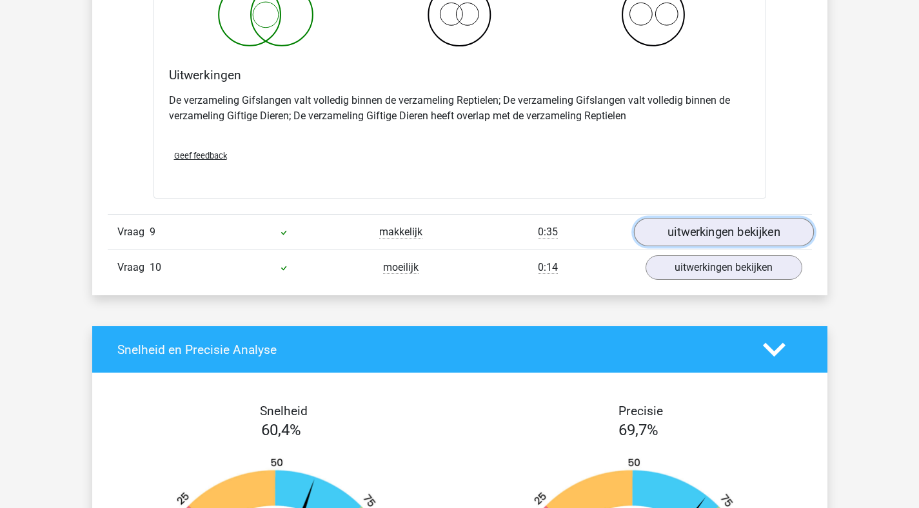
click at [703, 229] on link "uitwerkingen bekijken" at bounding box center [724, 232] width 180 height 28
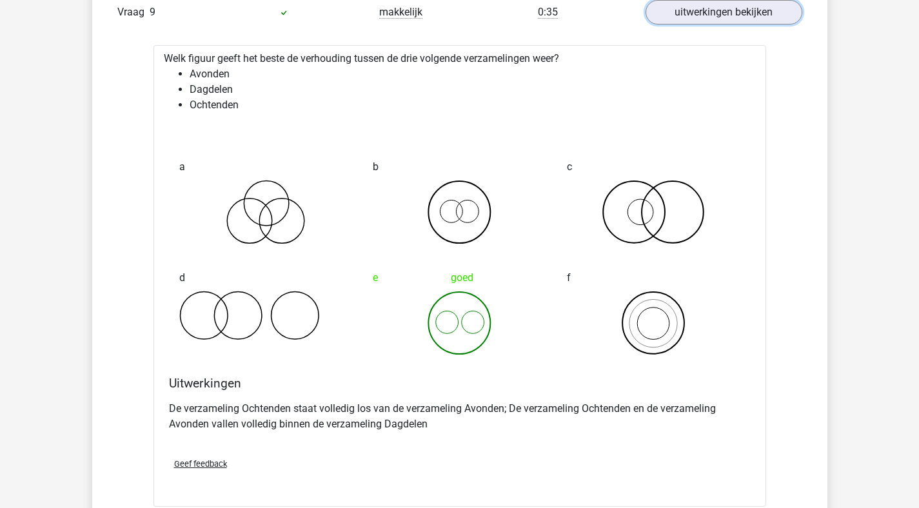
scroll to position [5121, 0]
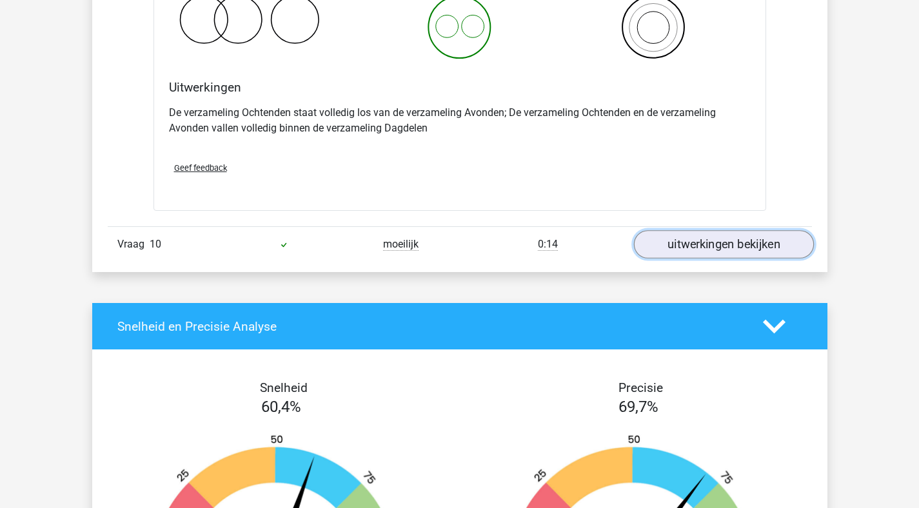
click at [705, 246] on link "uitwerkingen bekijken" at bounding box center [724, 245] width 180 height 28
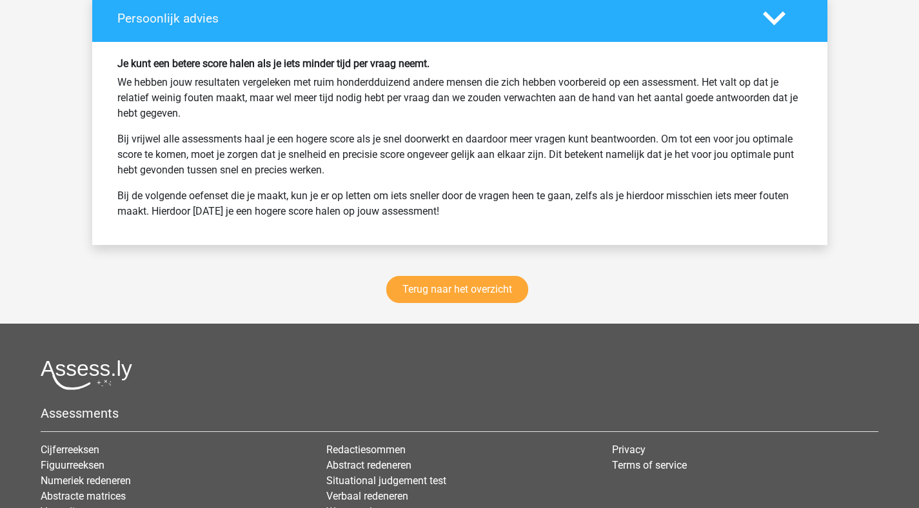
scroll to position [6658, 0]
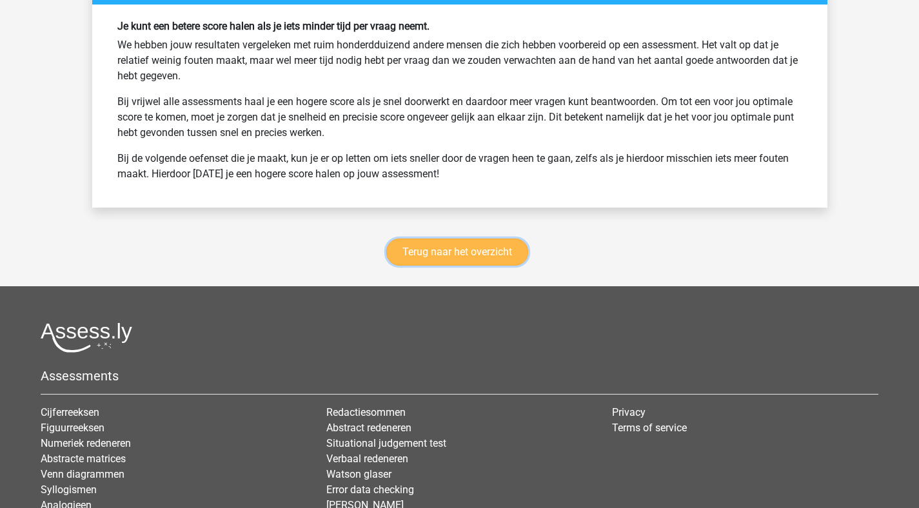
click at [494, 253] on link "Terug naar het overzicht" at bounding box center [457, 252] width 142 height 27
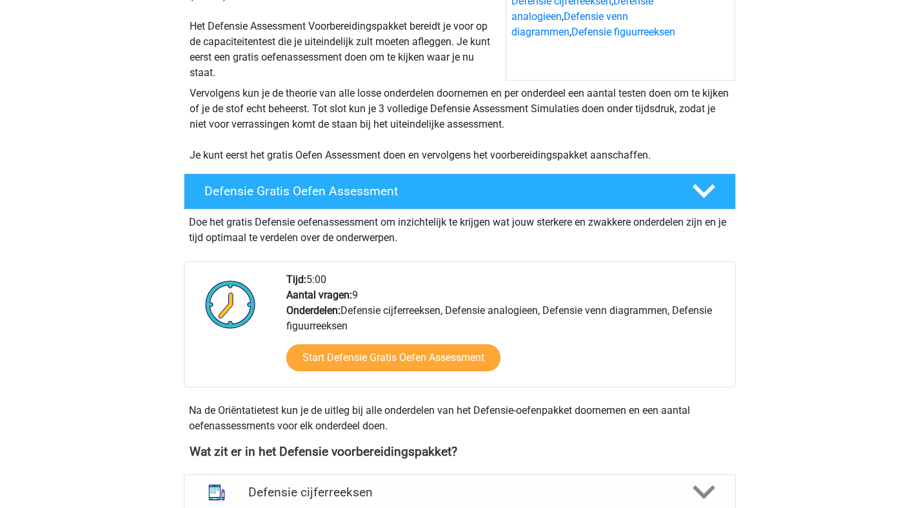
scroll to position [591, 0]
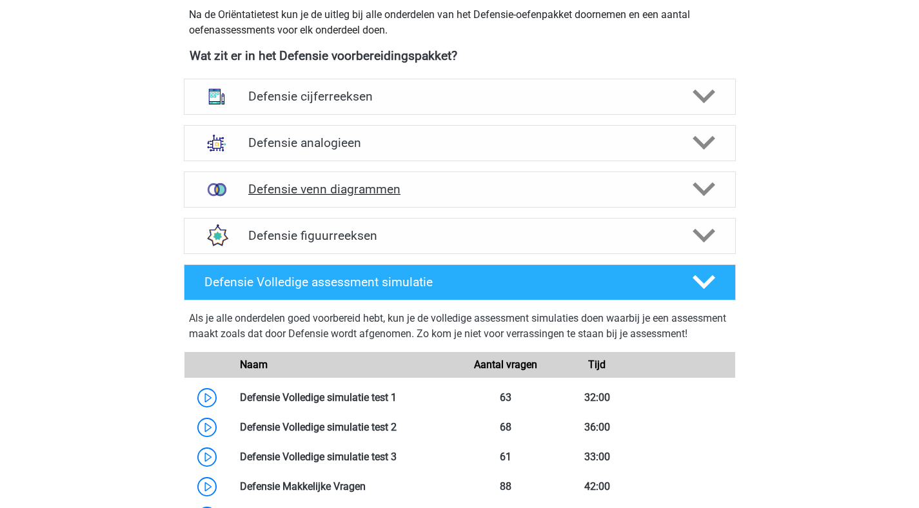
click at [654, 190] on h4 "Defensie venn diagrammen" at bounding box center [459, 189] width 423 height 15
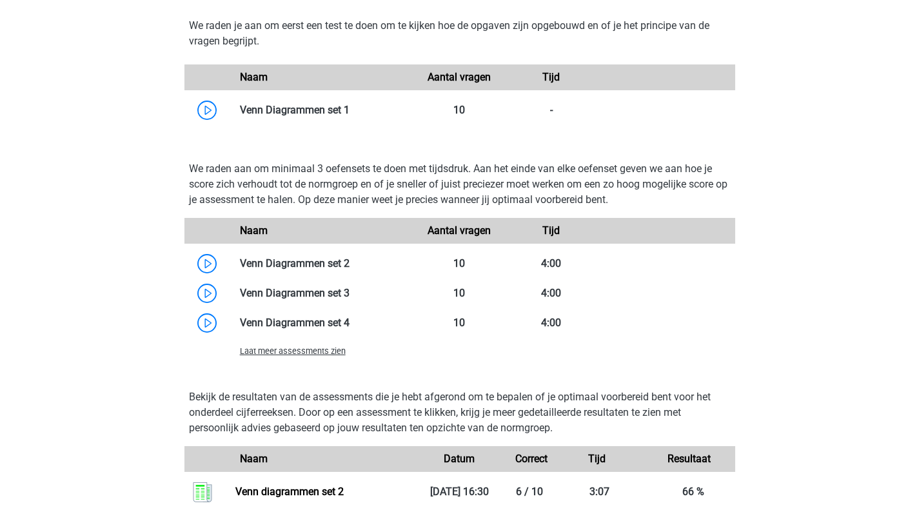
scroll to position [1015, 0]
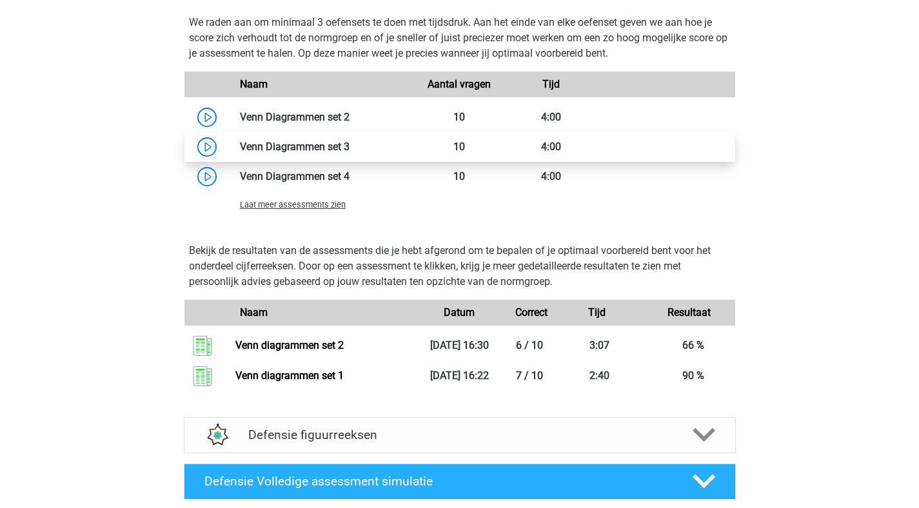
click at [350, 150] on link at bounding box center [350, 147] width 0 height 12
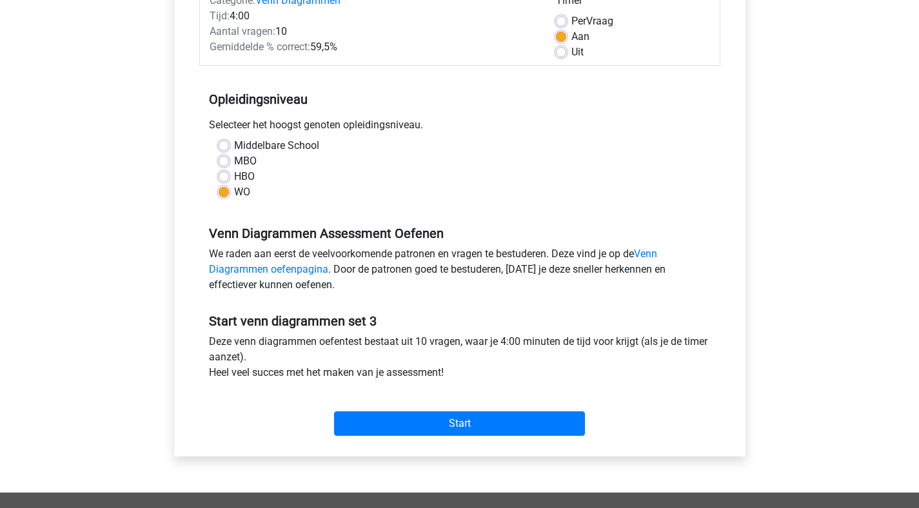
scroll to position [210, 0]
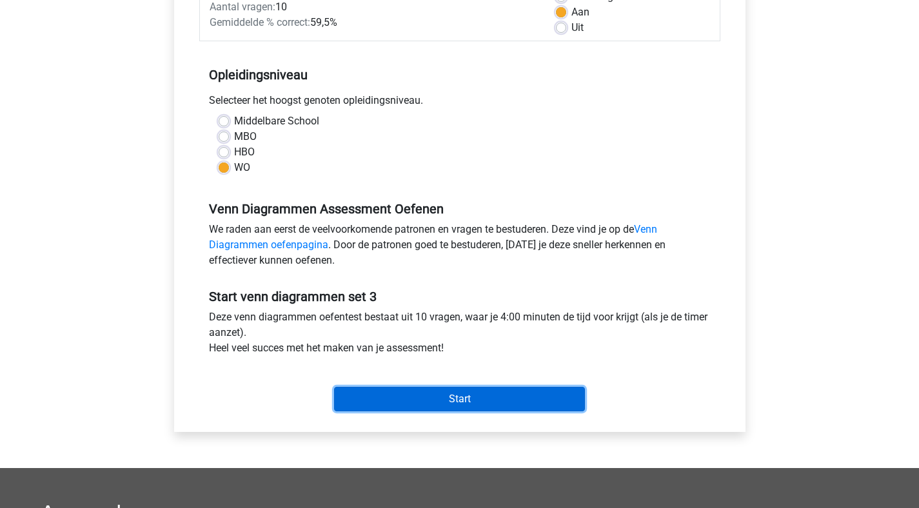
click at [511, 401] on input "Start" at bounding box center [459, 399] width 251 height 25
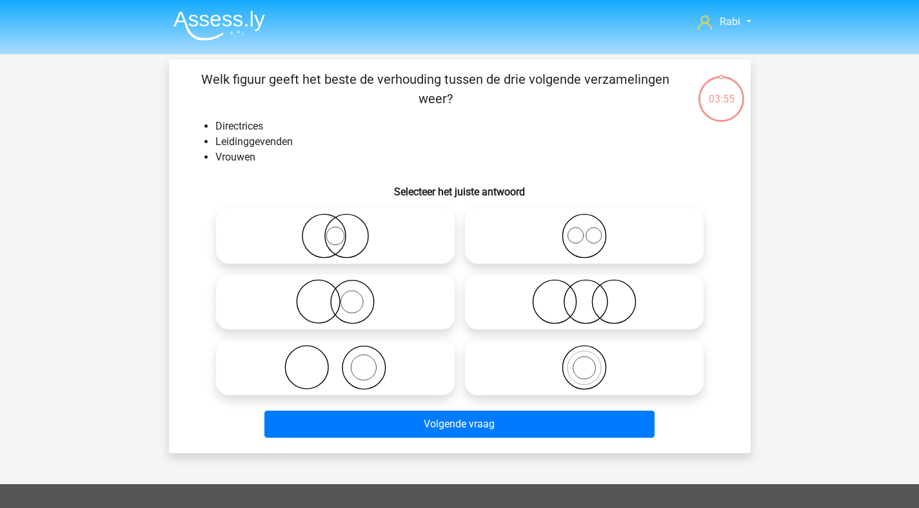
click at [352, 234] on icon at bounding box center [335, 236] width 228 height 45
click at [344, 230] on input "radio" at bounding box center [339, 225] width 8 height 8
radio input "true"
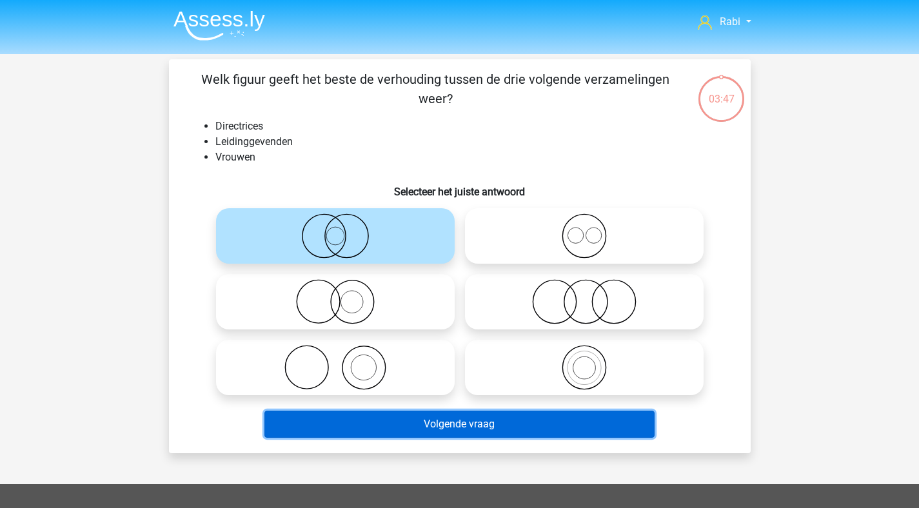
click at [457, 429] on button "Volgende vraag" at bounding box center [459, 424] width 390 height 27
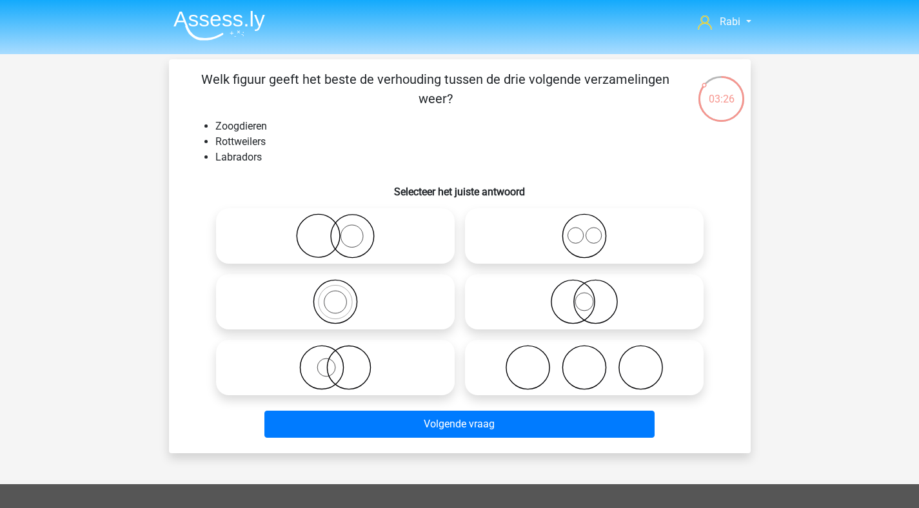
click at [595, 243] on icon at bounding box center [584, 236] width 228 height 45
click at [593, 230] on input "radio" at bounding box center [588, 225] width 8 height 8
radio input "true"
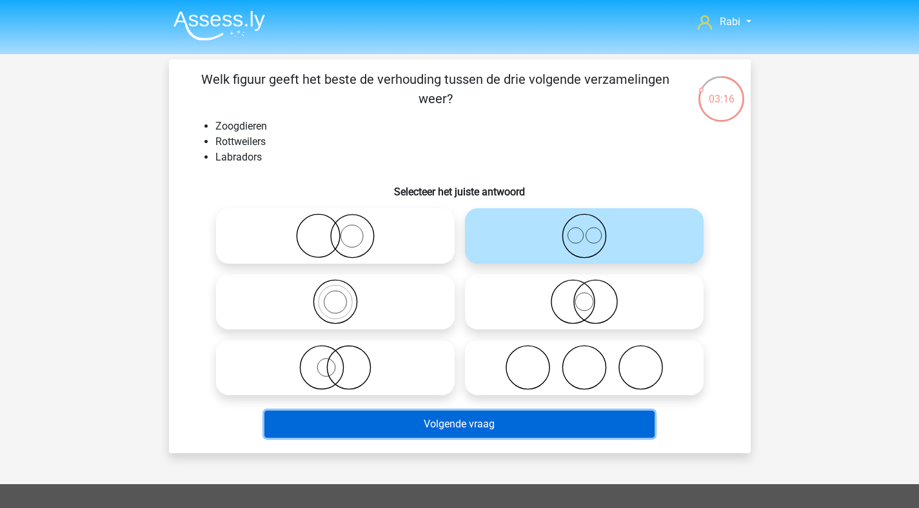
click at [454, 434] on button "Volgende vraag" at bounding box center [459, 424] width 390 height 27
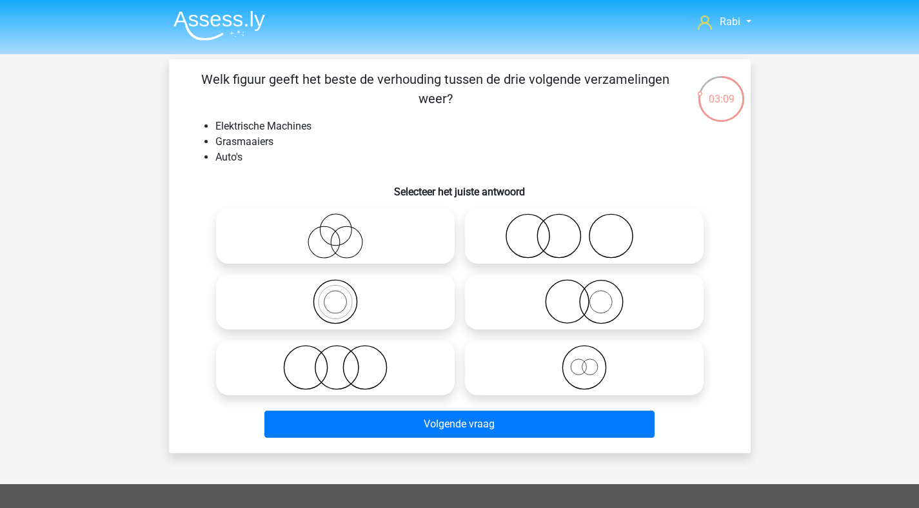
click at [555, 224] on icon at bounding box center [584, 236] width 228 height 45
click at [584, 224] on input "radio" at bounding box center [588, 225] width 8 height 8
radio input "true"
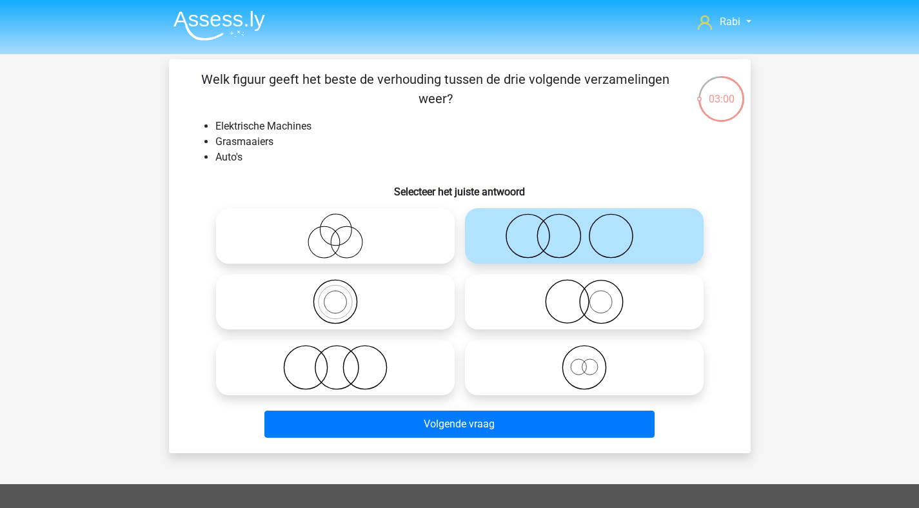
click at [397, 352] on icon at bounding box center [335, 367] width 228 height 45
click at [344, 353] on input "radio" at bounding box center [339, 357] width 8 height 8
radio input "true"
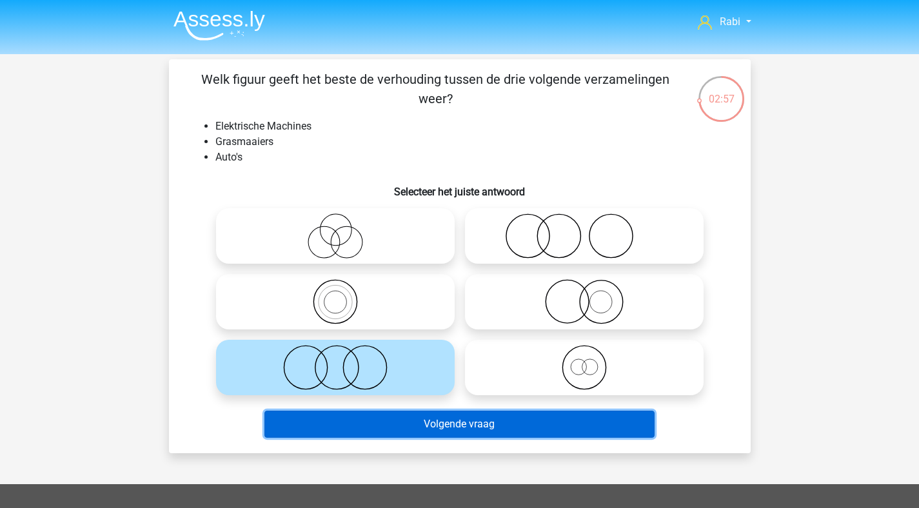
click at [491, 428] on button "Volgende vraag" at bounding box center [459, 424] width 390 height 27
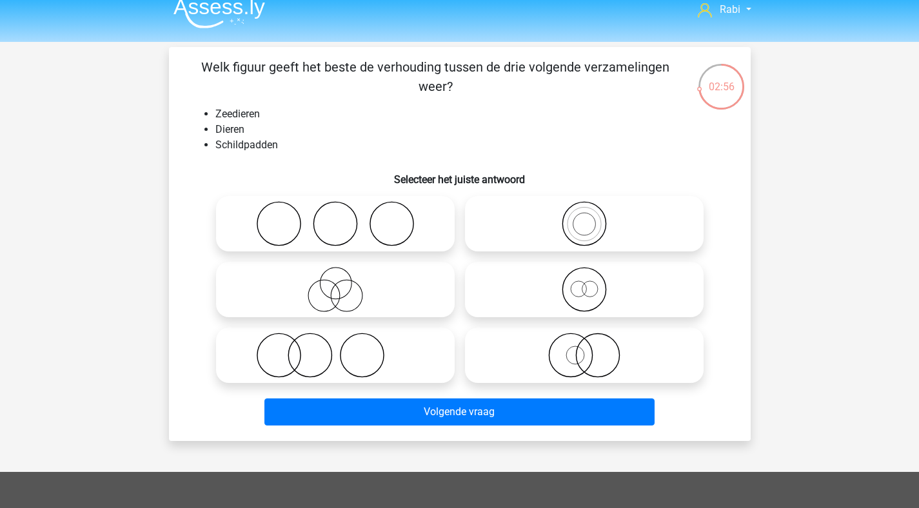
scroll to position [6, 0]
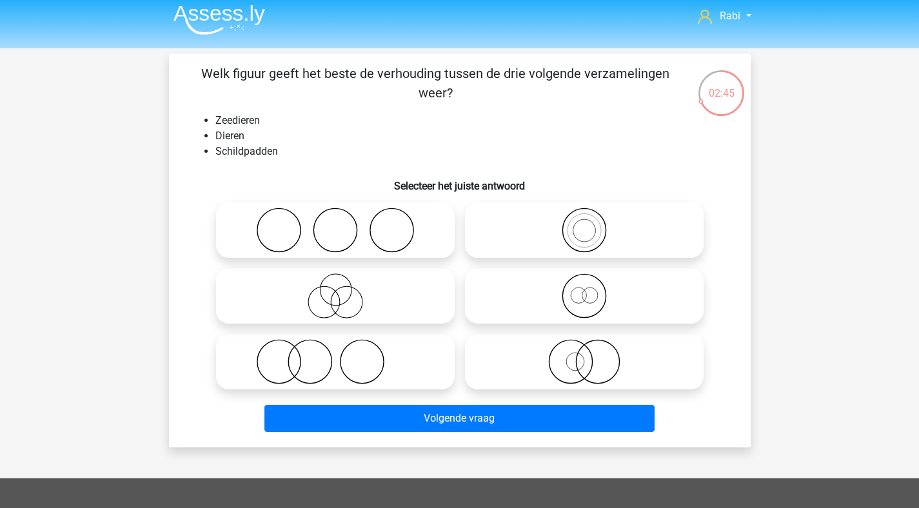
click at [594, 225] on icon at bounding box center [584, 230] width 228 height 45
click at [593, 224] on input "radio" at bounding box center [588, 219] width 8 height 8
radio input "true"
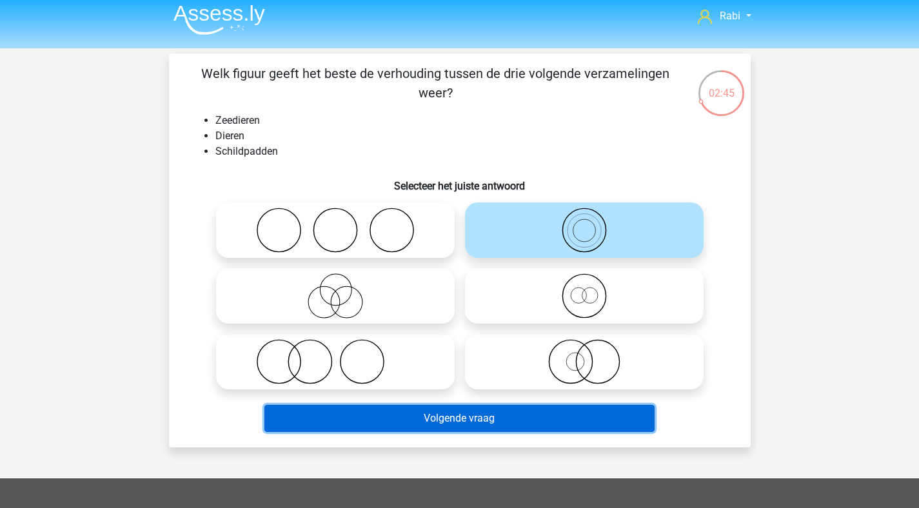
click at [461, 415] on button "Volgende vraag" at bounding box center [459, 418] width 390 height 27
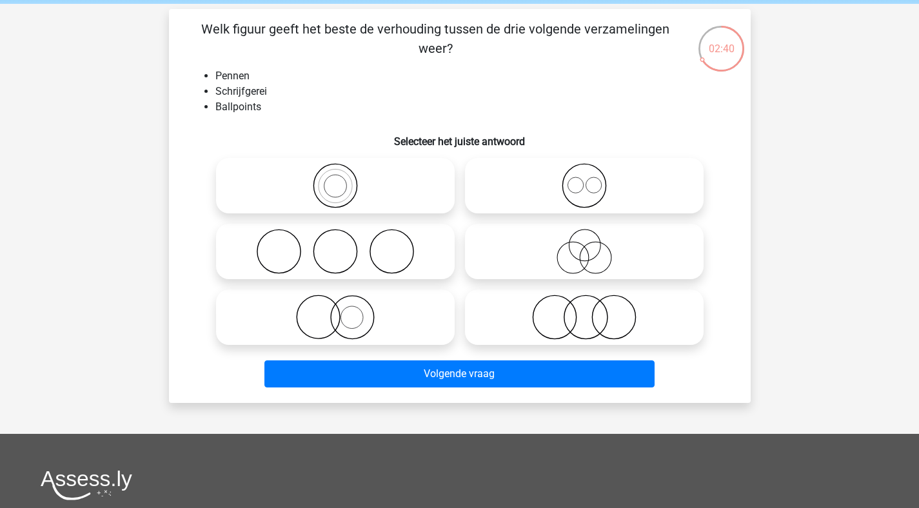
scroll to position [43, 0]
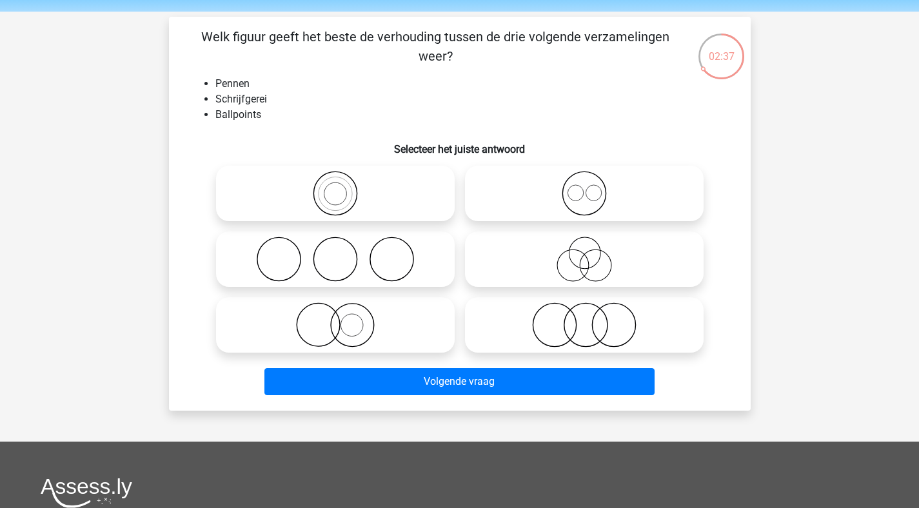
click at [350, 191] on icon at bounding box center [335, 193] width 228 height 45
click at [344, 187] on input "radio" at bounding box center [339, 183] width 8 height 8
radio input "true"
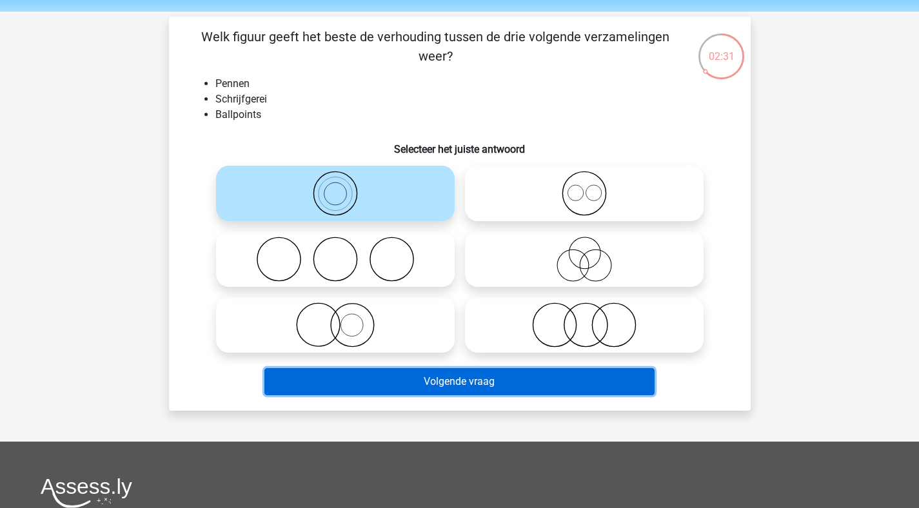
click at [461, 379] on button "Volgende vraag" at bounding box center [459, 381] width 390 height 27
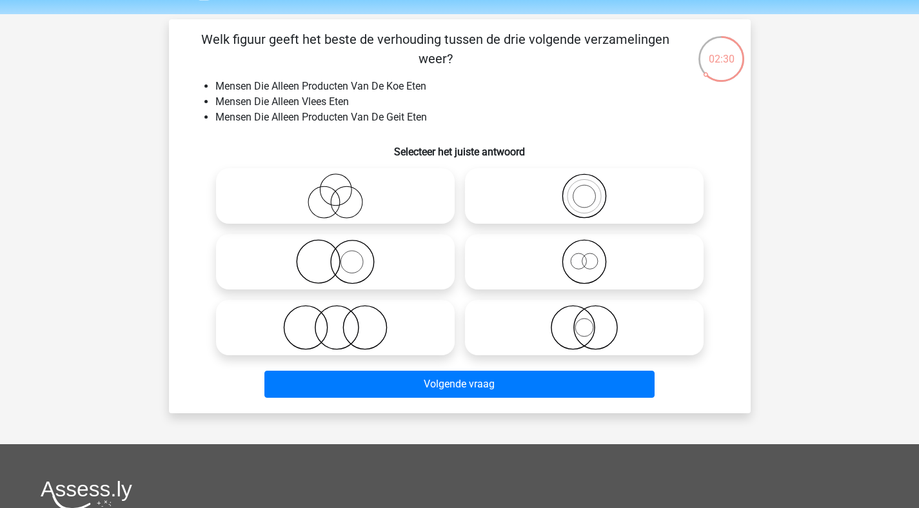
scroll to position [20, 0]
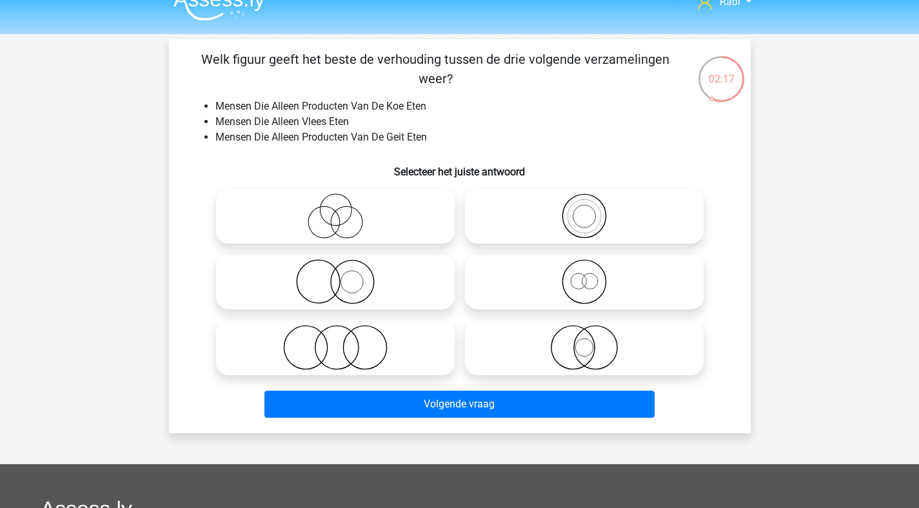
click at [329, 353] on icon at bounding box center [335, 347] width 228 height 45
click at [335, 341] on input "radio" at bounding box center [339, 337] width 8 height 8
radio input "true"
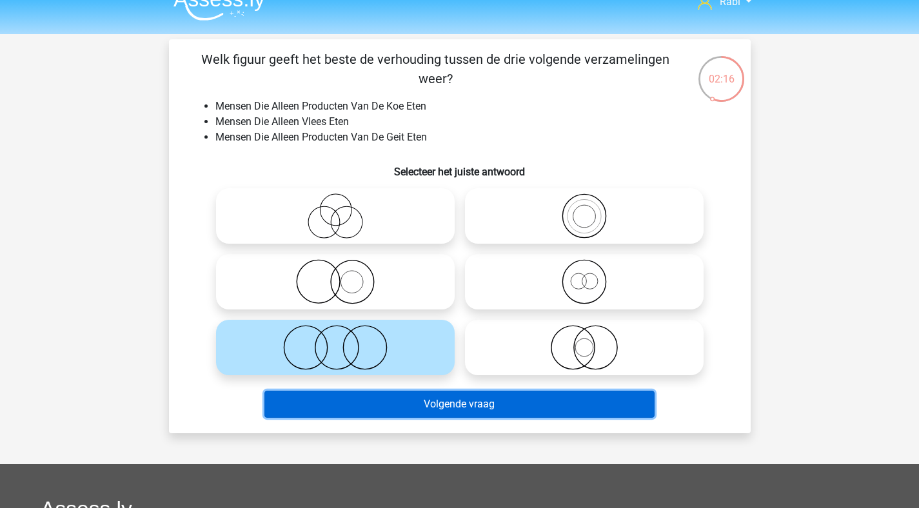
click at [470, 403] on button "Volgende vraag" at bounding box center [459, 404] width 390 height 27
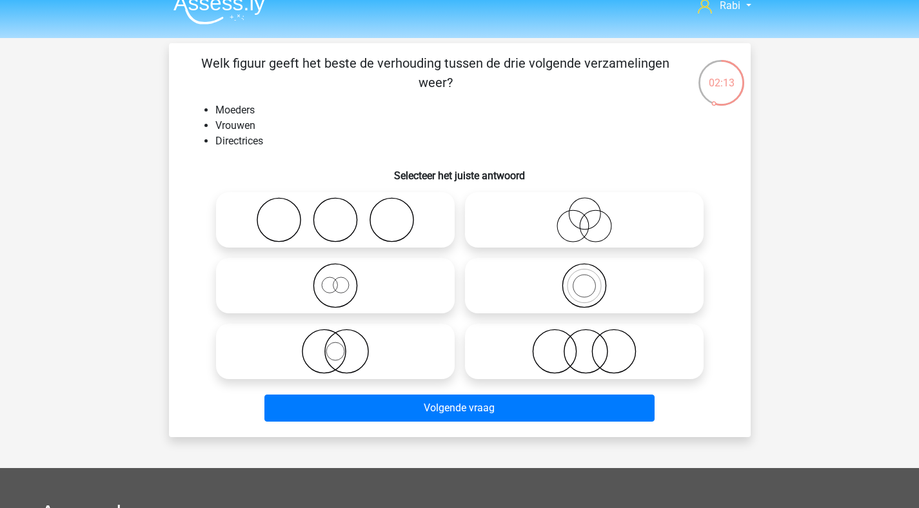
scroll to position [15, 0]
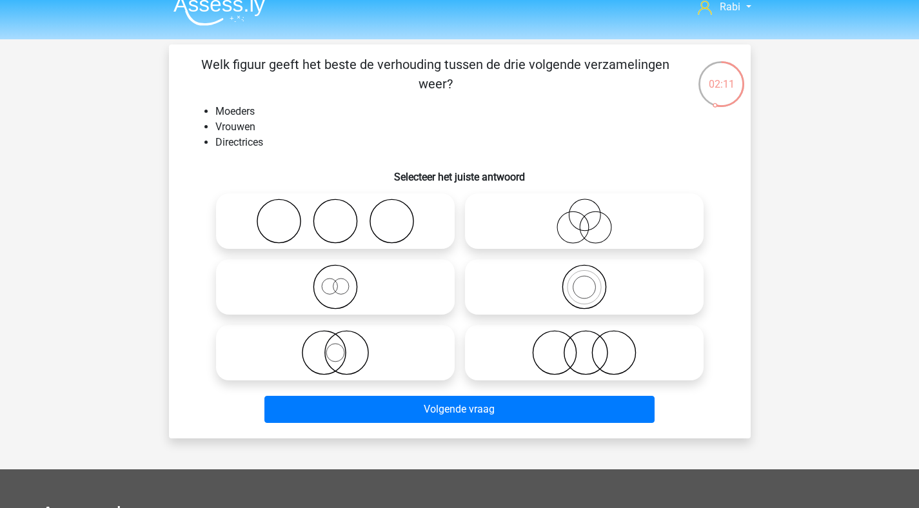
click at [377, 357] on icon at bounding box center [335, 352] width 228 height 45
click at [344, 346] on input "radio" at bounding box center [339, 342] width 8 height 8
radio input "true"
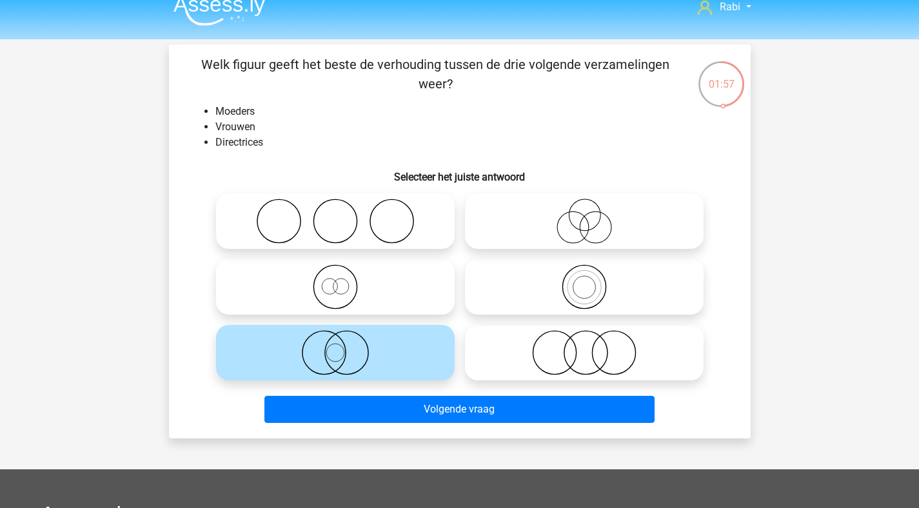
click at [347, 301] on icon at bounding box center [335, 286] width 228 height 45
click at [344, 281] on input "radio" at bounding box center [339, 276] width 8 height 8
radio input "true"
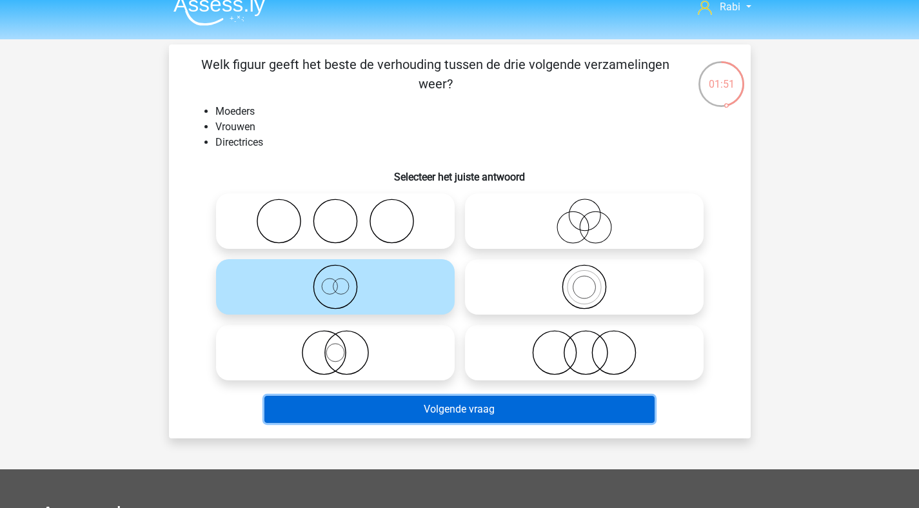
click at [440, 407] on button "Volgende vraag" at bounding box center [459, 409] width 390 height 27
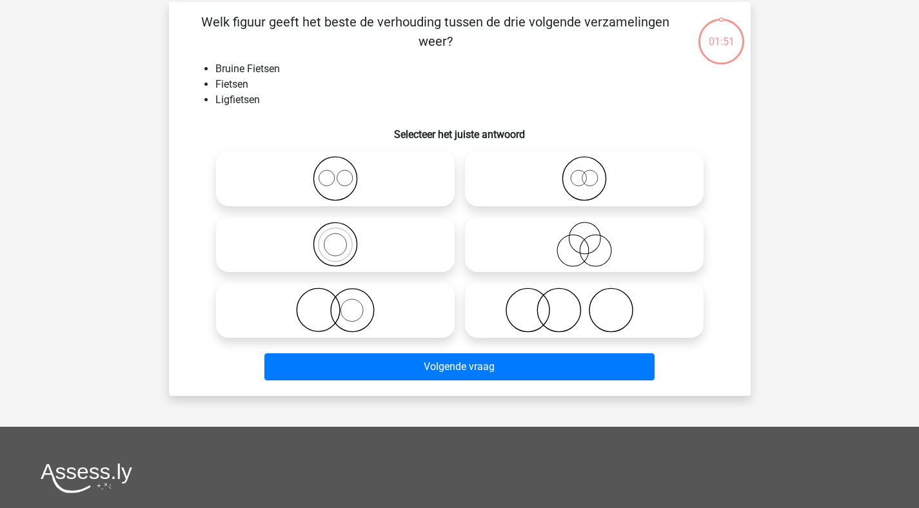
scroll to position [59, 0]
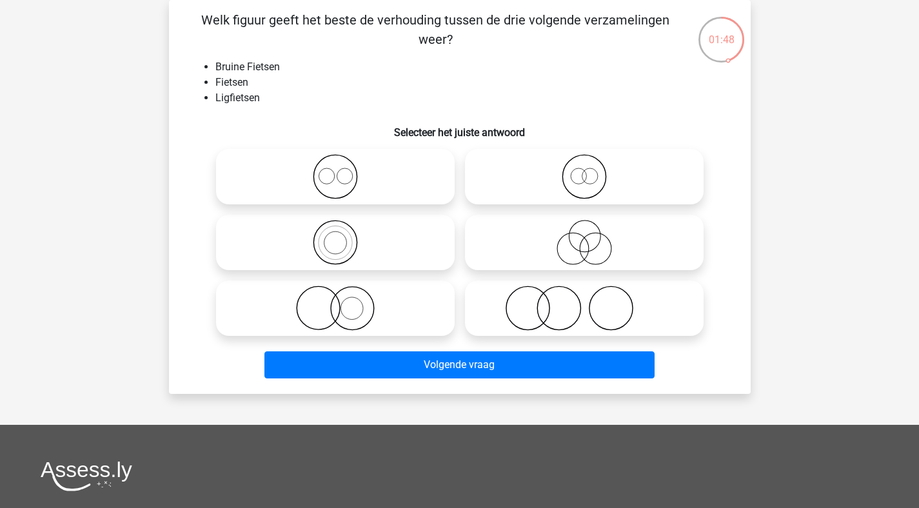
click at [348, 183] on icon at bounding box center [335, 176] width 228 height 45
click at [344, 170] on input "radio" at bounding box center [339, 166] width 8 height 8
radio input "true"
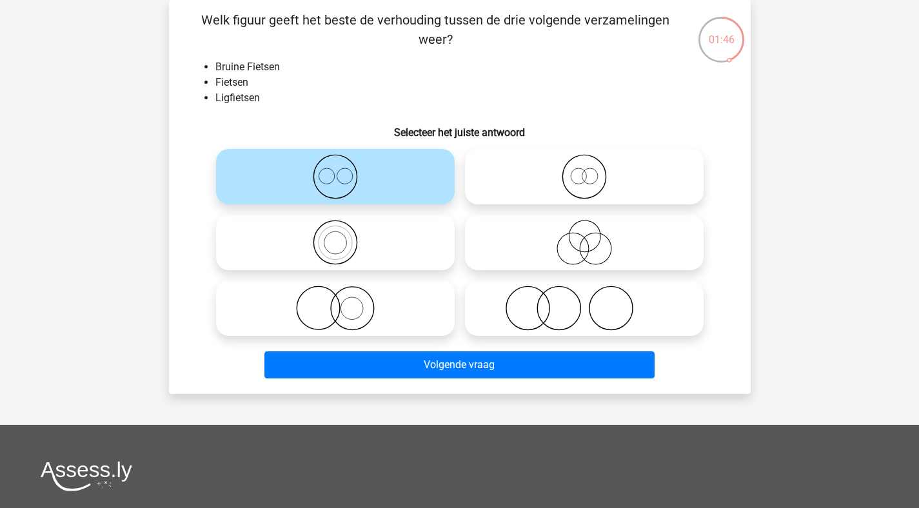
click at [532, 188] on icon at bounding box center [584, 176] width 228 height 45
click at [584, 170] on input "radio" at bounding box center [588, 166] width 8 height 8
radio input "true"
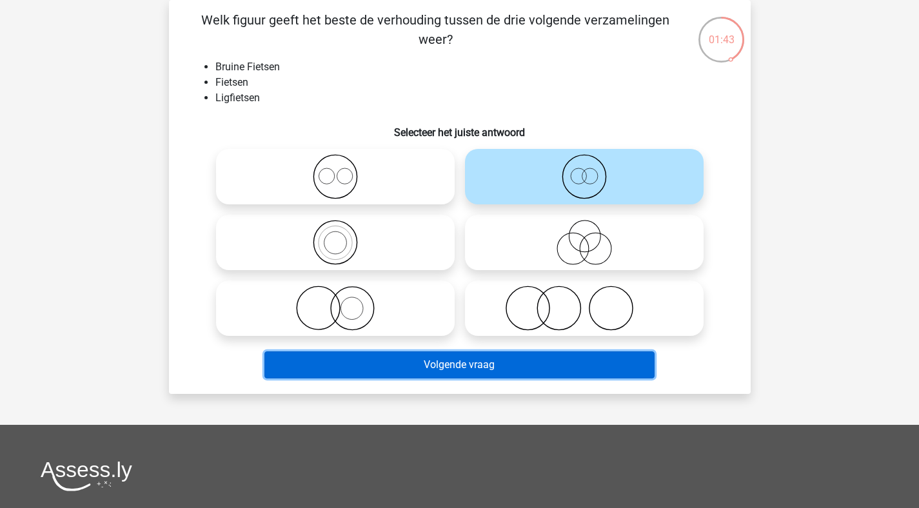
click at [477, 361] on button "Volgende vraag" at bounding box center [459, 365] width 390 height 27
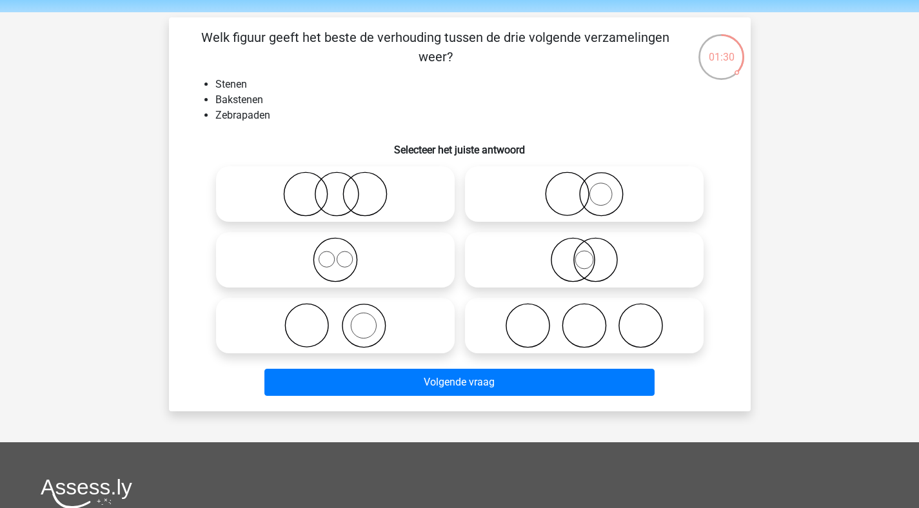
scroll to position [32, 0]
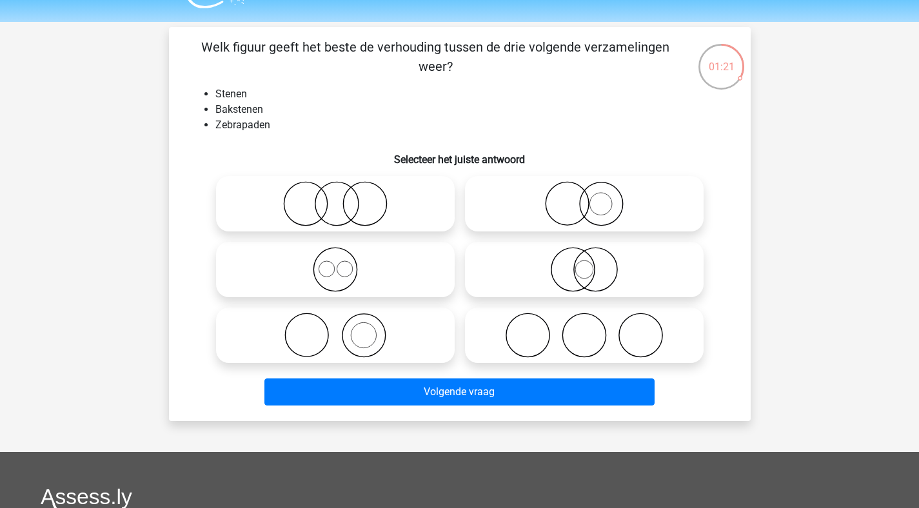
click at [610, 211] on icon at bounding box center [584, 203] width 228 height 45
click at [593, 197] on input "radio" at bounding box center [588, 193] width 8 height 8
radio input "true"
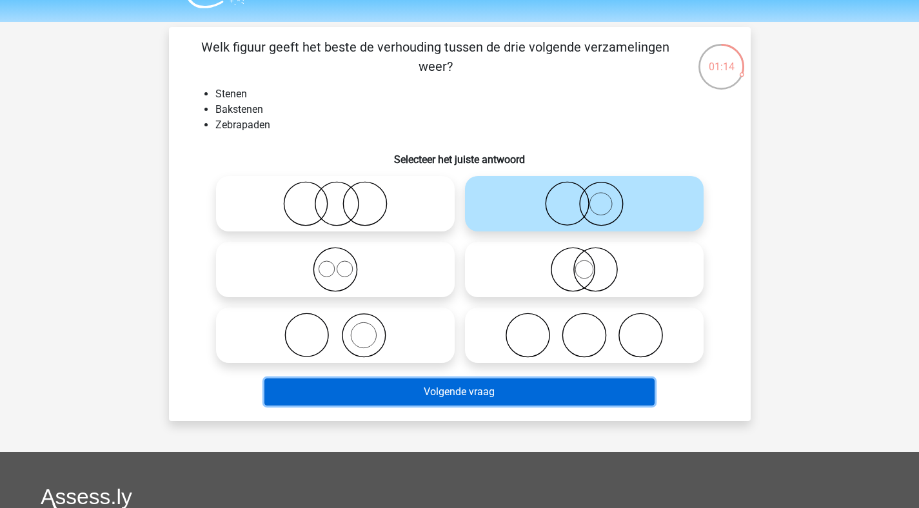
click at [471, 403] on button "Volgende vraag" at bounding box center [459, 392] width 390 height 27
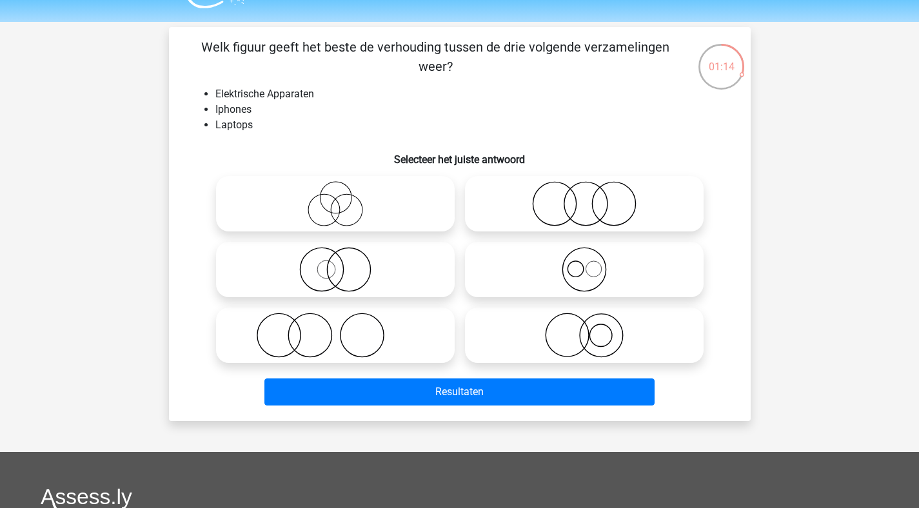
scroll to position [59, 0]
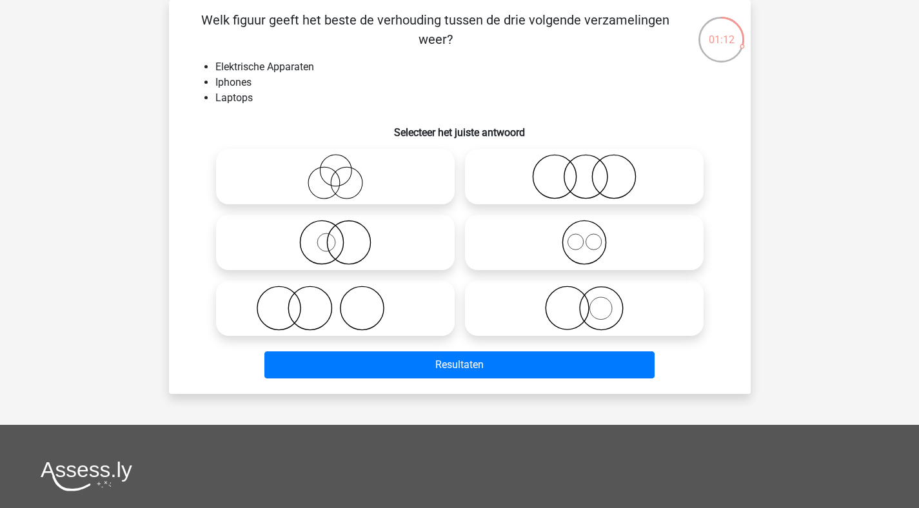
click at [591, 247] on icon at bounding box center [584, 242] width 228 height 45
click at [591, 236] on input "radio" at bounding box center [588, 232] width 8 height 8
radio input "true"
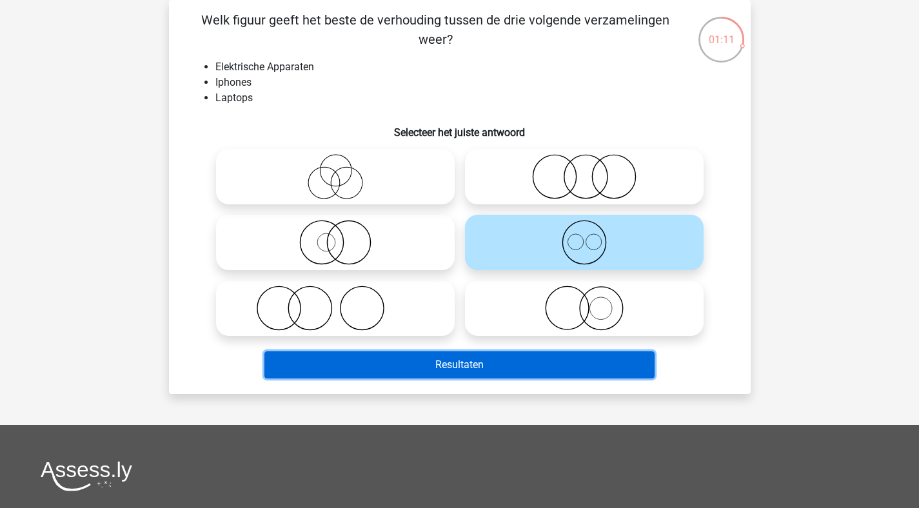
click at [491, 372] on button "Resultaten" at bounding box center [459, 365] width 390 height 27
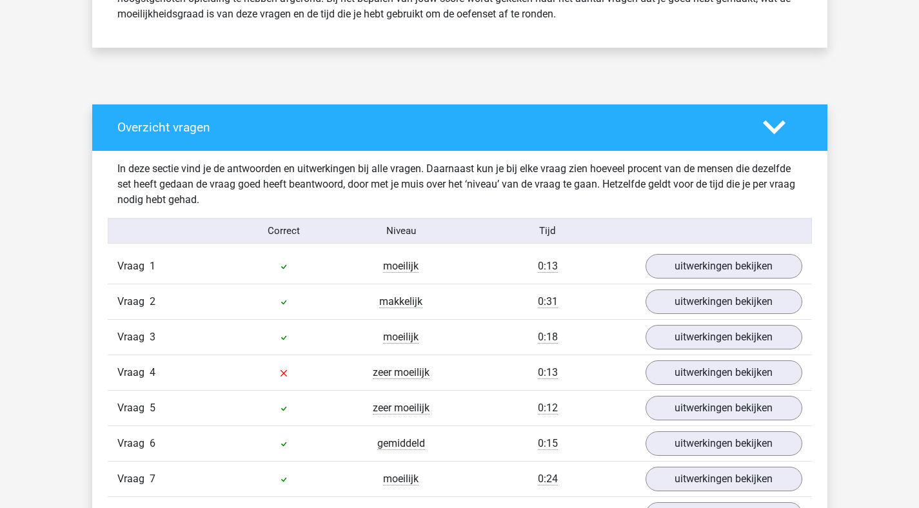
scroll to position [590, 0]
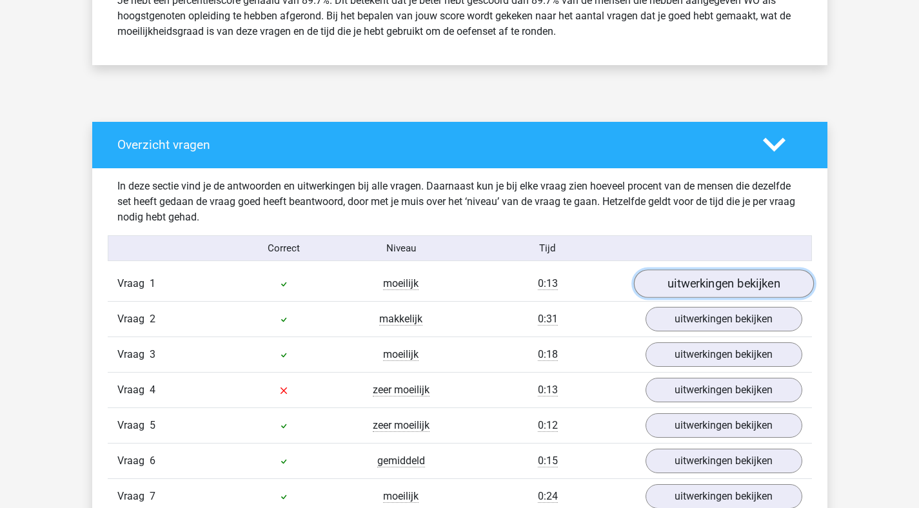
click at [710, 285] on link "uitwerkingen bekijken" at bounding box center [724, 284] width 180 height 28
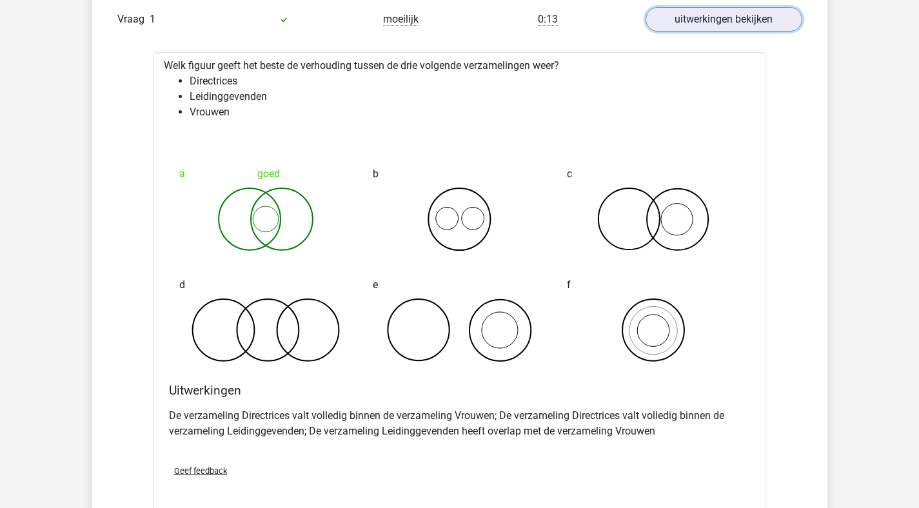
scroll to position [973, 0]
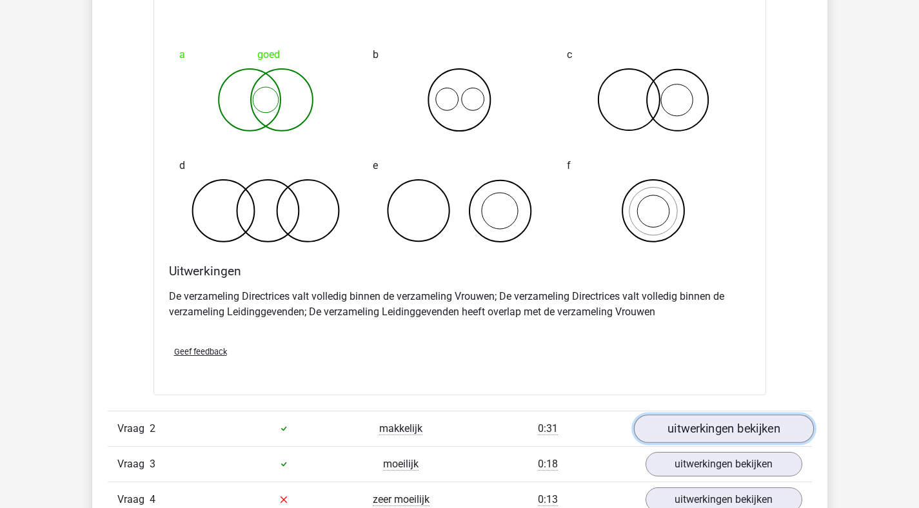
click at [761, 421] on link "uitwerkingen bekijken" at bounding box center [724, 429] width 180 height 28
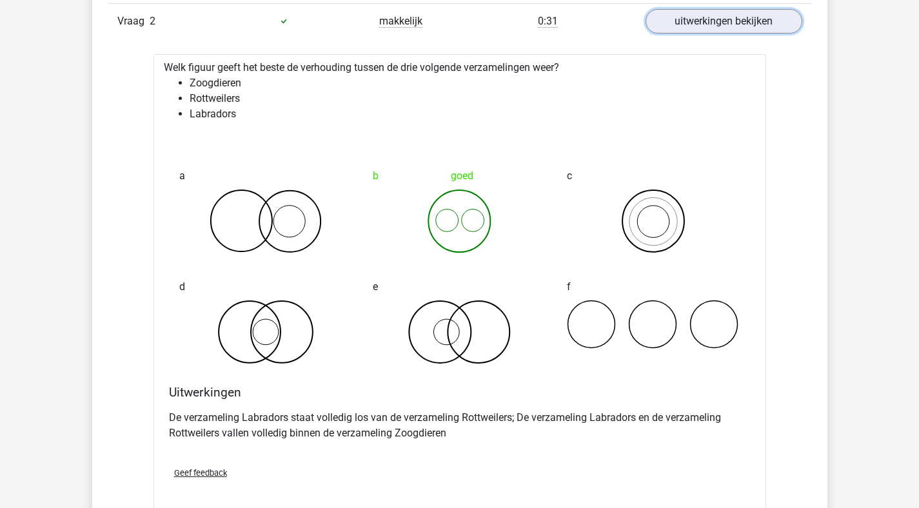
scroll to position [1495, 0]
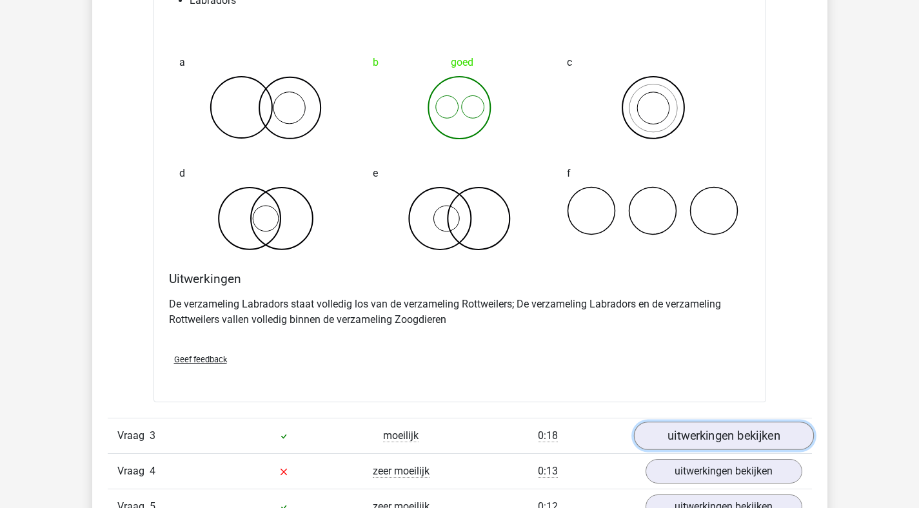
click at [743, 432] on link "uitwerkingen bekijken" at bounding box center [724, 436] width 180 height 28
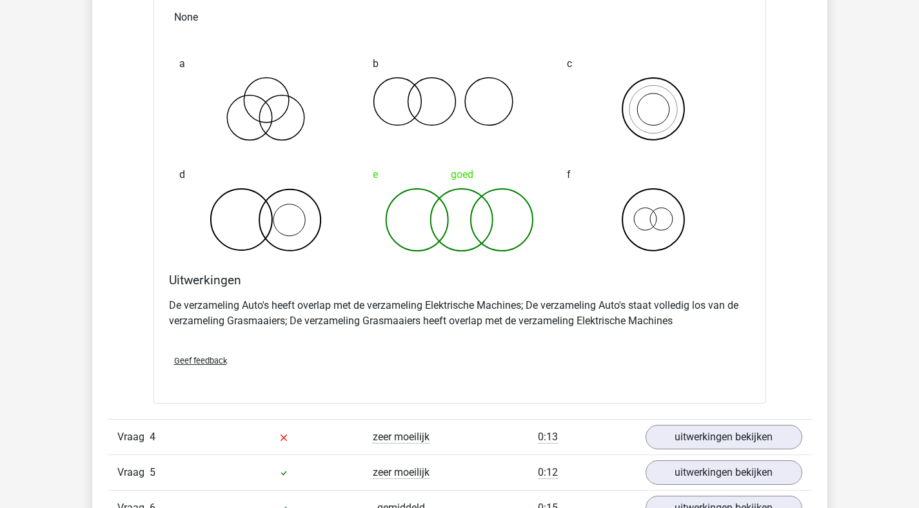
scroll to position [2233, 0]
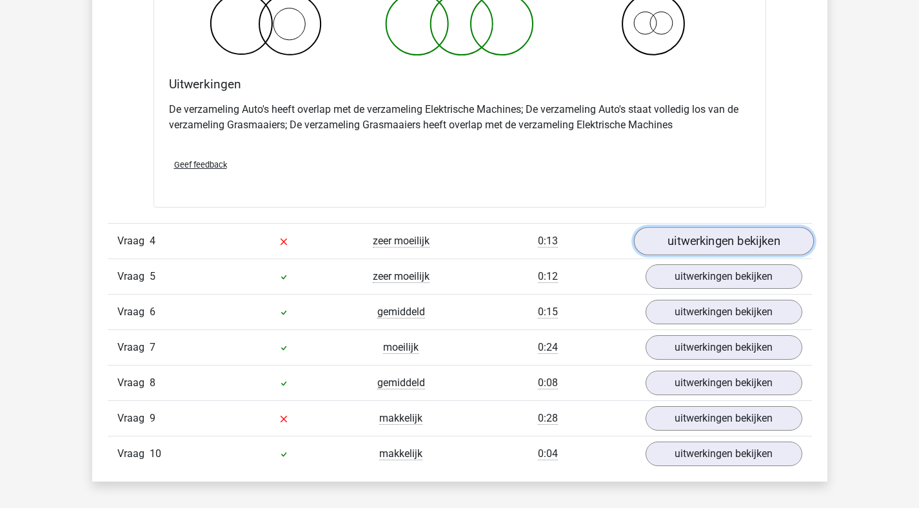
click at [682, 246] on link "uitwerkingen bekijken" at bounding box center [724, 241] width 180 height 28
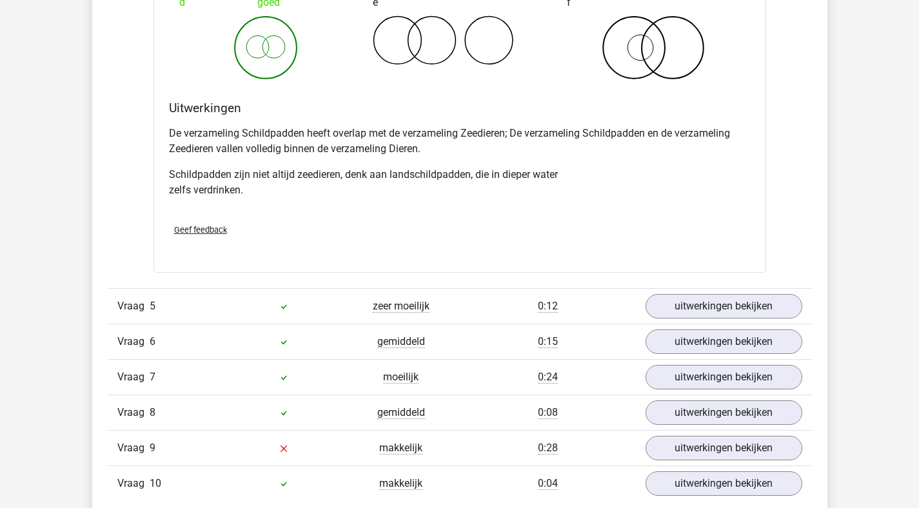
scroll to position [2879, 0]
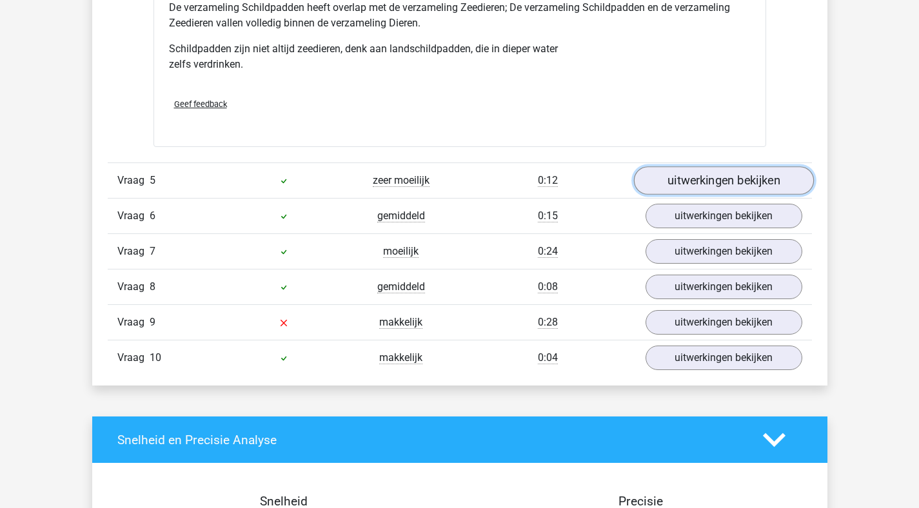
click at [724, 179] on link "uitwerkingen bekijken" at bounding box center [724, 180] width 180 height 28
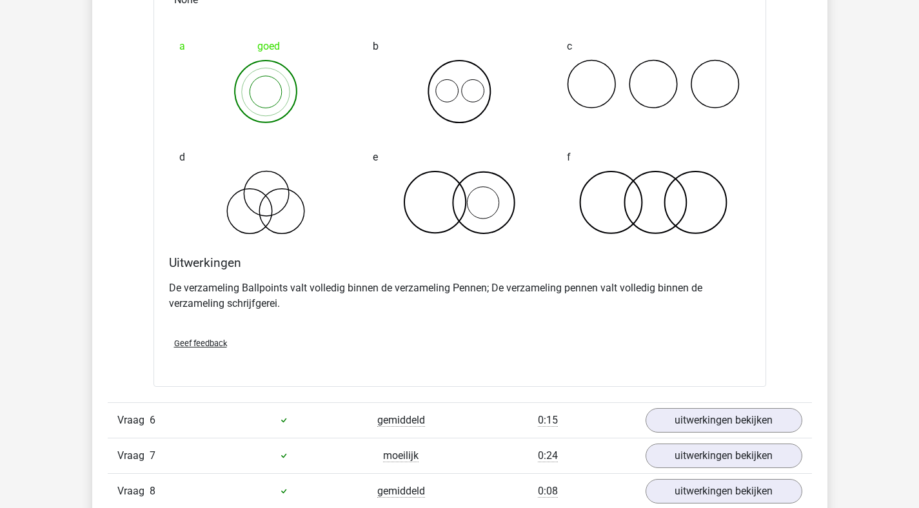
scroll to position [3213, 0]
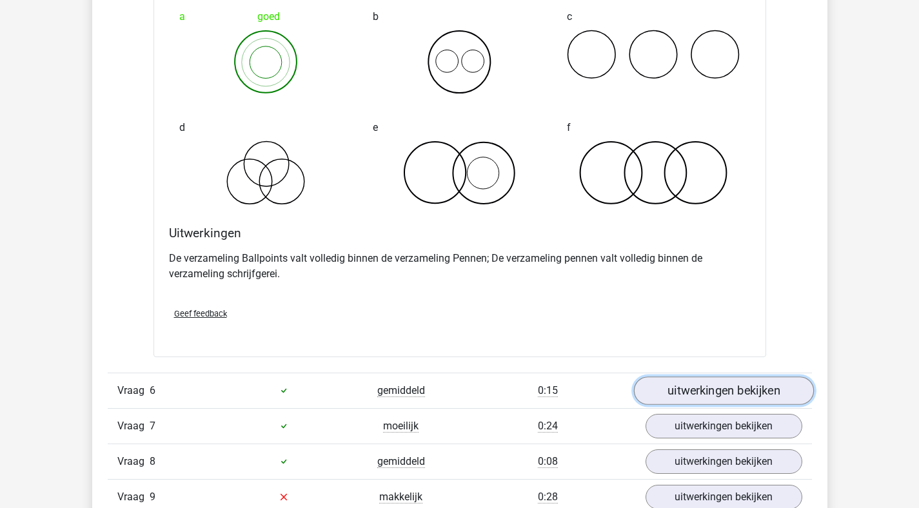
click at [697, 401] on link "uitwerkingen bekijken" at bounding box center [724, 391] width 180 height 28
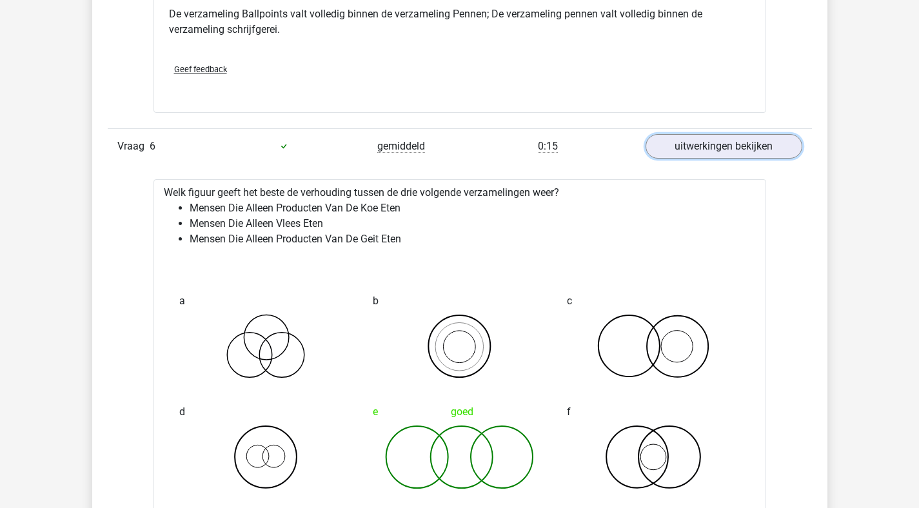
scroll to position [3714, 0]
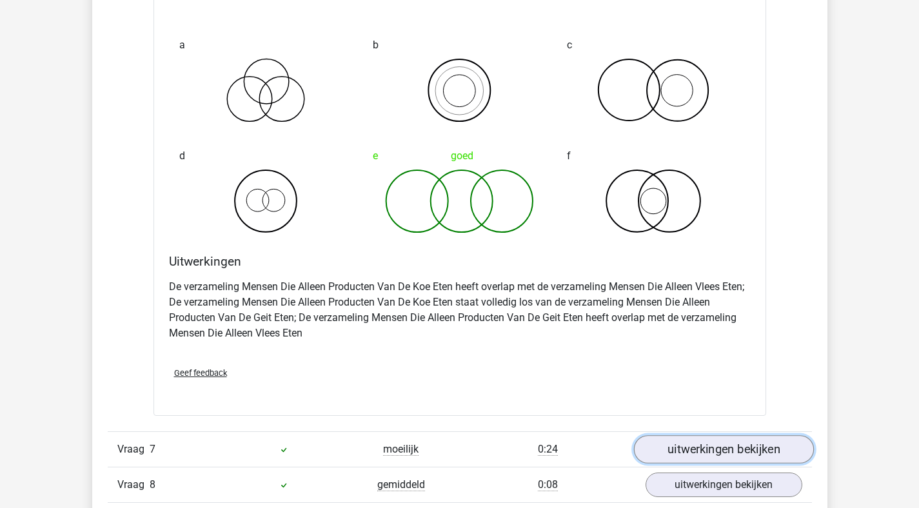
click at [675, 452] on link "uitwerkingen bekijken" at bounding box center [724, 449] width 180 height 28
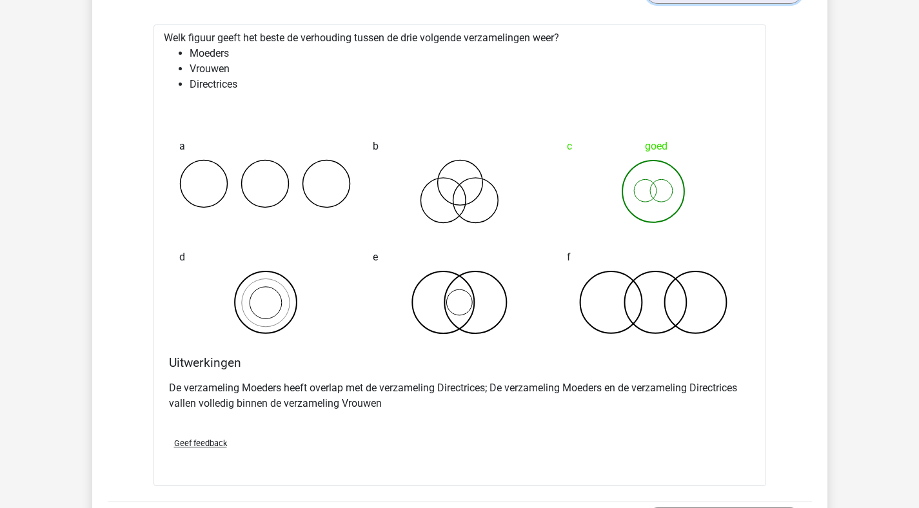
scroll to position [4307, 0]
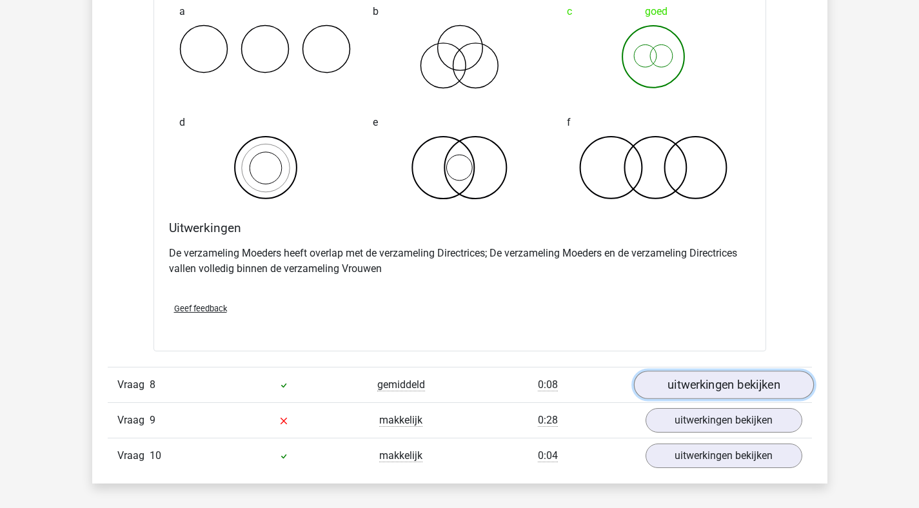
click at [730, 384] on link "uitwerkingen bekijken" at bounding box center [724, 385] width 180 height 28
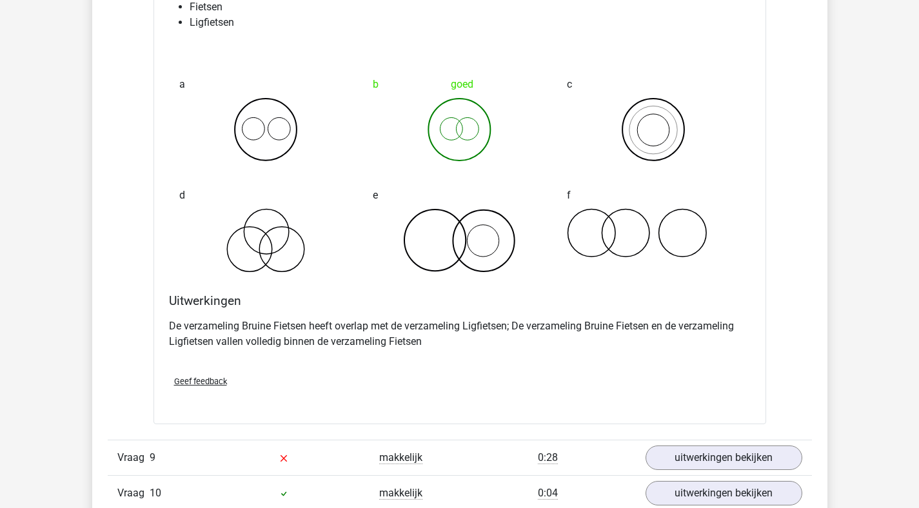
scroll to position [4862, 0]
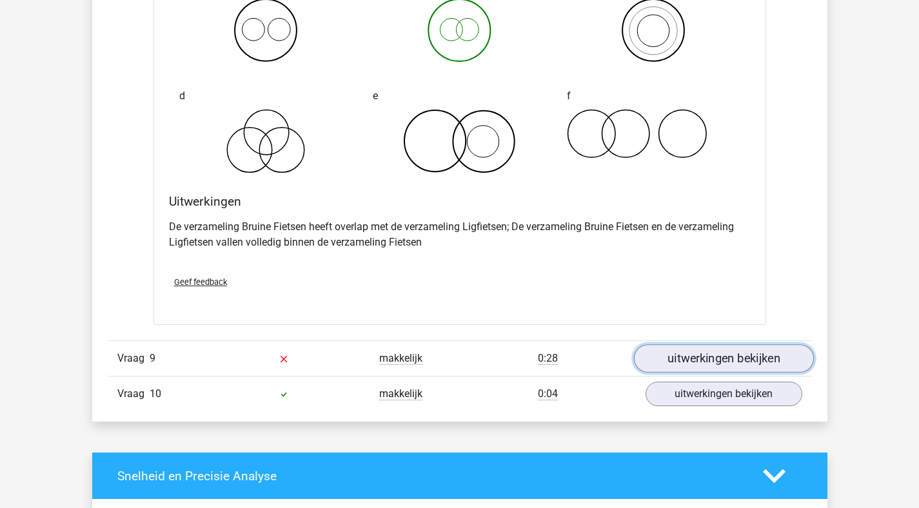
click at [733, 361] on link "uitwerkingen bekijken" at bounding box center [724, 358] width 180 height 28
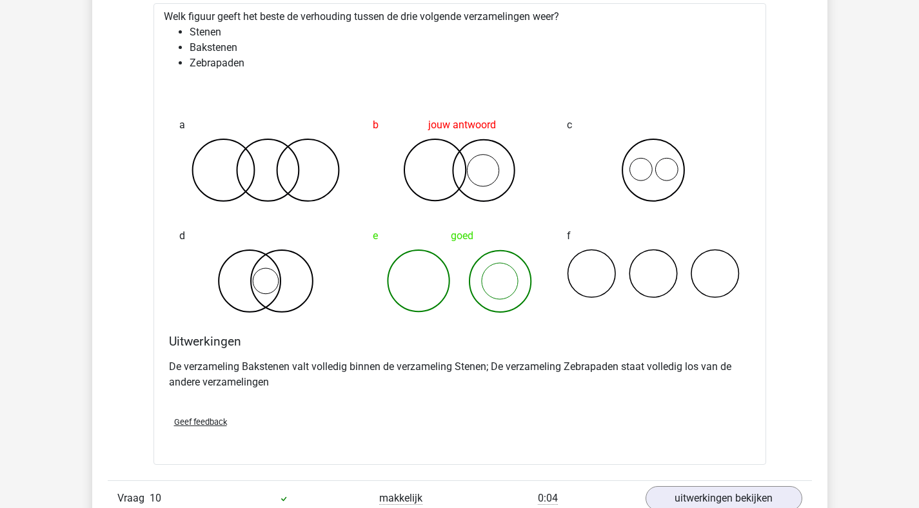
scroll to position [5396, 0]
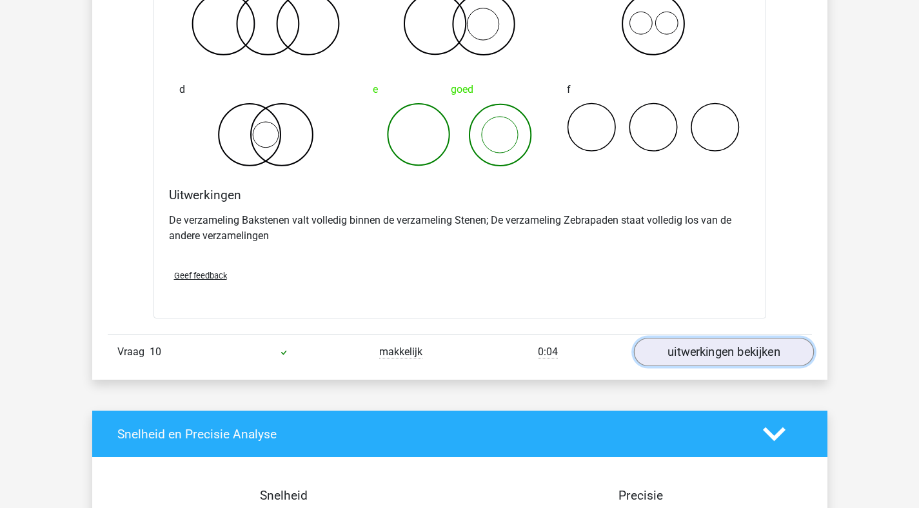
click at [714, 359] on link "uitwerkingen bekijken" at bounding box center [724, 353] width 180 height 28
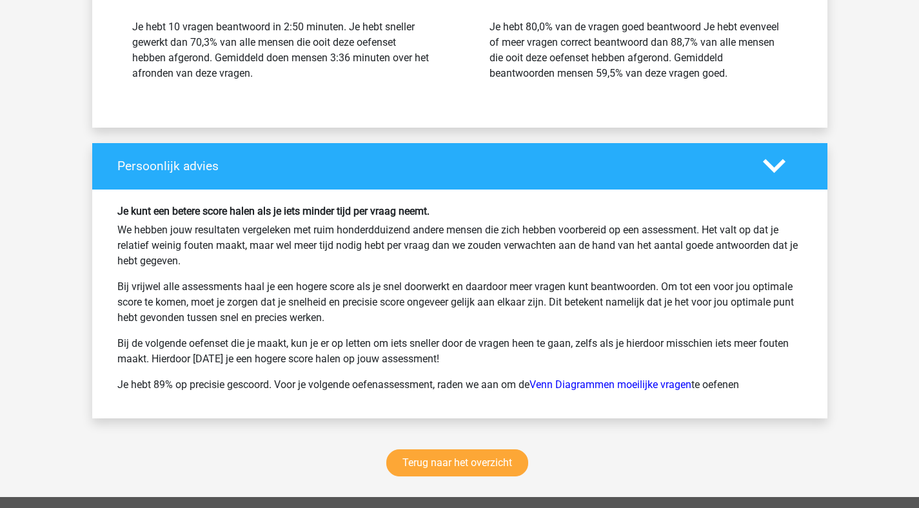
scroll to position [6921, 0]
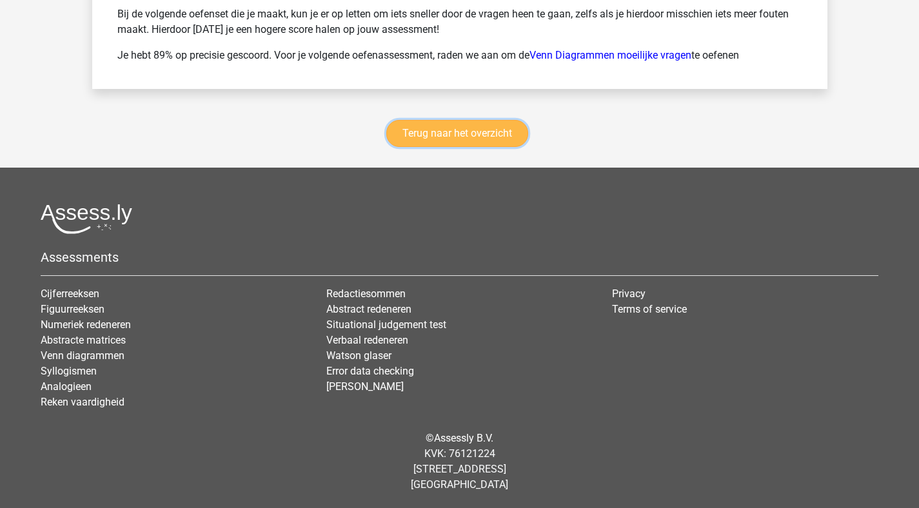
click at [461, 121] on link "Terug naar het overzicht" at bounding box center [457, 133] width 142 height 27
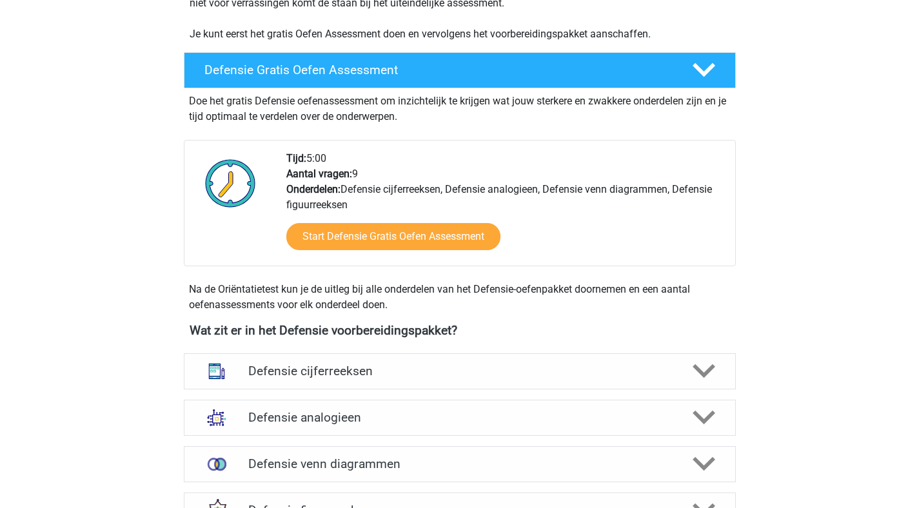
scroll to position [414, 0]
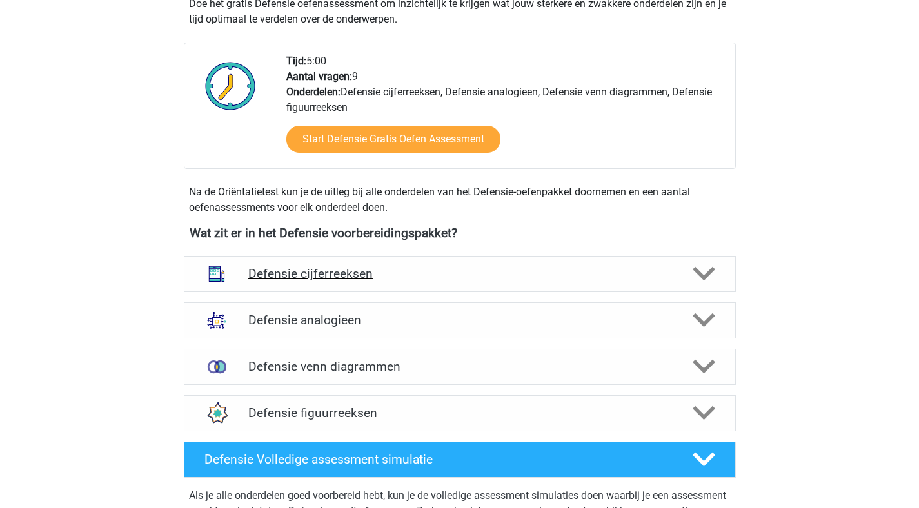
click at [715, 281] on div at bounding box center [703, 274] width 44 height 23
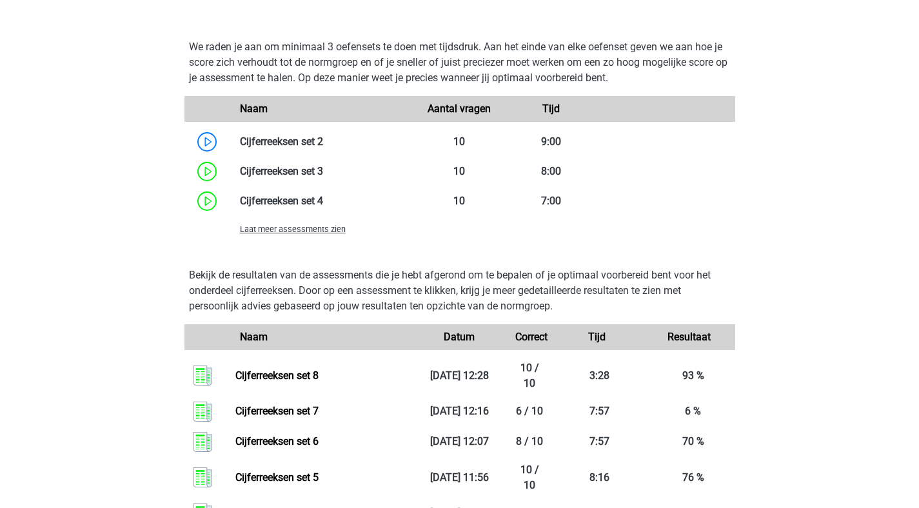
scroll to position [1364, 0]
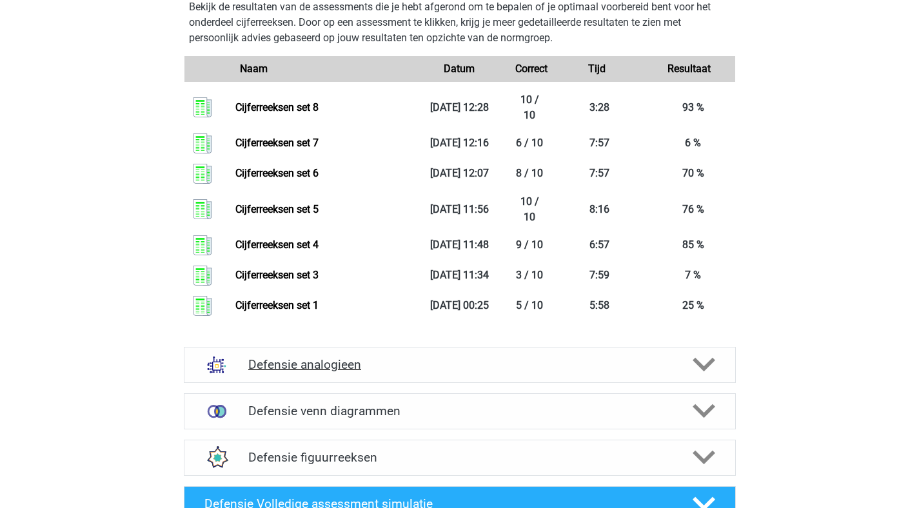
click at [698, 366] on icon at bounding box center [704, 365] width 23 height 23
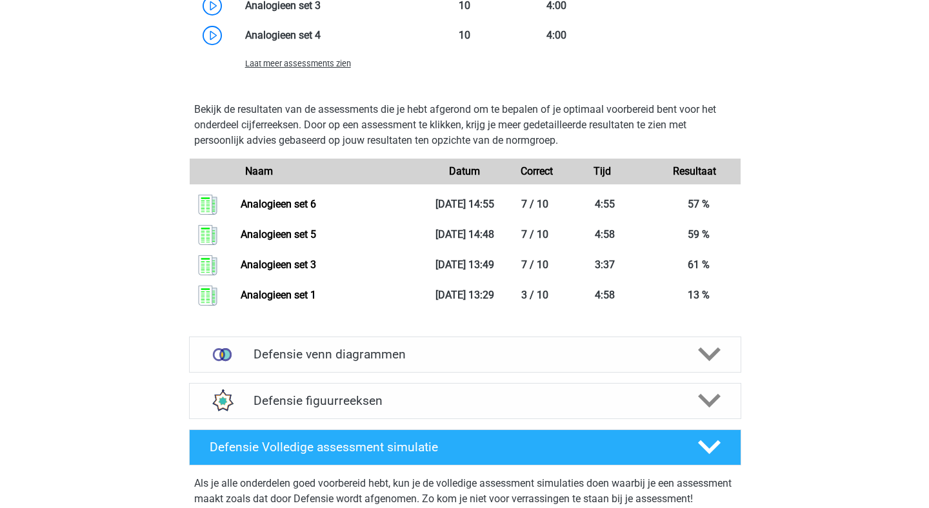
scroll to position [2602, 0]
